Goal: Task Accomplishment & Management: Complete application form

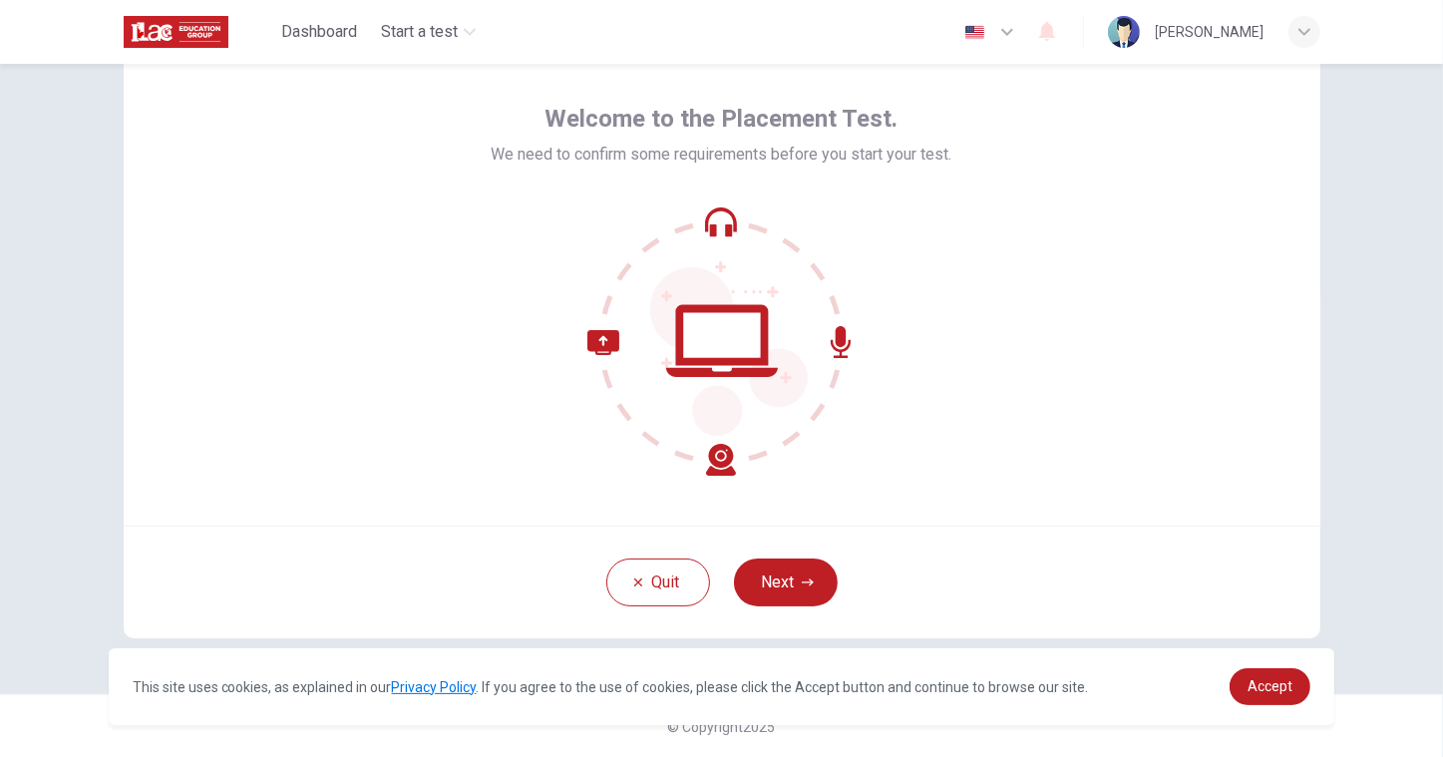
scroll to position [73, 0]
click at [759, 590] on button "Next" at bounding box center [786, 582] width 104 height 48
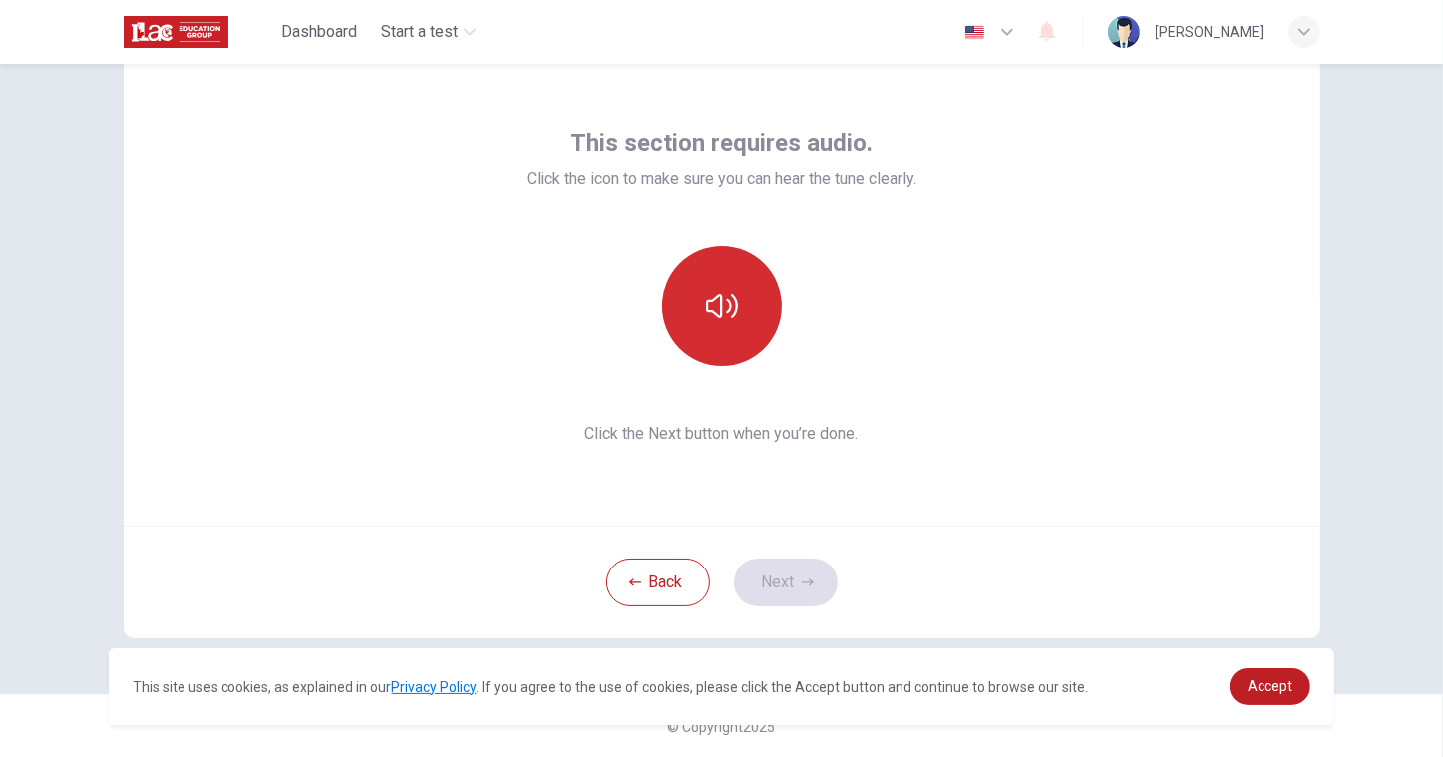
click at [730, 283] on button "button" at bounding box center [722, 306] width 120 height 120
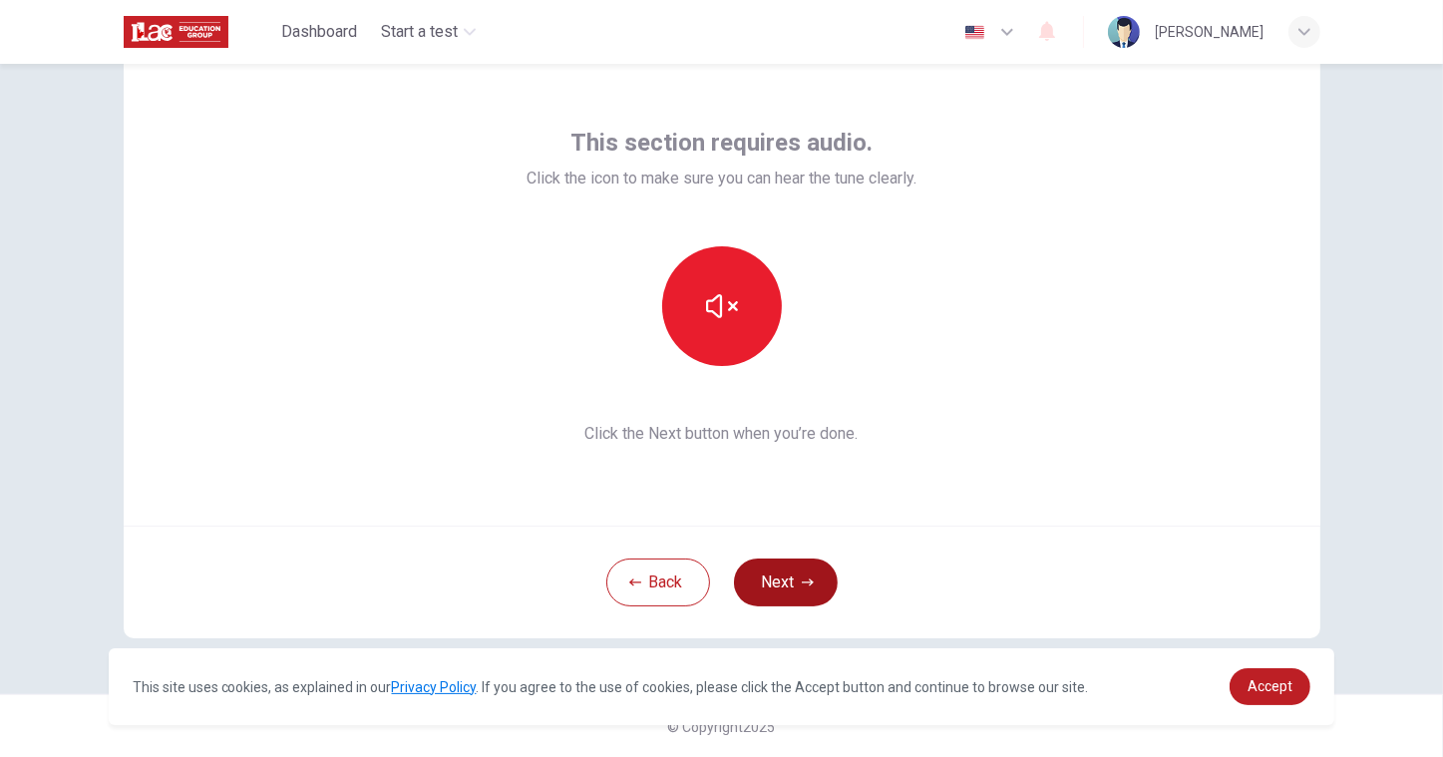
click at [781, 594] on button "Next" at bounding box center [786, 582] width 104 height 48
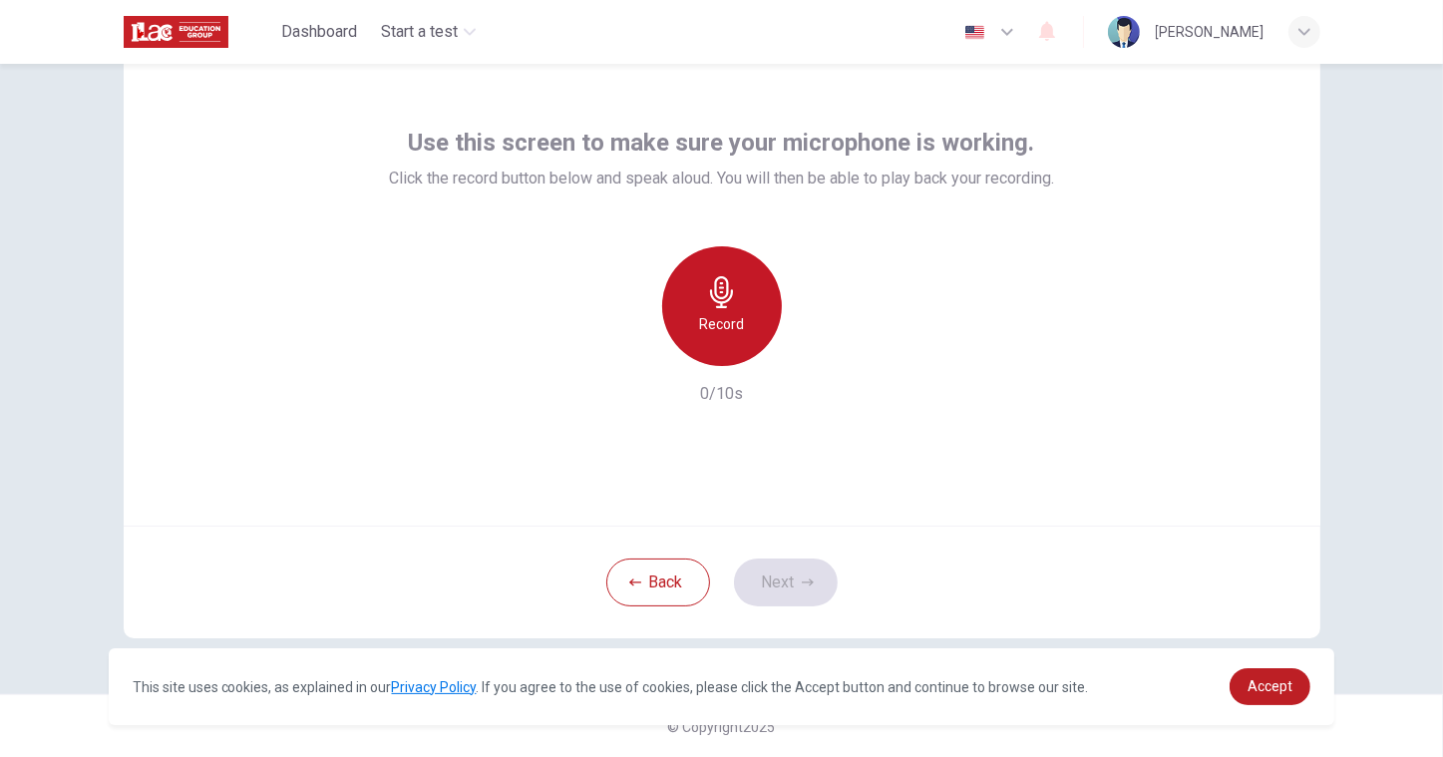
click at [702, 331] on h6 "Record" at bounding box center [721, 324] width 45 height 24
click at [702, 331] on div "Stop" at bounding box center [722, 306] width 120 height 120
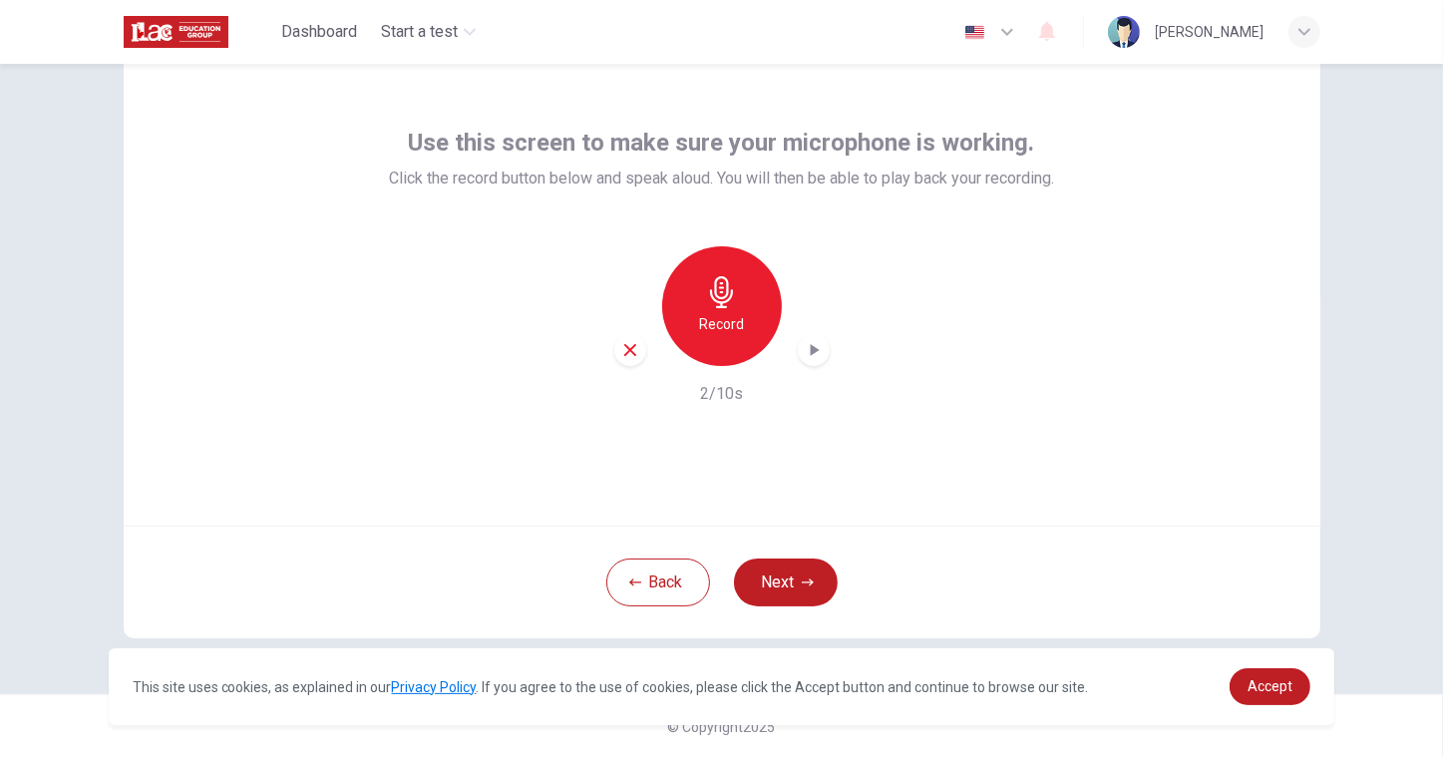
click at [802, 278] on div "Record" at bounding box center [721, 306] width 215 height 120
click at [811, 344] on icon "button" at bounding box center [814, 350] width 9 height 12
click at [807, 340] on icon "button" at bounding box center [814, 350] width 20 height 20
click at [736, 342] on div "Record" at bounding box center [722, 306] width 120 height 120
click at [738, 346] on div "Stop" at bounding box center [722, 306] width 120 height 120
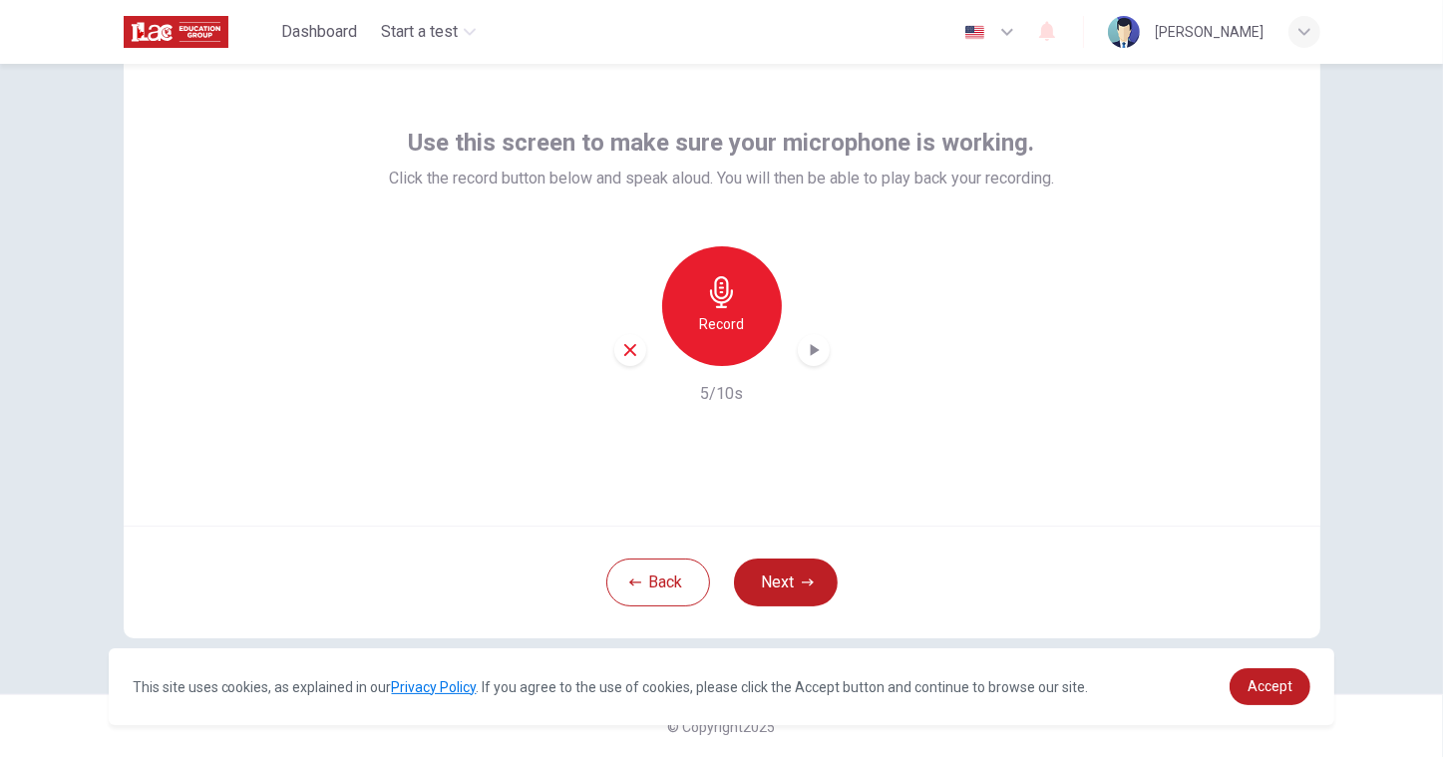
click at [830, 257] on div "Record 5/10s" at bounding box center [721, 326] width 665 height 160
click at [814, 340] on icon "button" at bounding box center [814, 350] width 20 height 20
click at [815, 340] on icon "button" at bounding box center [814, 350] width 20 height 20
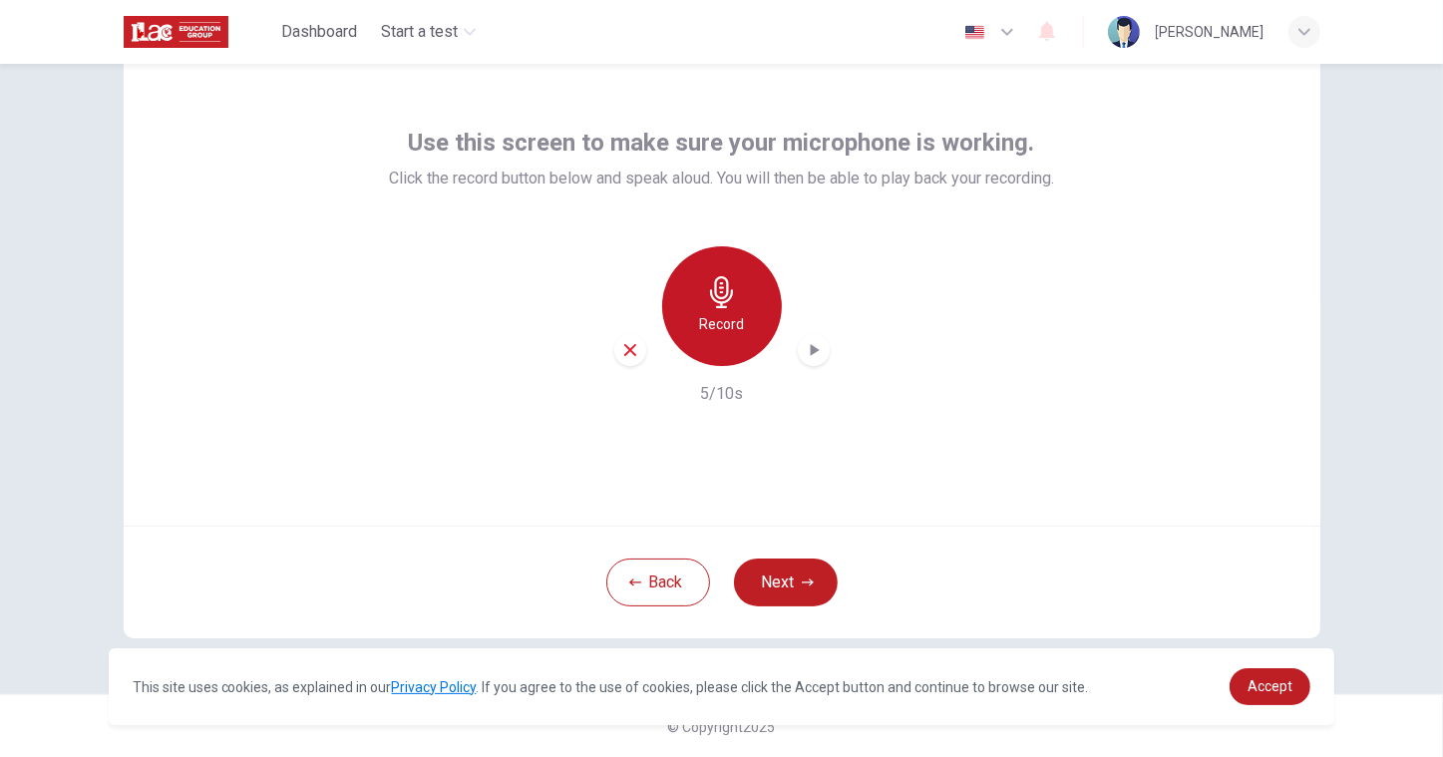
click at [738, 317] on h6 "Record" at bounding box center [721, 324] width 45 height 24
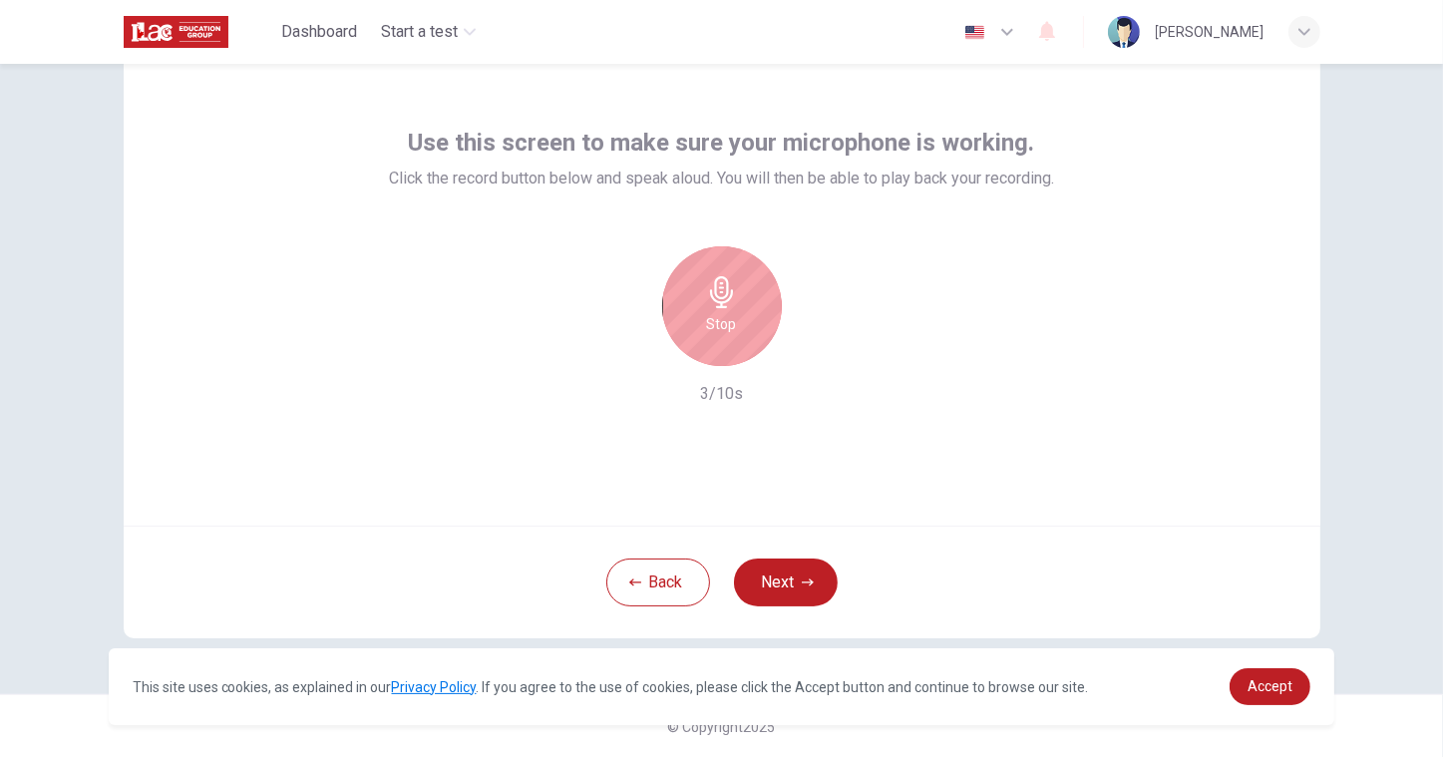
click at [734, 308] on div "Stop" at bounding box center [722, 306] width 120 height 120
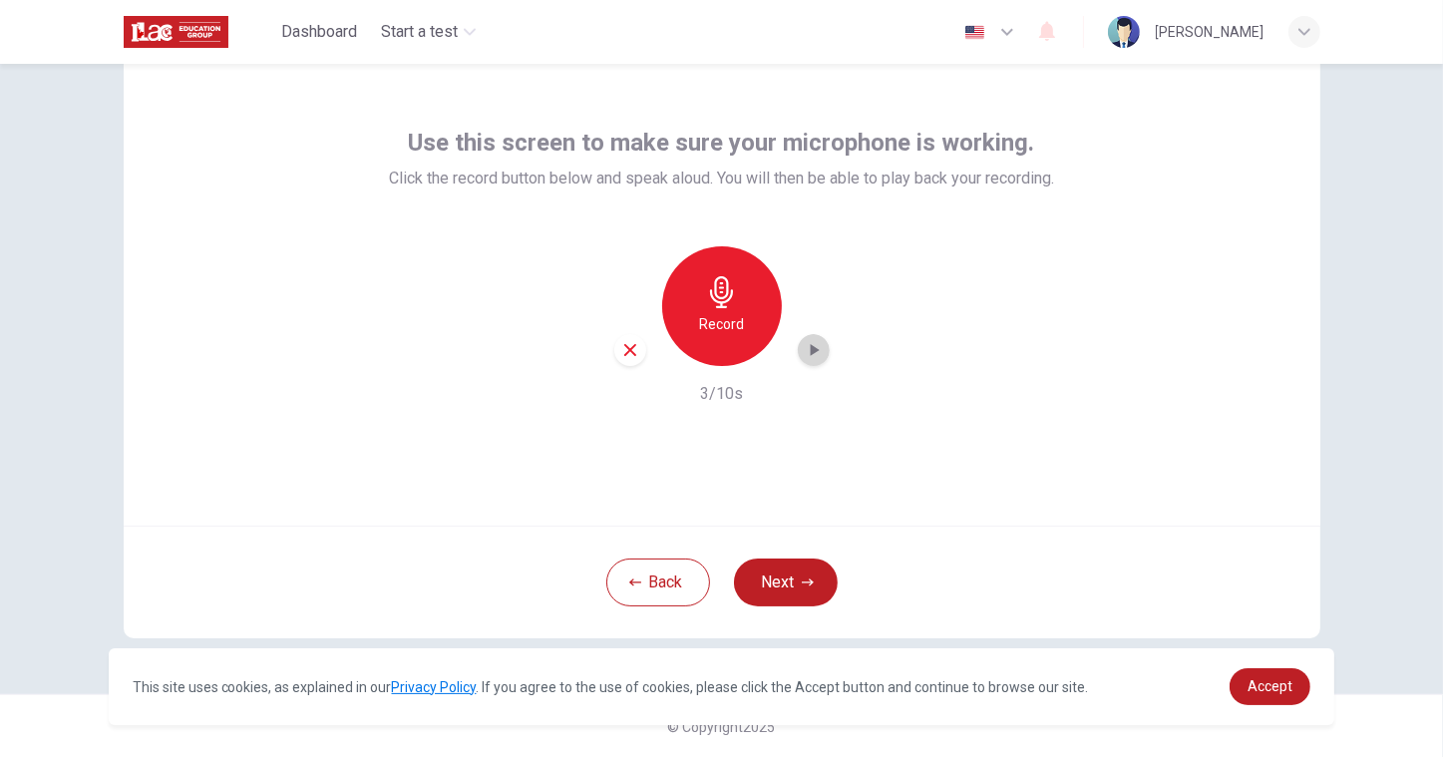
click at [821, 334] on div "button" at bounding box center [814, 350] width 32 height 32
click at [749, 346] on div "Record" at bounding box center [722, 306] width 120 height 120
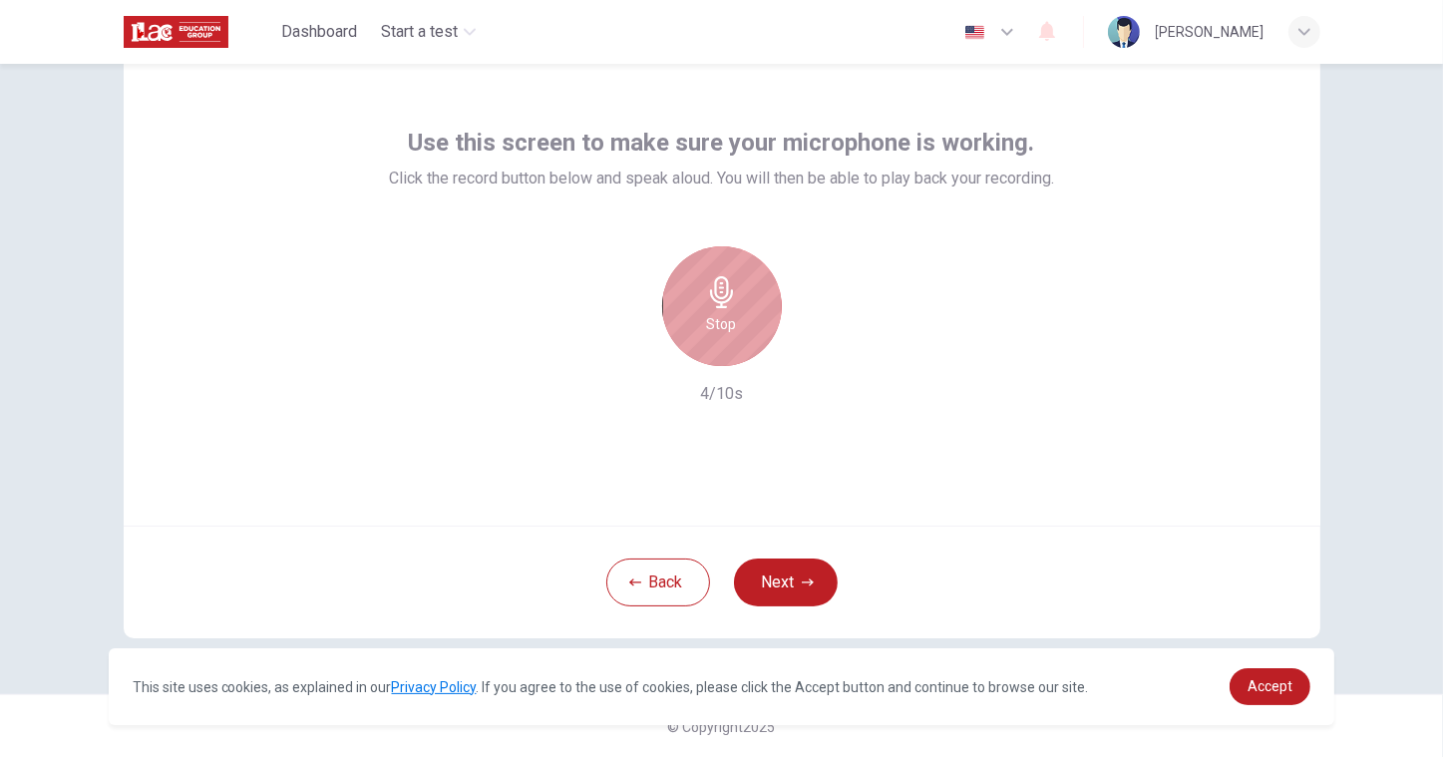
click at [744, 331] on div "Stop" at bounding box center [722, 306] width 120 height 120
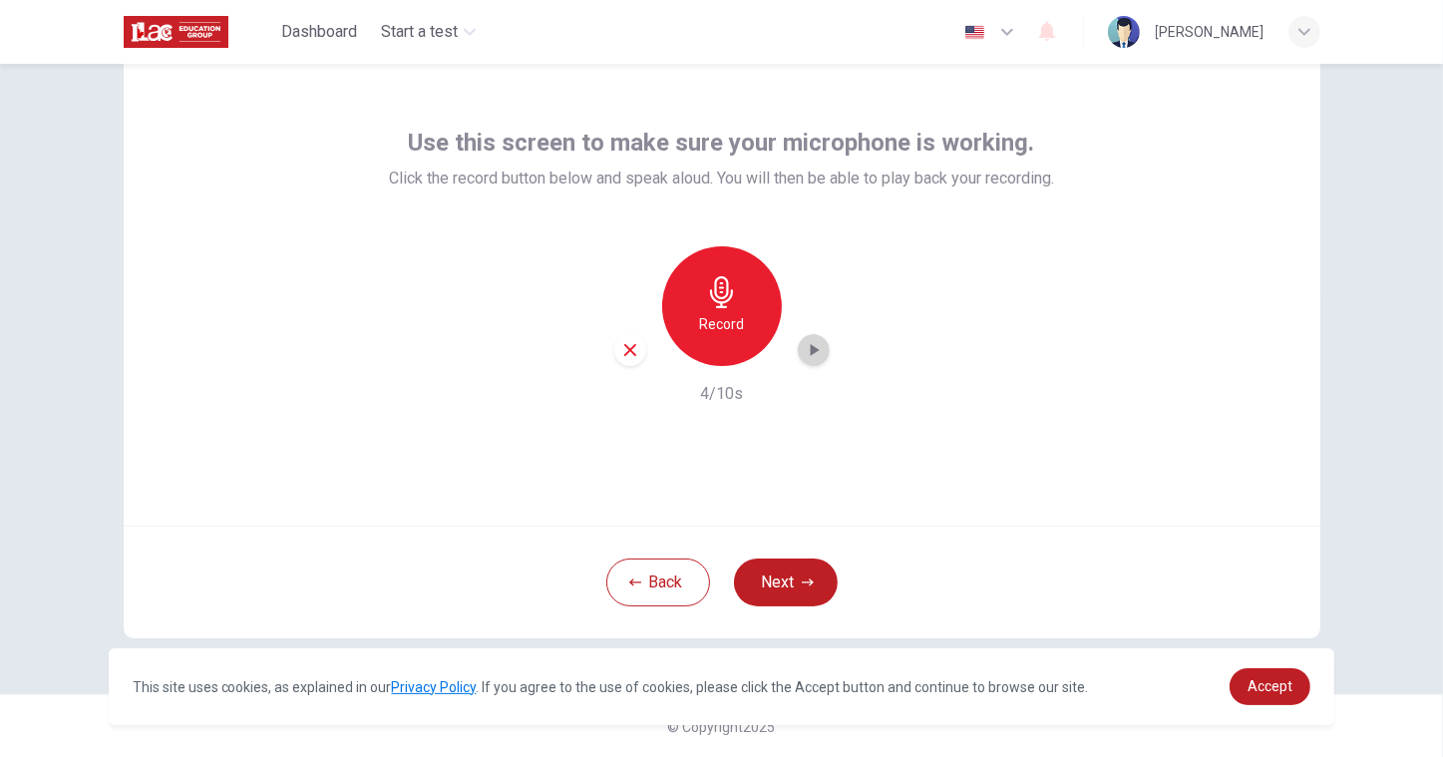
click at [806, 340] on icon "button" at bounding box center [814, 350] width 20 height 20
click at [710, 353] on div "Record" at bounding box center [722, 306] width 120 height 120
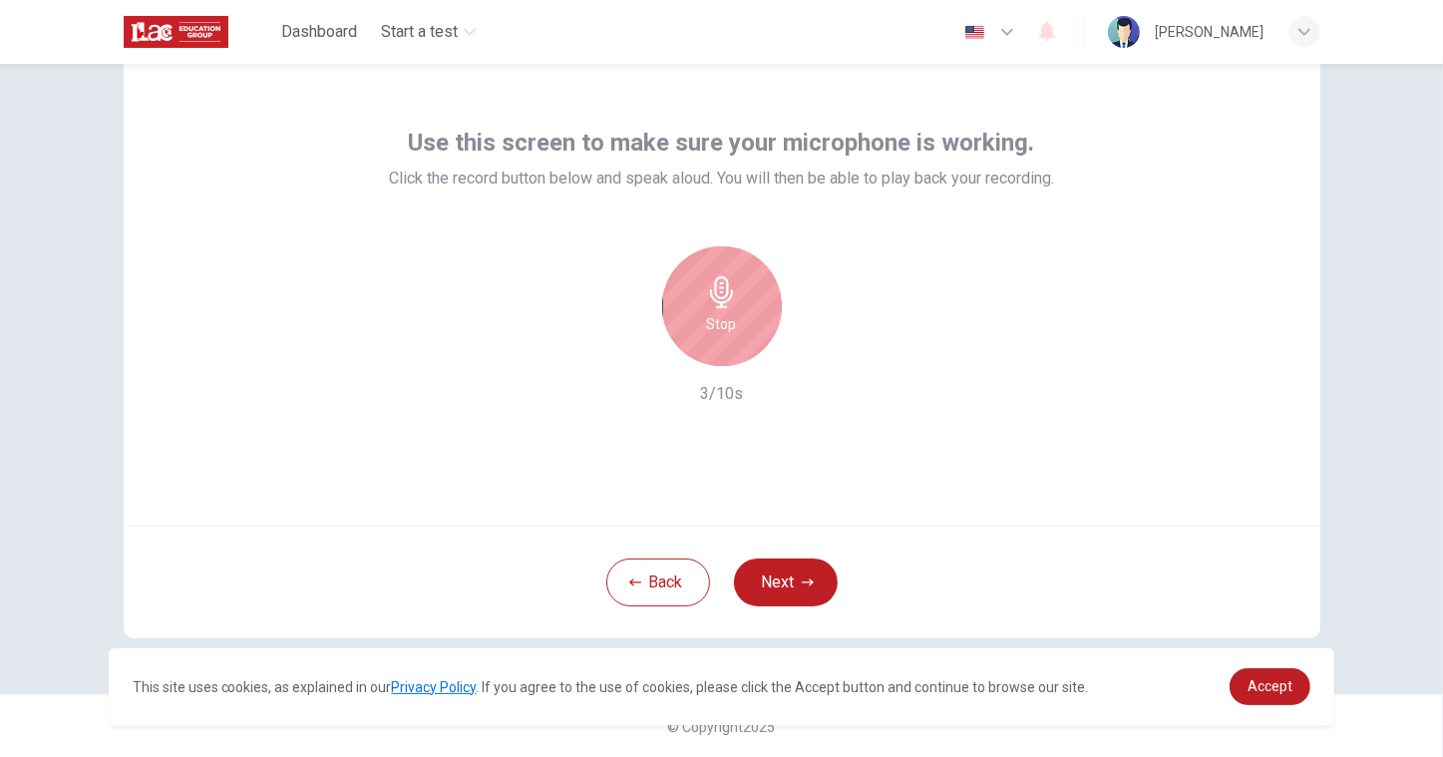
click at [722, 325] on h6 "Stop" at bounding box center [722, 324] width 30 height 24
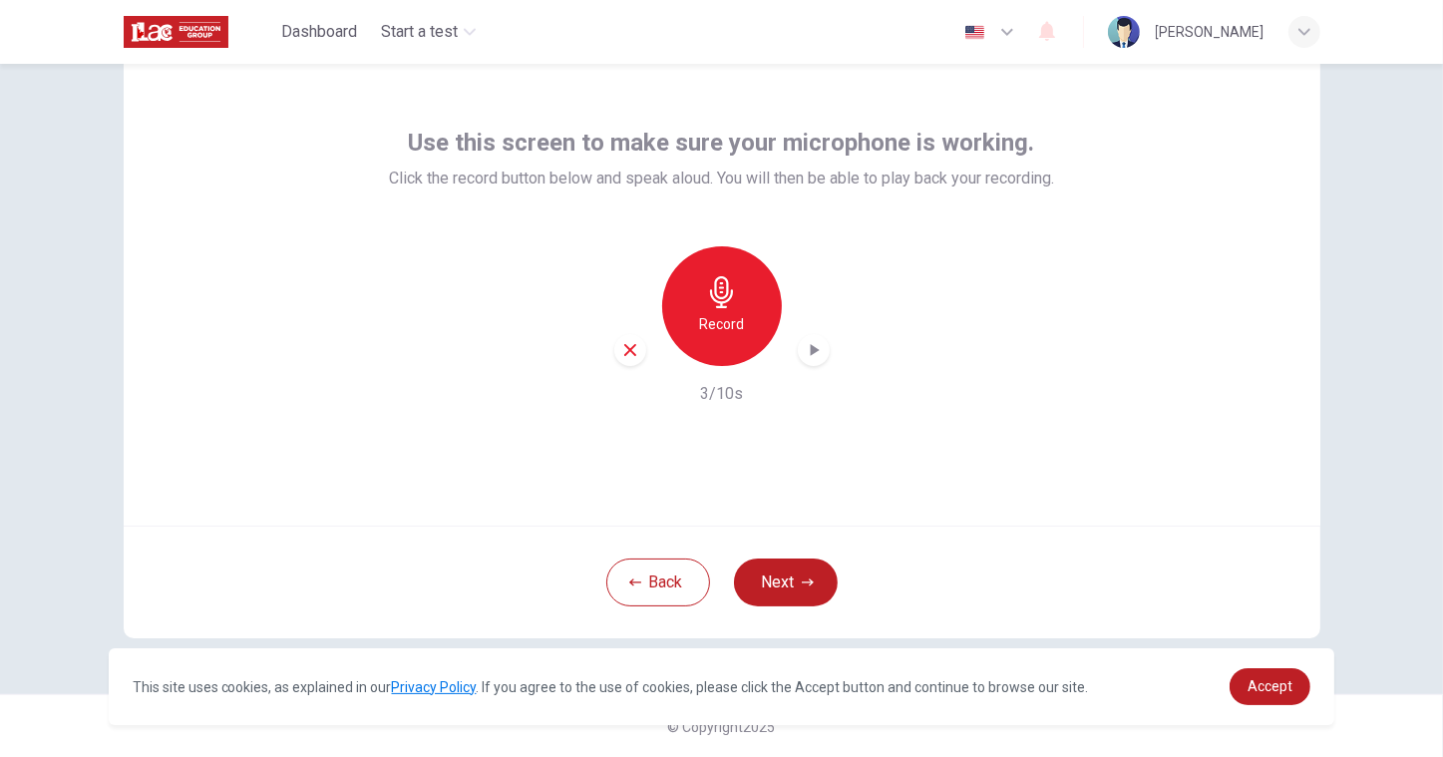
click at [813, 334] on div "button" at bounding box center [814, 350] width 32 height 32
click at [635, 341] on icon "button" at bounding box center [630, 350] width 18 height 18
click at [753, 304] on div "Record" at bounding box center [722, 306] width 120 height 120
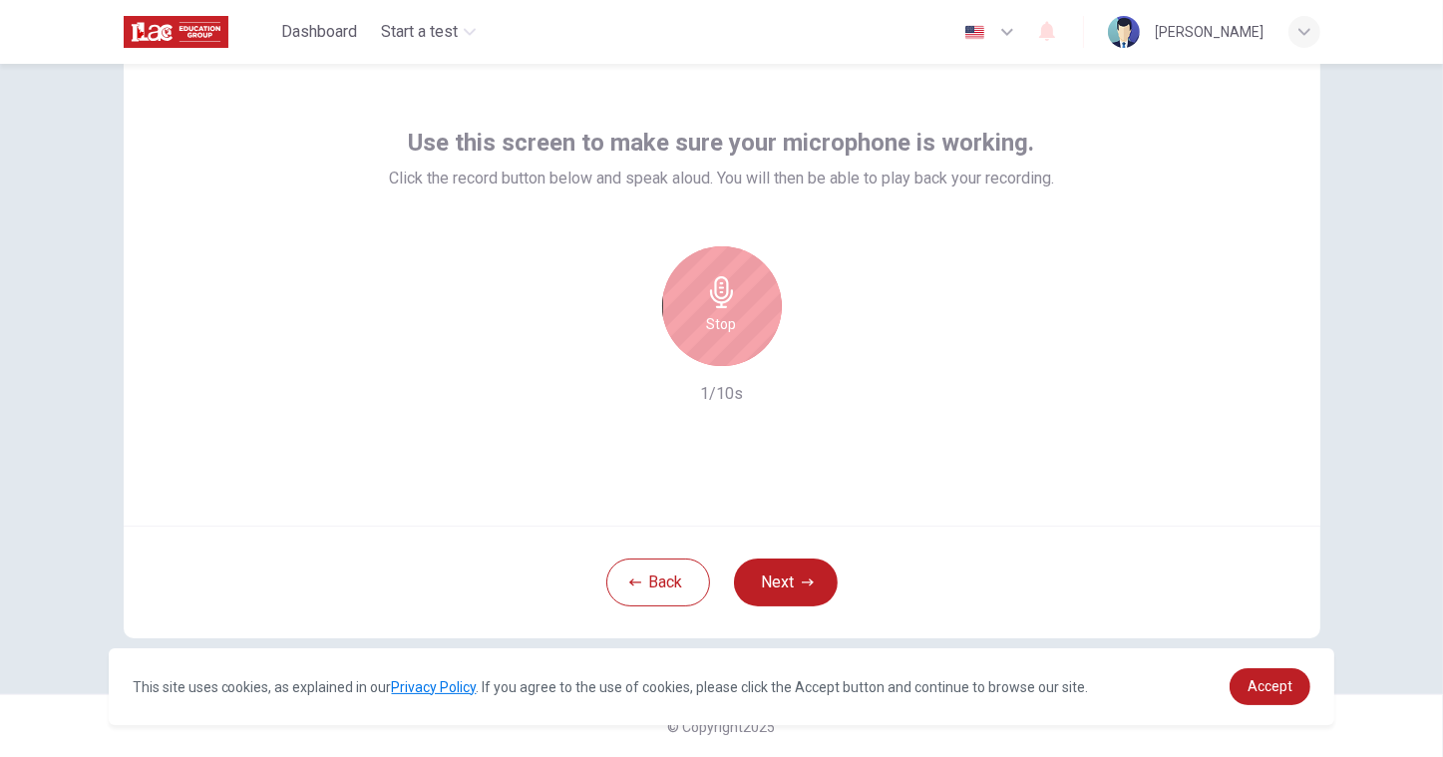
click at [746, 301] on div "Stop" at bounding box center [722, 306] width 120 height 120
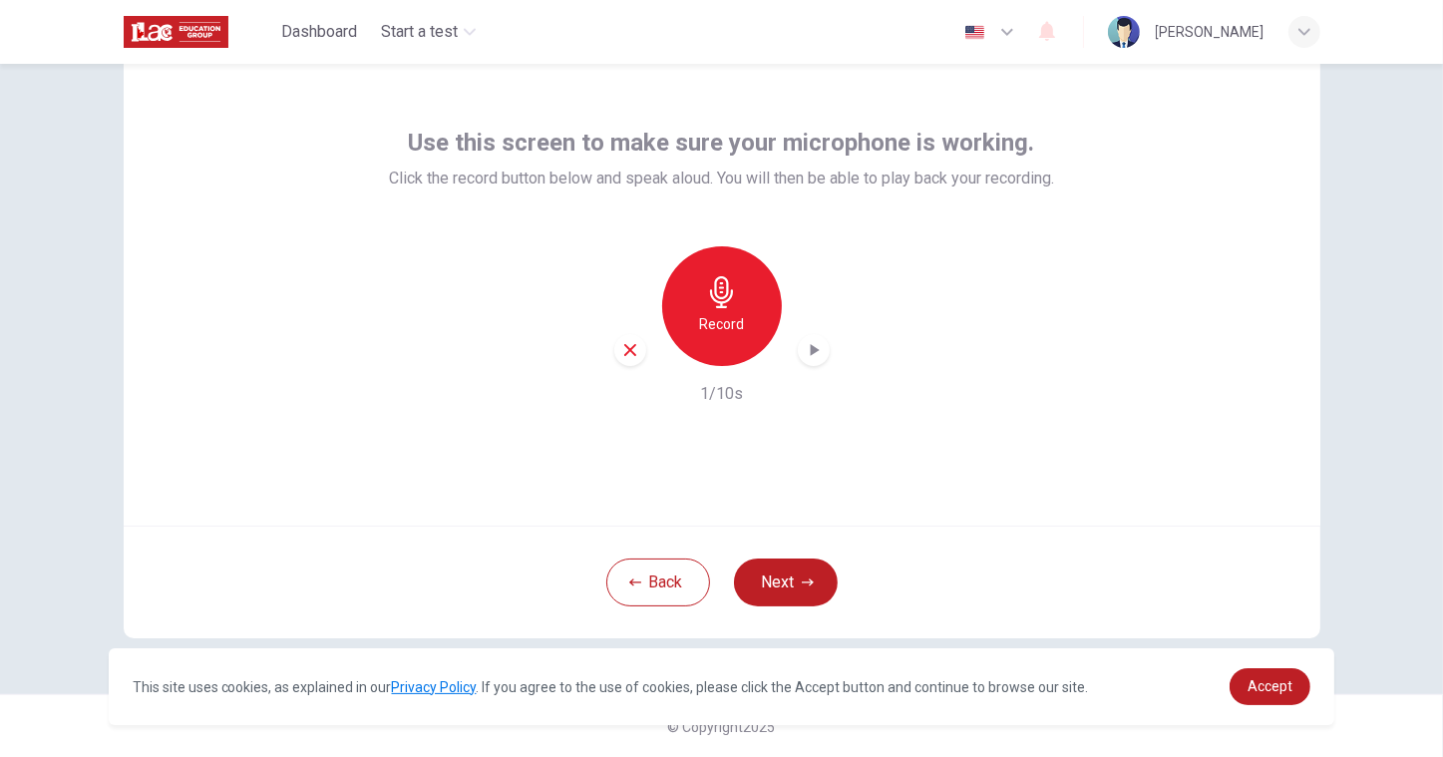
click at [634, 341] on icon "button" at bounding box center [630, 350] width 18 height 18
click at [722, 312] on h6 "Record" at bounding box center [721, 324] width 45 height 24
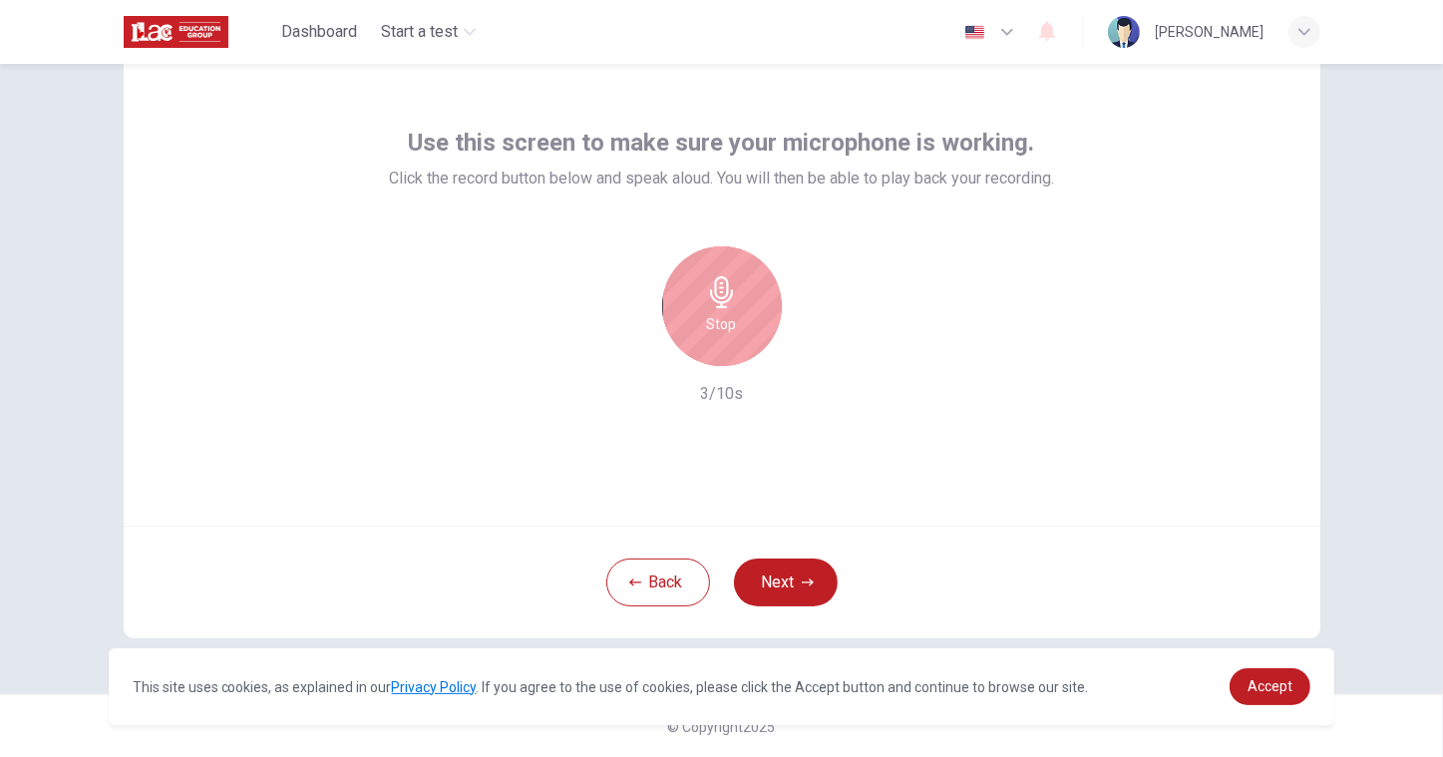
click at [724, 319] on h6 "Stop" at bounding box center [722, 324] width 30 height 24
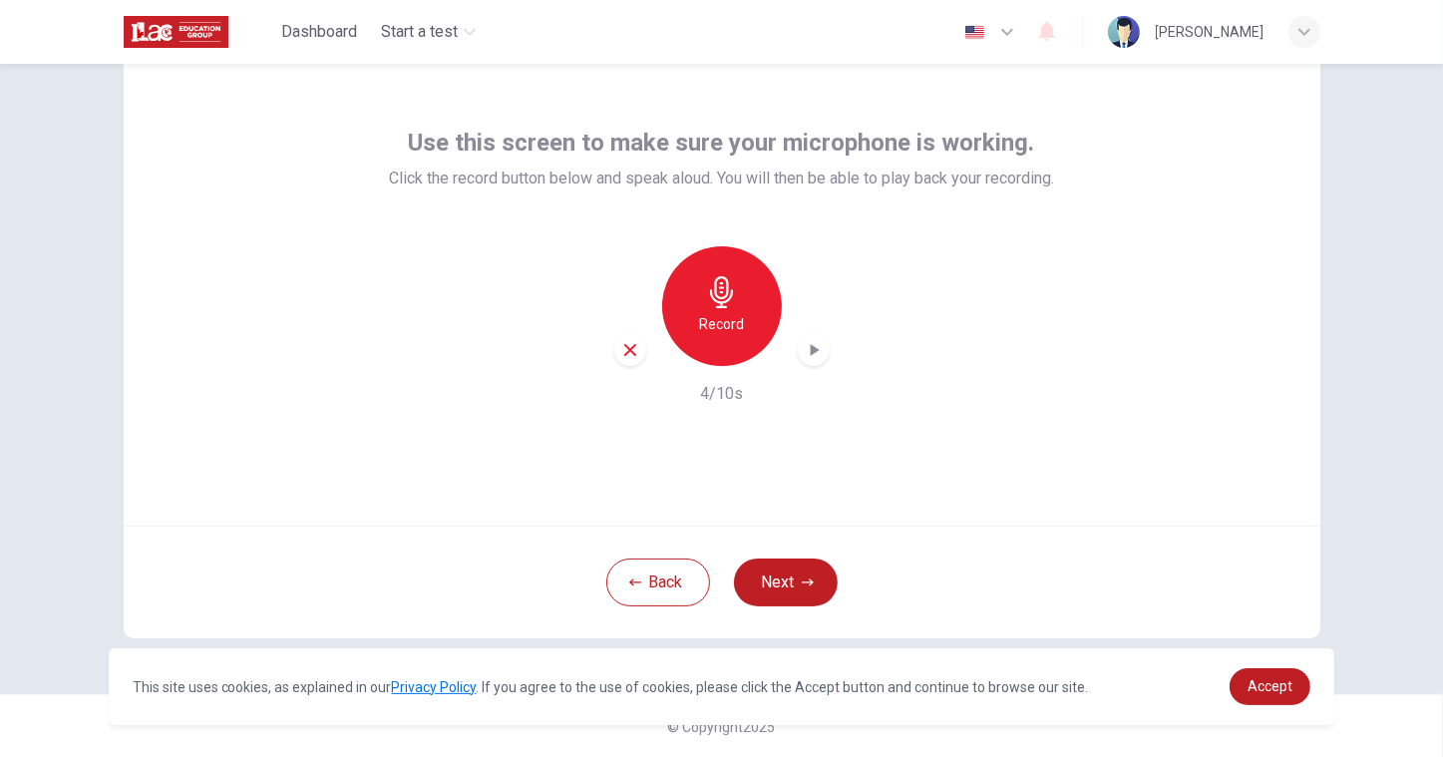
click at [826, 274] on div "Record" at bounding box center [721, 306] width 215 height 120
click at [814, 278] on div "Record" at bounding box center [721, 306] width 215 height 120
click at [815, 334] on div "button" at bounding box center [814, 350] width 32 height 32
click at [632, 334] on div "button" at bounding box center [630, 350] width 32 height 32
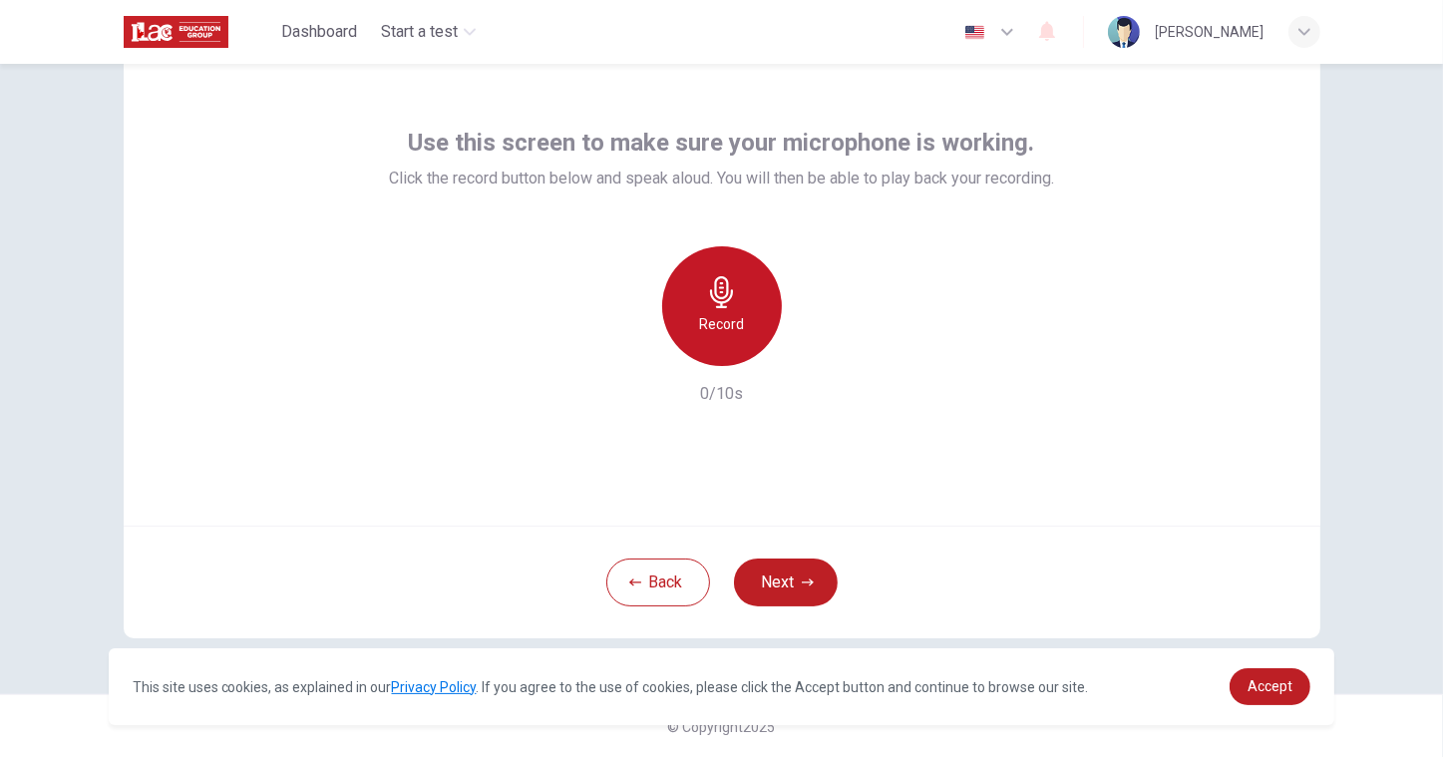
click at [730, 314] on h6 "Record" at bounding box center [721, 324] width 45 height 24
click at [730, 326] on h6 "Stop" at bounding box center [722, 324] width 30 height 24
click at [794, 281] on div "Record" at bounding box center [721, 306] width 215 height 120
click at [822, 334] on div "button" at bounding box center [814, 350] width 32 height 32
click at [633, 341] on icon "button" at bounding box center [630, 350] width 18 height 18
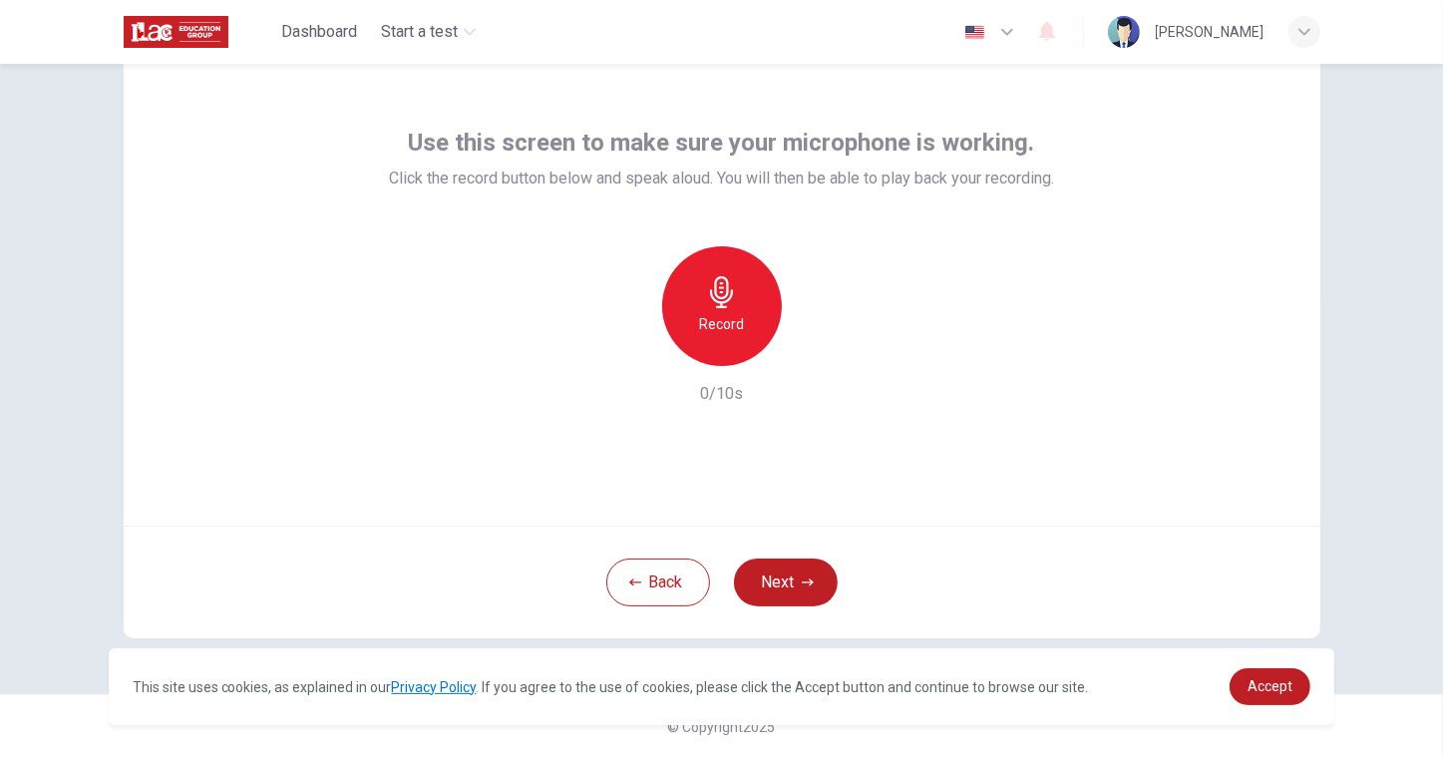
click at [715, 330] on h6 "Record" at bounding box center [721, 324] width 45 height 24
click at [715, 330] on h6 "Stop" at bounding box center [722, 324] width 30 height 24
click at [821, 334] on div "button" at bounding box center [814, 350] width 32 height 32
click at [796, 568] on button "Next" at bounding box center [786, 582] width 104 height 48
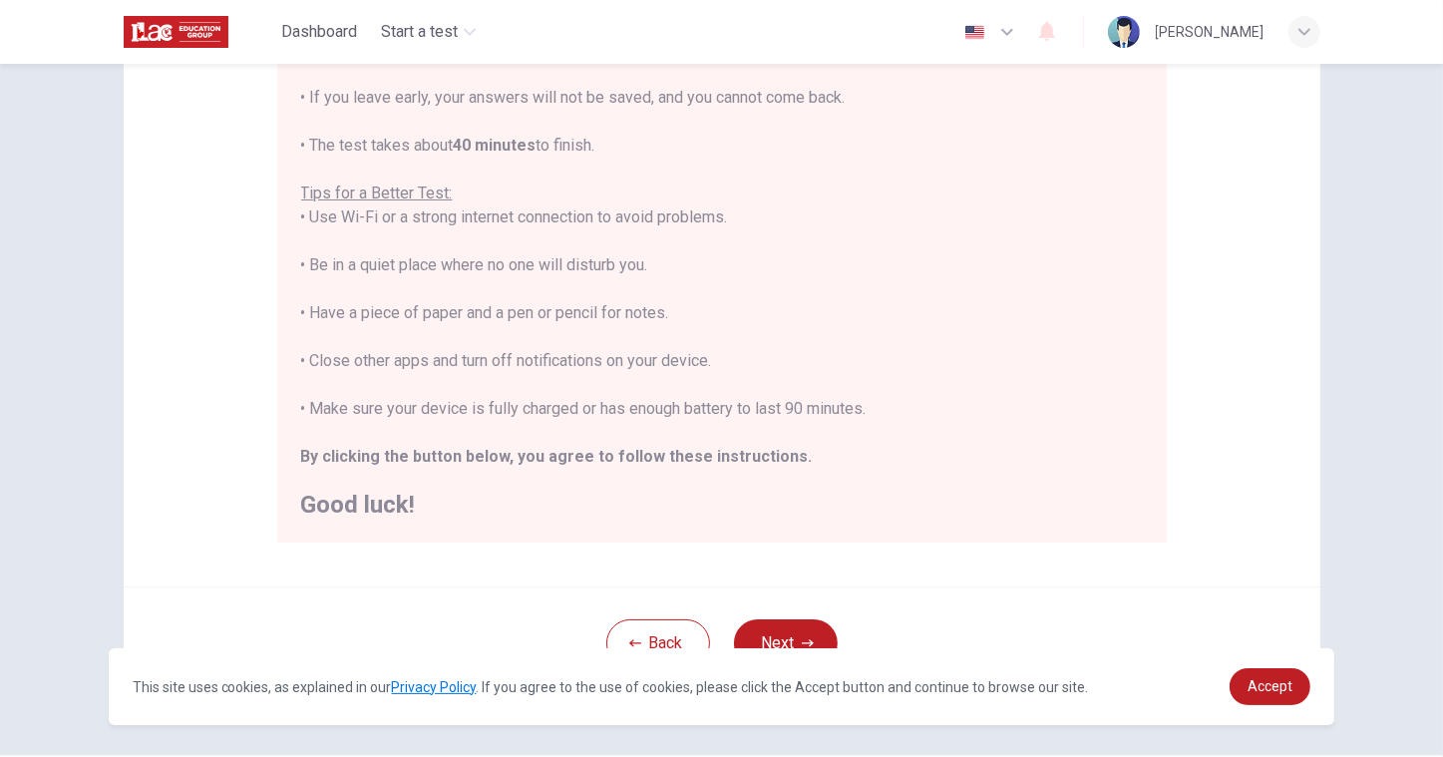
scroll to position [351, 0]
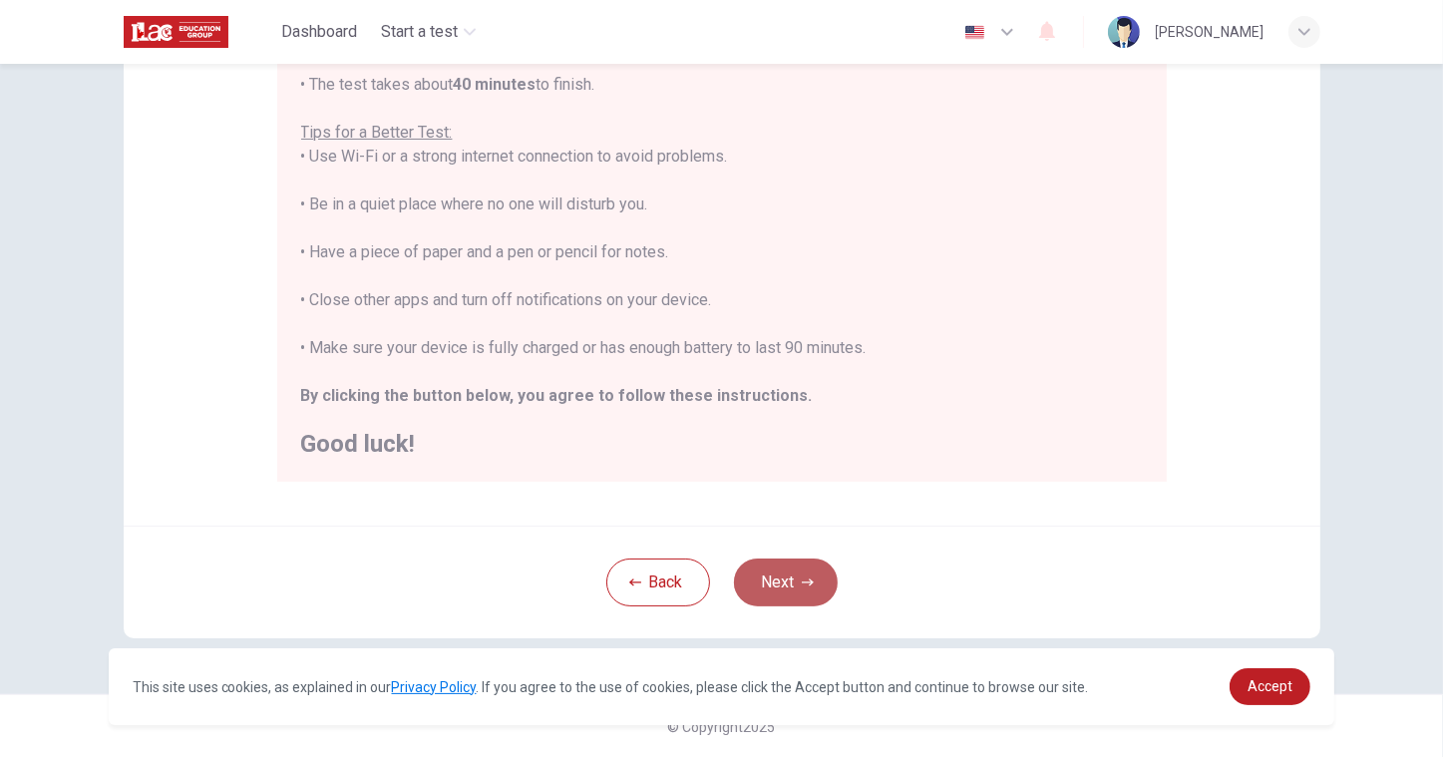
click at [766, 583] on button "Next" at bounding box center [786, 582] width 104 height 48
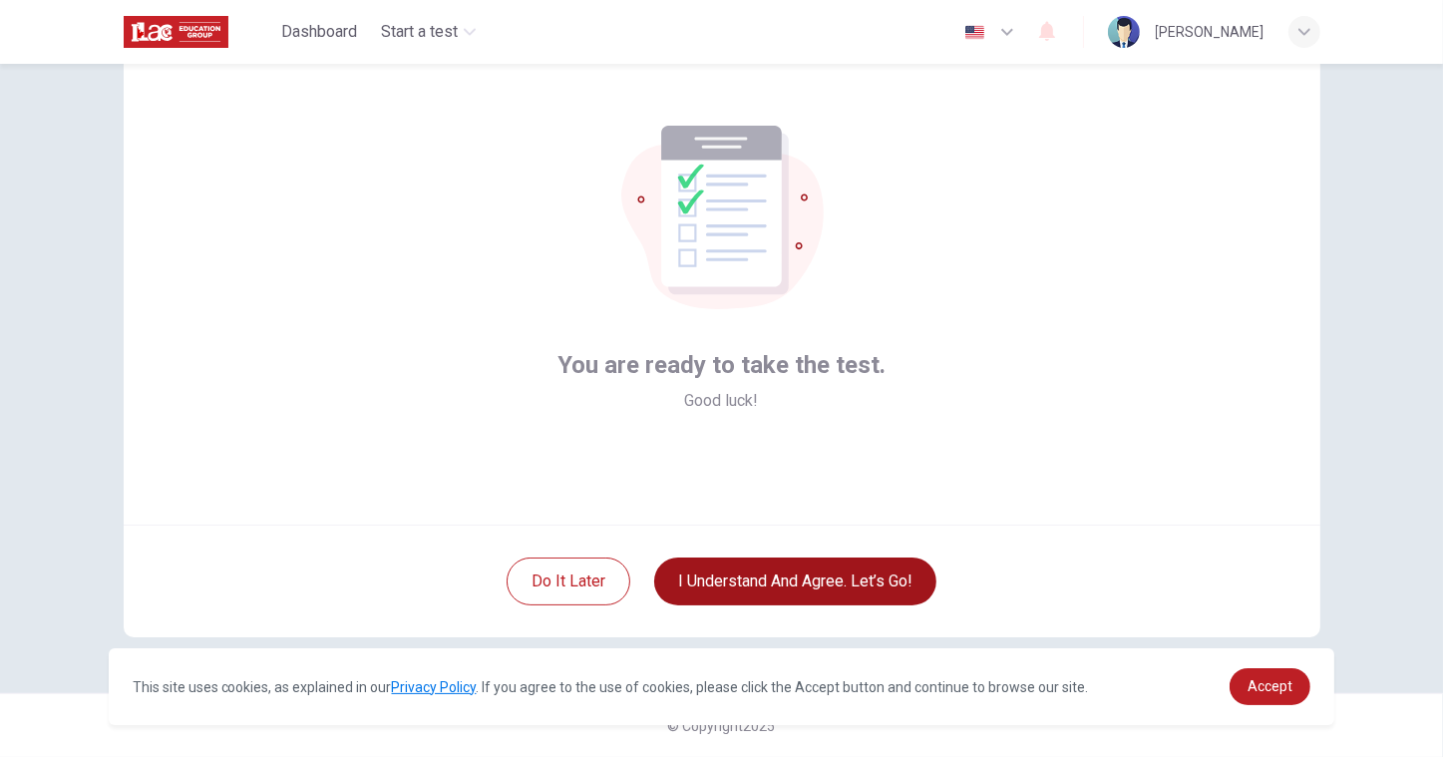
scroll to position [73, 0]
click at [798, 581] on button "I understand and agree. Let’s go!" at bounding box center [795, 582] width 282 height 48
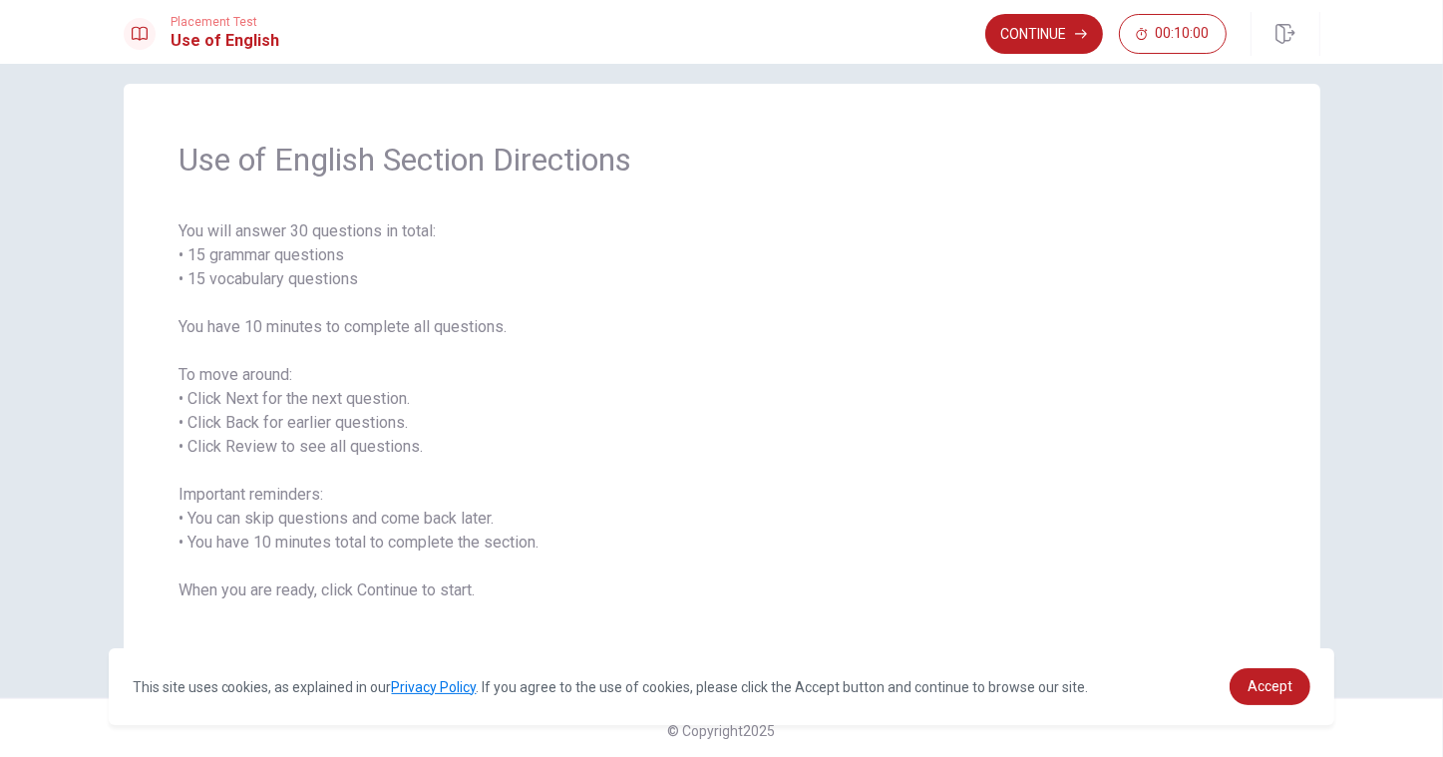
scroll to position [24, 0]
click at [1044, 26] on button "Continue" at bounding box center [1044, 34] width 118 height 40
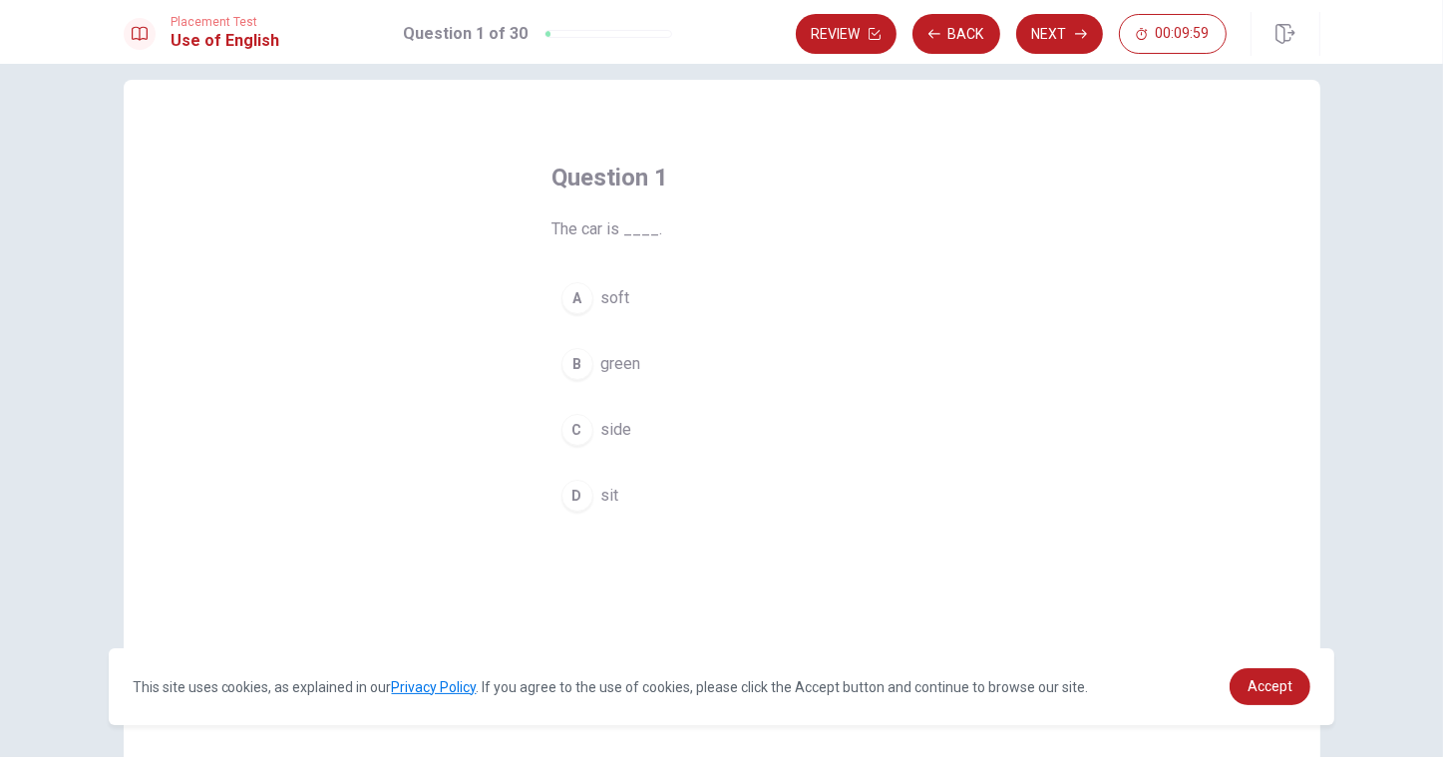
click at [754, 256] on div "Question 1 The car is ____. A soft B green C side D sit" at bounding box center [722, 341] width 419 height 423
click at [614, 361] on span "green" at bounding box center [621, 364] width 40 height 24
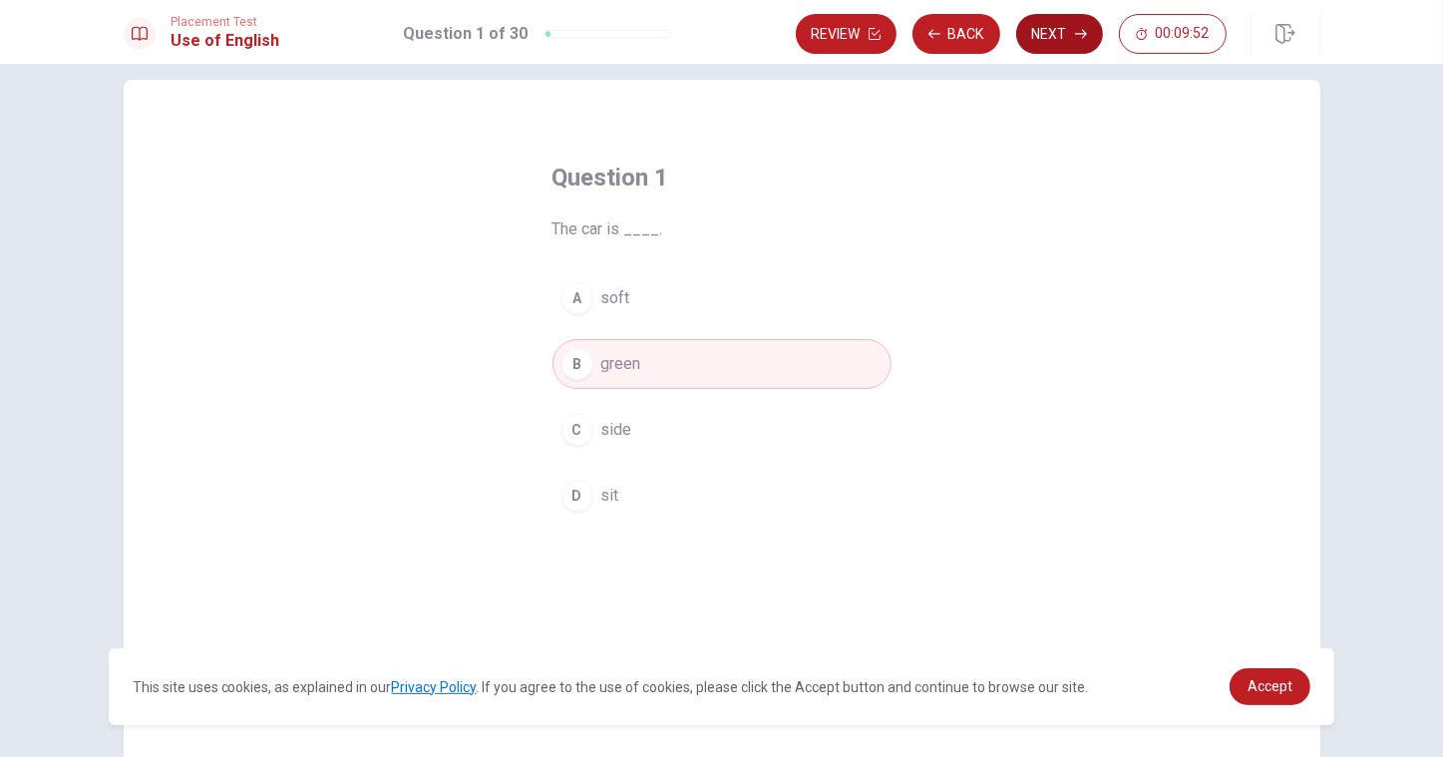
click at [1042, 49] on button "Next" at bounding box center [1059, 34] width 87 height 40
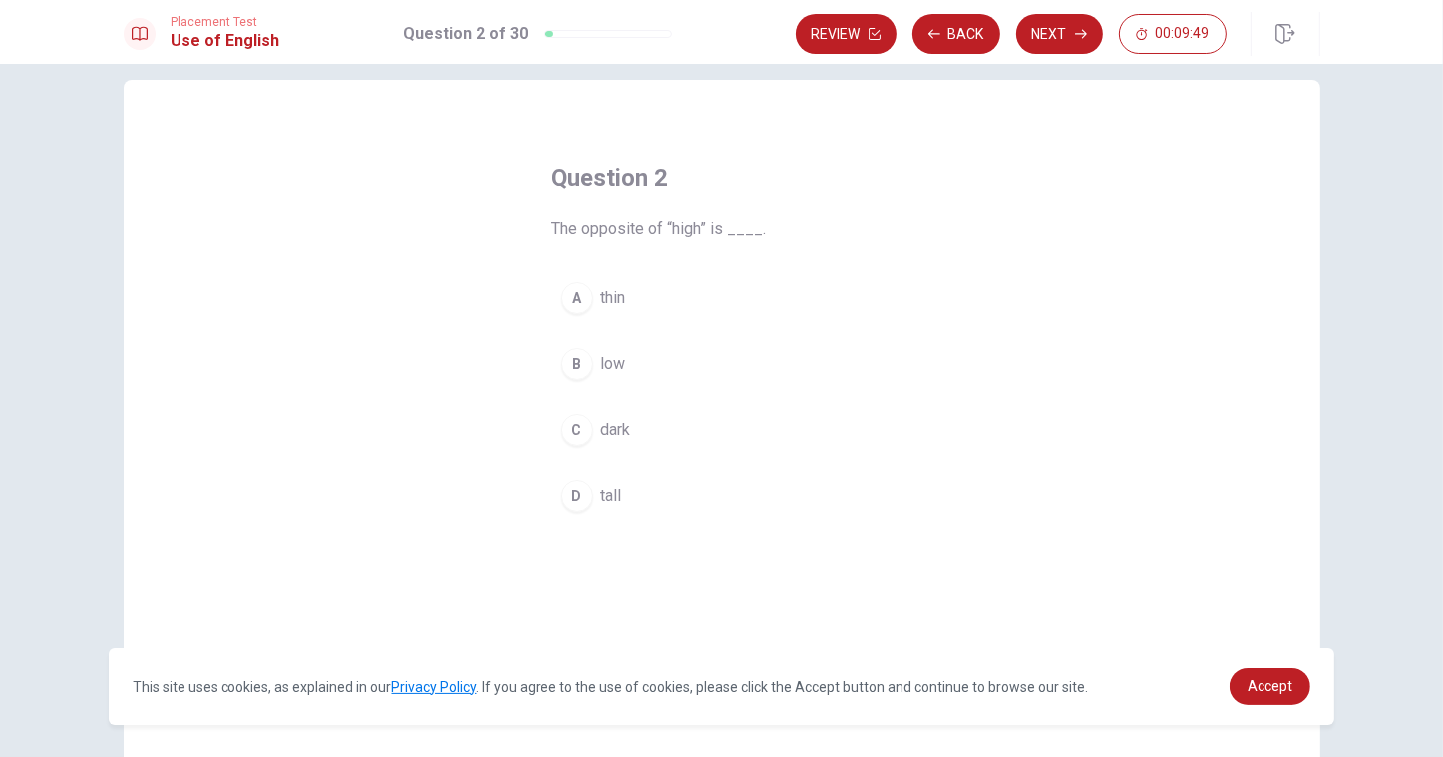
click at [612, 367] on span "low" at bounding box center [613, 364] width 25 height 24
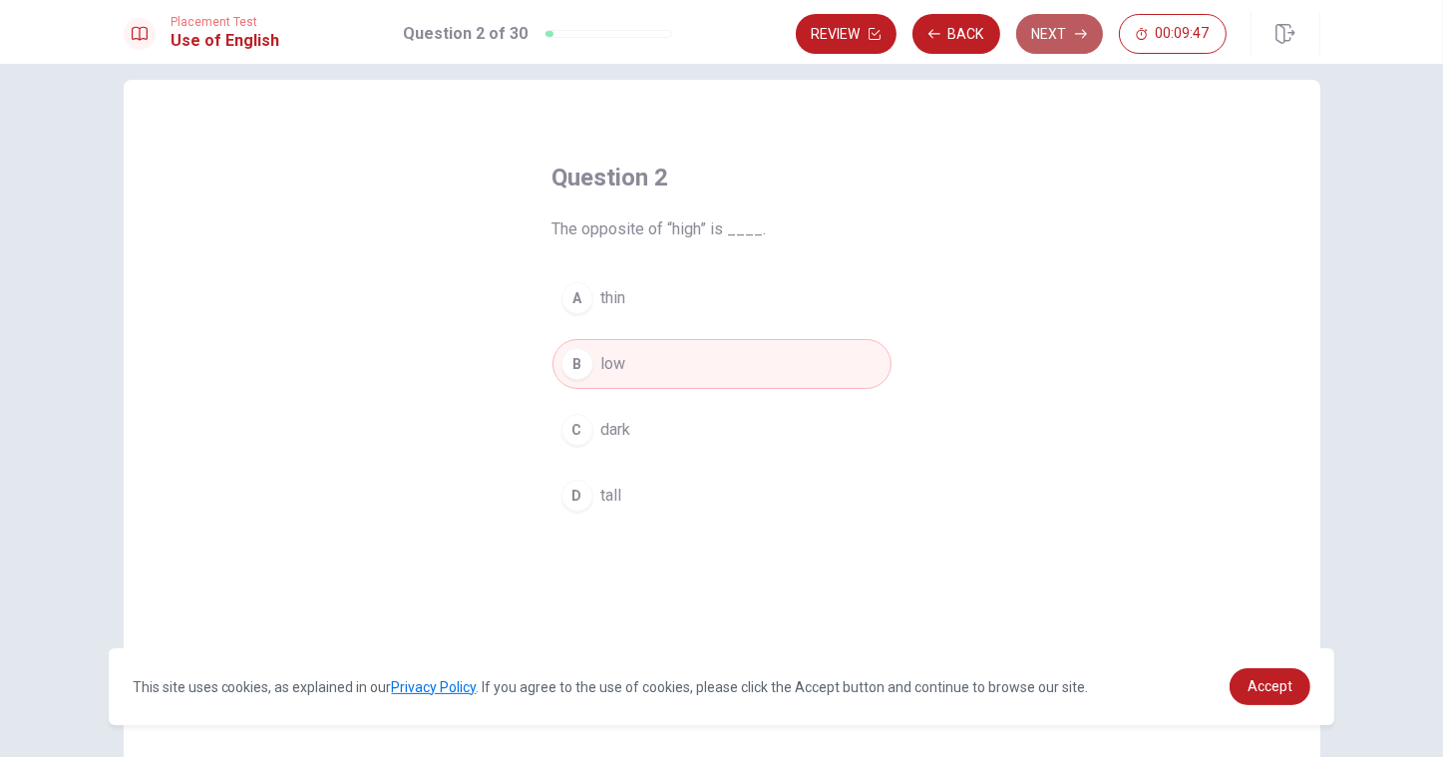
click at [1071, 30] on button "Next" at bounding box center [1059, 34] width 87 height 40
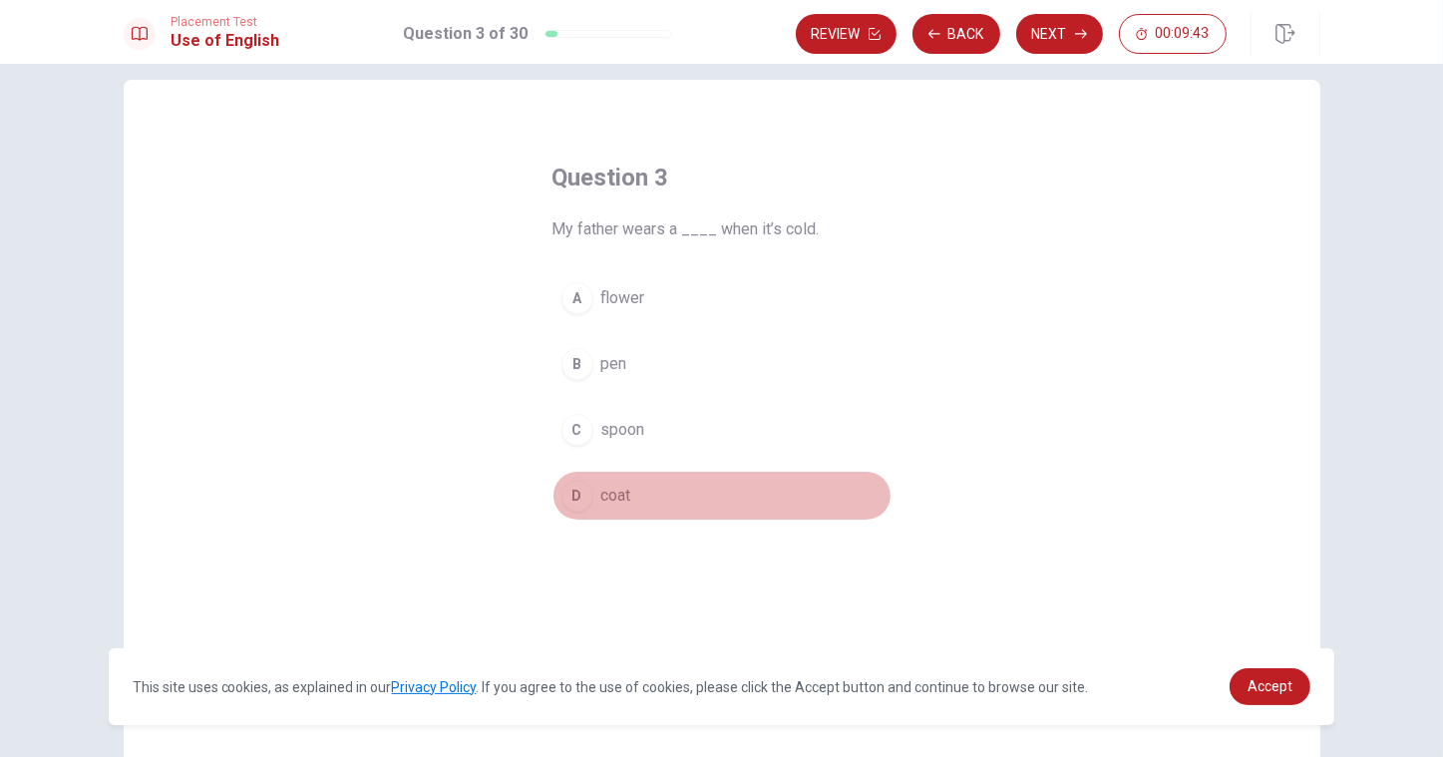
click at [631, 495] on button "D coat" at bounding box center [721, 496] width 339 height 50
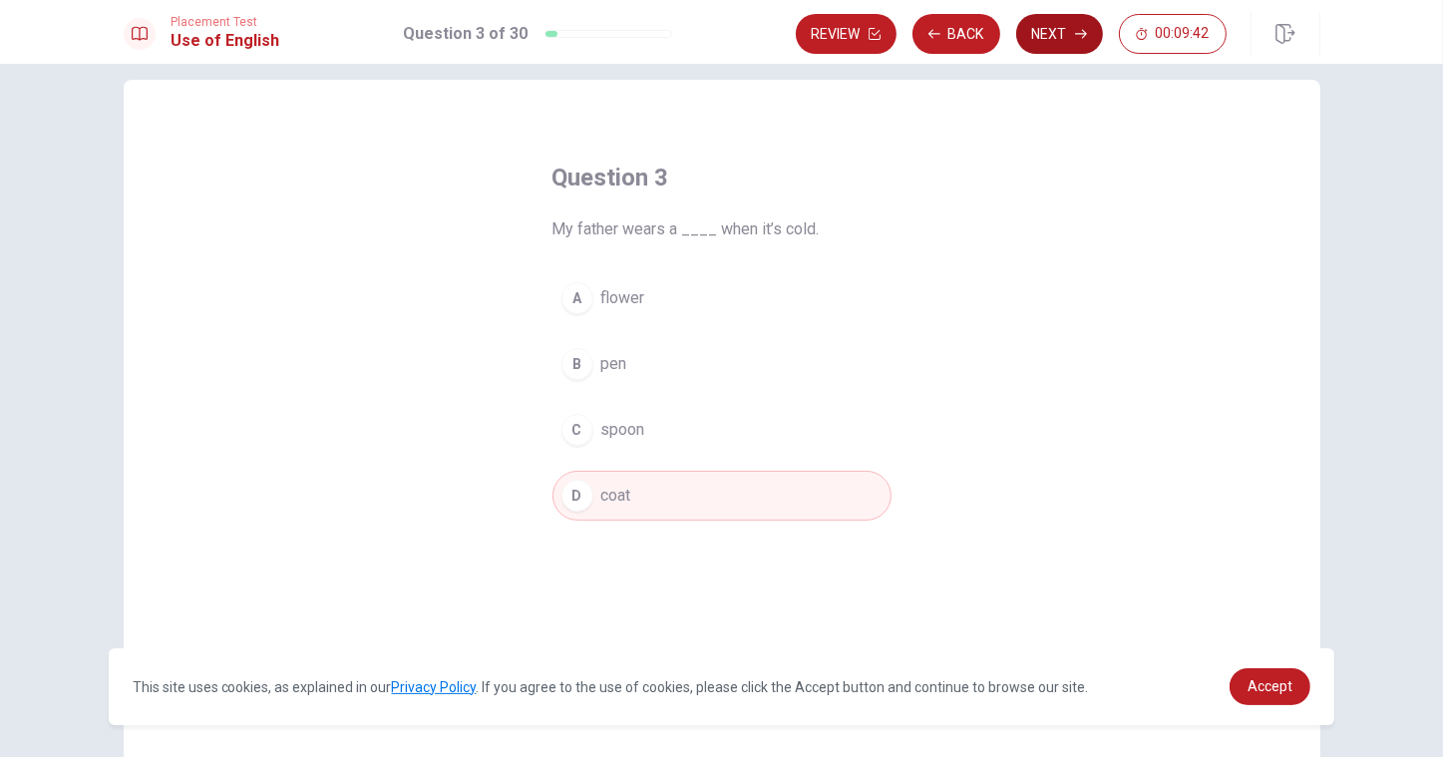
click at [1049, 40] on button "Next" at bounding box center [1059, 34] width 87 height 40
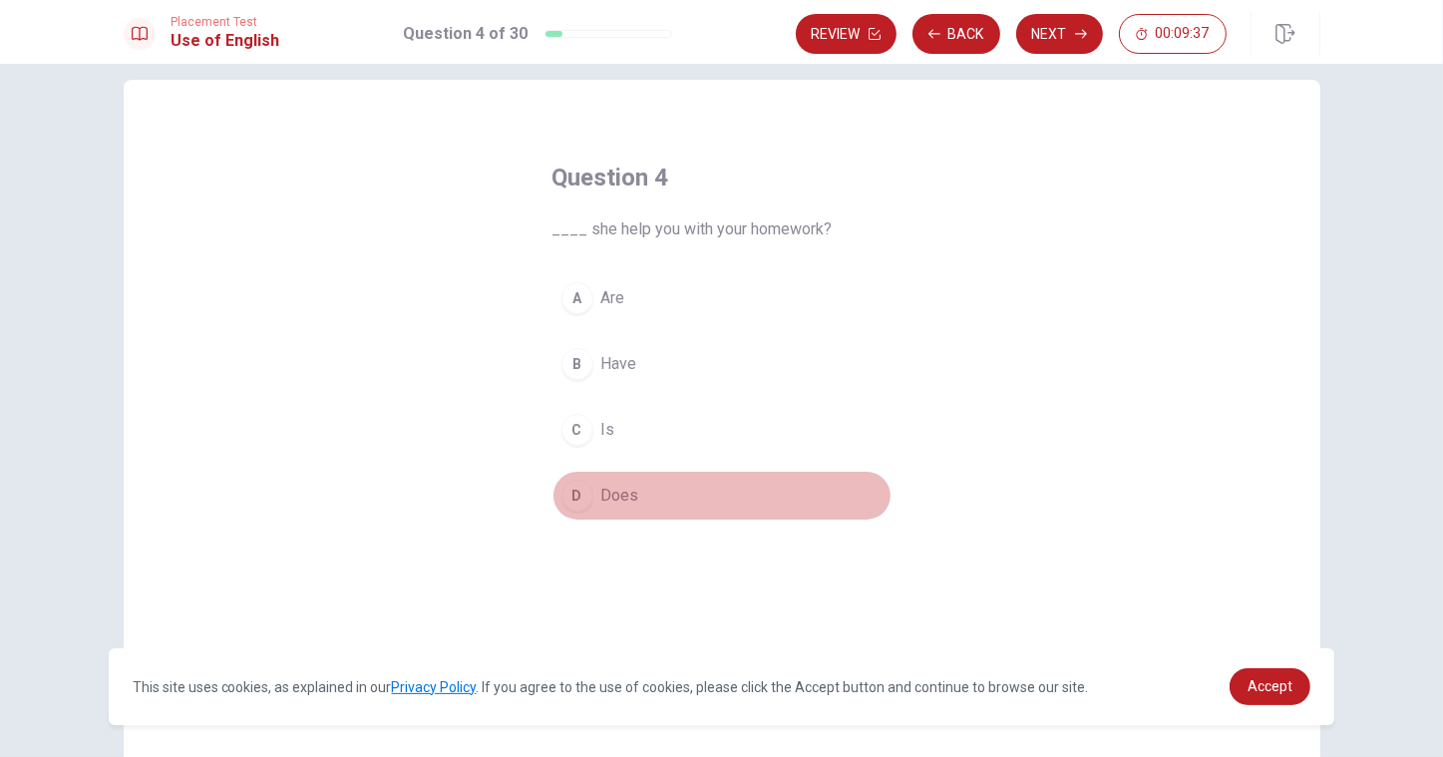
click at [619, 487] on span "Does" at bounding box center [620, 496] width 38 height 24
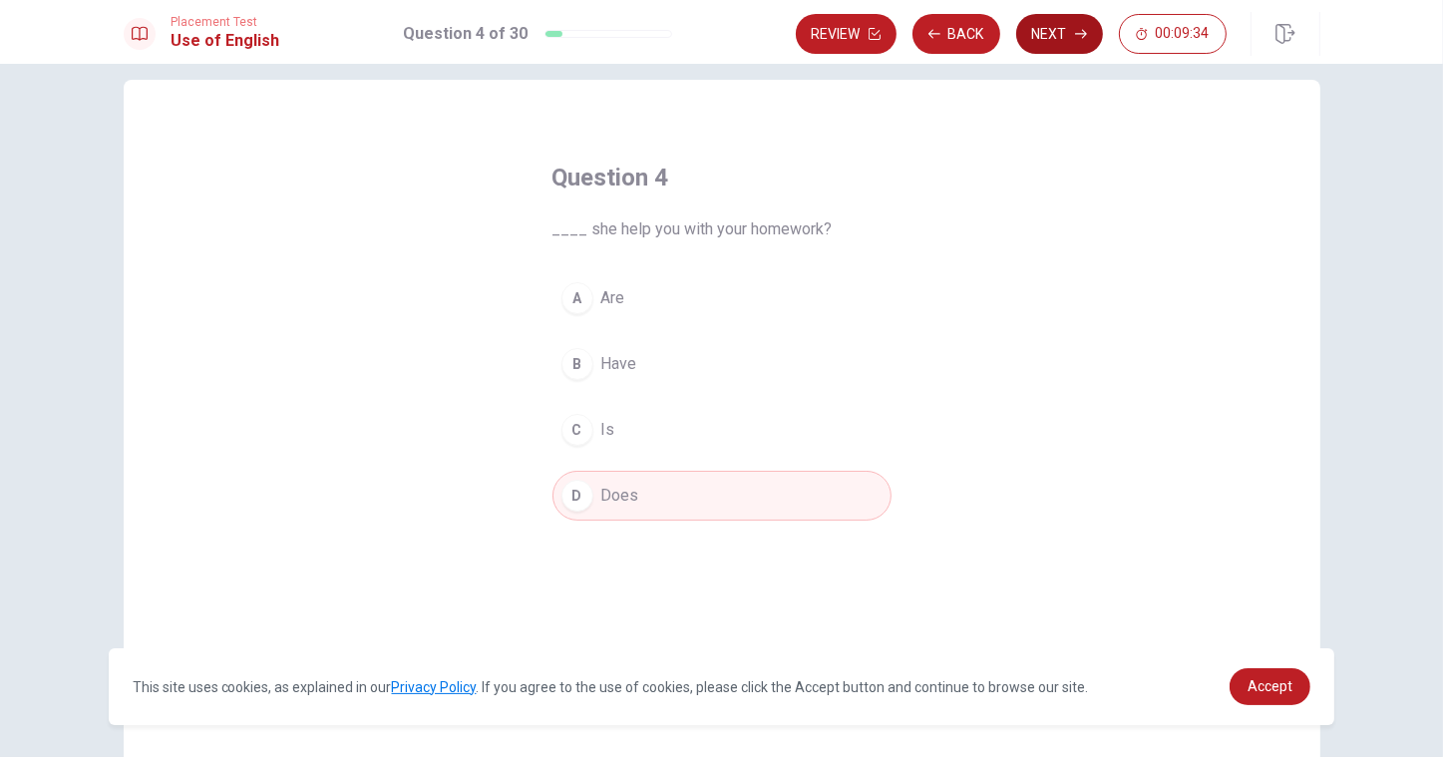
click at [1065, 50] on button "Next" at bounding box center [1059, 34] width 87 height 40
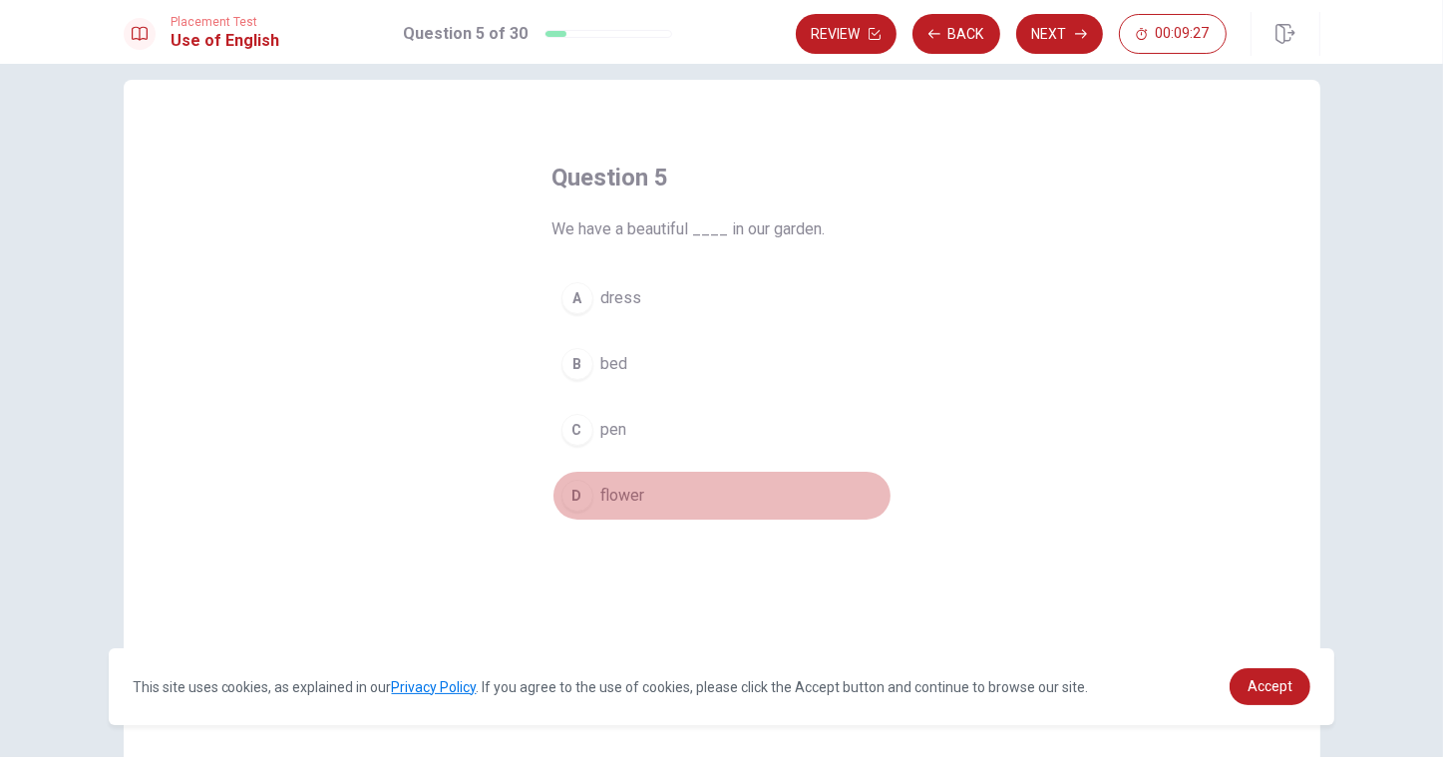
click at [618, 509] on button "D flower" at bounding box center [721, 496] width 339 height 50
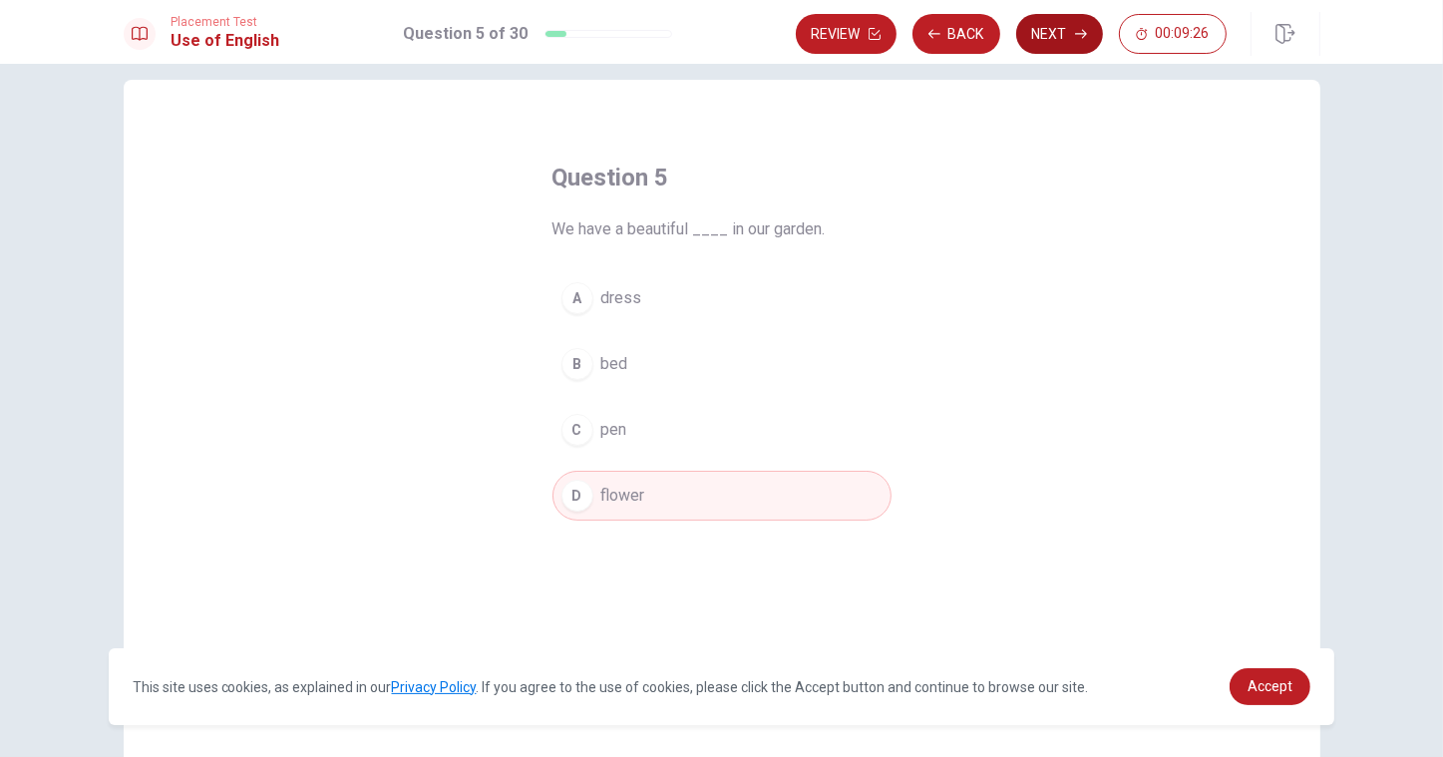
click at [1057, 50] on button "Next" at bounding box center [1059, 34] width 87 height 40
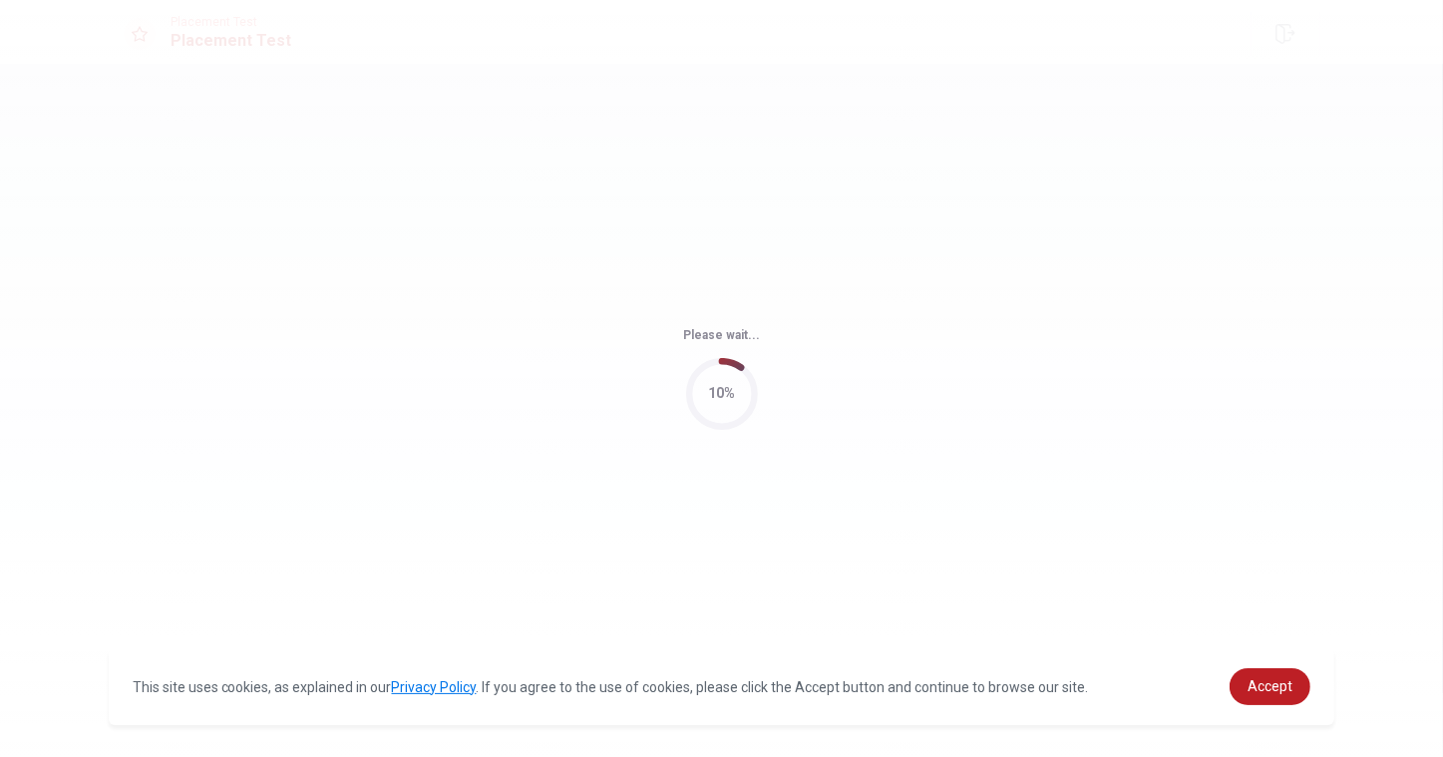
scroll to position [0, 0]
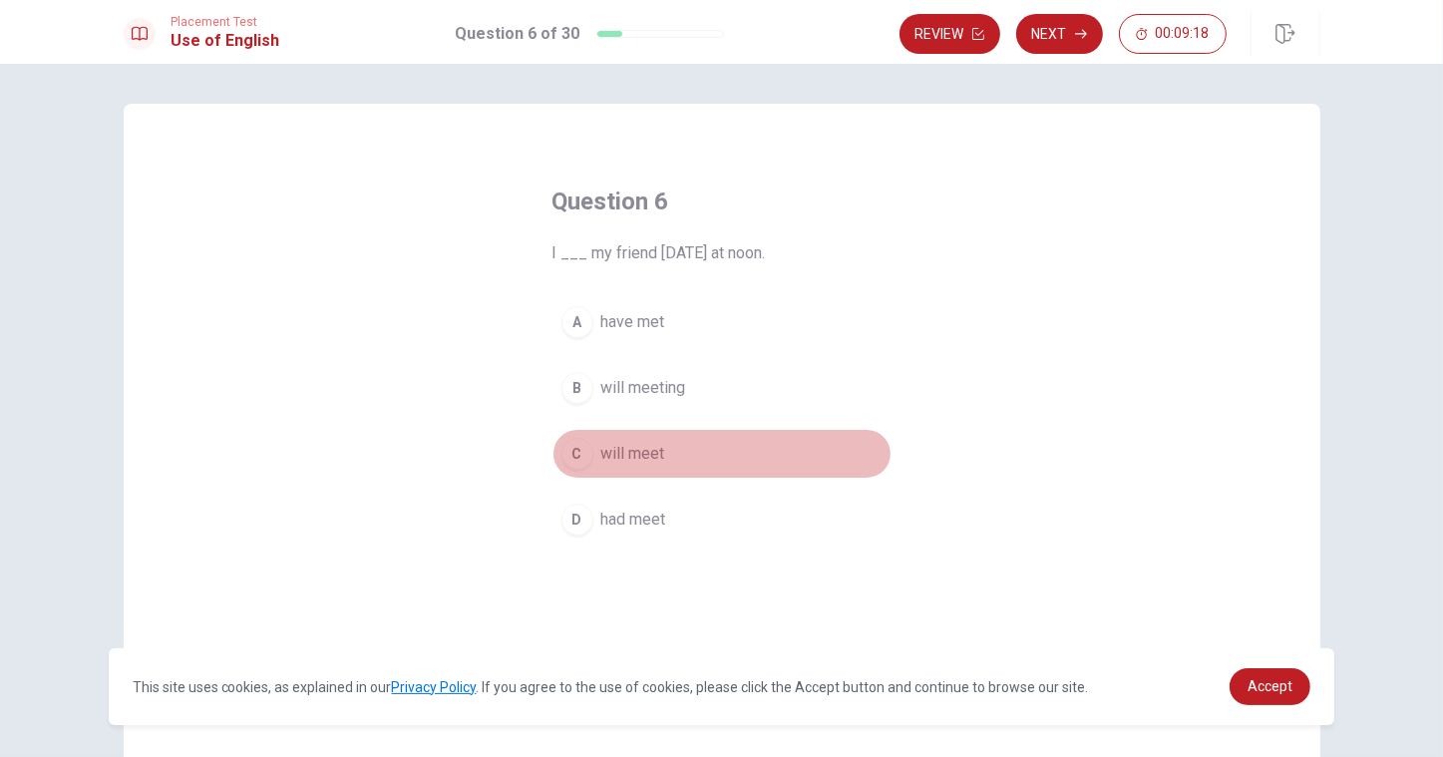
click at [633, 457] on span "will meet" at bounding box center [633, 454] width 64 height 24
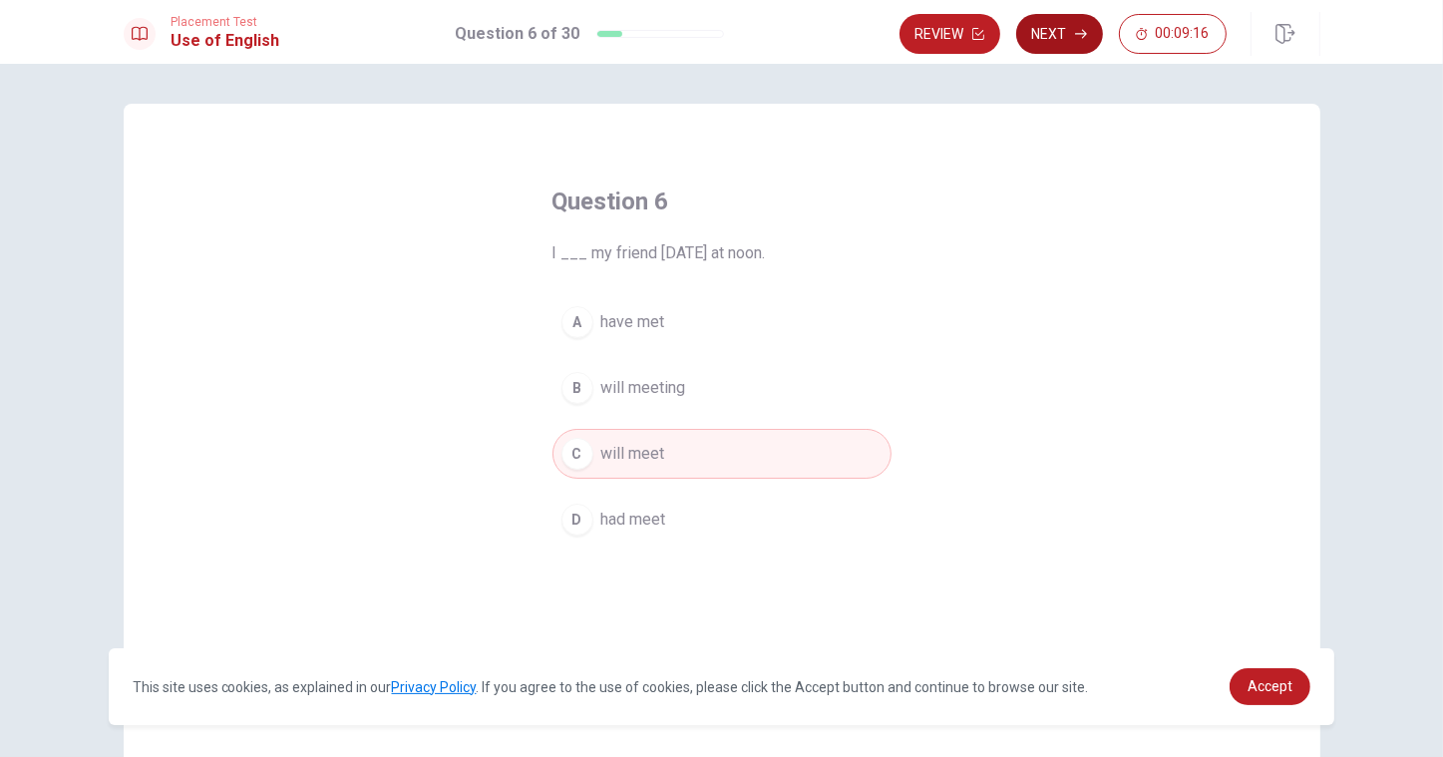
click at [1076, 36] on icon "button" at bounding box center [1081, 34] width 12 height 12
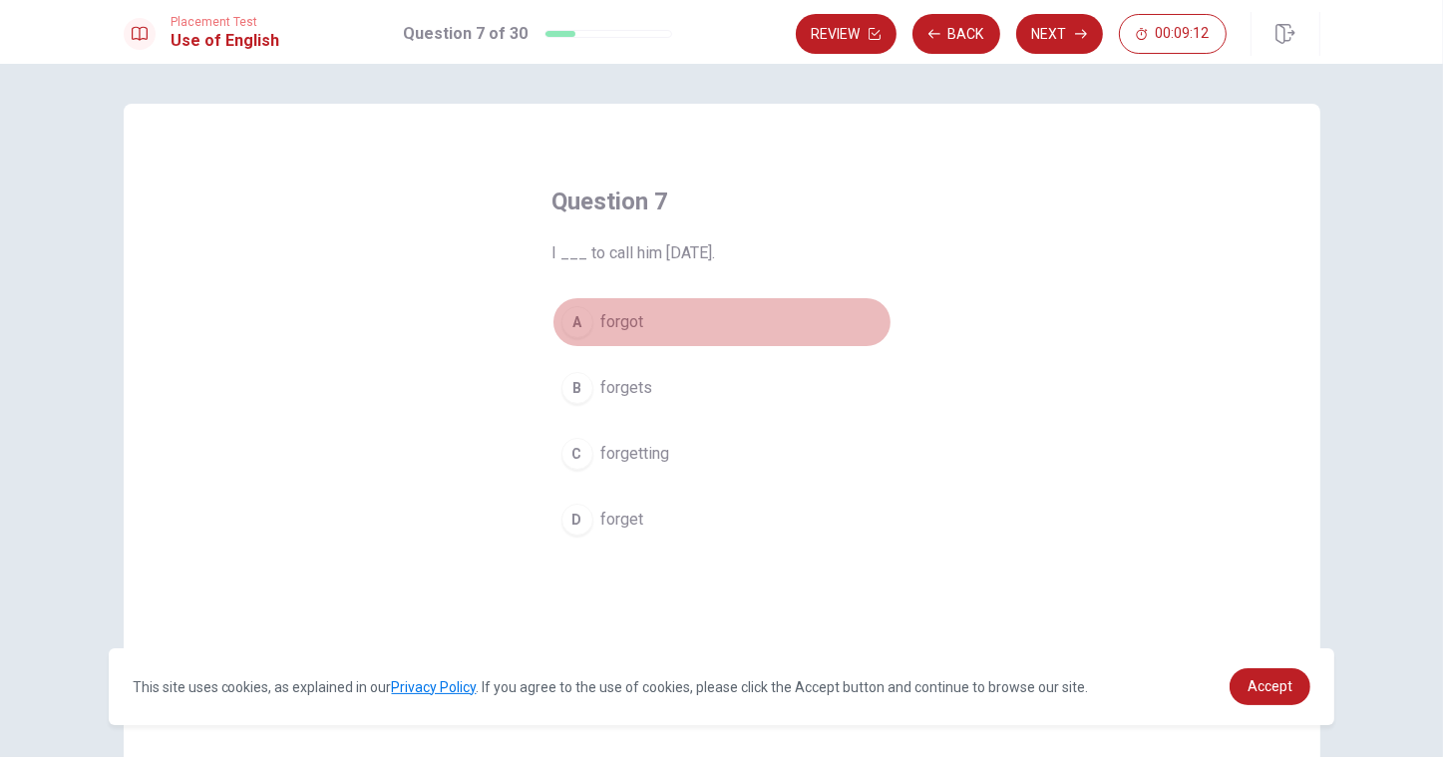
click at [633, 325] on span "forgot" at bounding box center [622, 322] width 43 height 24
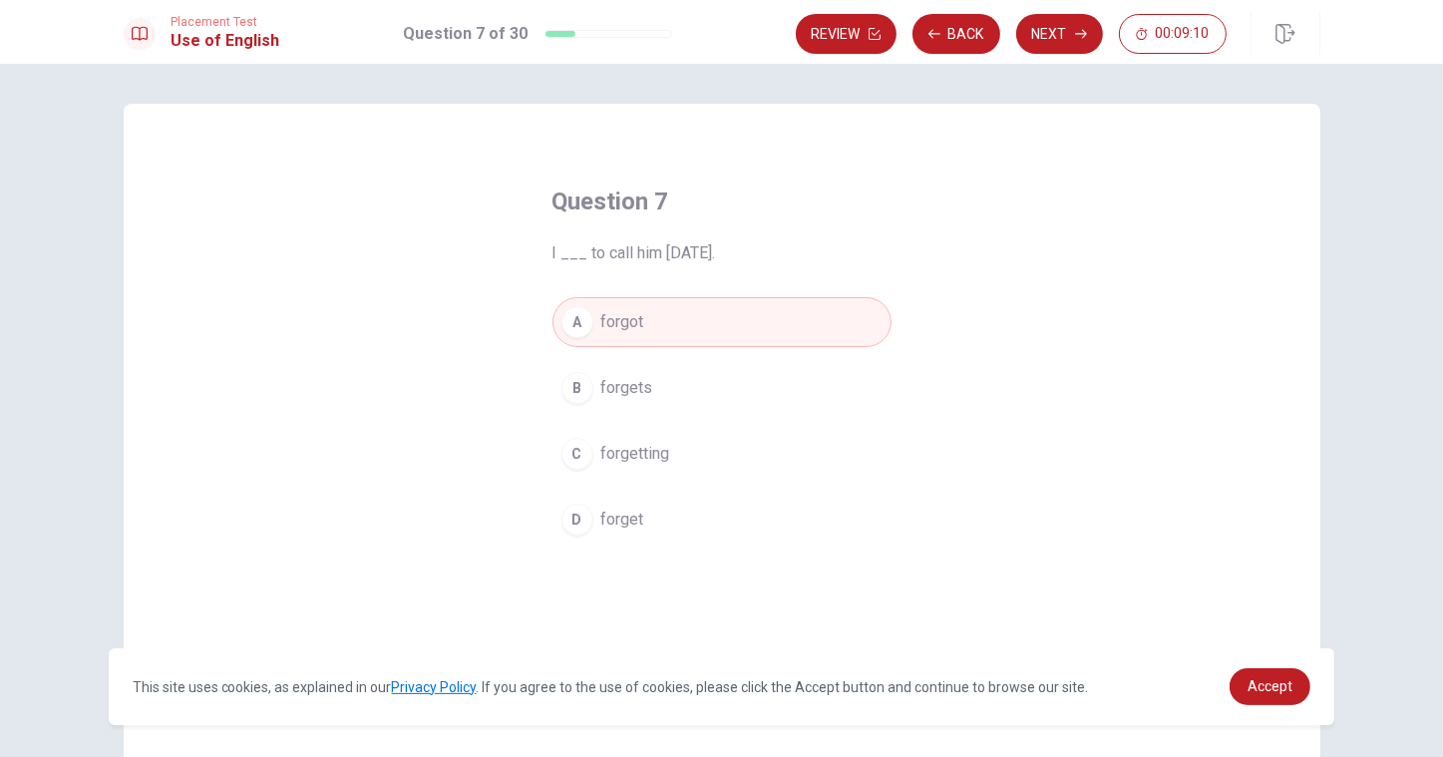
click at [1063, 41] on button "Next" at bounding box center [1059, 34] width 87 height 40
click at [645, 402] on button "B watched" at bounding box center [721, 388] width 339 height 50
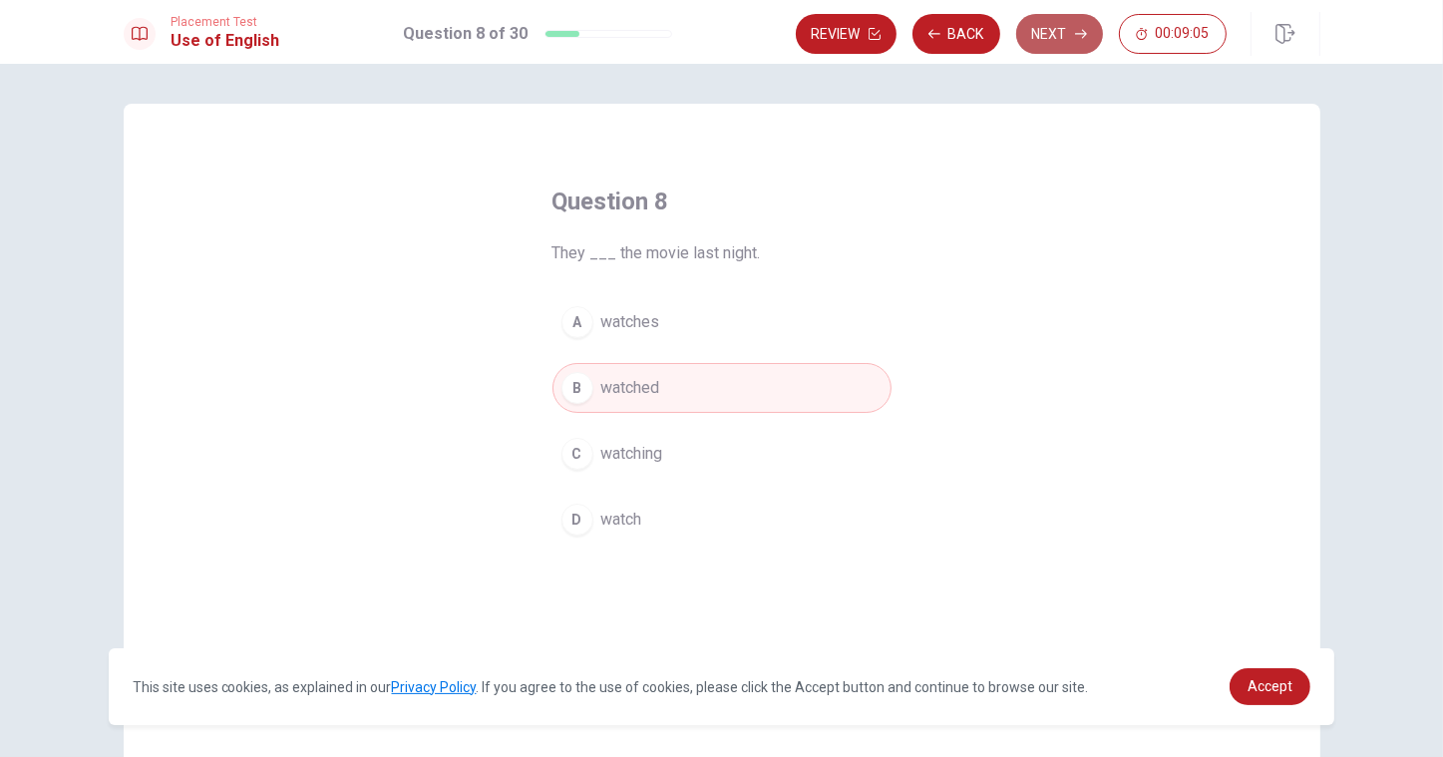
click at [1068, 37] on button "Next" at bounding box center [1059, 34] width 87 height 40
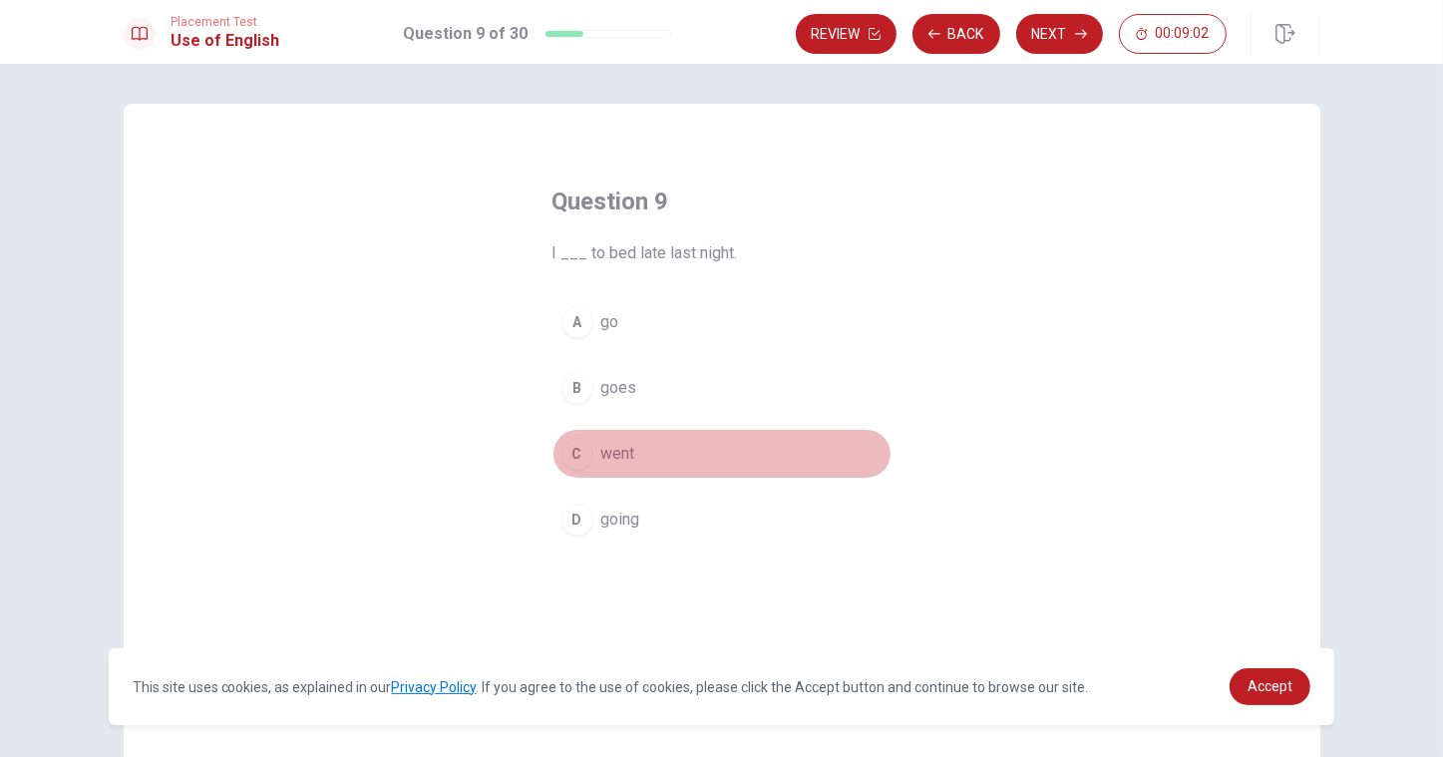
click at [619, 467] on button "C went" at bounding box center [721, 454] width 339 height 50
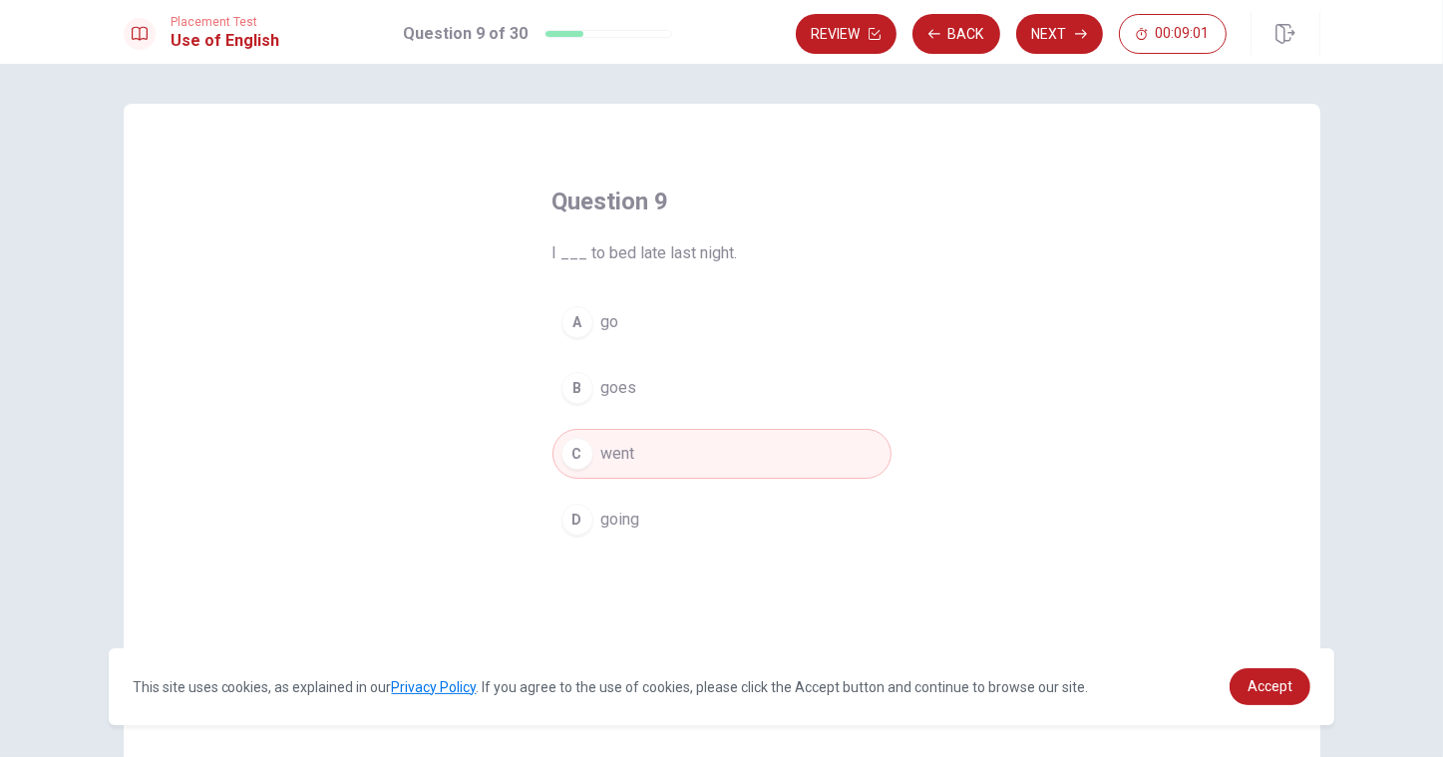
click at [1057, 60] on div "Placement Test Use of English Question 9 of 30 Review Back Next 00:09:01" at bounding box center [721, 32] width 1443 height 64
click at [1059, 32] on button "Next" at bounding box center [1059, 34] width 87 height 40
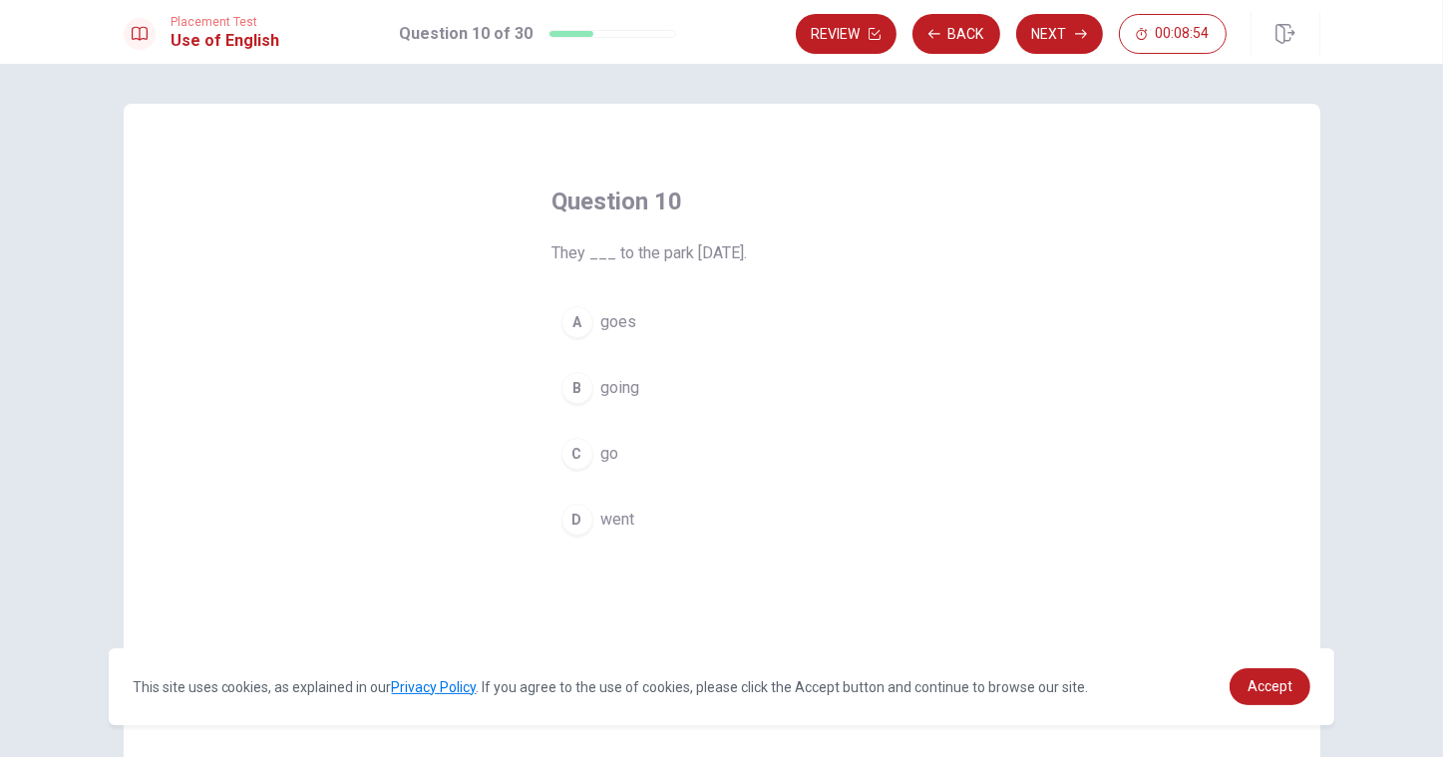
click at [598, 501] on button "D went" at bounding box center [721, 520] width 339 height 50
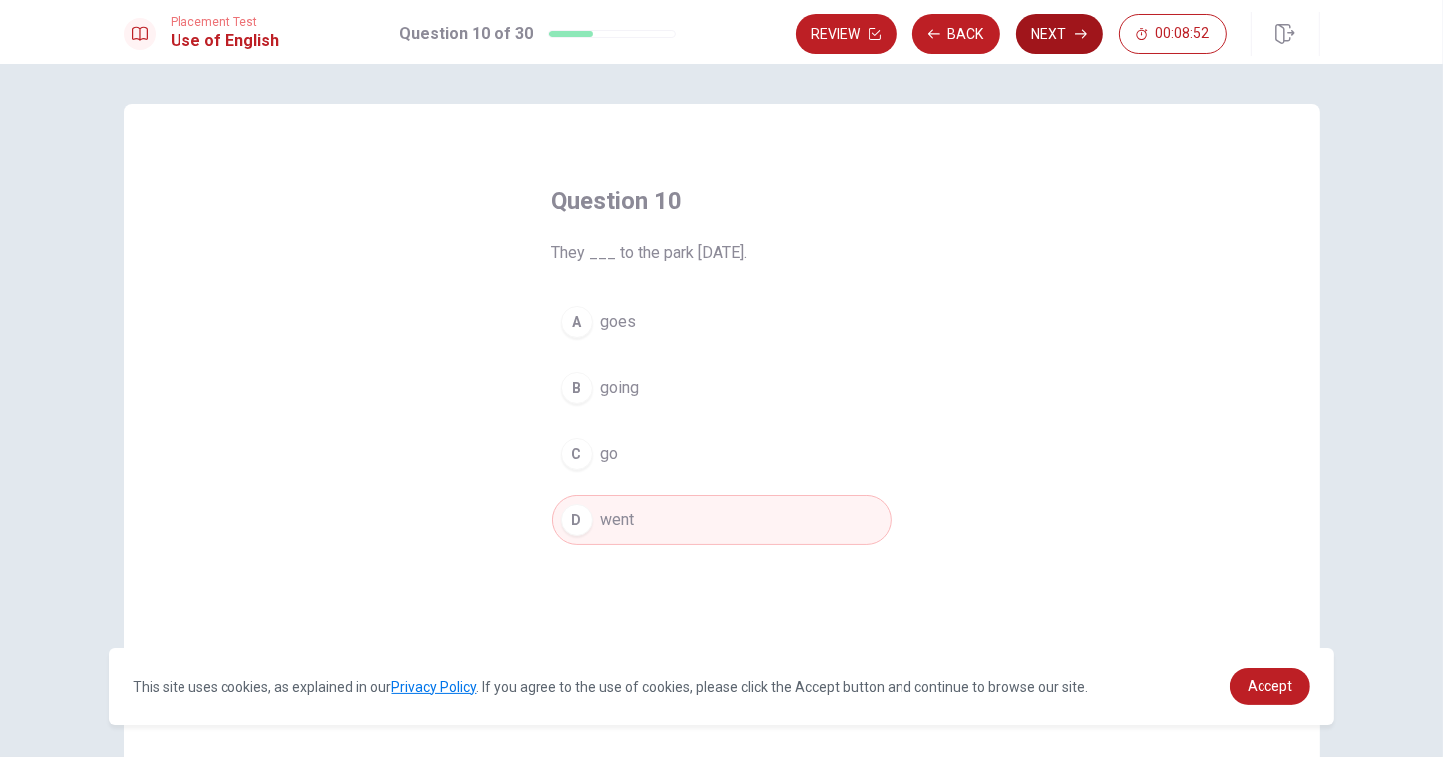
click at [1056, 35] on button "Next" at bounding box center [1059, 34] width 87 height 40
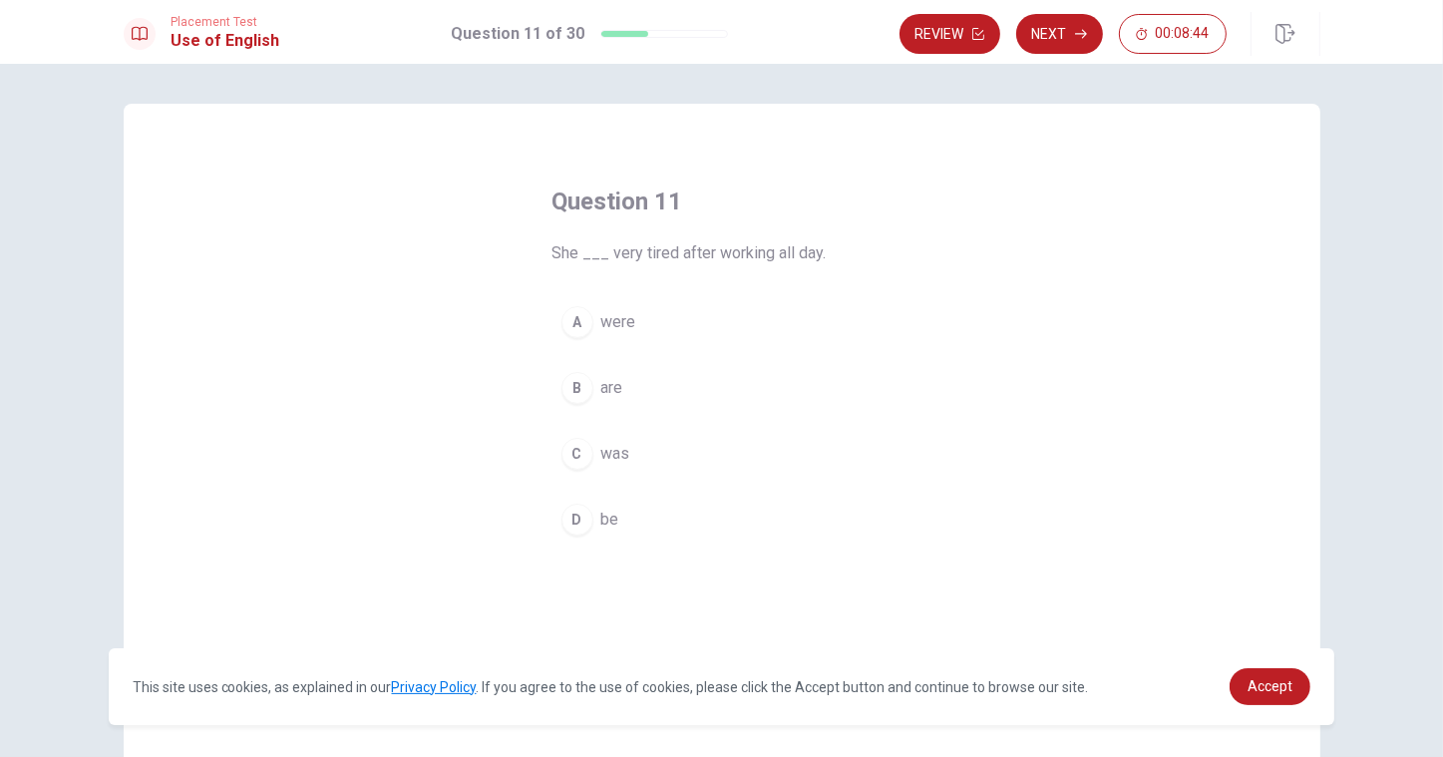
click at [606, 464] on span "was" at bounding box center [615, 454] width 29 height 24
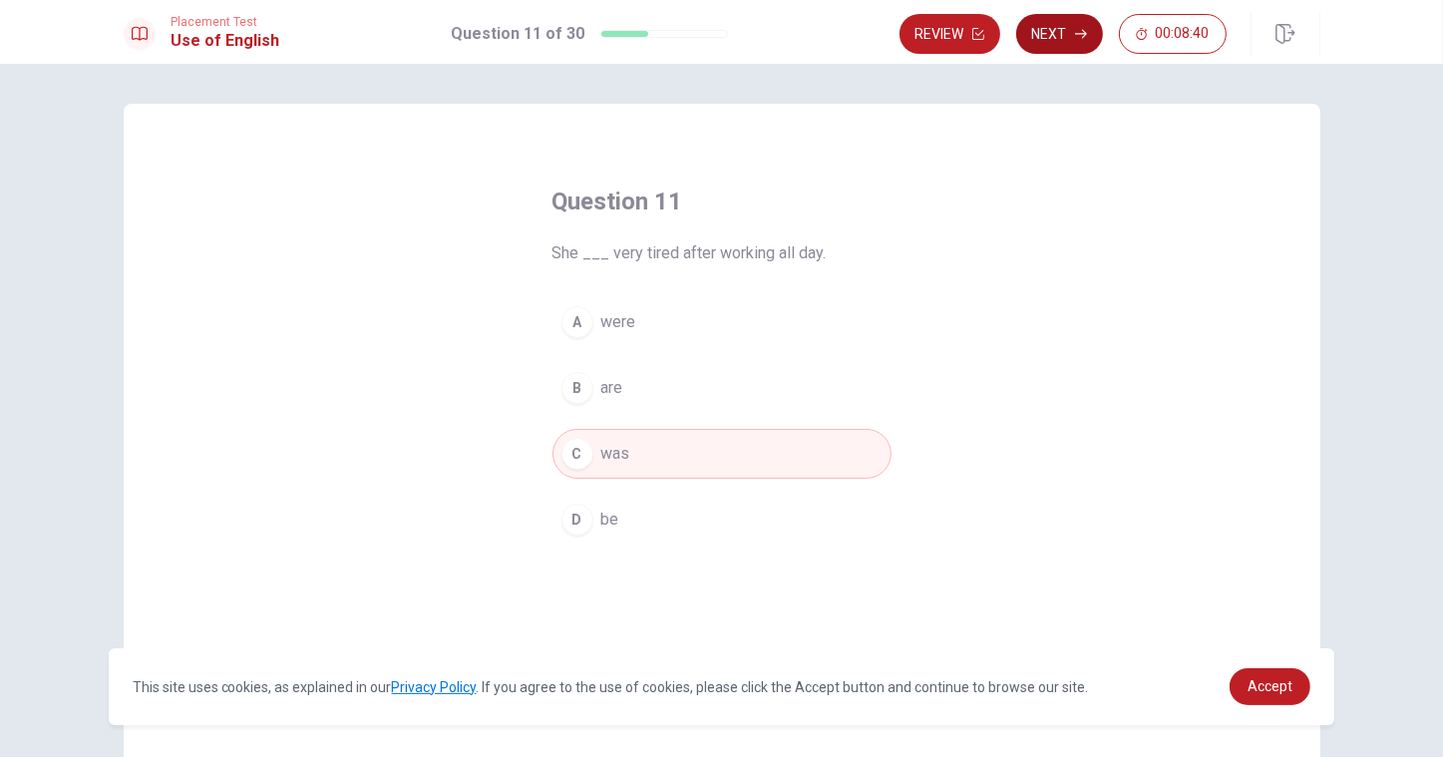
click at [1073, 52] on button "Next" at bounding box center [1059, 34] width 87 height 40
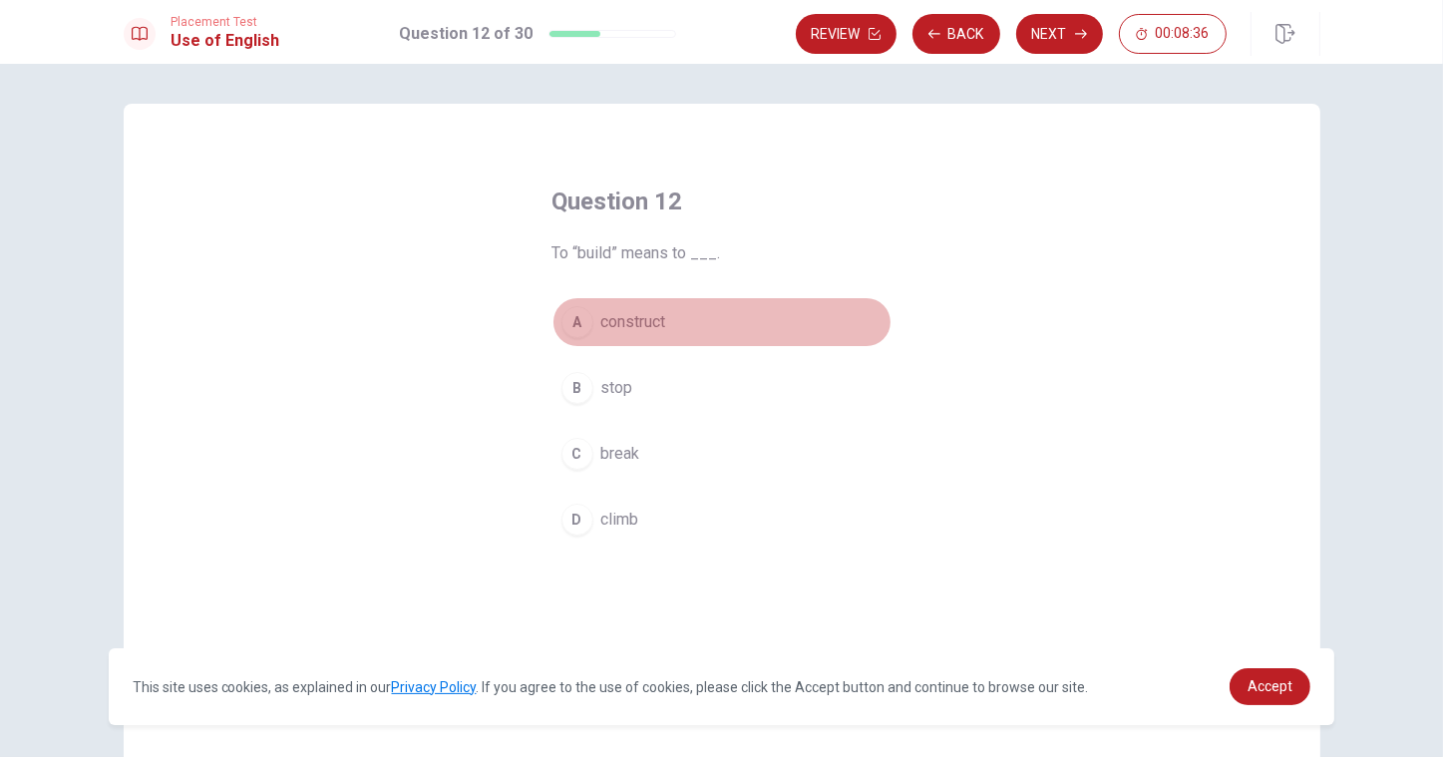
click at [623, 334] on button "A construct" at bounding box center [721, 322] width 339 height 50
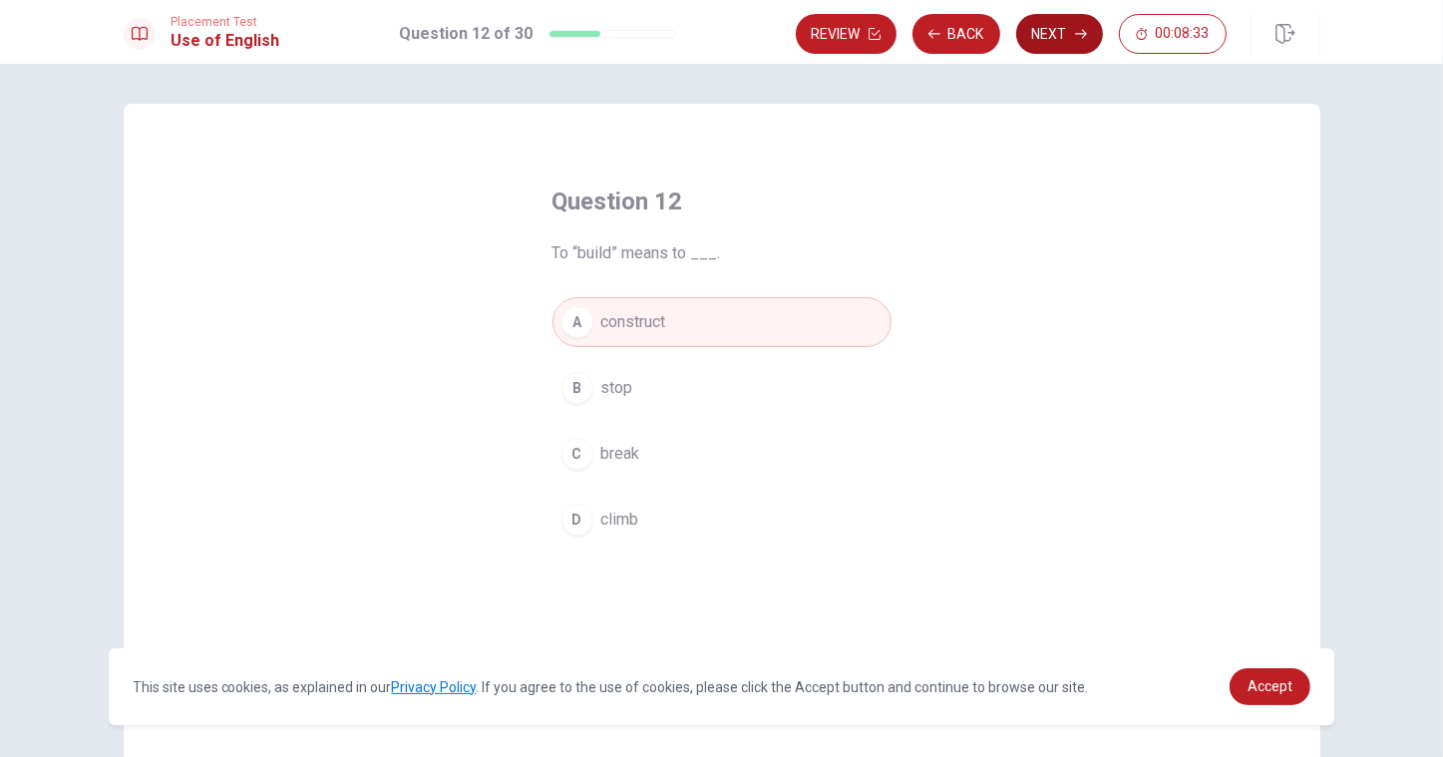
click at [1061, 31] on button "Next" at bounding box center [1059, 34] width 87 height 40
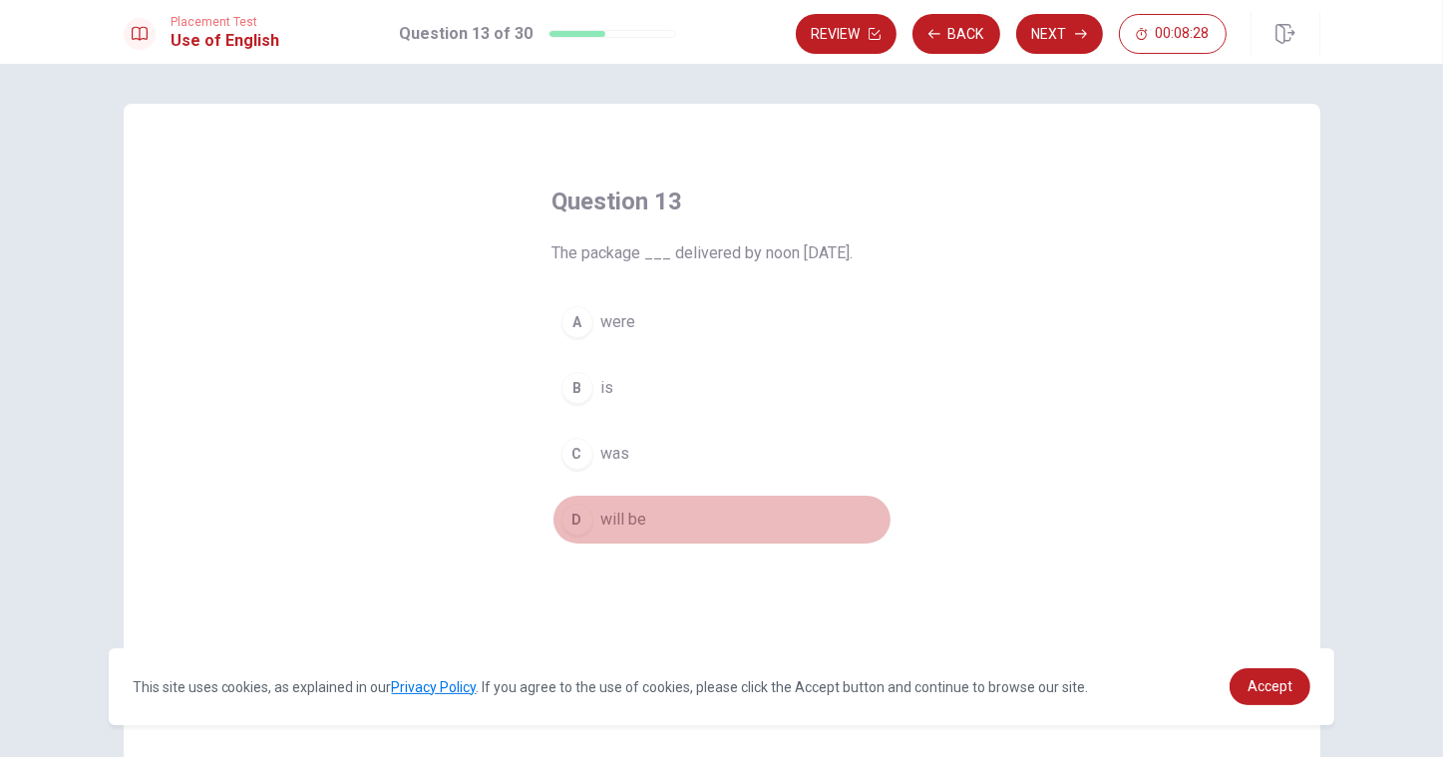
click at [604, 528] on span "will be" at bounding box center [624, 520] width 46 height 24
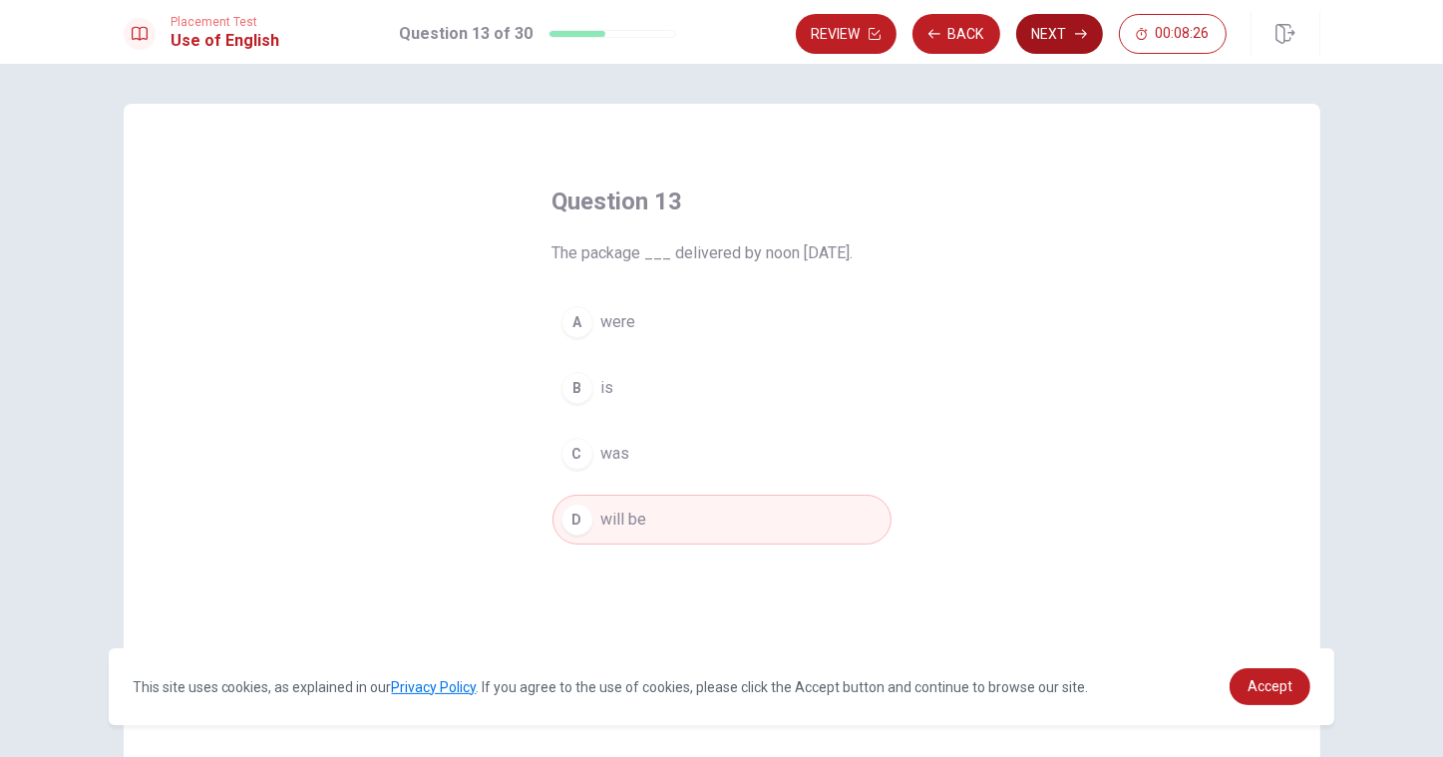
click at [1081, 36] on icon "button" at bounding box center [1081, 34] width 12 height 12
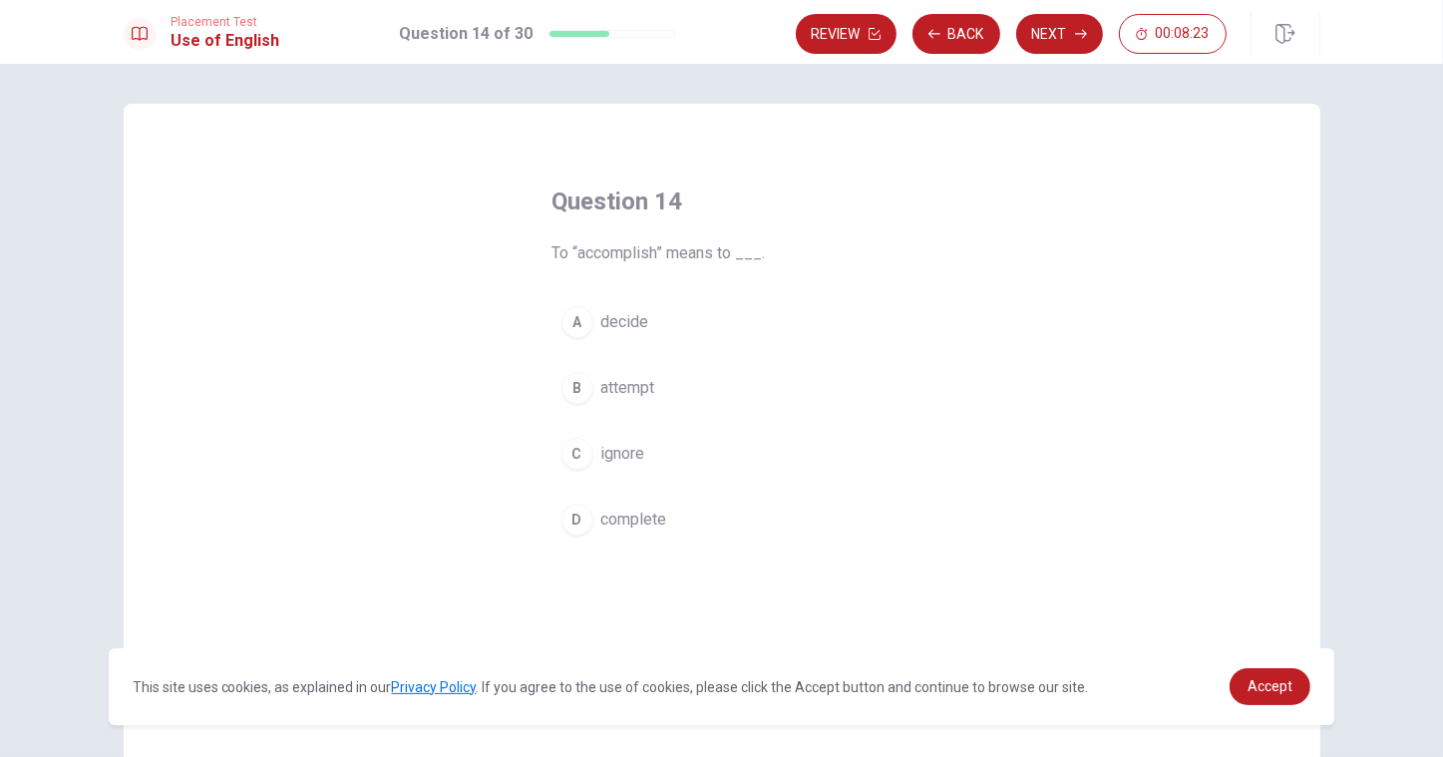
click at [616, 529] on span "complete" at bounding box center [634, 520] width 66 height 24
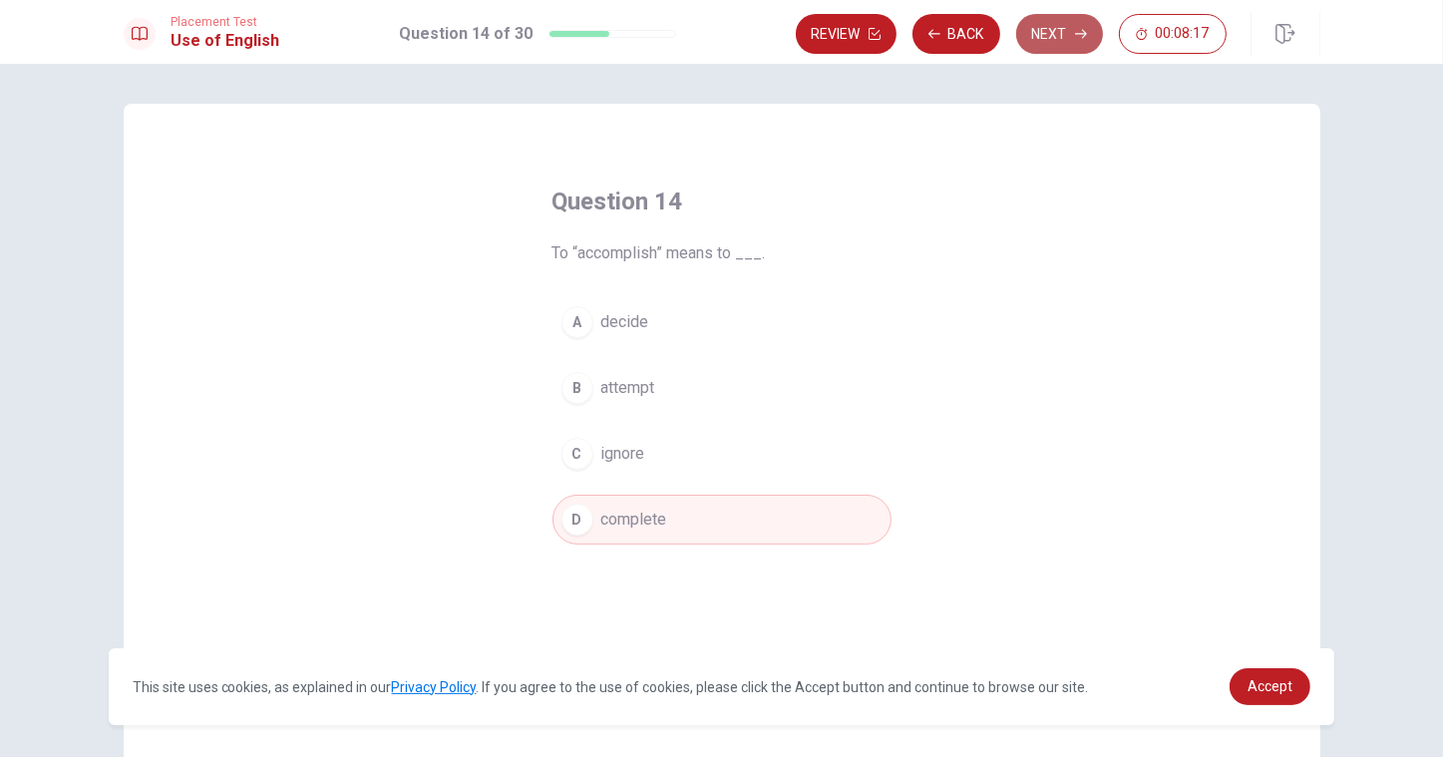
click at [1045, 26] on button "Next" at bounding box center [1059, 34] width 87 height 40
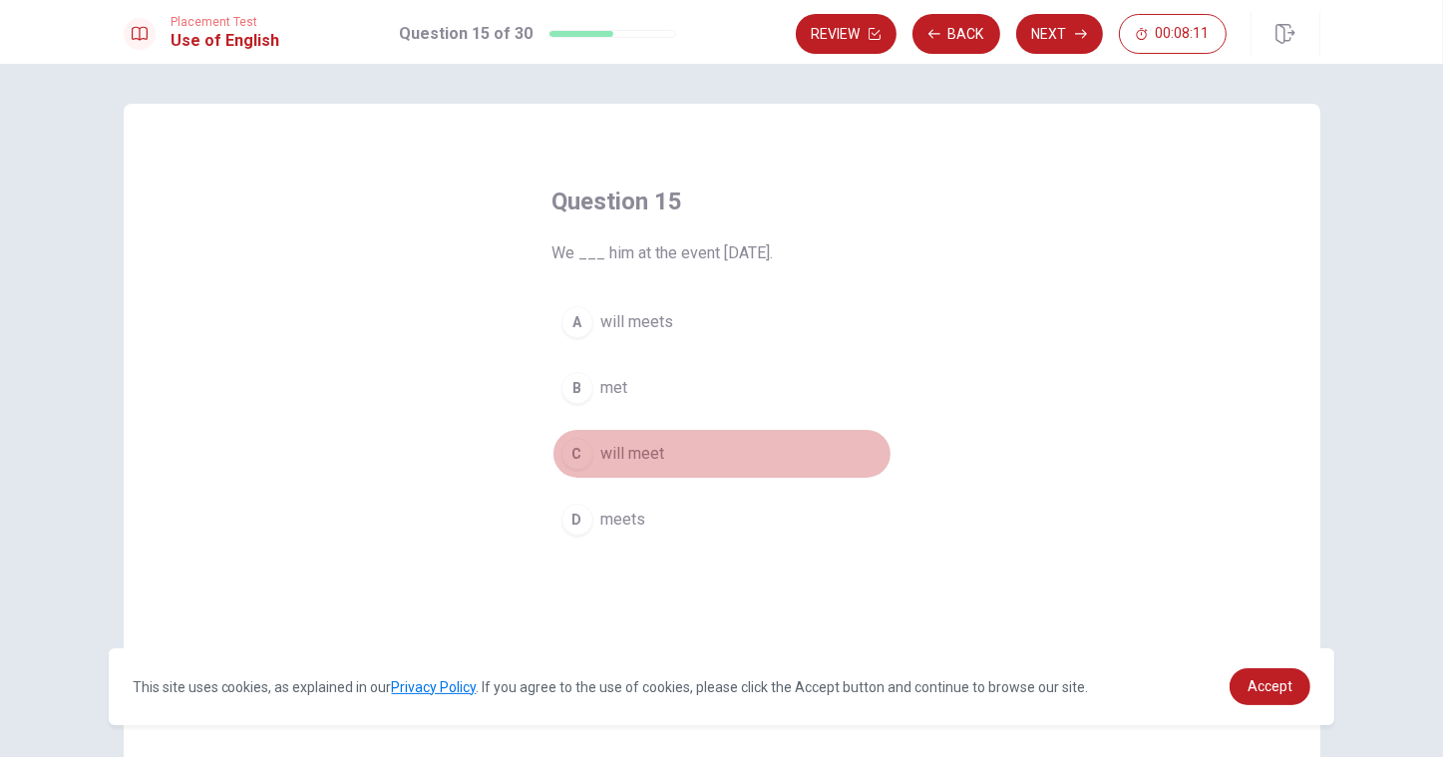
click at [649, 460] on span "will meet" at bounding box center [633, 454] width 64 height 24
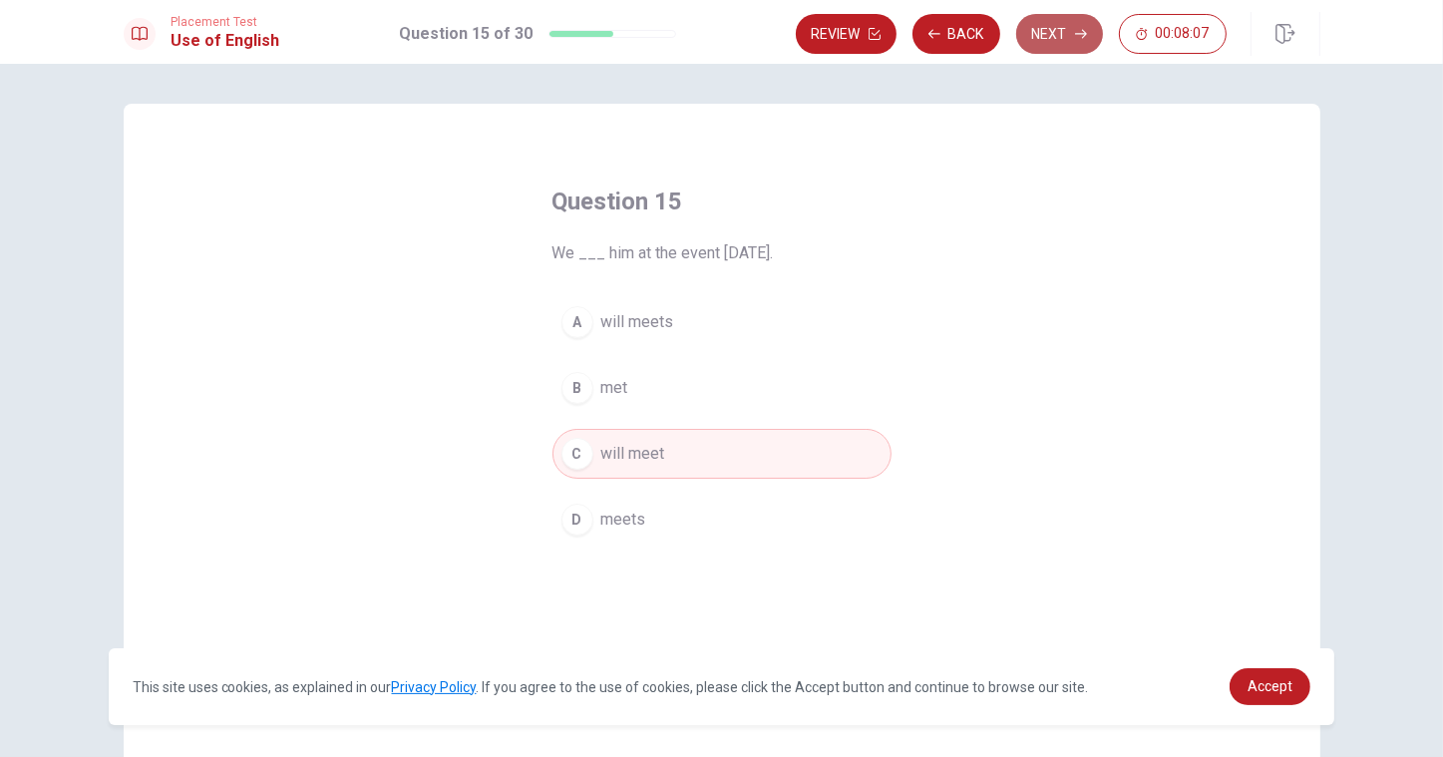
click at [1067, 44] on button "Next" at bounding box center [1059, 34] width 87 height 40
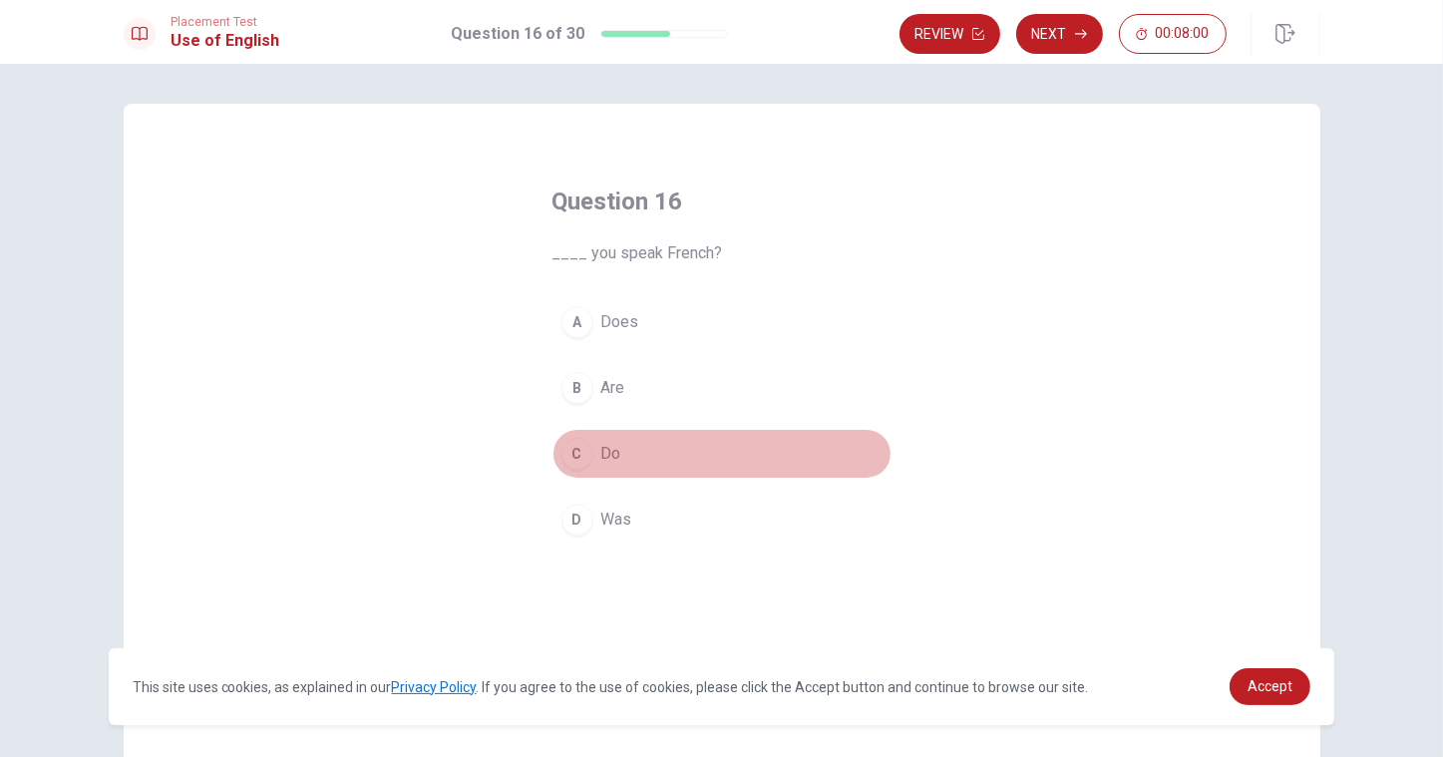
click at [586, 469] on button "C Do" at bounding box center [721, 454] width 339 height 50
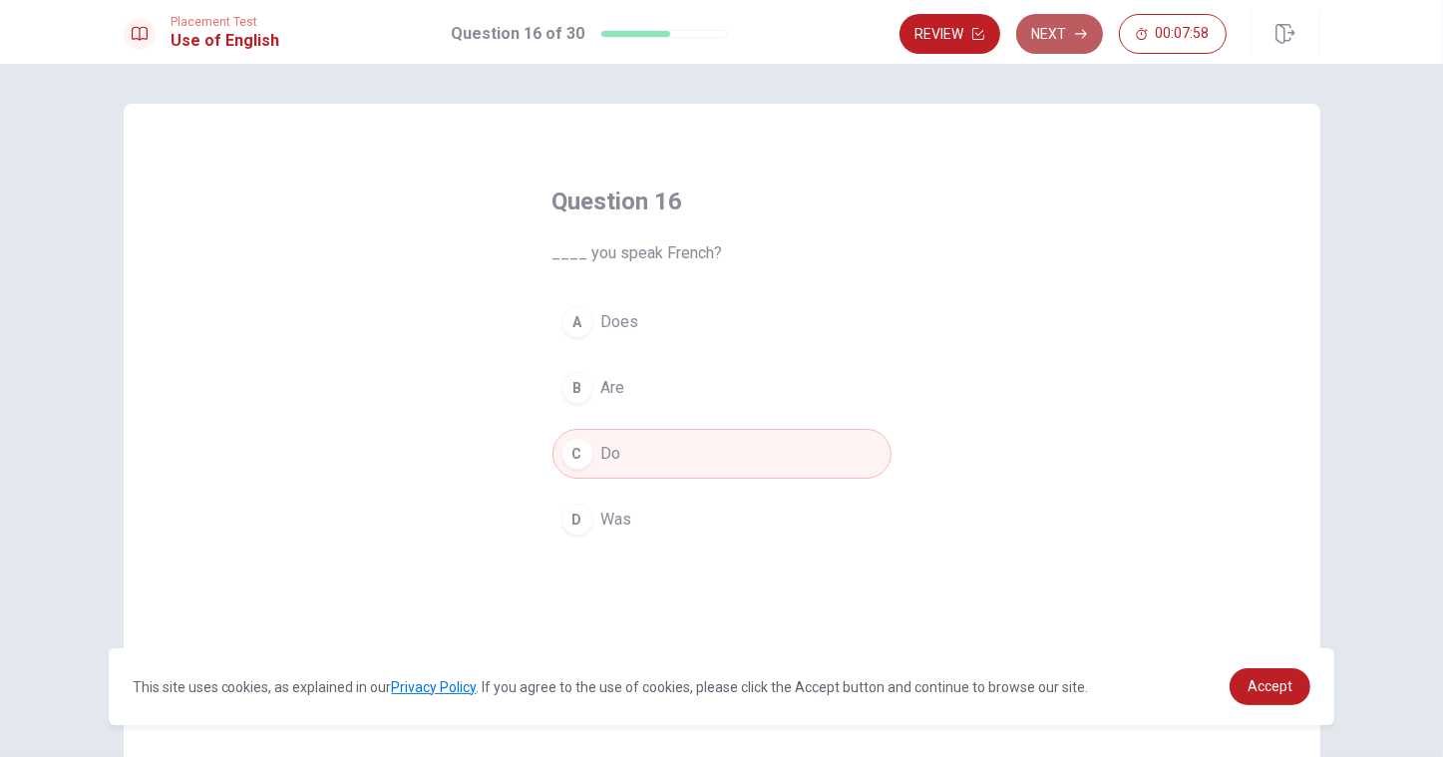
click at [1079, 44] on button "Next" at bounding box center [1059, 34] width 87 height 40
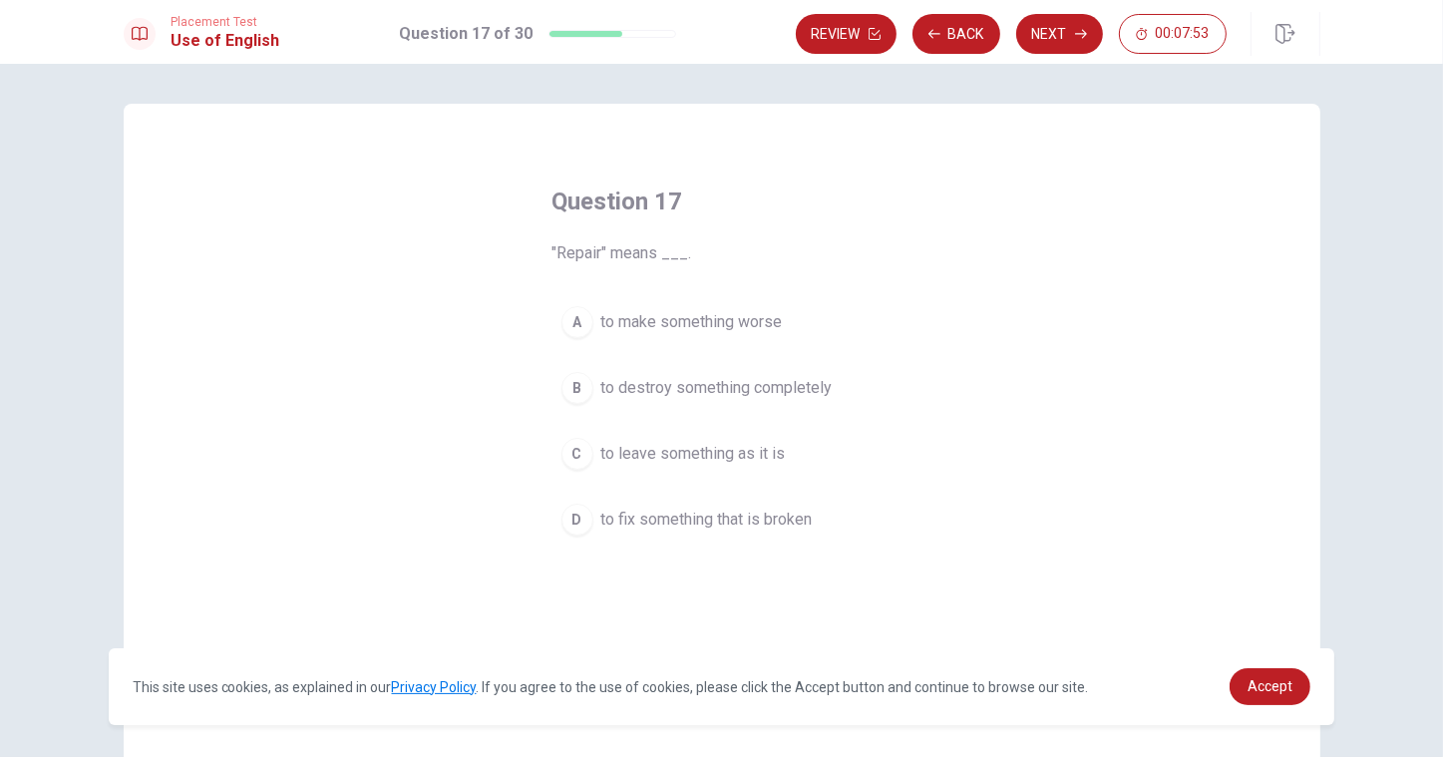
click at [723, 527] on span "to fix something that is broken" at bounding box center [706, 520] width 211 height 24
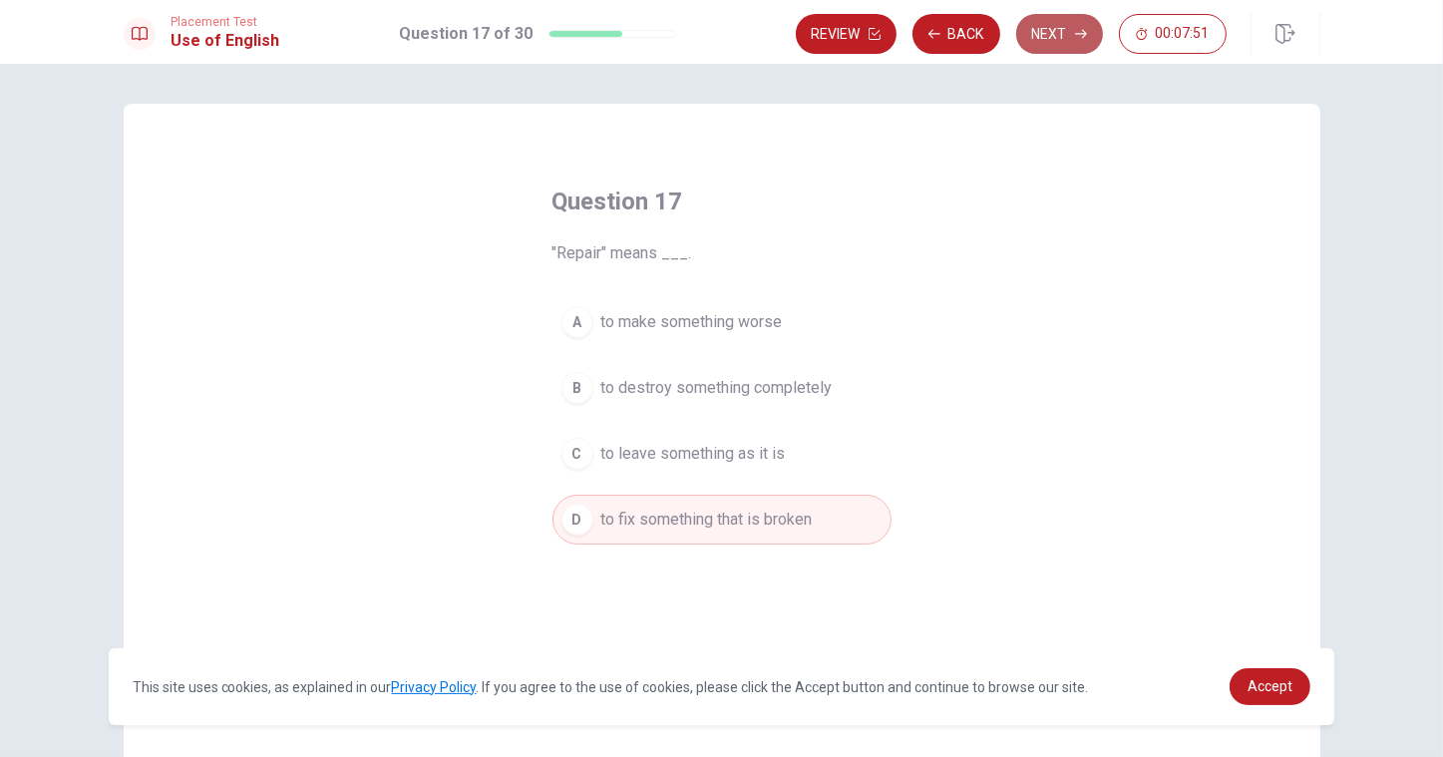
click at [1039, 22] on button "Next" at bounding box center [1059, 34] width 87 height 40
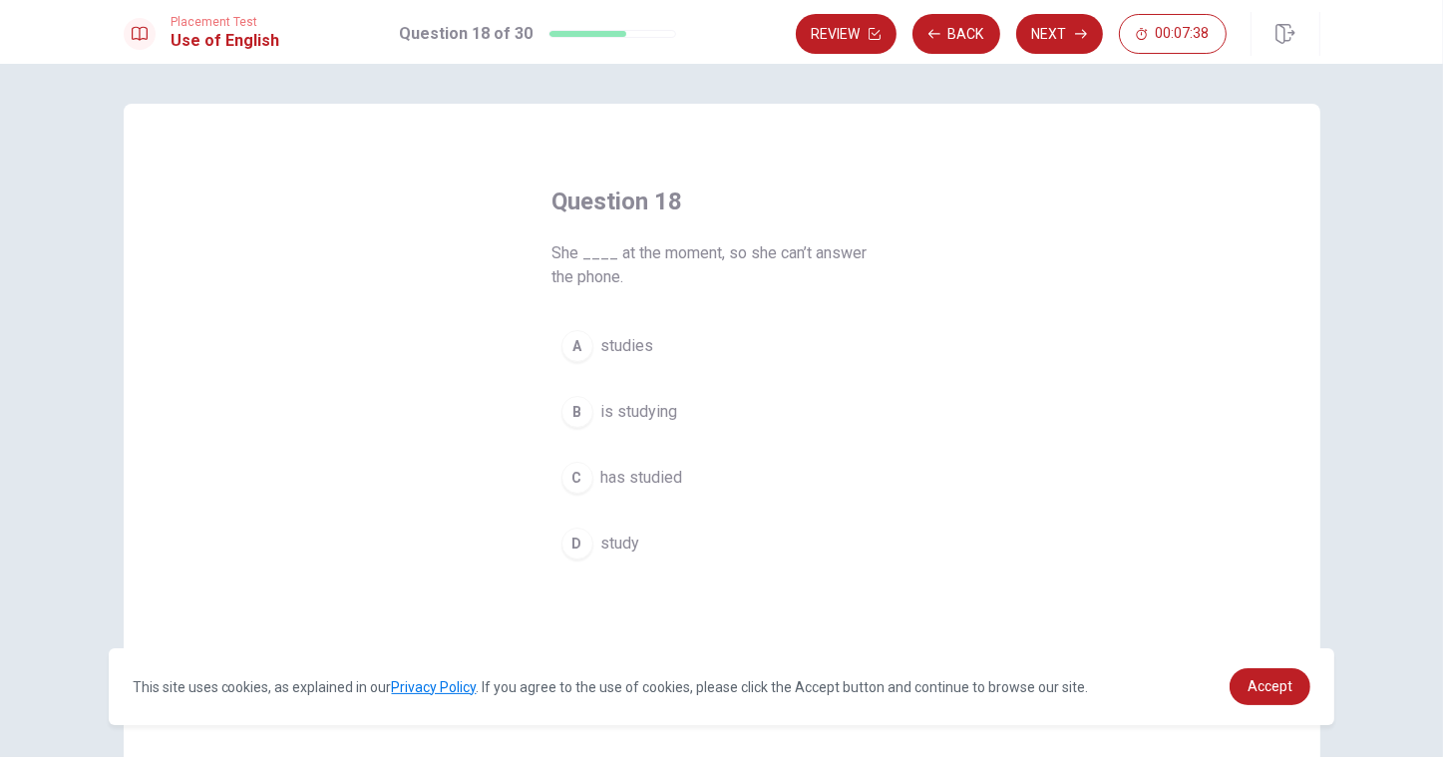
click at [630, 424] on button "B is studying" at bounding box center [721, 412] width 339 height 50
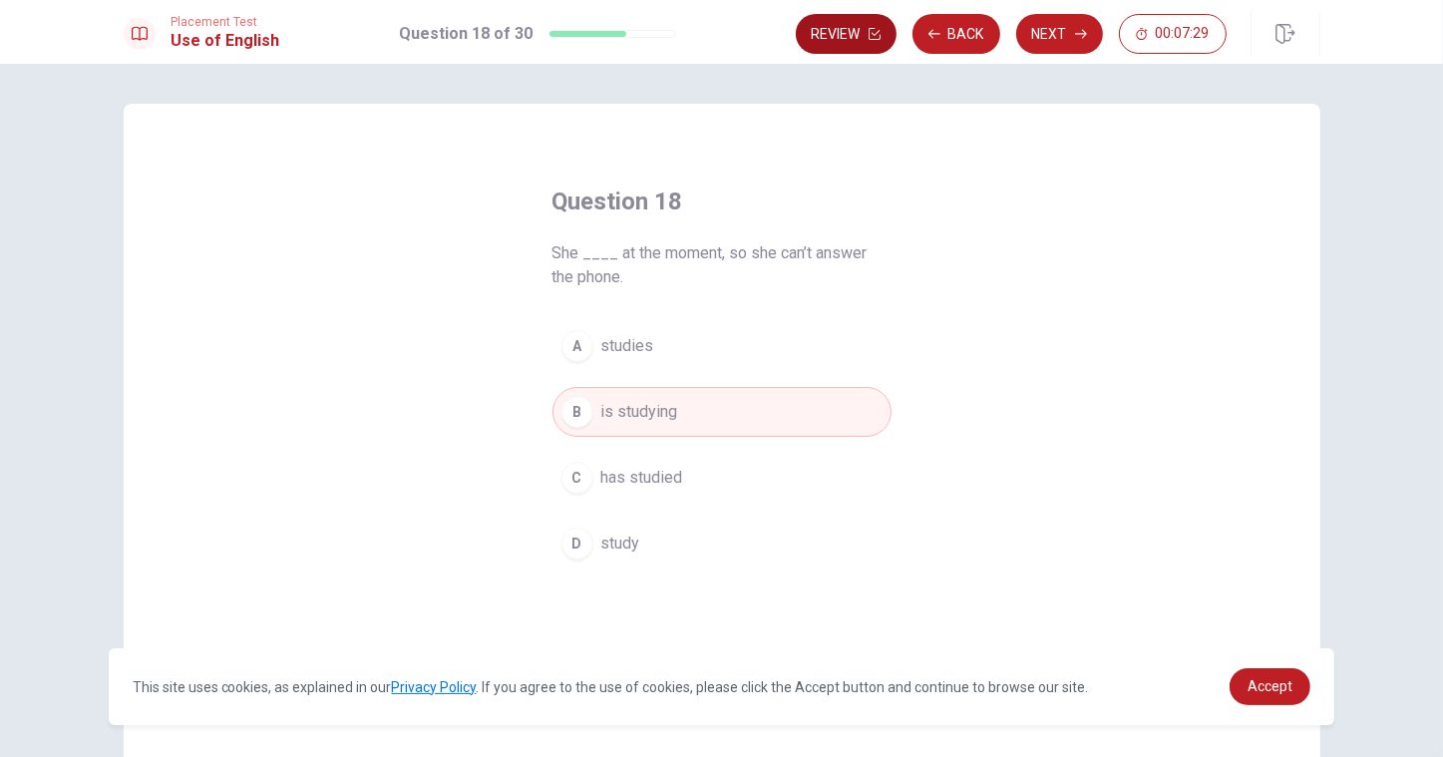
click at [838, 36] on button "Review" at bounding box center [846, 34] width 101 height 40
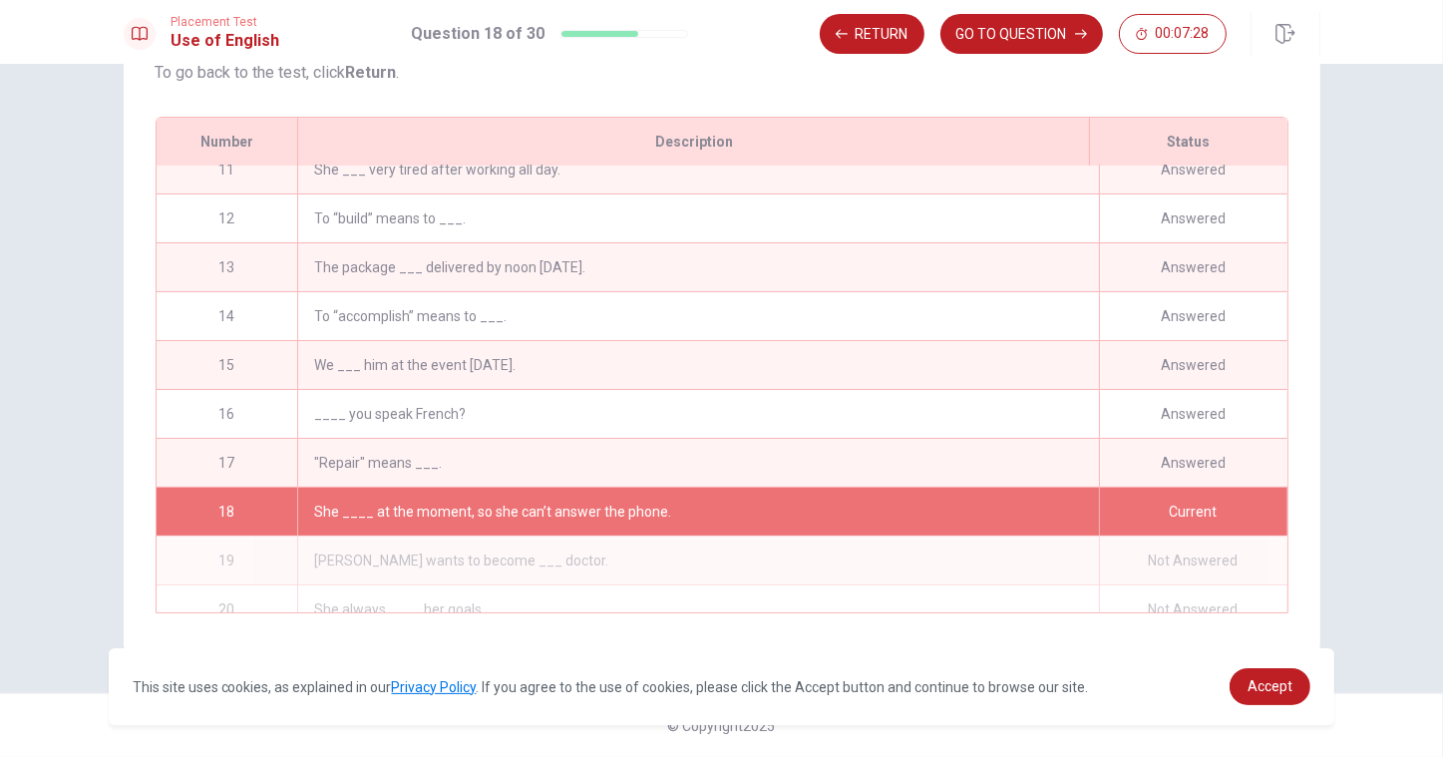
scroll to position [535, 0]
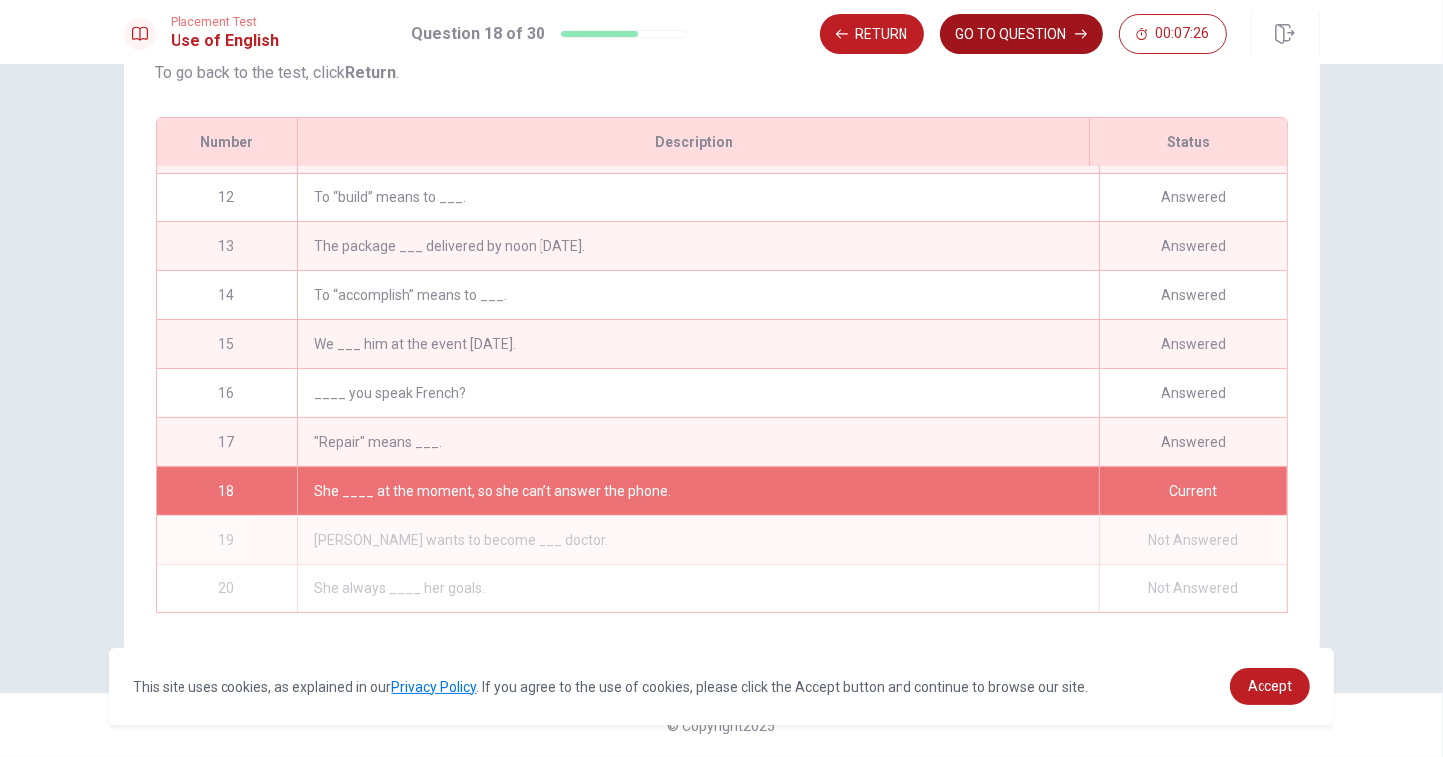
click at [1046, 36] on button "GO TO QUESTION" at bounding box center [1021, 34] width 163 height 40
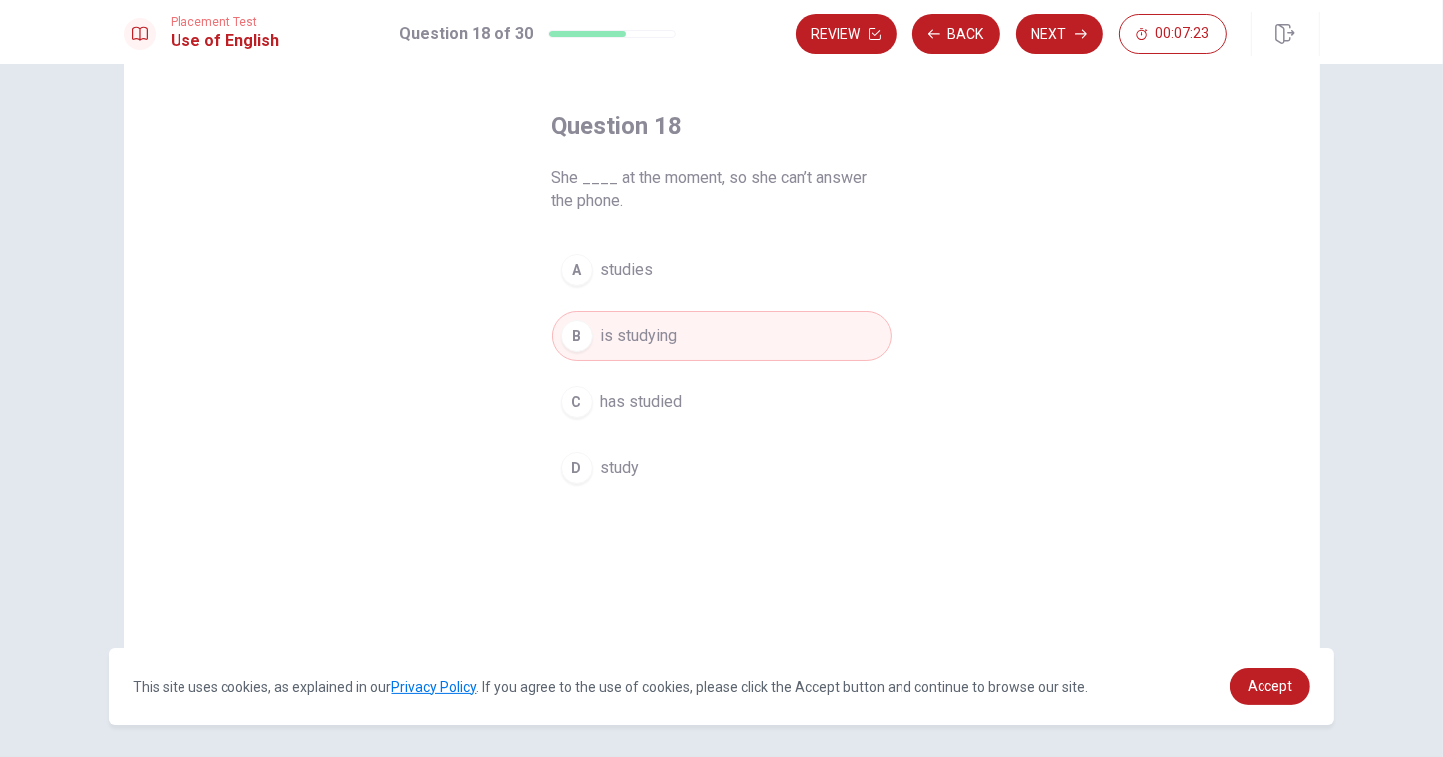
scroll to position [0, 0]
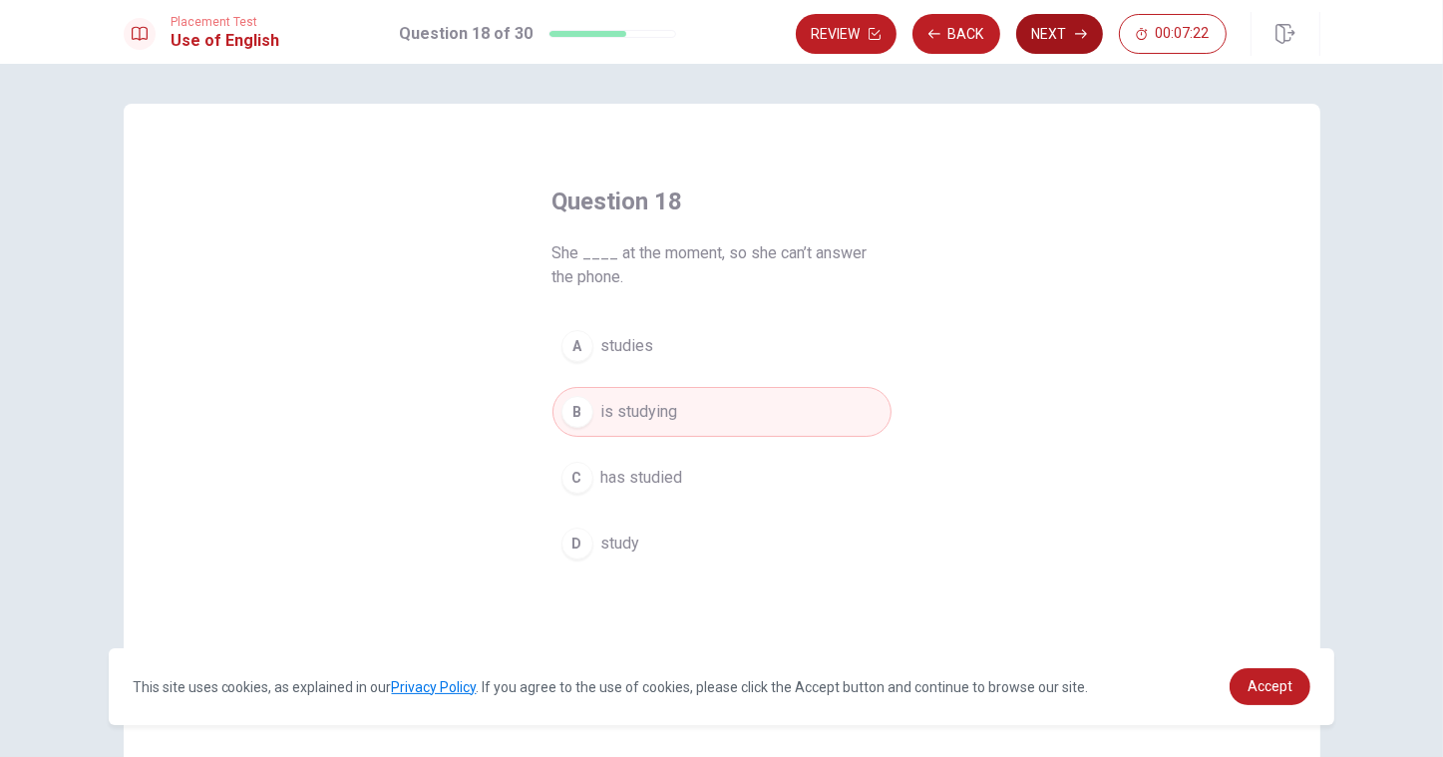
click at [1045, 44] on button "Next" at bounding box center [1059, 34] width 87 height 40
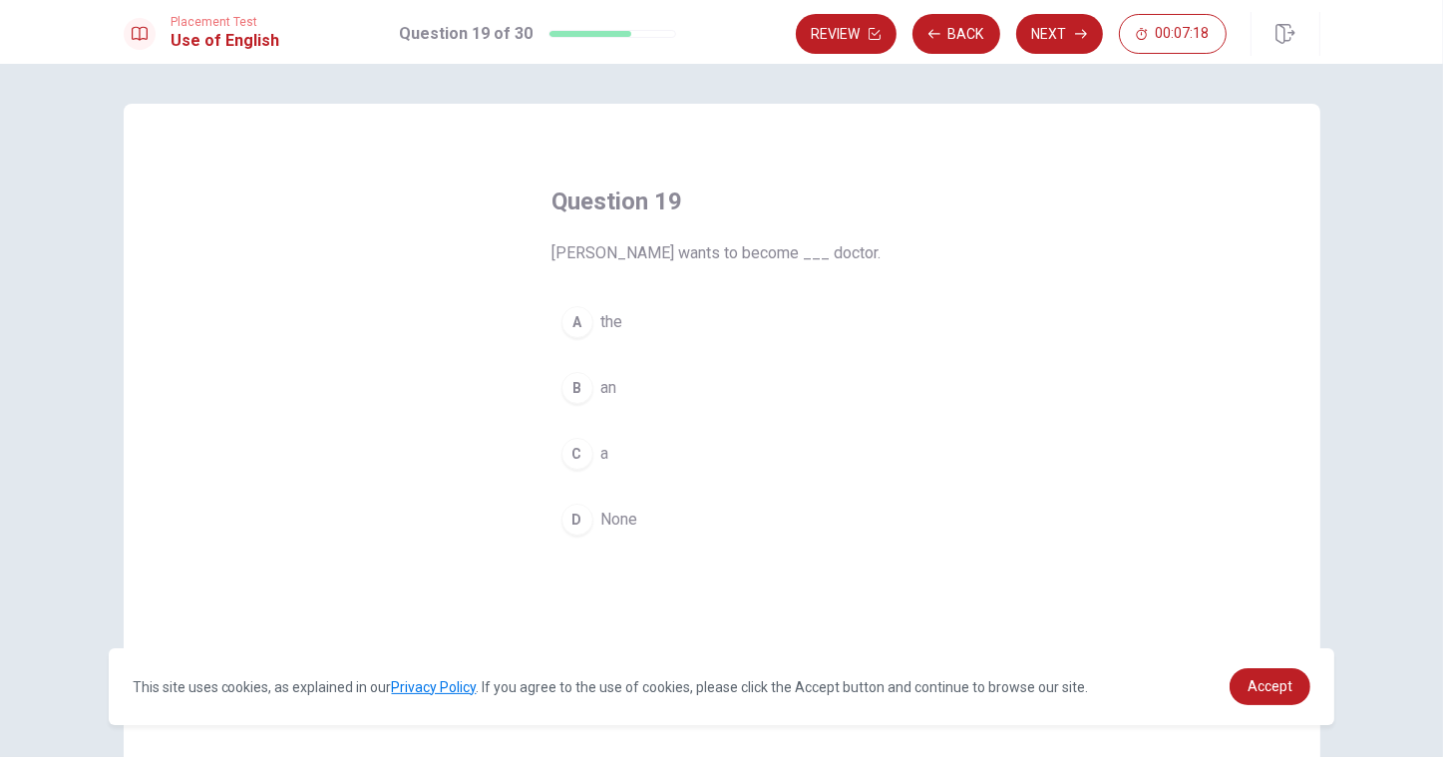
click at [582, 445] on div "C" at bounding box center [577, 454] width 32 height 32
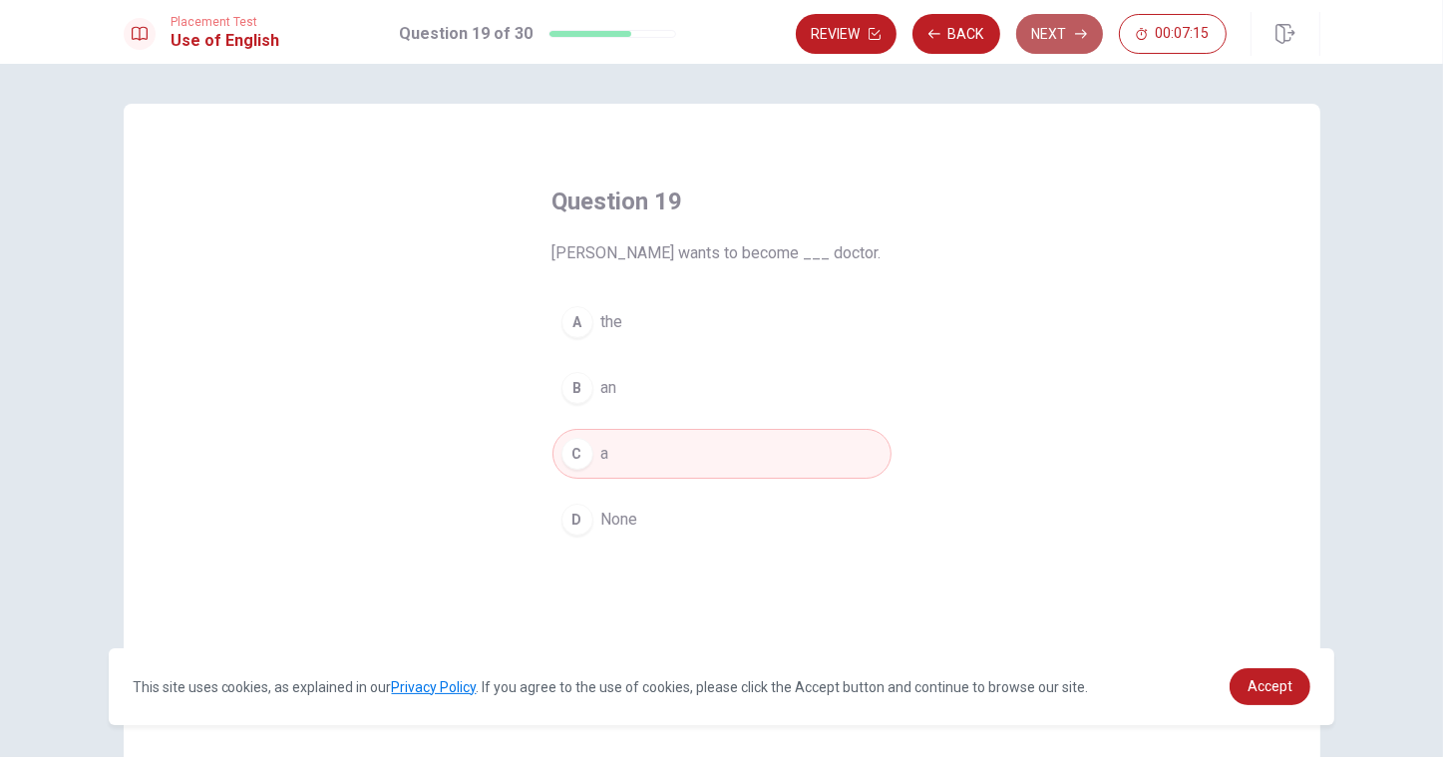
click at [1054, 44] on button "Next" at bounding box center [1059, 34] width 87 height 40
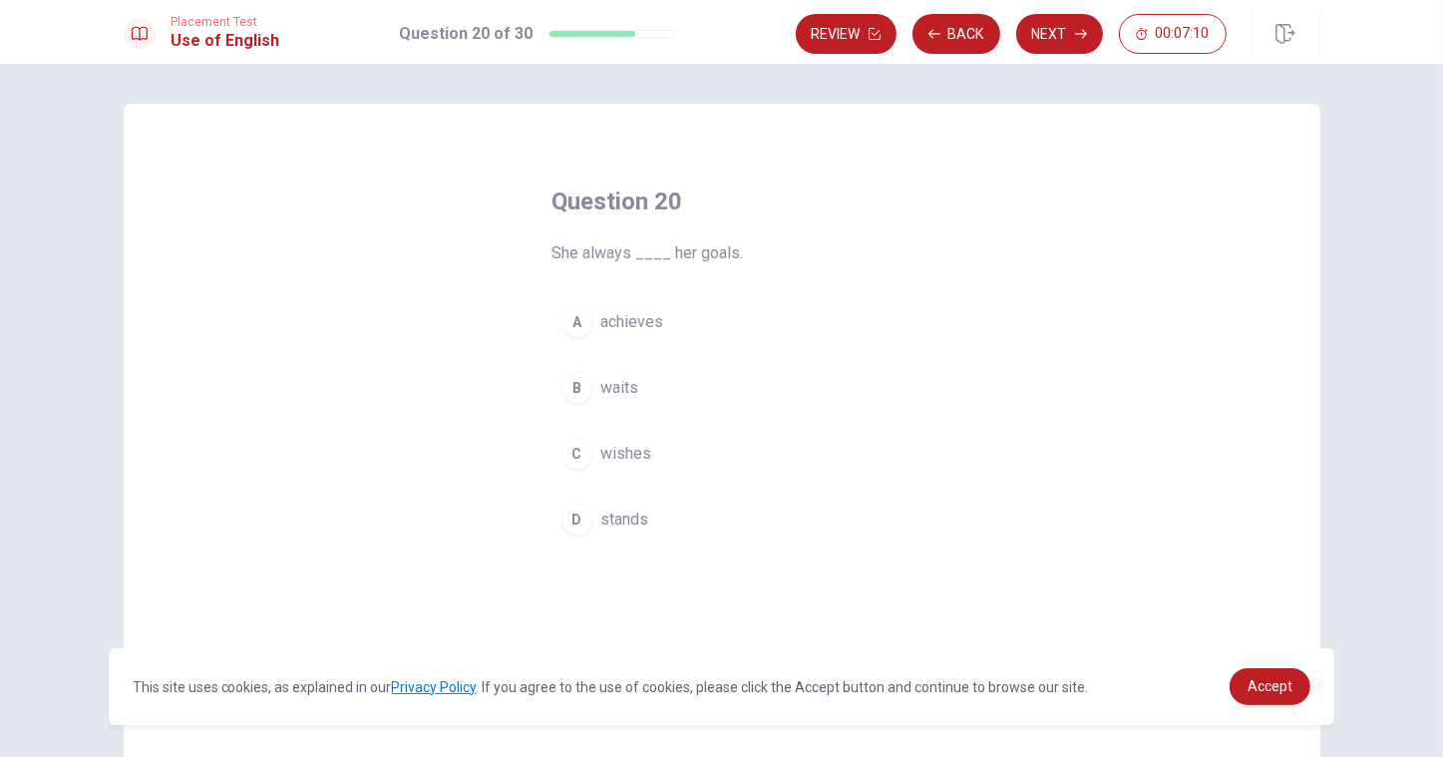
click at [623, 340] on button "A achieves" at bounding box center [721, 322] width 339 height 50
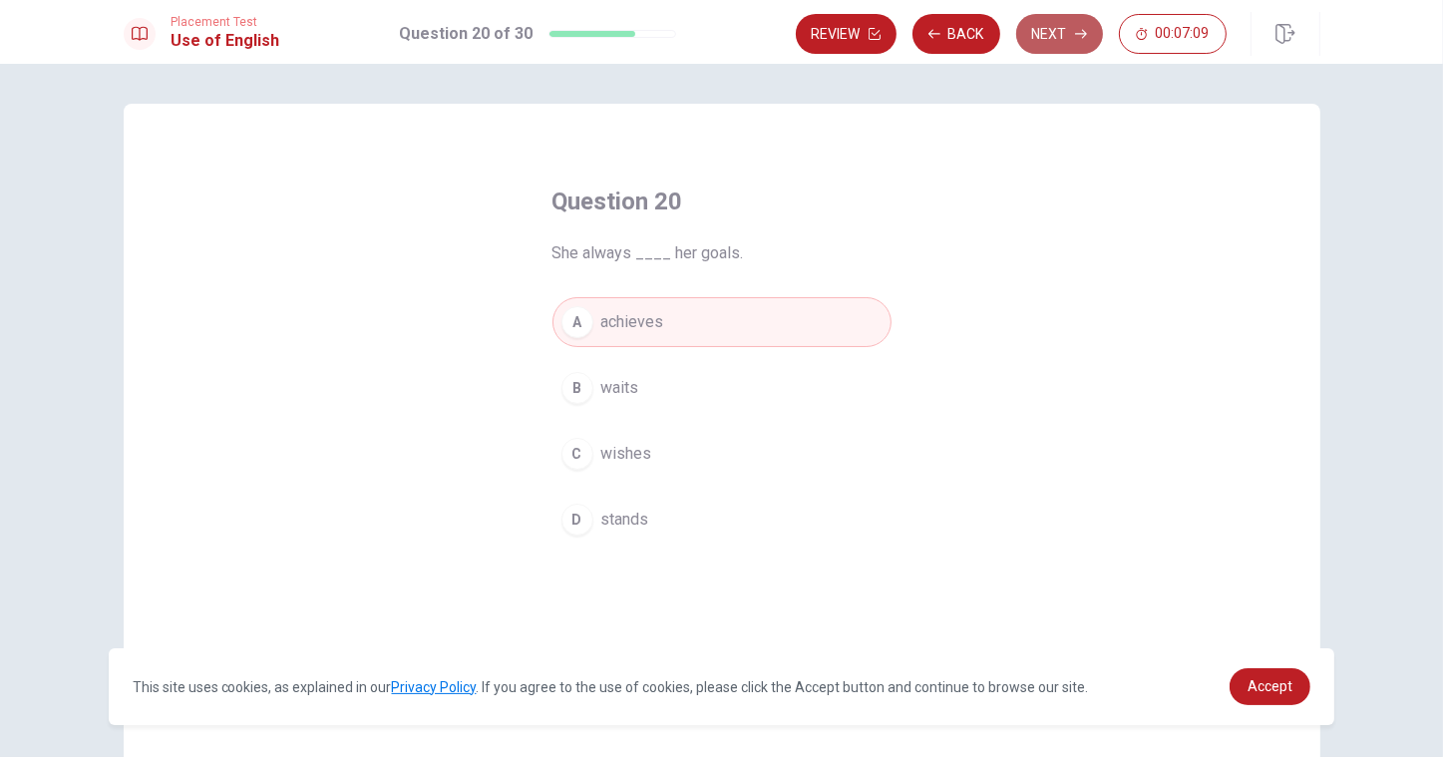
click at [1057, 49] on button "Next" at bounding box center [1059, 34] width 87 height 40
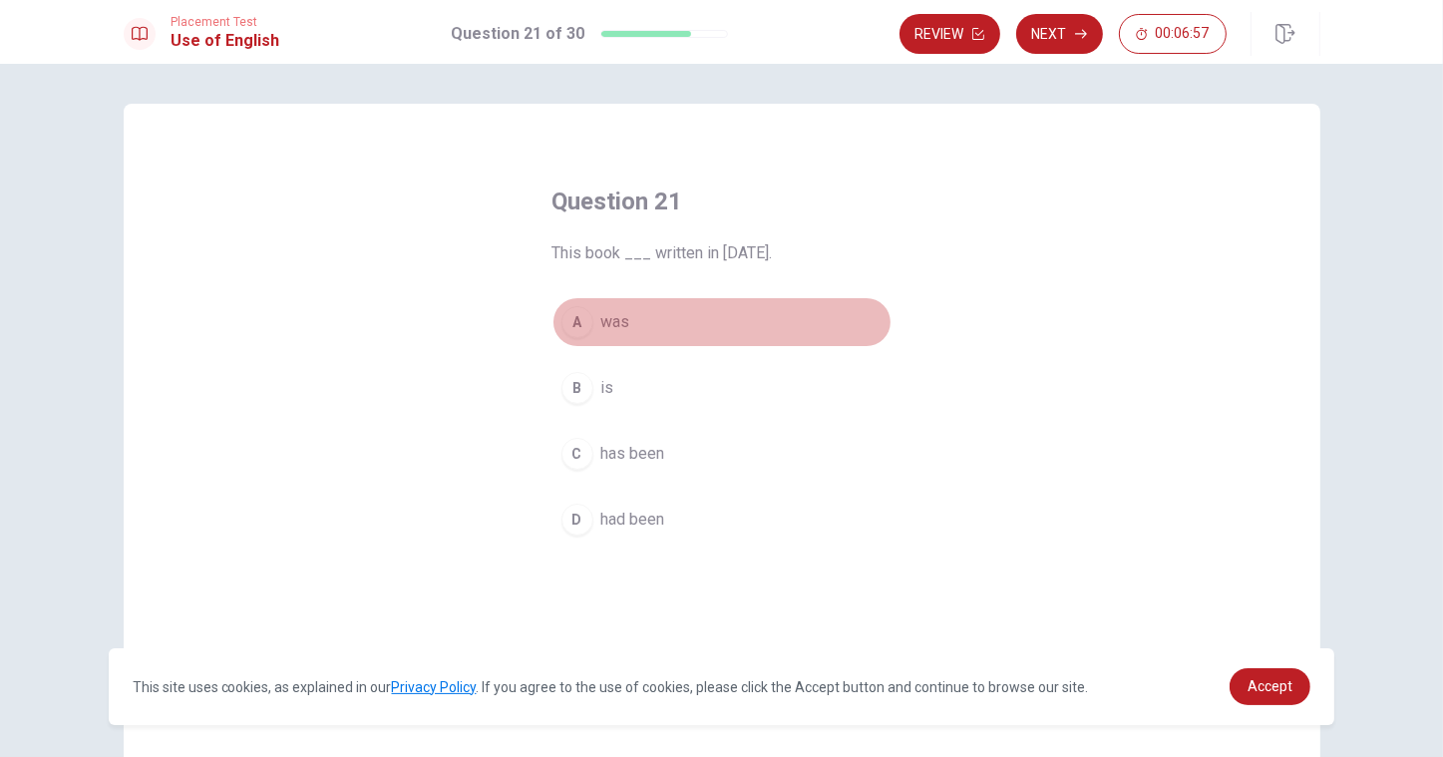
click at [594, 323] on button "A was" at bounding box center [721, 322] width 339 height 50
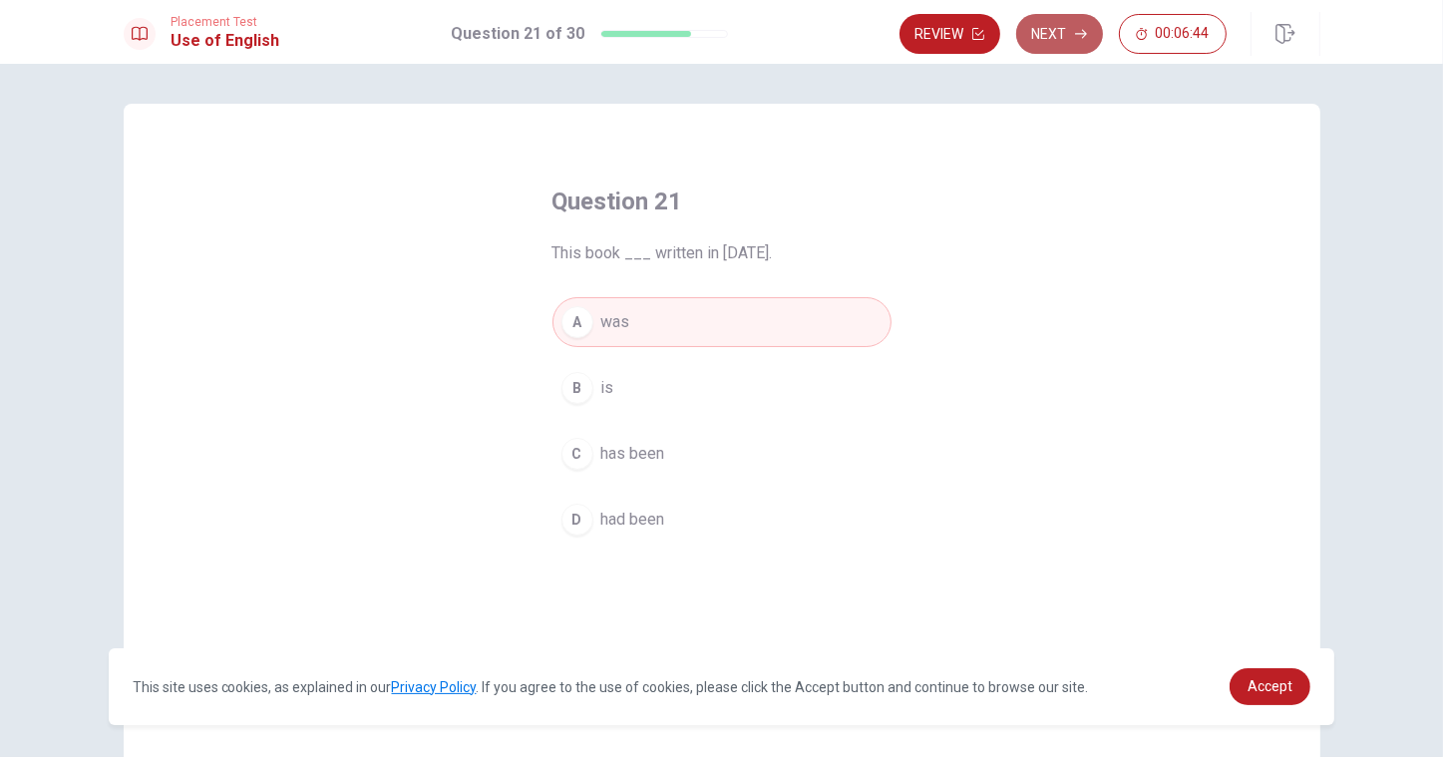
click at [1060, 39] on button "Next" at bounding box center [1059, 34] width 87 height 40
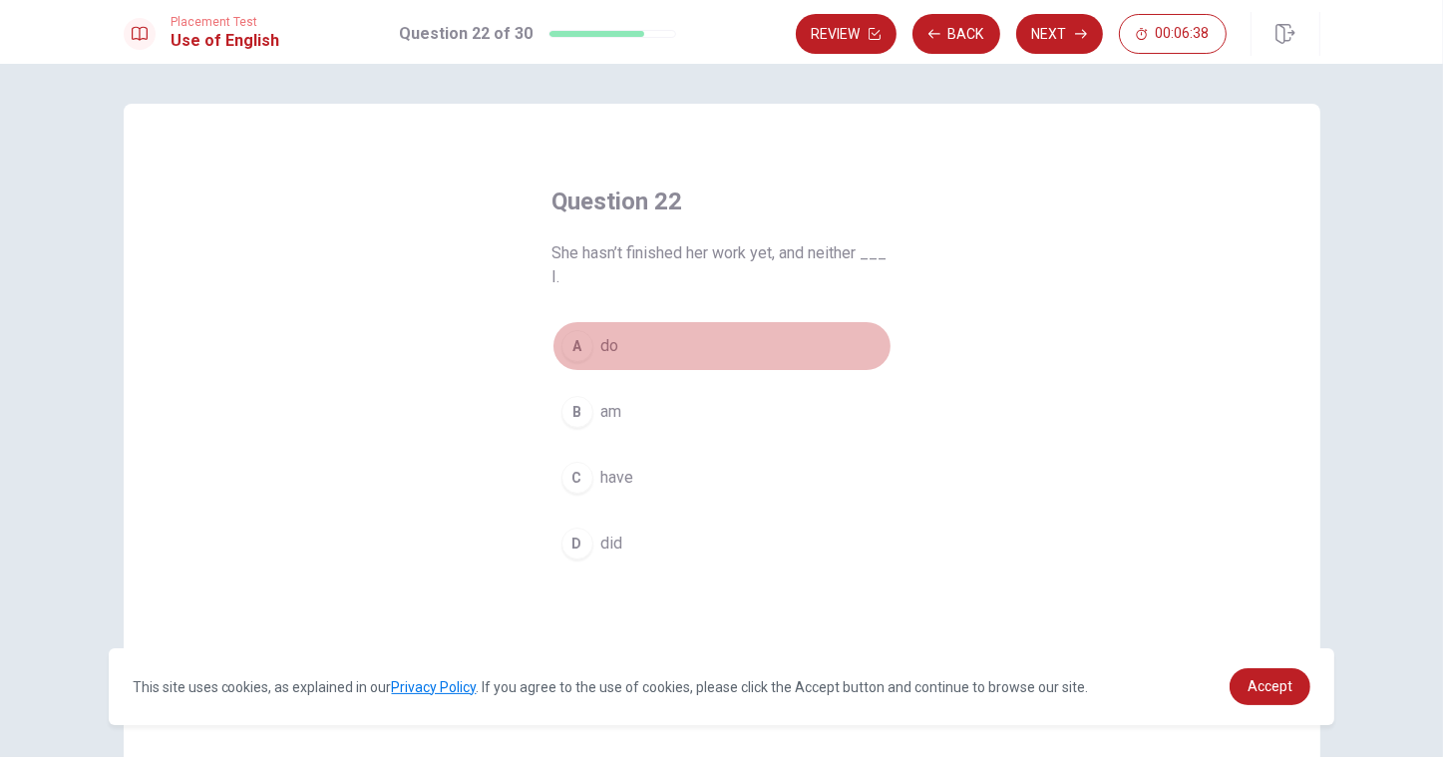
click at [571, 339] on div "A" at bounding box center [577, 346] width 32 height 32
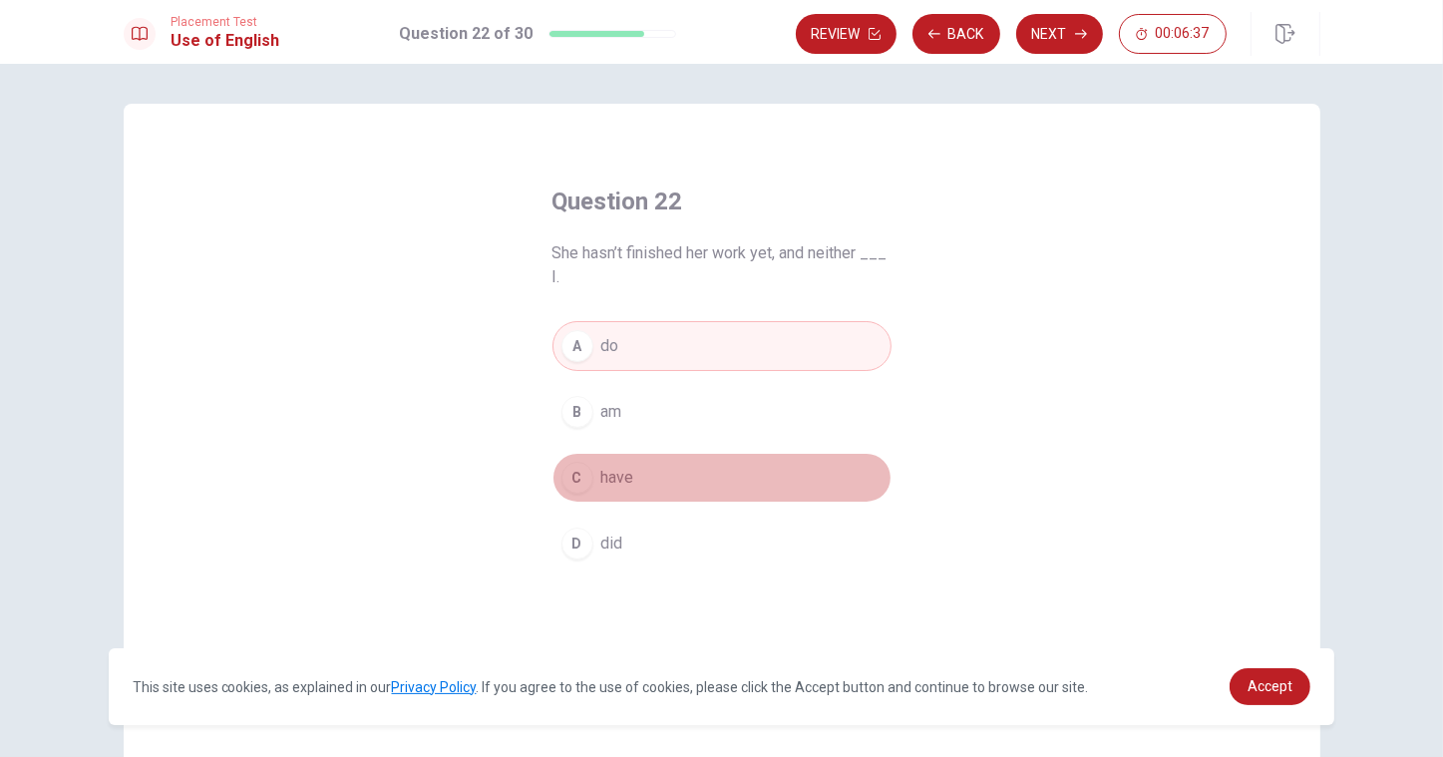
click at [575, 491] on div "C" at bounding box center [577, 478] width 32 height 32
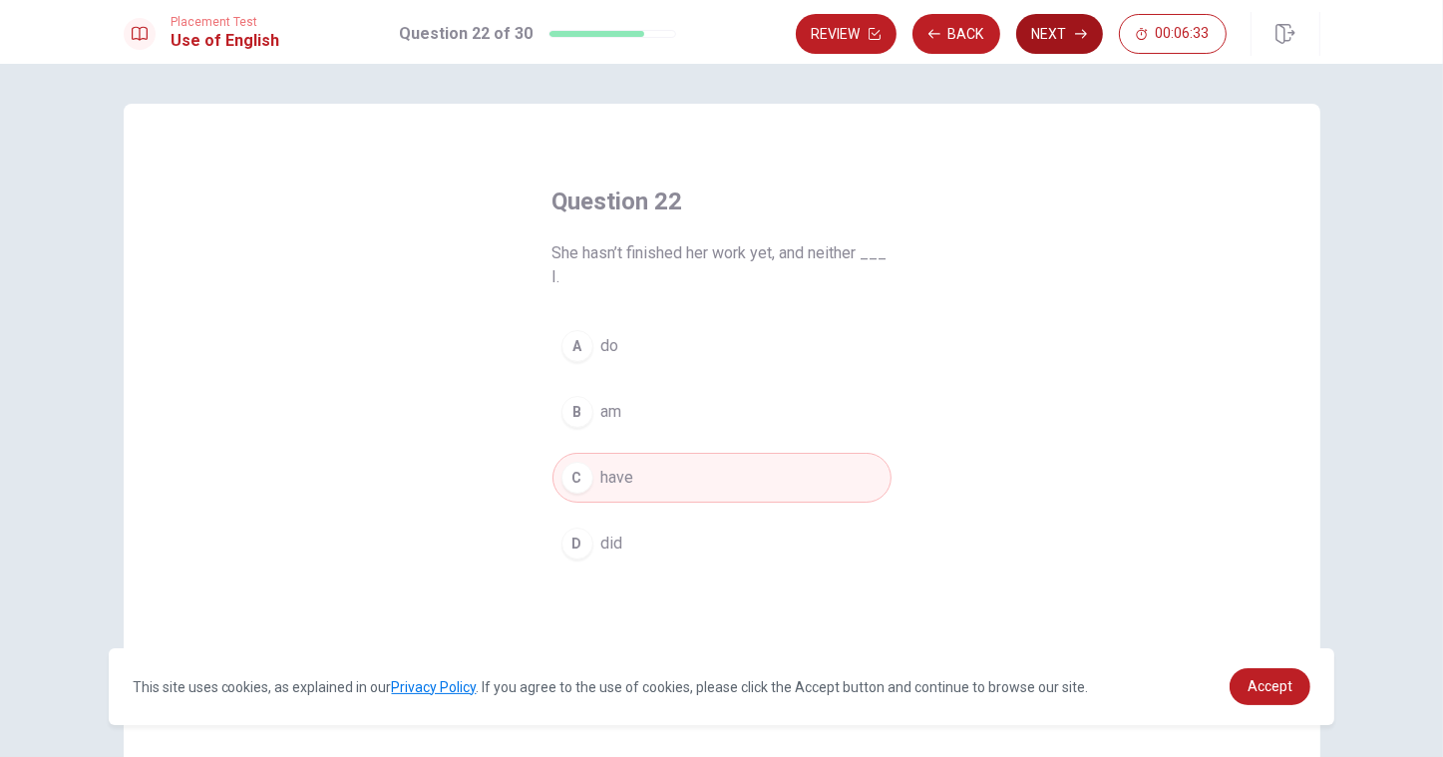
click at [1072, 38] on button "Next" at bounding box center [1059, 34] width 87 height 40
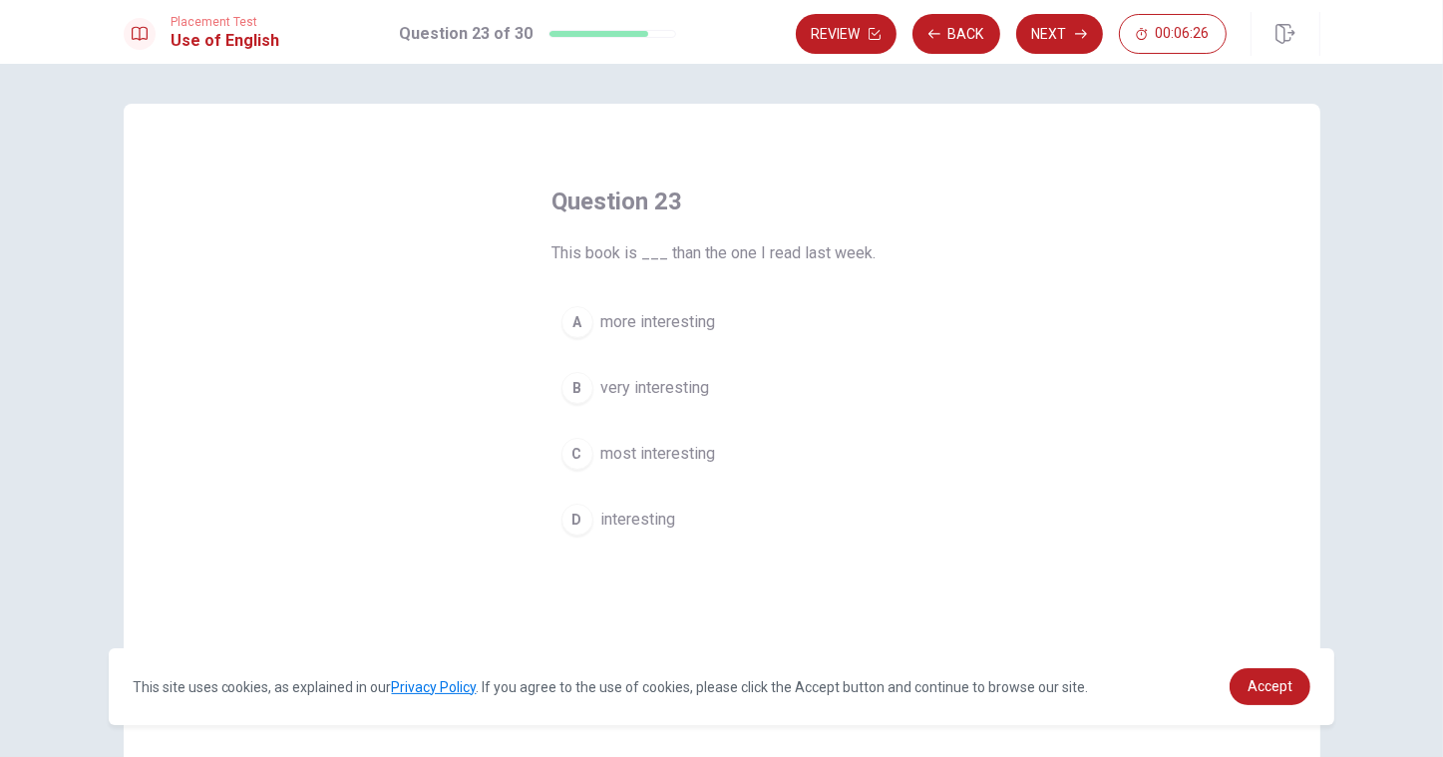
click at [661, 310] on span "more interesting" at bounding box center [658, 322] width 115 height 24
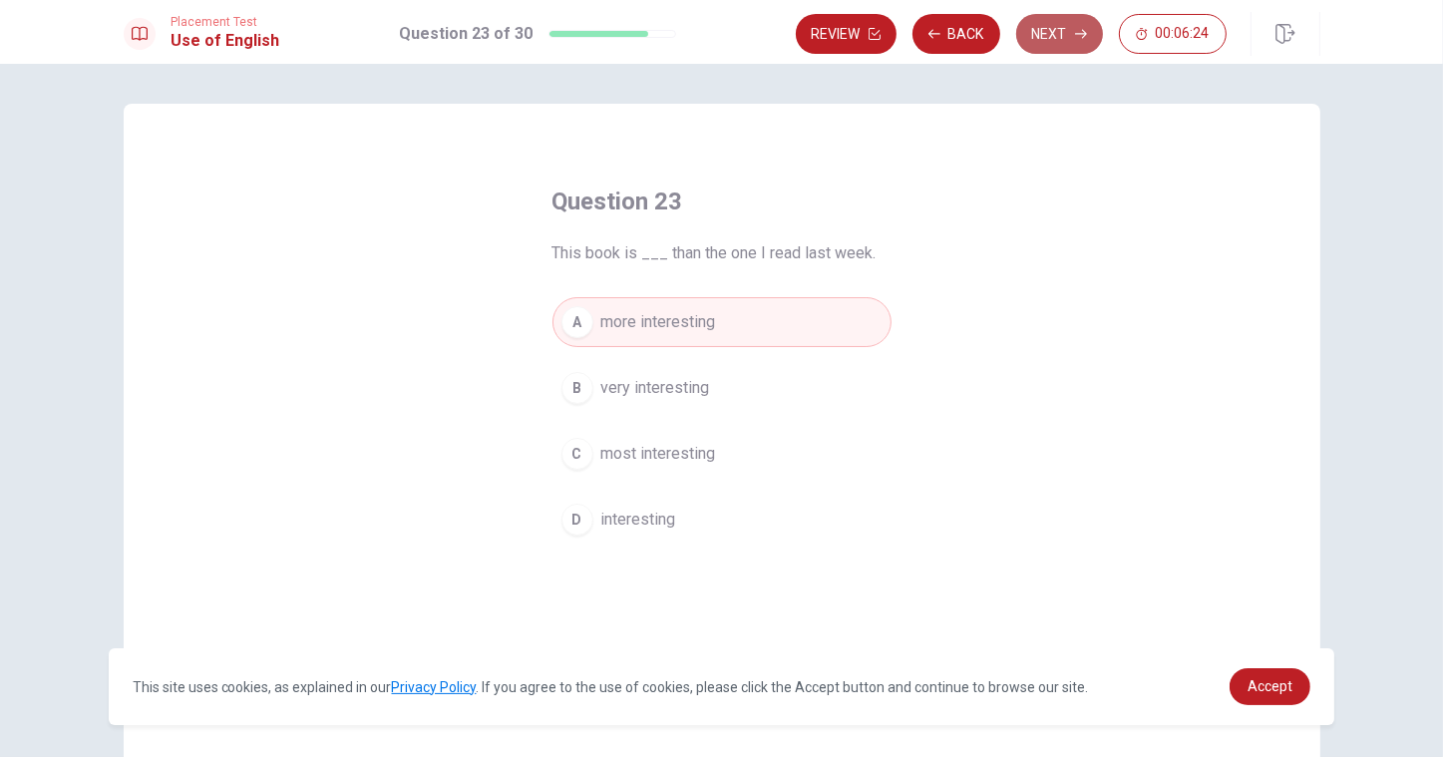
click at [1075, 35] on icon "button" at bounding box center [1081, 34] width 12 height 12
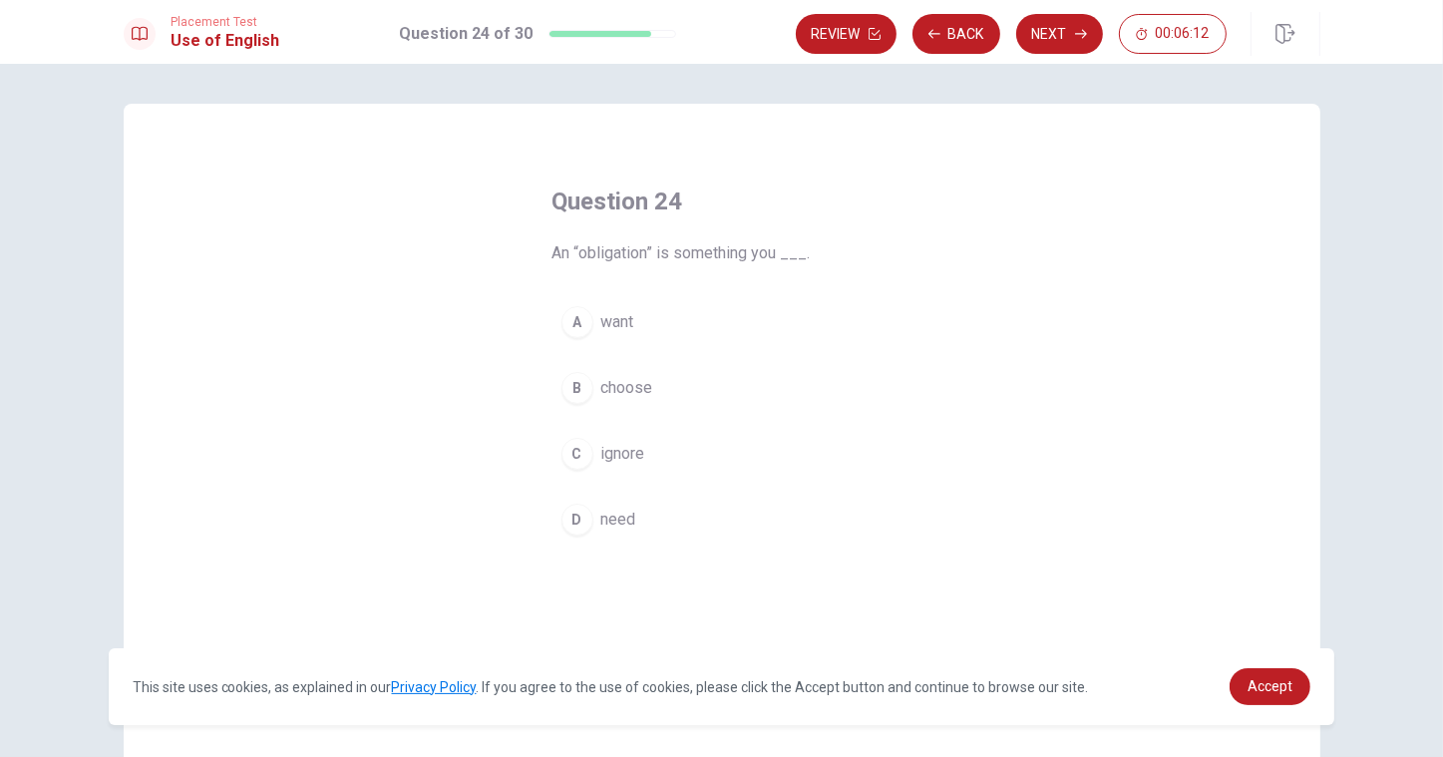
click at [615, 519] on span "need" at bounding box center [618, 520] width 35 height 24
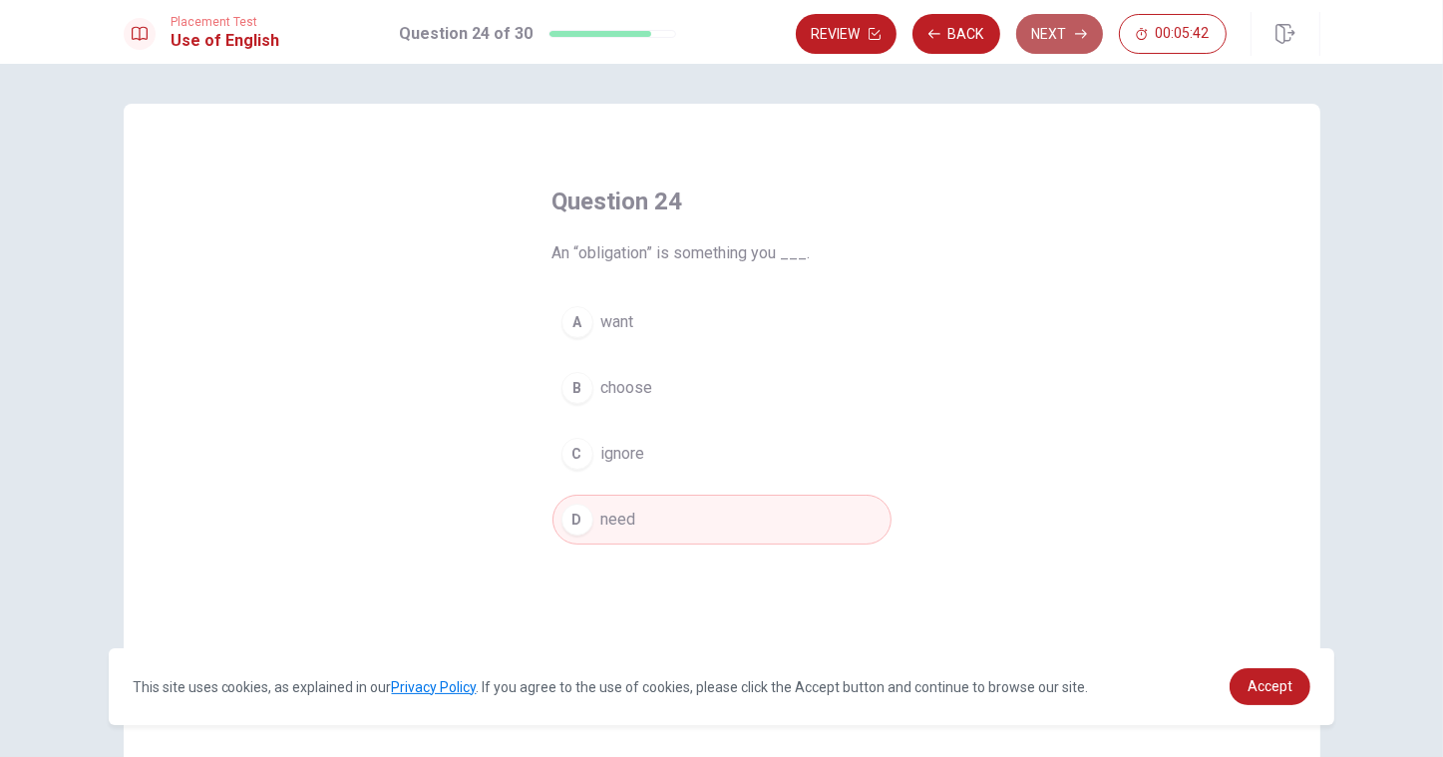
click at [1074, 45] on button "Next" at bounding box center [1059, 34] width 87 height 40
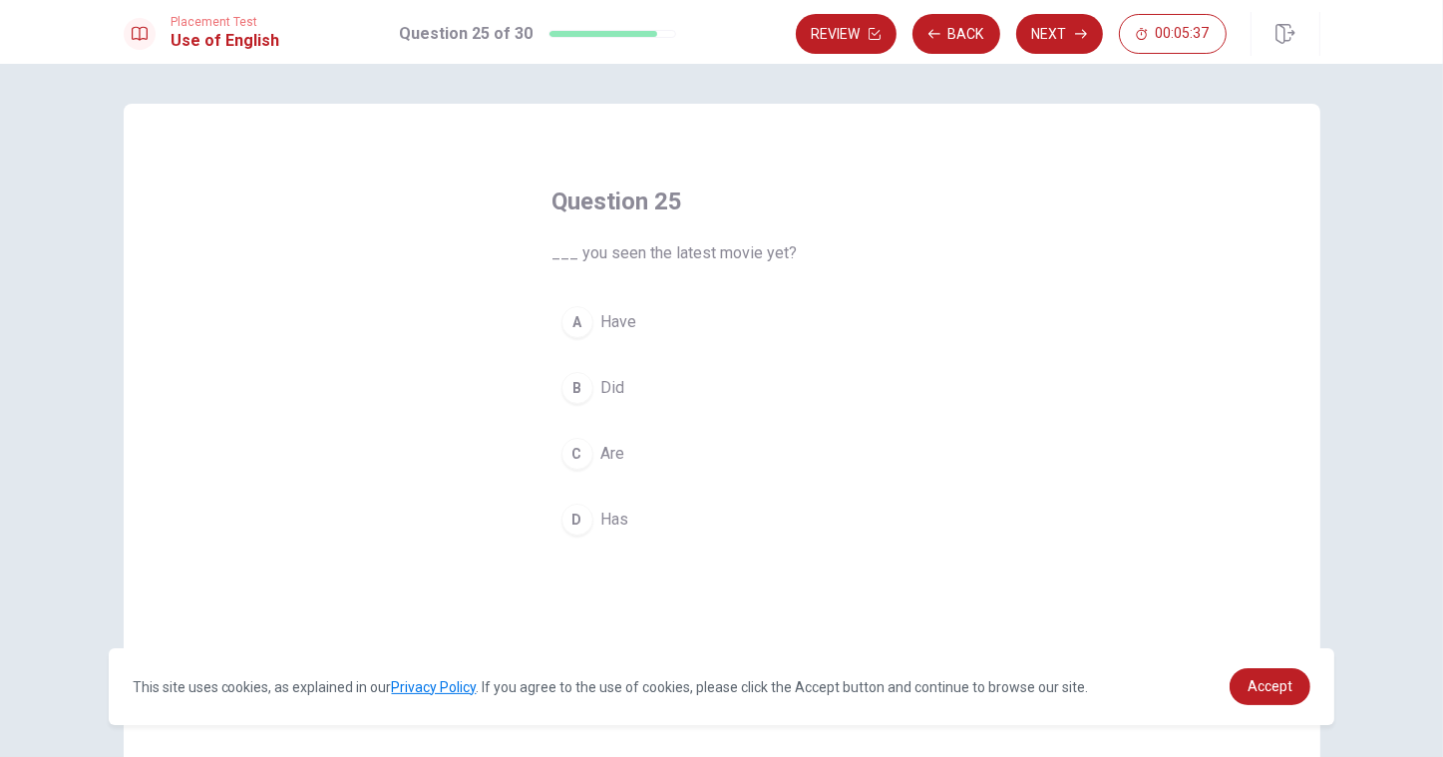
click at [610, 341] on button "A Have" at bounding box center [721, 322] width 339 height 50
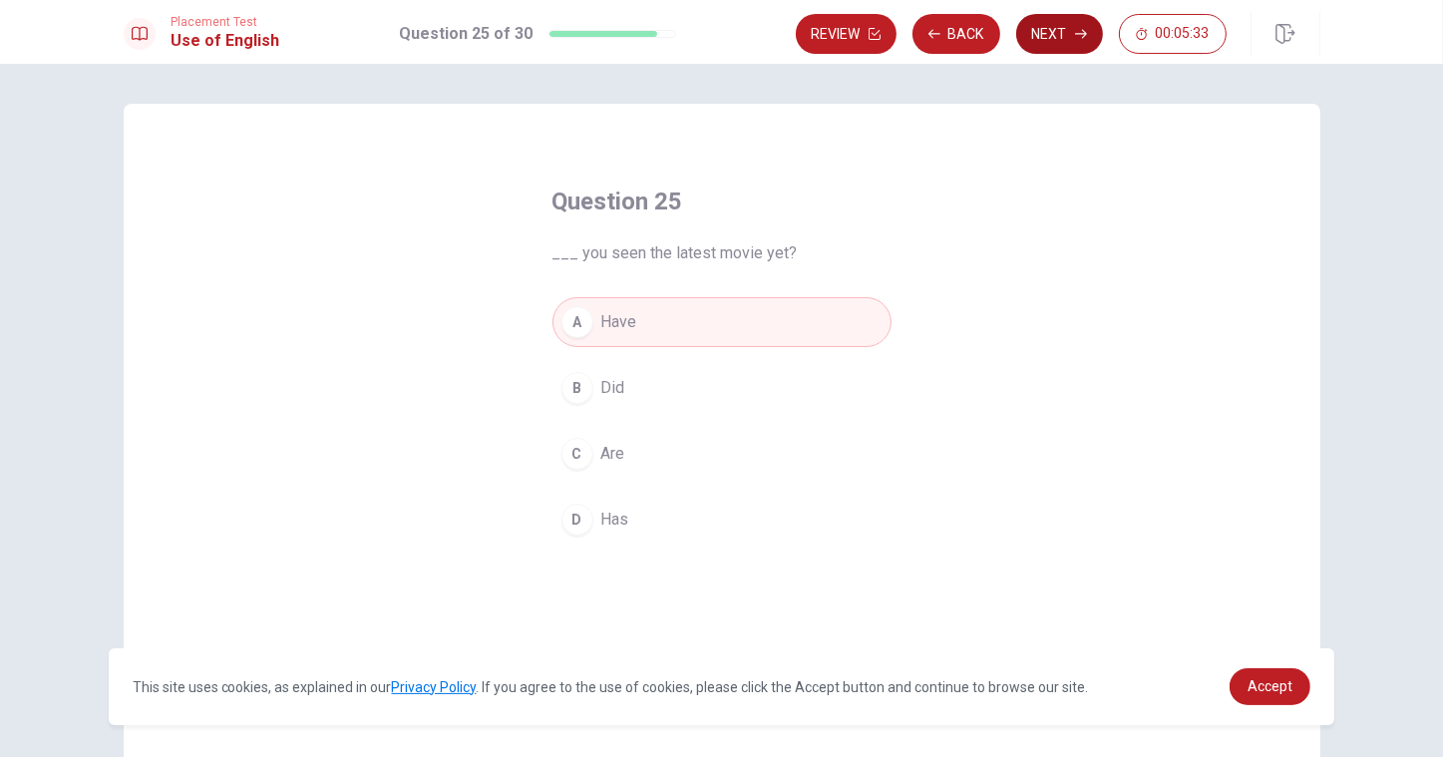
click at [1076, 46] on button "Next" at bounding box center [1059, 34] width 87 height 40
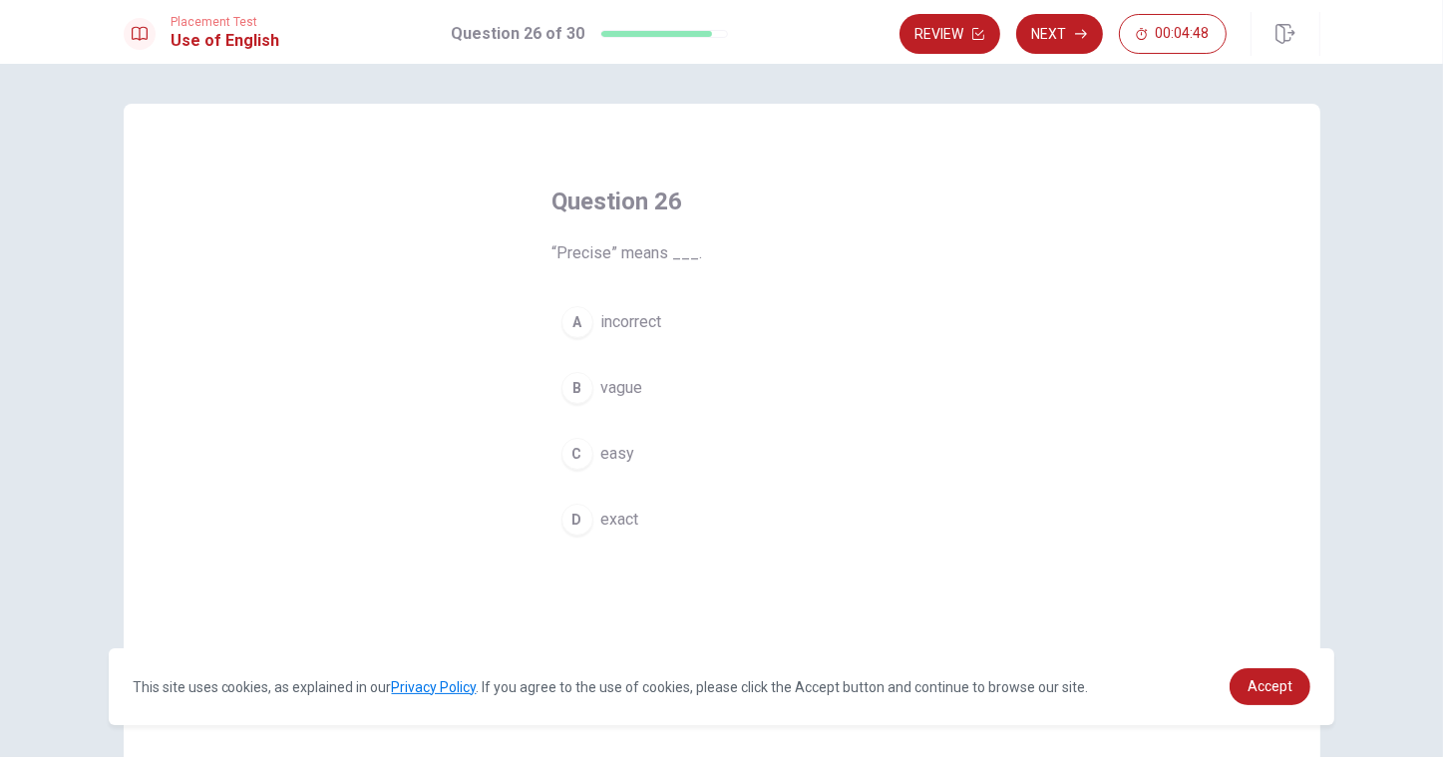
drag, startPoint x: 629, startPoint y: 411, endPoint x: 624, endPoint y: 395, distance: 16.7
click at [624, 395] on span "vague" at bounding box center [622, 388] width 42 height 24
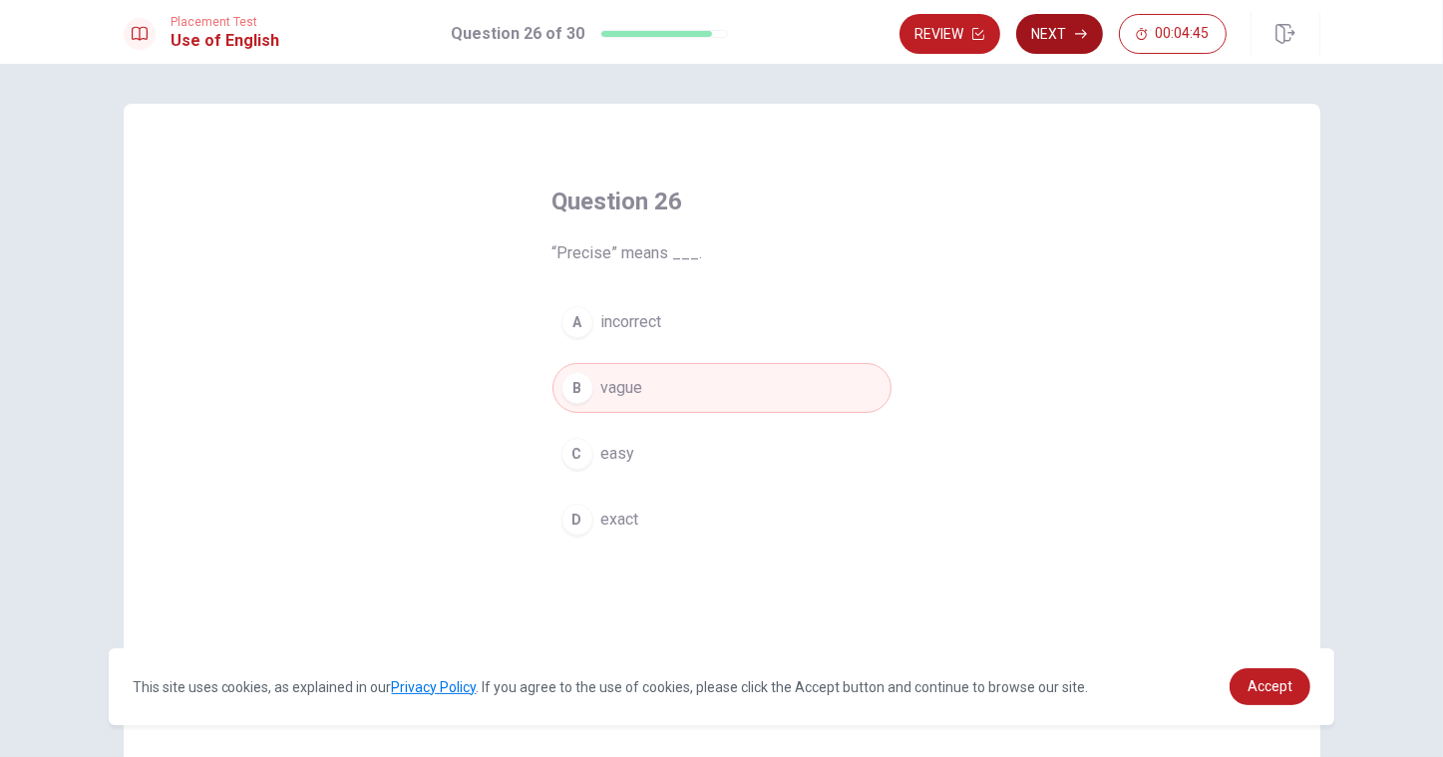
click at [1062, 53] on button "Next" at bounding box center [1059, 34] width 87 height 40
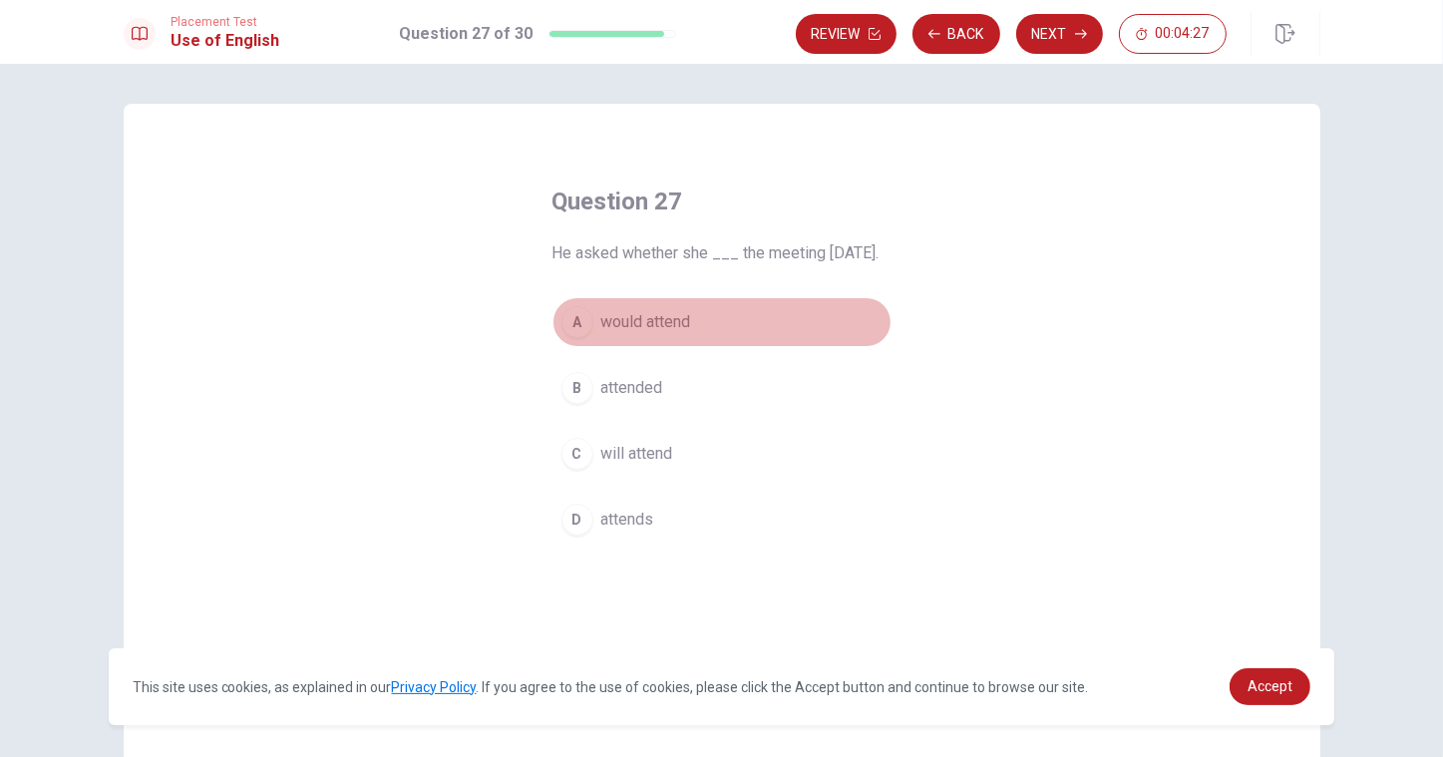
click at [674, 334] on span "would attend" at bounding box center [646, 322] width 90 height 24
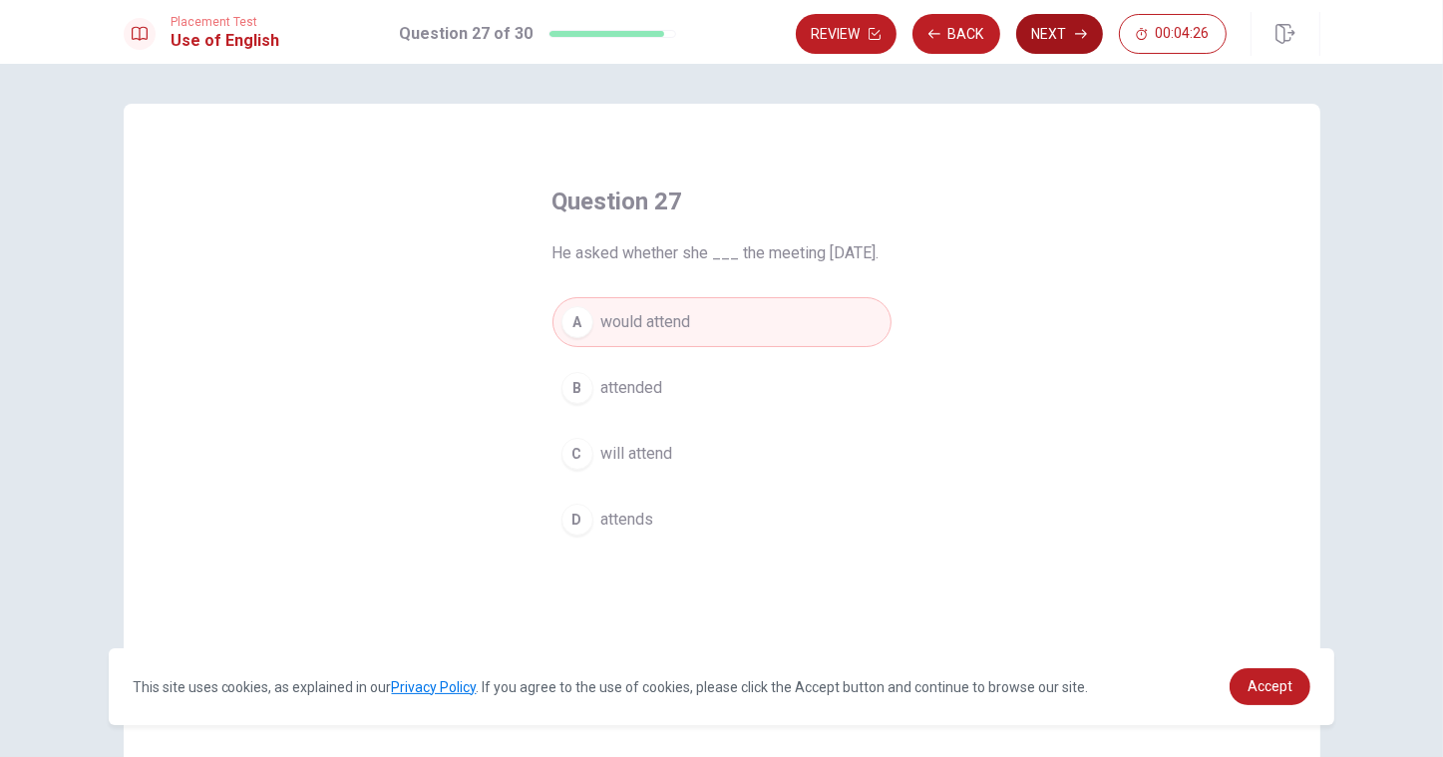
click at [1059, 48] on button "Next" at bounding box center [1059, 34] width 87 height 40
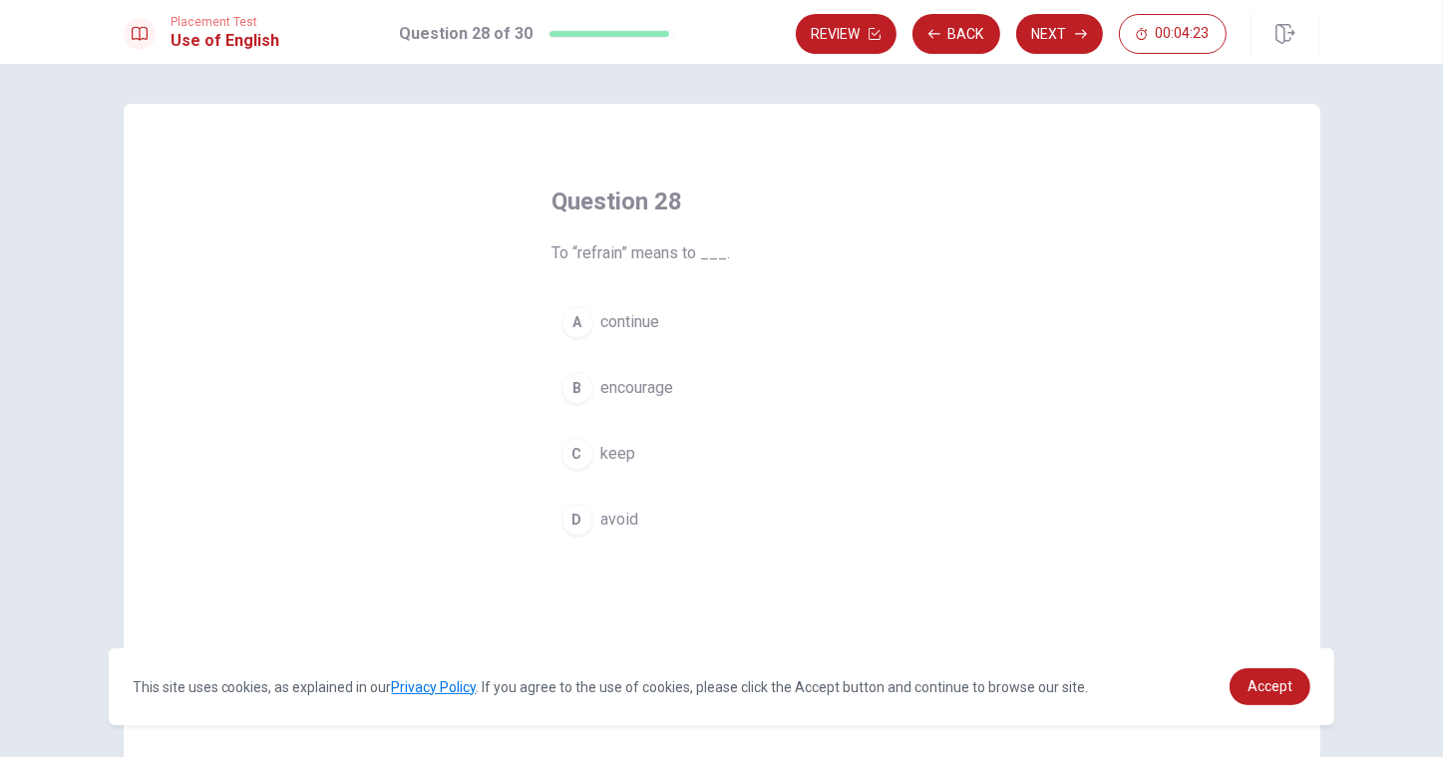
click at [606, 527] on span "avoid" at bounding box center [620, 520] width 38 height 24
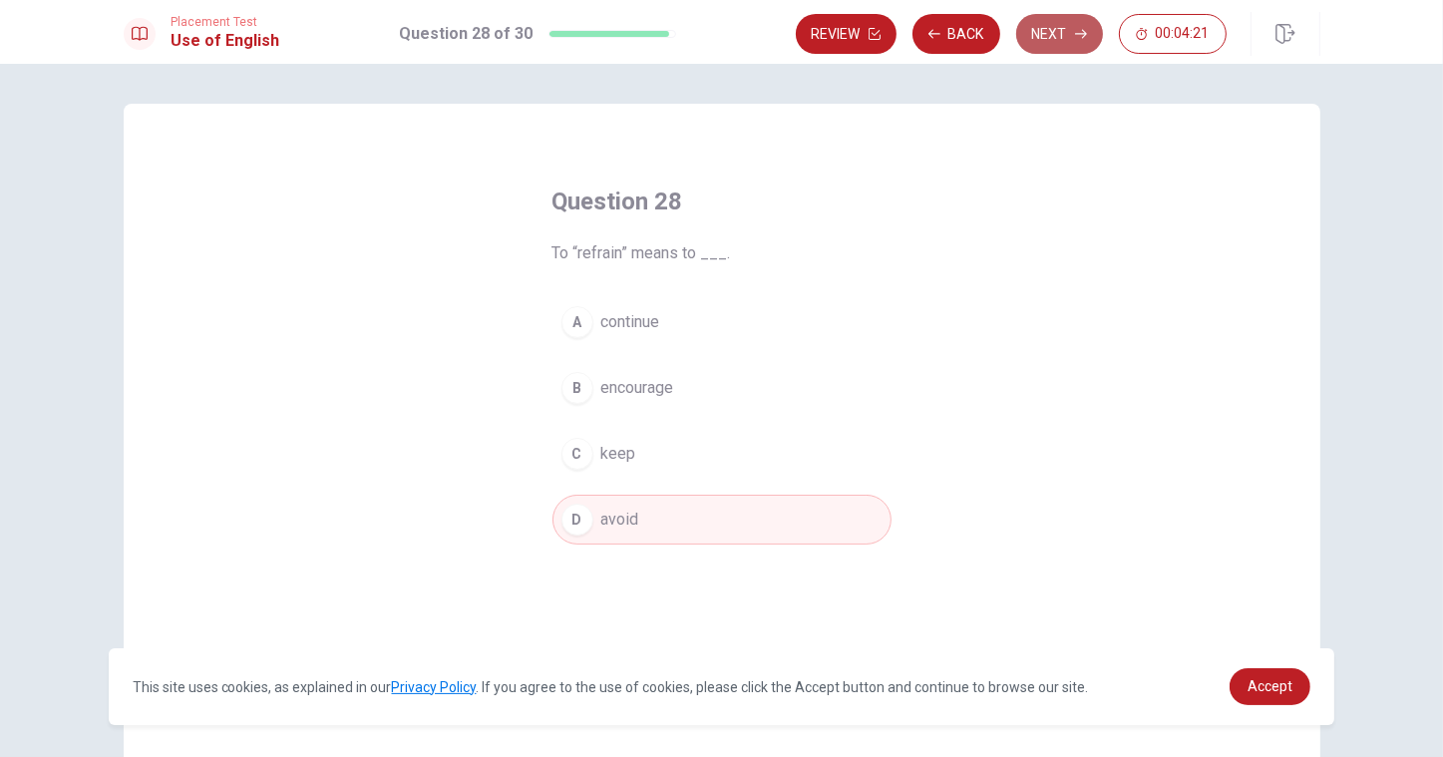
click at [1067, 32] on button "Next" at bounding box center [1059, 34] width 87 height 40
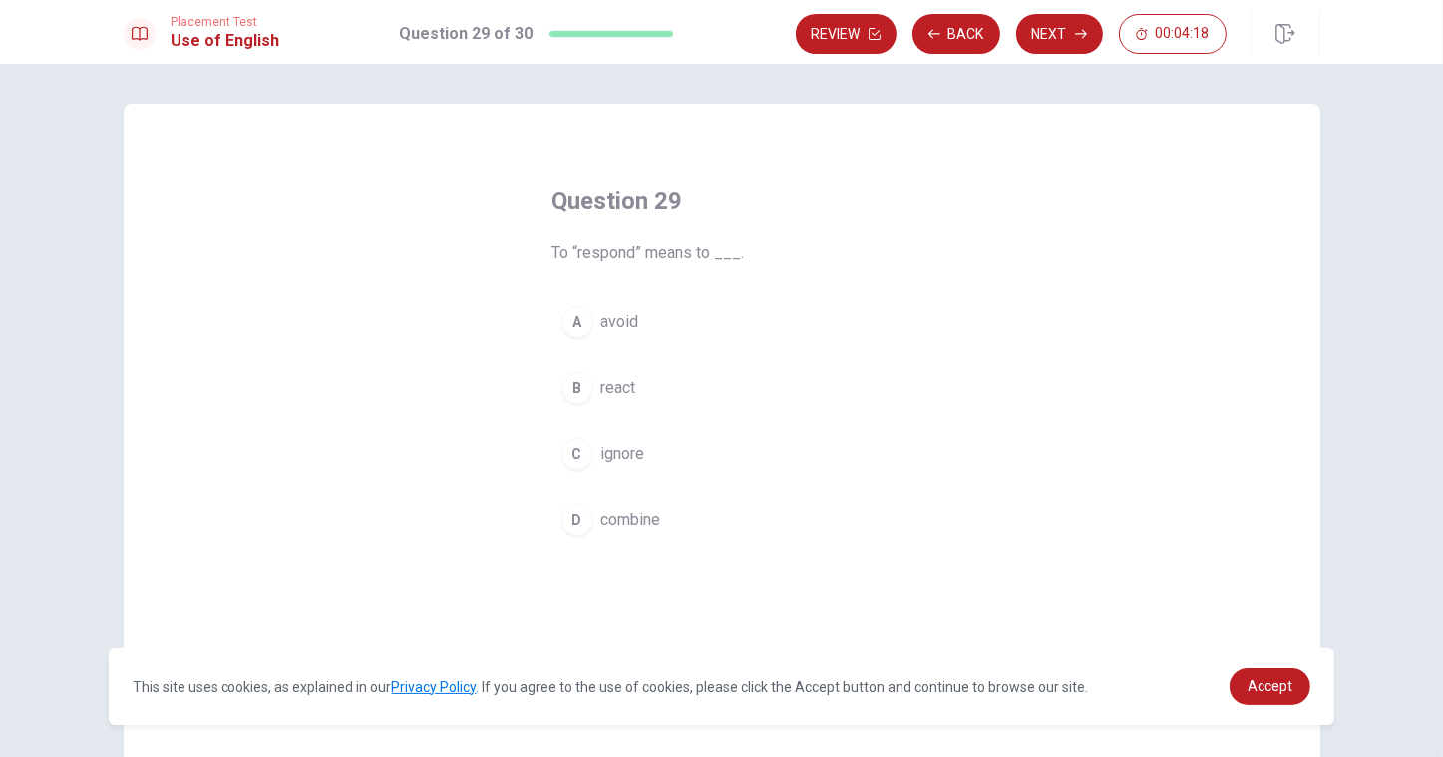
click at [611, 390] on span "react" at bounding box center [618, 388] width 35 height 24
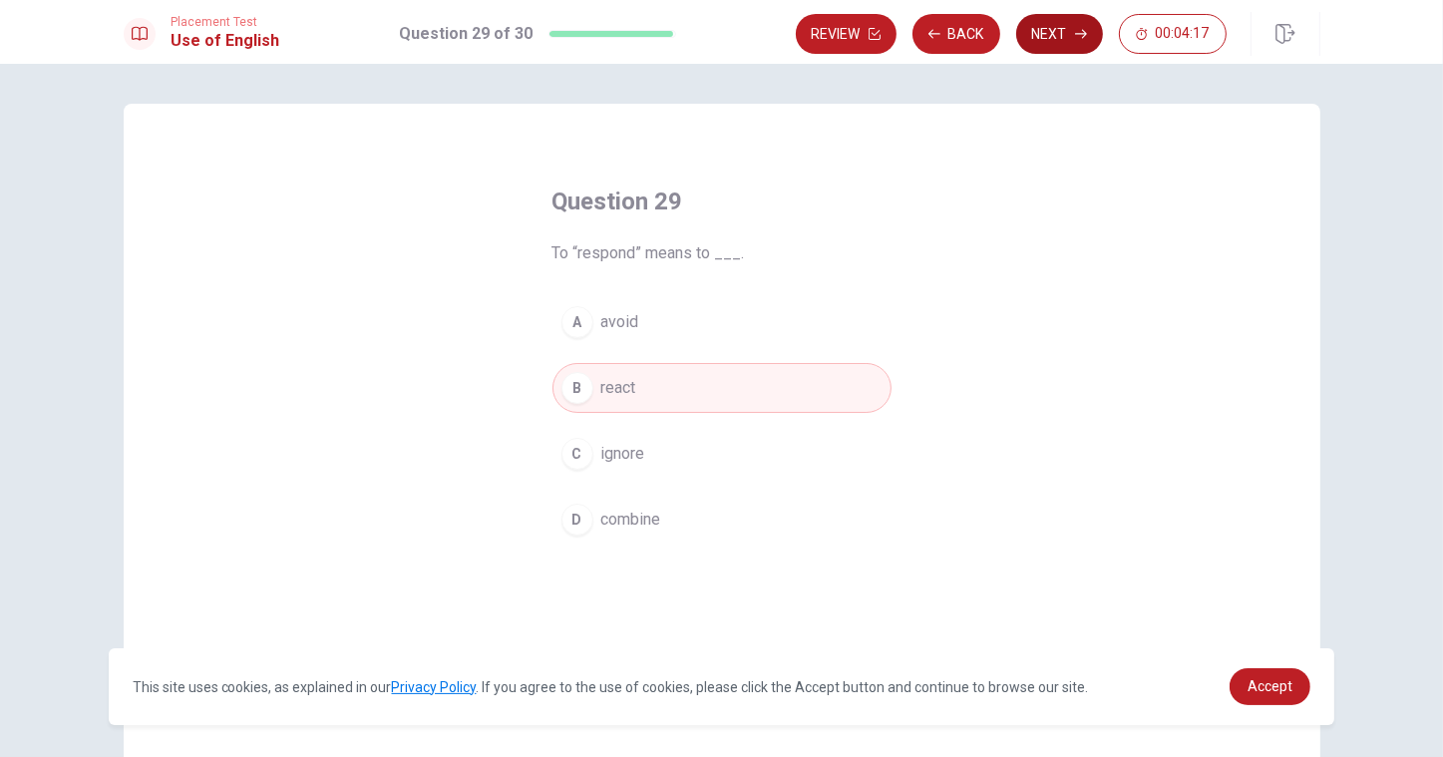
click at [1058, 52] on button "Next" at bounding box center [1059, 34] width 87 height 40
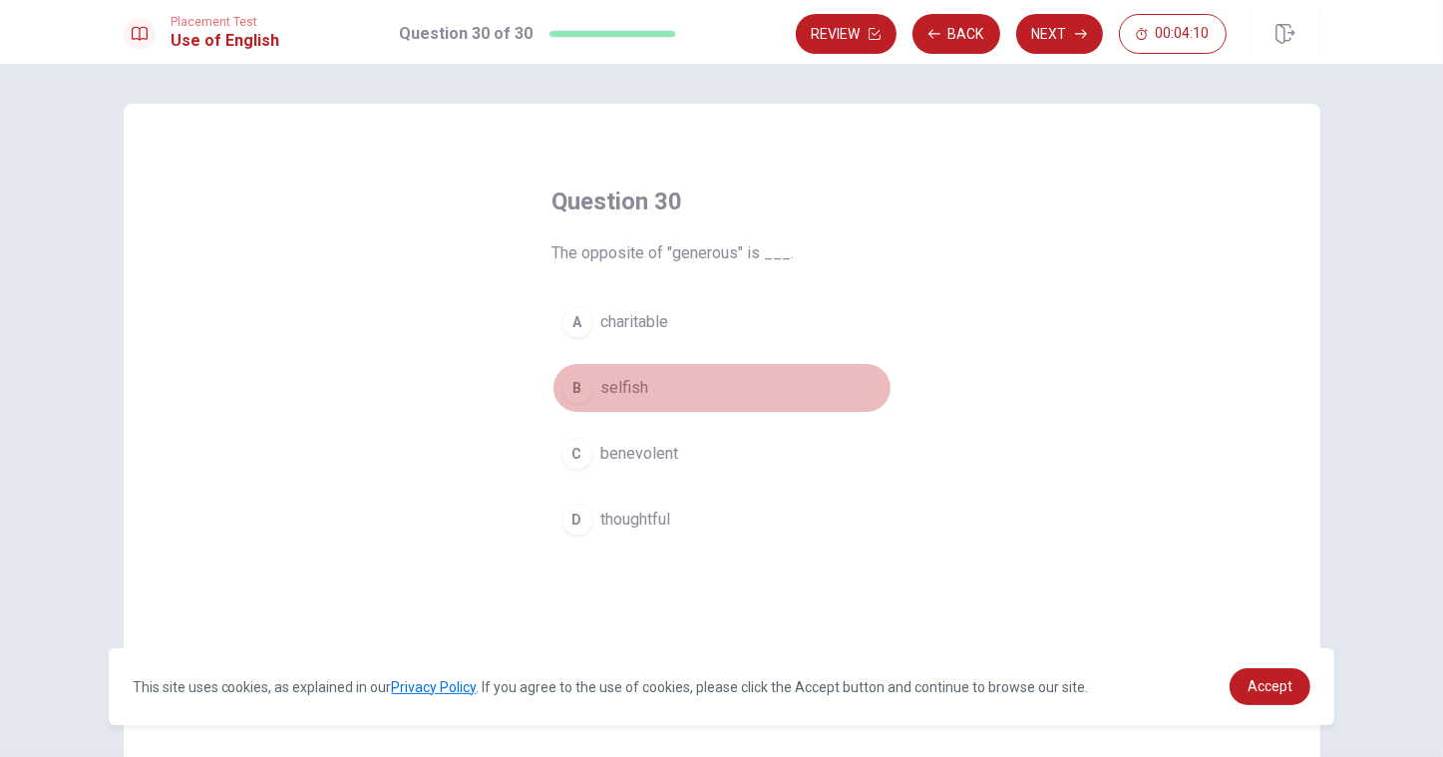
click at [611, 401] on button "B selfish" at bounding box center [721, 388] width 339 height 50
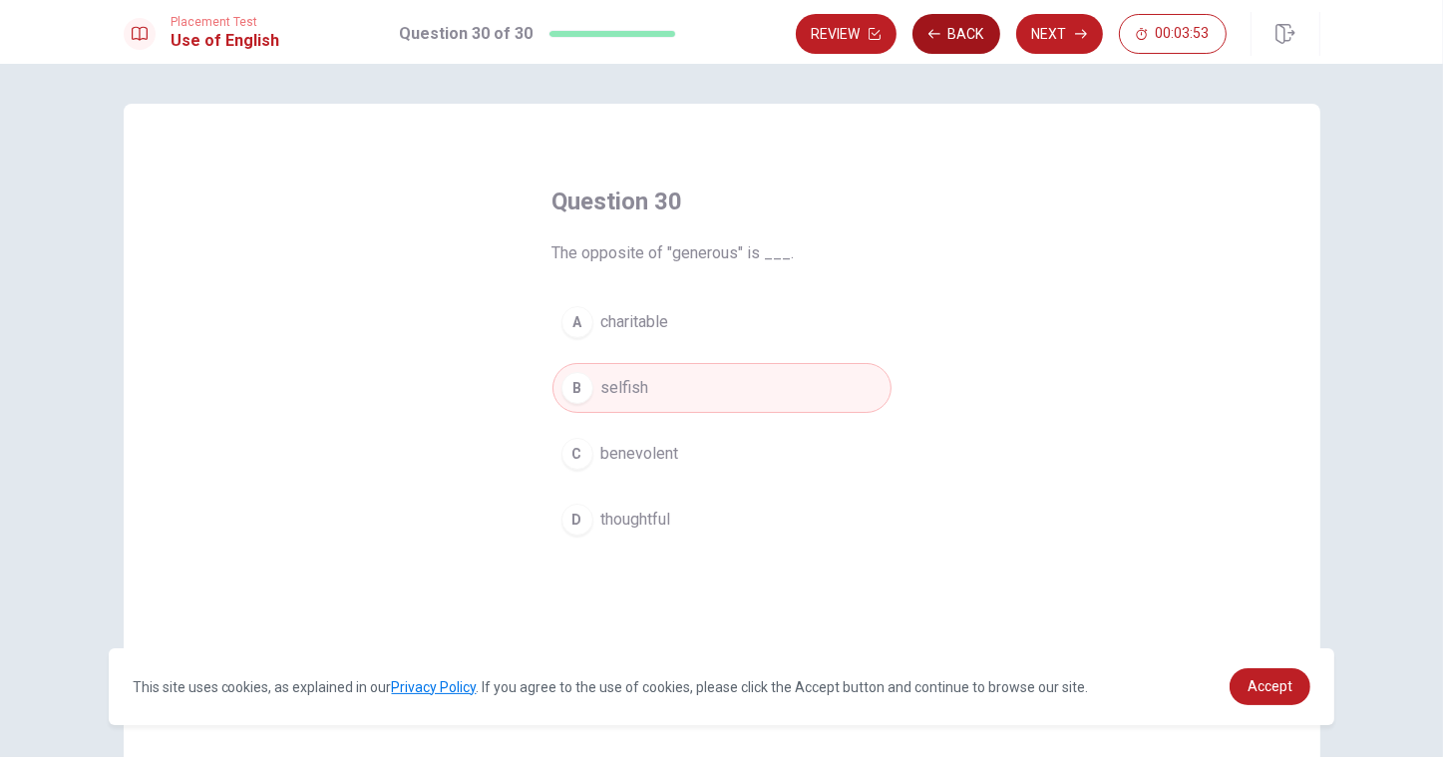
click at [942, 48] on button "Back" at bounding box center [957, 34] width 88 height 40
click at [977, 46] on button "Back" at bounding box center [957, 34] width 88 height 40
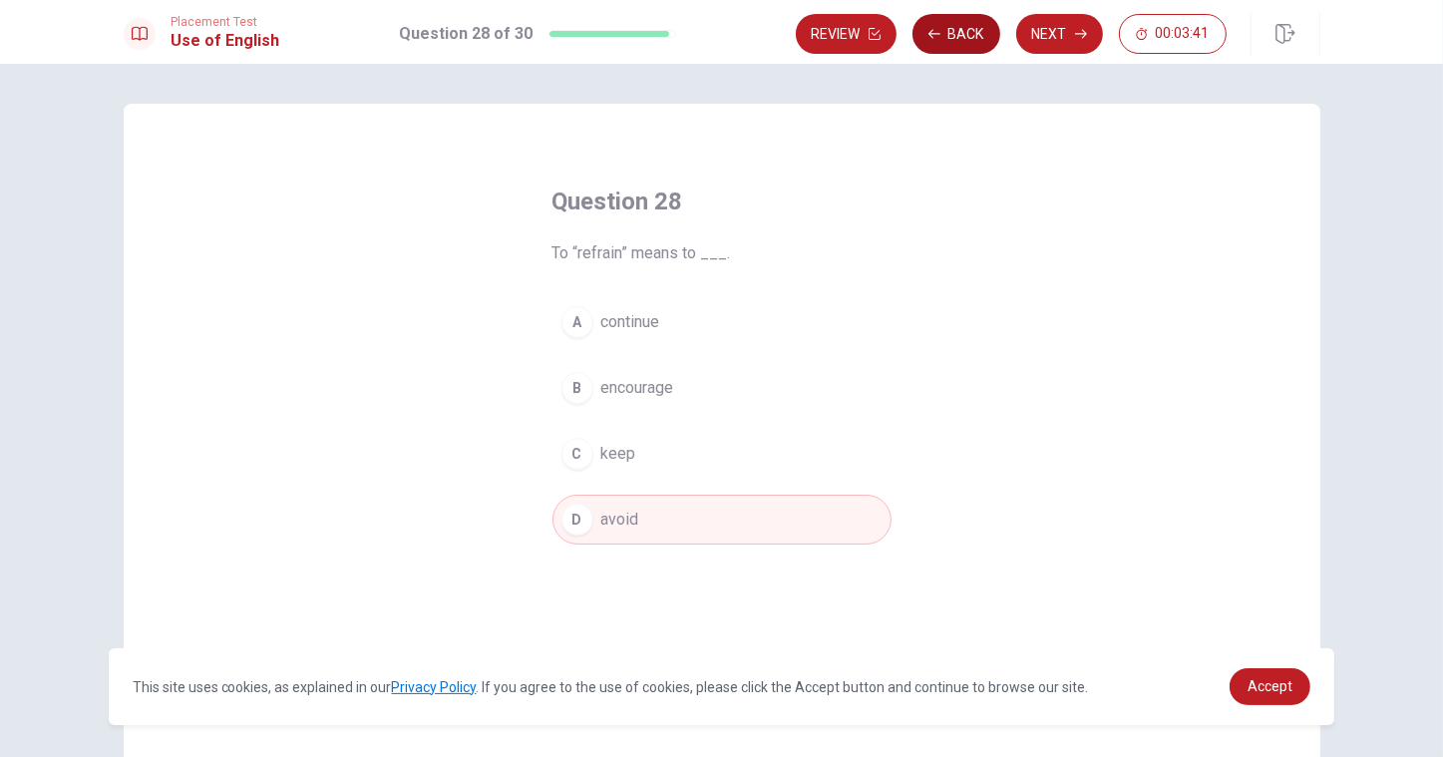
click at [977, 40] on button "Back" at bounding box center [957, 34] width 88 height 40
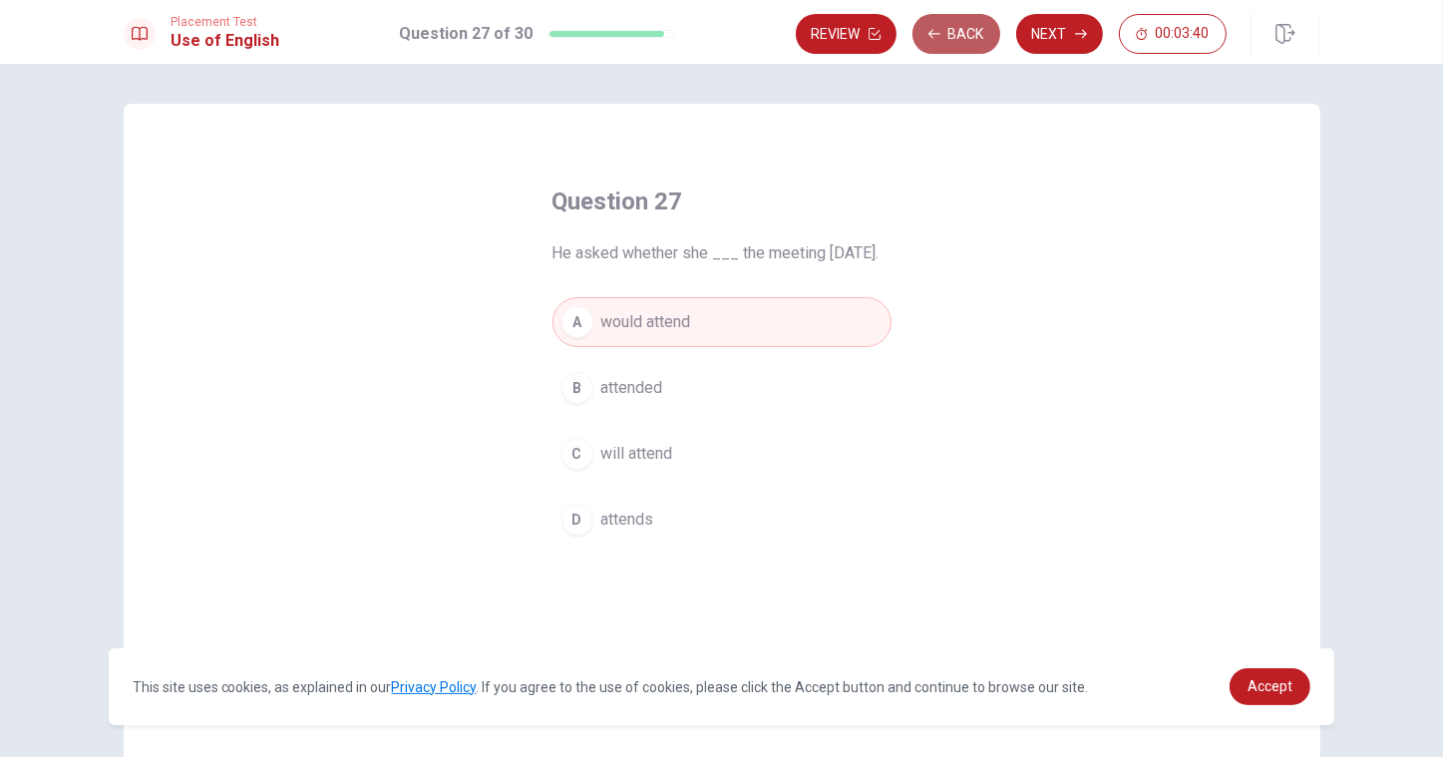
click at [977, 39] on button "Back" at bounding box center [957, 34] width 88 height 40
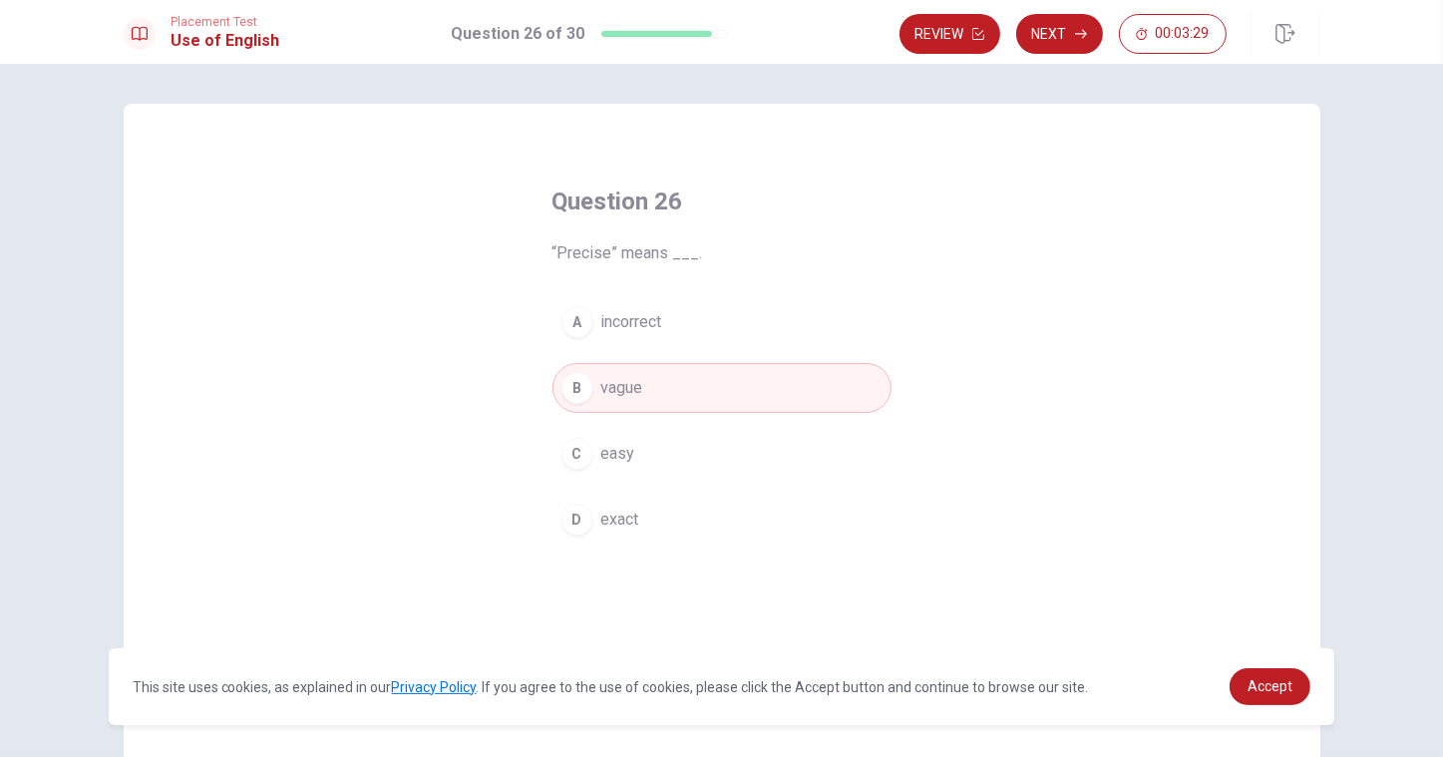
click at [670, 526] on button "D exact" at bounding box center [721, 520] width 339 height 50
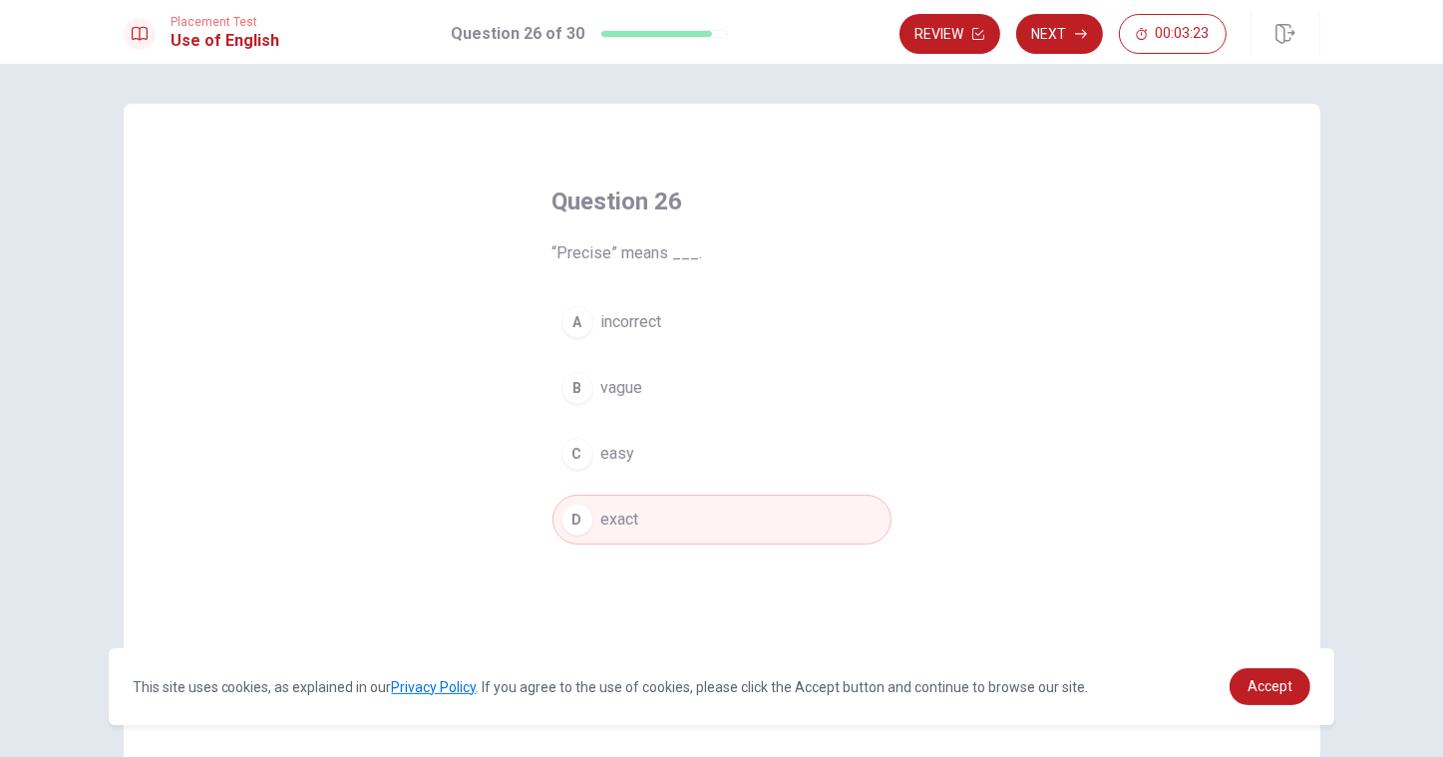
click at [1064, 8] on div "Placement Test Use of English Question 26 of 30 Review Next 00:03:23" at bounding box center [721, 32] width 1443 height 64
click at [1056, 48] on button "Next" at bounding box center [1059, 34] width 87 height 40
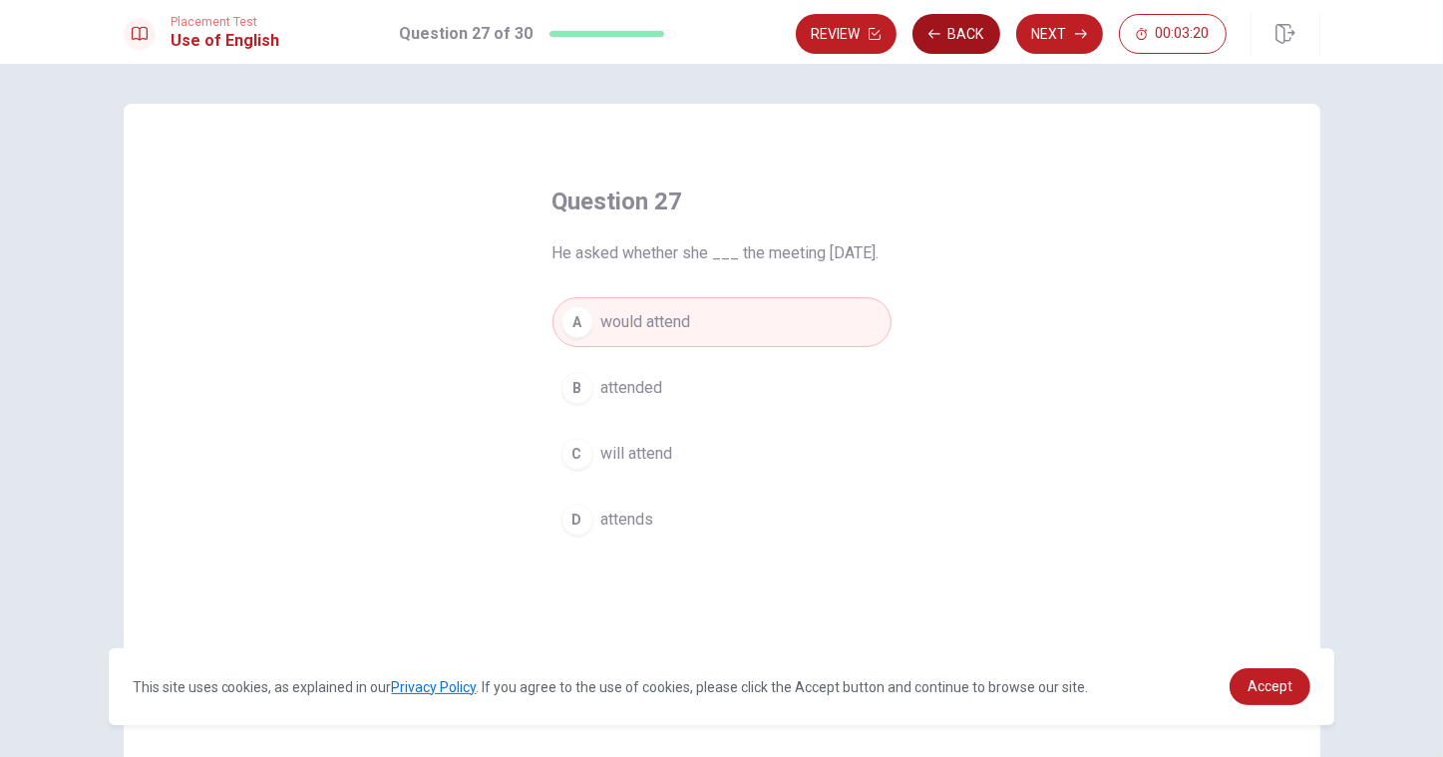
click at [968, 48] on button "Back" at bounding box center [957, 34] width 88 height 40
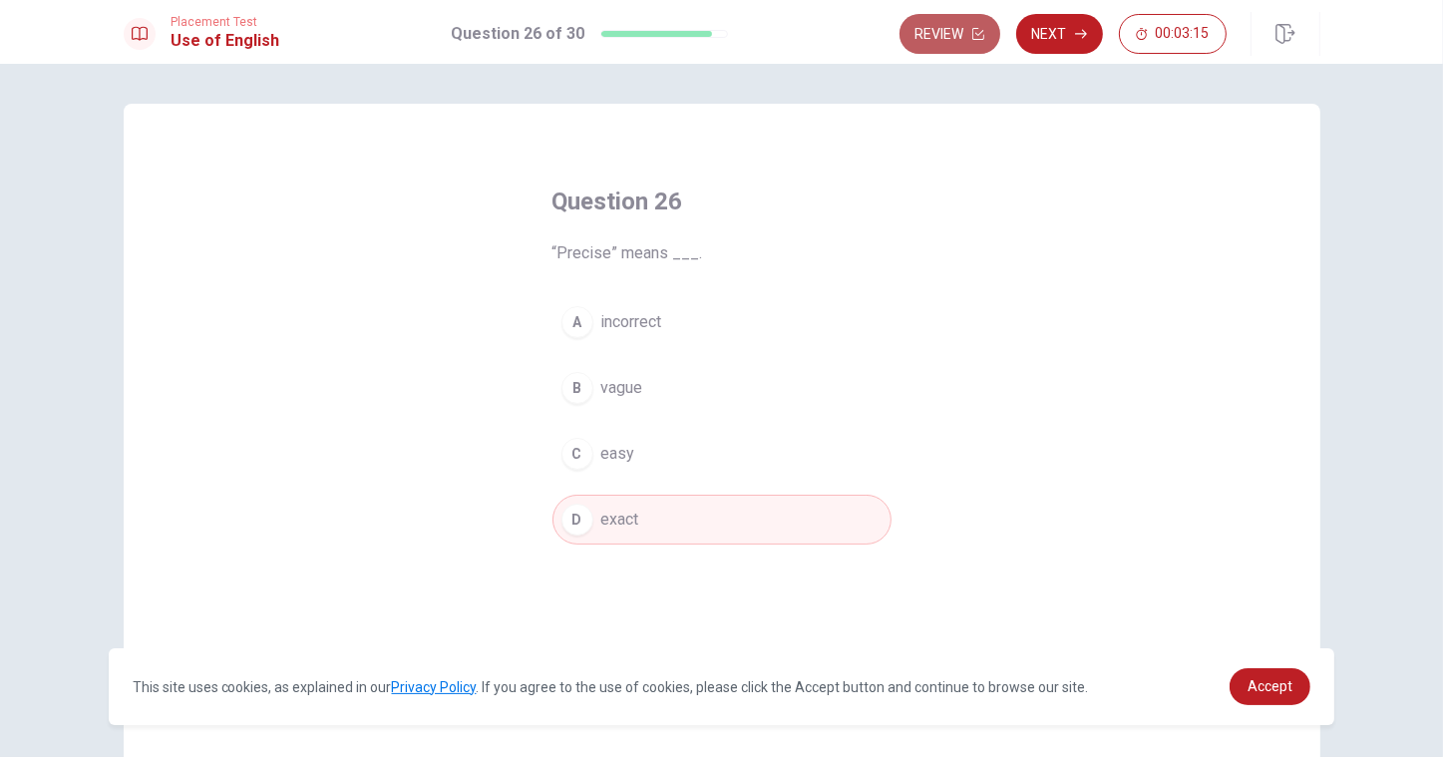
click at [953, 33] on button "Review" at bounding box center [950, 34] width 101 height 40
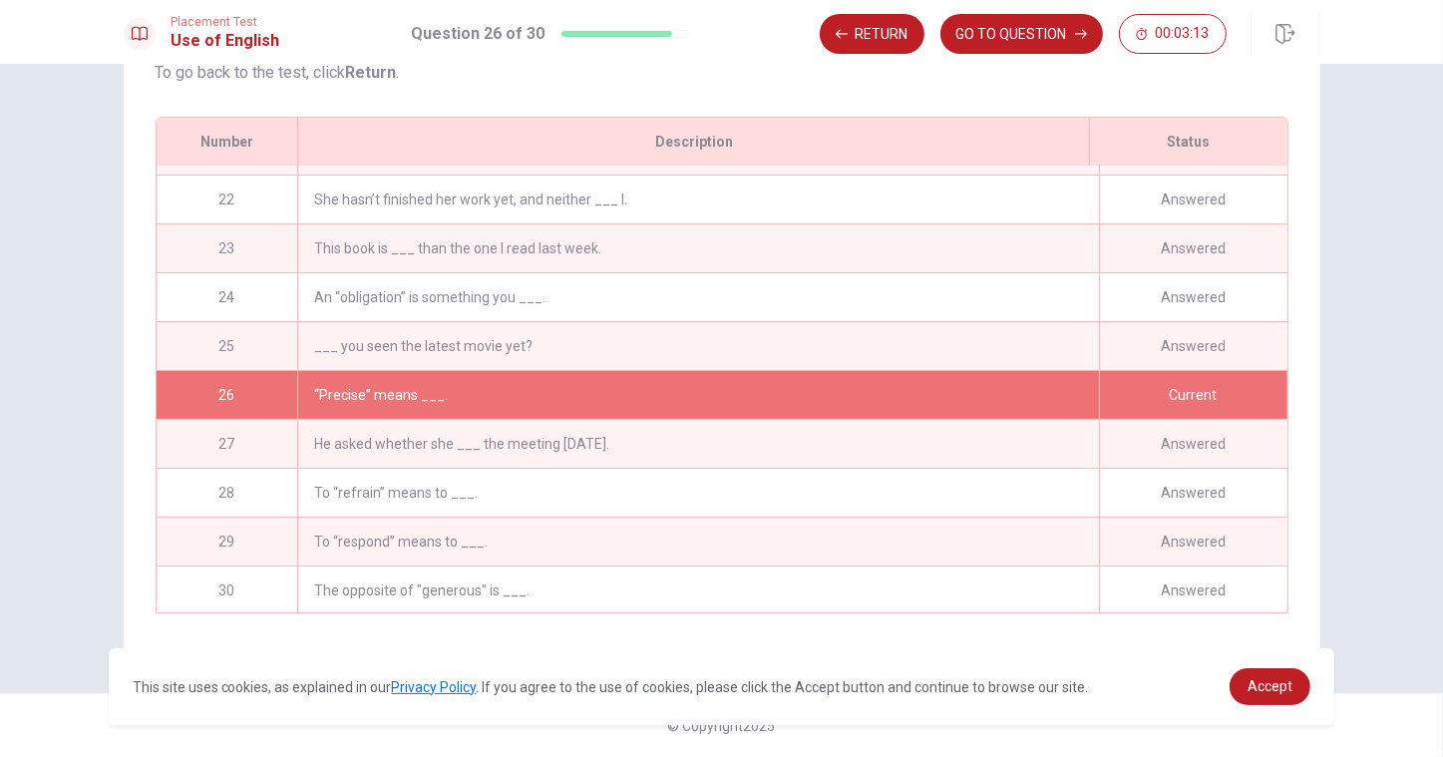
scroll to position [1023, 0]
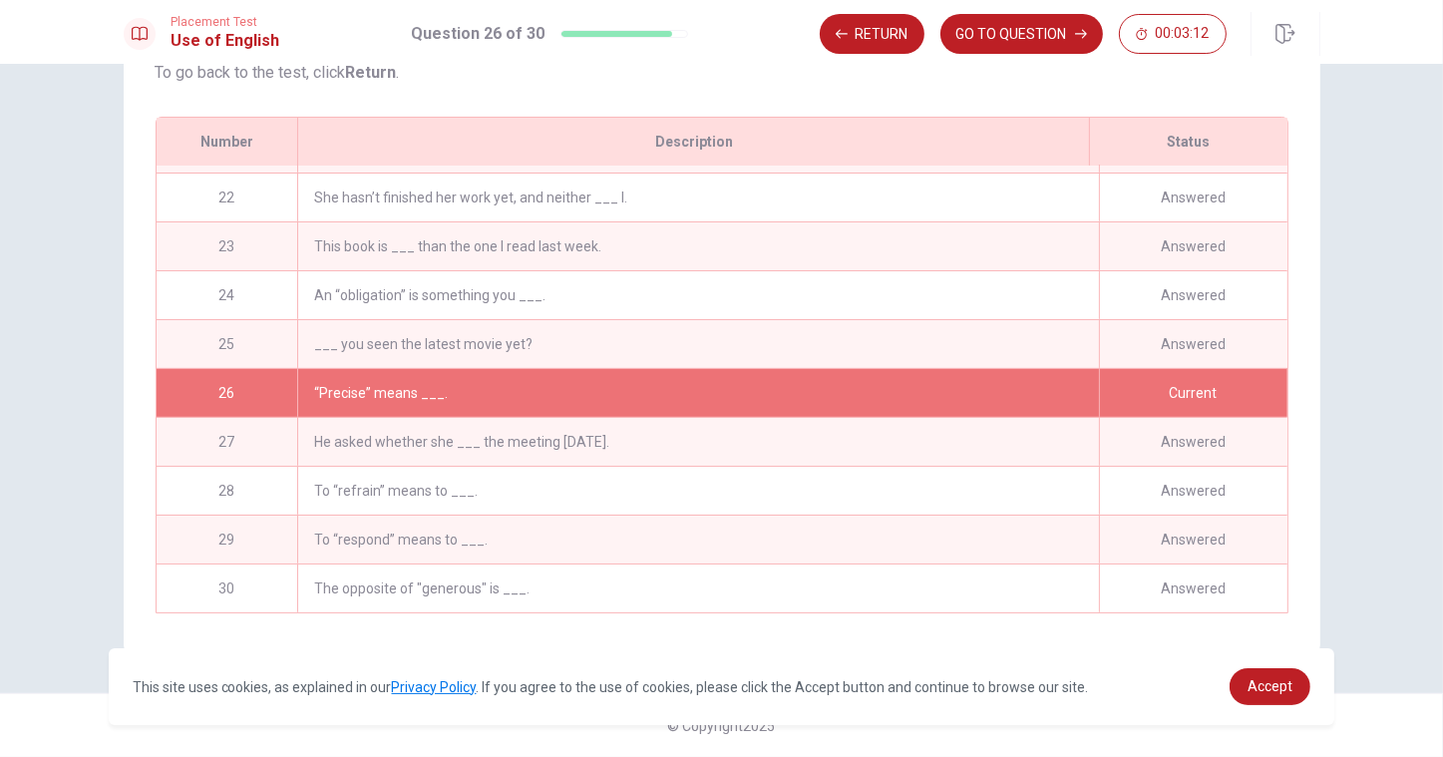
click at [1170, 336] on div "Answered" at bounding box center [1193, 344] width 188 height 48
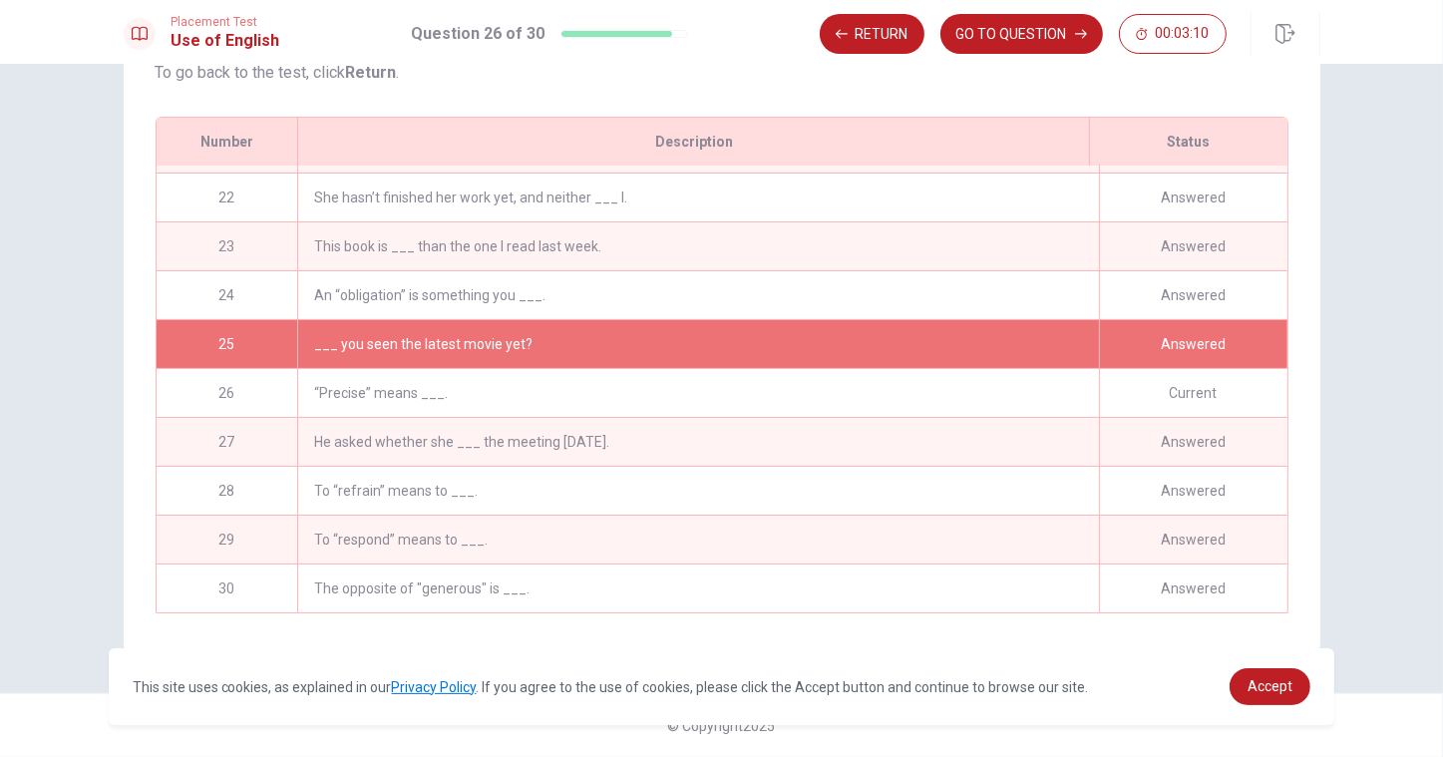
click at [1174, 298] on div "Answered" at bounding box center [1193, 295] width 188 height 48
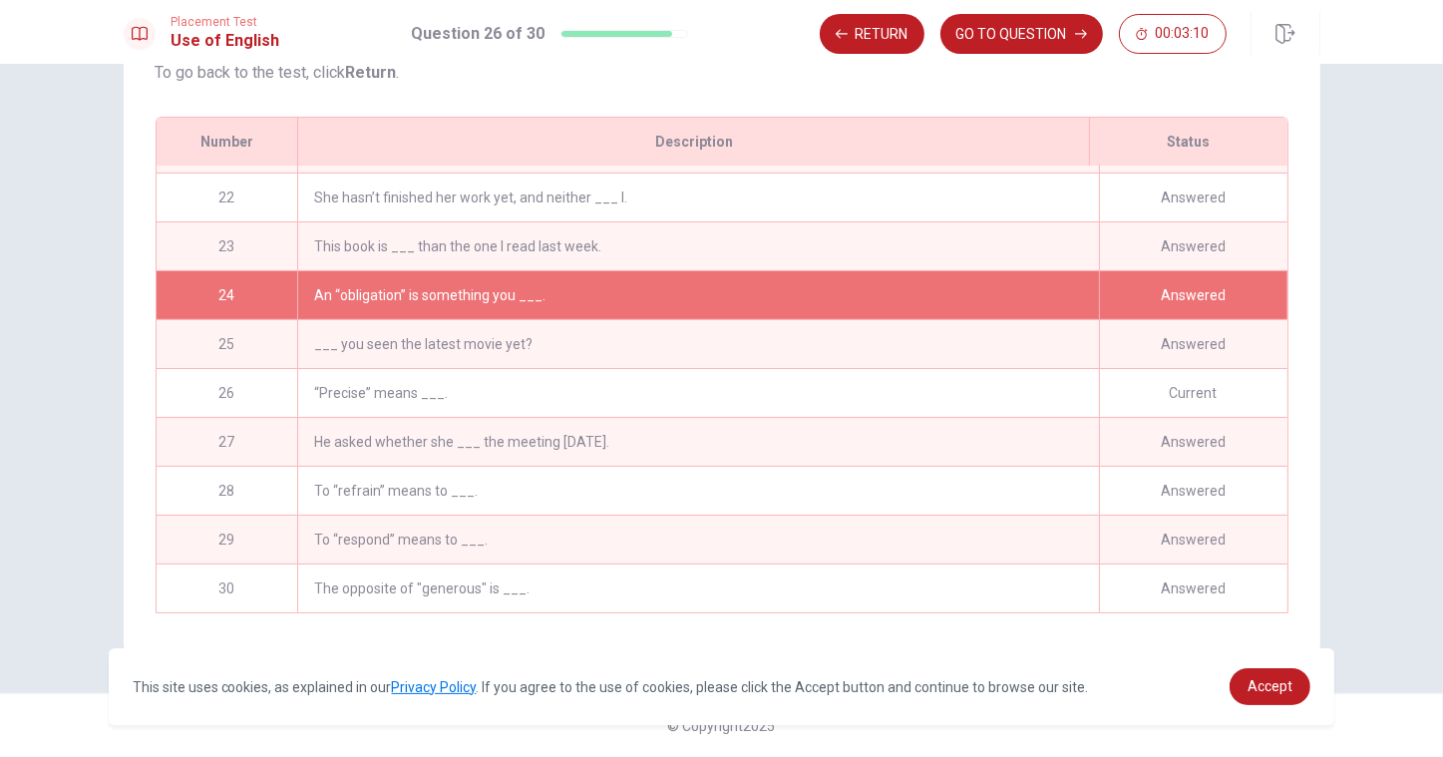
click at [1174, 298] on div "Answered" at bounding box center [1193, 295] width 188 height 48
click at [1019, 39] on button "GO TO QUESTION" at bounding box center [1021, 34] width 163 height 40
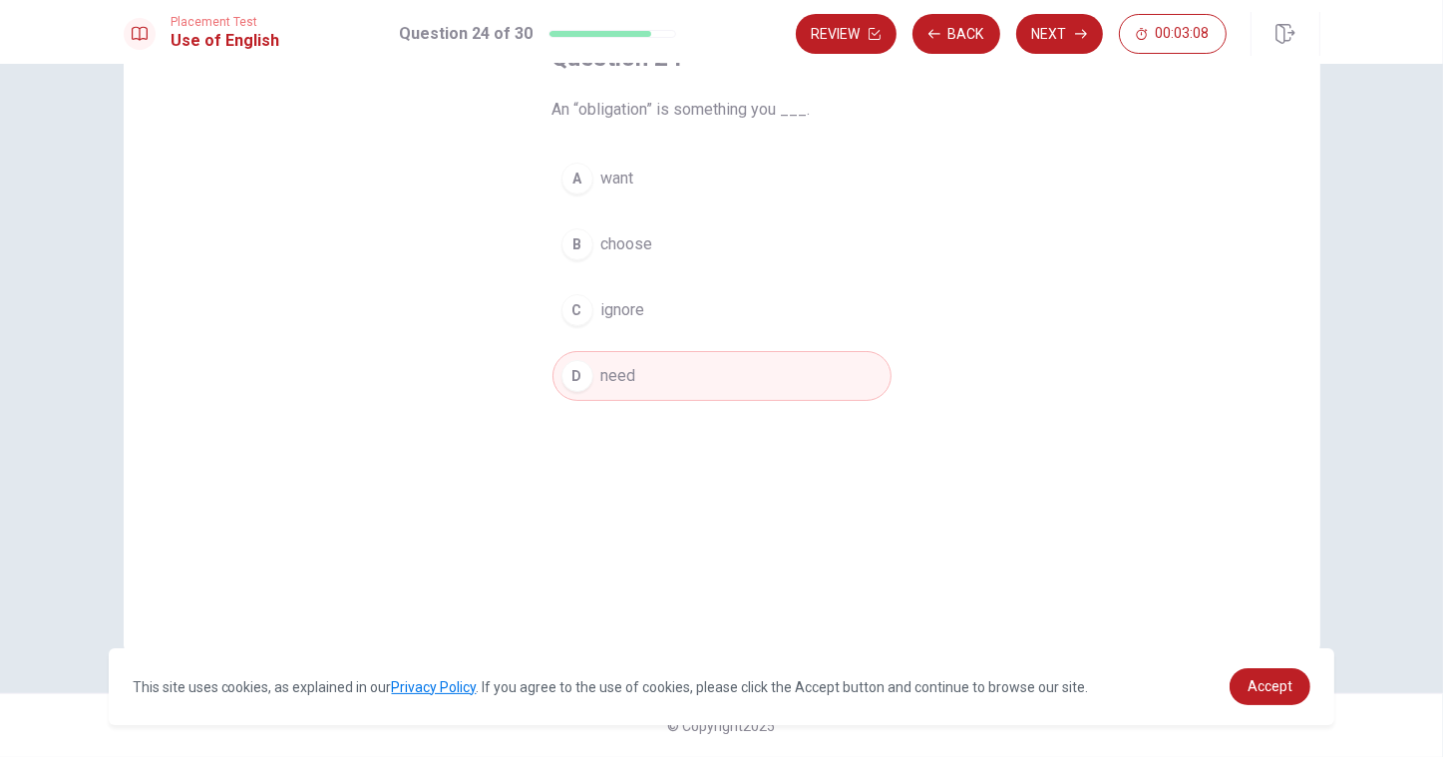
scroll to position [144, 0]
click at [941, 36] on button "Back" at bounding box center [957, 34] width 88 height 40
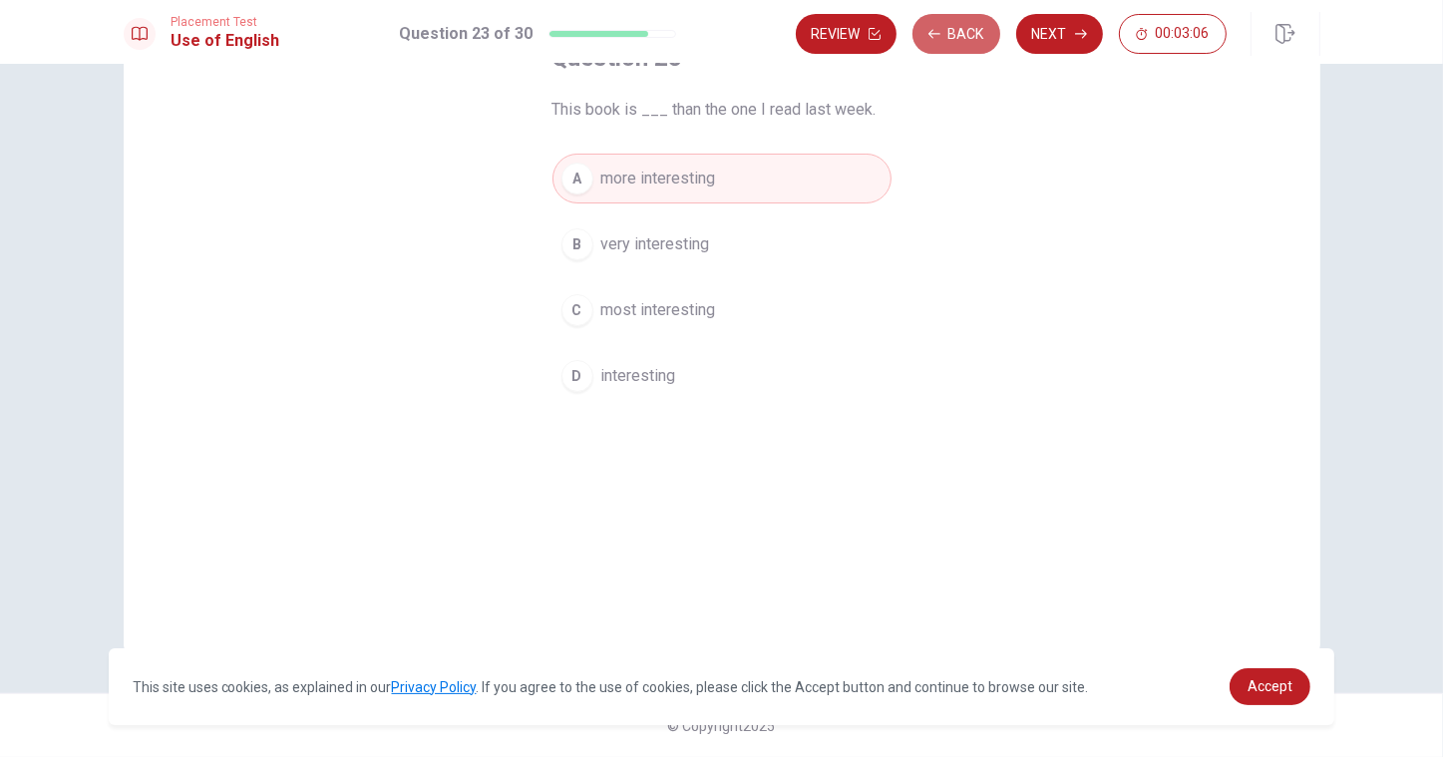
drag, startPoint x: 937, startPoint y: 24, endPoint x: 918, endPoint y: 73, distance: 52.8
click at [918, 73] on div "Placement Test Use of English Question 23 of 30 Review Back Next 00:03:06 Quest…" at bounding box center [721, 378] width 1443 height 757
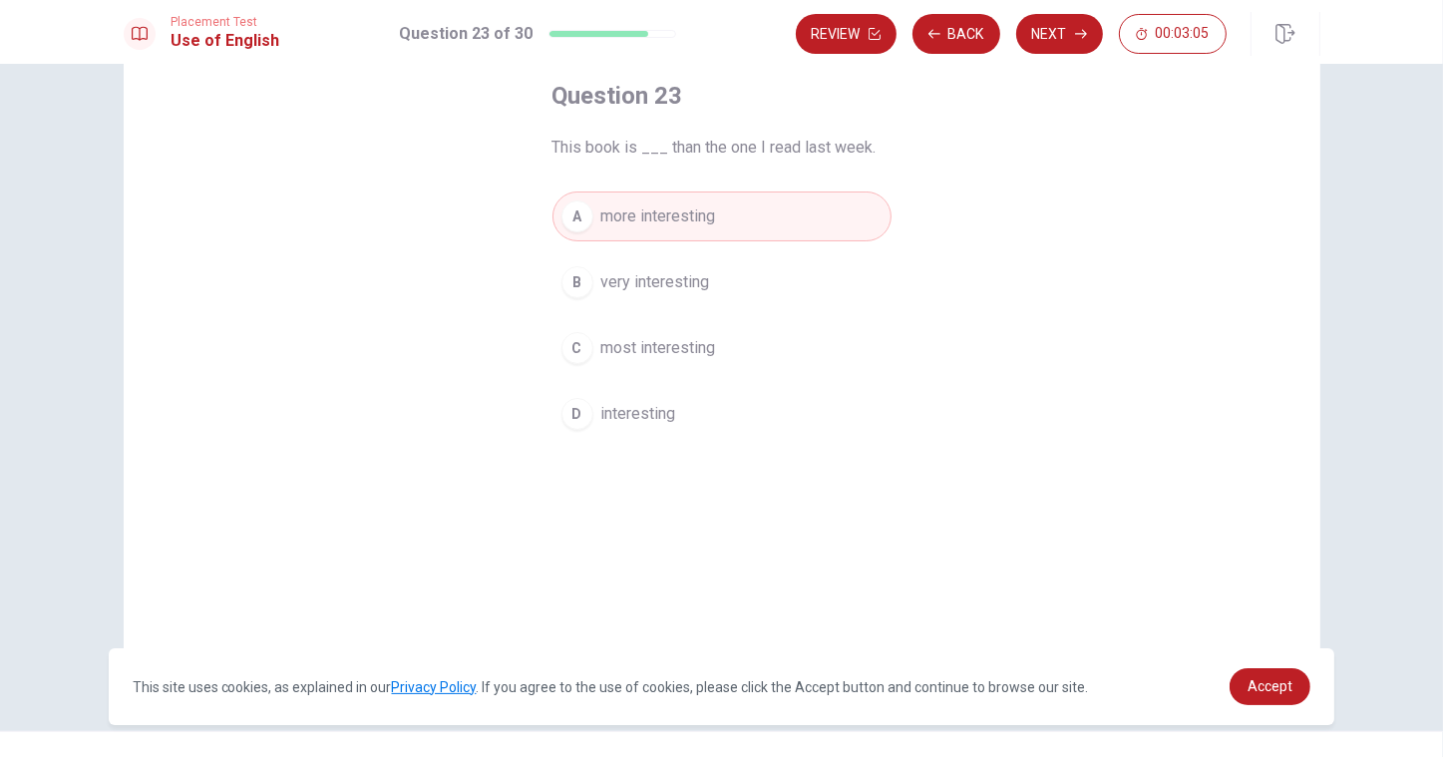
scroll to position [104, 0]
click at [961, 33] on button "Back" at bounding box center [957, 34] width 88 height 40
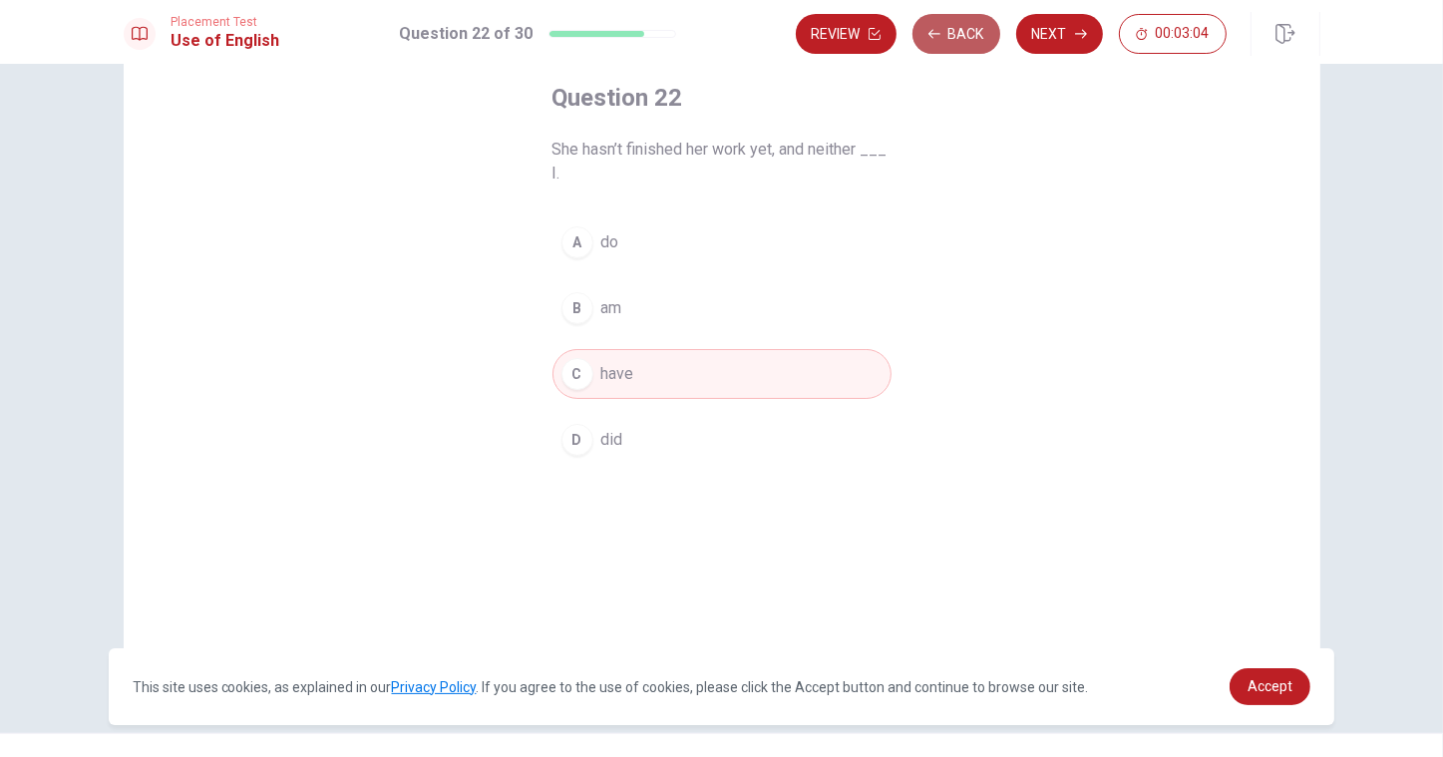
click at [961, 32] on button "Back" at bounding box center [957, 34] width 88 height 40
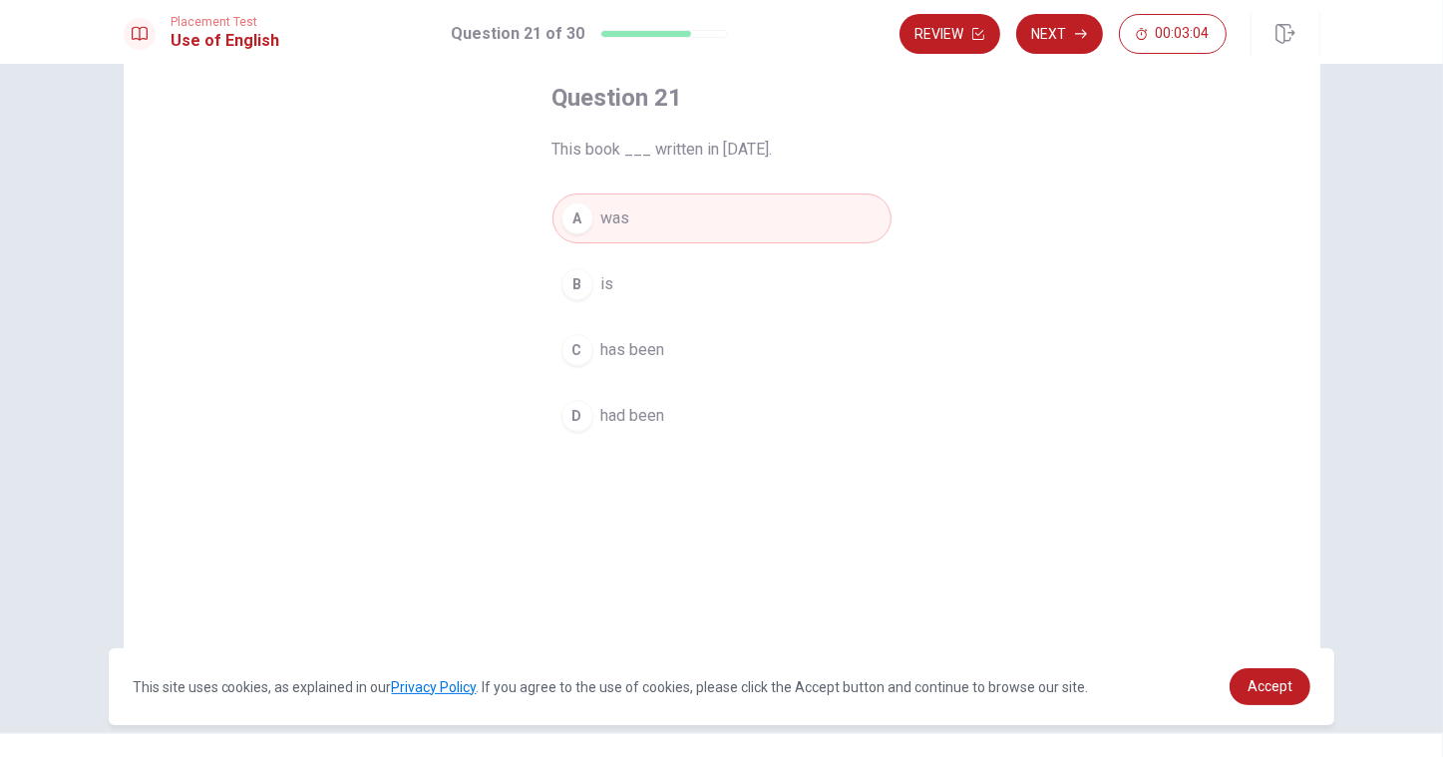
click at [961, 32] on button "Review" at bounding box center [950, 34] width 101 height 40
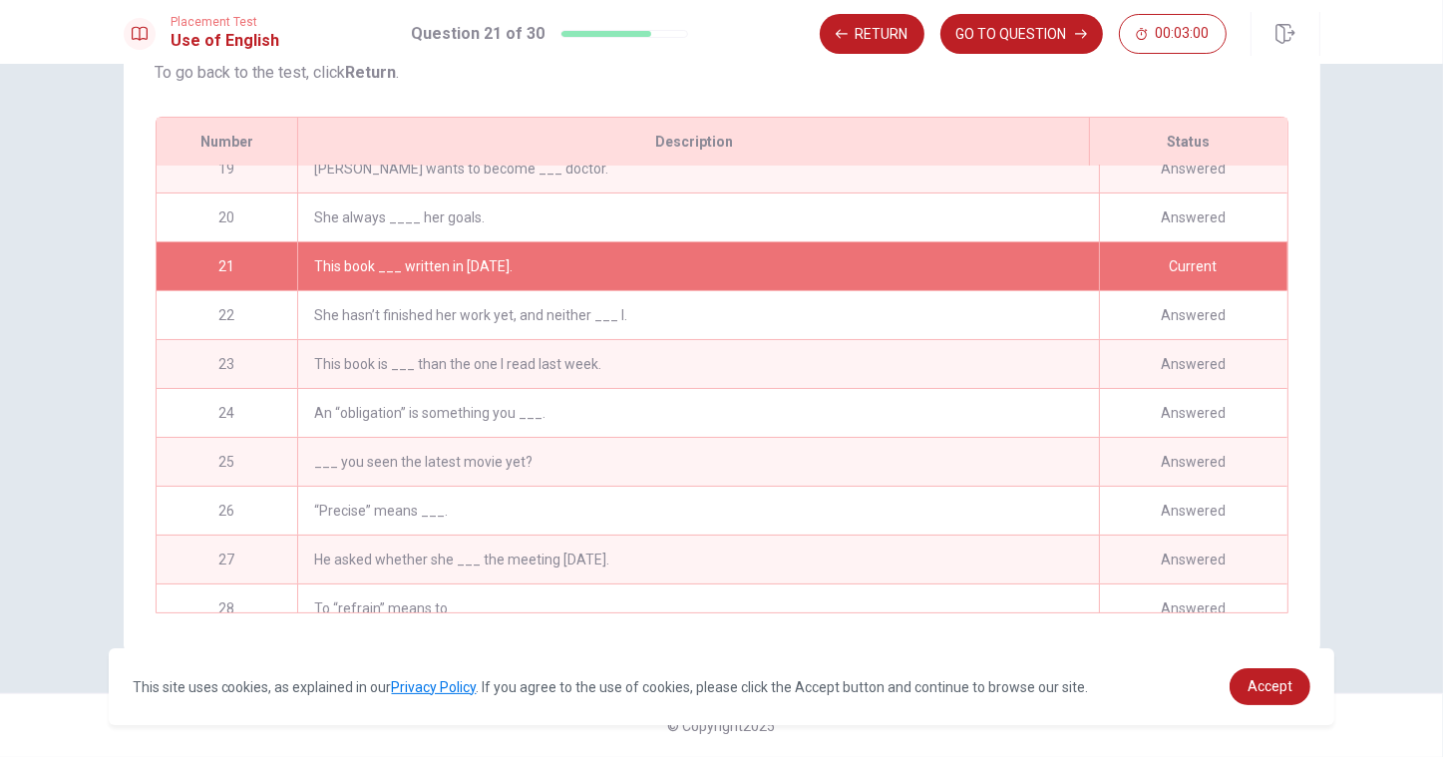
scroll to position [773, 0]
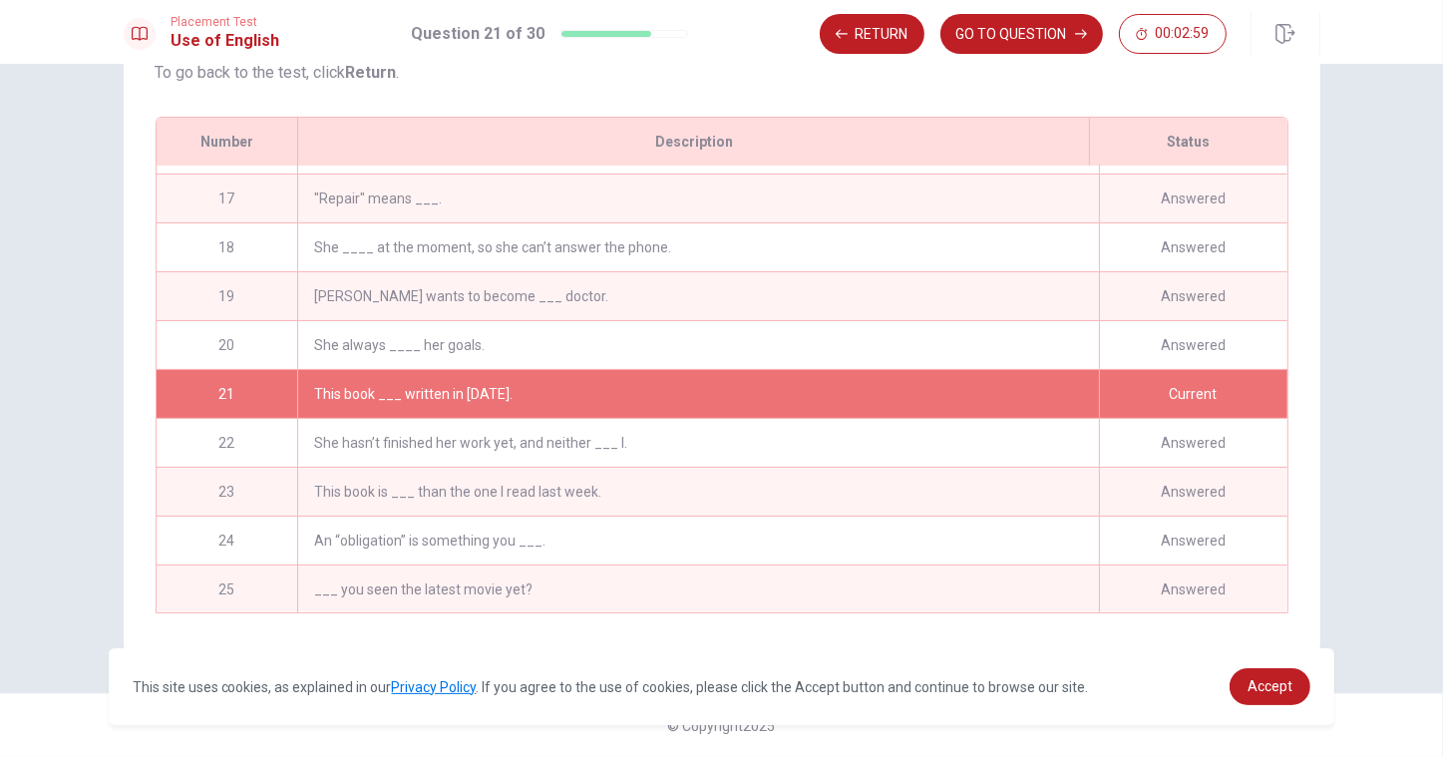
click at [931, 259] on div "She ____ at the moment, so she can’t answer the phone." at bounding box center [697, 247] width 801 height 48
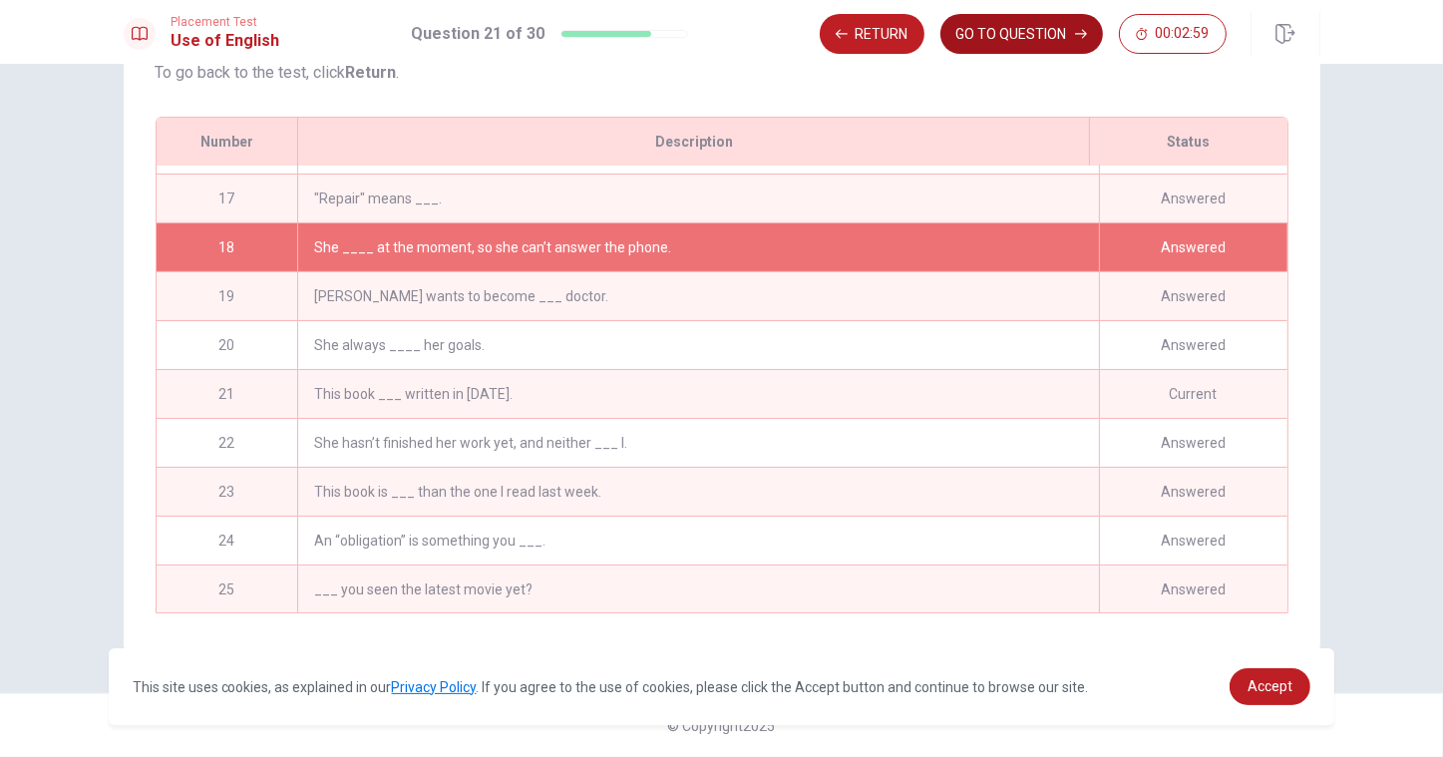
click at [1013, 42] on button "GO TO QUESTION" at bounding box center [1021, 34] width 163 height 40
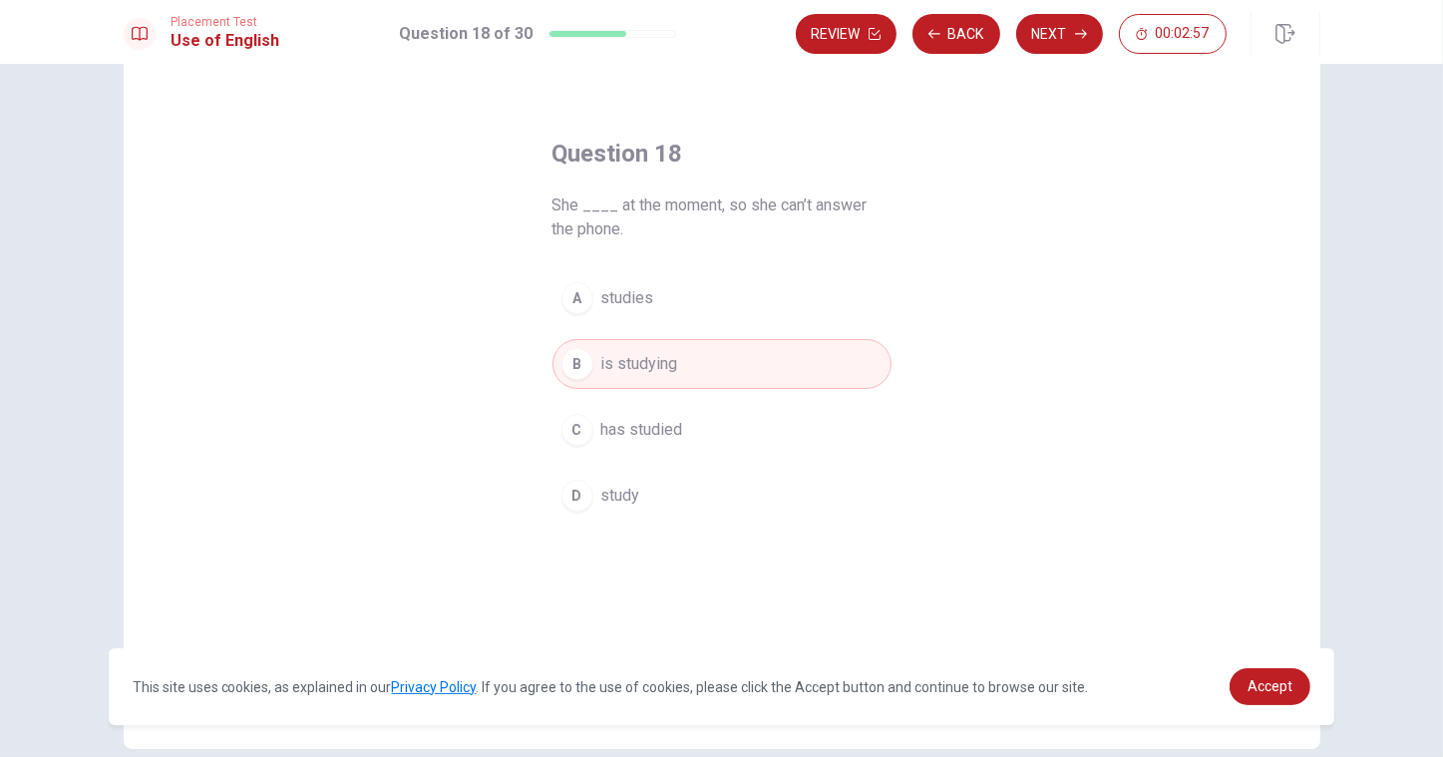
scroll to position [41, 0]
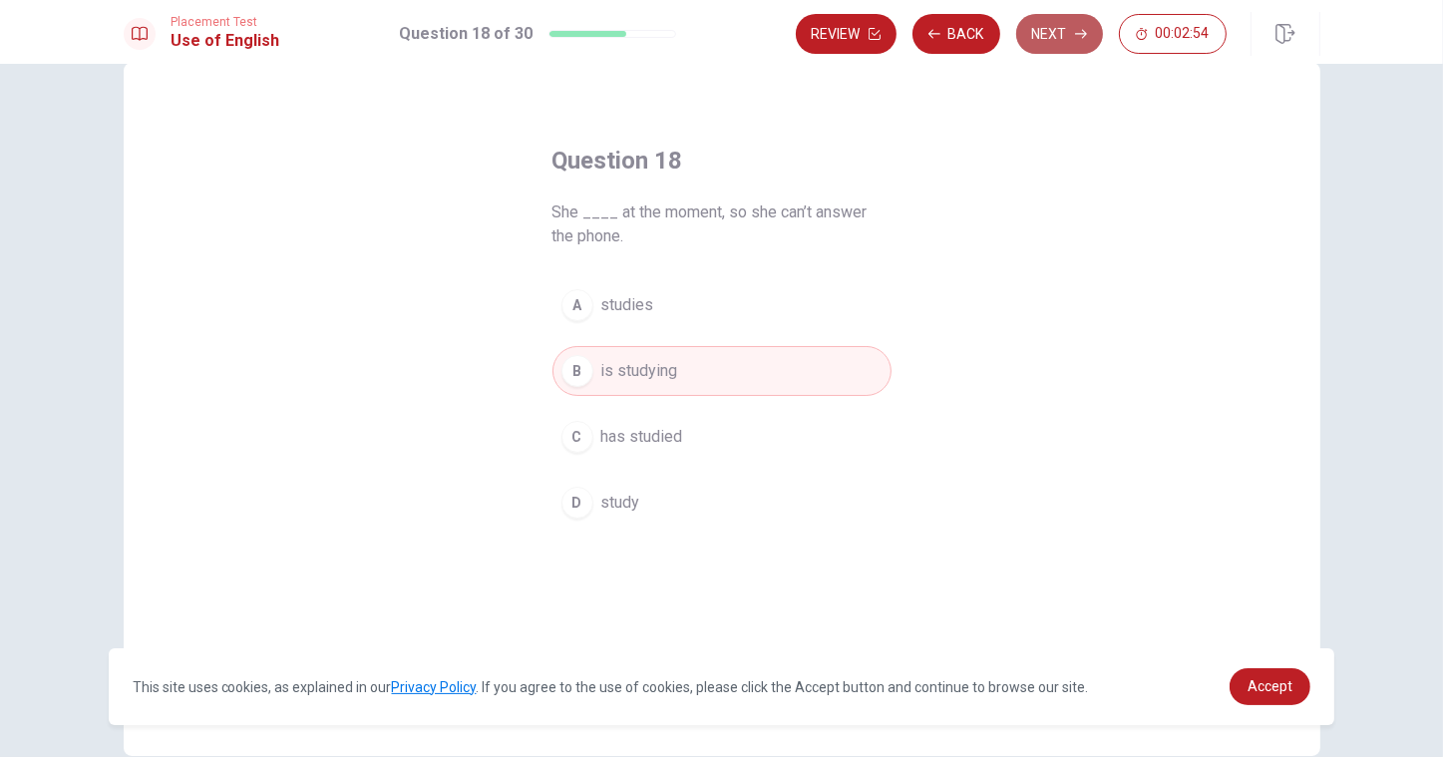
drag, startPoint x: 1065, startPoint y: 41, endPoint x: 1057, endPoint y: 33, distance: 11.3
click at [1057, 33] on button "Next" at bounding box center [1059, 34] width 87 height 40
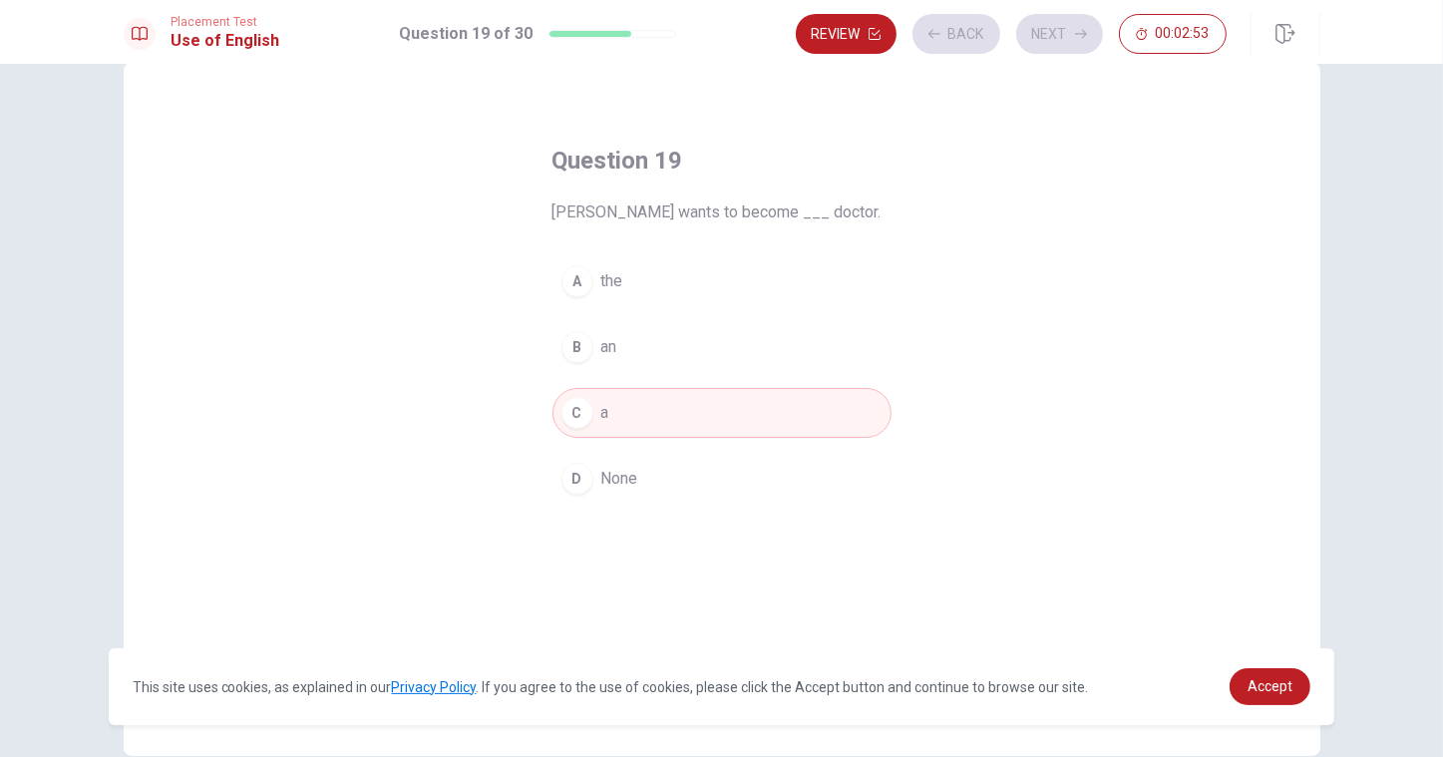
click at [1057, 33] on div "Review Back Next 00:02:53" at bounding box center [1011, 34] width 431 height 40
click at [1057, 33] on button "Next" at bounding box center [1059, 34] width 87 height 40
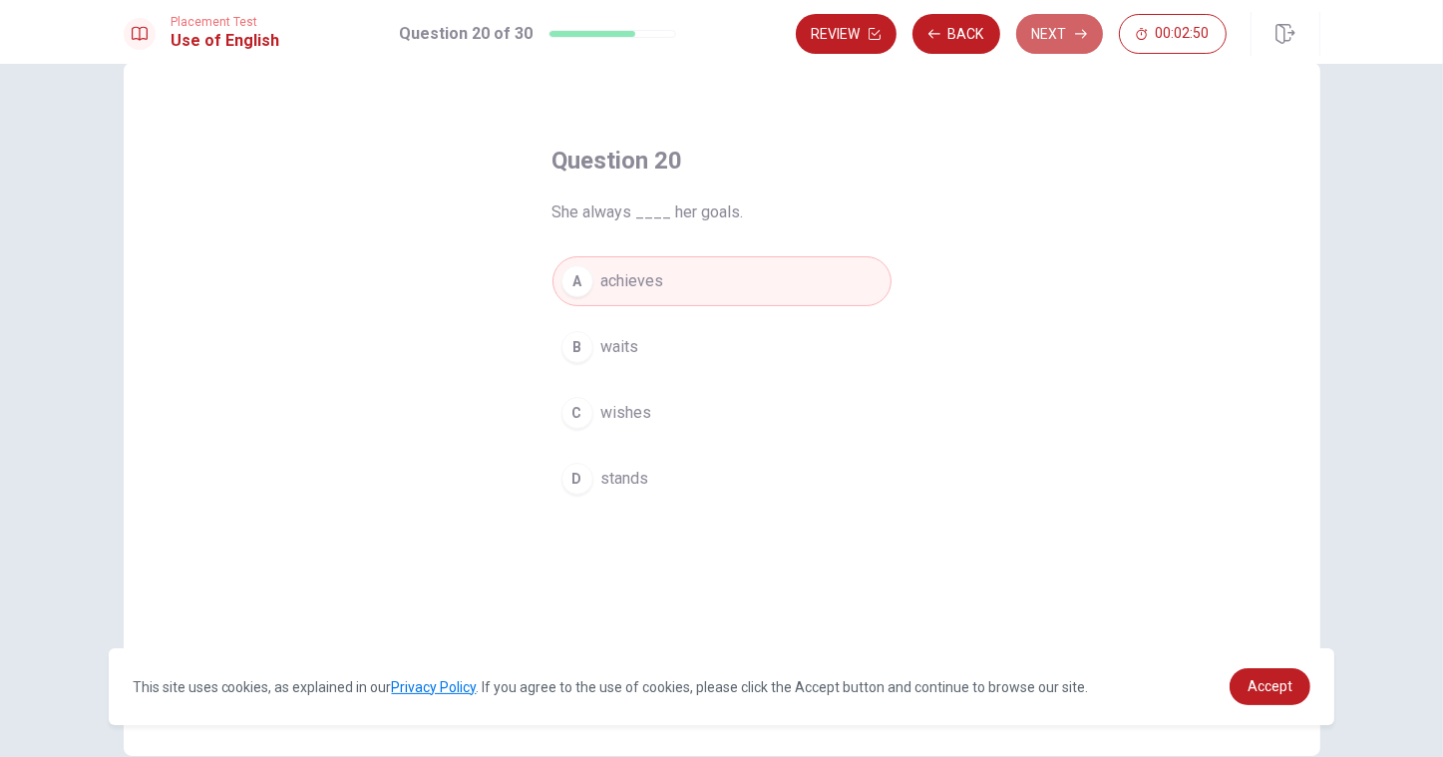
click at [1057, 32] on button "Next" at bounding box center [1059, 34] width 87 height 40
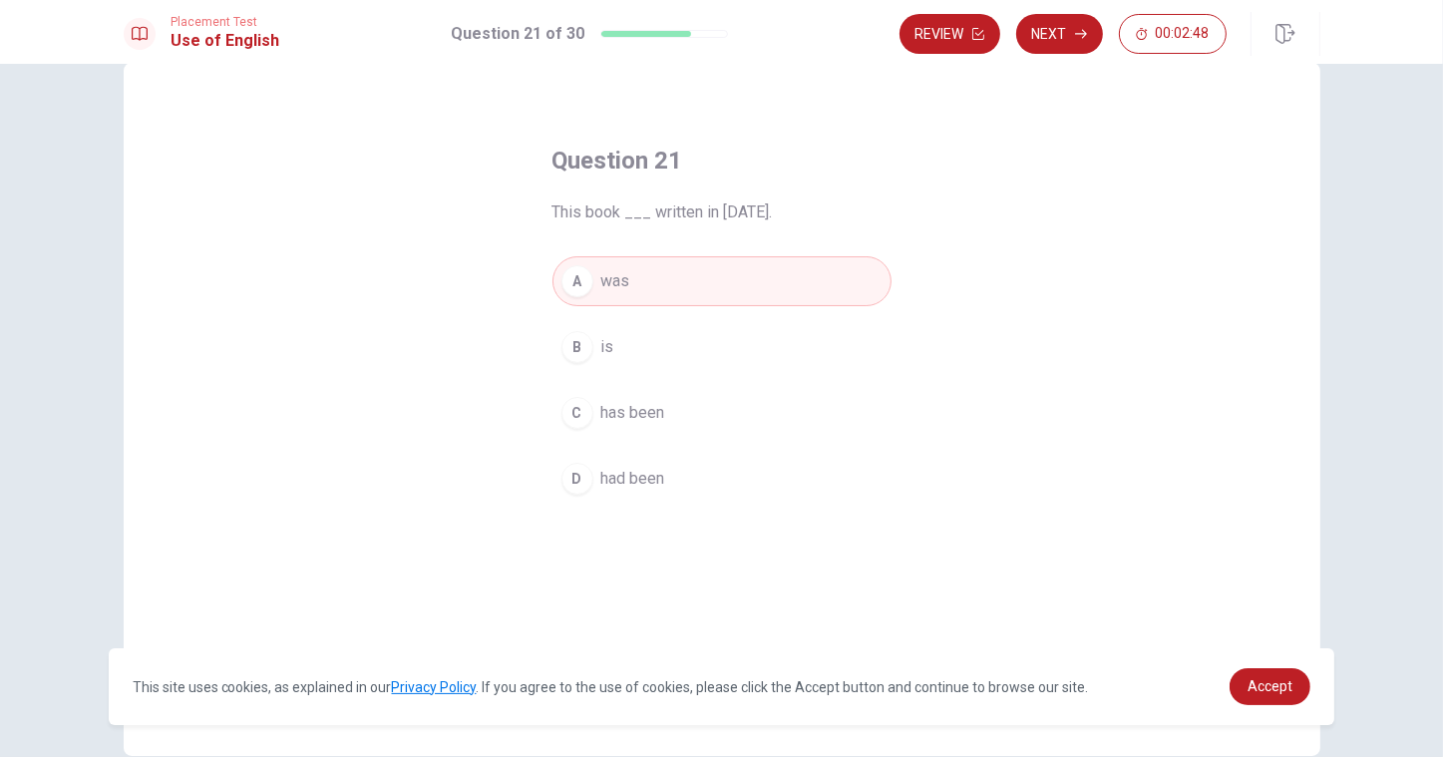
click at [1057, 32] on button "Next" at bounding box center [1059, 34] width 87 height 40
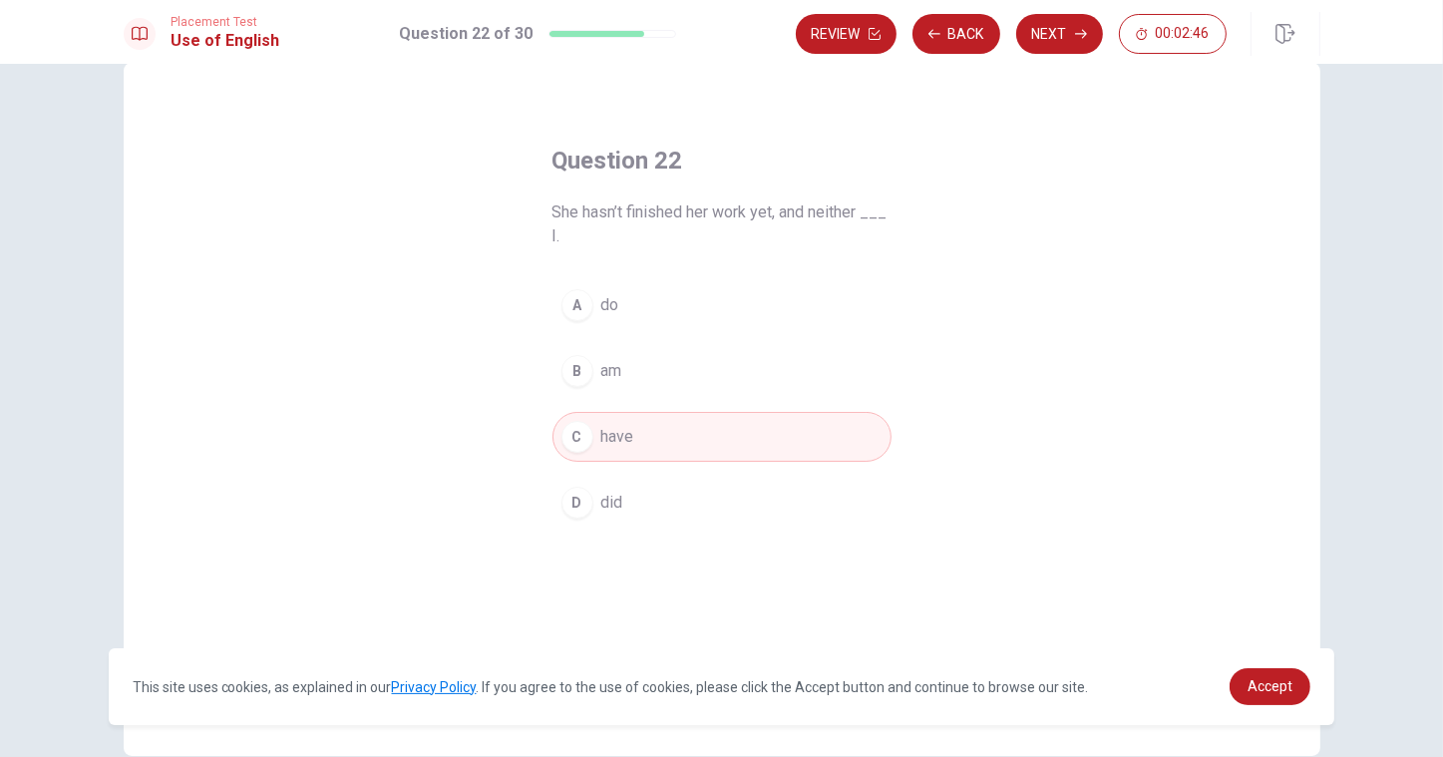
click at [1057, 32] on button "Next" at bounding box center [1059, 34] width 87 height 40
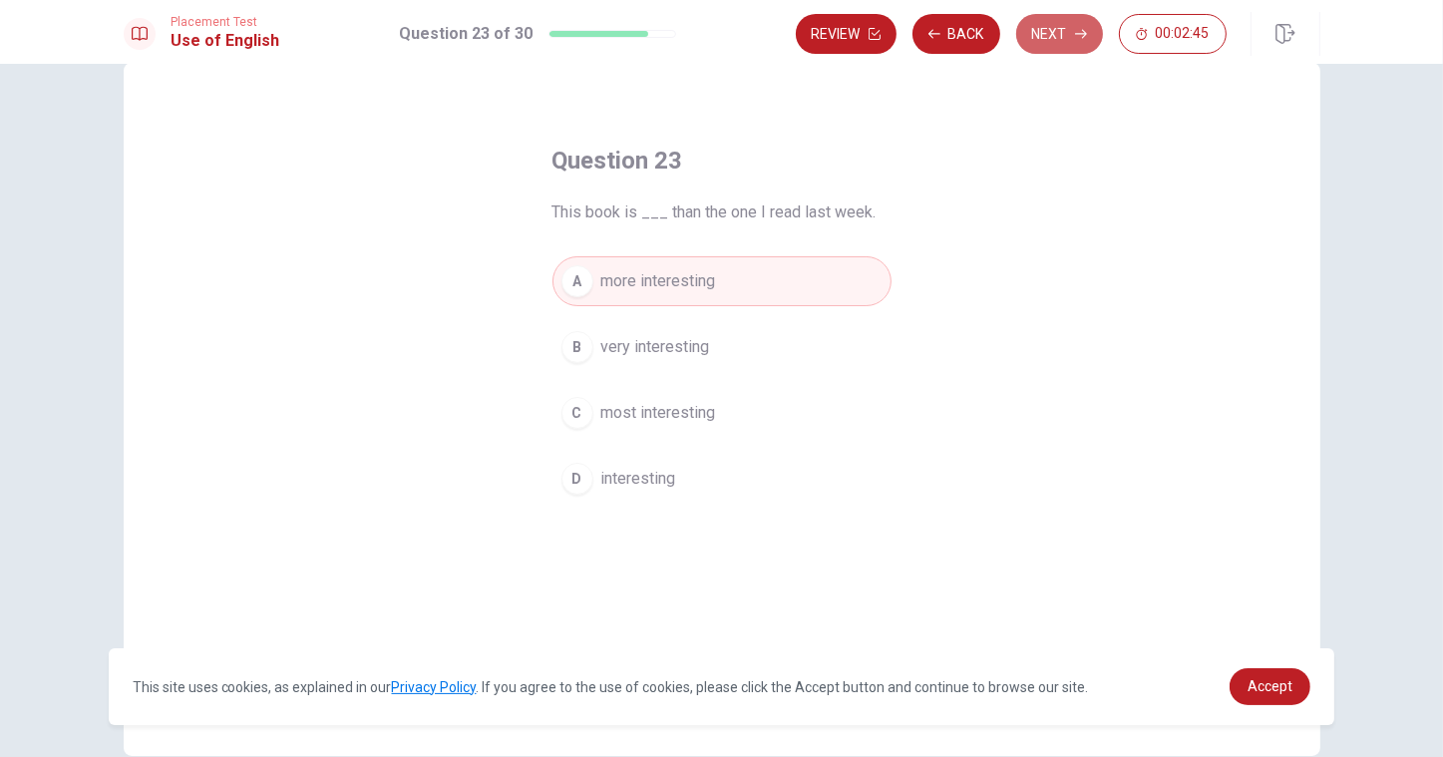
click at [1057, 32] on button "Next" at bounding box center [1059, 34] width 87 height 40
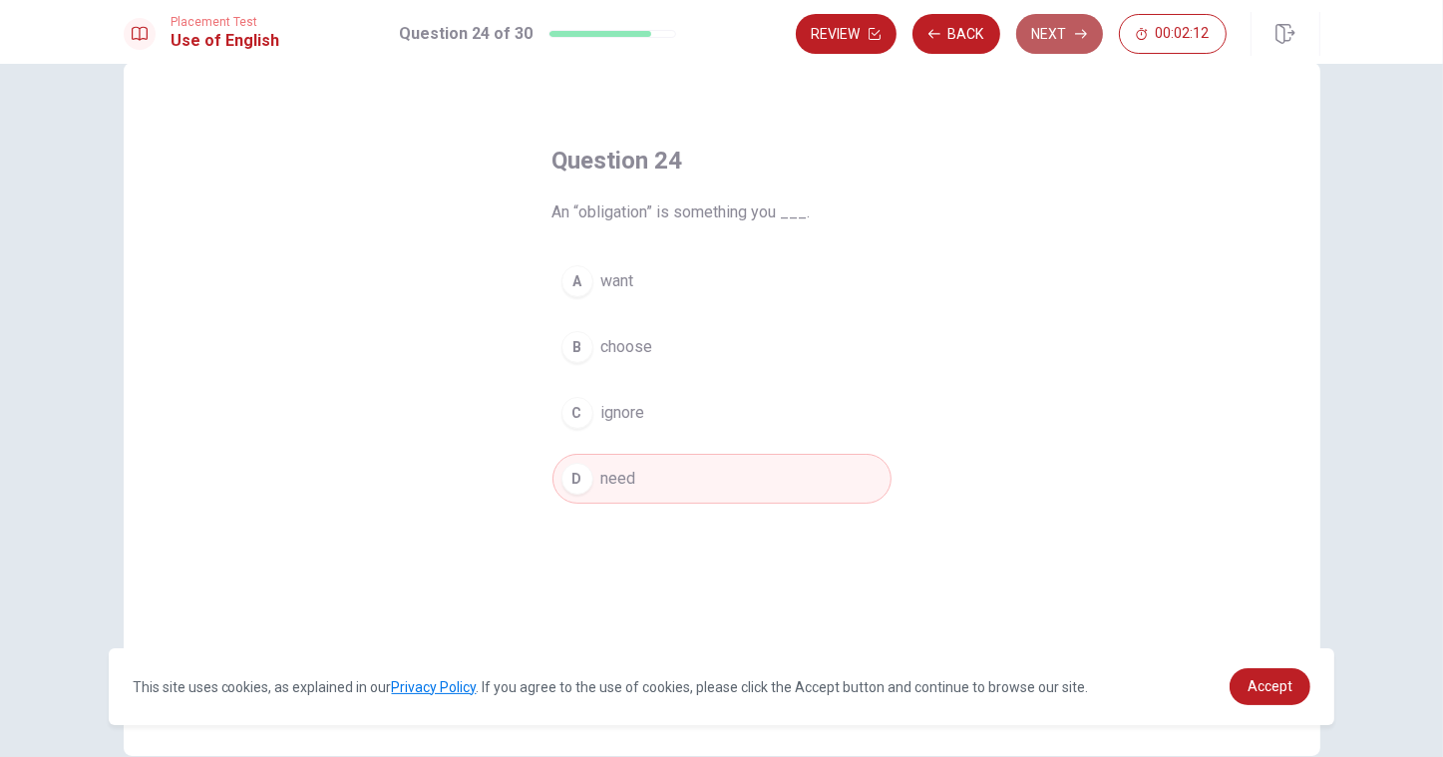
click at [1054, 28] on button "Next" at bounding box center [1059, 34] width 87 height 40
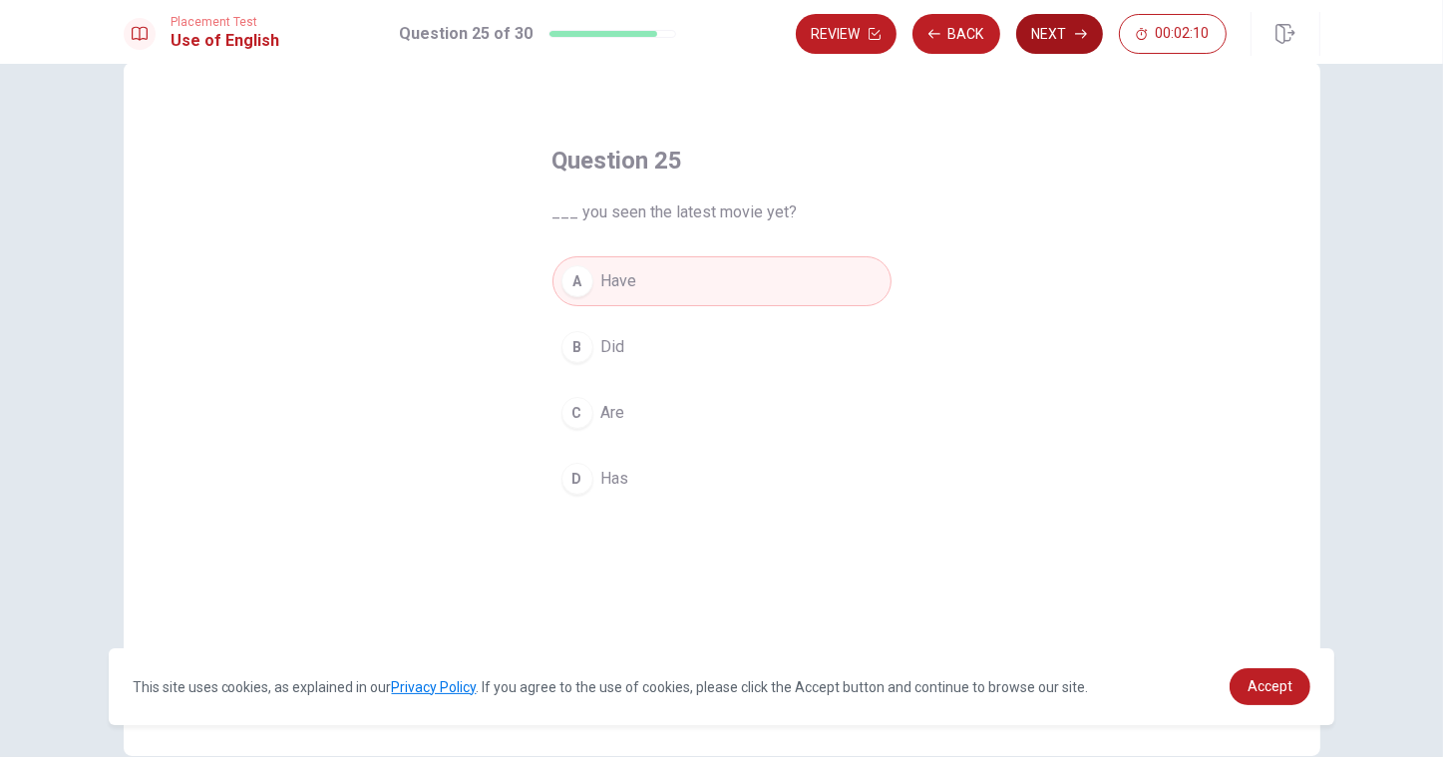
click at [1054, 29] on button "Next" at bounding box center [1059, 34] width 87 height 40
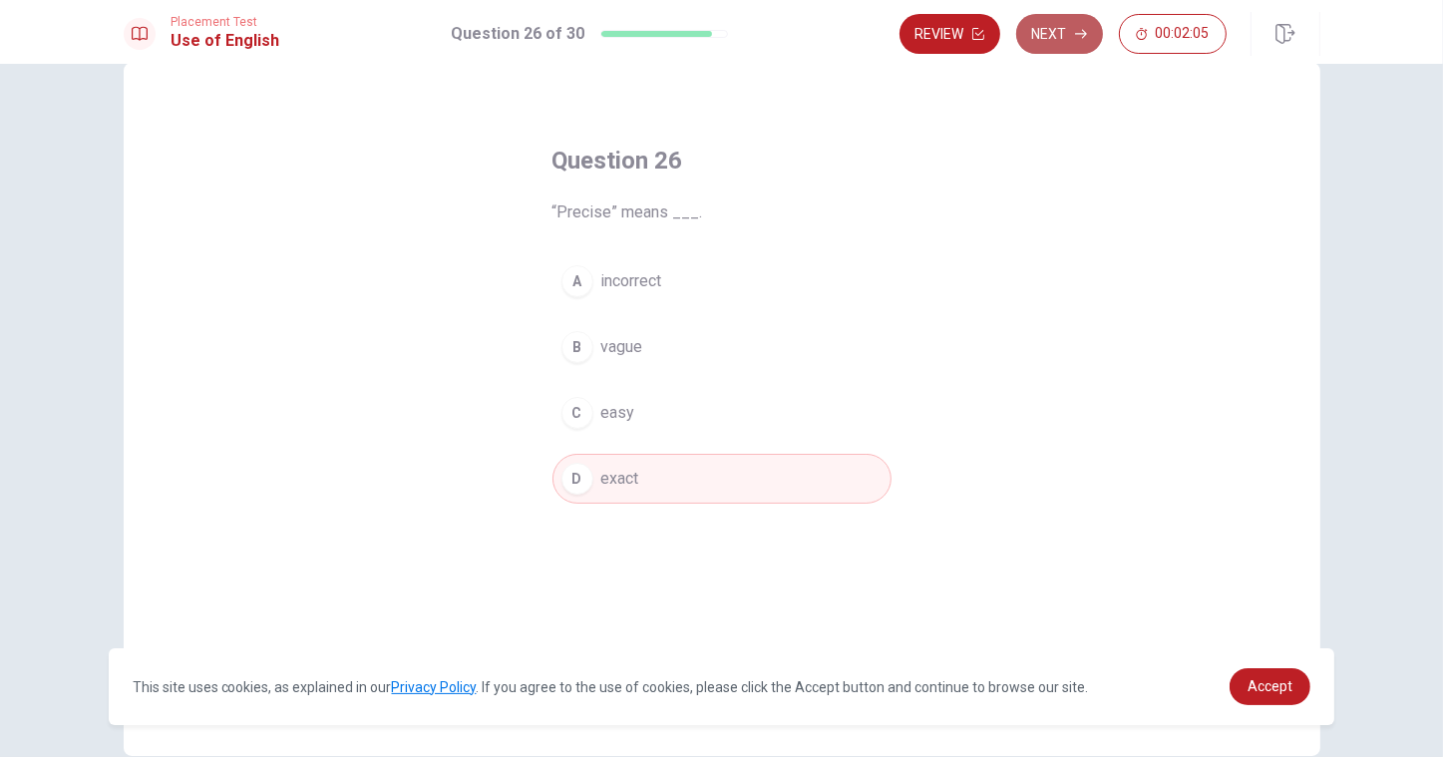
click at [1054, 29] on button "Next" at bounding box center [1059, 34] width 87 height 40
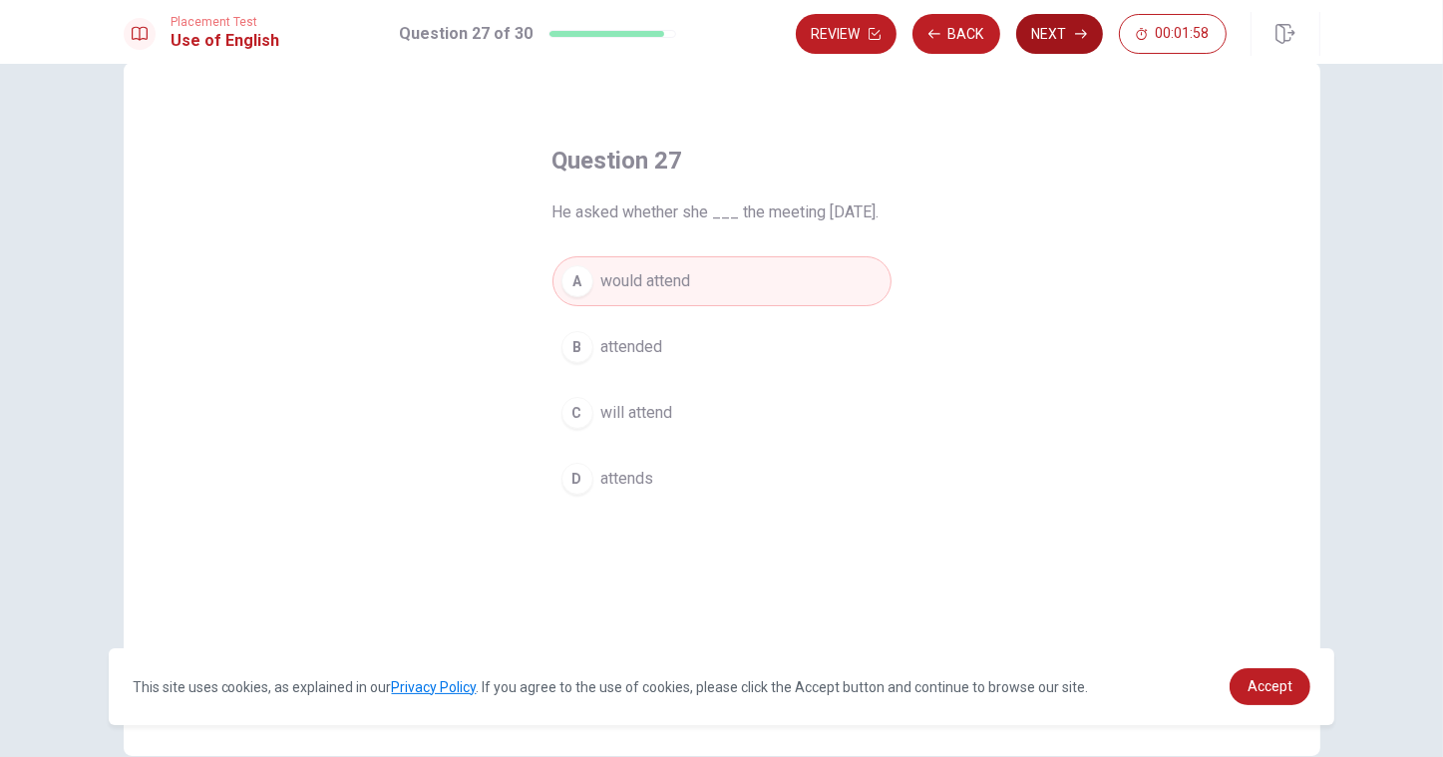
click at [1054, 29] on button "Next" at bounding box center [1059, 34] width 87 height 40
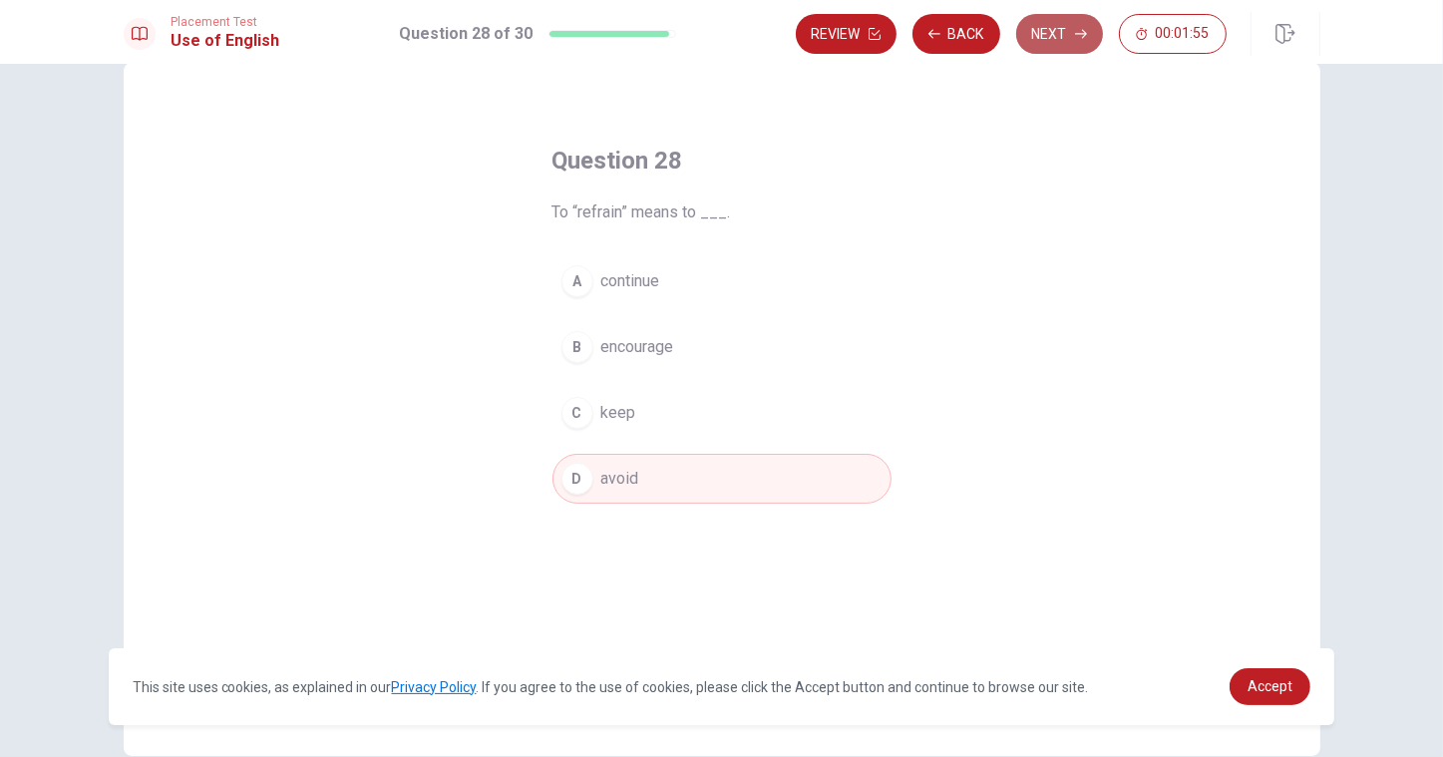
click at [1054, 29] on button "Next" at bounding box center [1059, 34] width 87 height 40
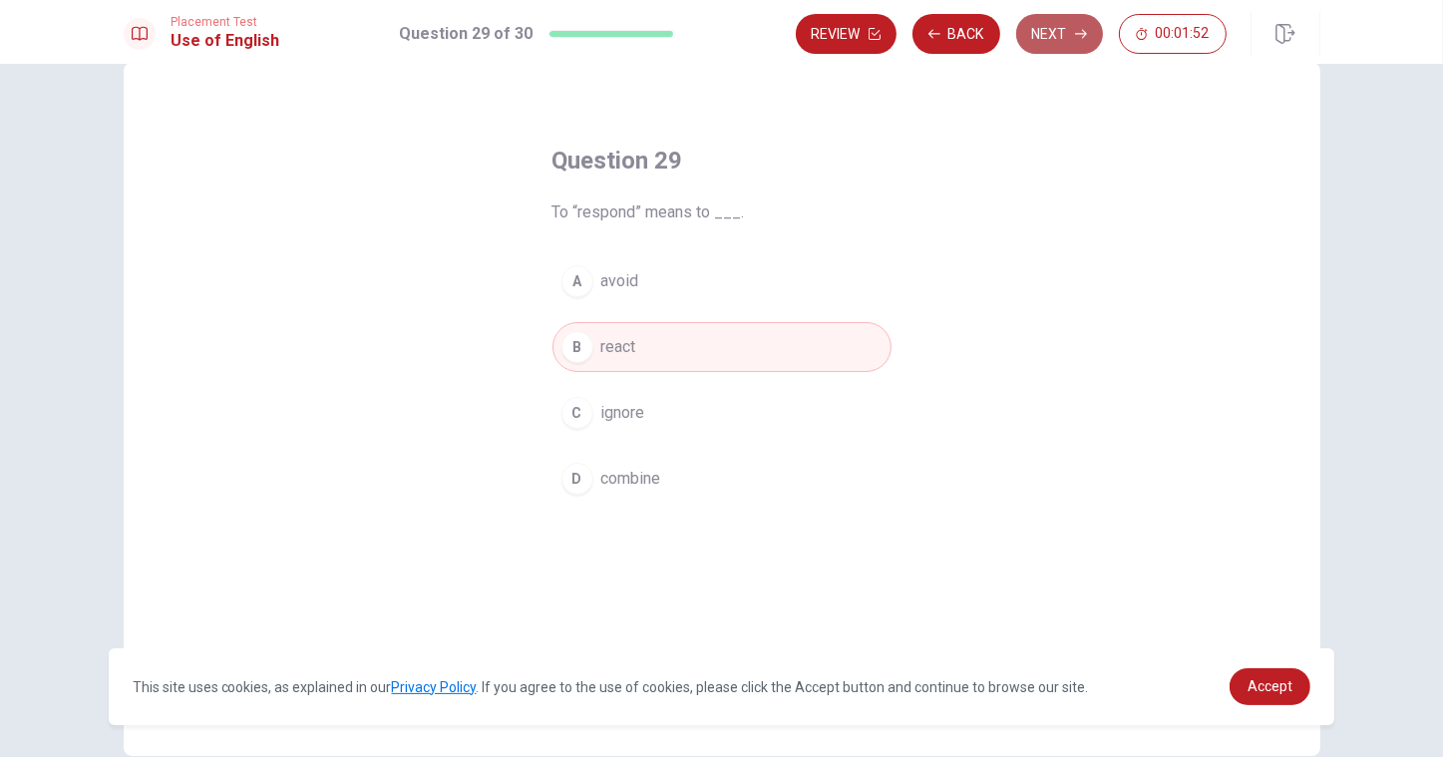
click at [1054, 29] on button "Next" at bounding box center [1059, 34] width 87 height 40
click at [856, 31] on button "Review" at bounding box center [846, 34] width 101 height 40
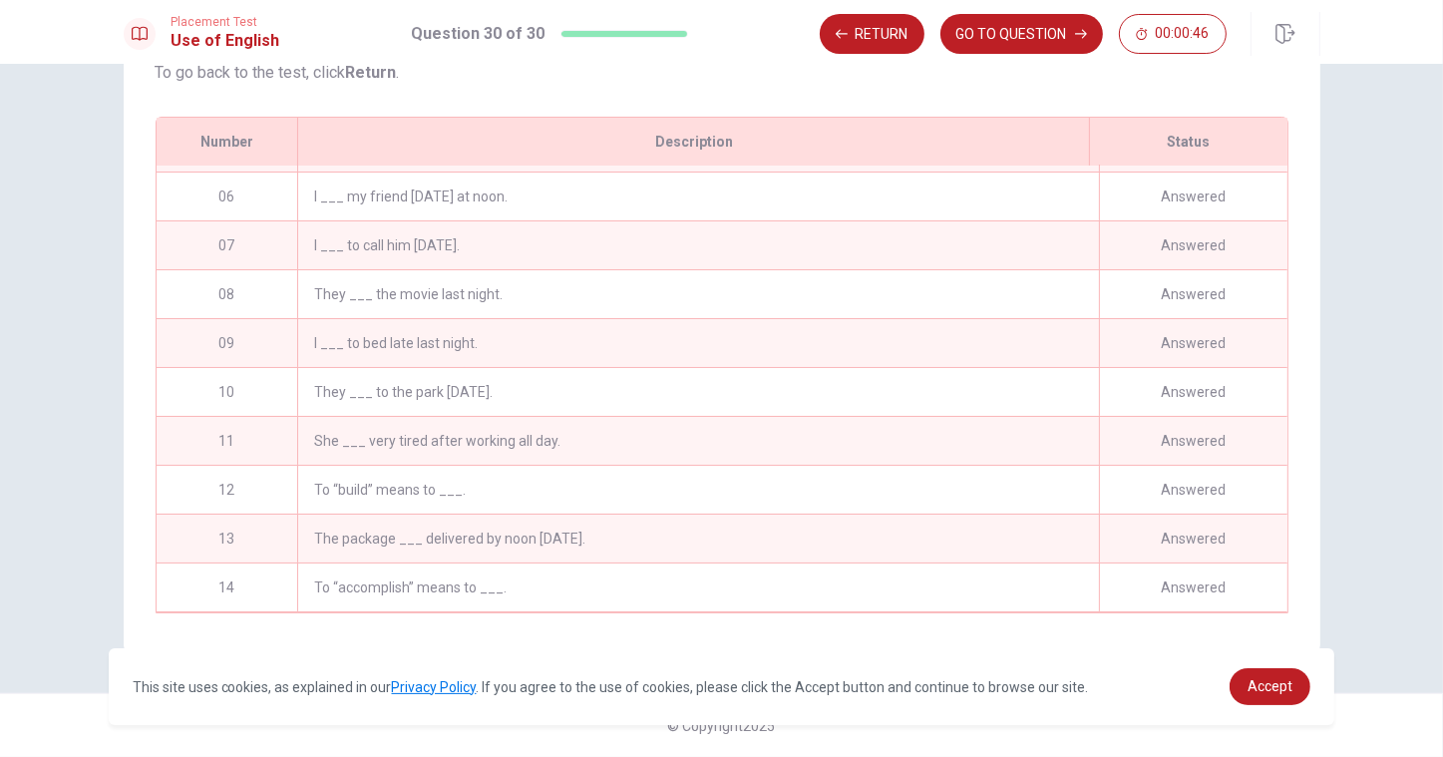
scroll to position [0, 0]
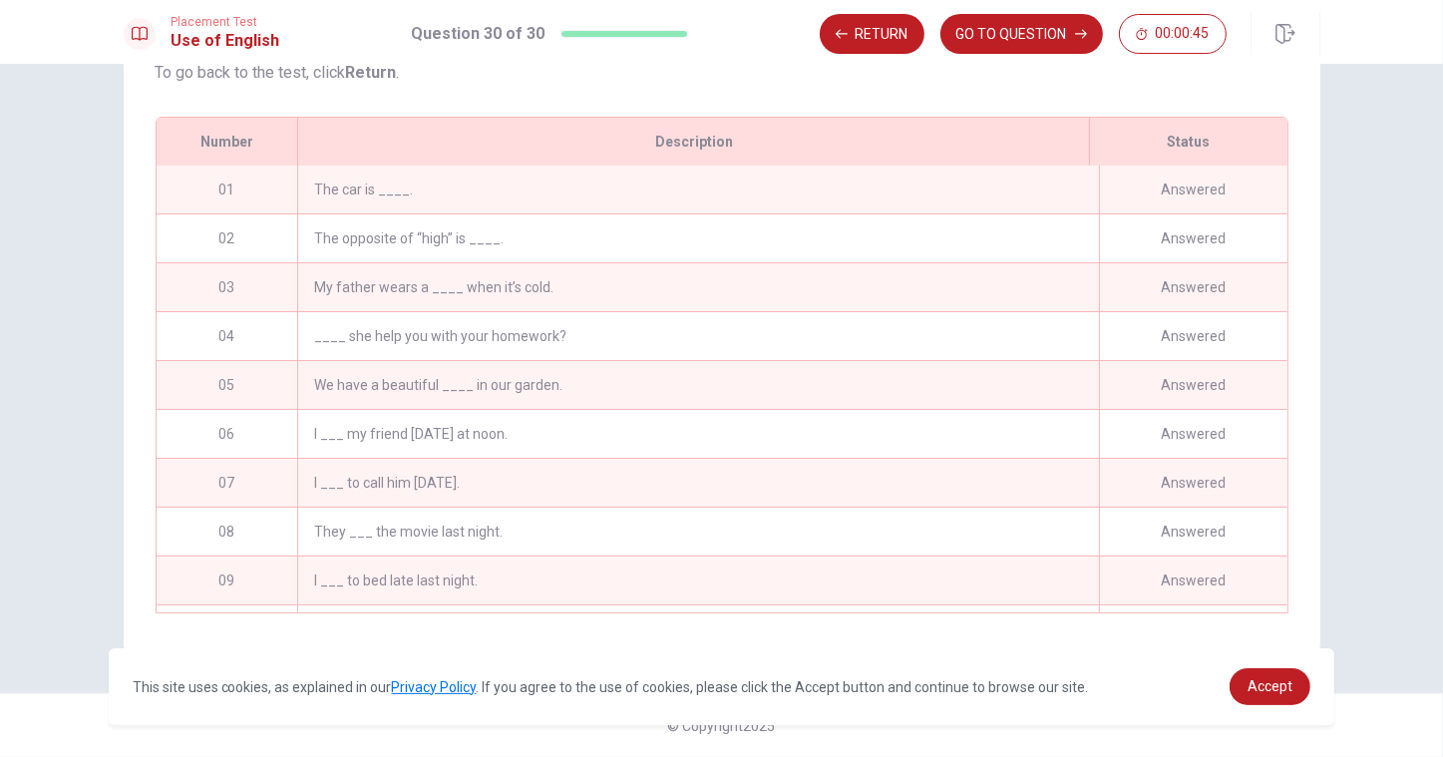
click at [439, 191] on div "The car is ____." at bounding box center [697, 190] width 801 height 48
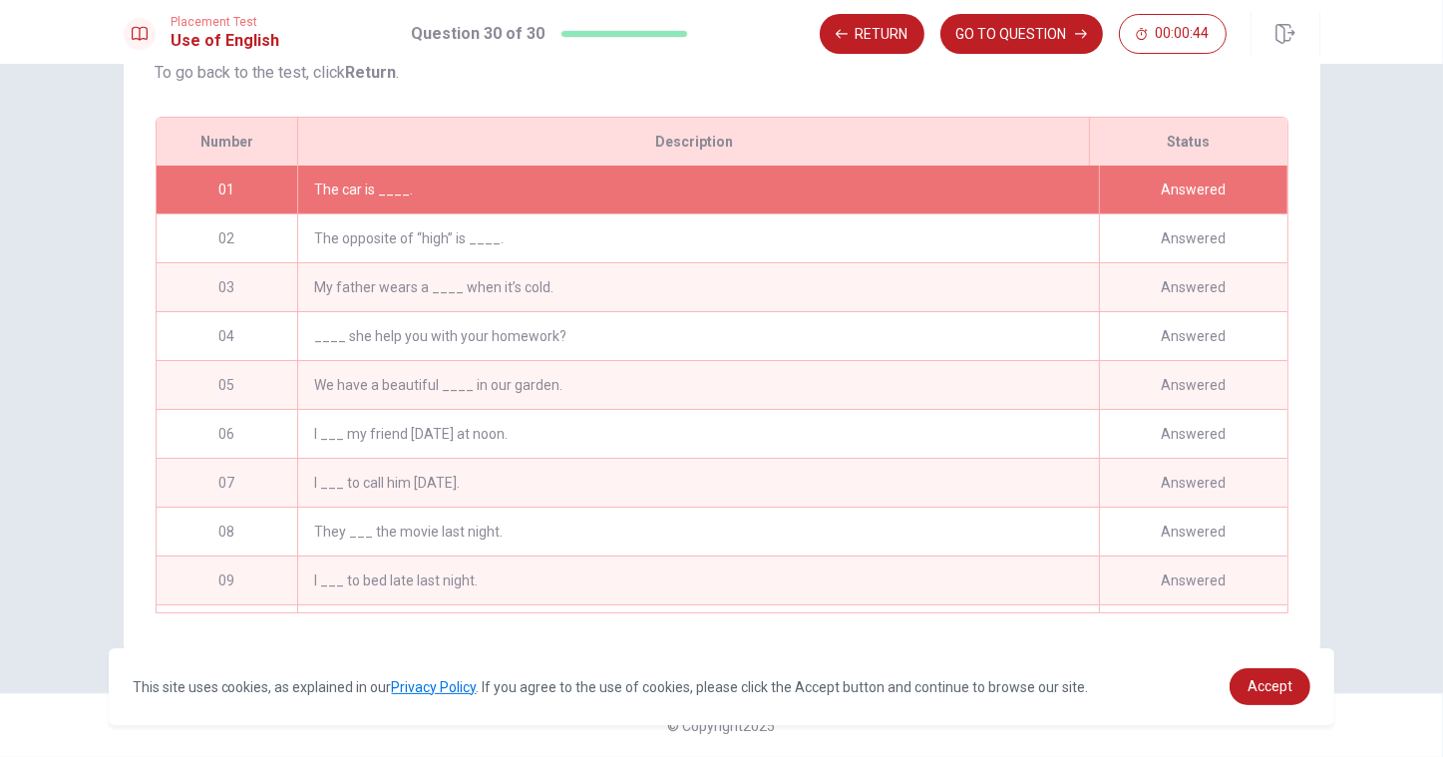
click at [1011, 56] on div "Placement Test Use of English Question 30 of 30 Return GO TO QUESTION 00:00:44" at bounding box center [721, 32] width 1443 height 64
click at [1011, 24] on button "GO TO QUESTION" at bounding box center [1021, 34] width 163 height 40
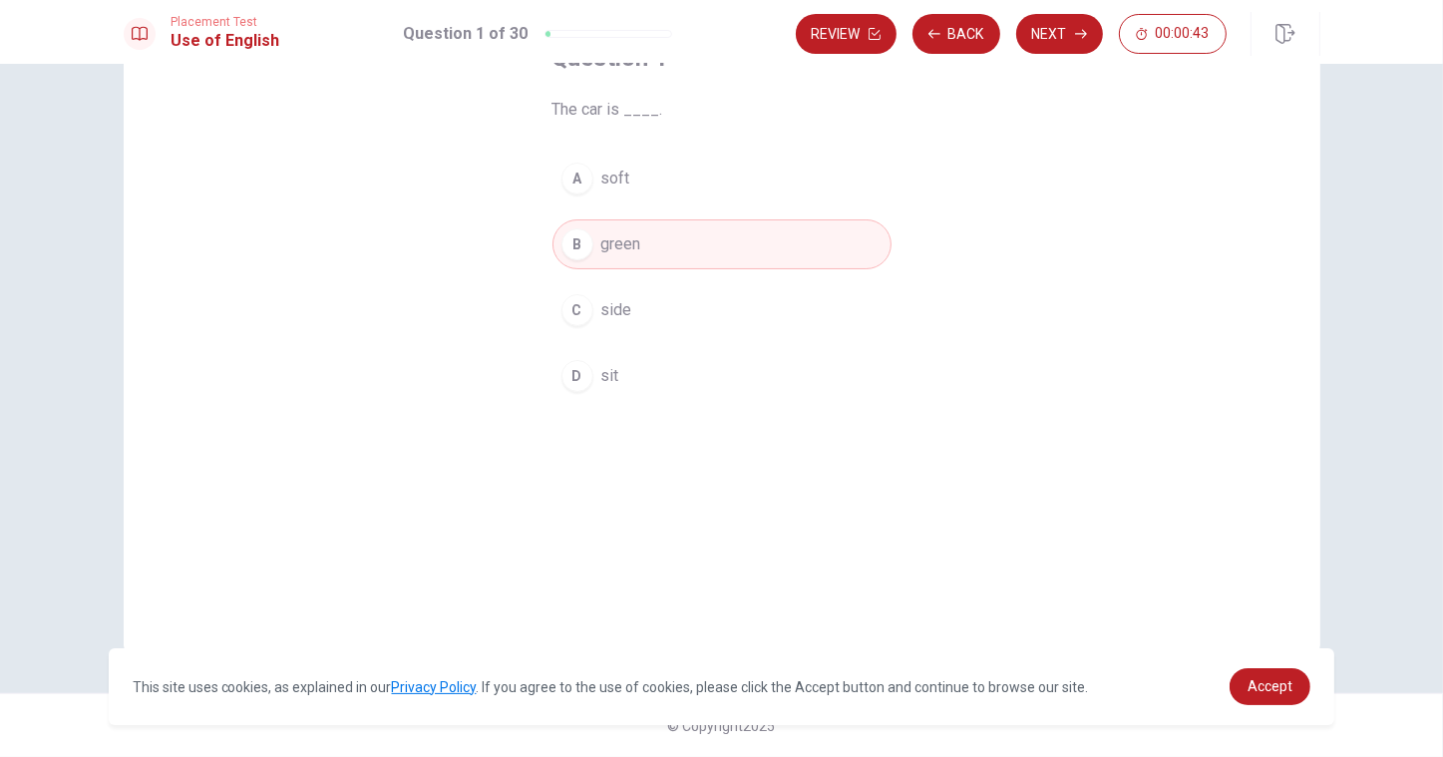
scroll to position [144, 0]
click at [1058, 32] on button "Next" at bounding box center [1059, 34] width 87 height 40
click at [1058, 29] on div "Review Back Next 00:00:41" at bounding box center [1011, 34] width 431 height 40
click at [1058, 29] on button "Next" at bounding box center [1059, 34] width 87 height 40
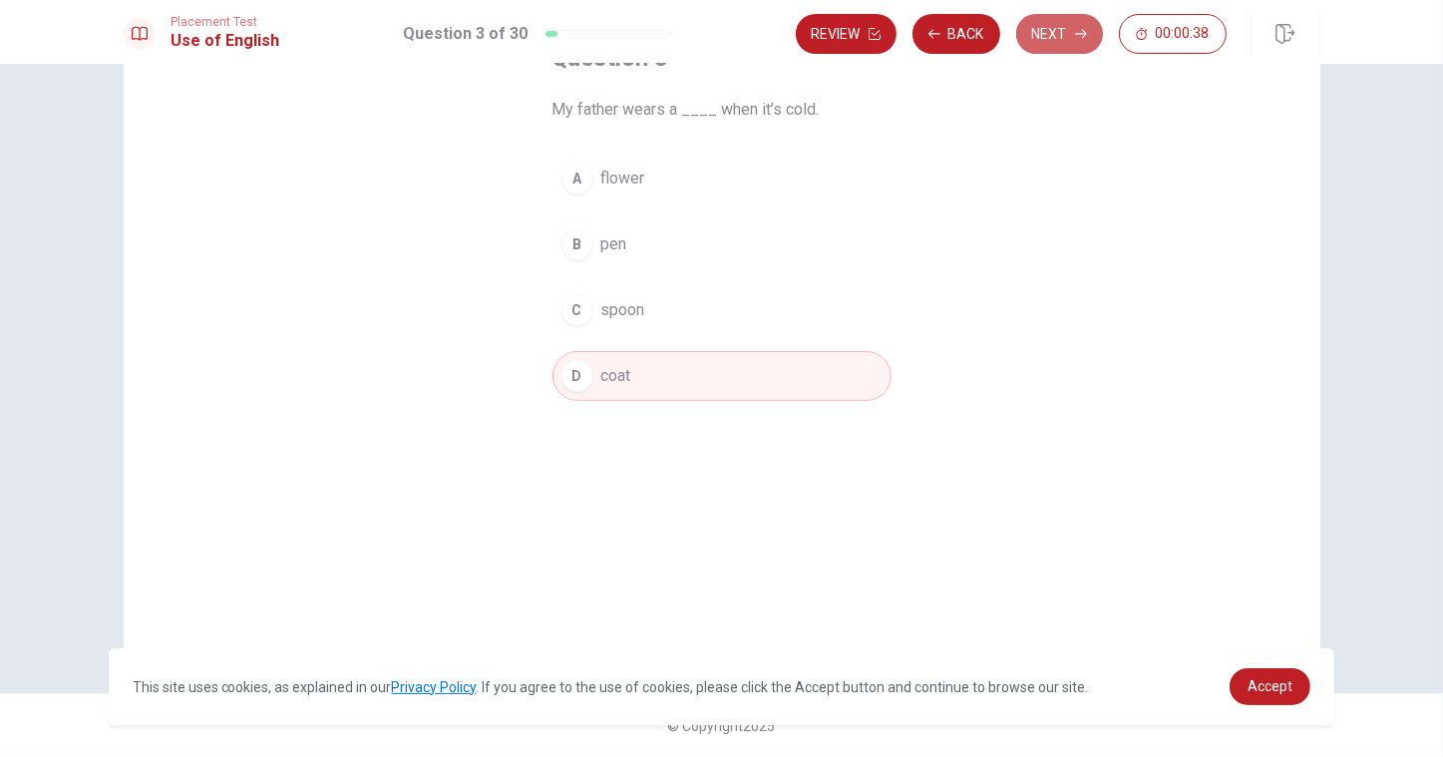
click at [1058, 29] on button "Next" at bounding box center [1059, 34] width 87 height 40
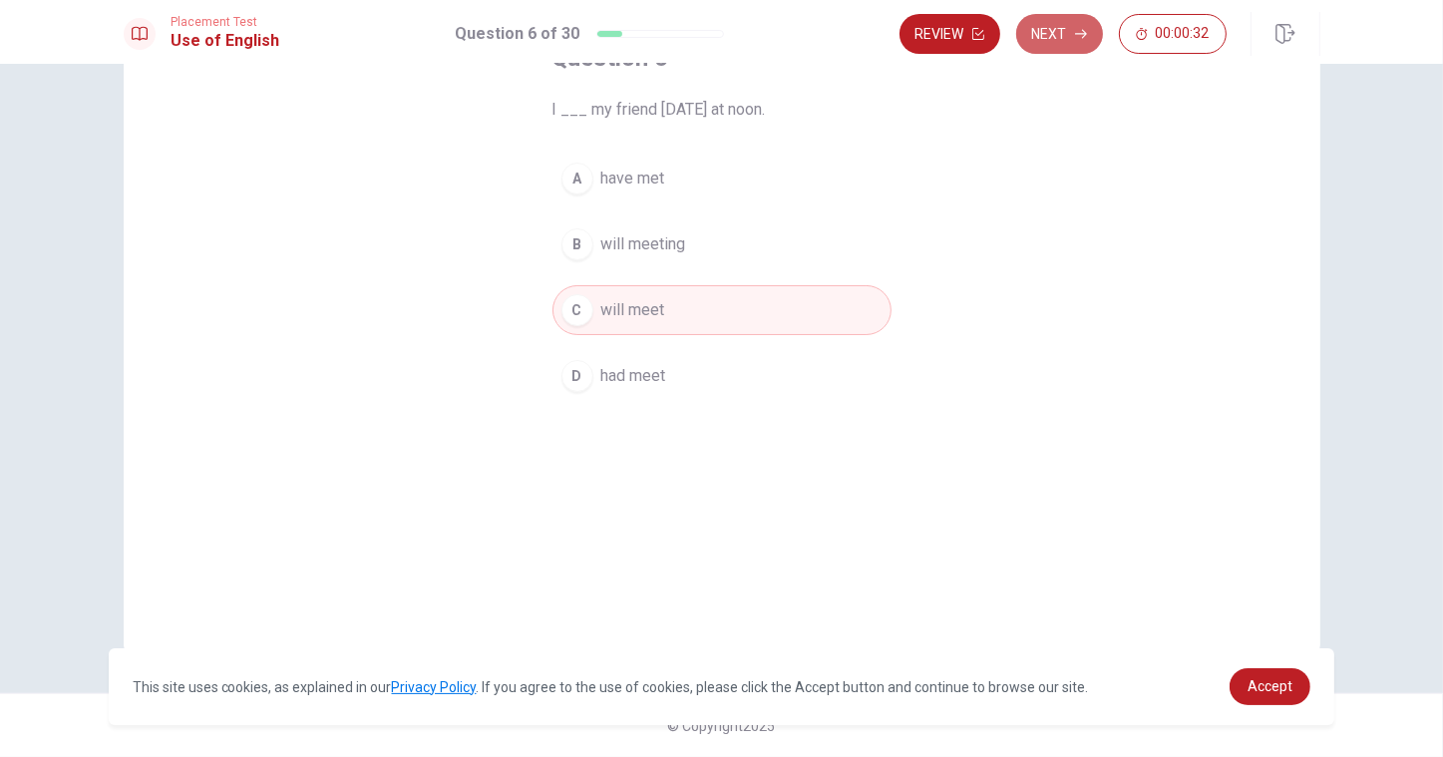
click at [1058, 29] on button "Next" at bounding box center [1059, 34] width 87 height 40
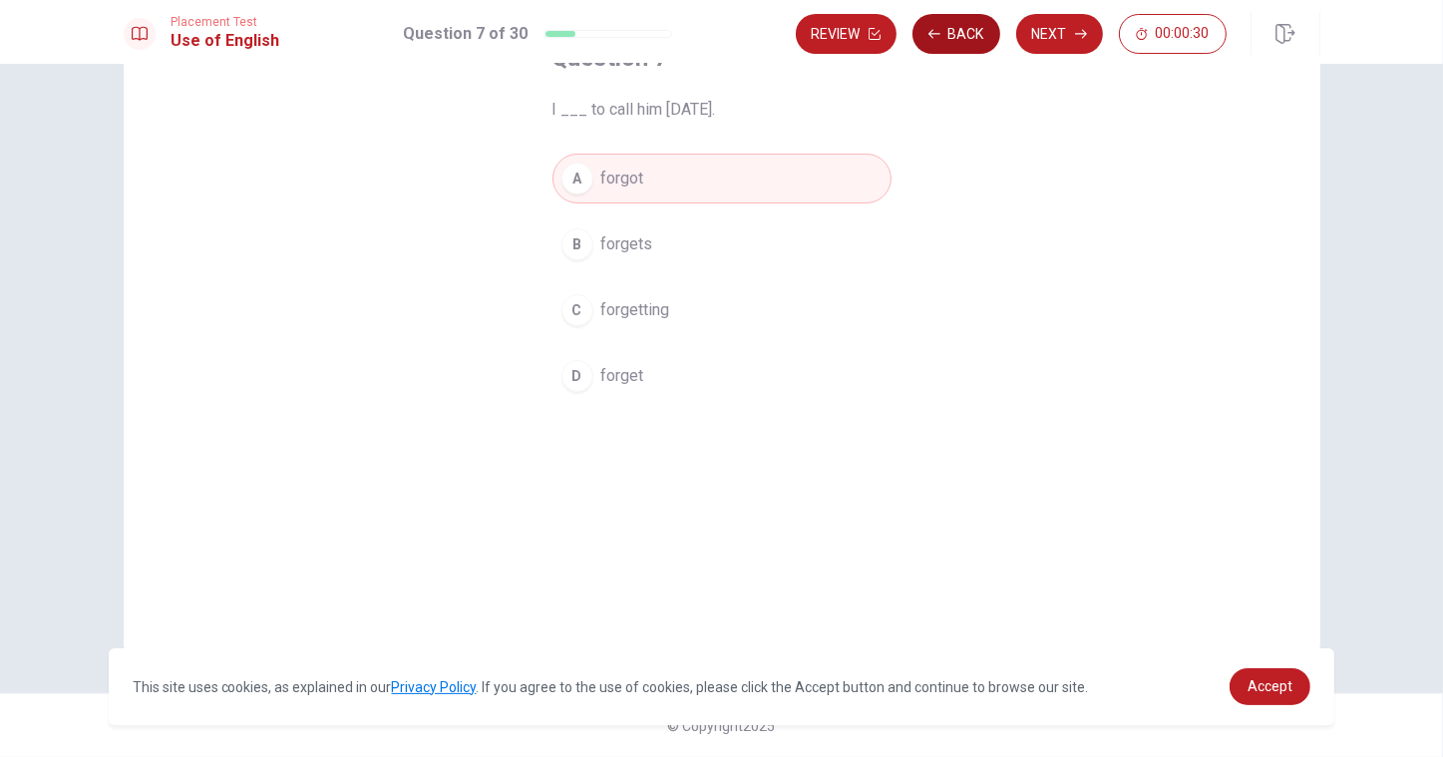
click at [926, 43] on button "Back" at bounding box center [957, 34] width 88 height 40
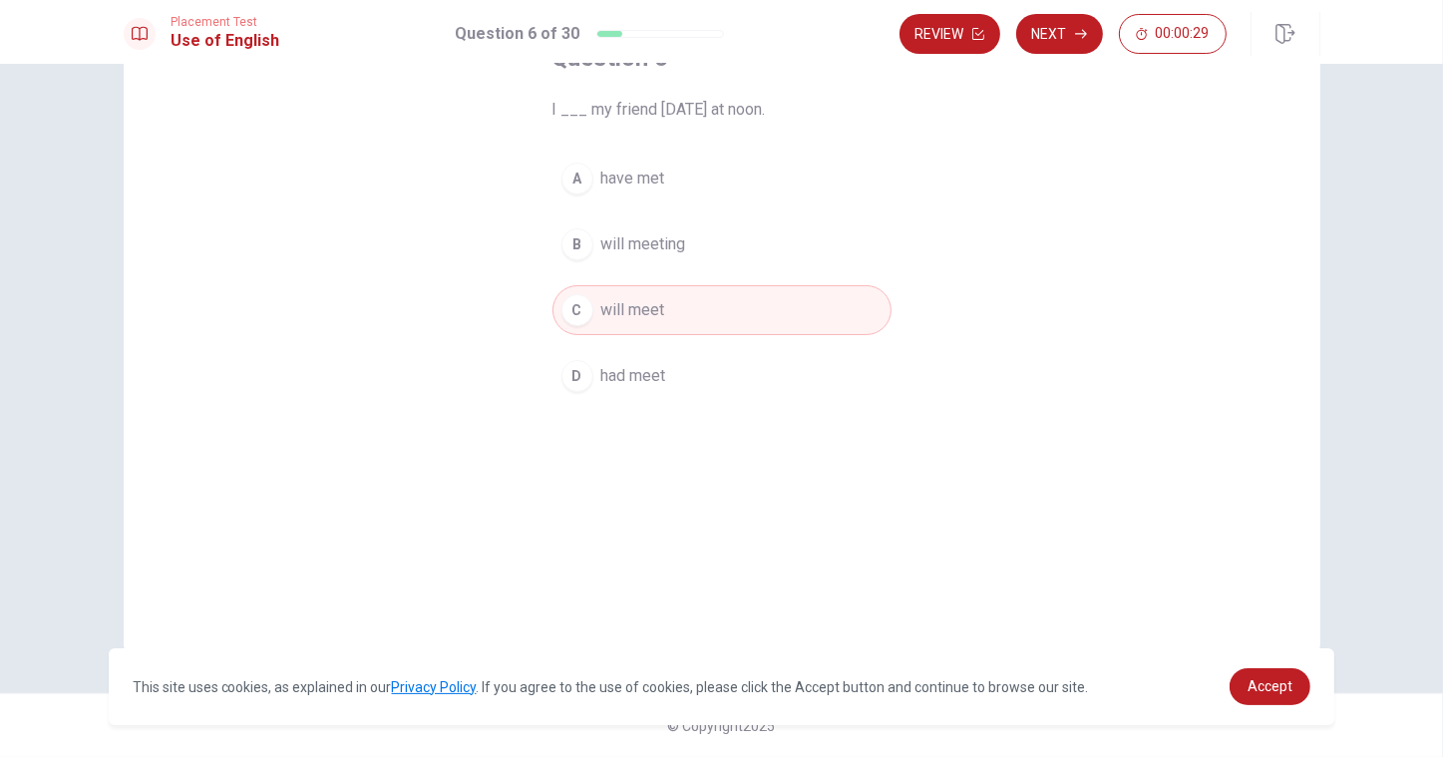
click at [1072, 54] on div "Review Next 00:00:29" at bounding box center [1110, 34] width 421 height 44
click at [1061, 32] on button "Next" at bounding box center [1059, 34] width 87 height 40
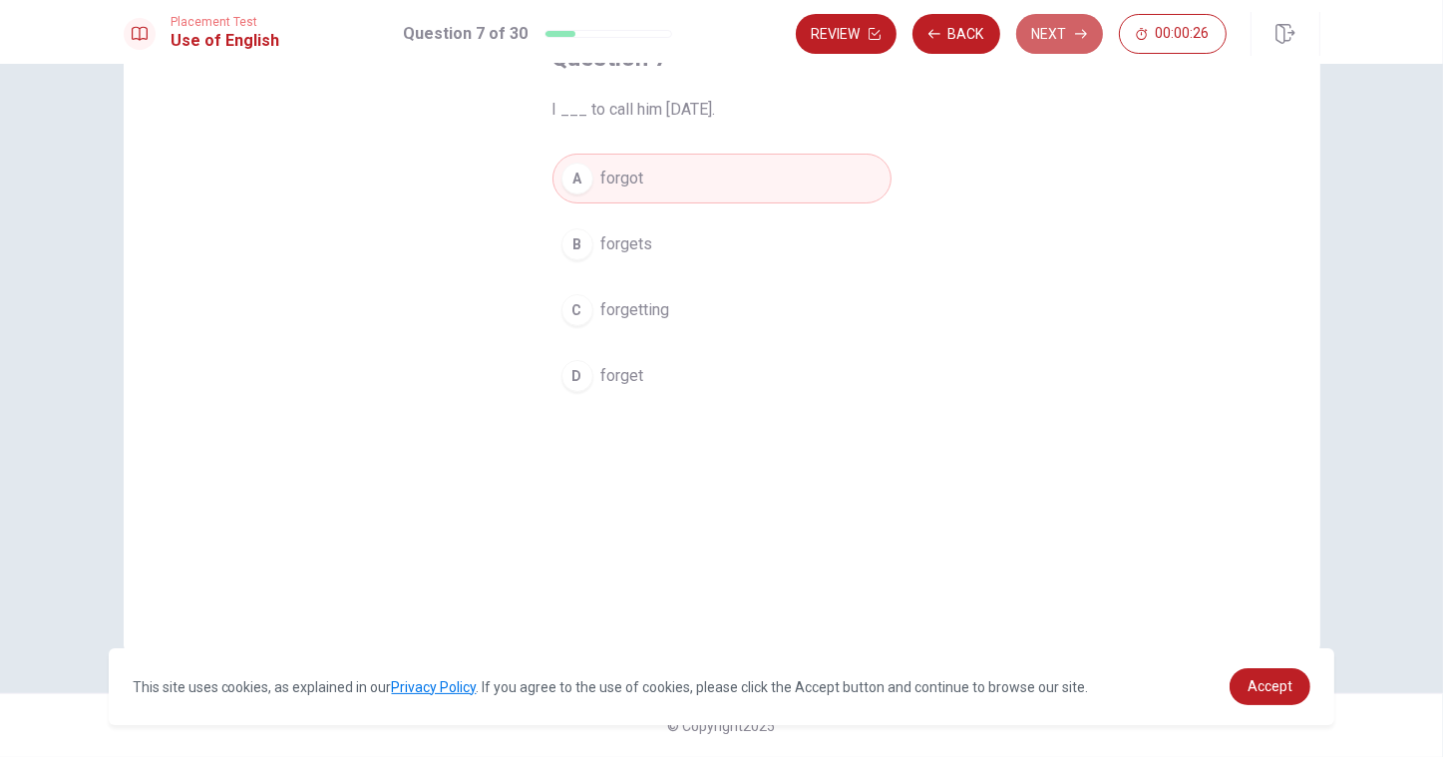
click at [1061, 32] on button "Next" at bounding box center [1059, 34] width 87 height 40
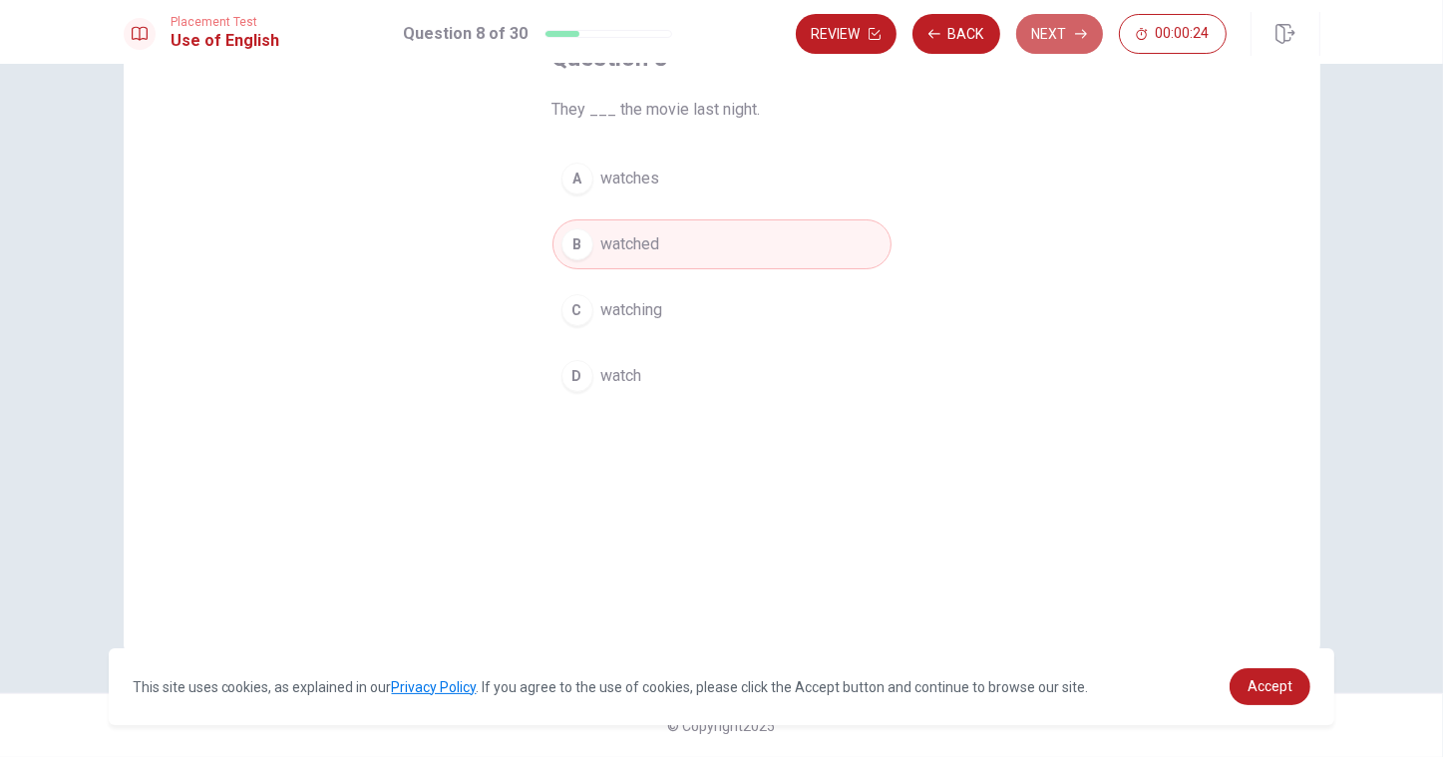
click at [1061, 32] on button "Next" at bounding box center [1059, 34] width 87 height 40
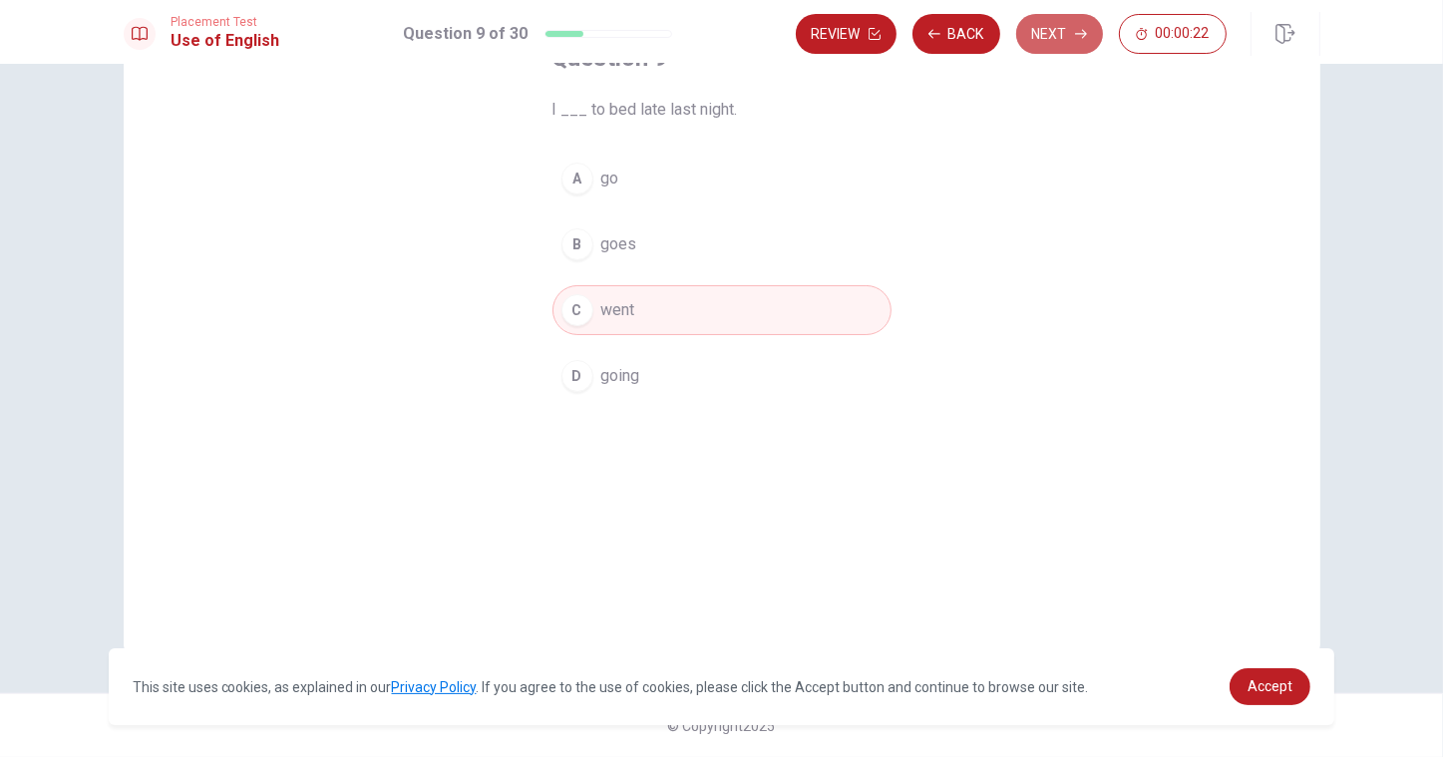
click at [1061, 32] on button "Next" at bounding box center [1059, 34] width 87 height 40
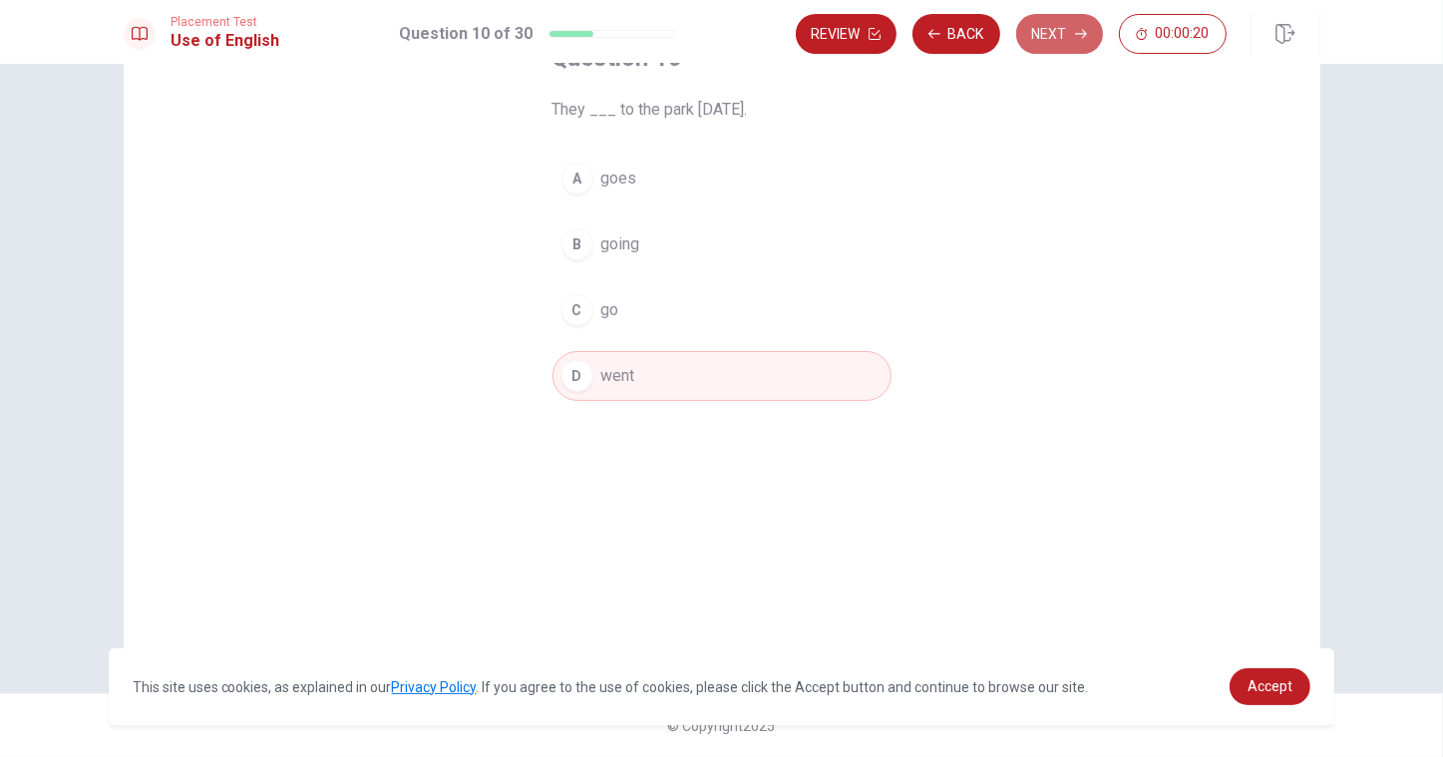
click at [1061, 32] on button "Next" at bounding box center [1059, 34] width 87 height 40
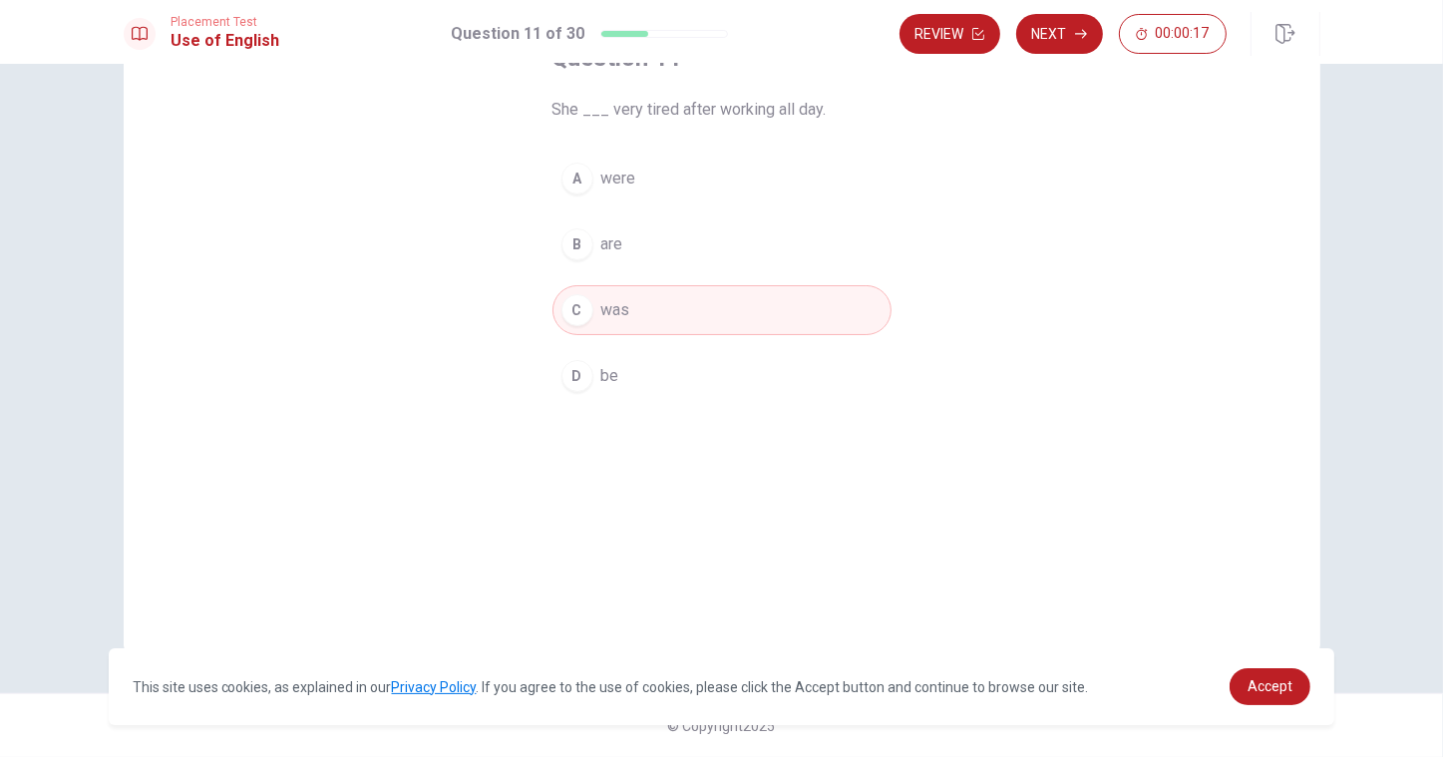
click at [1061, 32] on button "Next" at bounding box center [1059, 34] width 87 height 40
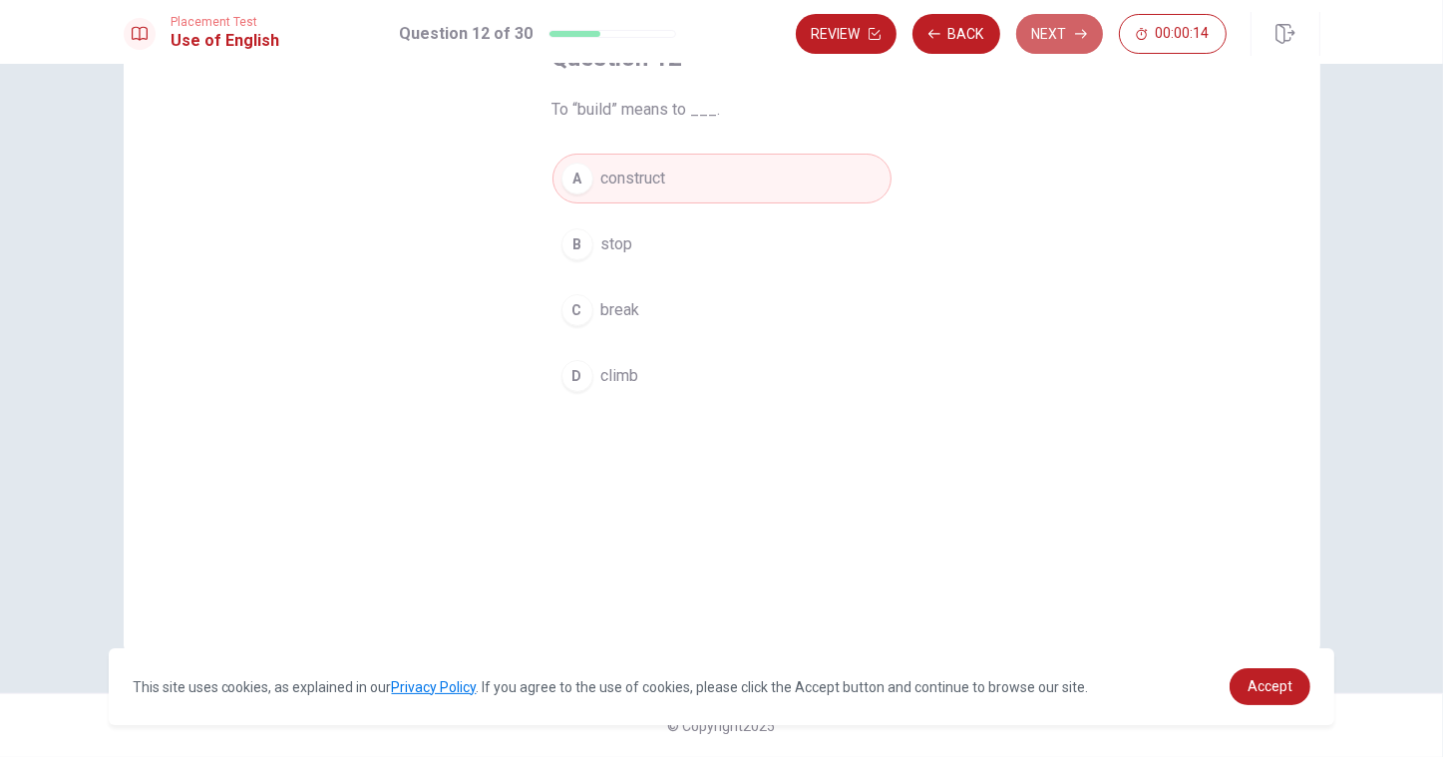
click at [1061, 32] on button "Next" at bounding box center [1059, 34] width 87 height 40
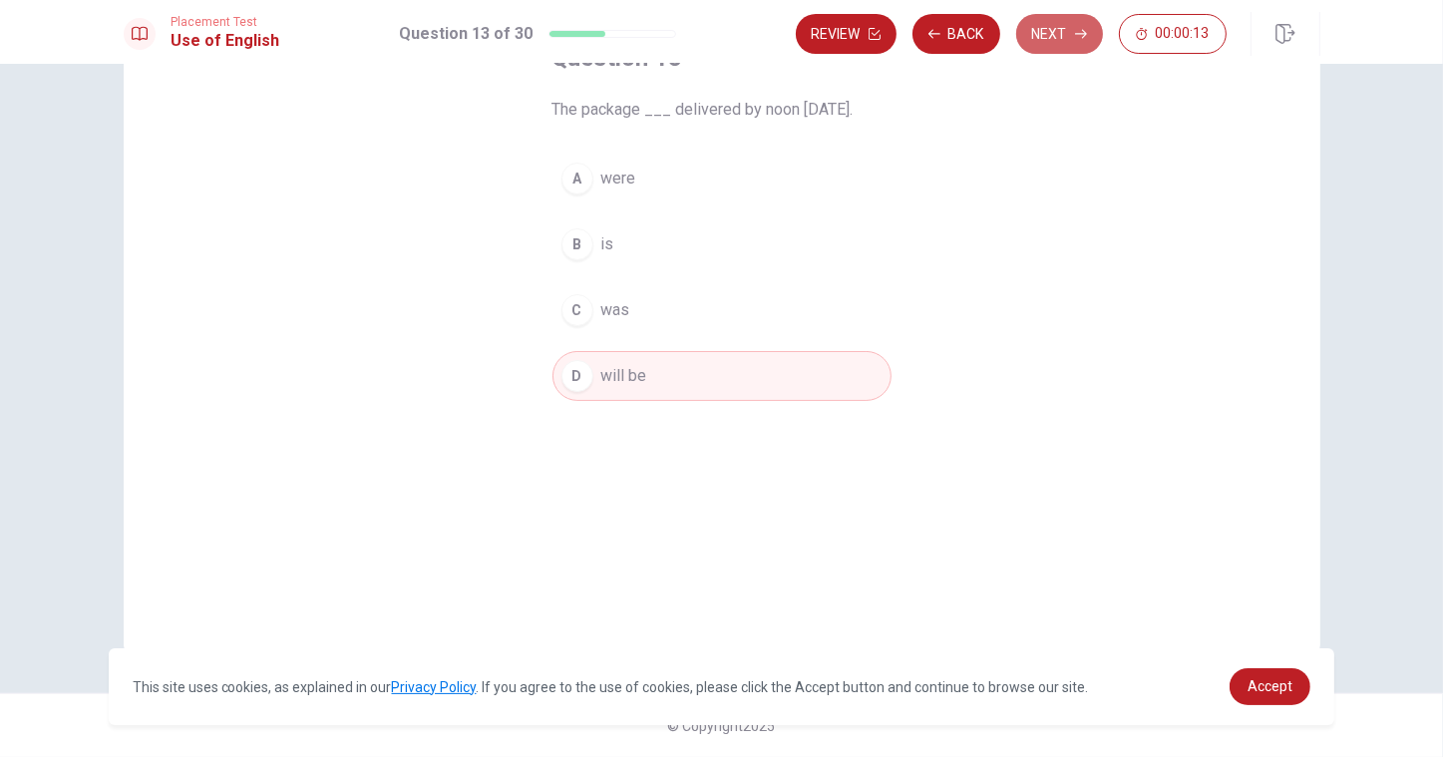
click at [1061, 32] on button "Next" at bounding box center [1059, 34] width 87 height 40
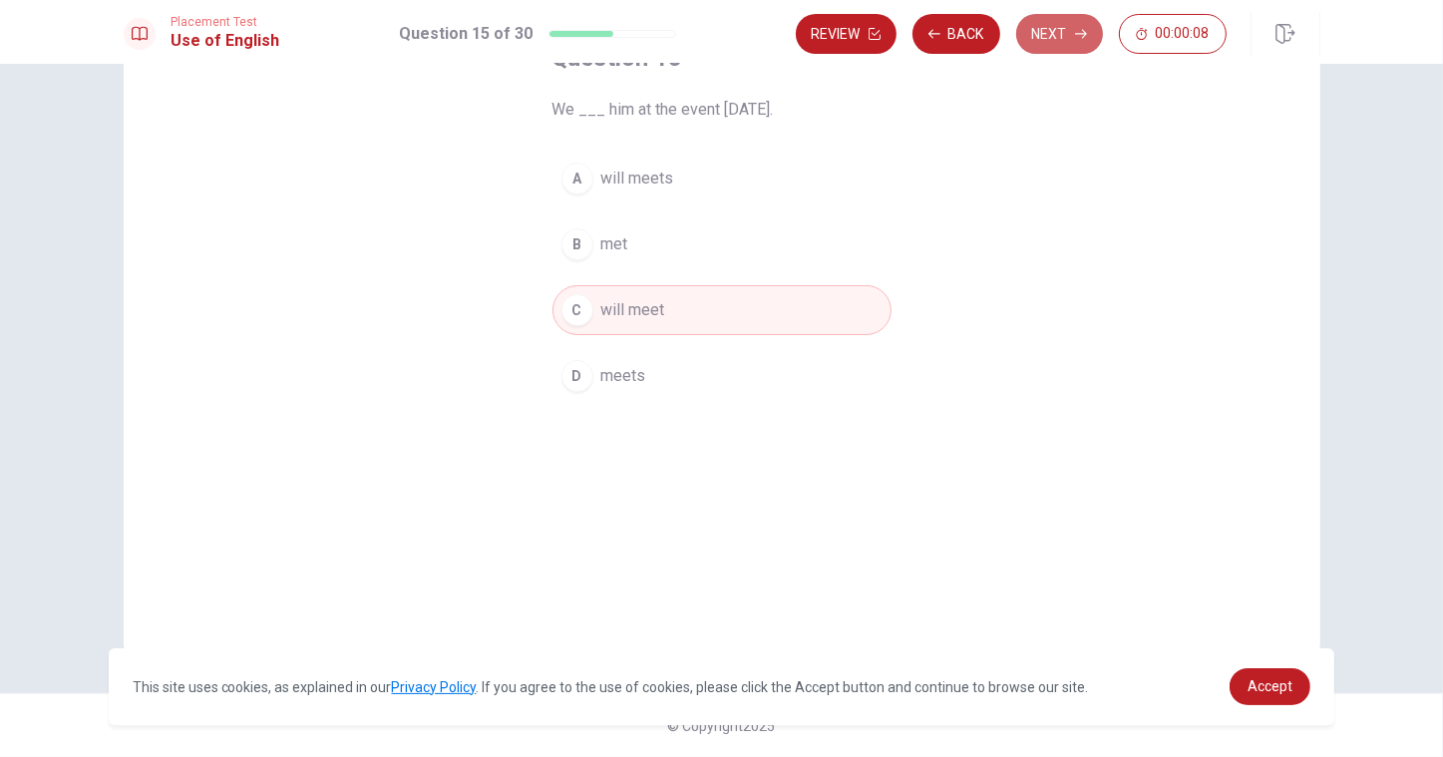
click at [1061, 32] on button "Next" at bounding box center [1059, 34] width 87 height 40
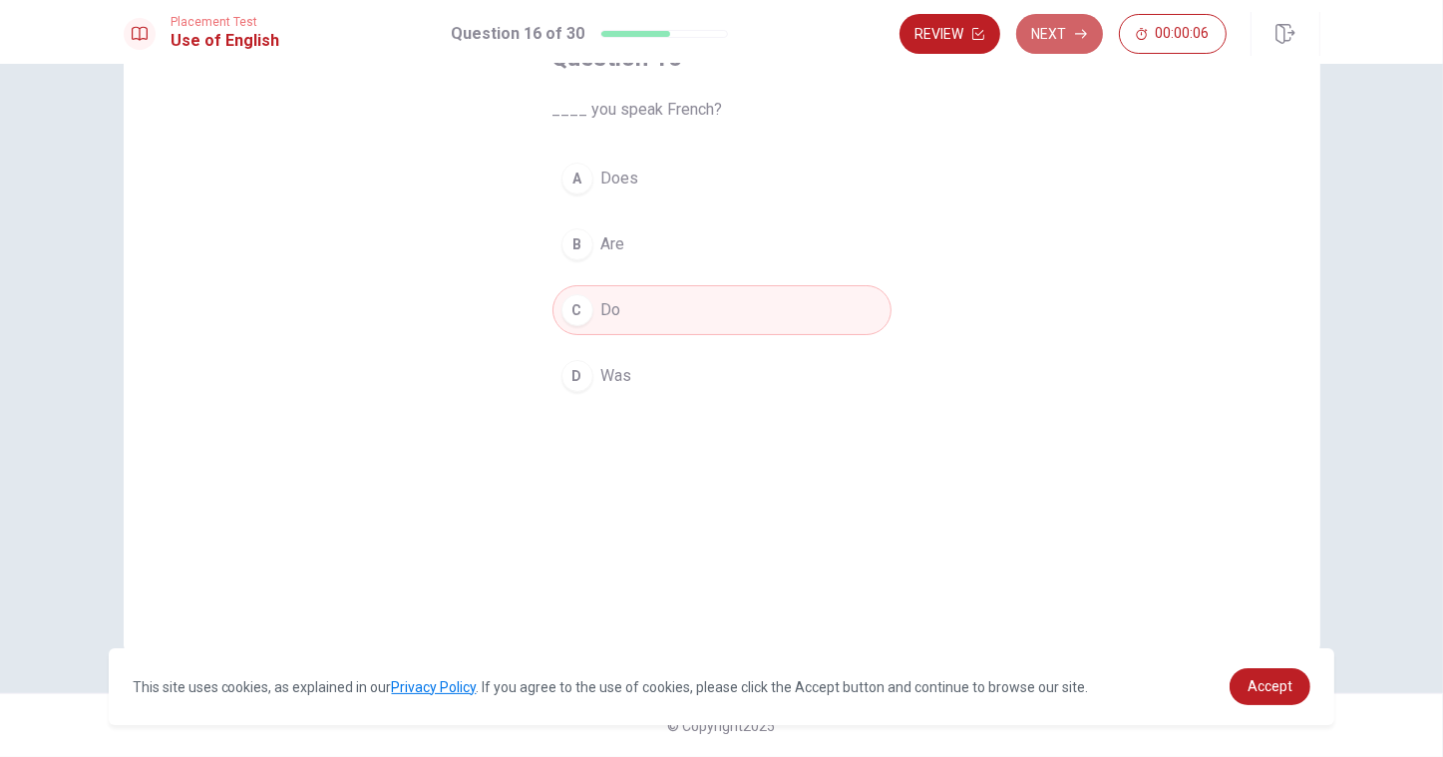
click at [1061, 32] on button "Next" at bounding box center [1059, 34] width 87 height 40
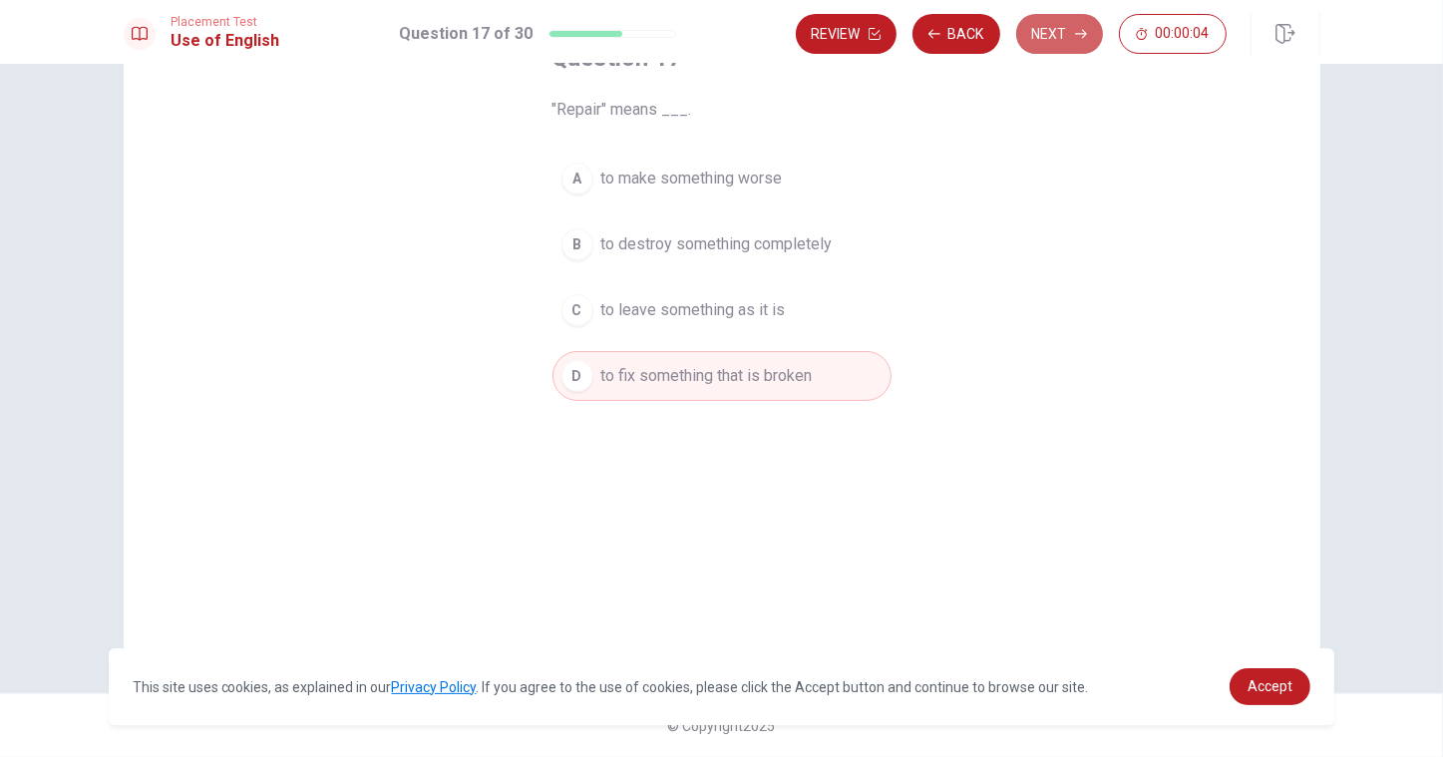
click at [1061, 32] on button "Next" at bounding box center [1059, 34] width 87 height 40
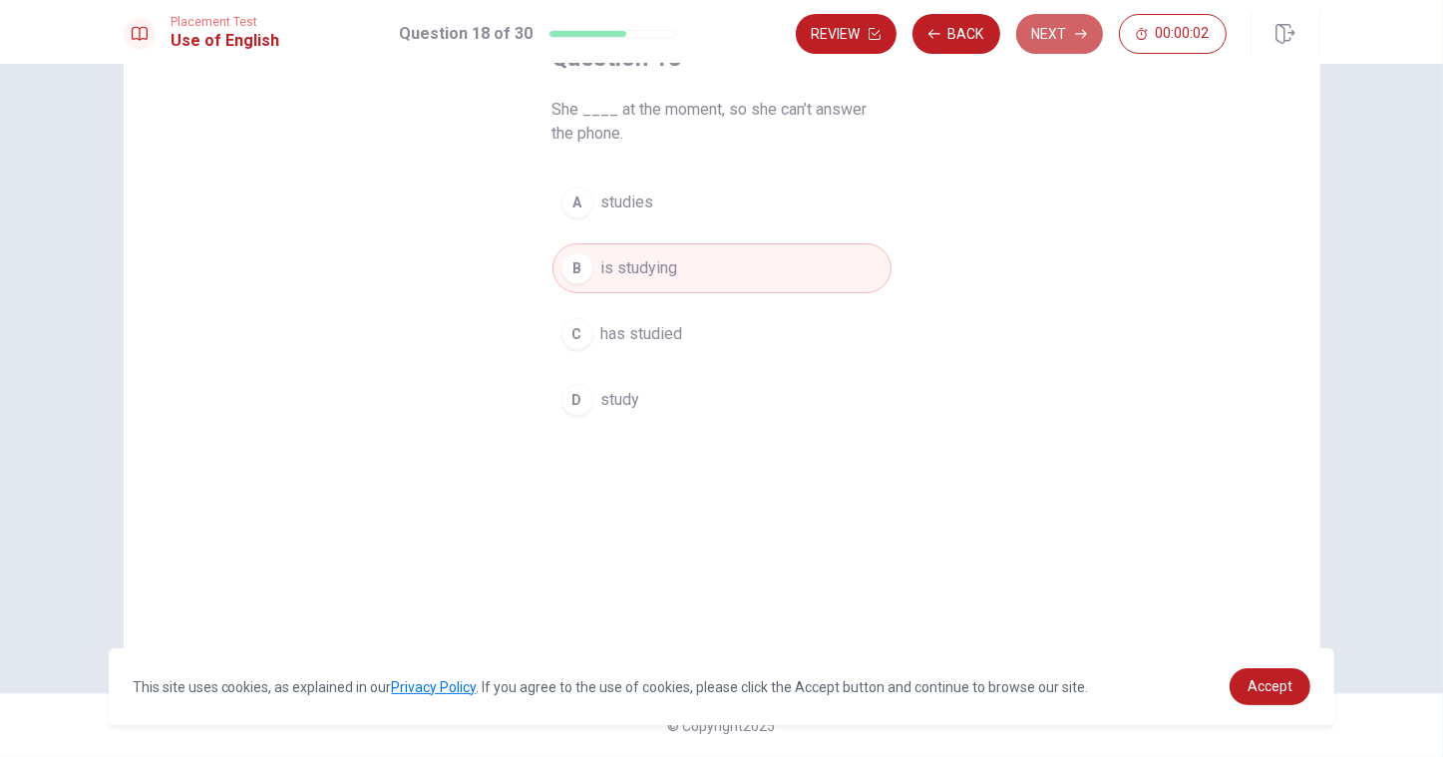
click at [1058, 24] on button "Next" at bounding box center [1059, 34] width 87 height 40
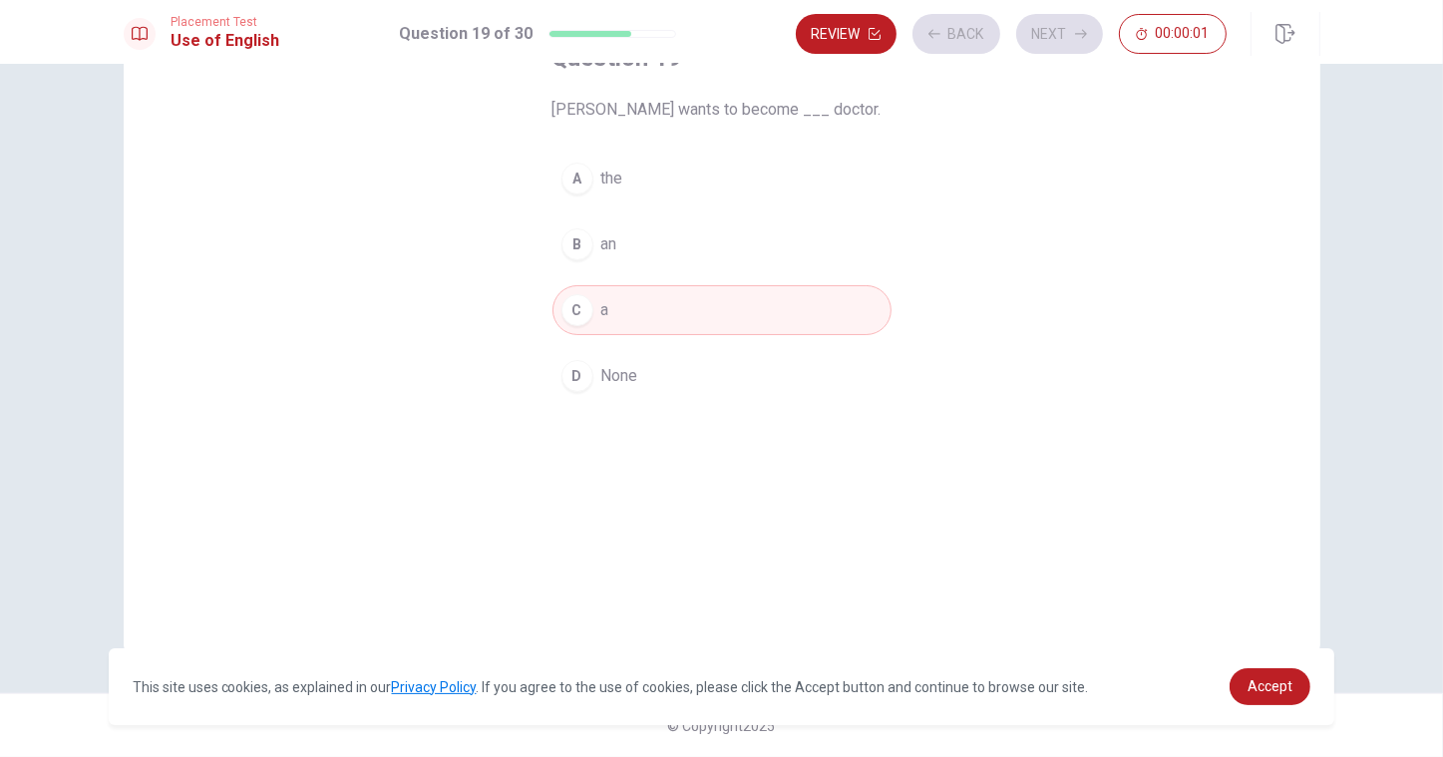
scroll to position [100, 0]
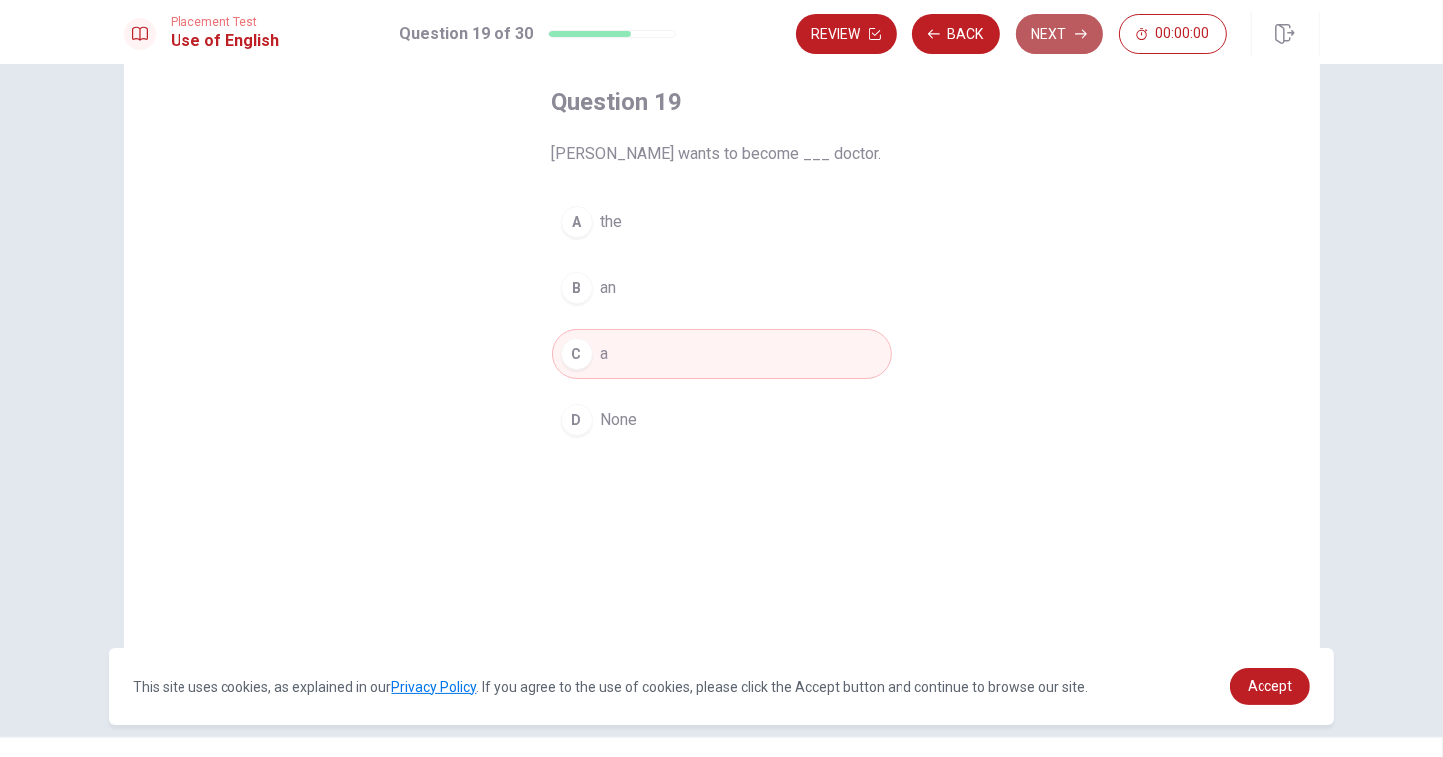
click at [1061, 48] on button "Next" at bounding box center [1059, 34] width 87 height 40
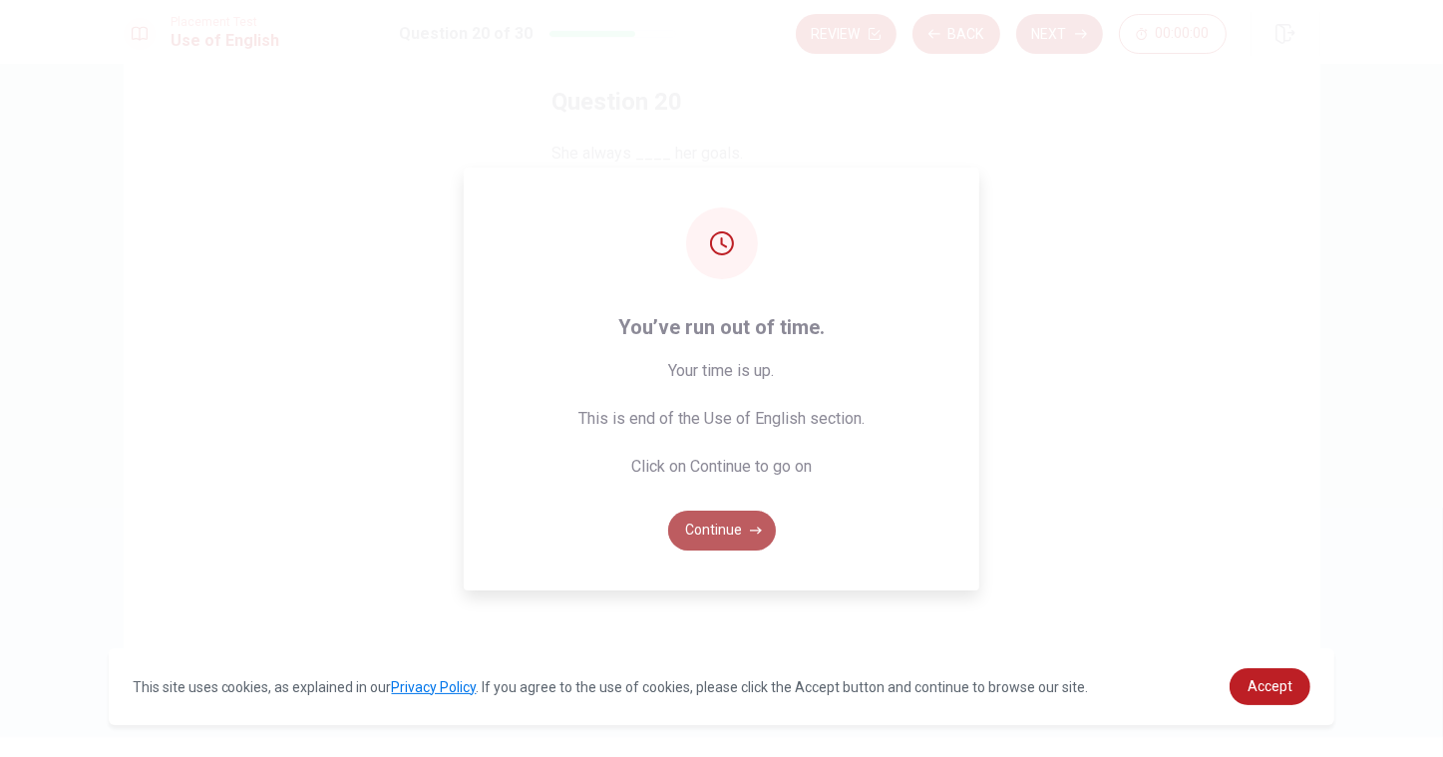
click at [694, 523] on button "Continue" at bounding box center [722, 531] width 108 height 40
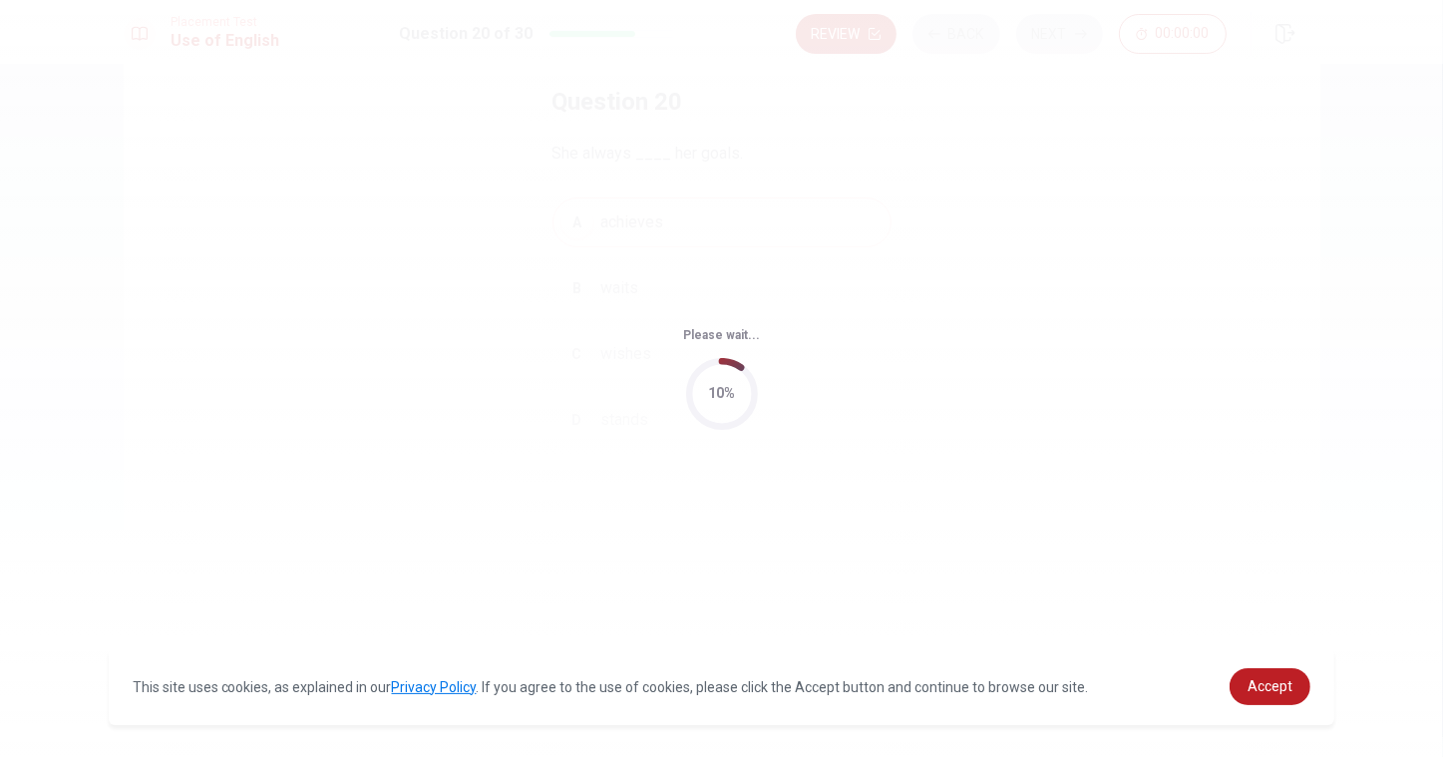
scroll to position [0, 0]
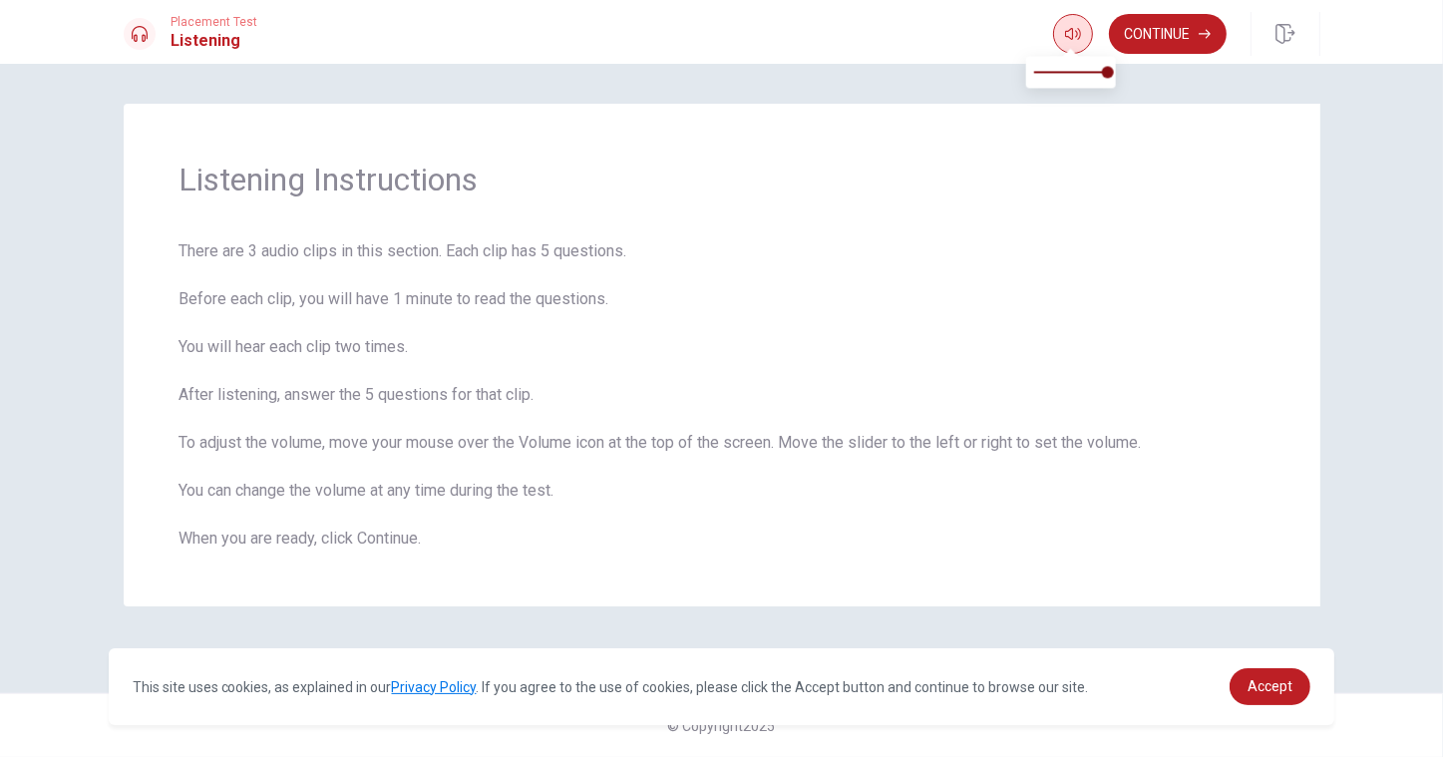
click at [1065, 46] on body "This site uses cookies, as explained in our Privacy Policy . If you agree to th…" at bounding box center [721, 378] width 1443 height 757
type input "0.6"
drag, startPoint x: 1105, startPoint y: 76, endPoint x: 1079, endPoint y: 87, distance: 28.2
click at [1079, 78] on span at bounding box center [1078, 72] width 12 height 12
click at [1162, 38] on button "Continue" at bounding box center [1168, 34] width 118 height 40
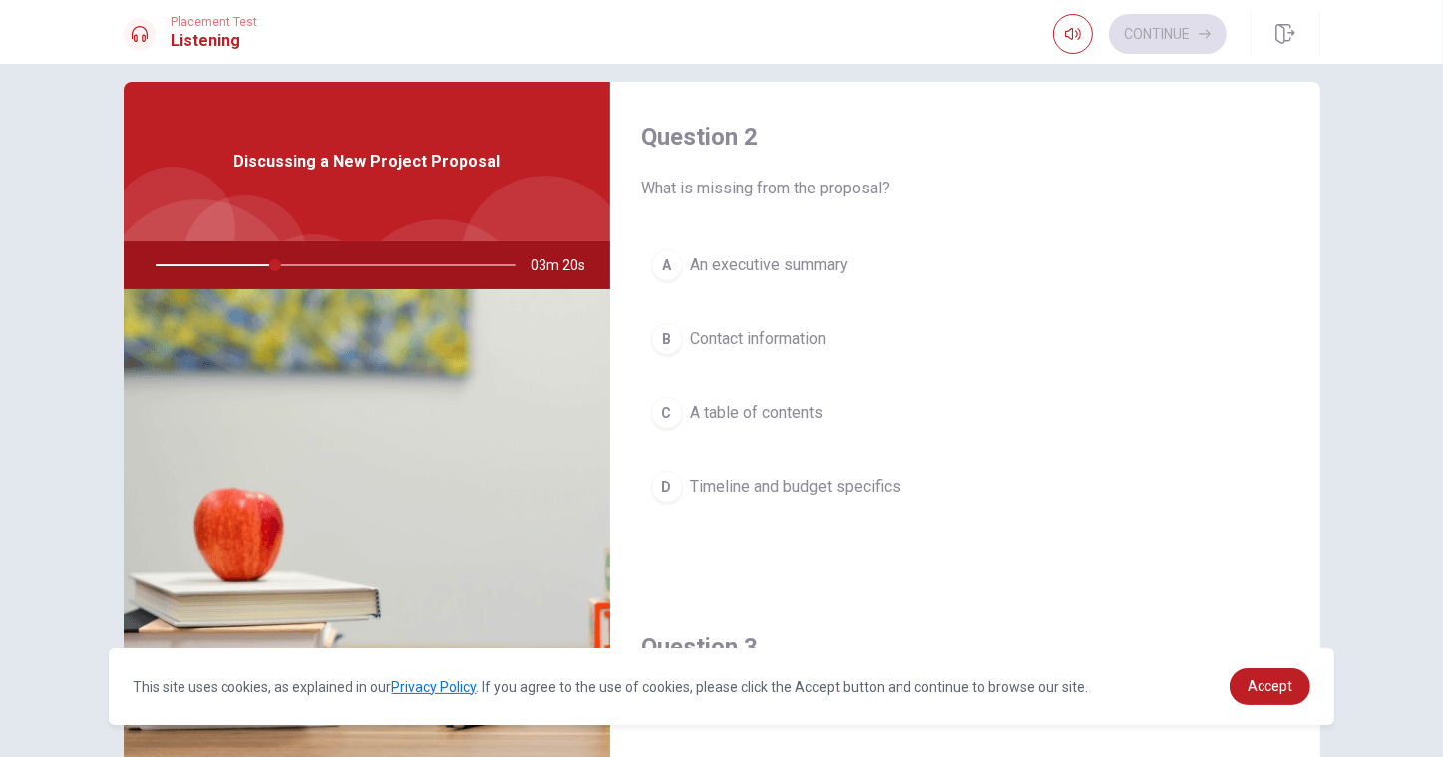
scroll to position [515, 0]
click at [780, 486] on span "Timeline and budget specifics" at bounding box center [796, 484] width 210 height 24
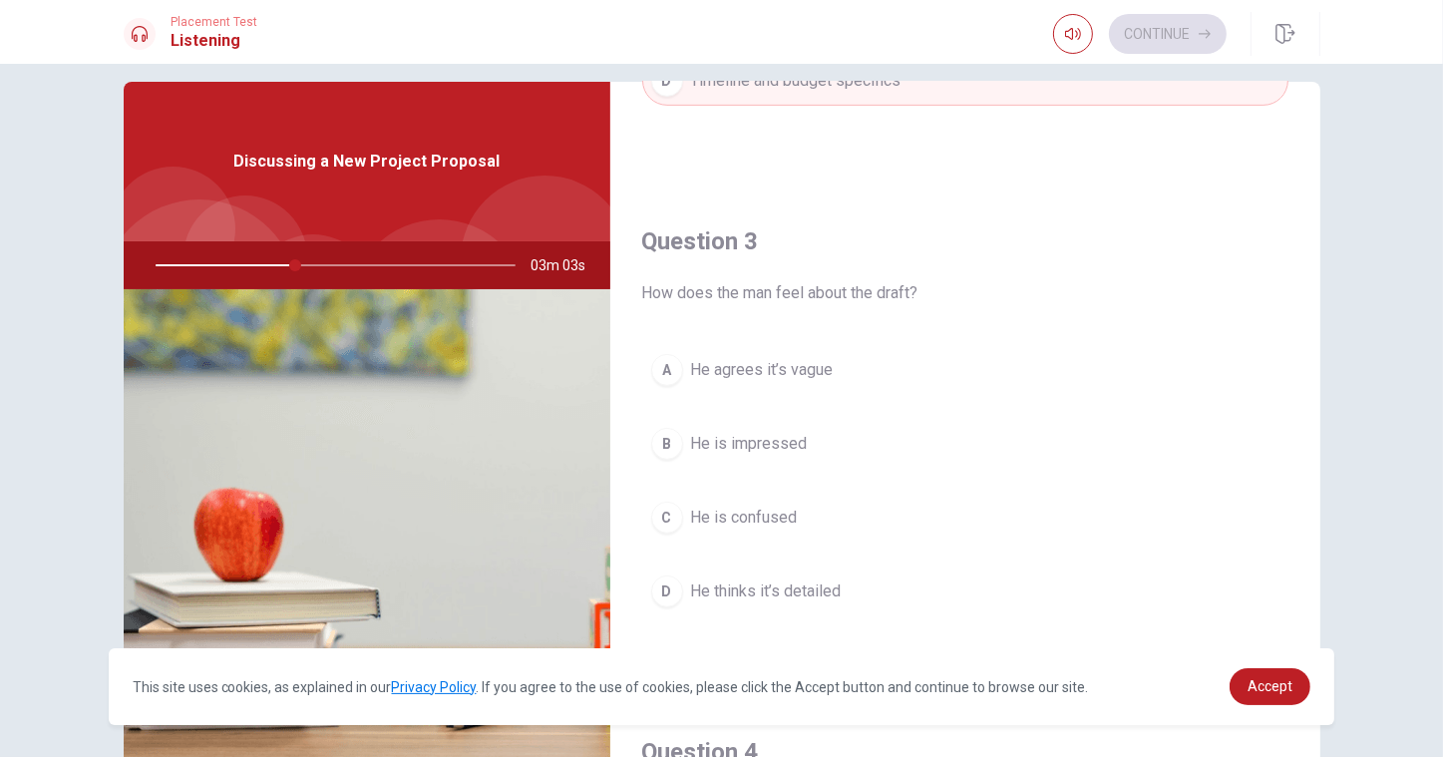
scroll to position [1027, 0]
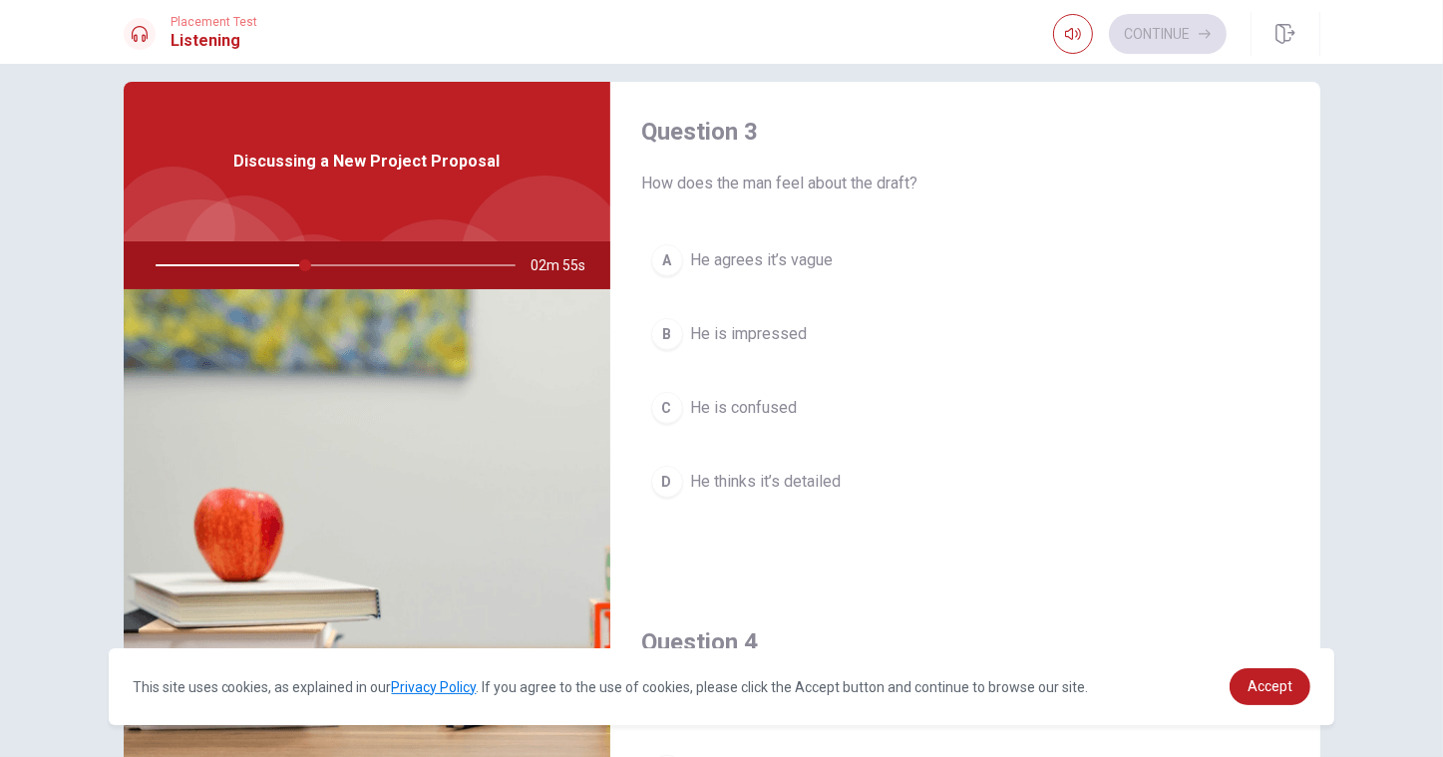
click at [792, 279] on button "A He agrees it’s vague" at bounding box center [965, 260] width 646 height 50
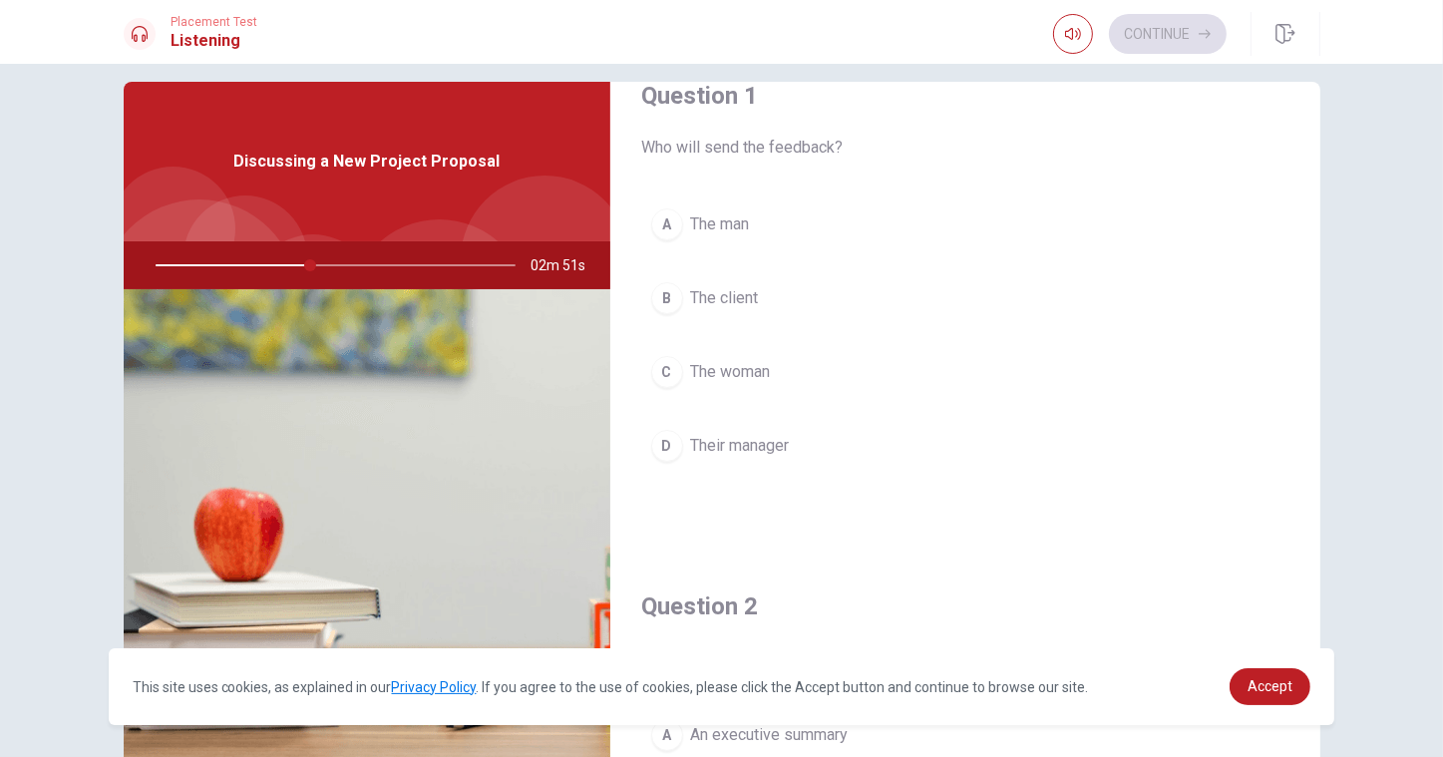
scroll to position [40, 0]
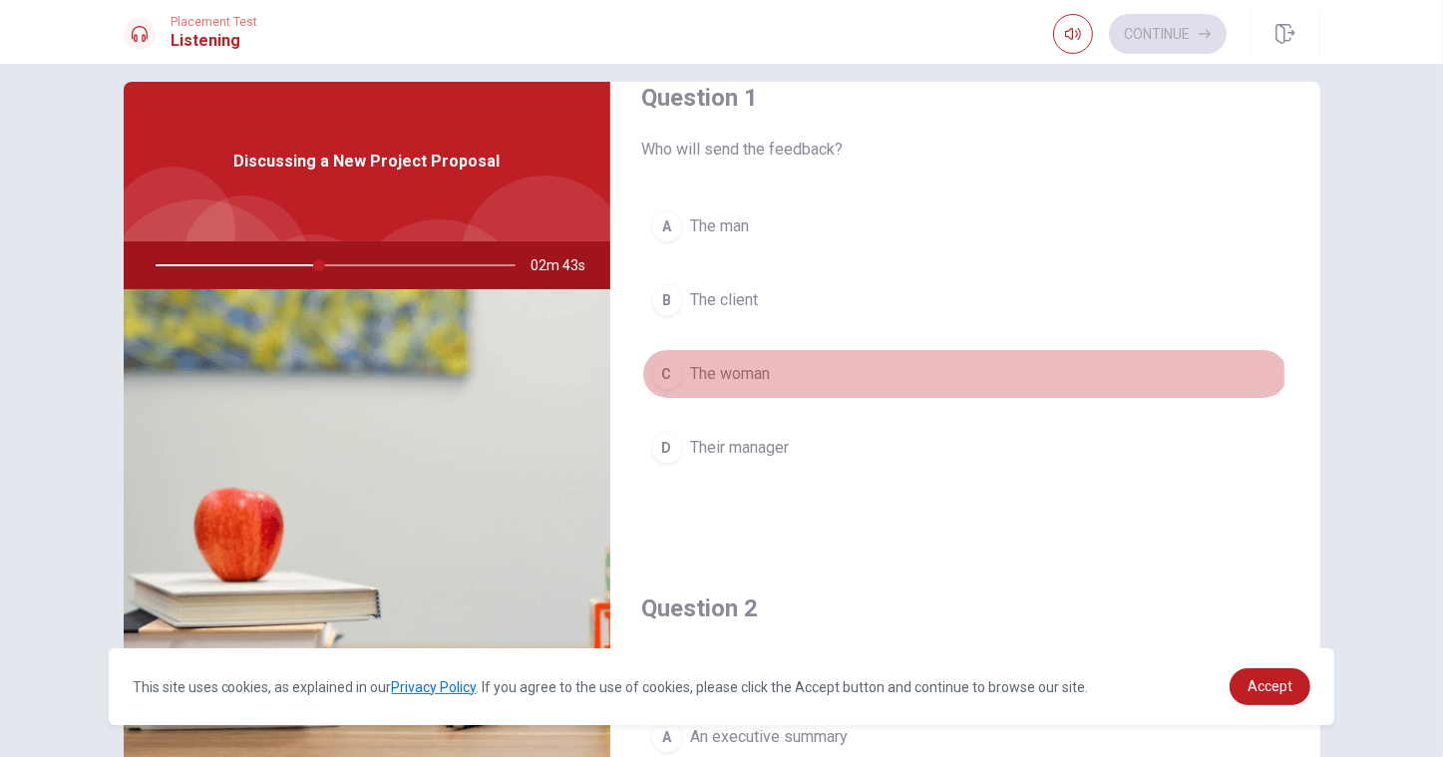
click at [751, 380] on span "The woman" at bounding box center [731, 374] width 80 height 24
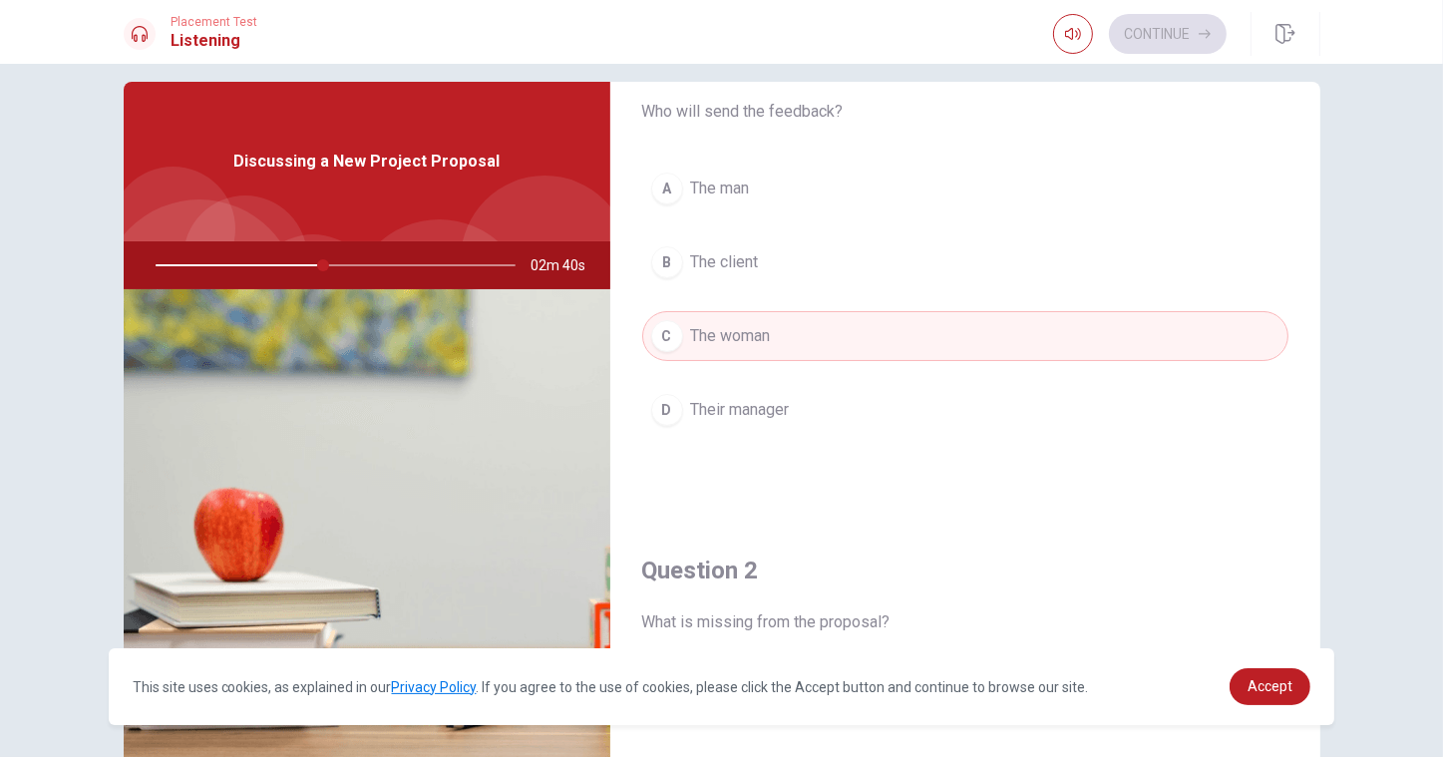
scroll to position [77, 0]
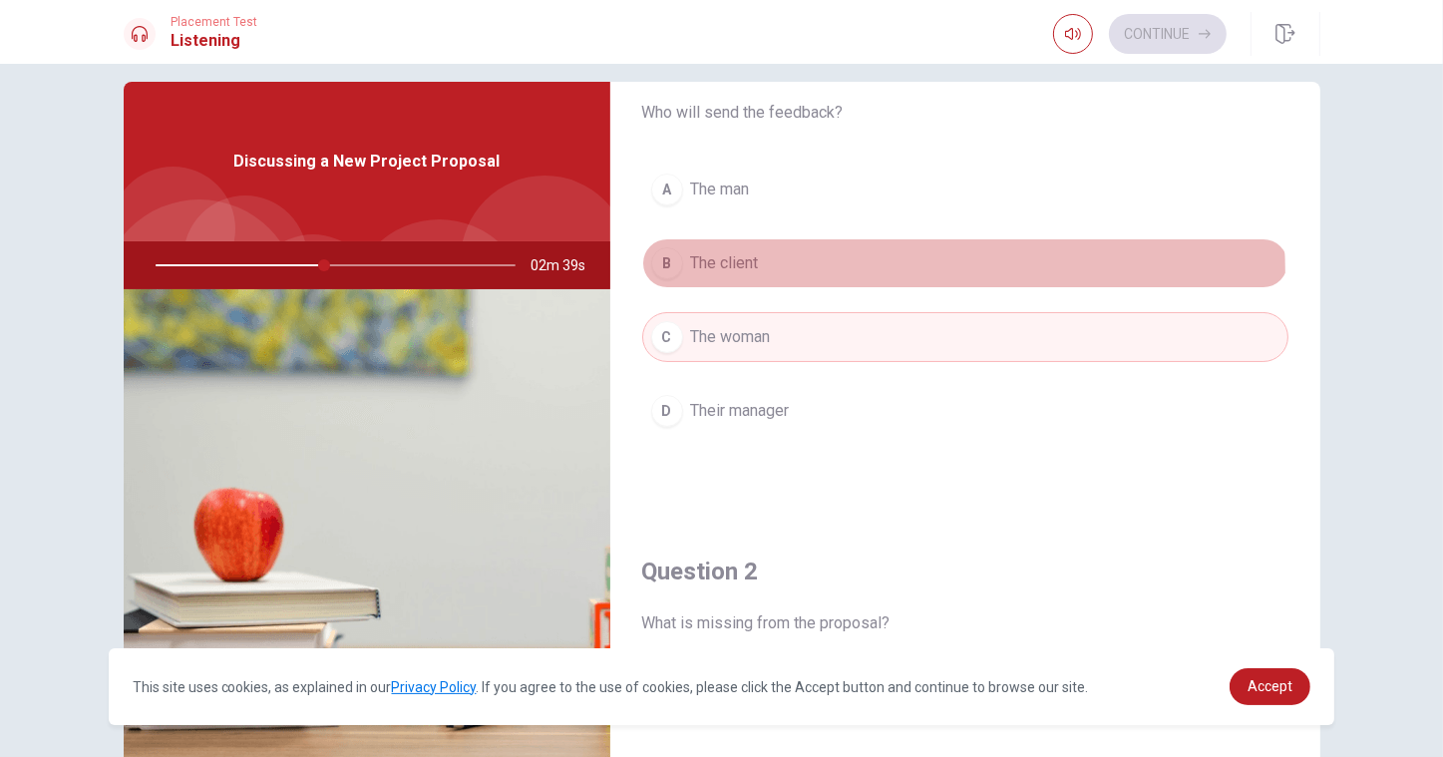
click at [755, 275] on button "B The client" at bounding box center [965, 263] width 646 height 50
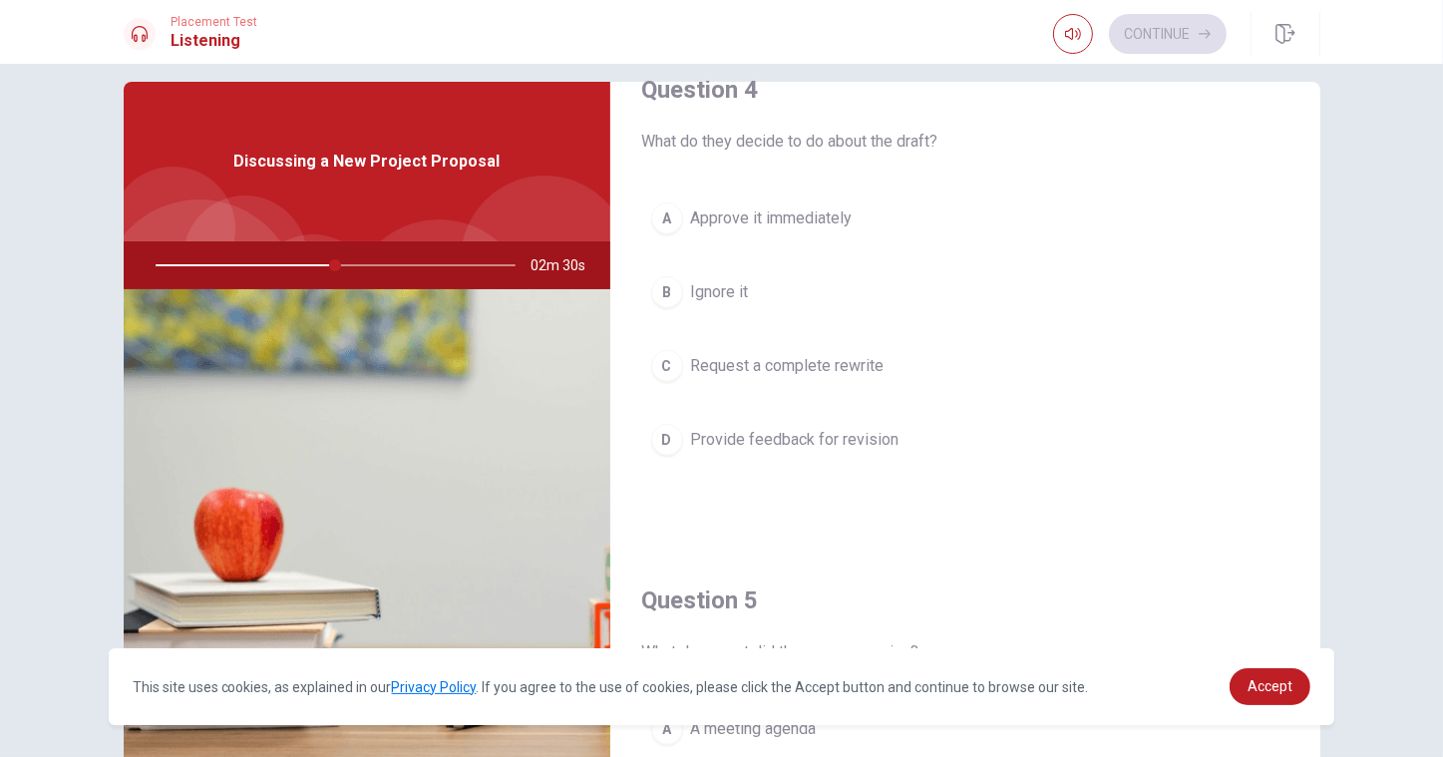
scroll to position [1580, 0]
click at [752, 387] on button "C Request a complete rewrite" at bounding box center [965, 366] width 646 height 50
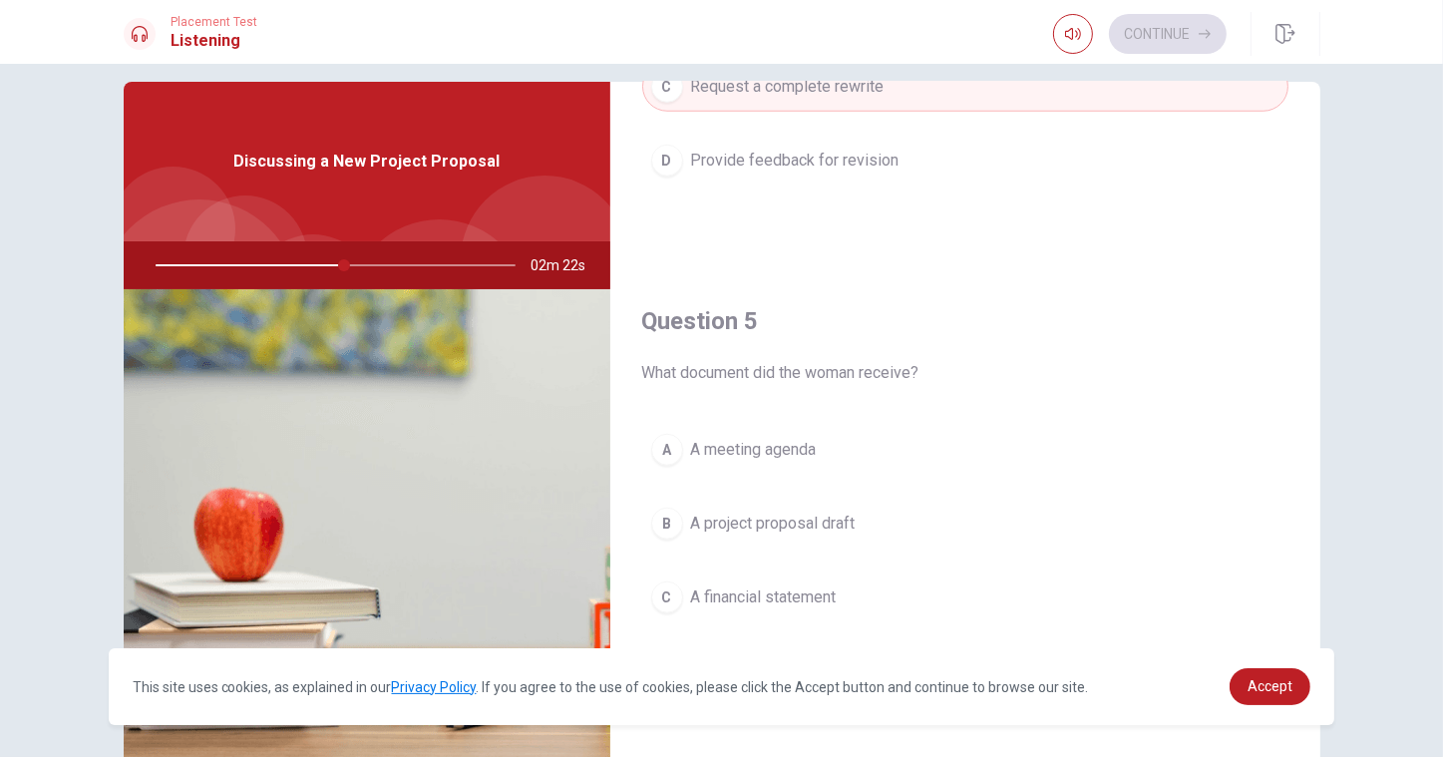
scroll to position [74, 0]
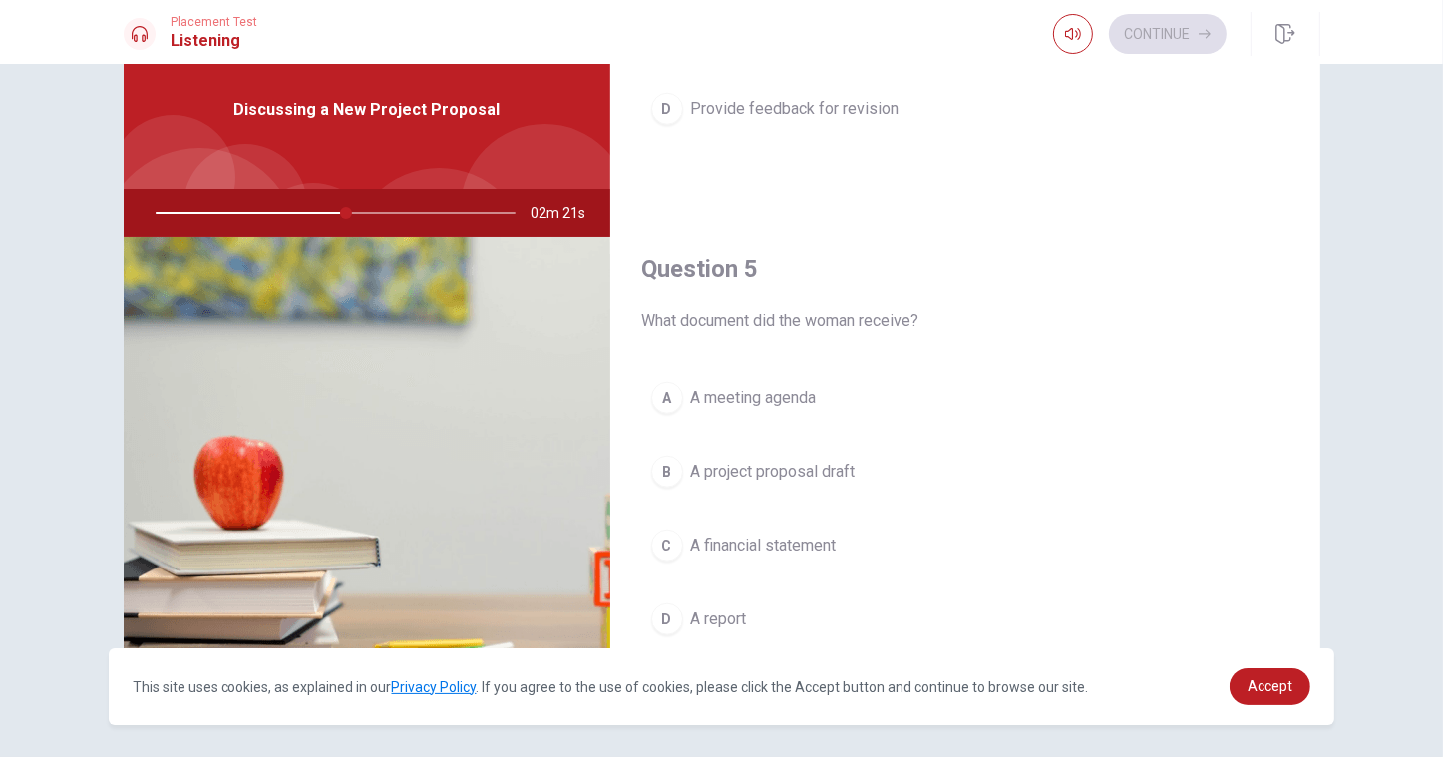
click at [791, 486] on button "B A project proposal draft" at bounding box center [965, 472] width 646 height 50
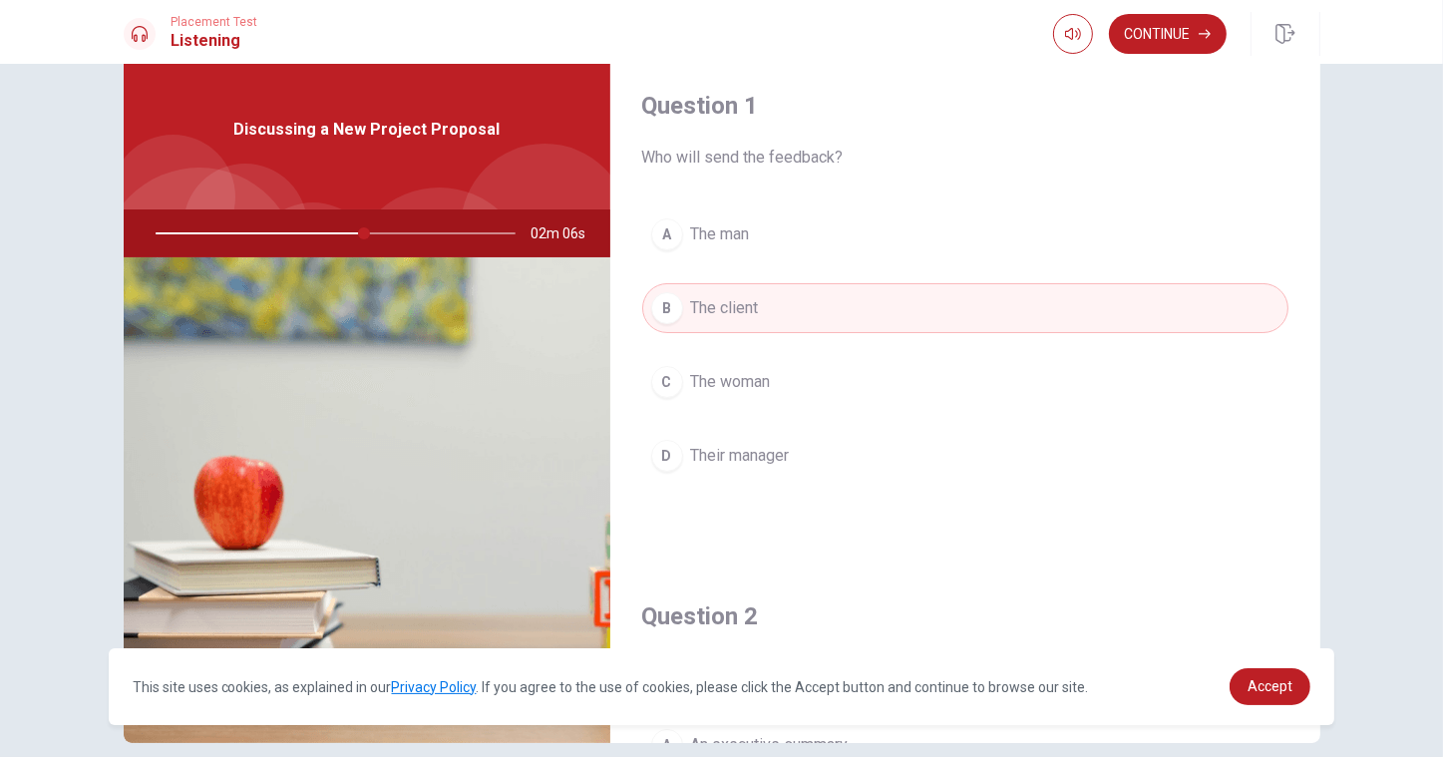
scroll to position [56, 0]
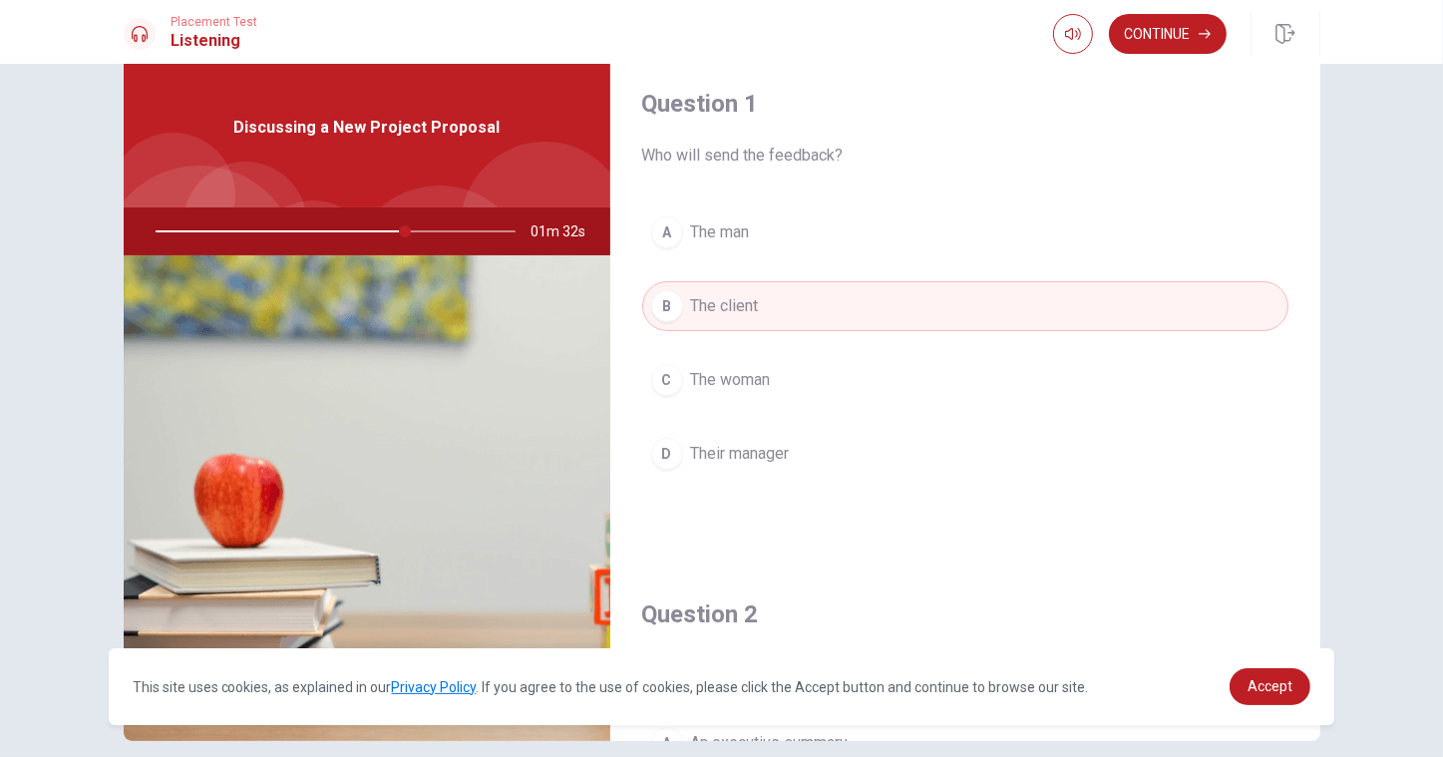
click at [838, 391] on button "C The woman" at bounding box center [965, 380] width 646 height 50
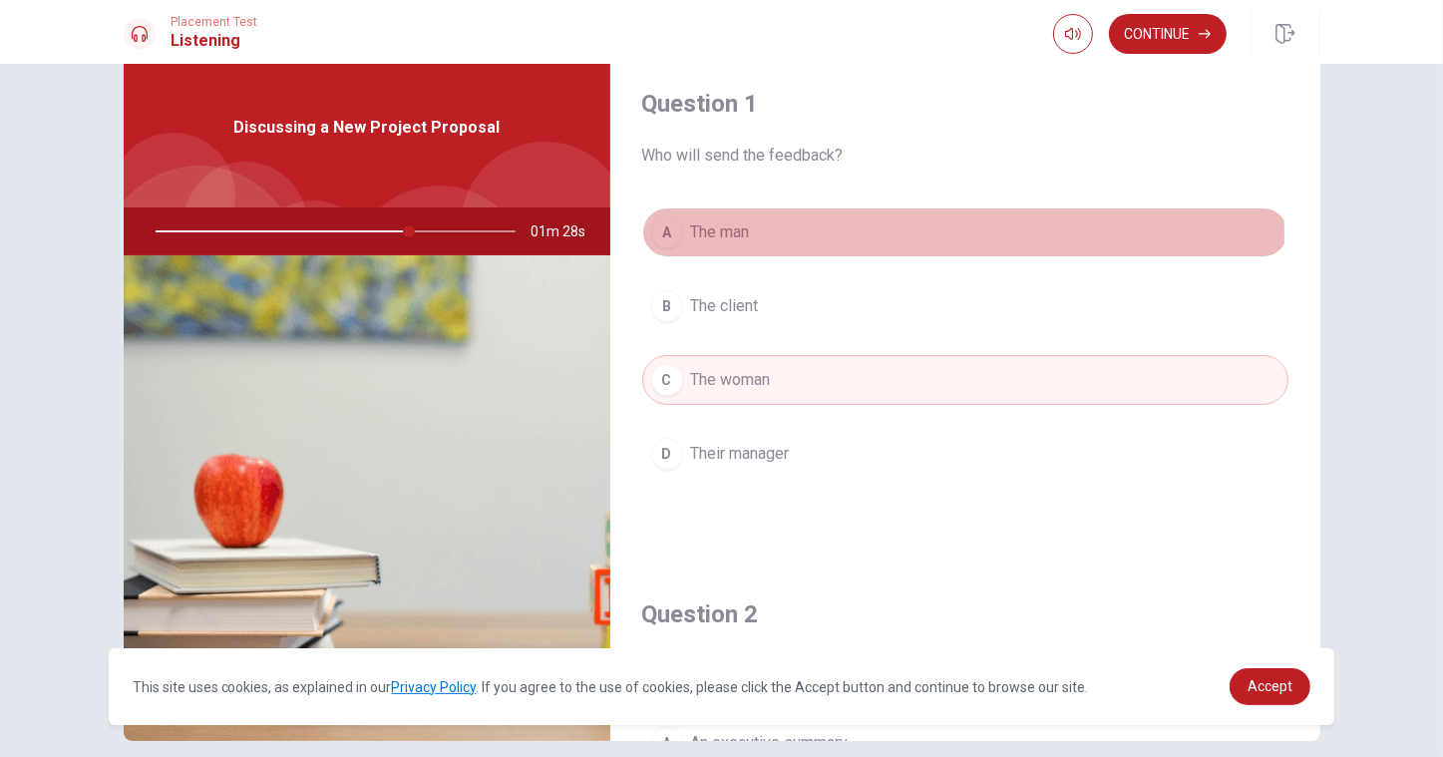
click at [800, 235] on button "A The man" at bounding box center [965, 232] width 646 height 50
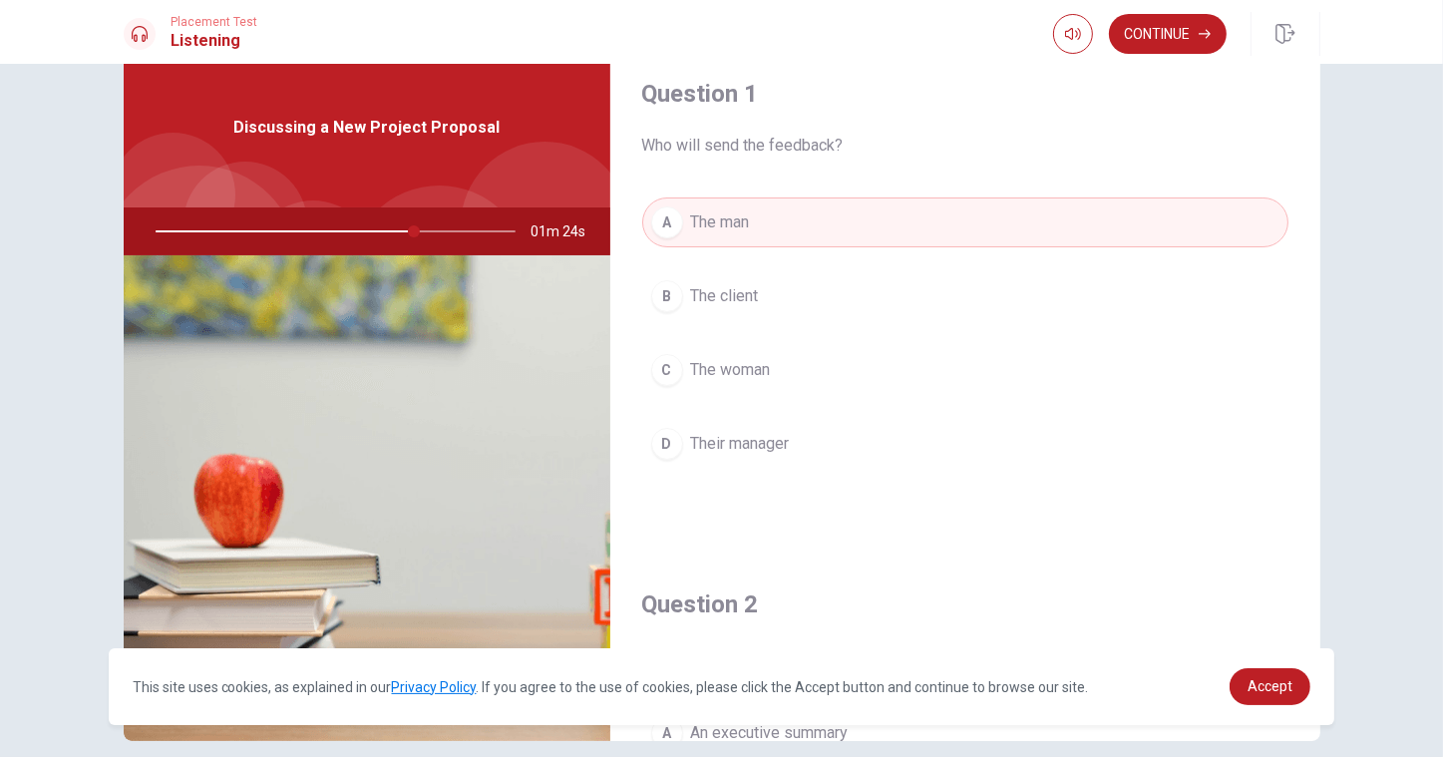
scroll to position [12, 0]
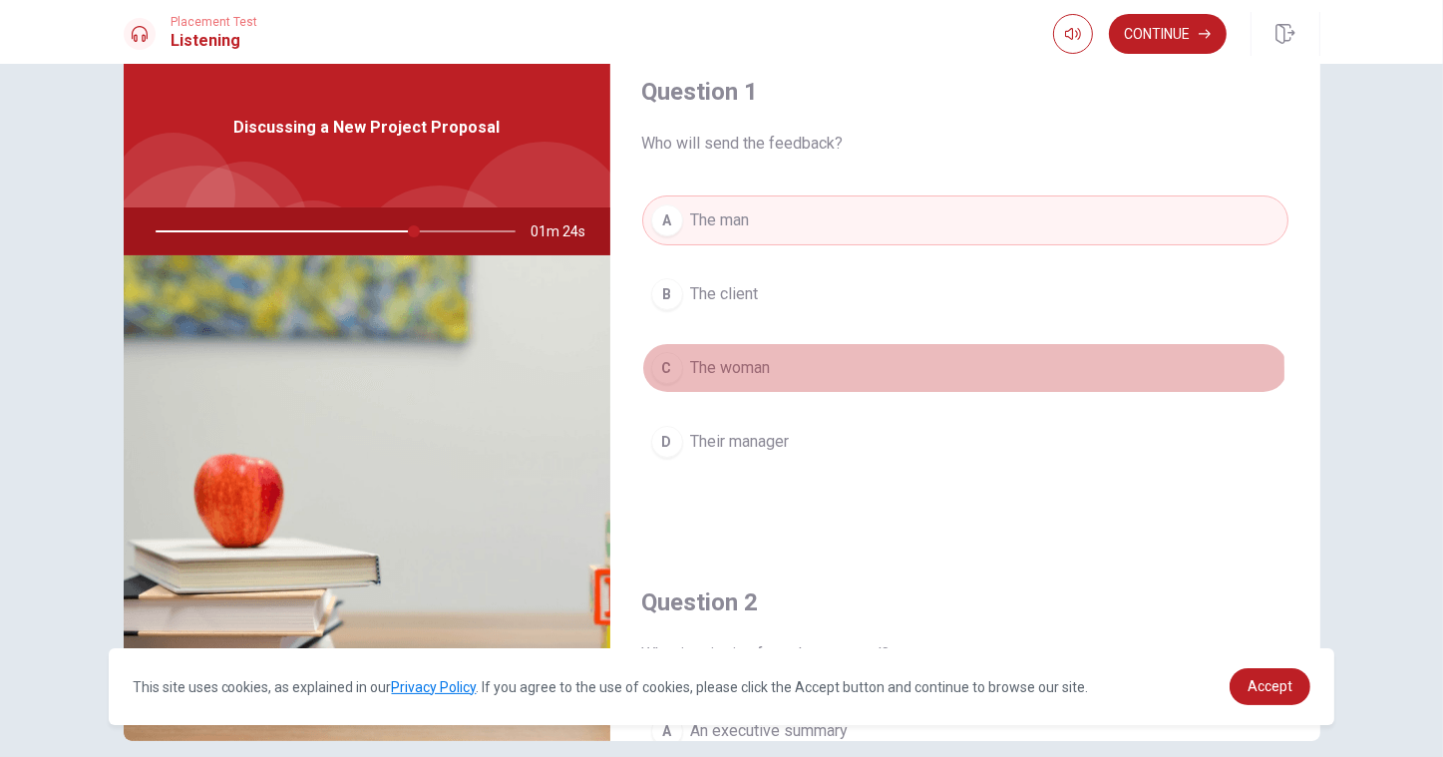
click at [789, 371] on button "C The woman" at bounding box center [965, 368] width 646 height 50
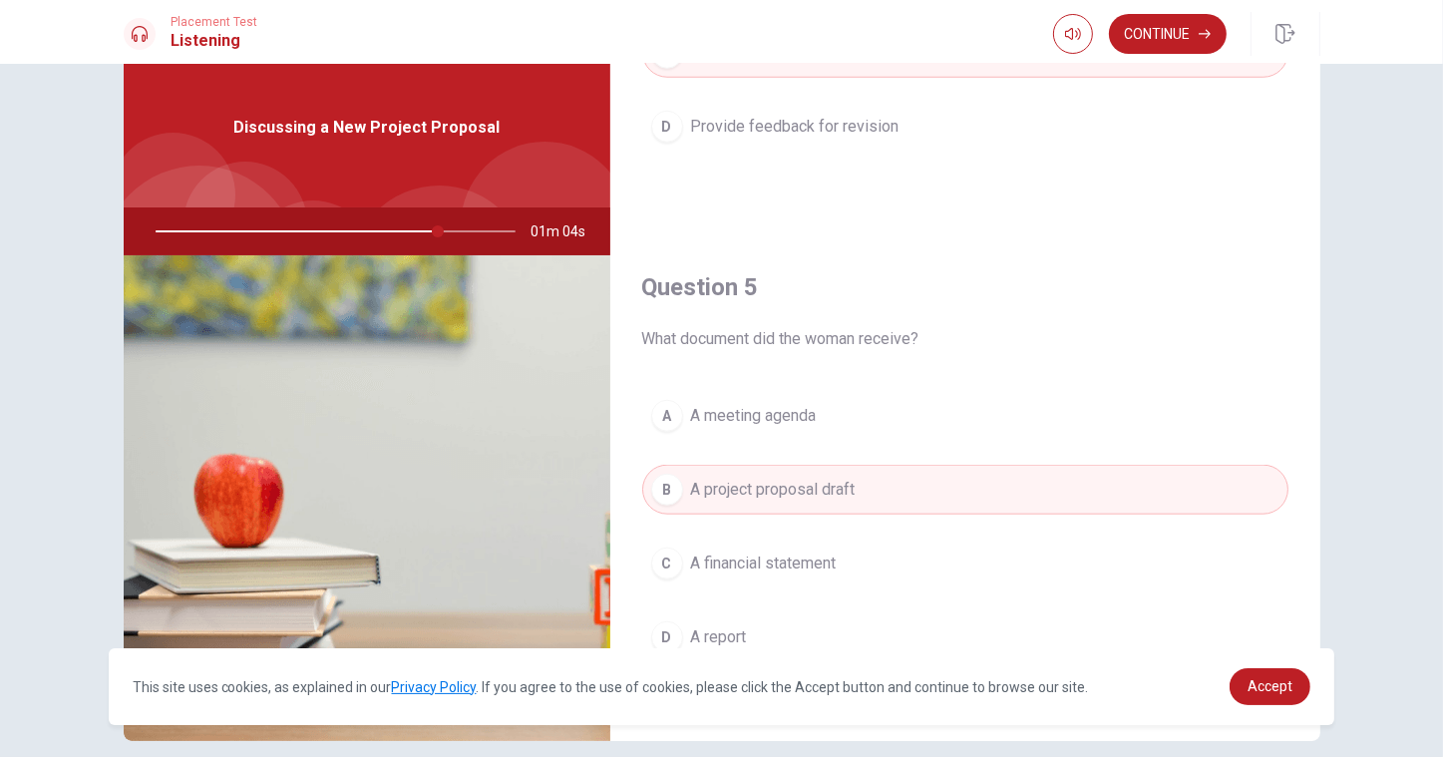
scroll to position [1540, 0]
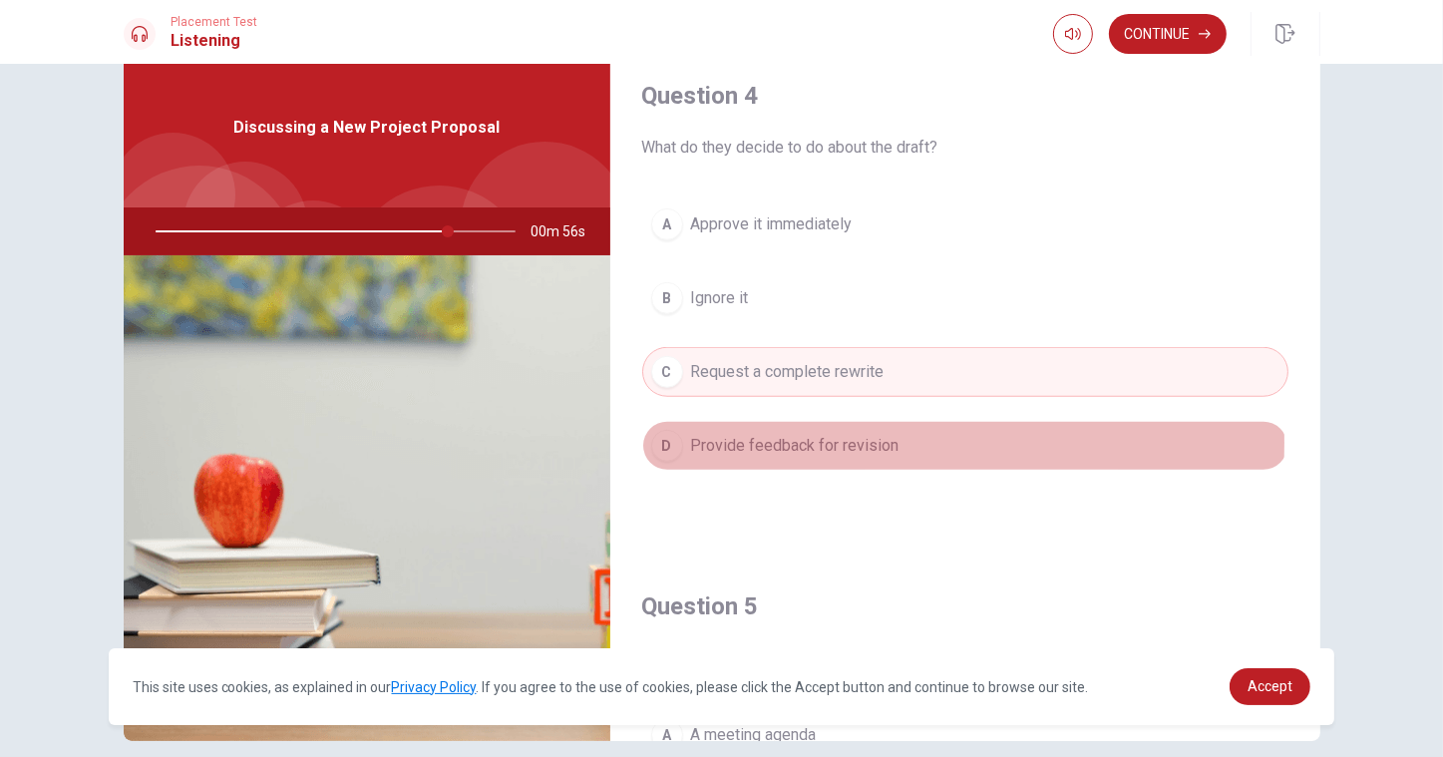
click at [765, 442] on span "Provide feedback for revision" at bounding box center [795, 446] width 208 height 24
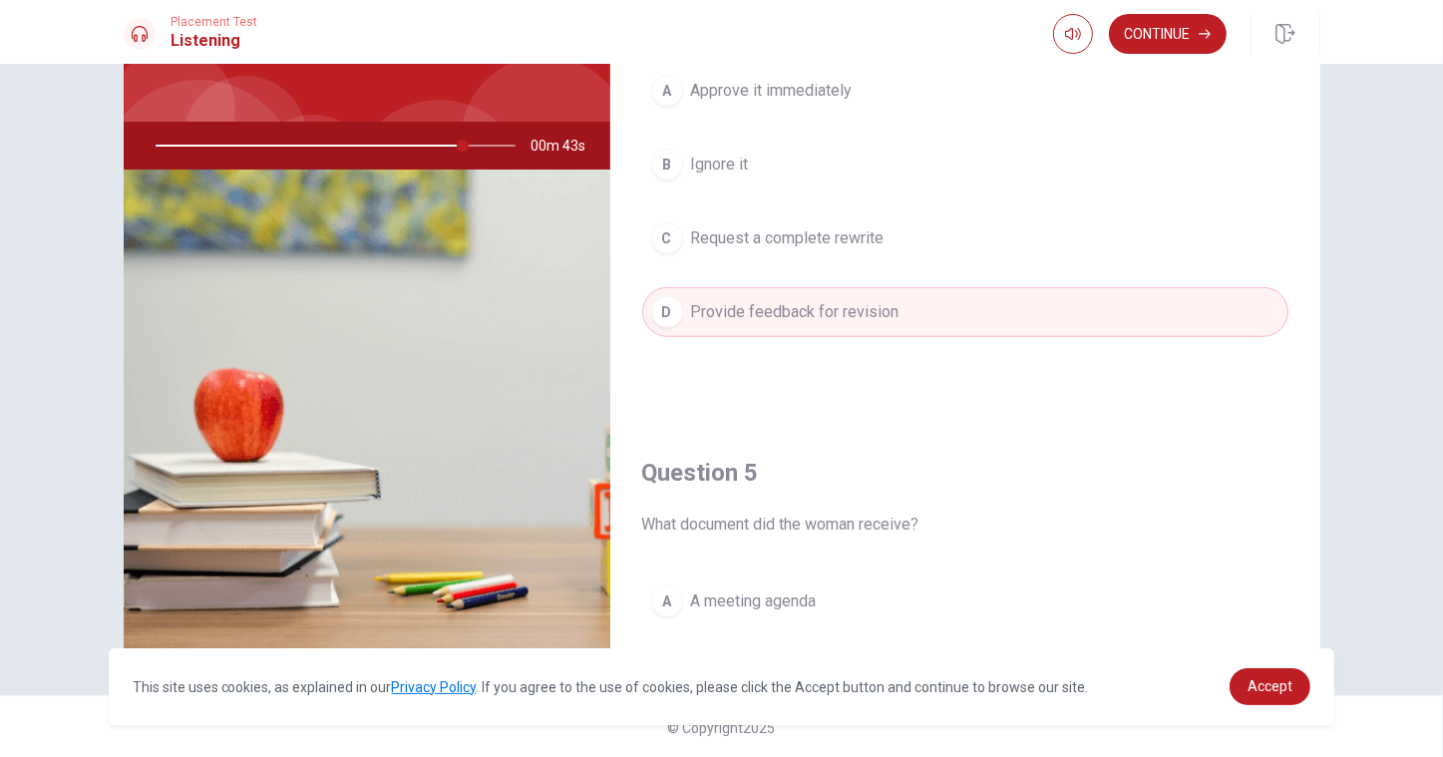
scroll to position [1859, 0]
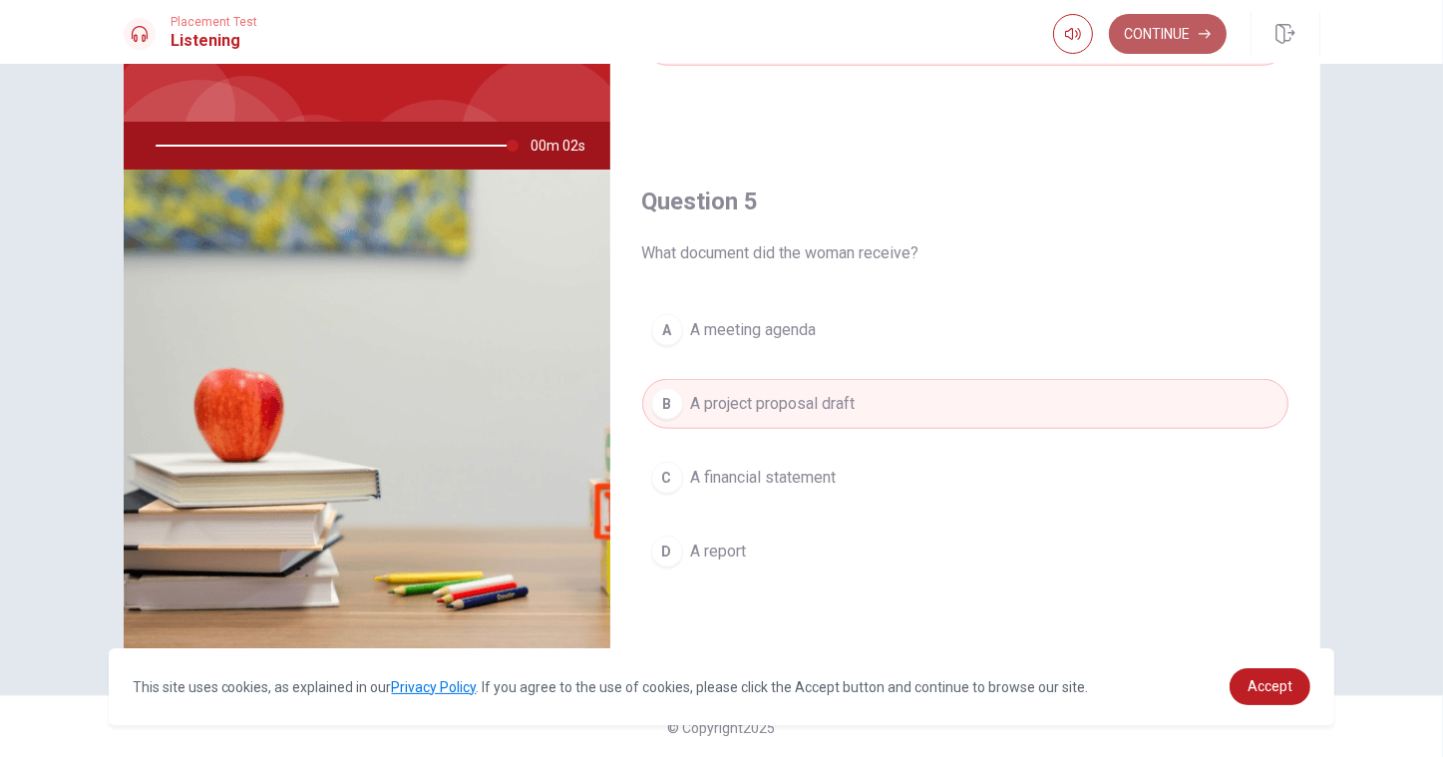
click at [1169, 40] on button "Continue" at bounding box center [1168, 34] width 118 height 40
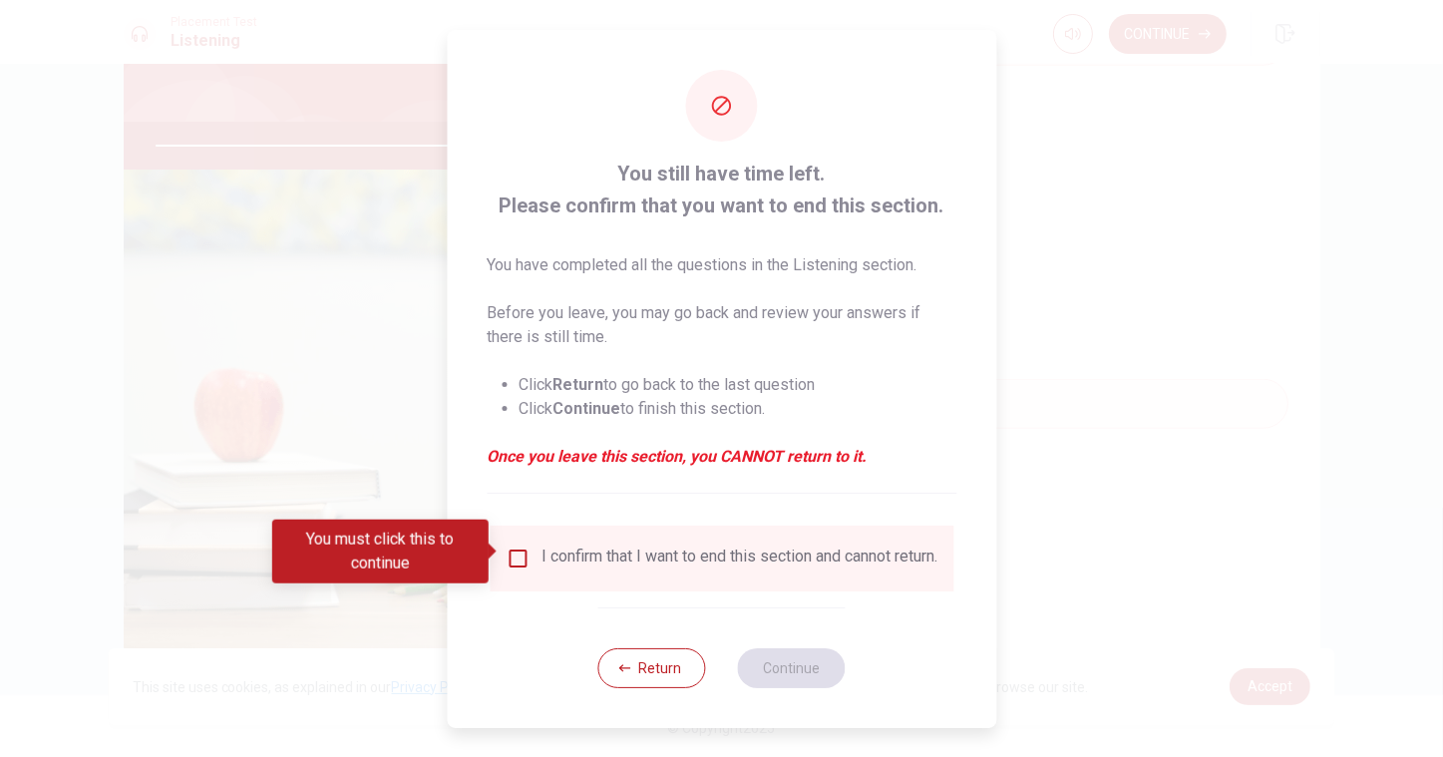
type input "0"
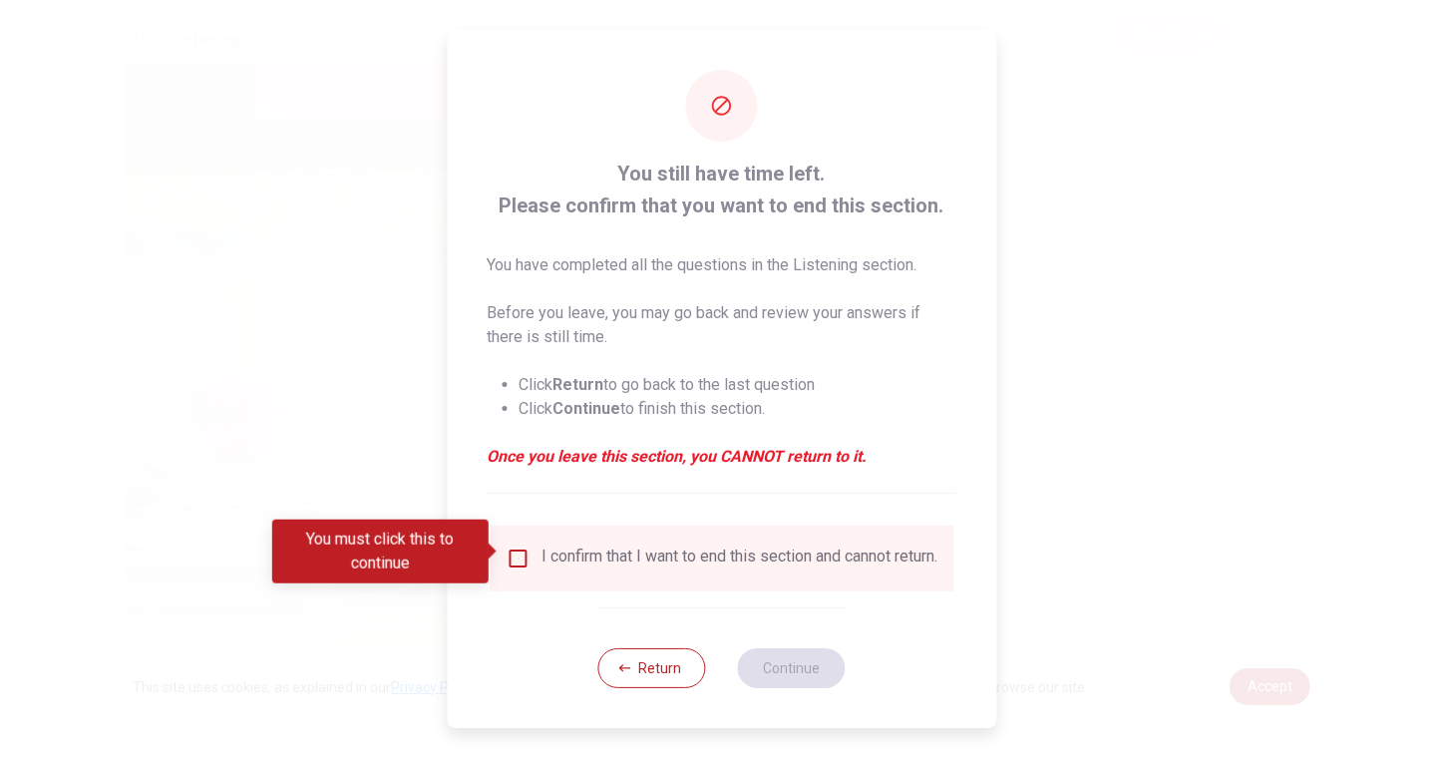
click at [583, 582] on div "I confirm that I want to end this section and cannot return." at bounding box center [722, 559] width 464 height 66
click at [498, 551] on span at bounding box center [494, 552] width 11 height 16
click at [506, 551] on input "You must click this to continue" at bounding box center [518, 559] width 24 height 24
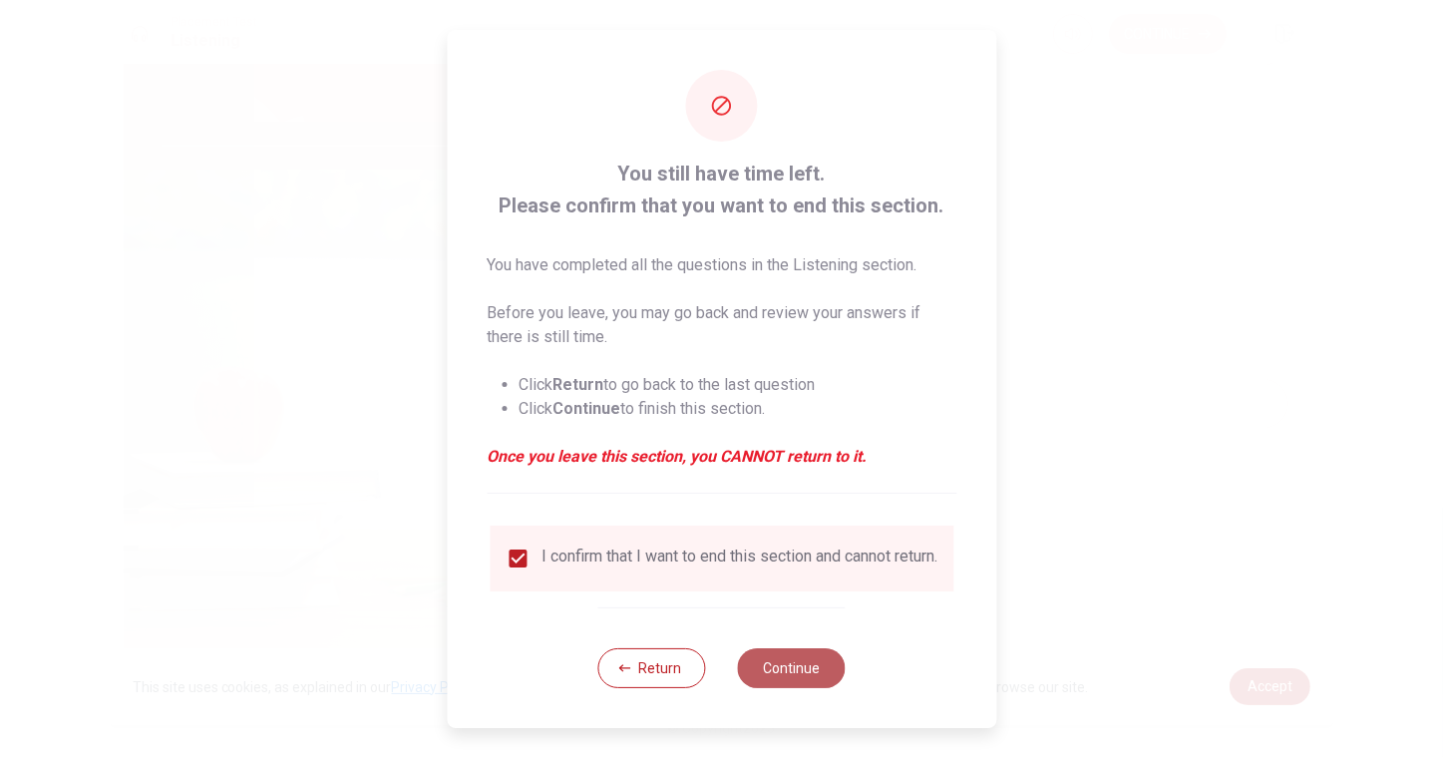
click at [775, 675] on button "Continue" at bounding box center [792, 668] width 108 height 40
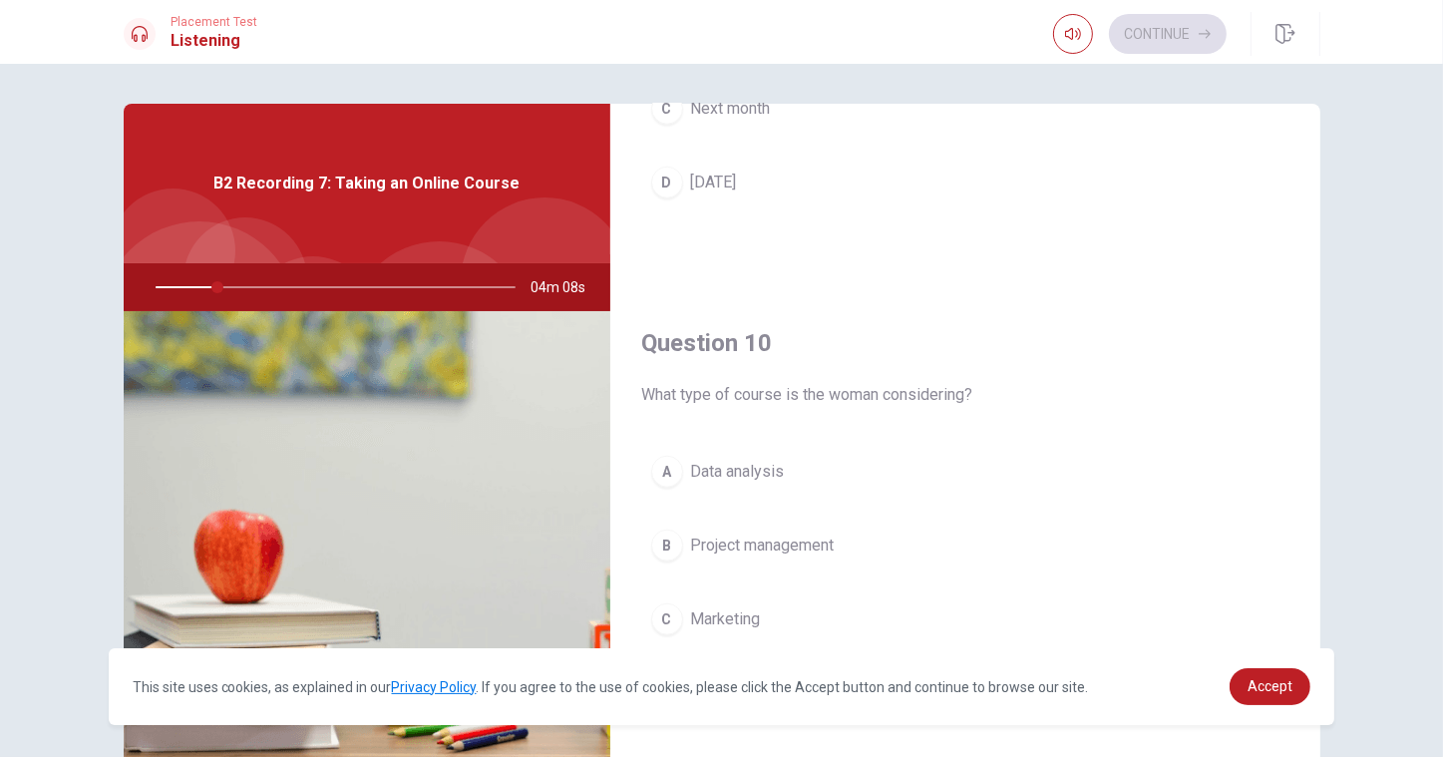
click at [958, 395] on span "What type of course is the woman considering?" at bounding box center [965, 395] width 646 height 24
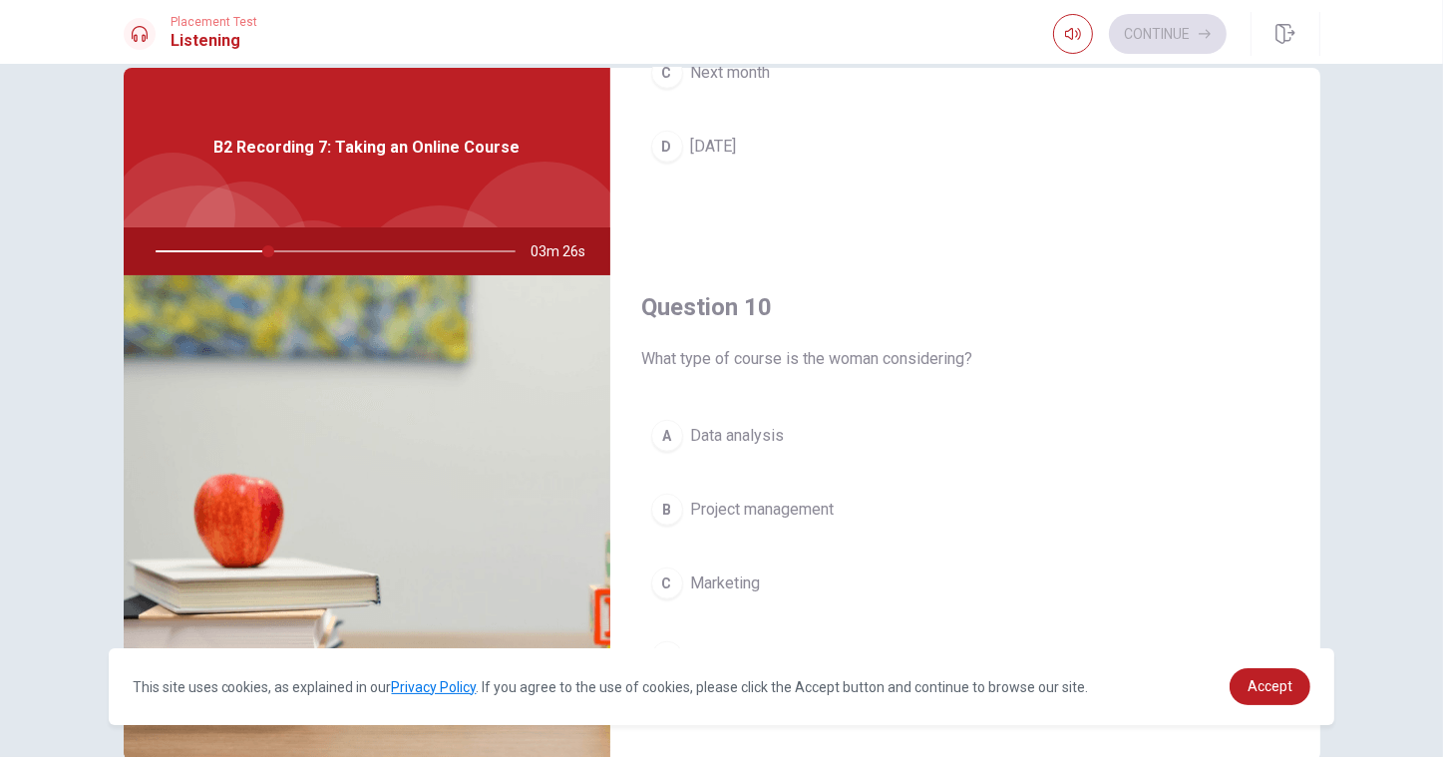
click at [772, 424] on span "Data analysis" at bounding box center [738, 436] width 94 height 24
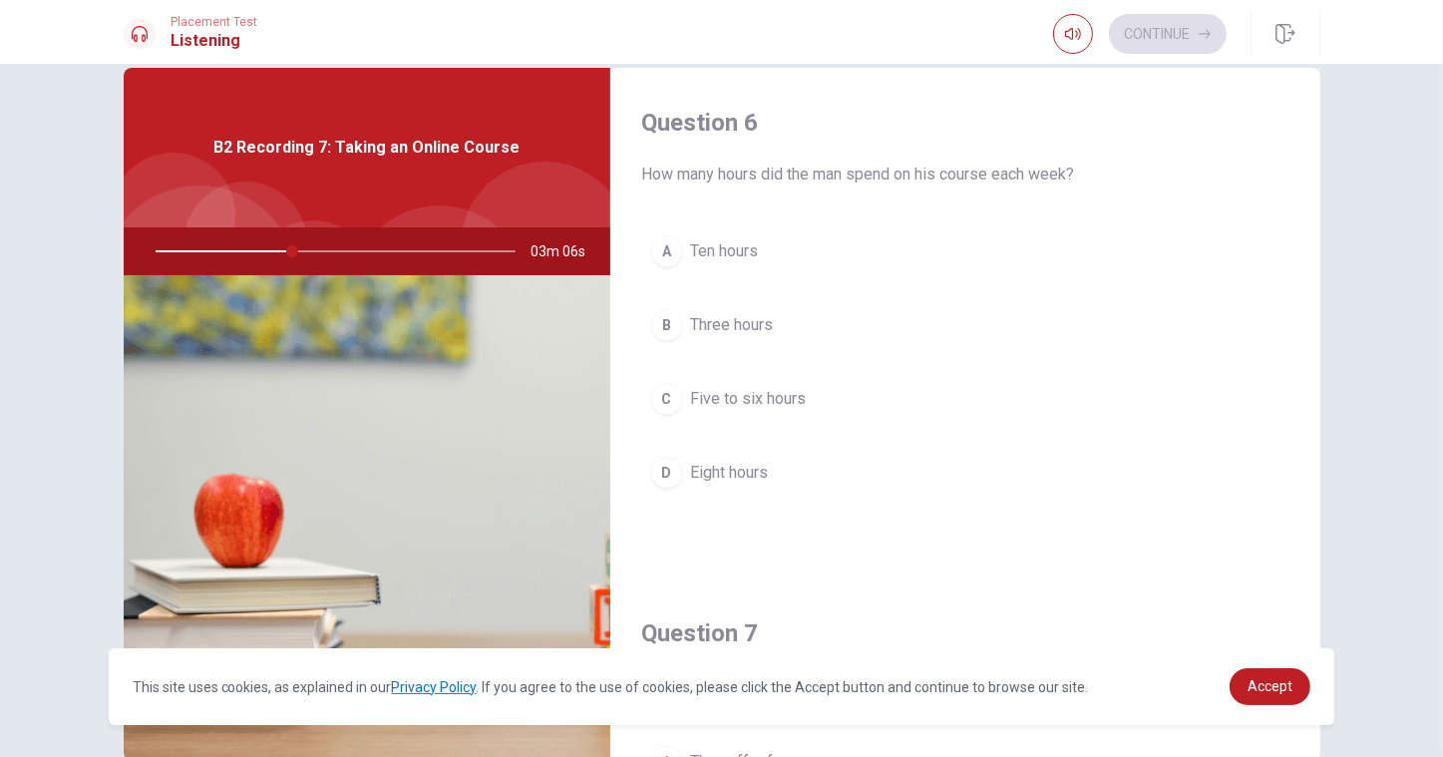
scroll to position [0, 0]
click at [750, 406] on span "Five to six hours" at bounding box center [749, 400] width 116 height 24
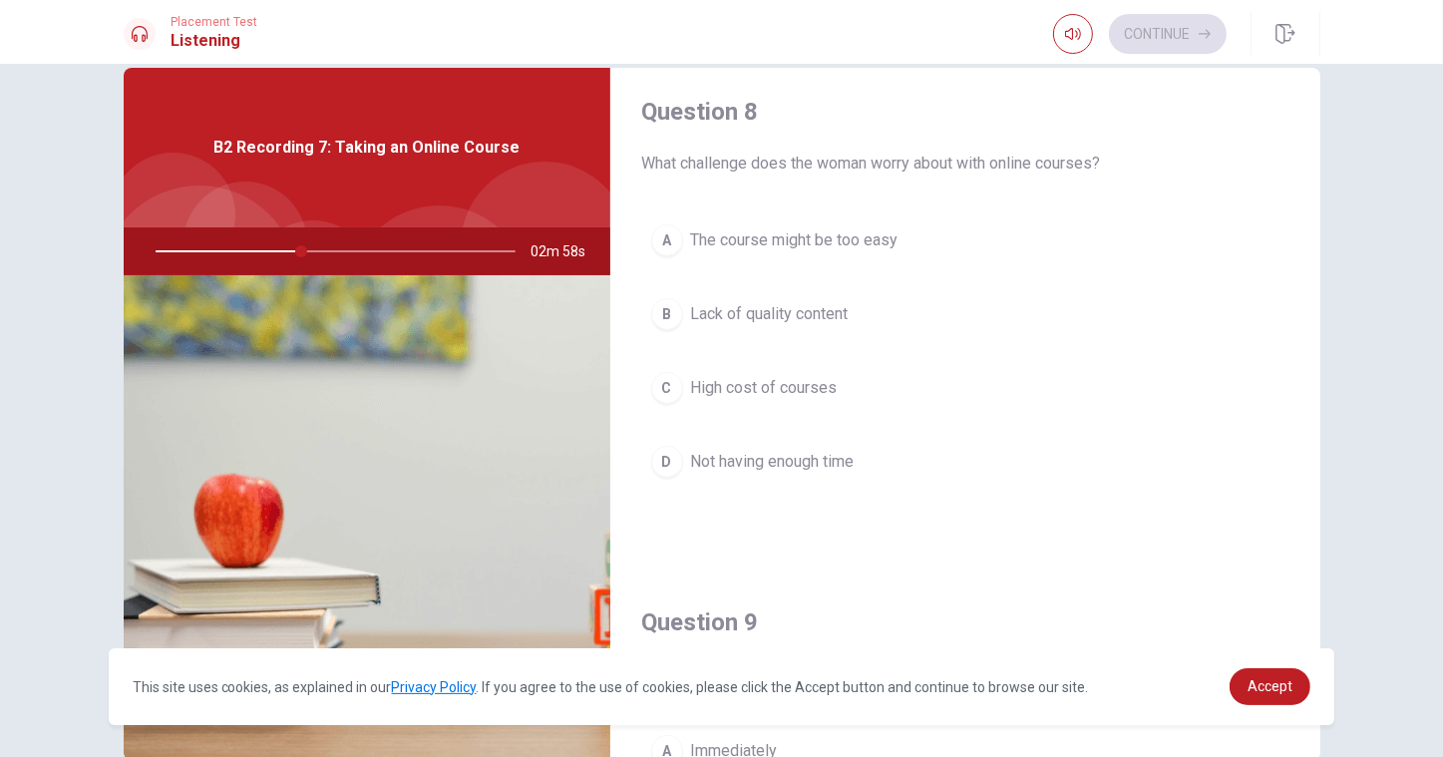
scroll to position [1033, 0]
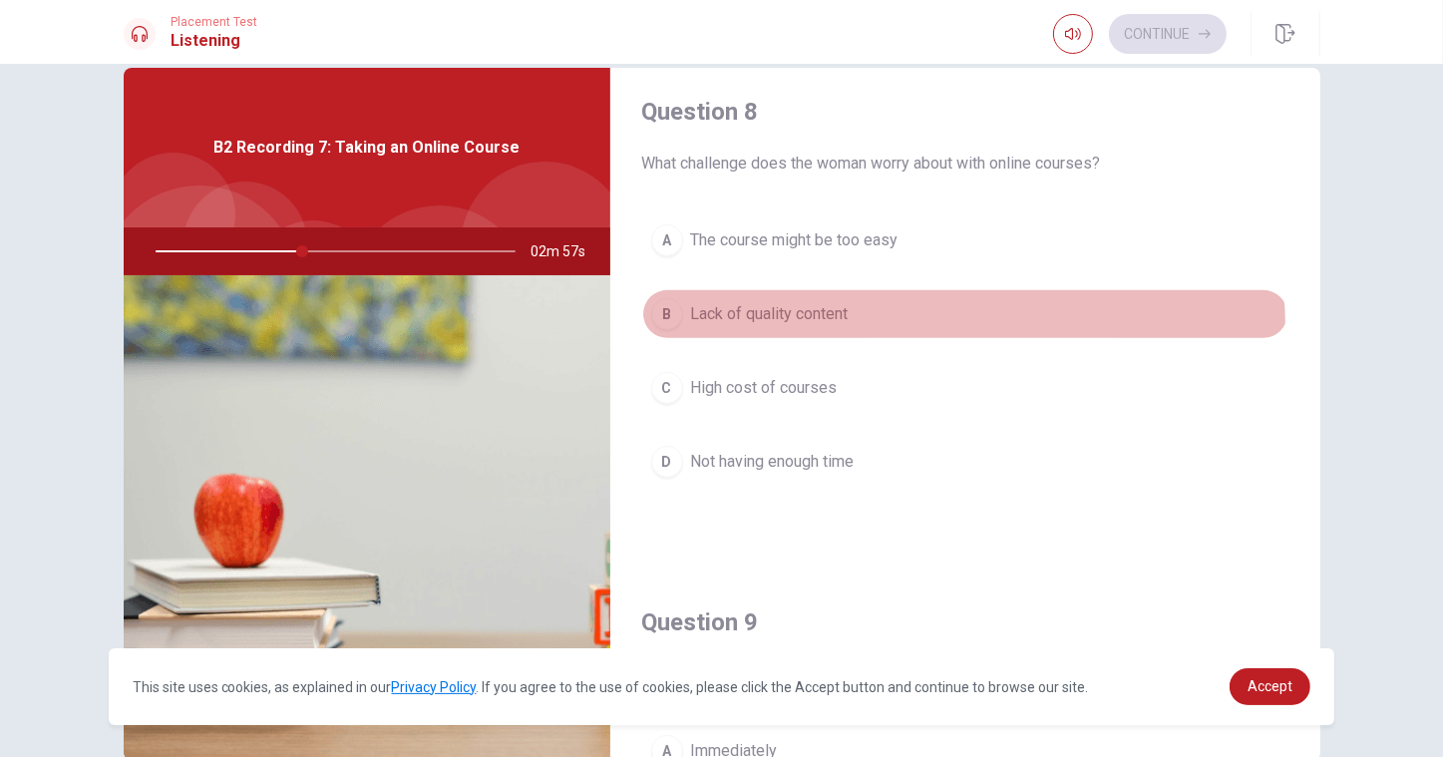
click at [810, 329] on button "B Lack of quality content" at bounding box center [965, 314] width 646 height 50
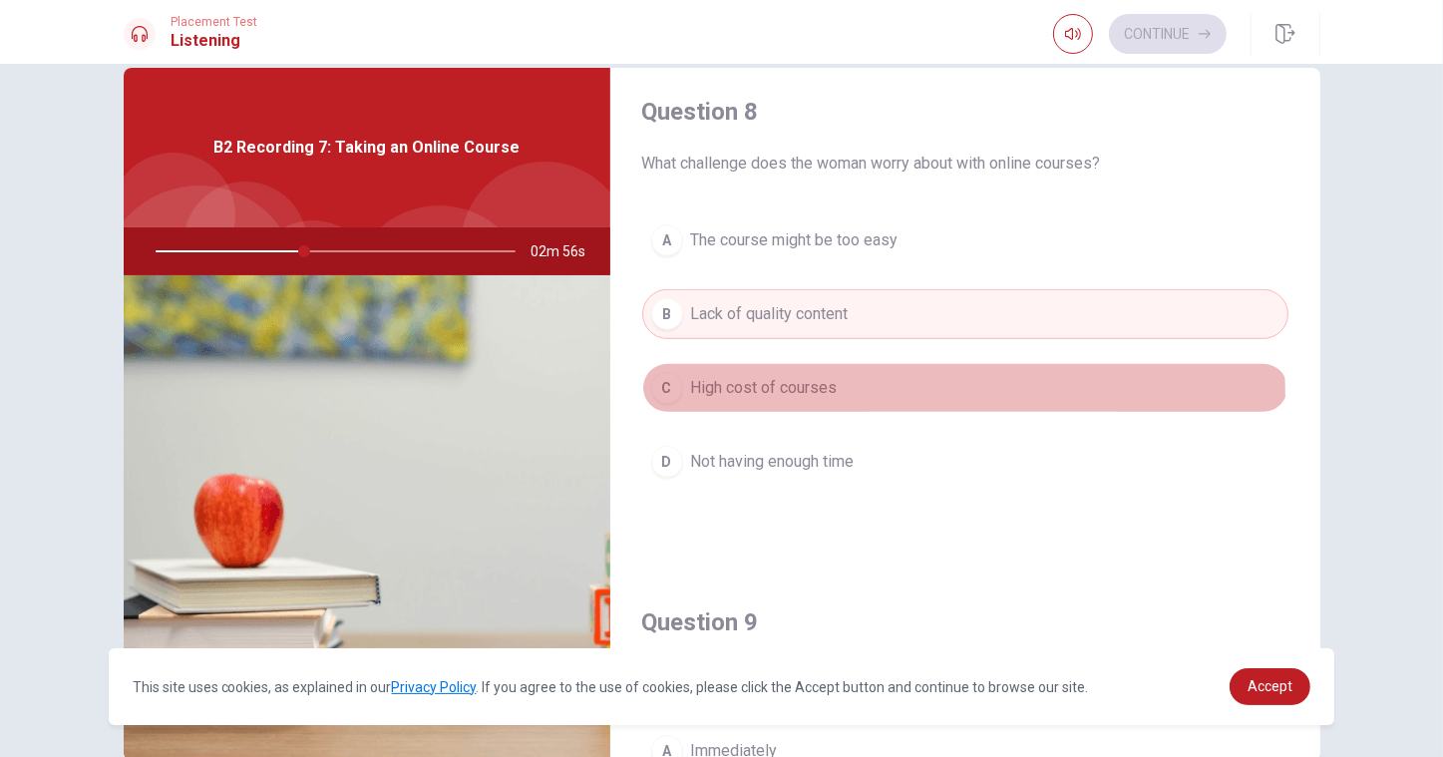
click at [806, 397] on span "High cost of courses" at bounding box center [764, 388] width 147 height 24
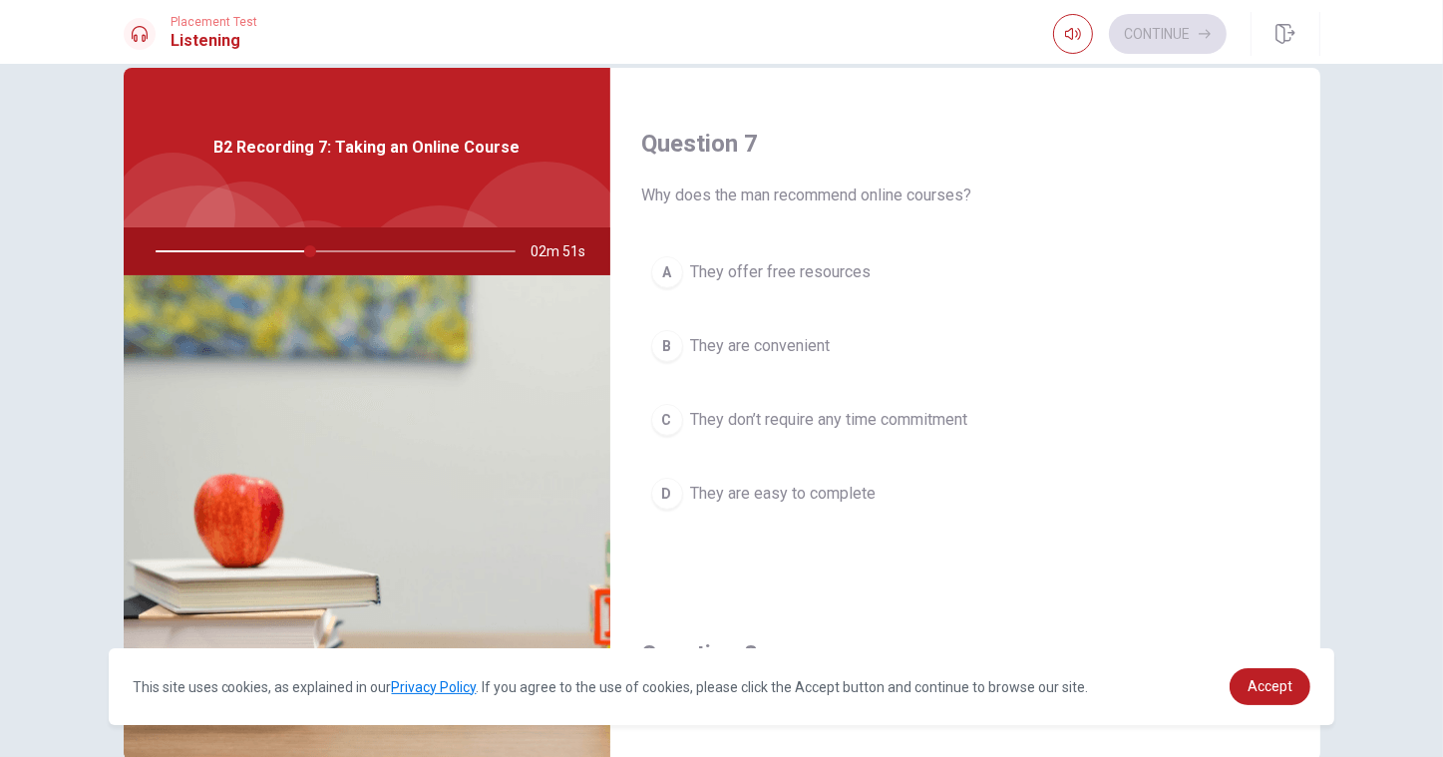
scroll to position [488, 0]
click at [786, 329] on button "B They are convenient" at bounding box center [965, 349] width 646 height 50
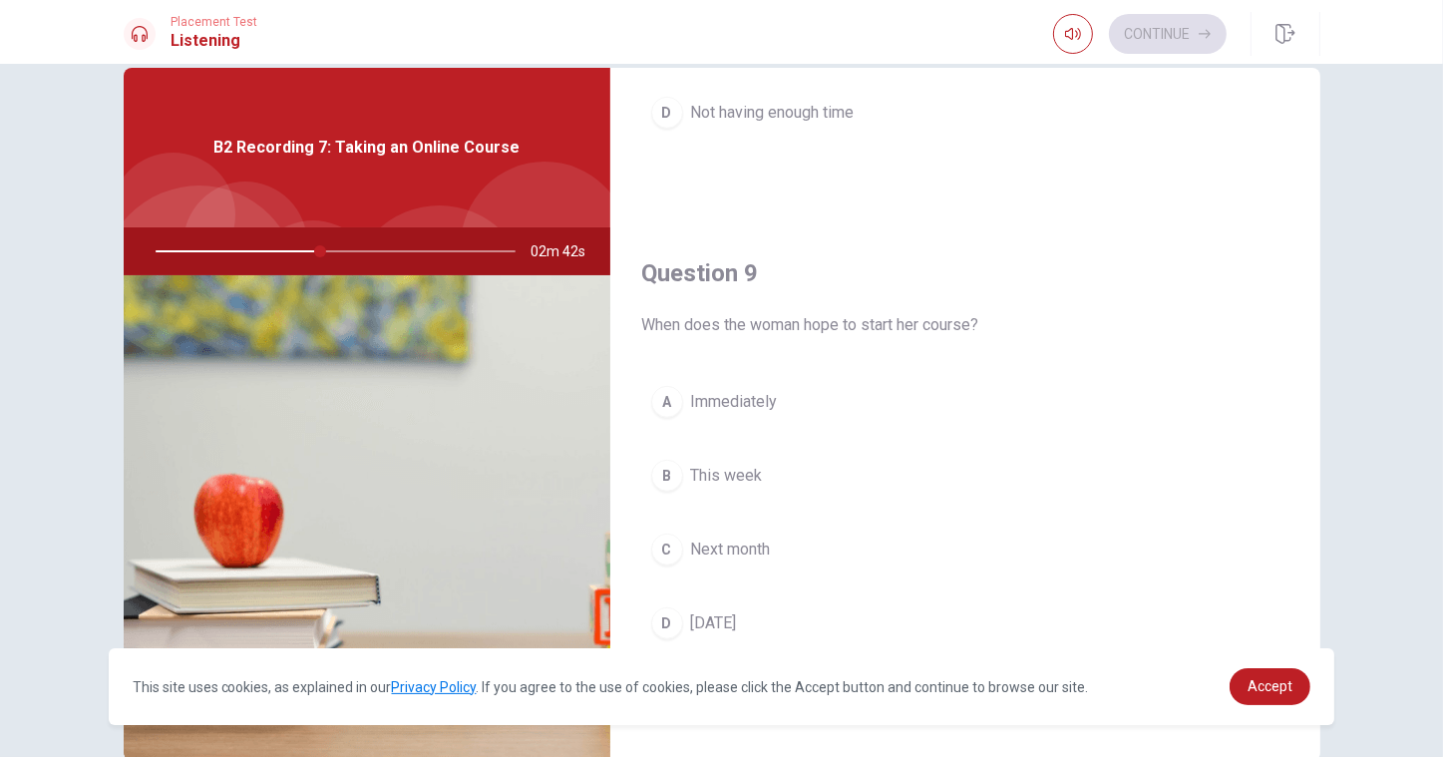
scroll to position [1384, 0]
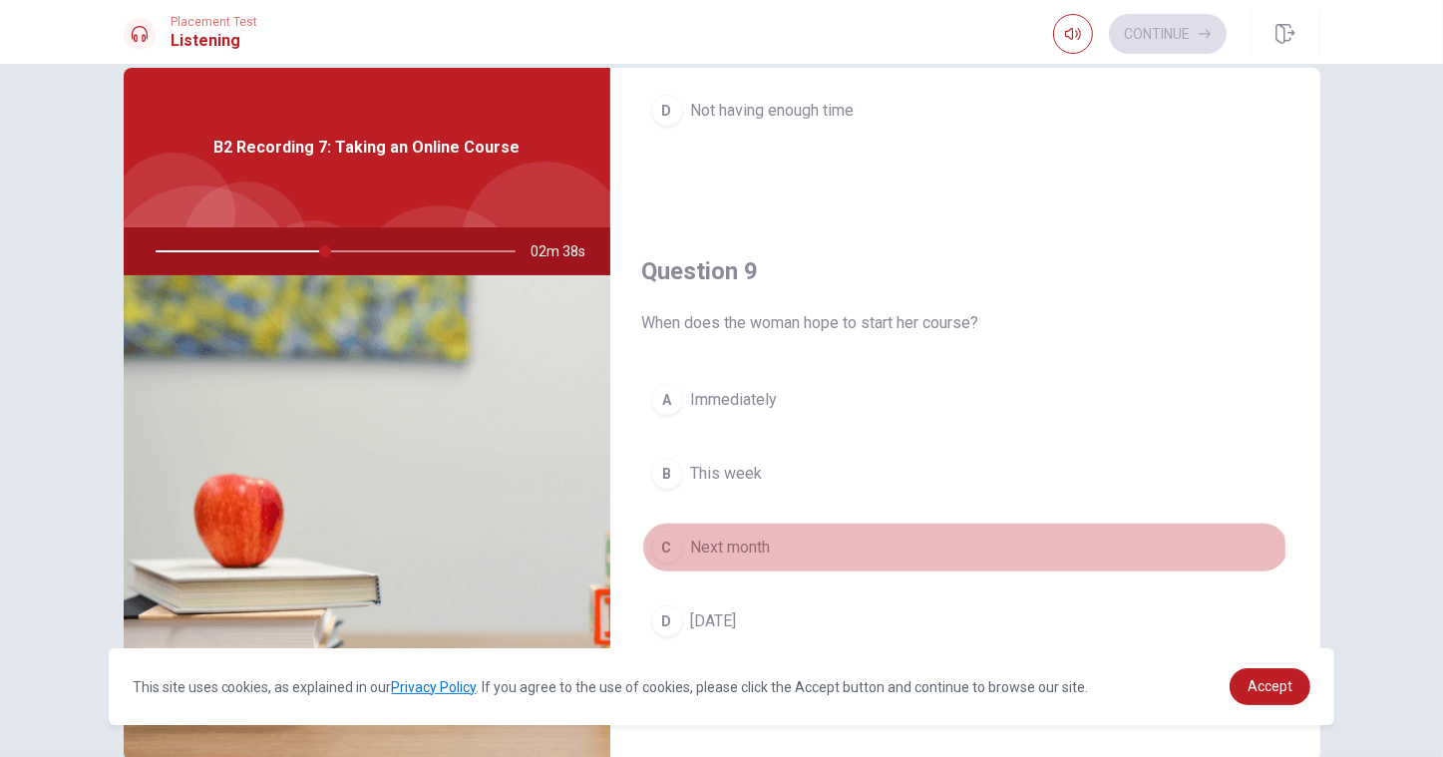
click at [694, 558] on button "C Next month" at bounding box center [965, 548] width 646 height 50
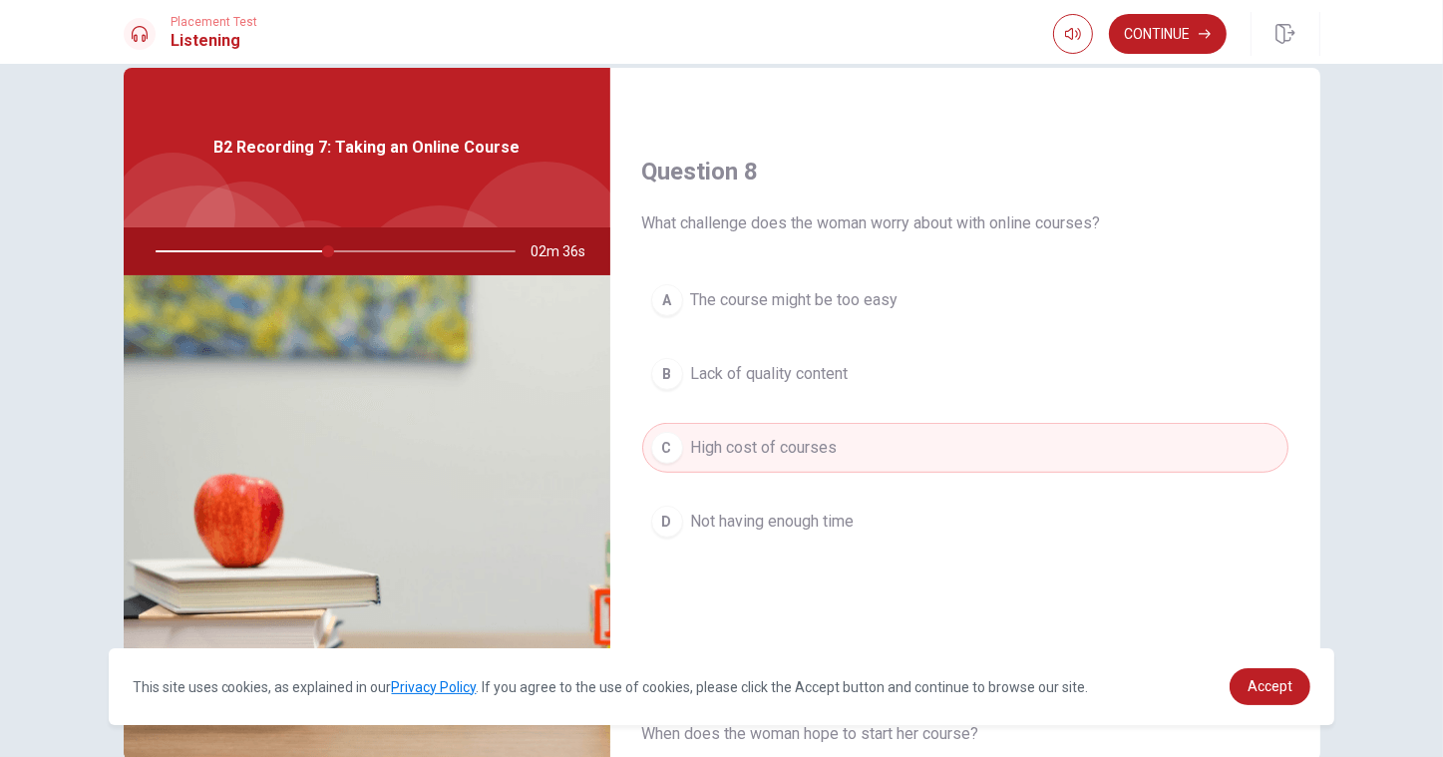
scroll to position [971, 0]
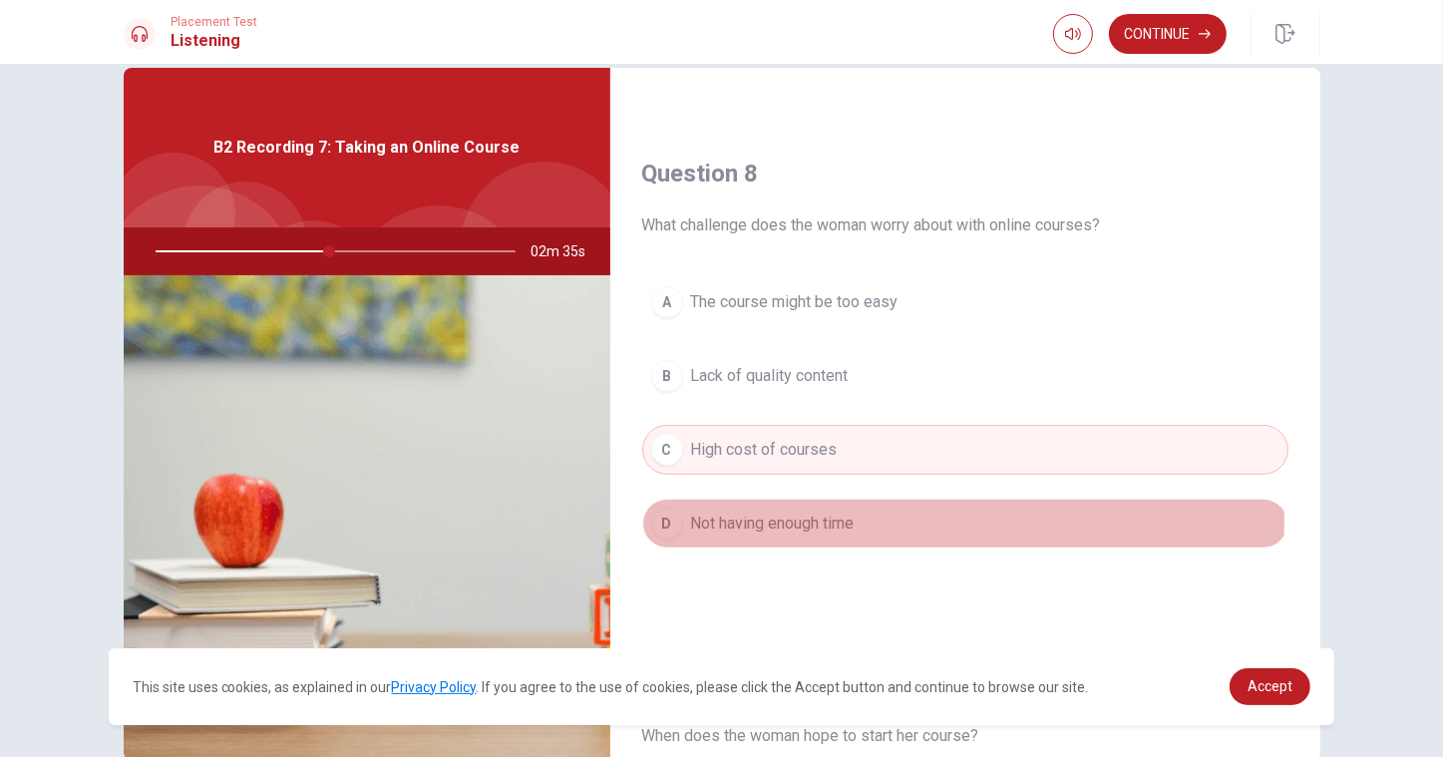
click at [801, 523] on span "Not having enough time" at bounding box center [773, 524] width 164 height 24
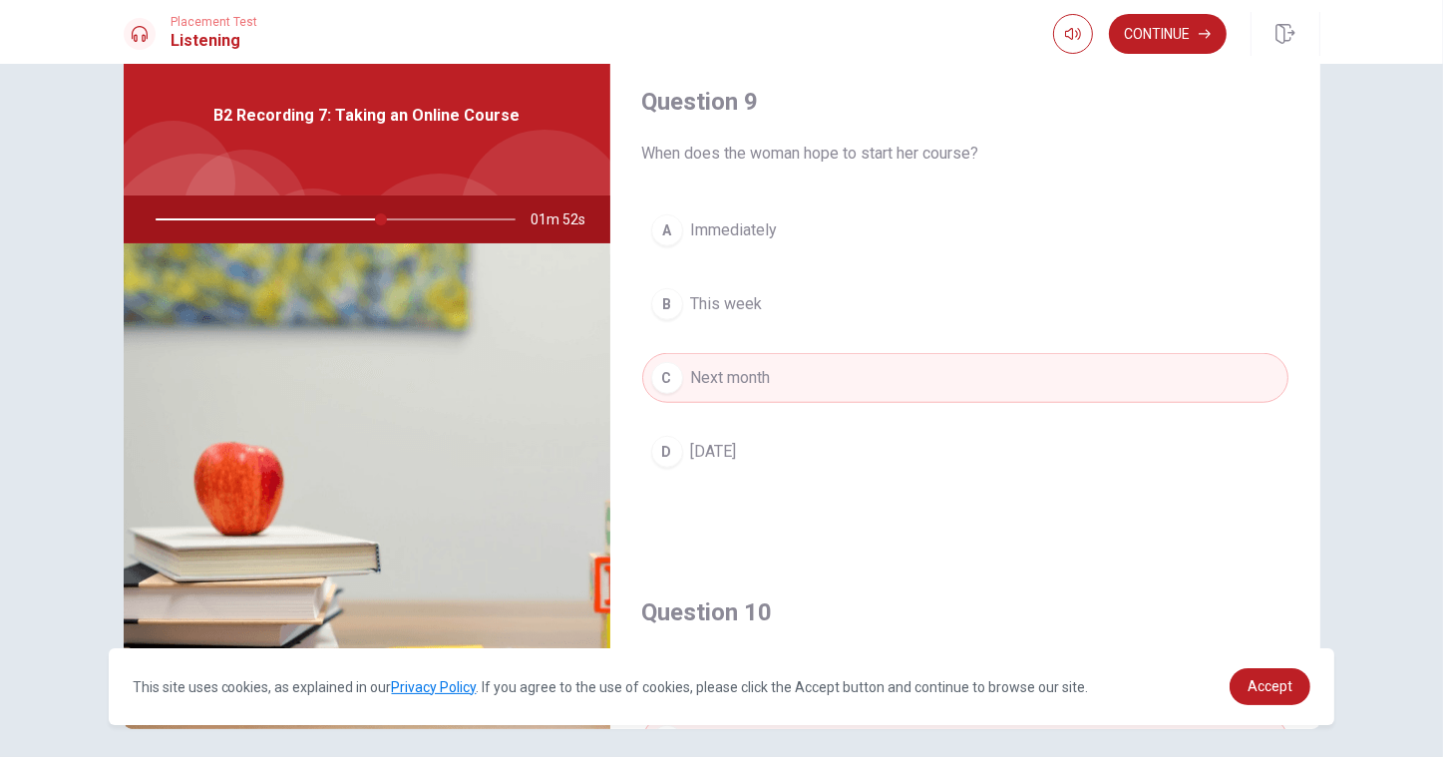
scroll to position [1521, 0]
click at [1196, 44] on button "Continue" at bounding box center [1168, 34] width 118 height 40
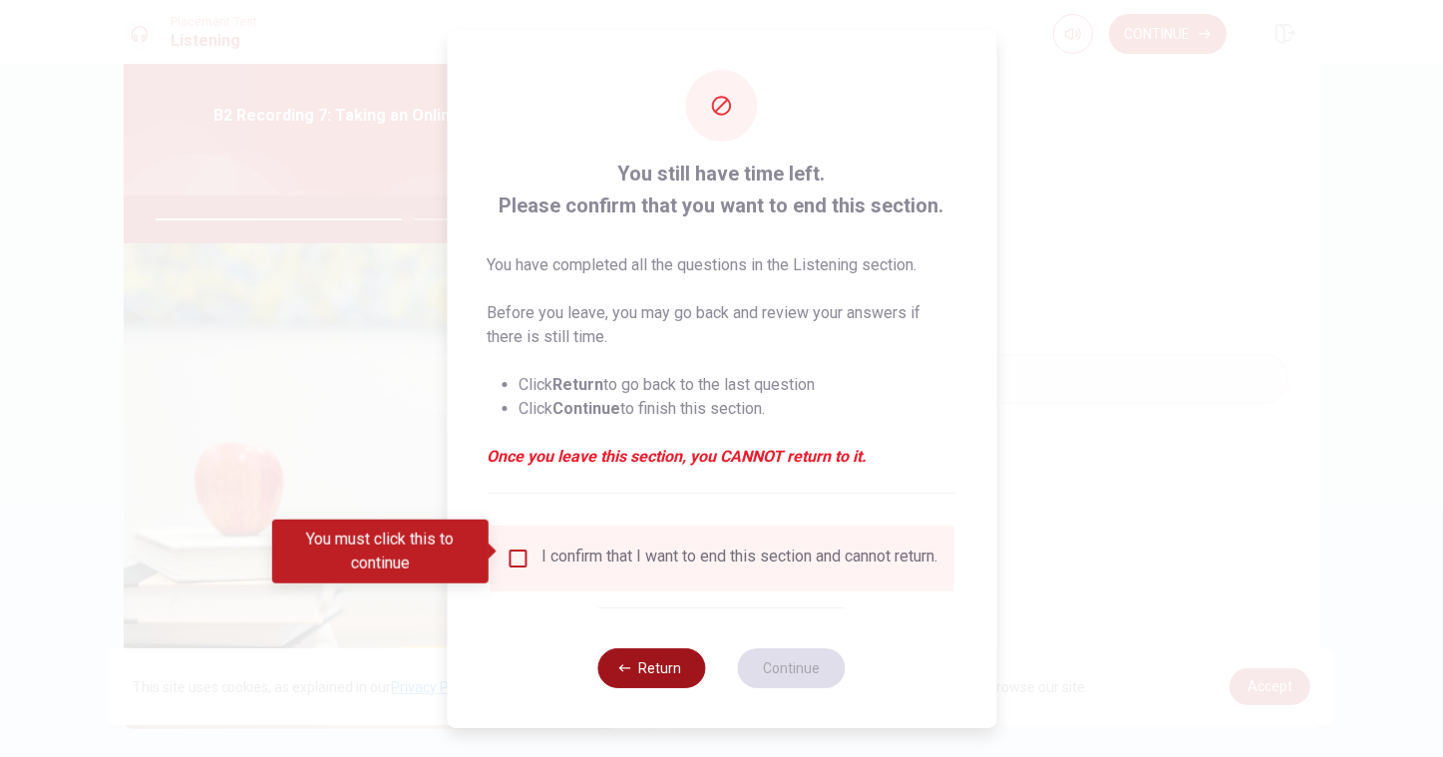
click at [679, 674] on button "Return" at bounding box center [652, 668] width 108 height 40
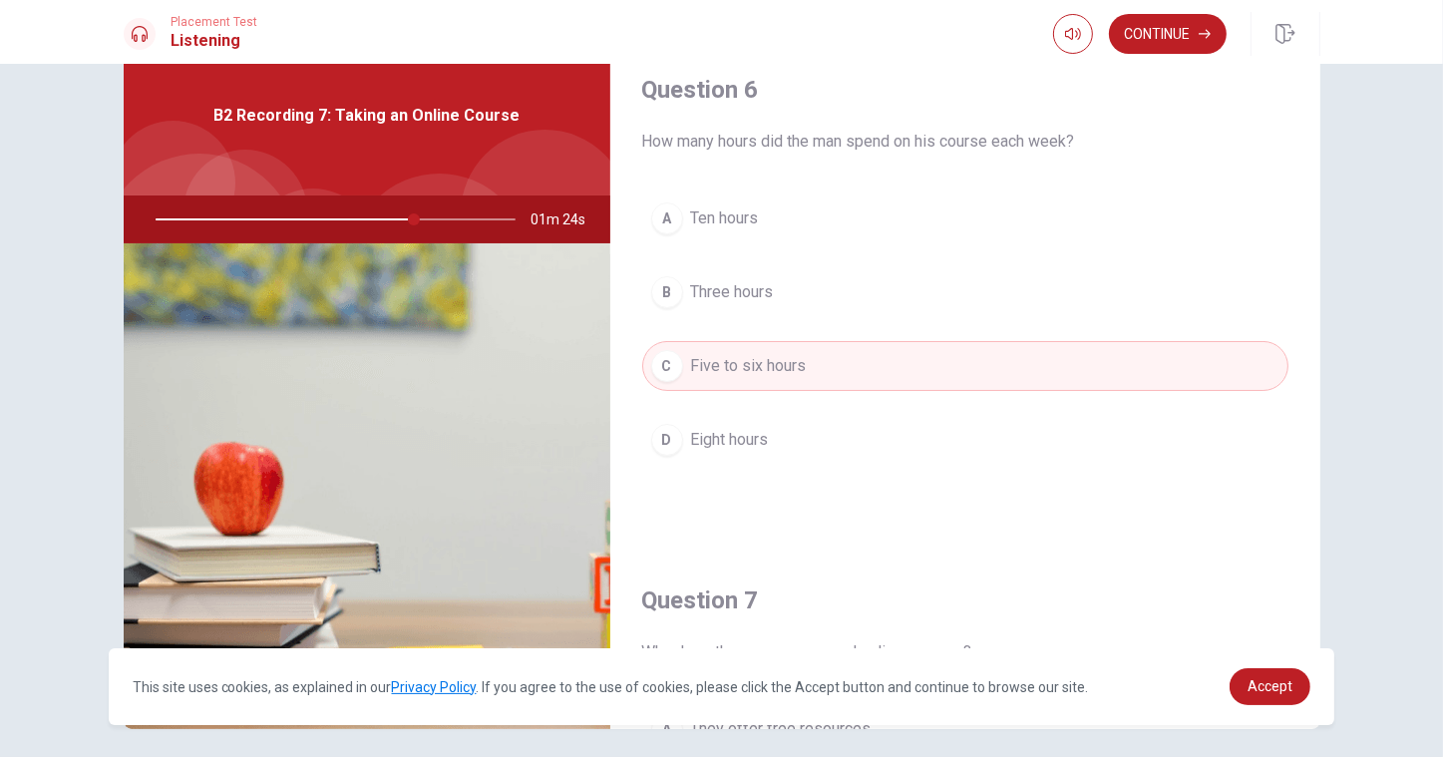
scroll to position [0, 0]
click at [1154, 47] on button "Continue" at bounding box center [1168, 34] width 118 height 40
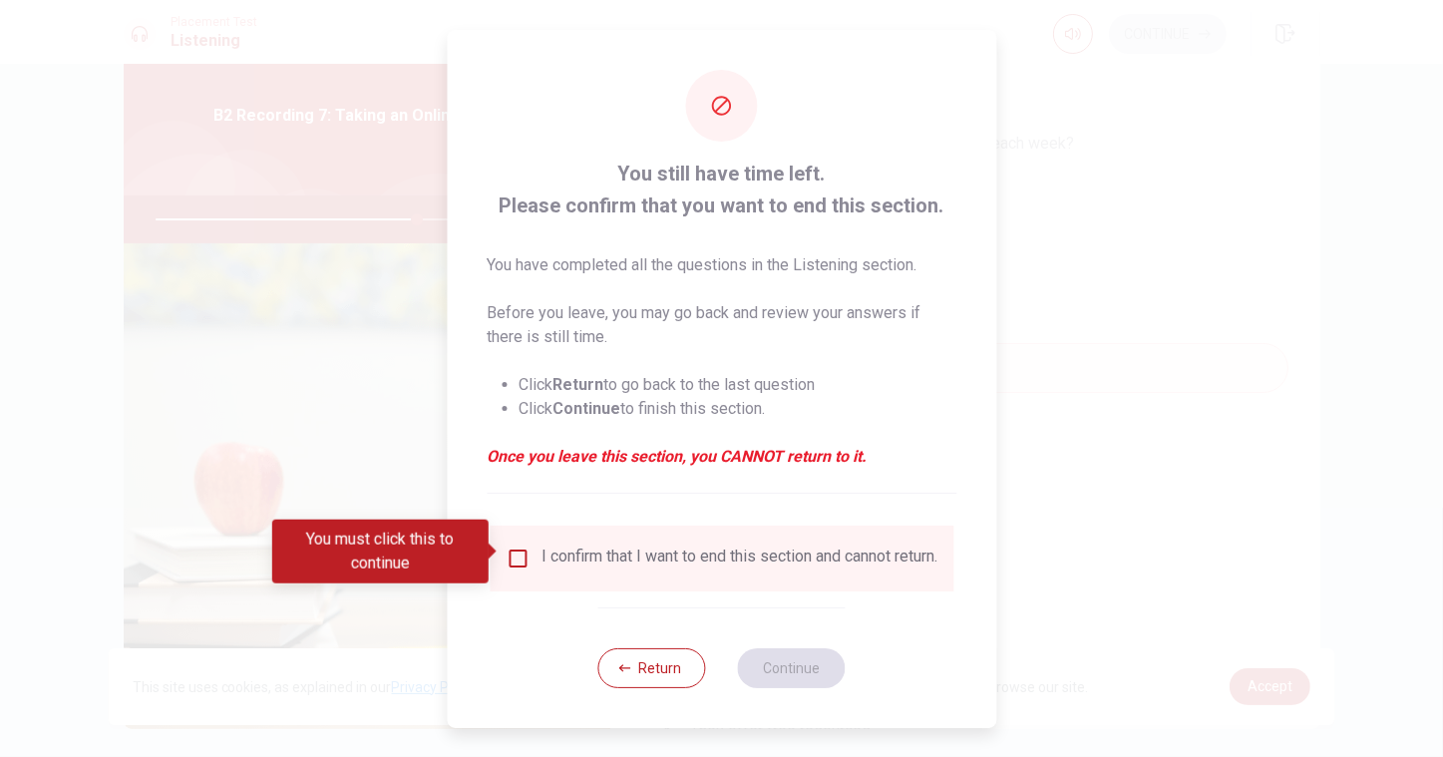
click at [582, 586] on div "I confirm that I want to end this section and cannot return." at bounding box center [722, 559] width 464 height 66
click at [513, 547] on input "You must click this to continue" at bounding box center [518, 559] width 24 height 24
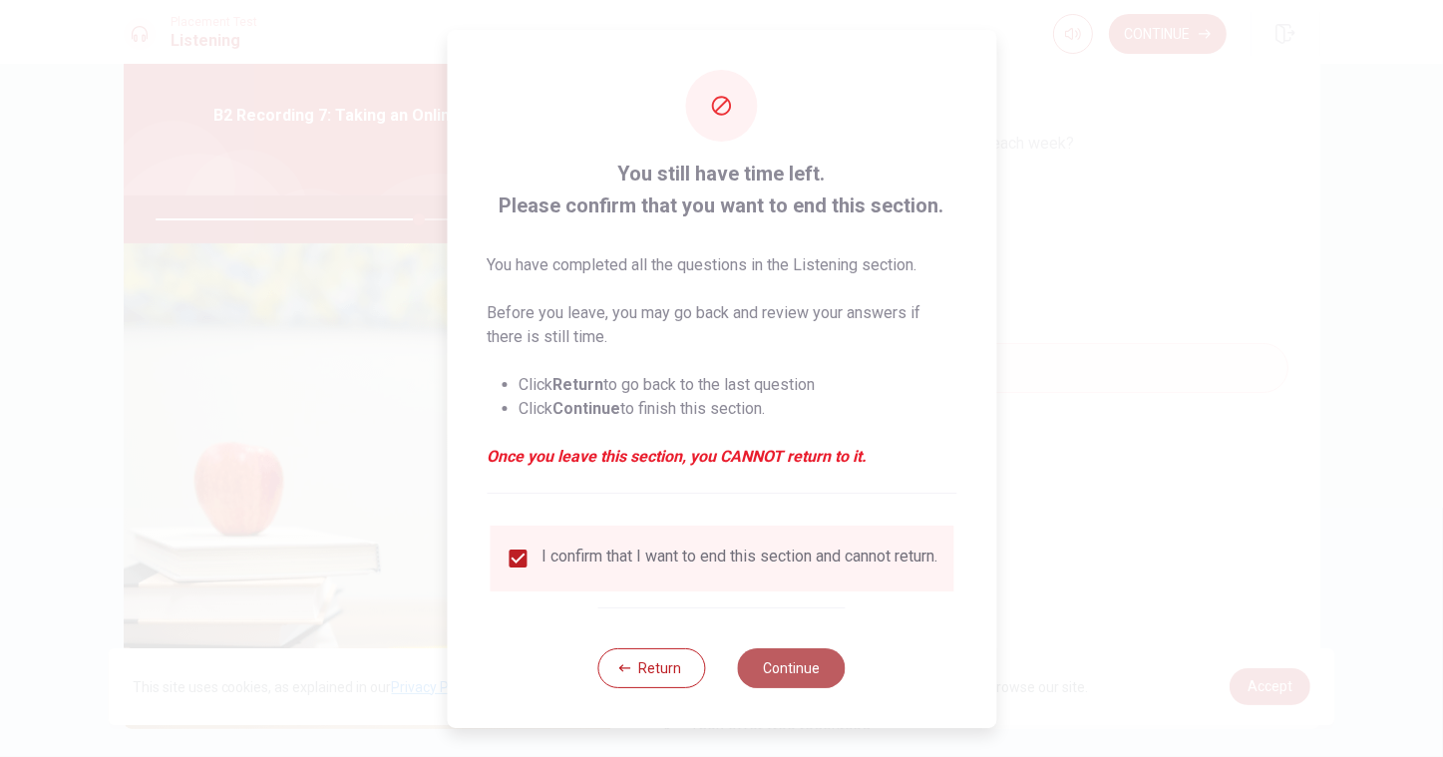
click at [823, 681] on button "Continue" at bounding box center [792, 668] width 108 height 40
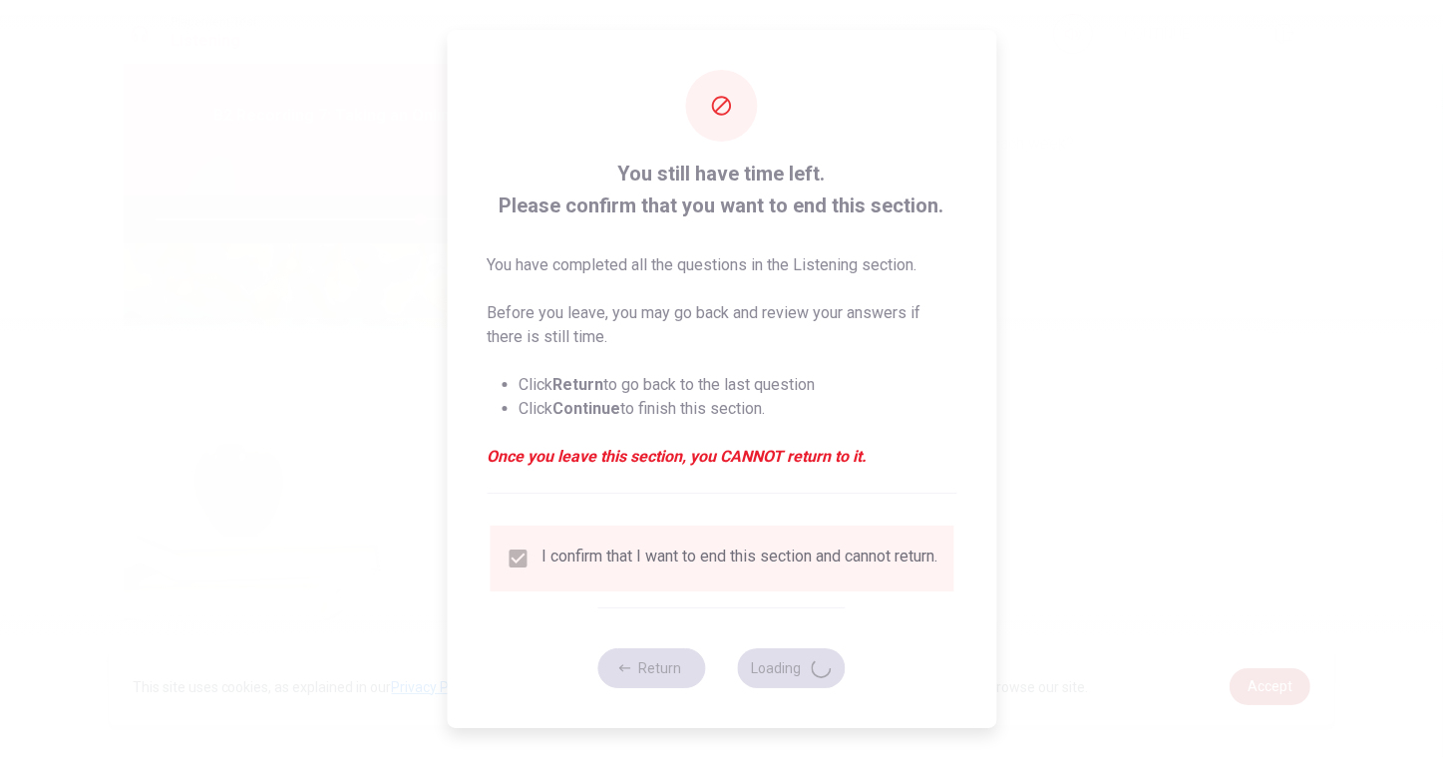
type input "74"
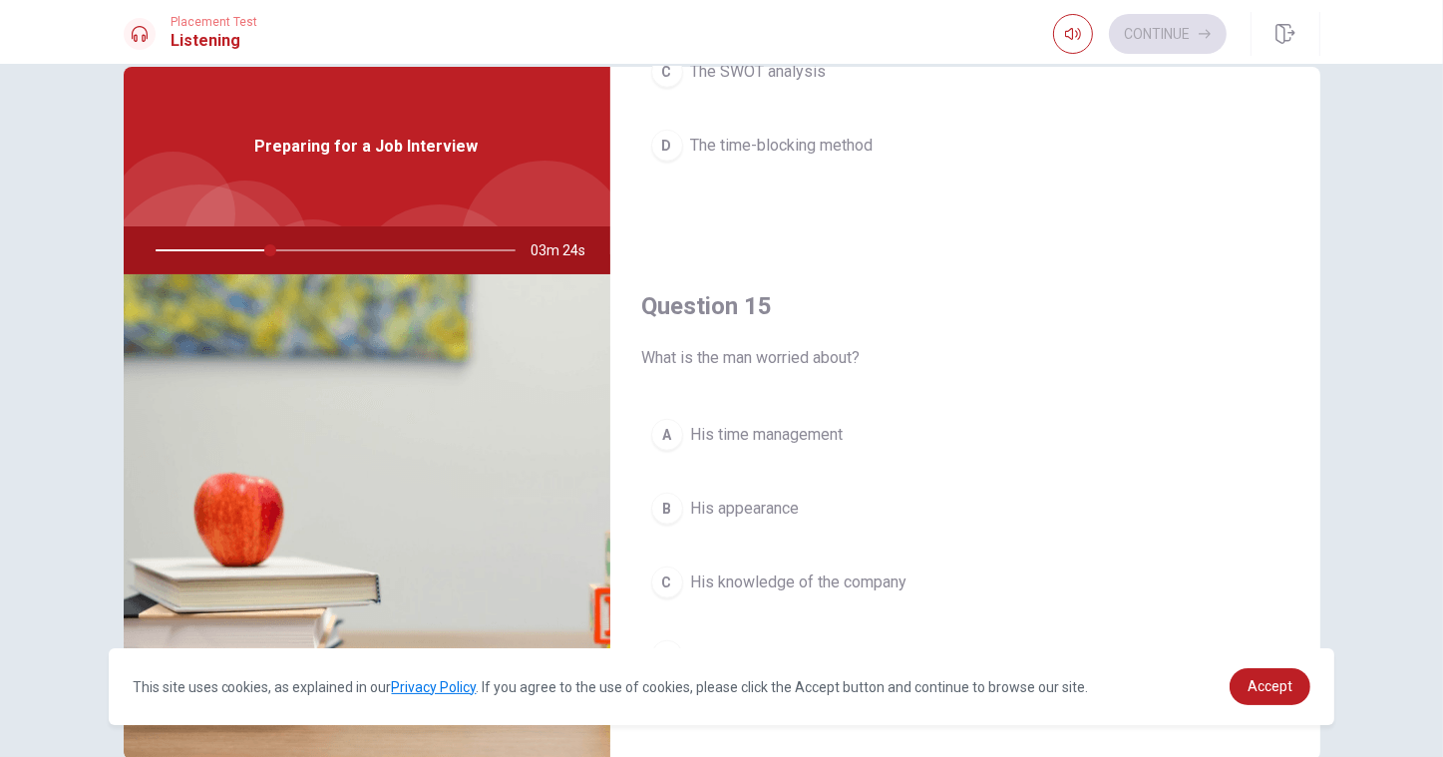
scroll to position [144, 0]
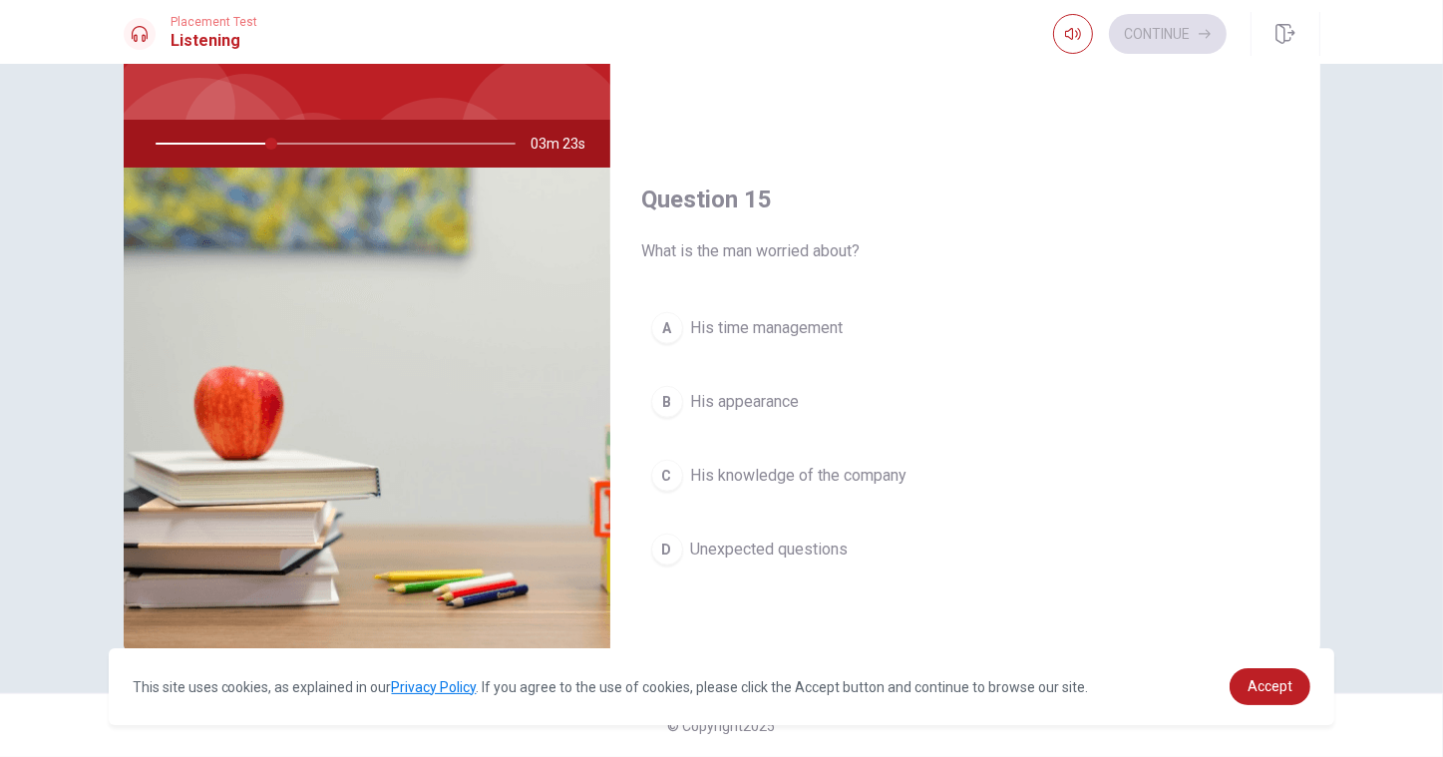
click at [746, 554] on span "Unexpected questions" at bounding box center [770, 550] width 158 height 24
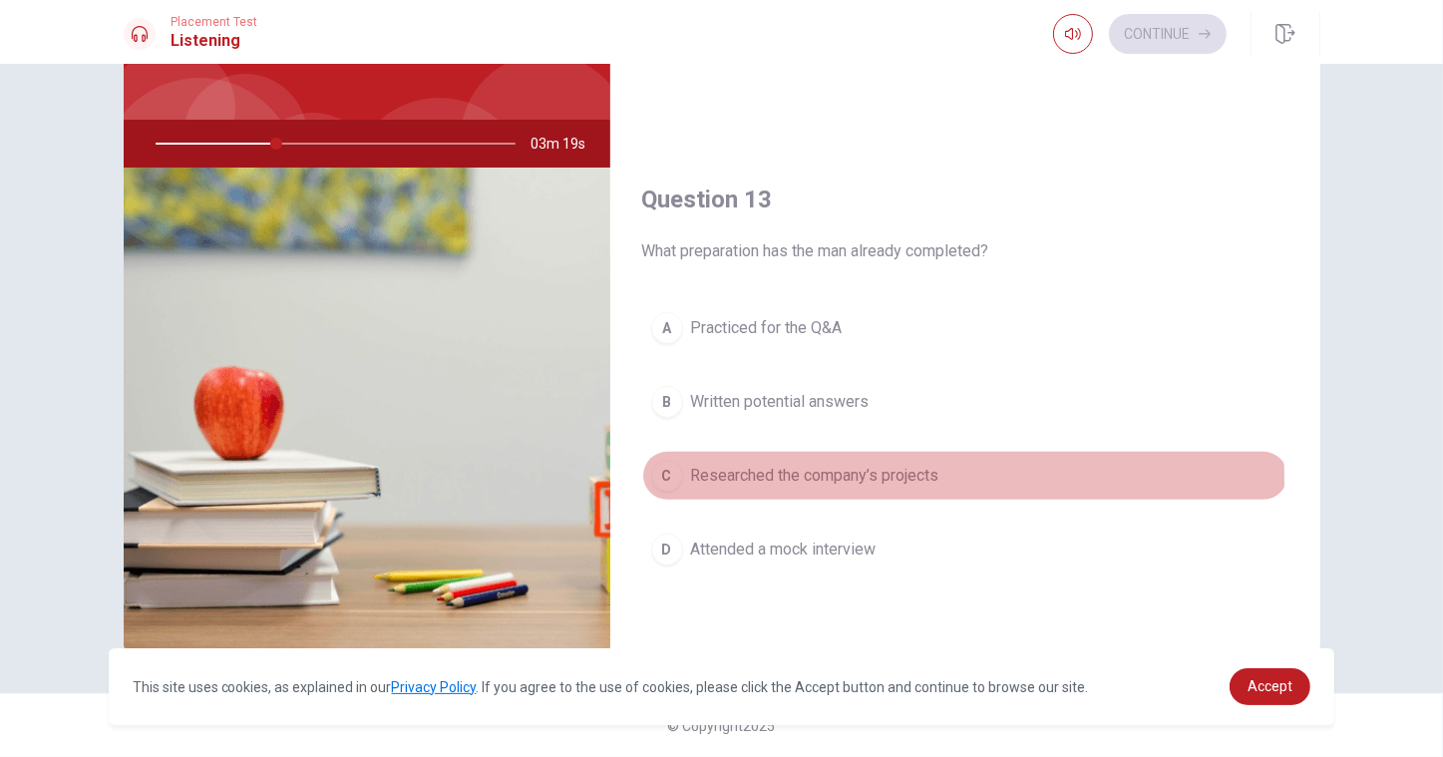
click at [825, 480] on span "Researched the company’s projects" at bounding box center [815, 476] width 248 height 24
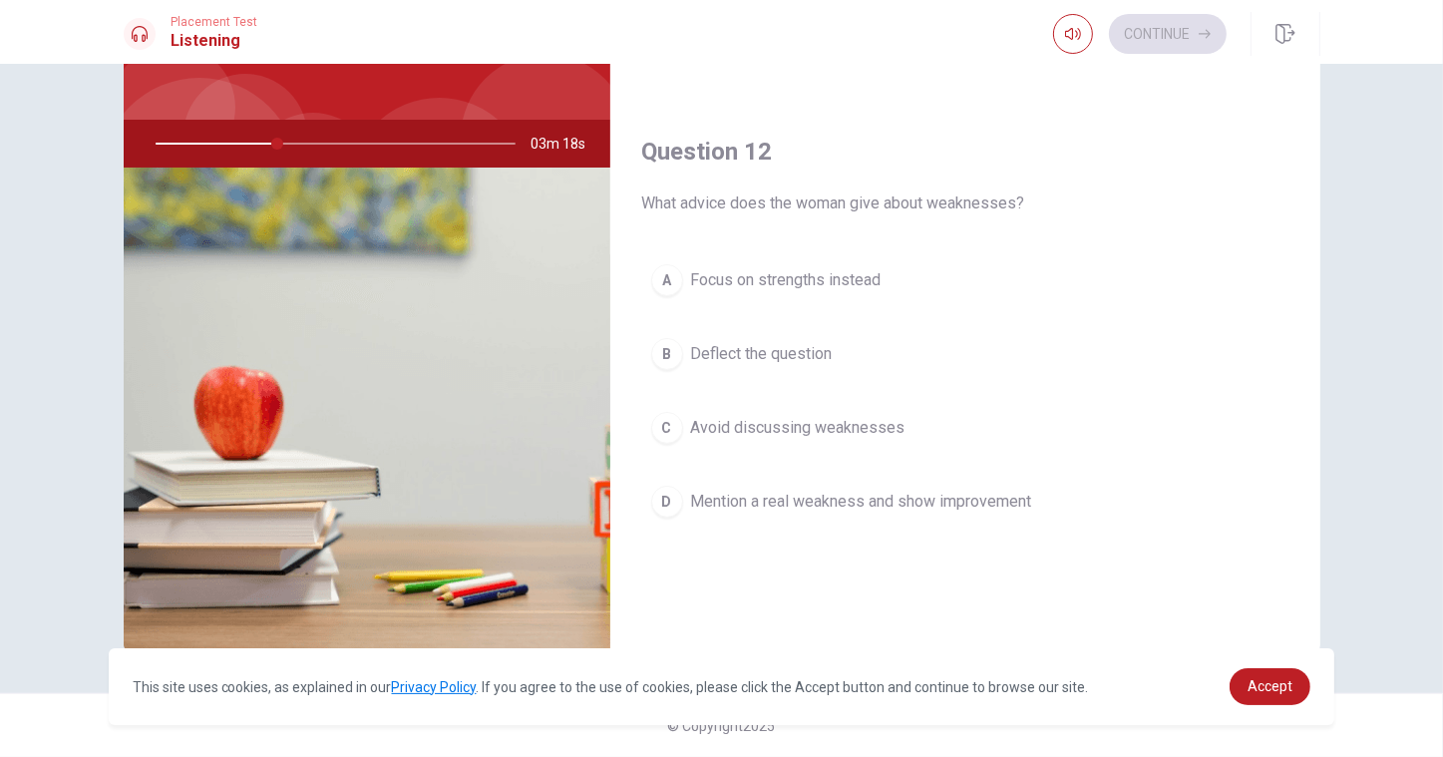
scroll to position [366, 0]
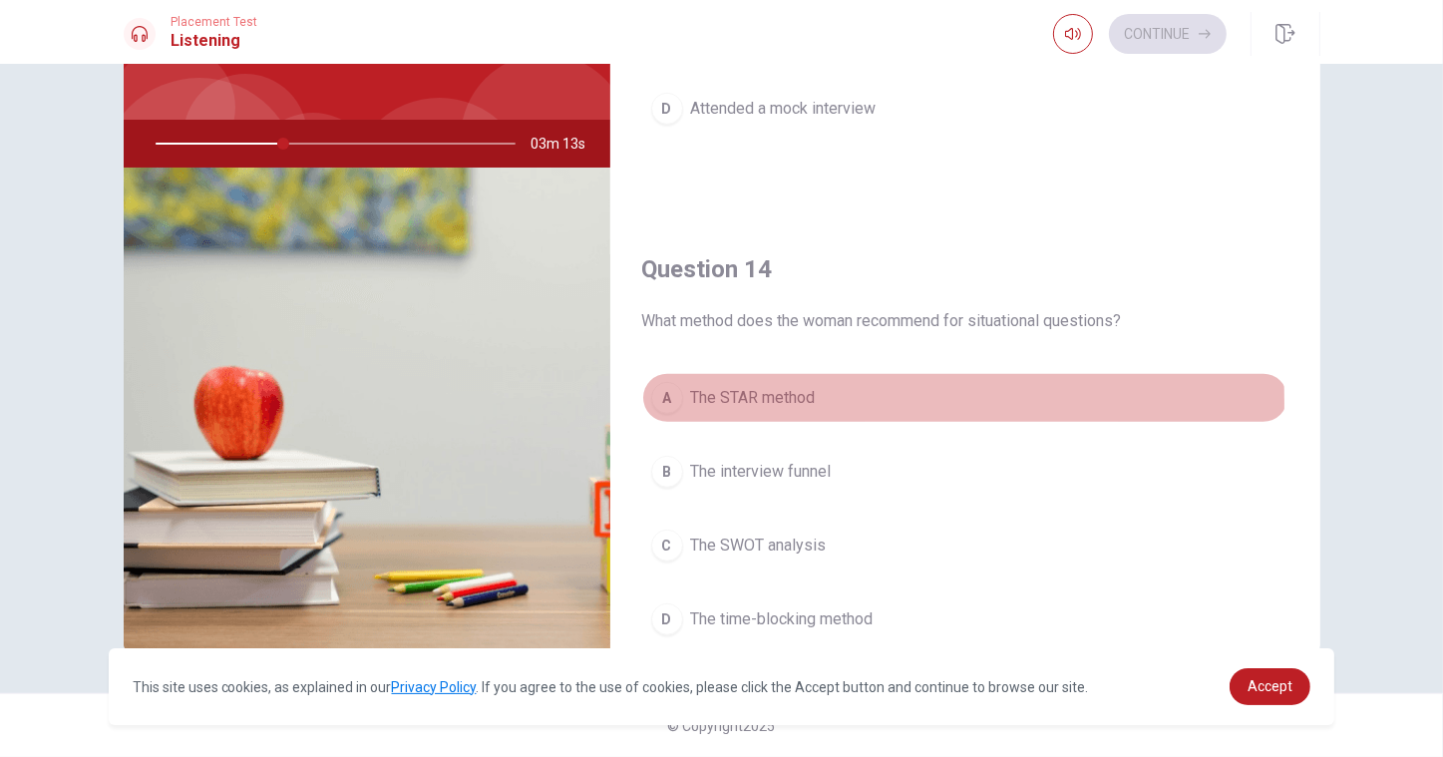
click at [786, 403] on span "The STAR method" at bounding box center [753, 398] width 125 height 24
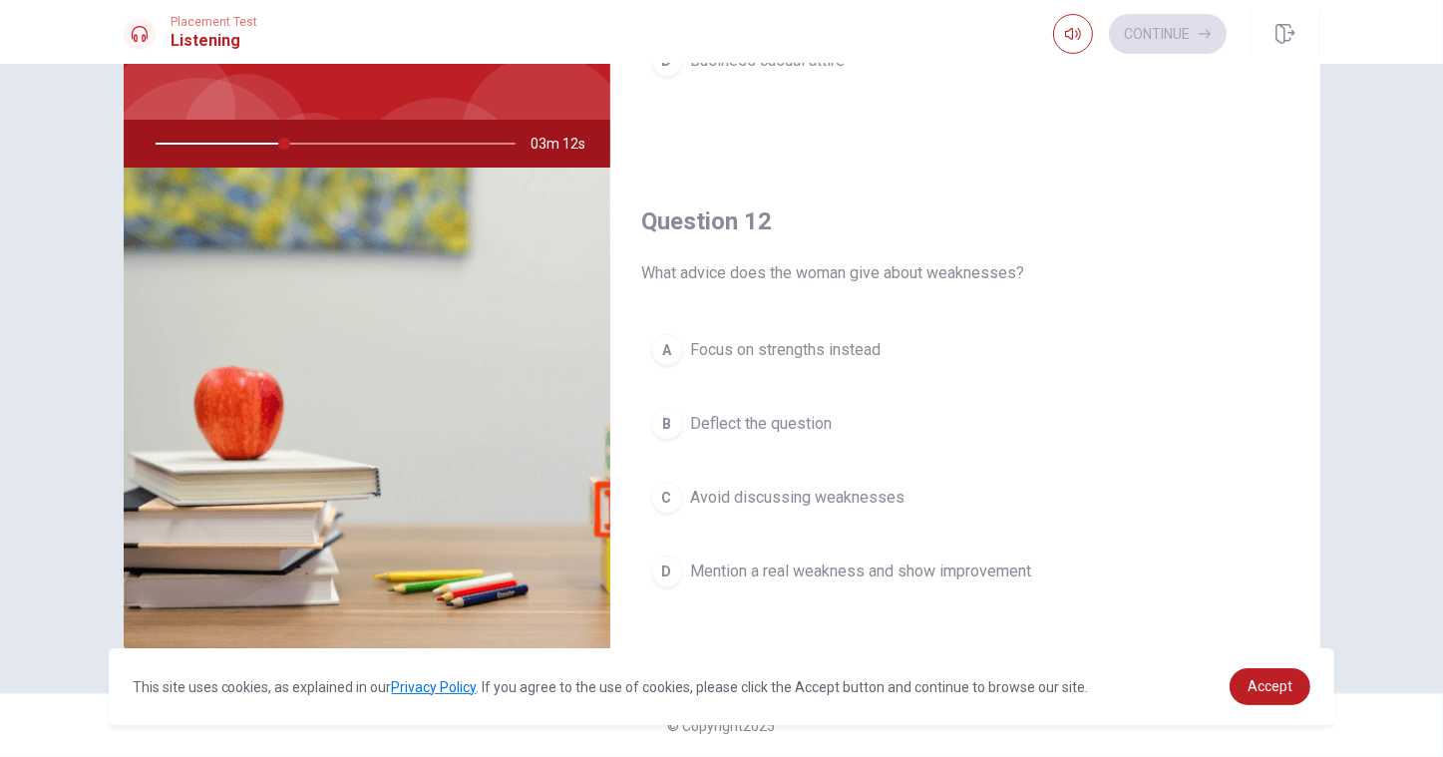
scroll to position [303, 0]
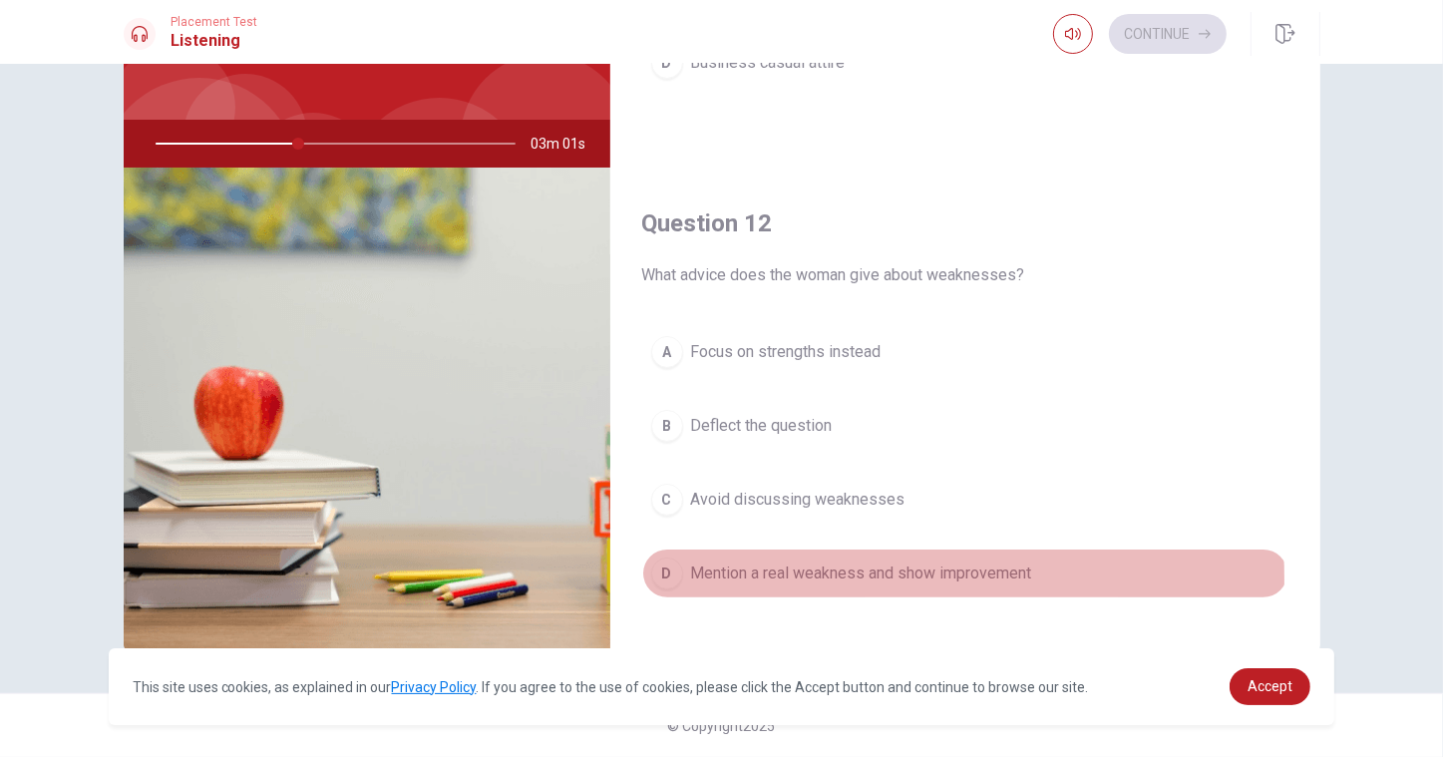
click at [775, 578] on span "Mention a real weakness and show improvement" at bounding box center [861, 573] width 341 height 24
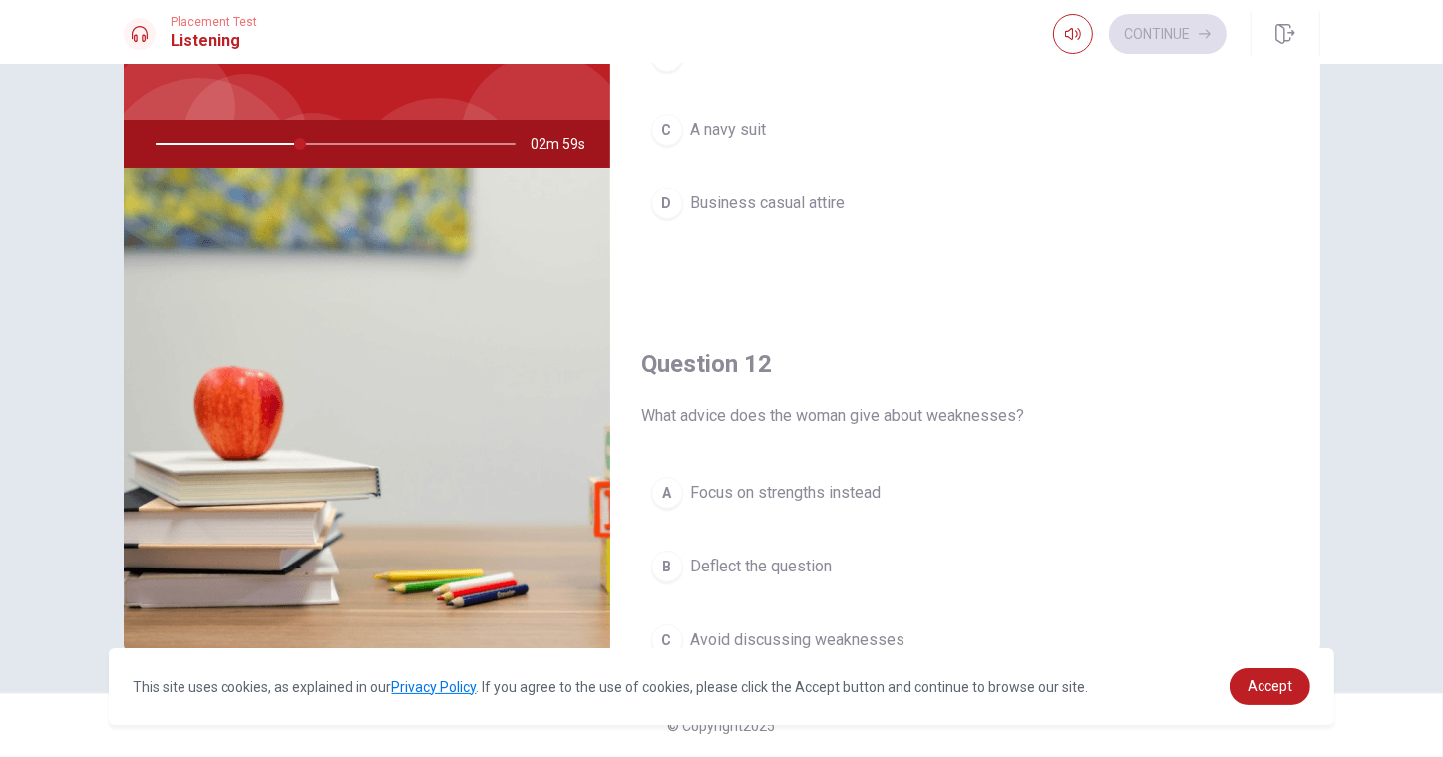
scroll to position [0, 0]
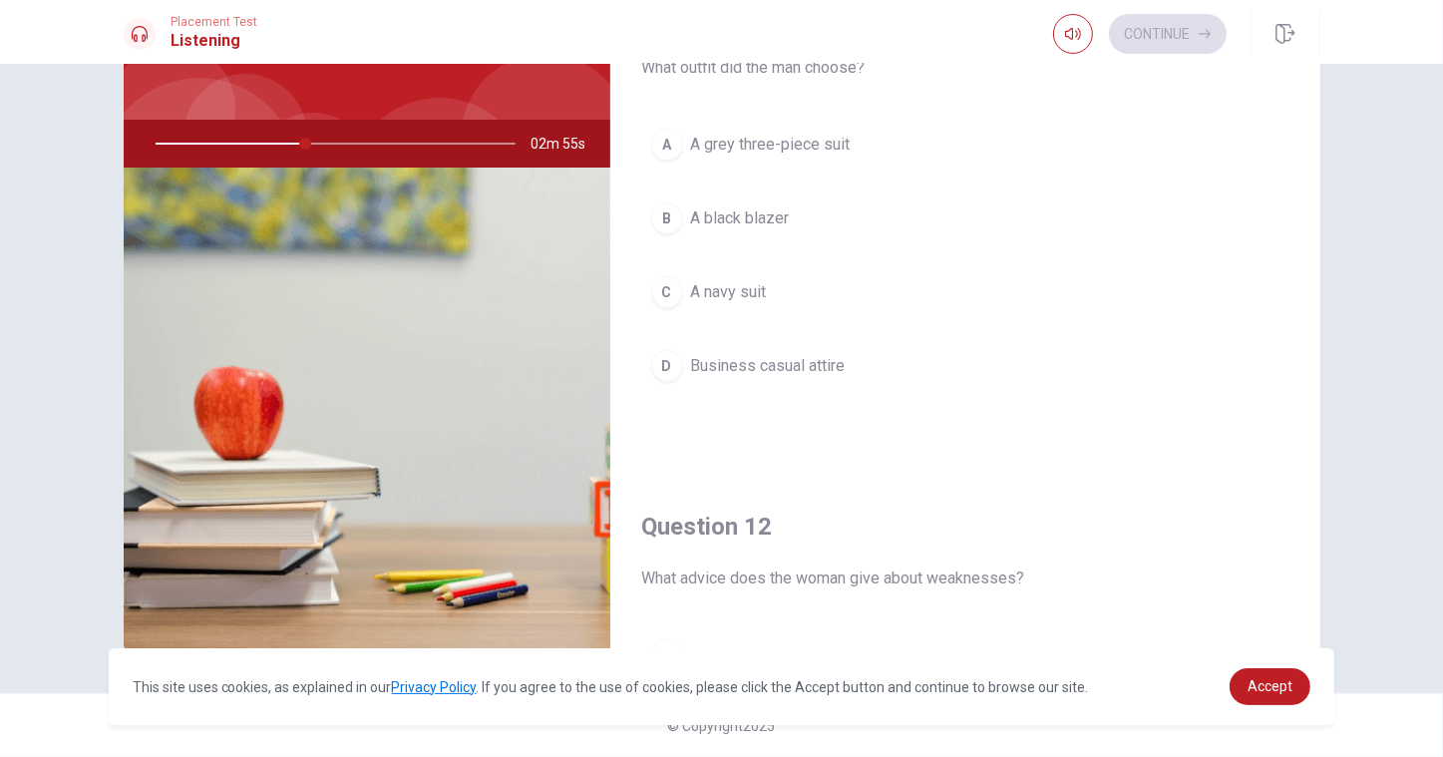
click at [746, 298] on span "A navy suit" at bounding box center [729, 292] width 76 height 24
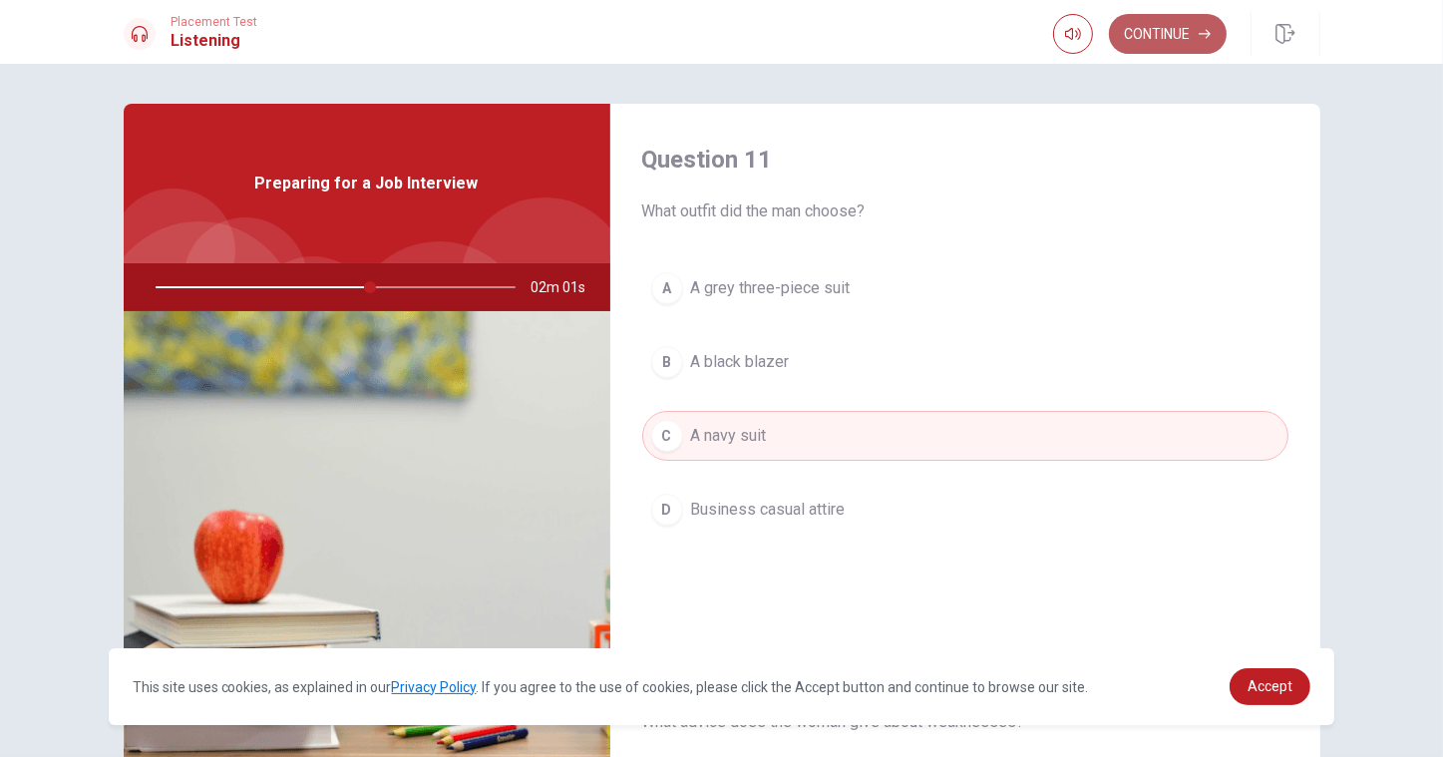
click at [1133, 35] on button "Continue" at bounding box center [1168, 34] width 118 height 40
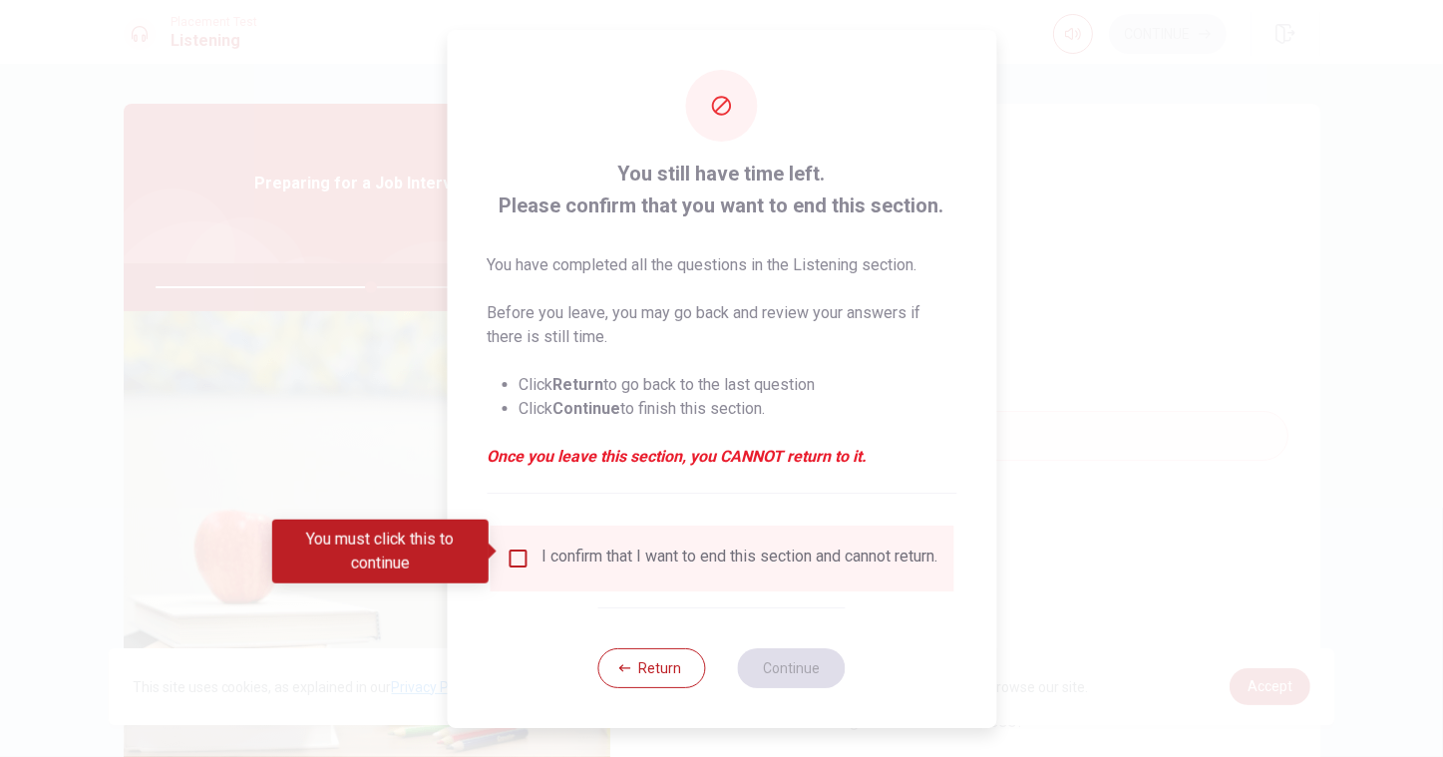
click at [519, 547] on input "You must click this to continue" at bounding box center [518, 559] width 24 height 24
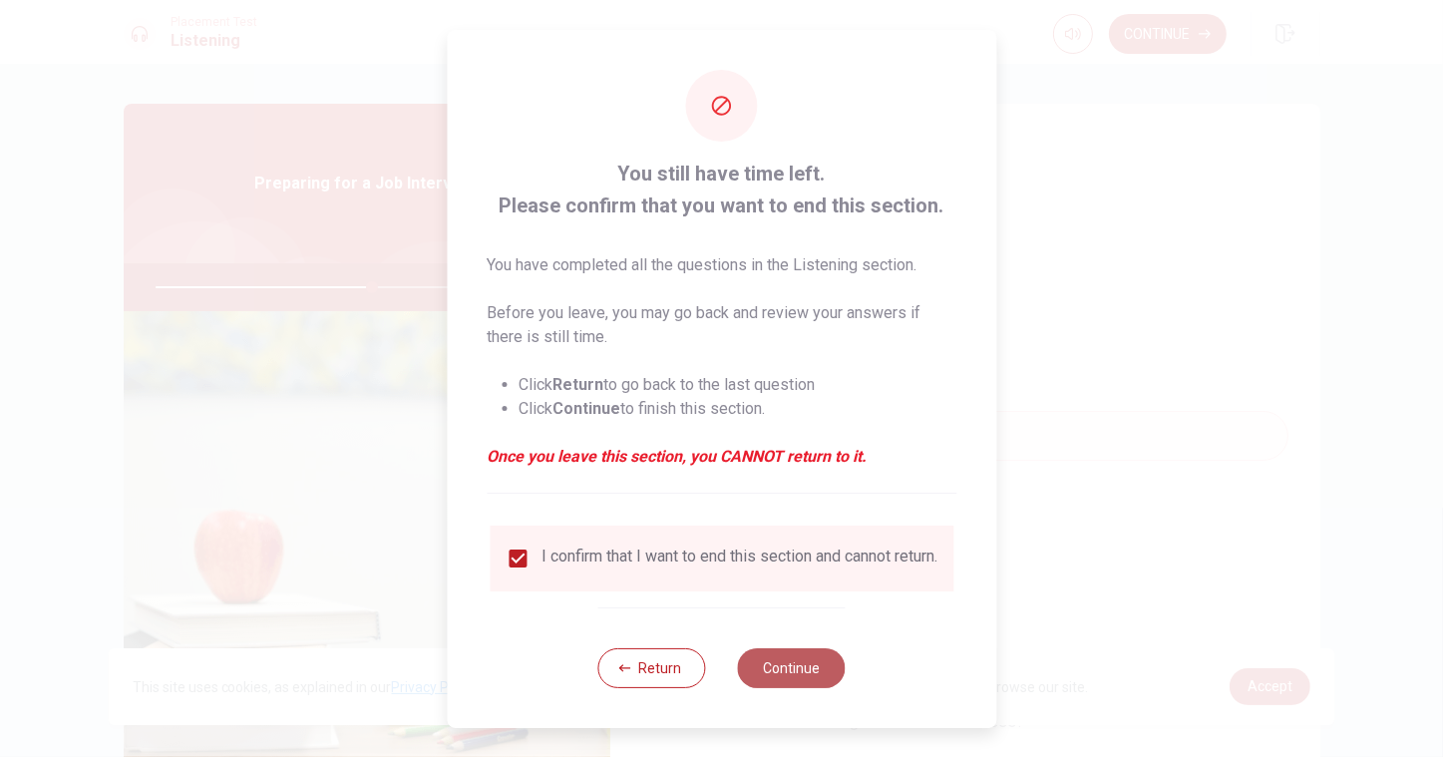
click at [820, 675] on button "Continue" at bounding box center [792, 668] width 108 height 40
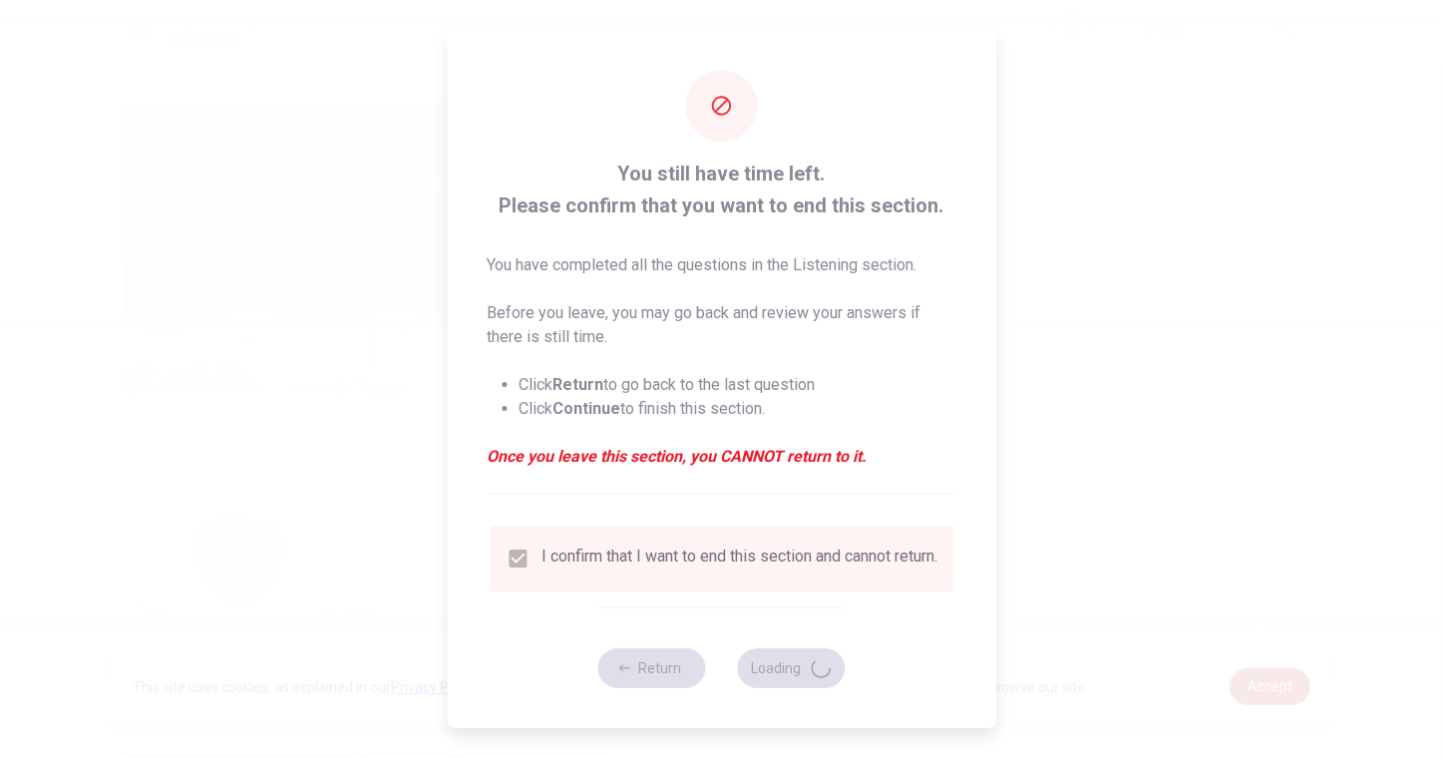
type input "61"
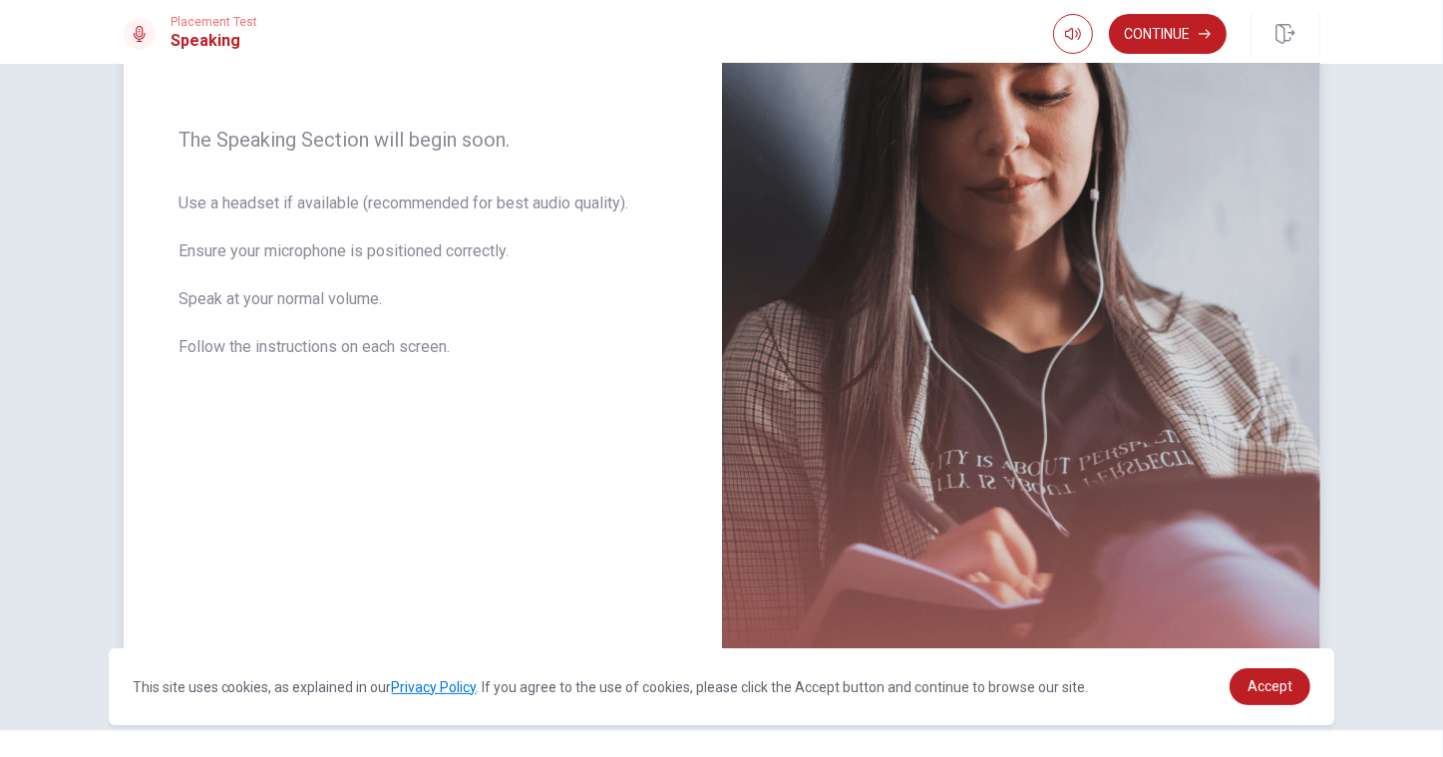
scroll to position [319, 0]
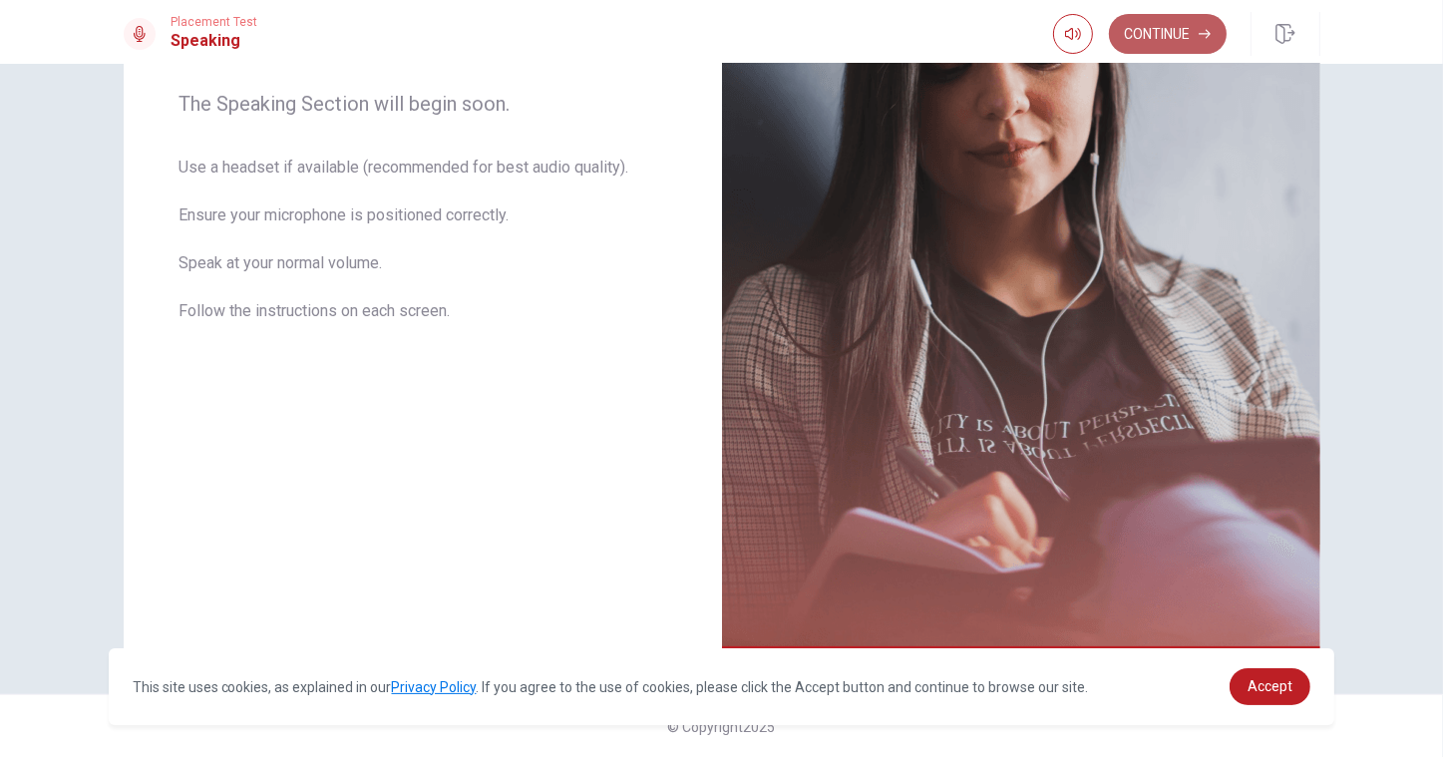
click at [1147, 42] on button "Continue" at bounding box center [1168, 34] width 118 height 40
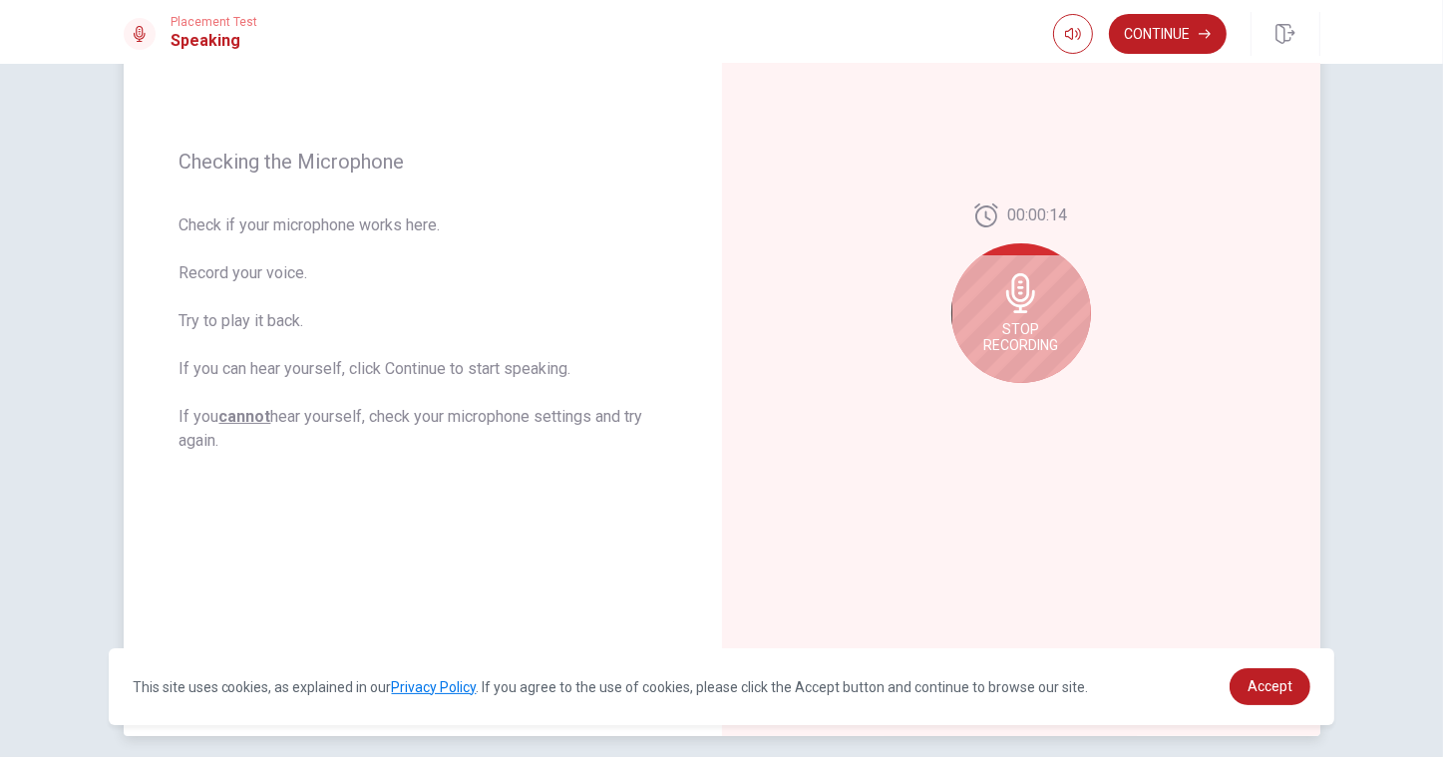
scroll to position [236, 0]
click at [1014, 310] on icon at bounding box center [1020, 294] width 29 height 40
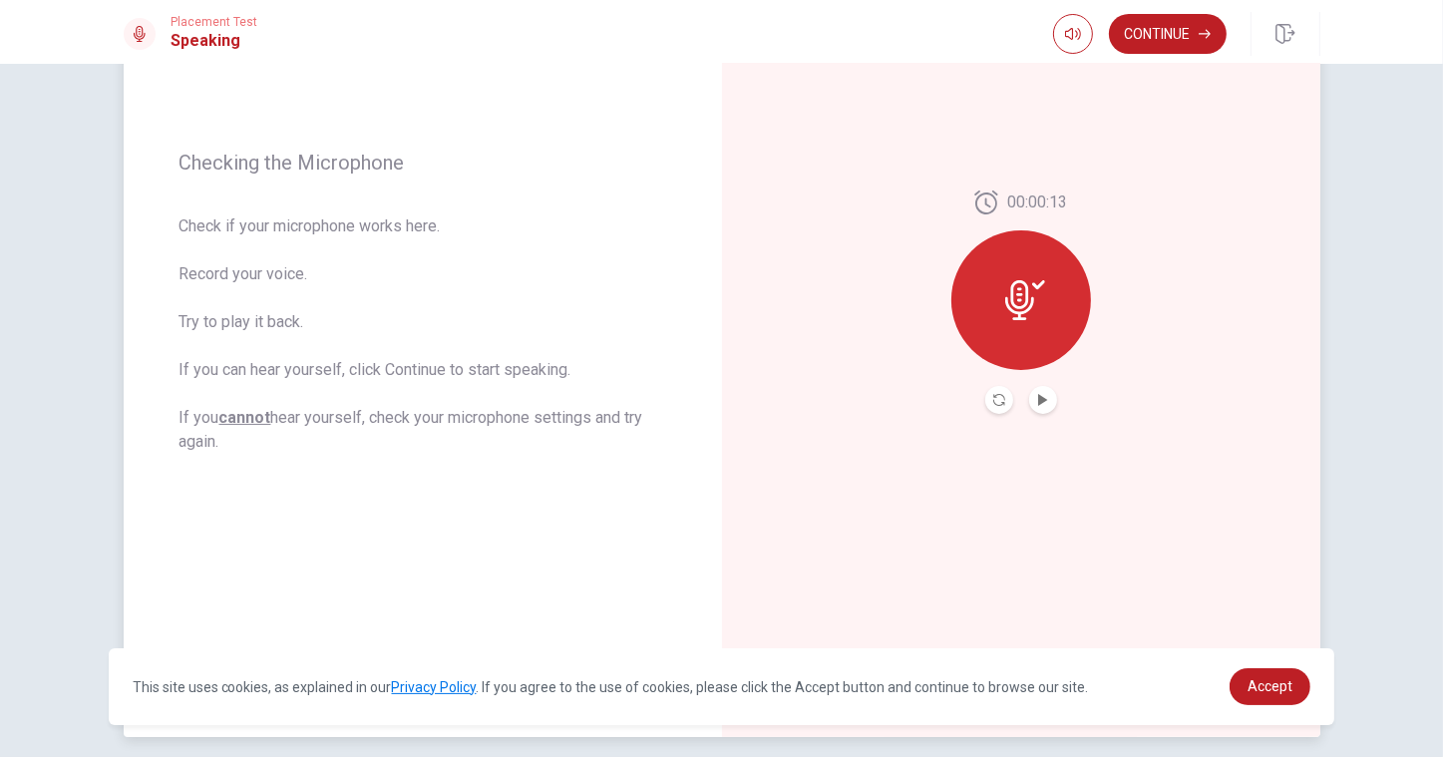
click at [1021, 322] on div at bounding box center [1021, 300] width 140 height 140
click at [997, 409] on button "Record Again" at bounding box center [999, 400] width 28 height 28
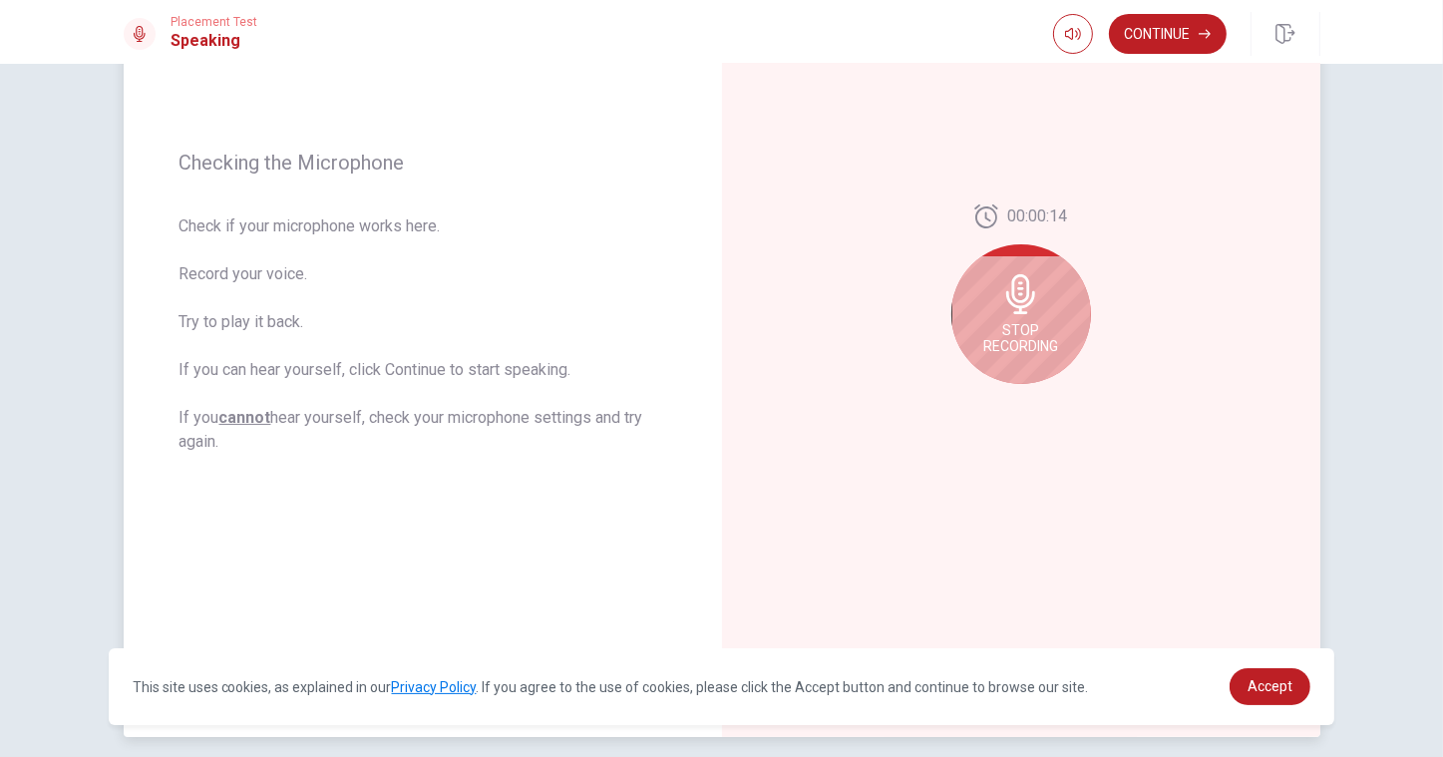
click at [1041, 330] on span "Stop Recording" at bounding box center [1020, 338] width 75 height 32
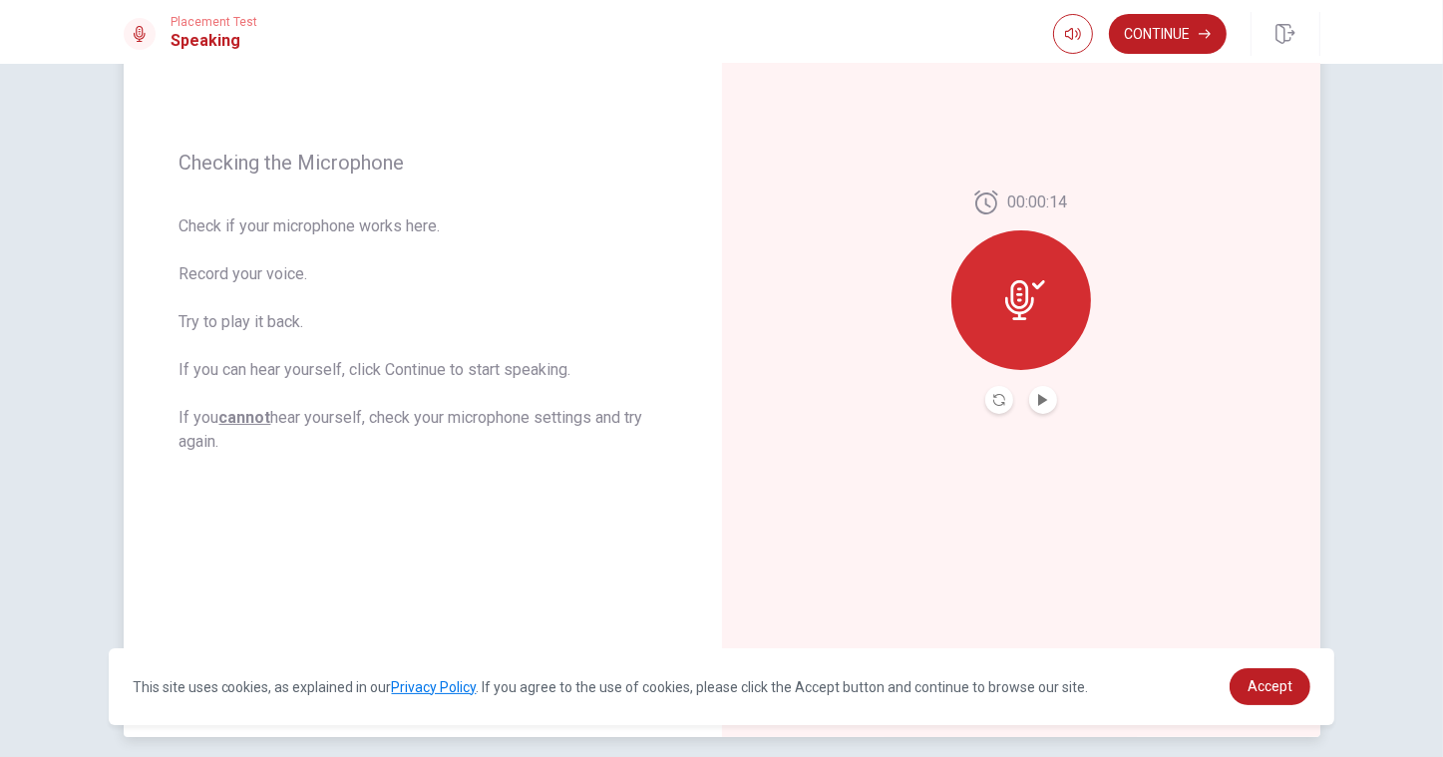
click at [1047, 406] on button "Play Audio" at bounding box center [1043, 400] width 28 height 28
click at [1159, 44] on button "Continue" at bounding box center [1168, 34] width 118 height 40
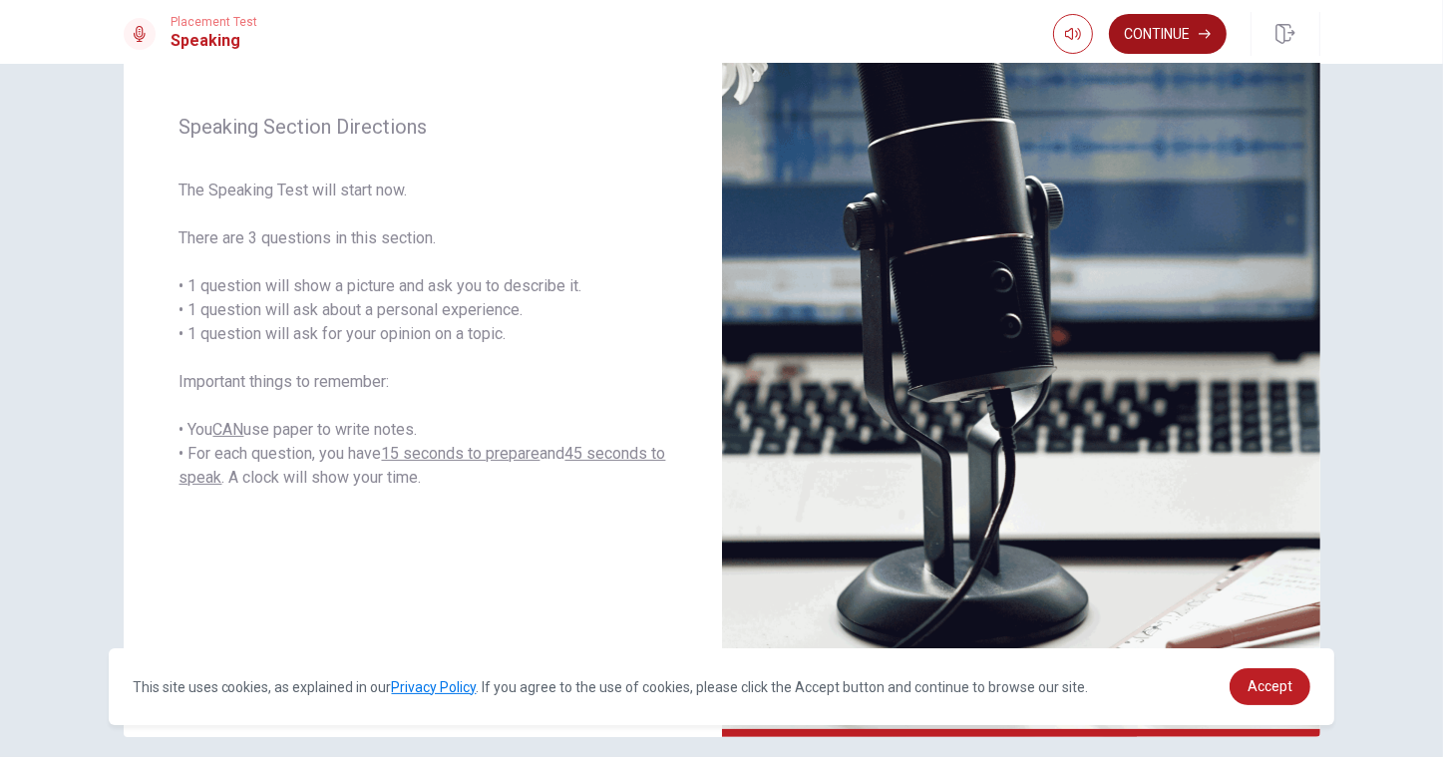
click at [1152, 46] on button "Continue" at bounding box center [1168, 34] width 118 height 40
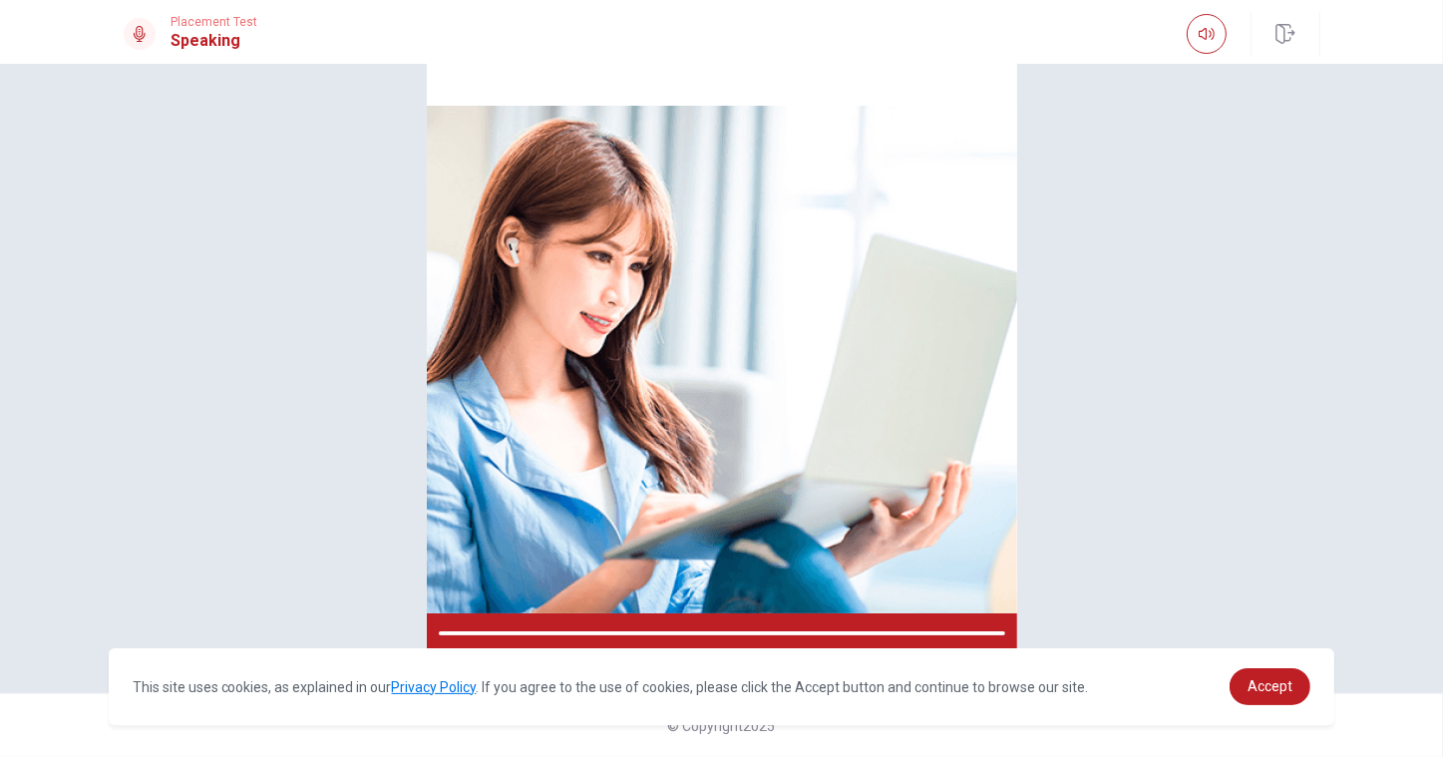
scroll to position [117, 0]
click at [1192, 477] on div "Please Listen Carefully" at bounding box center [722, 320] width 1261 height 667
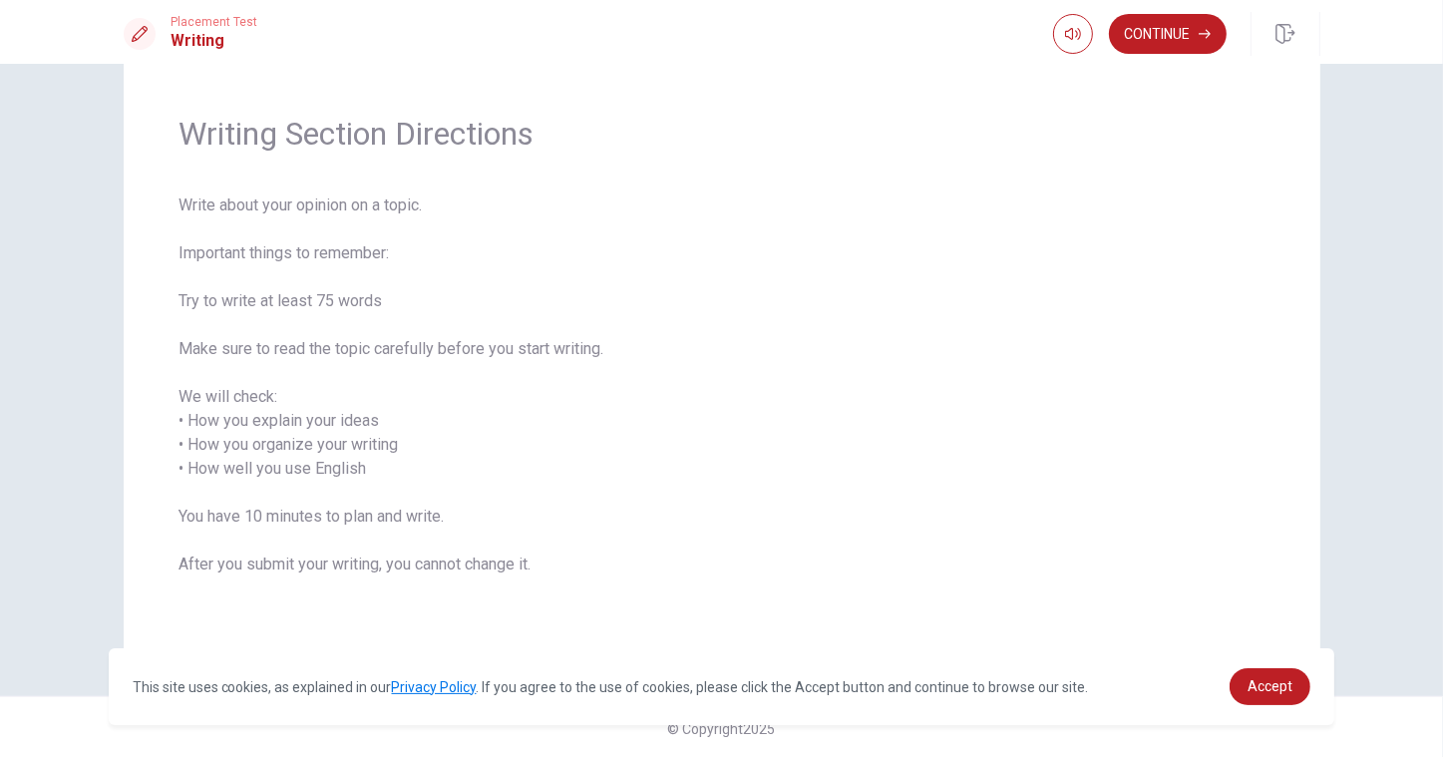
scroll to position [48, 0]
click at [1149, 40] on button "Continue" at bounding box center [1168, 34] width 118 height 40
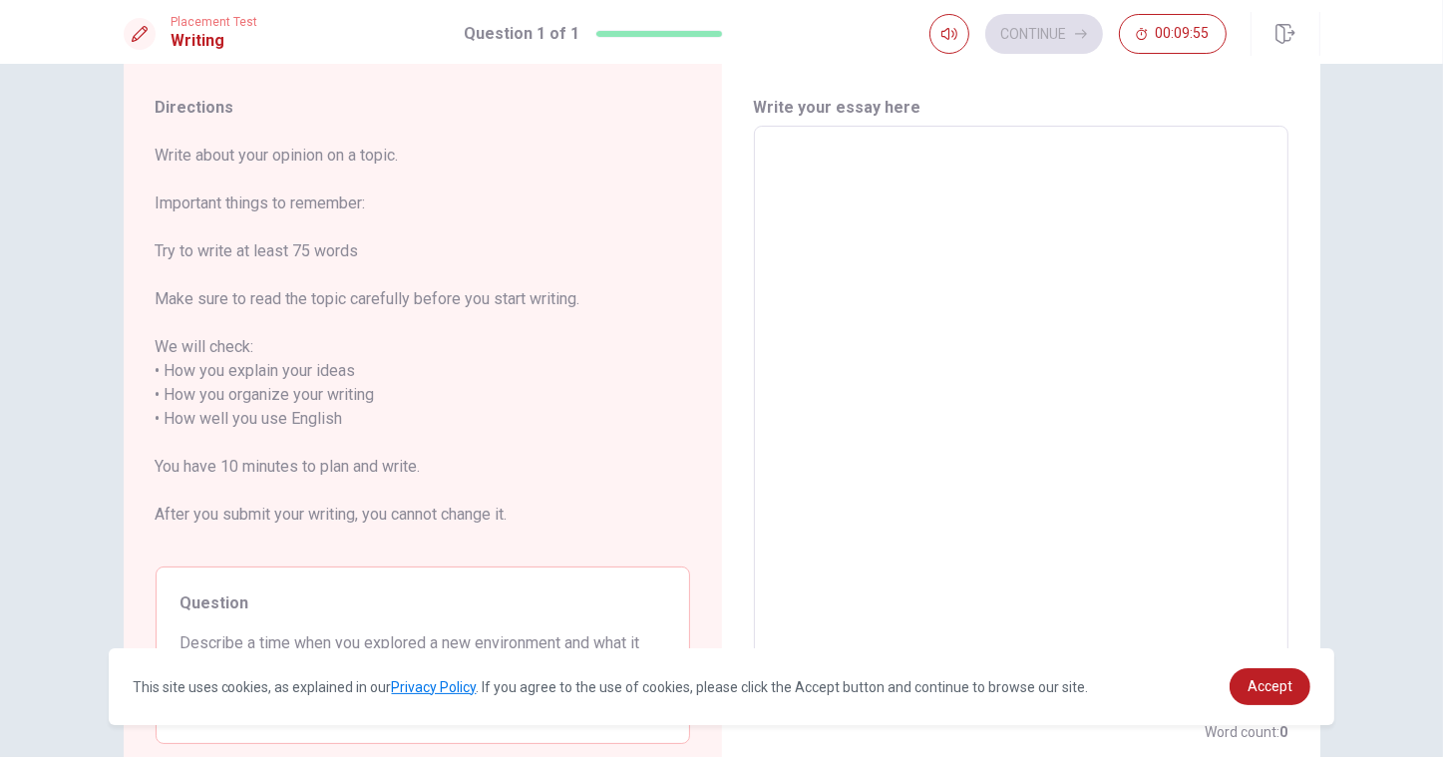
scroll to position [179, 0]
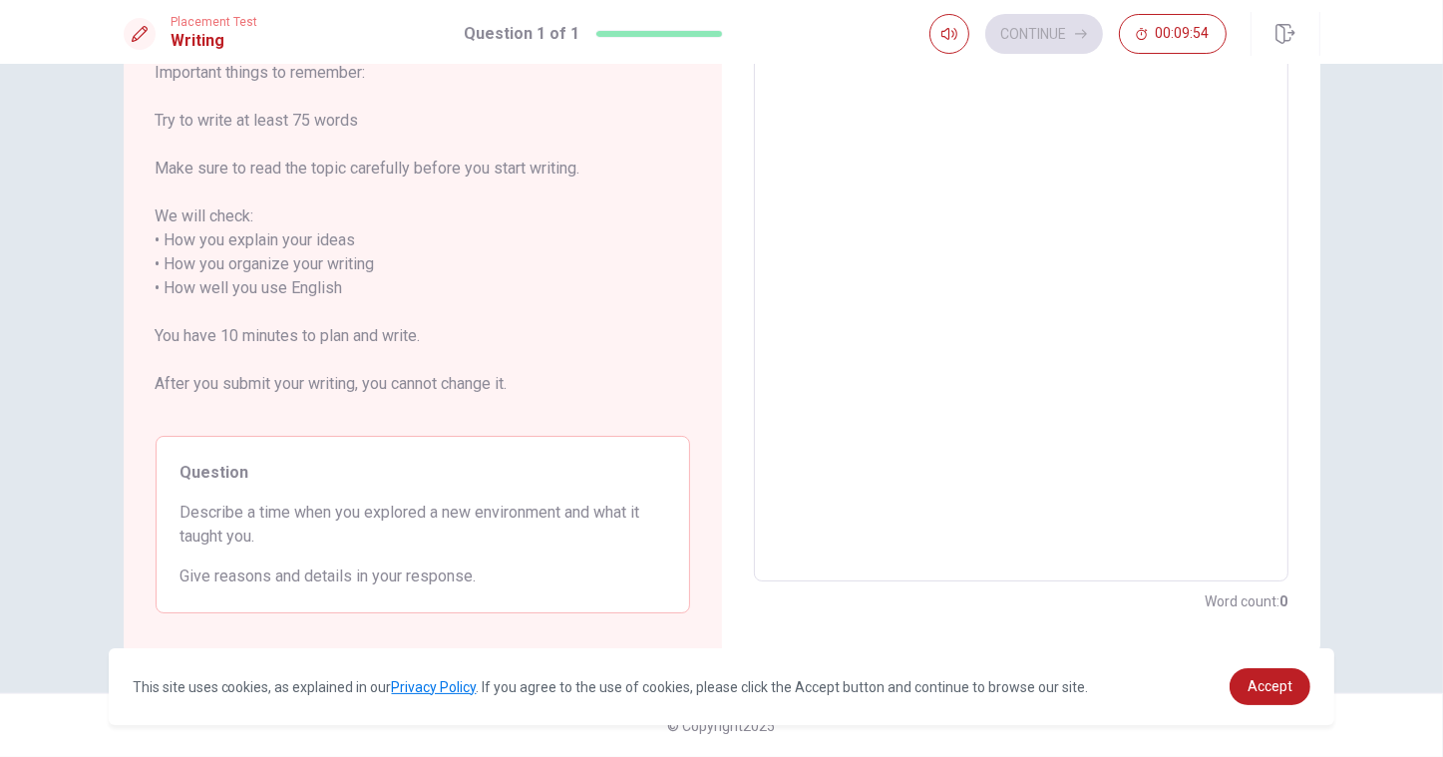
click at [423, 423] on div "Write about your opinion on a topic. Important things to remember: Try to write…" at bounding box center [423, 313] width 535 height 600
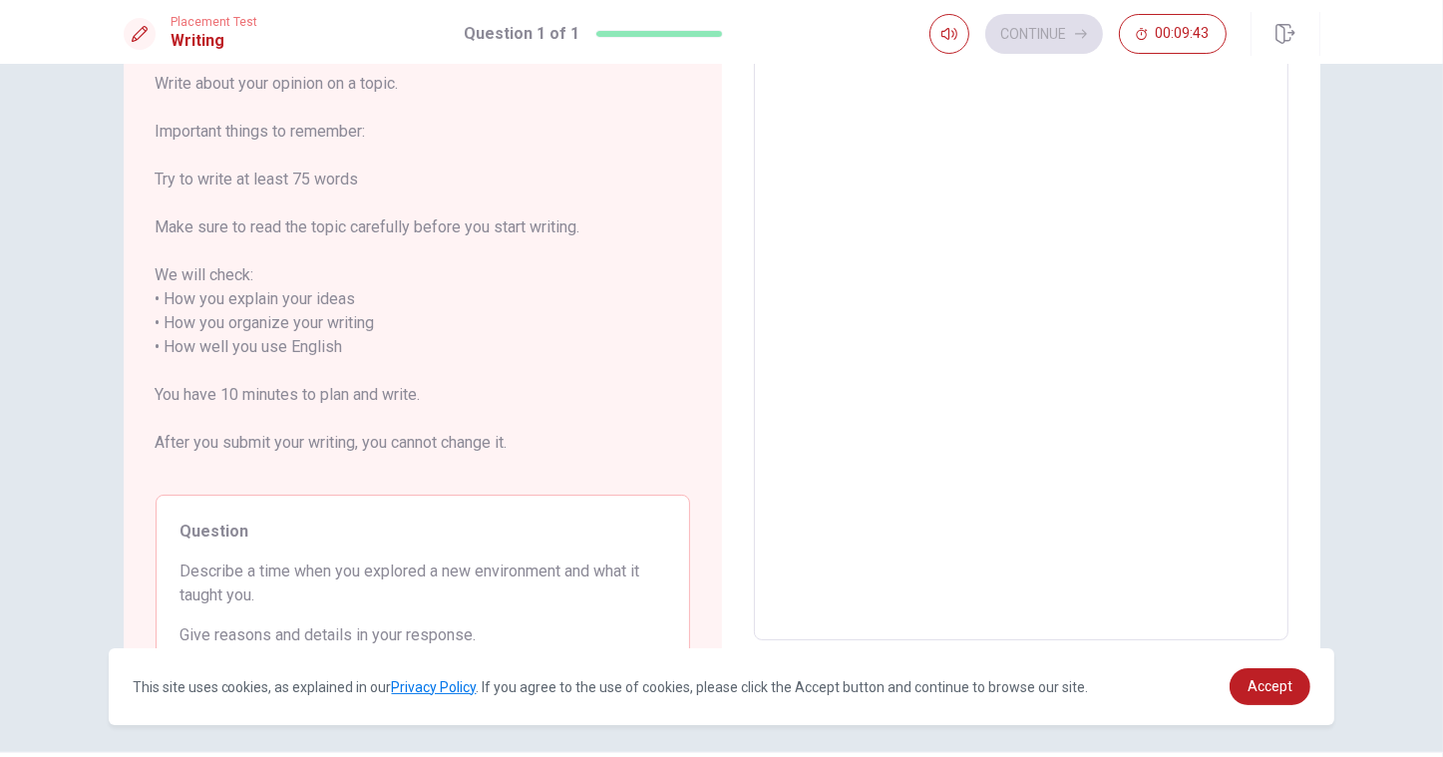
scroll to position [119, 0]
click at [825, 201] on textarea at bounding box center [1021, 348] width 507 height 553
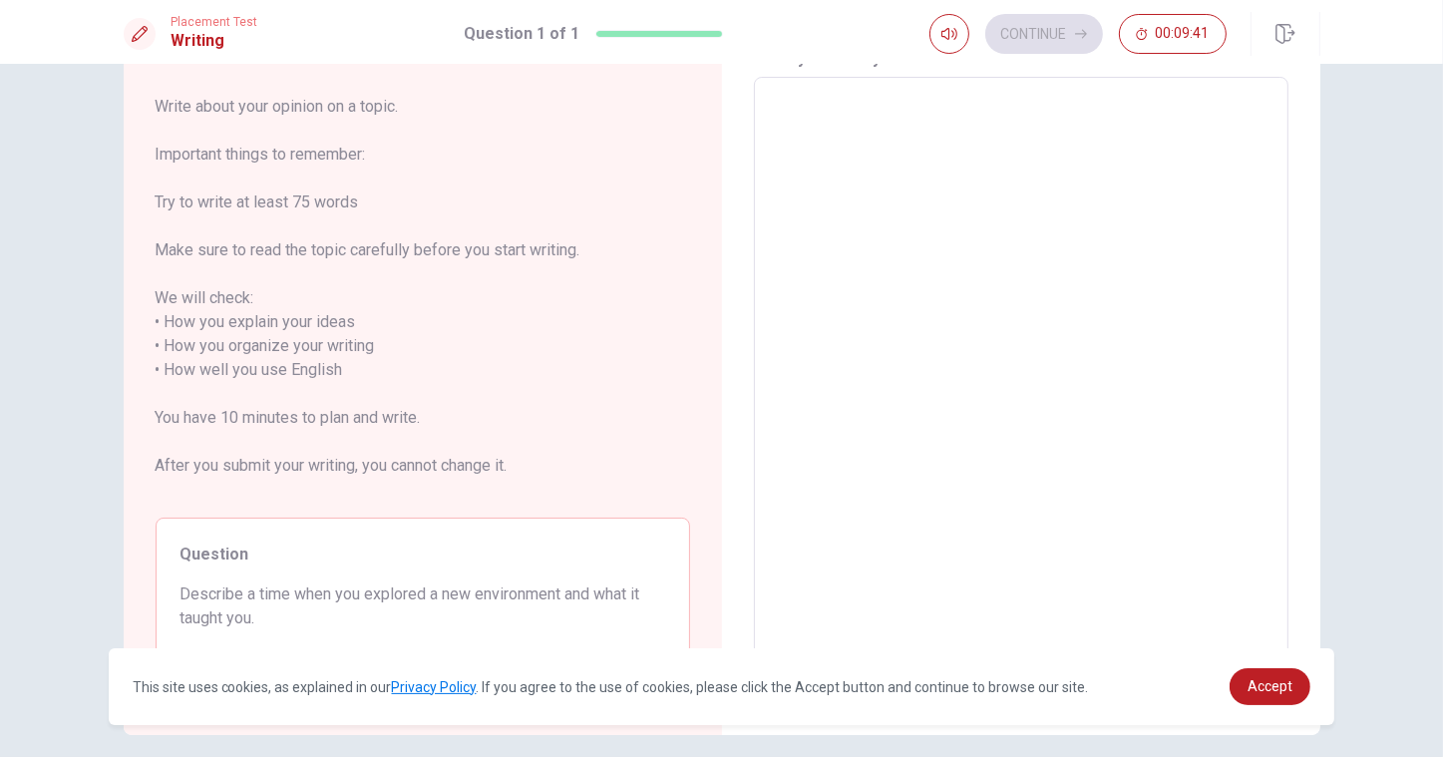
scroll to position [96, 0]
type textarea "x"
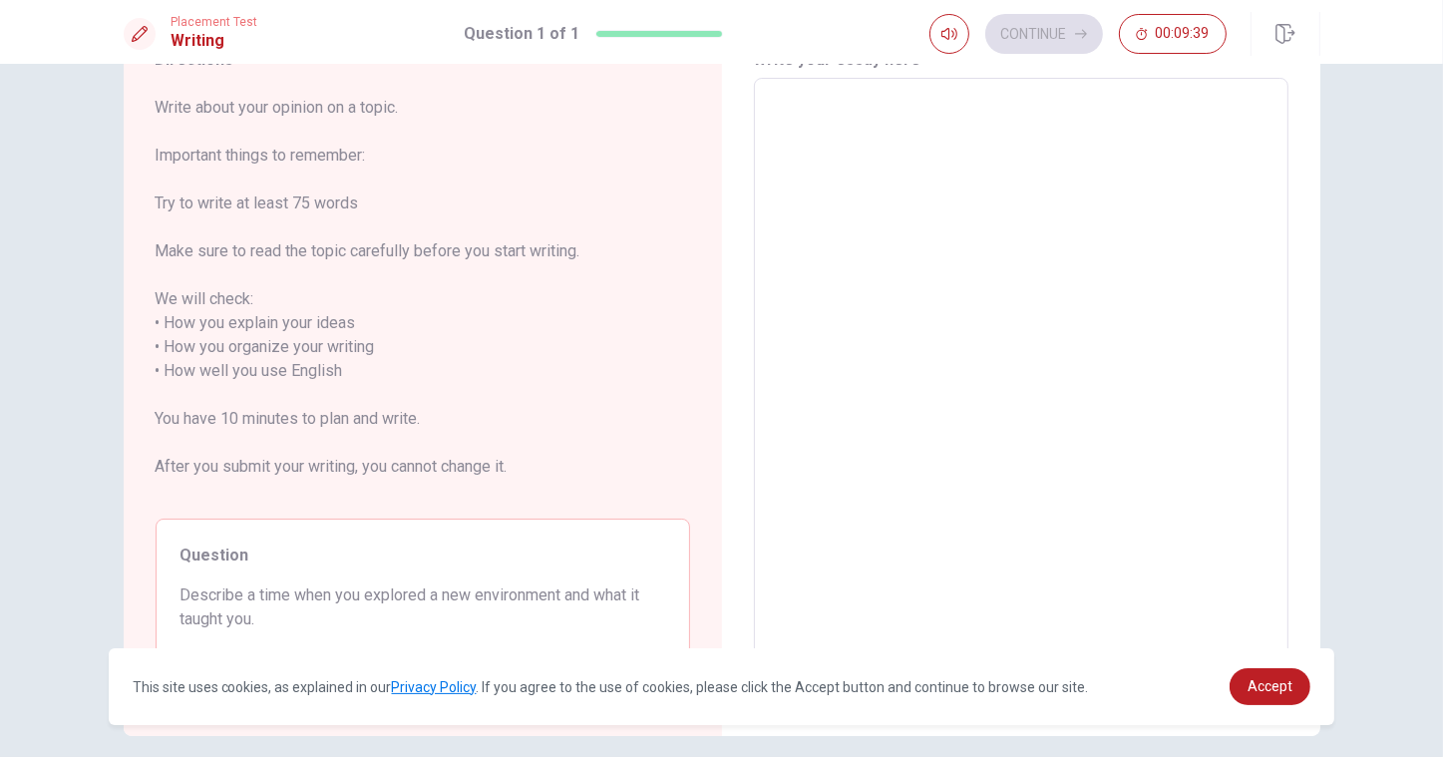
type textarea "x"
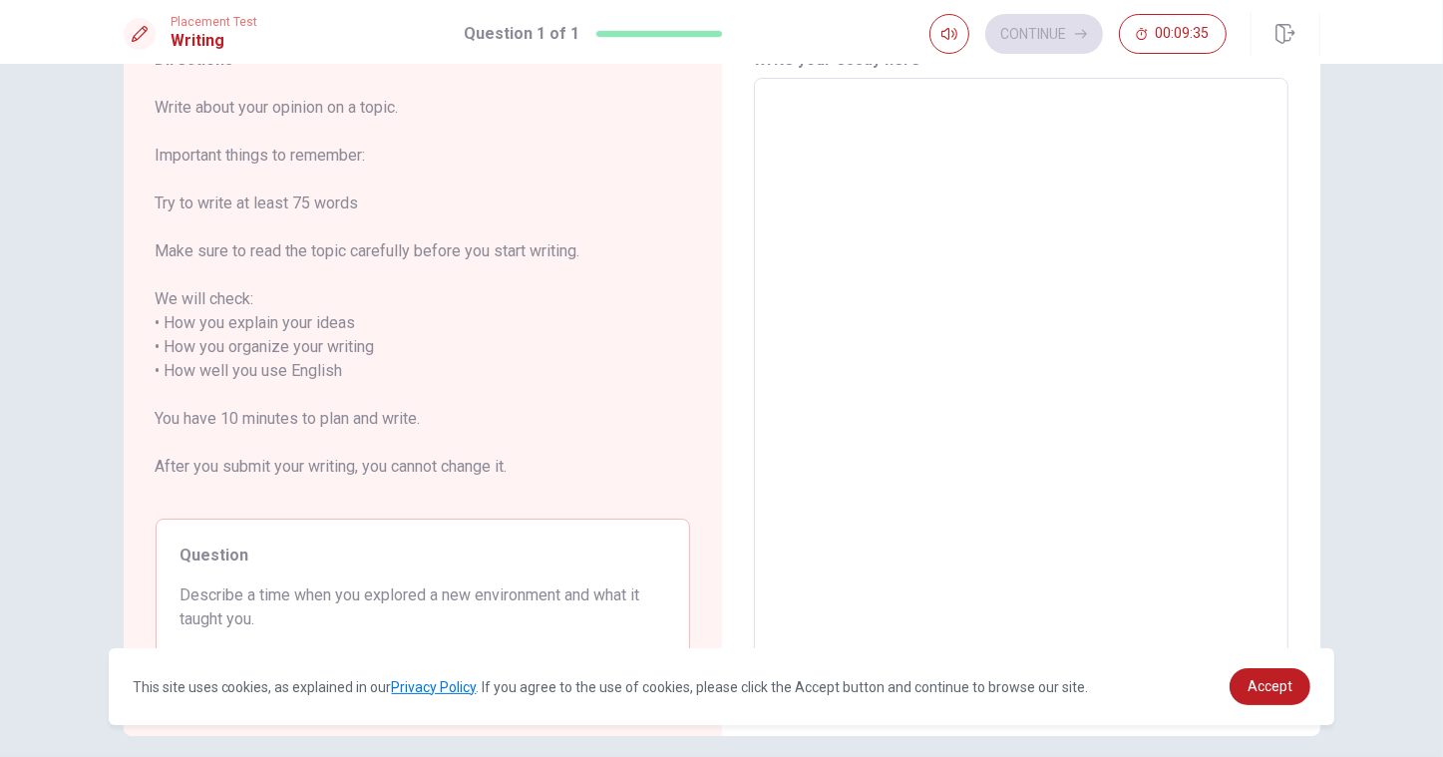
type textarea "x"
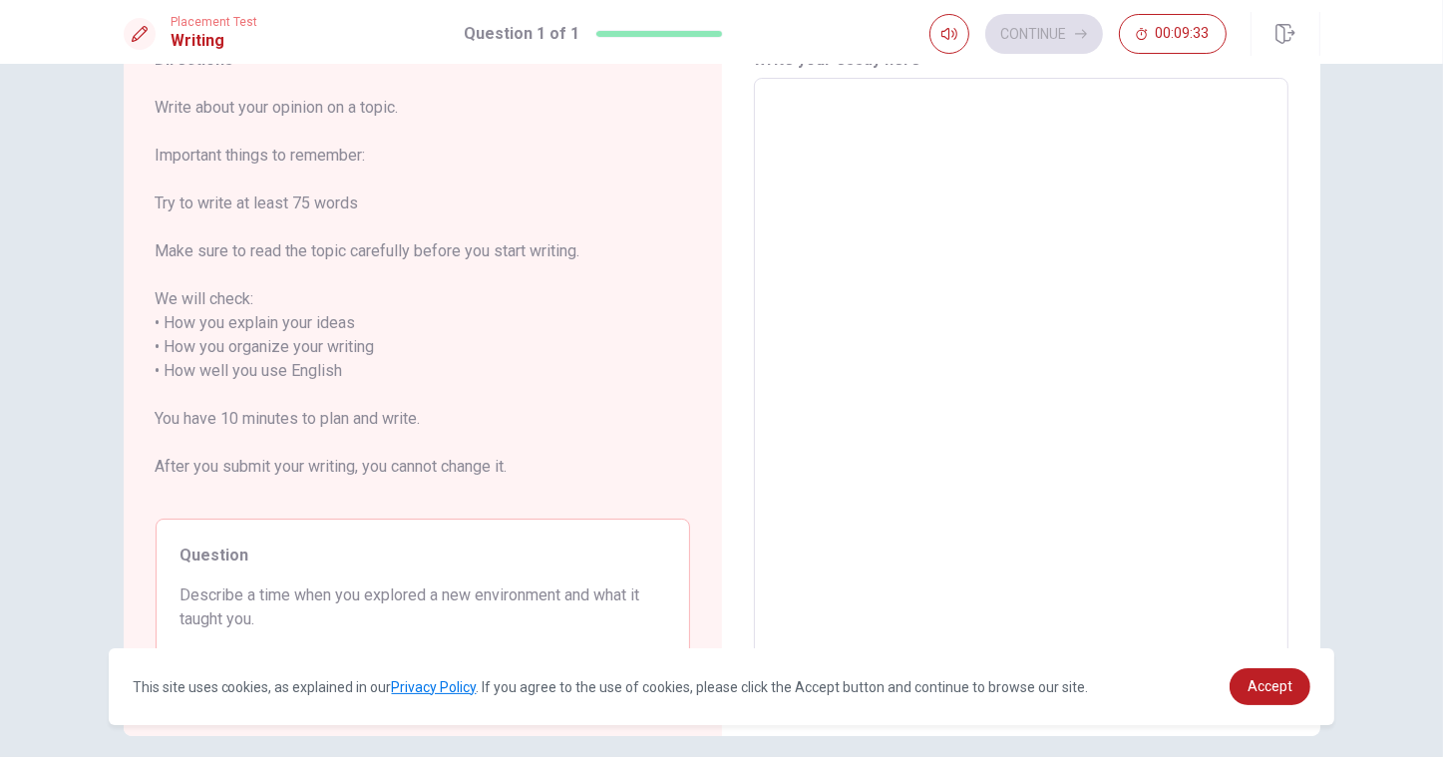
type textarea "I"
type textarea "x"
type textarea "I"
type textarea "x"
type textarea "I w"
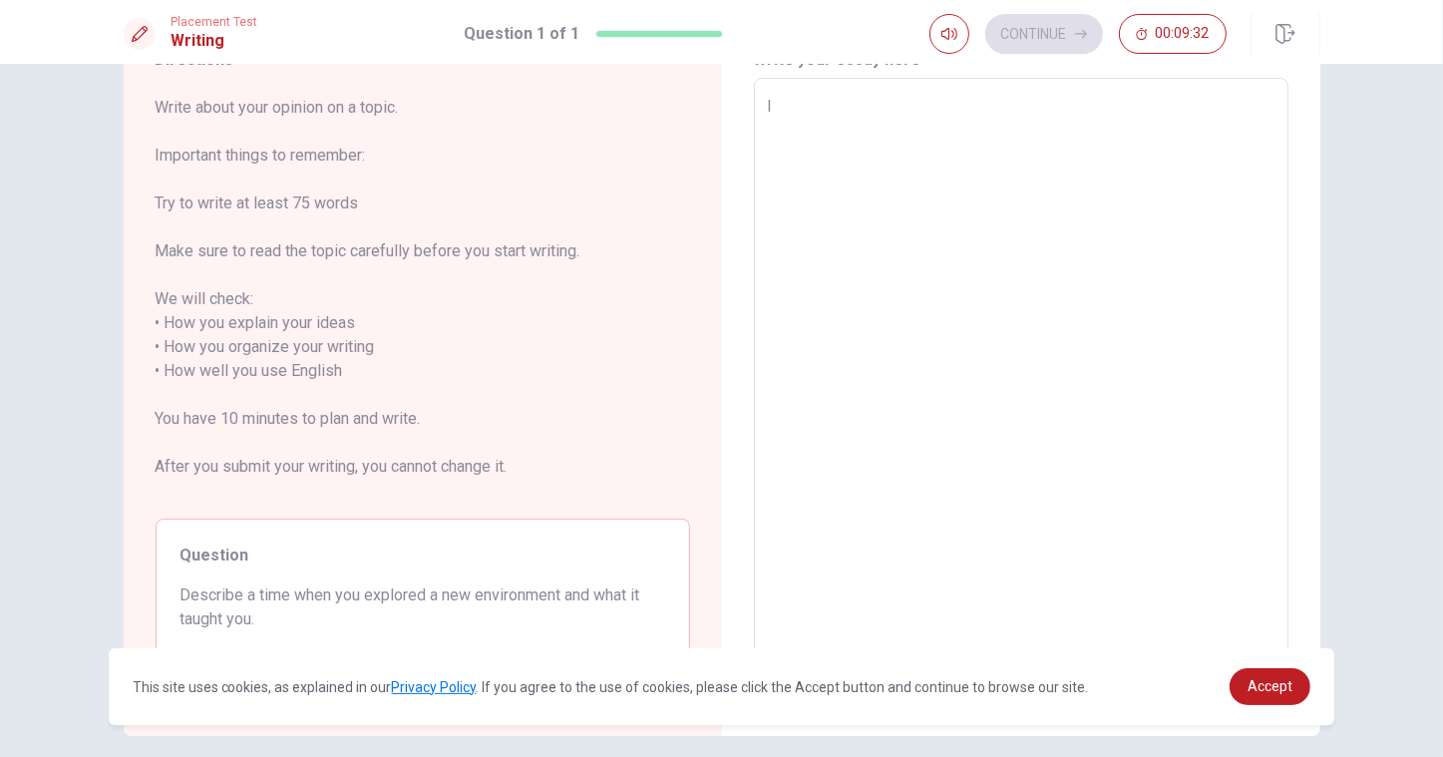
type textarea "x"
type textarea "I wo"
type textarea "x"
type textarea "I wou"
type textarea "x"
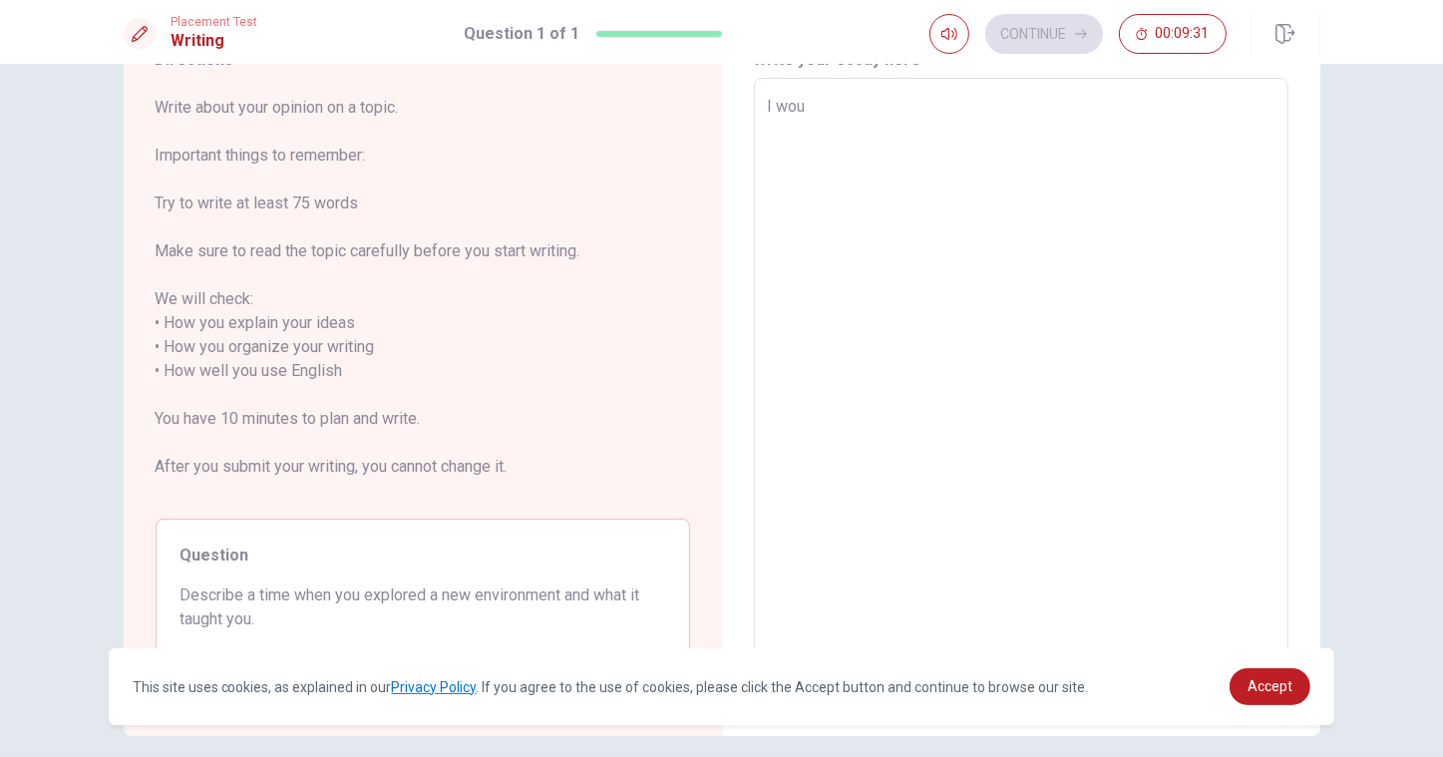
type textarea "I woud"
type textarea "x"
type textarea "I wou"
type textarea "x"
type textarea "I woul"
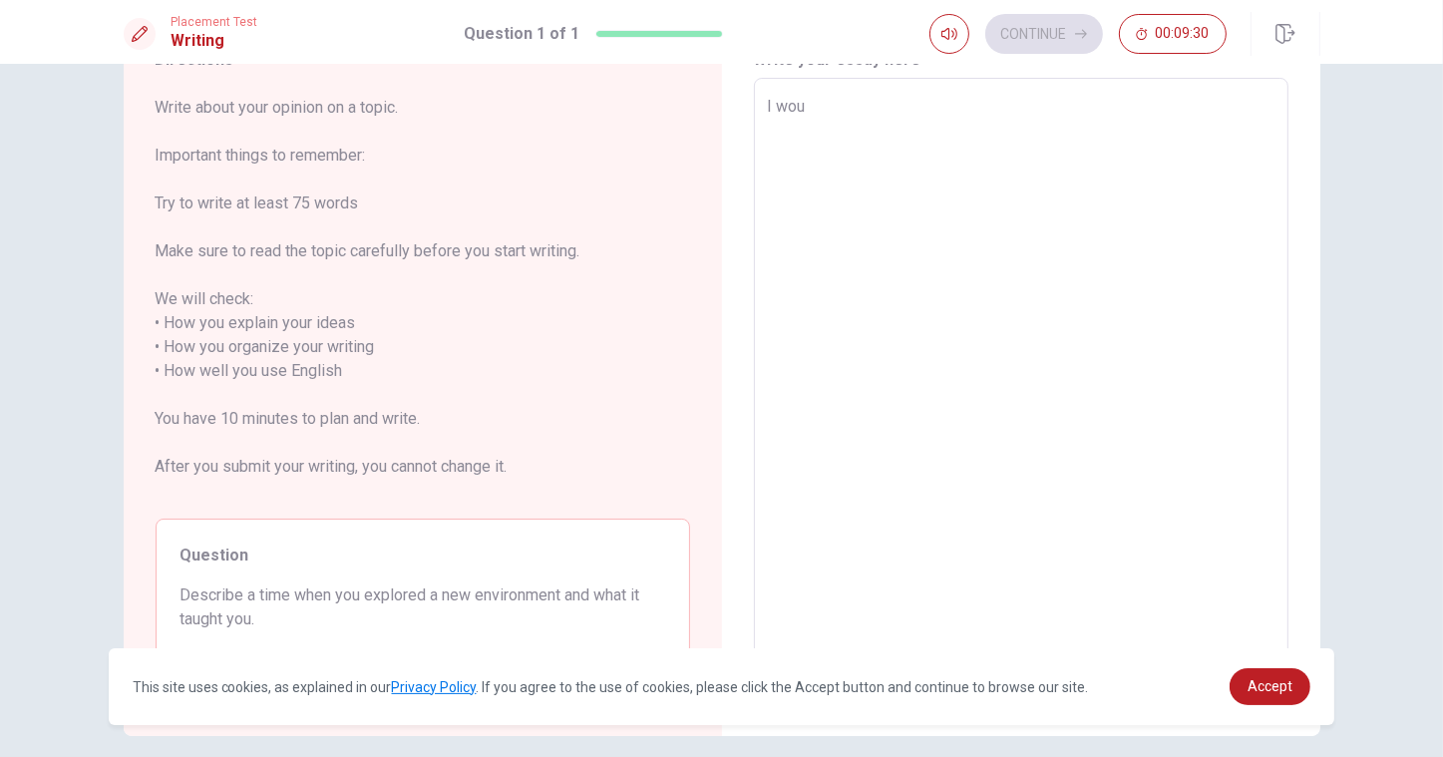
type textarea "x"
type textarea "I would"
type textarea "x"
type textarea "I would"
type textarea "x"
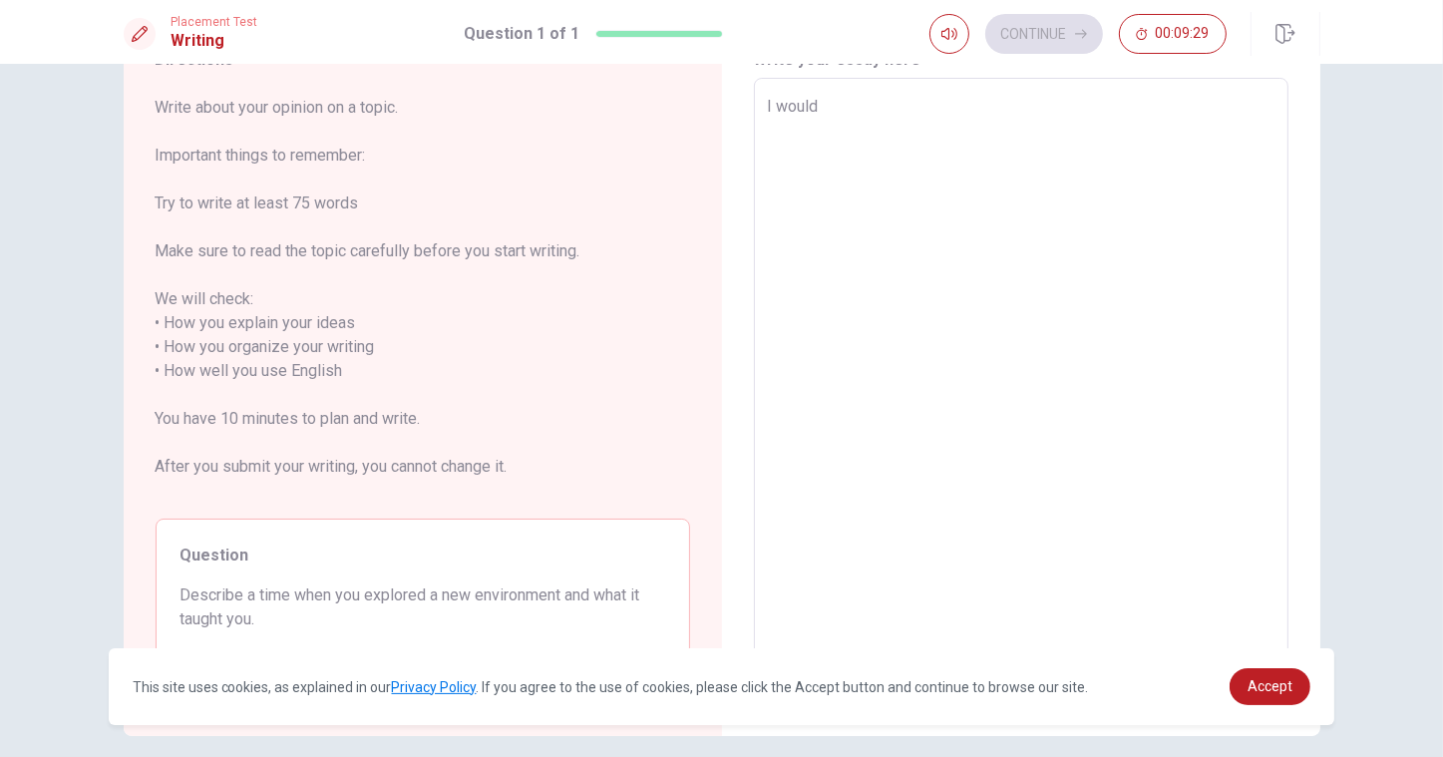
type textarea "I would i"
type textarea "x"
type textarea "I would"
type textarea "x"
type textarea "I would l"
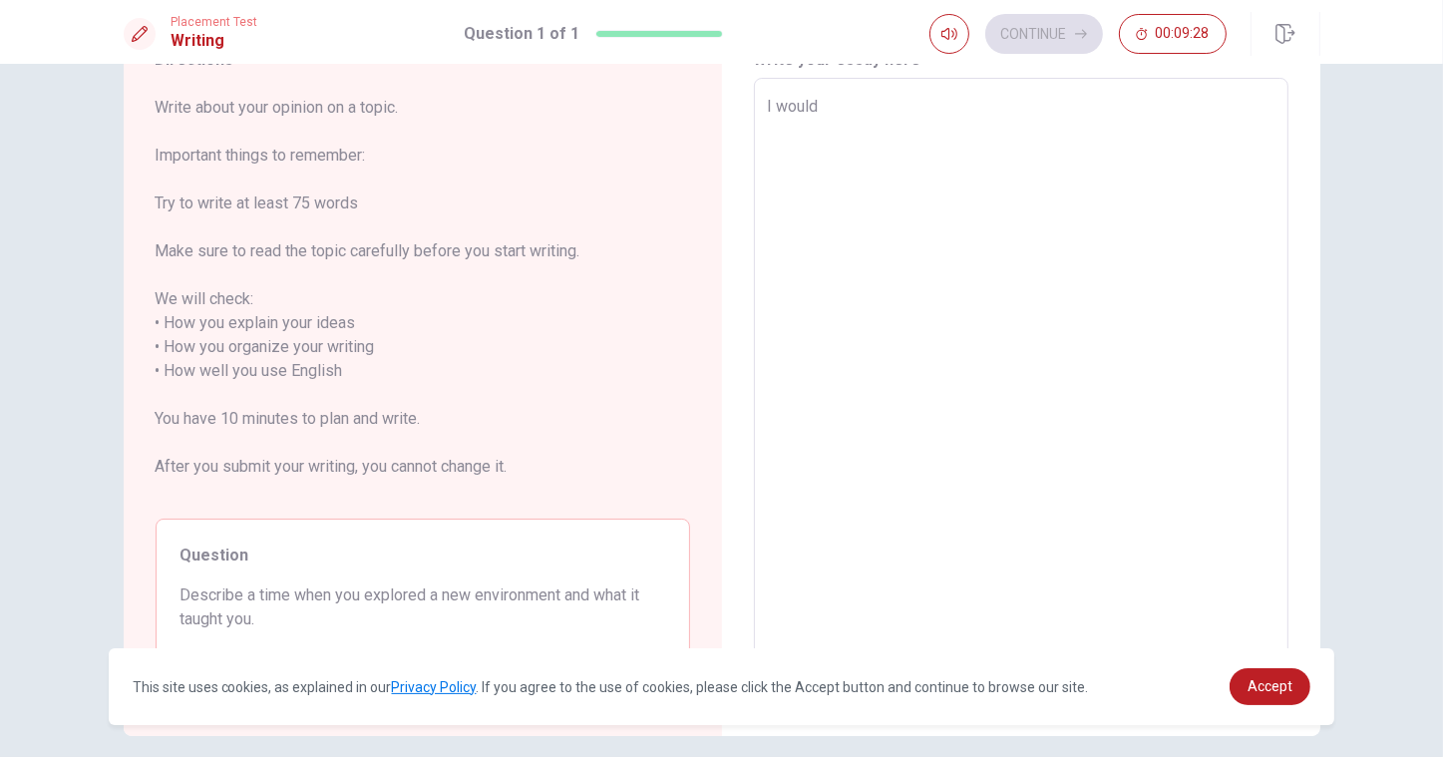
type textarea "x"
type textarea "I would li"
type textarea "x"
type textarea "I would lie"
type textarea "x"
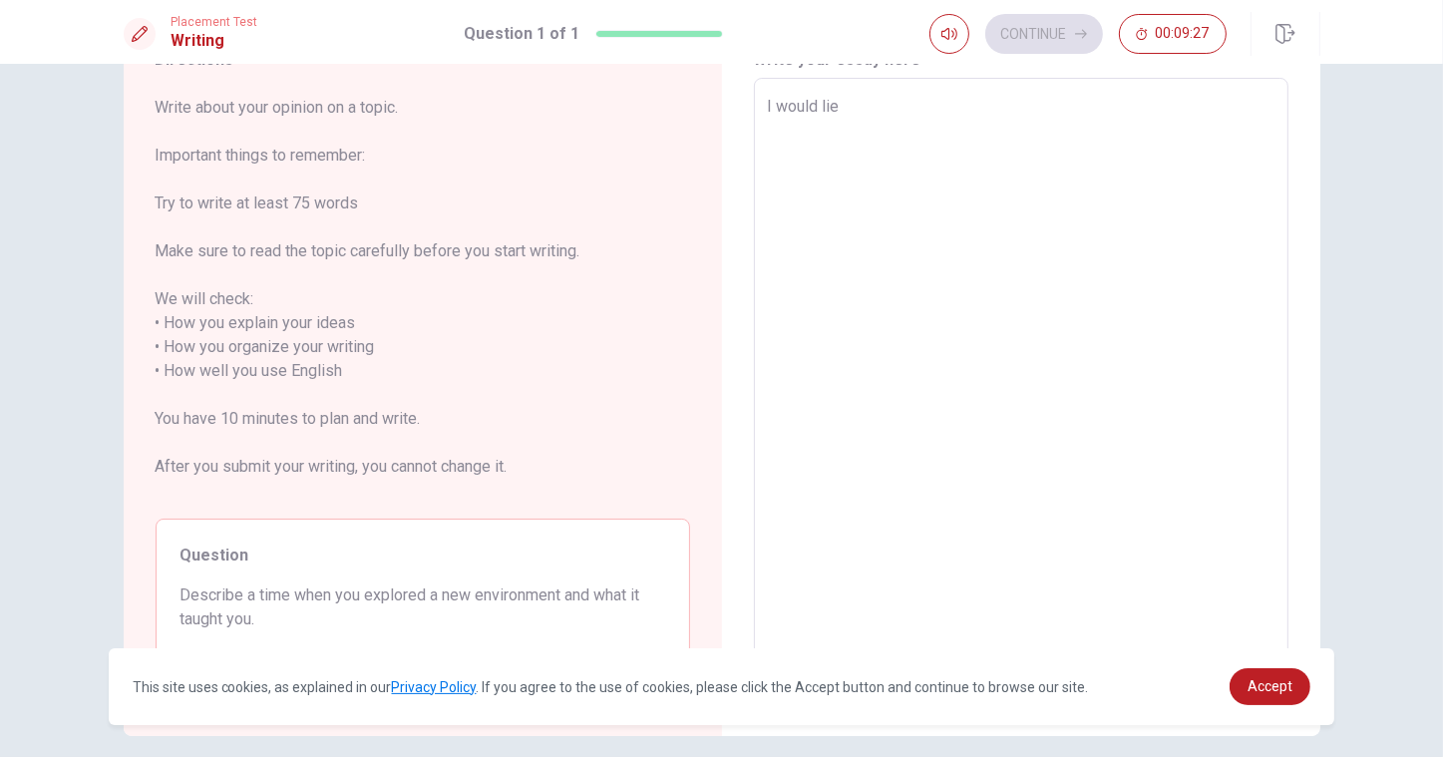
type textarea "I would li"
type textarea "x"
type textarea "I would l"
type textarea "x"
type textarea "I would li"
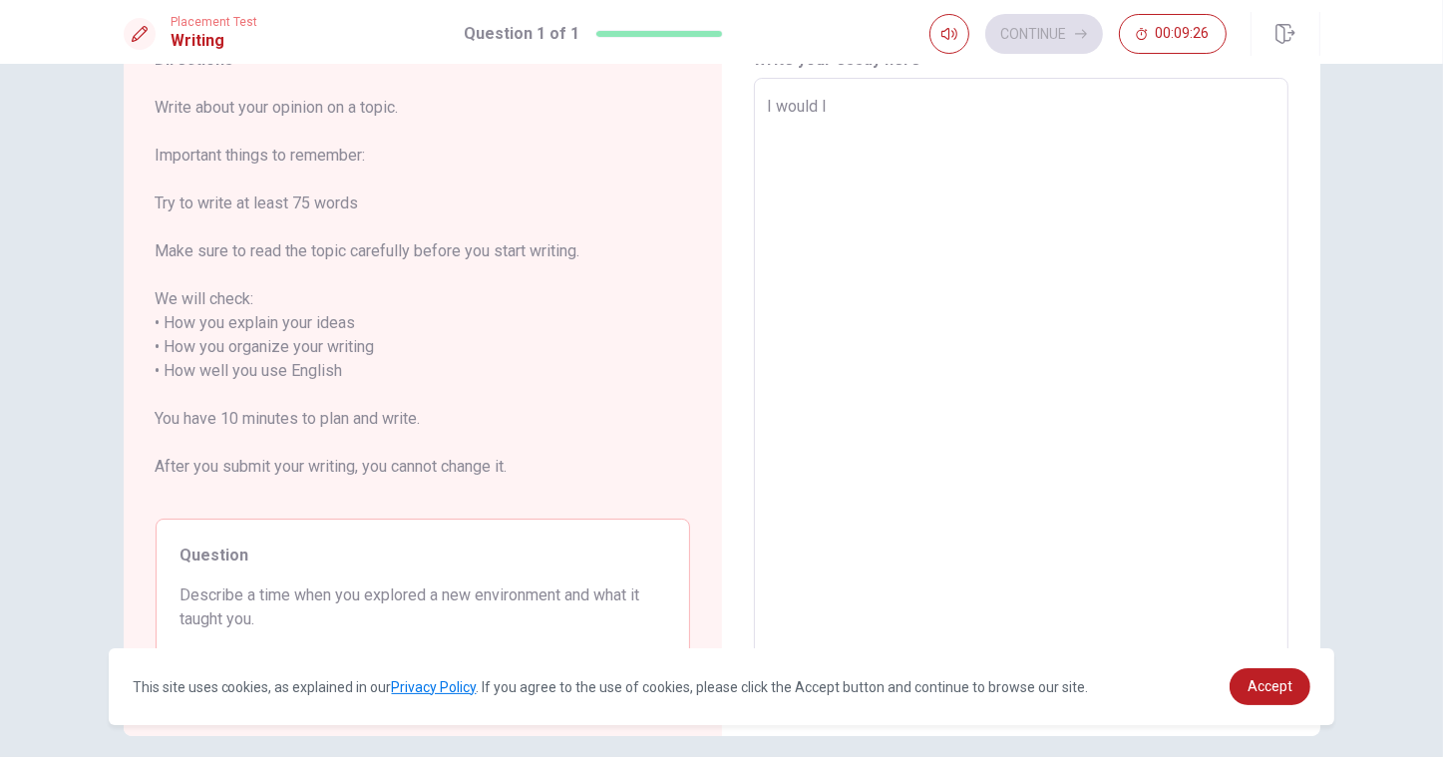
type textarea "x"
type textarea "I would lik"
type textarea "x"
type textarea "I would like"
type textarea "x"
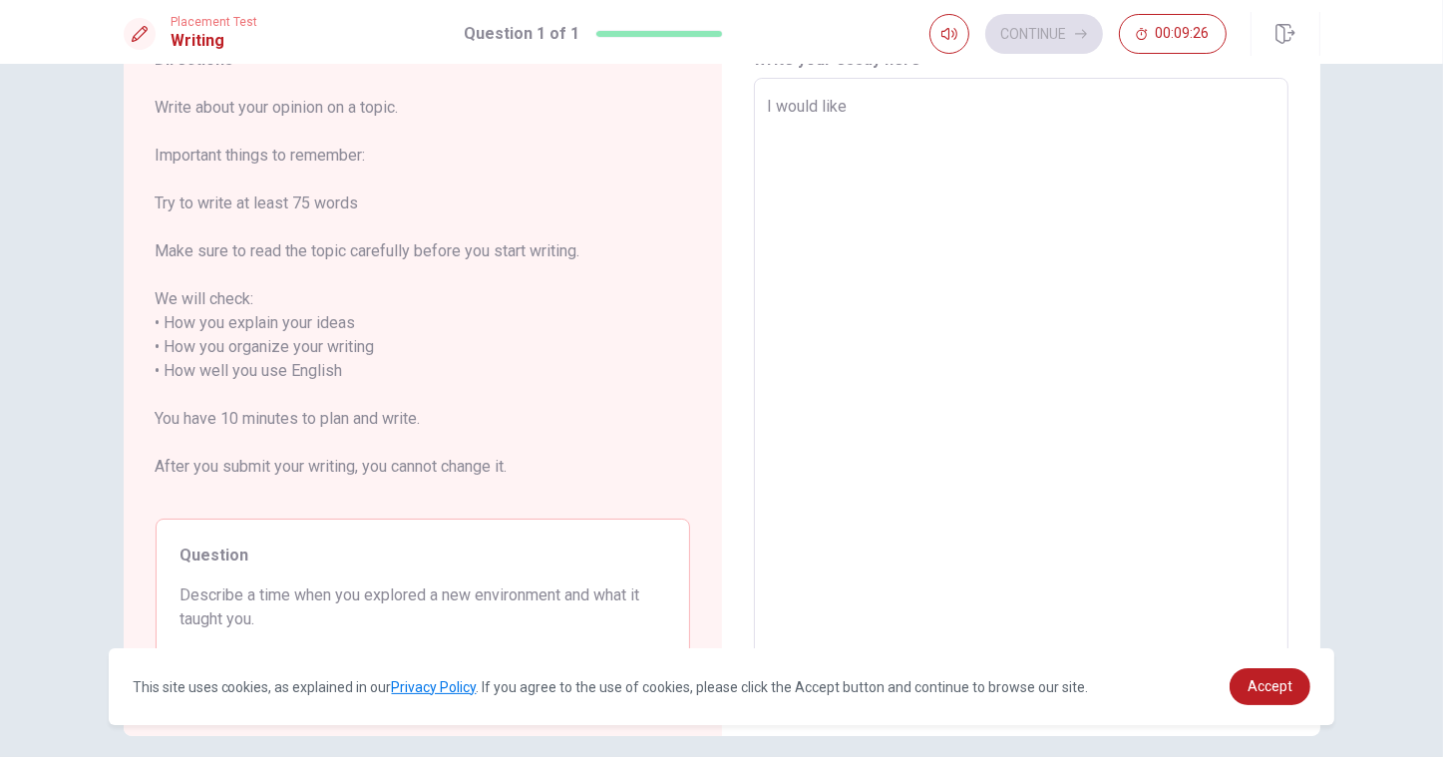
type textarea "I would like"
type textarea "x"
type textarea "I would like t"
type textarea "x"
type textarea "I would like to"
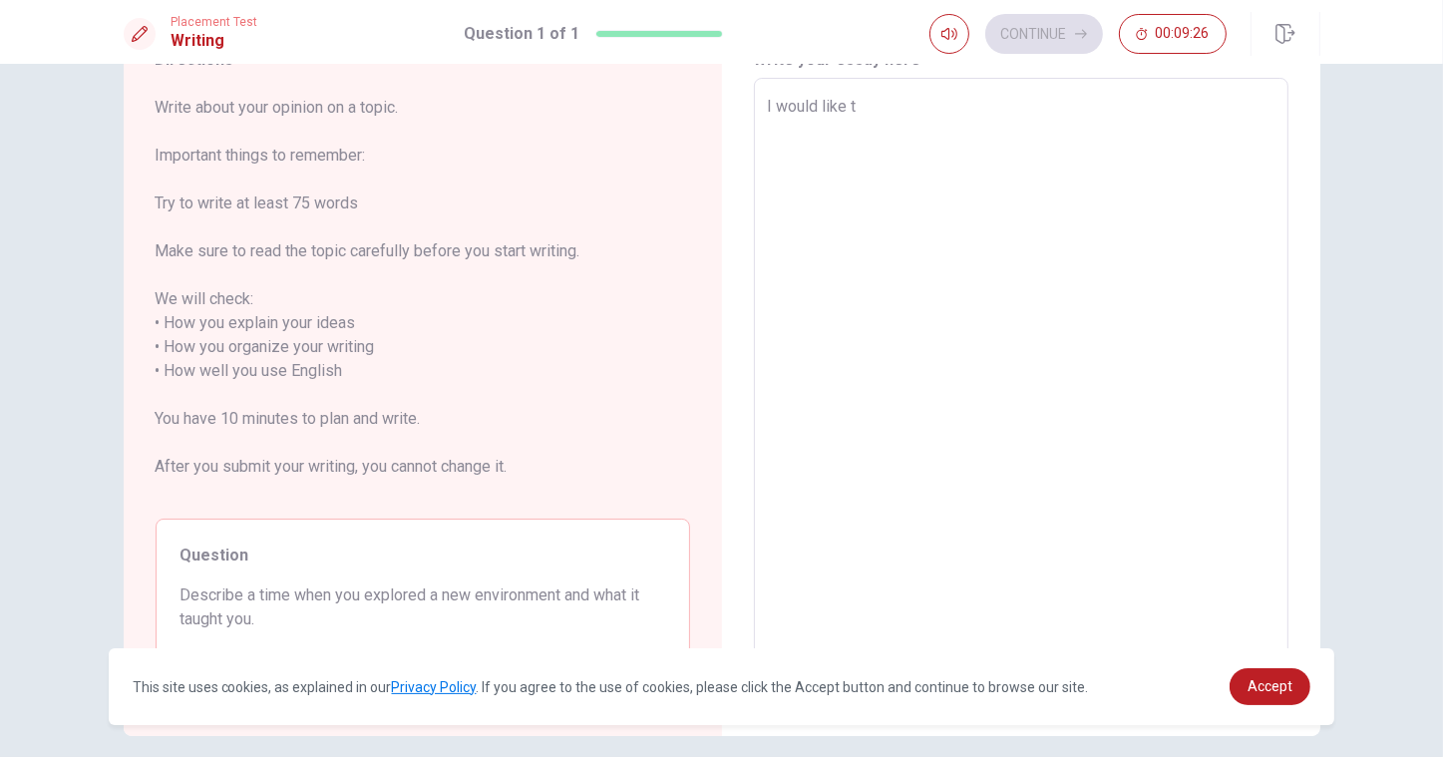
type textarea "x"
type textarea "I would like to"
type textarea "x"
type textarea "I would like to e"
type textarea "x"
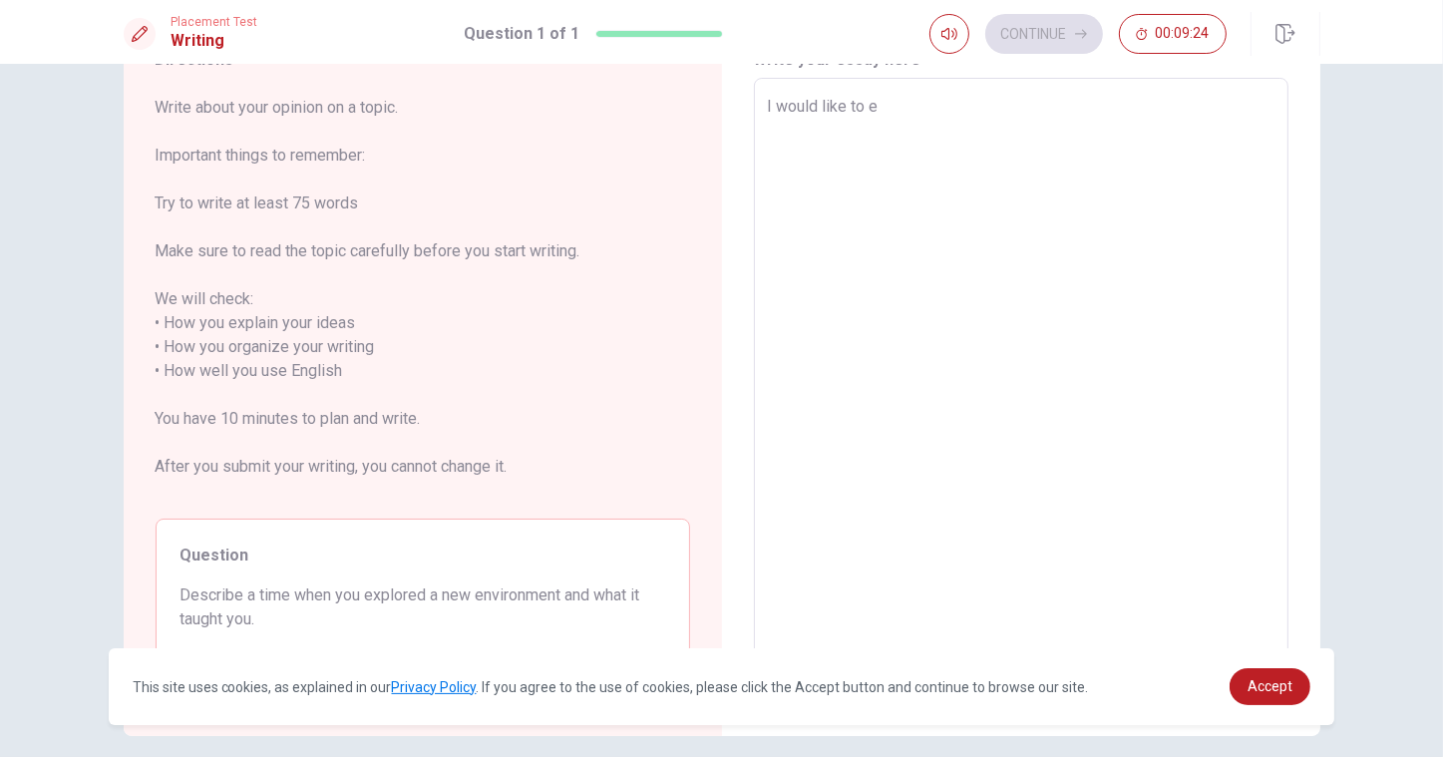
type textarea "I would like to ex"
type textarea "x"
type textarea "I would like to exp"
type textarea "x"
type textarea "I would like to expl"
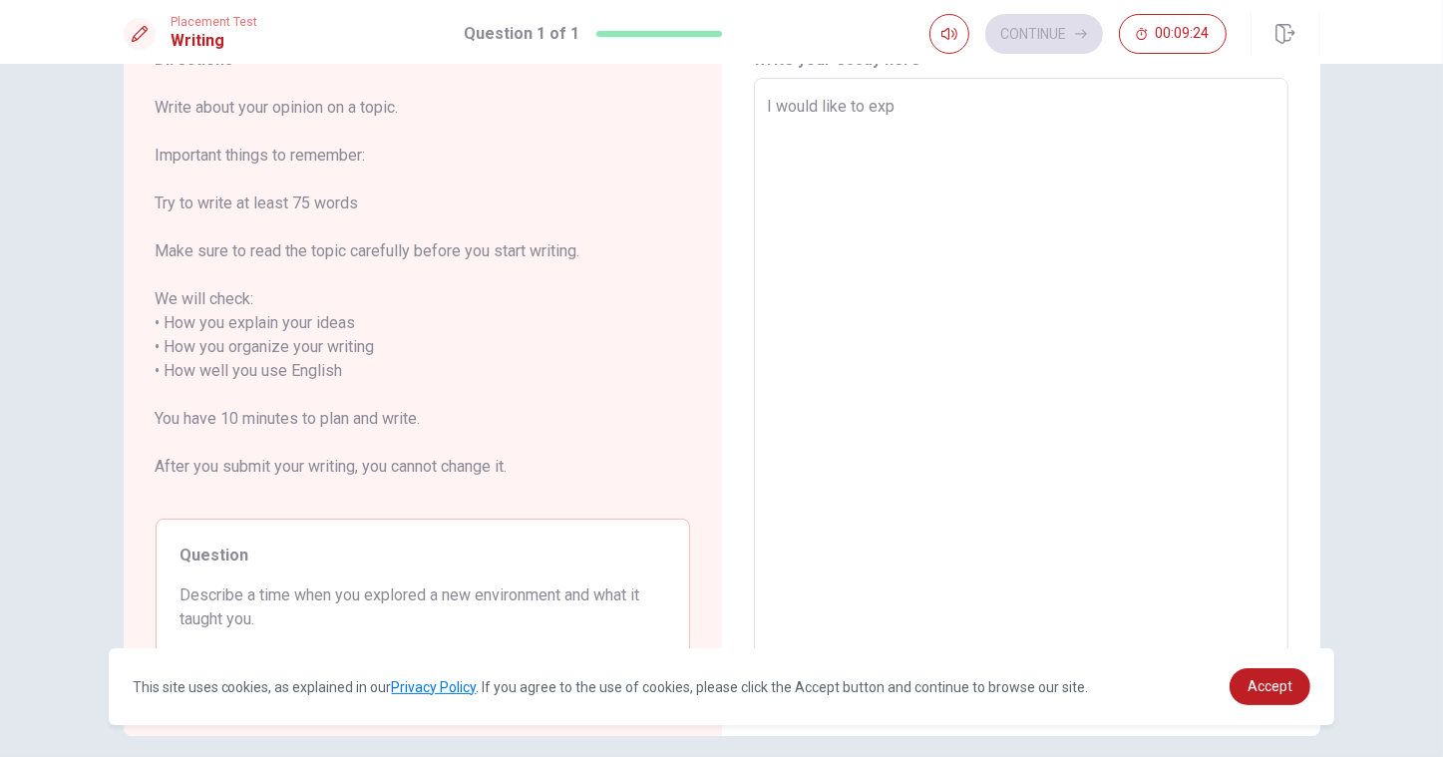
type textarea "x"
type textarea "I would like to expla"
type textarea "x"
type textarea "I would like to explai"
type textarea "x"
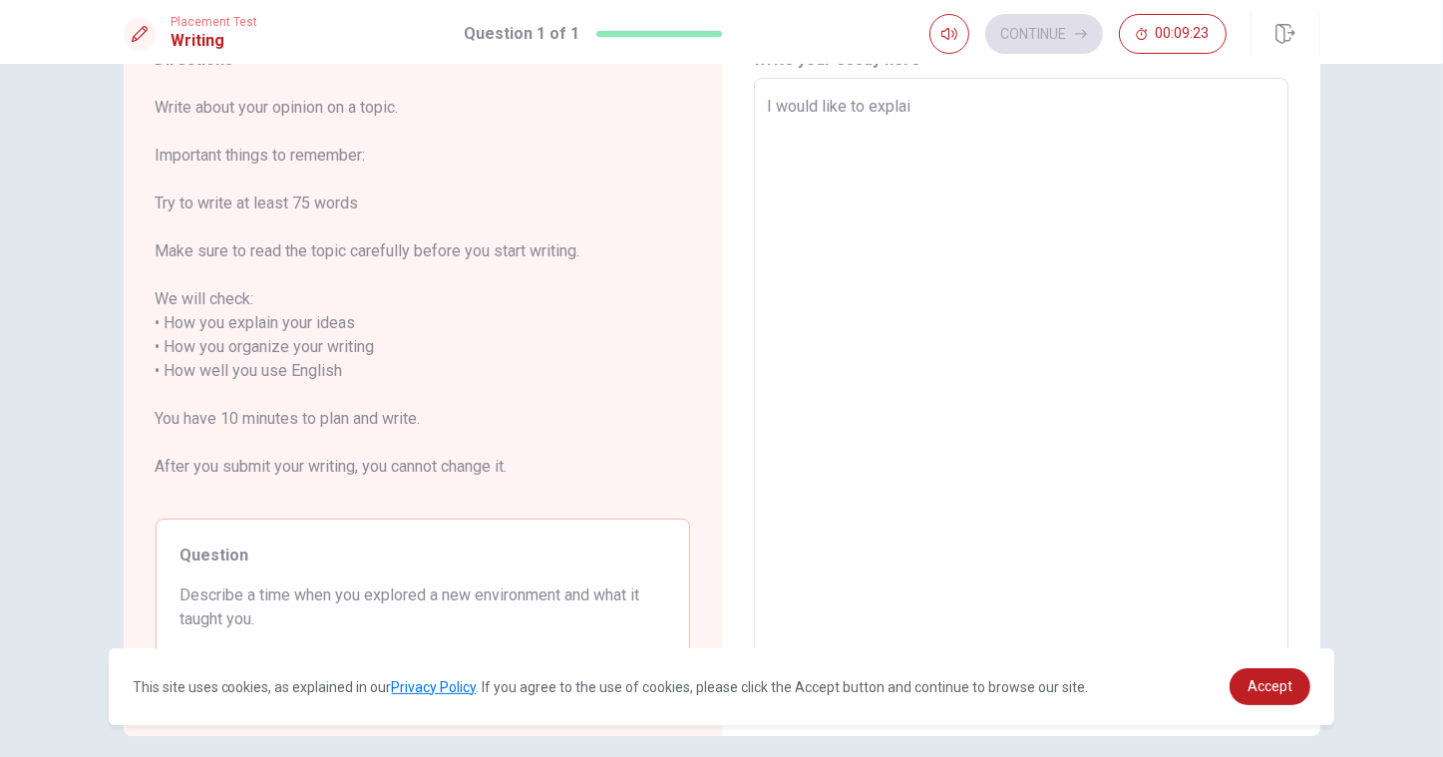
type textarea "I would like to explain"
type textarea "x"
type textarea "I would like to explain"
type textarea "x"
type textarea "I would like to explain a"
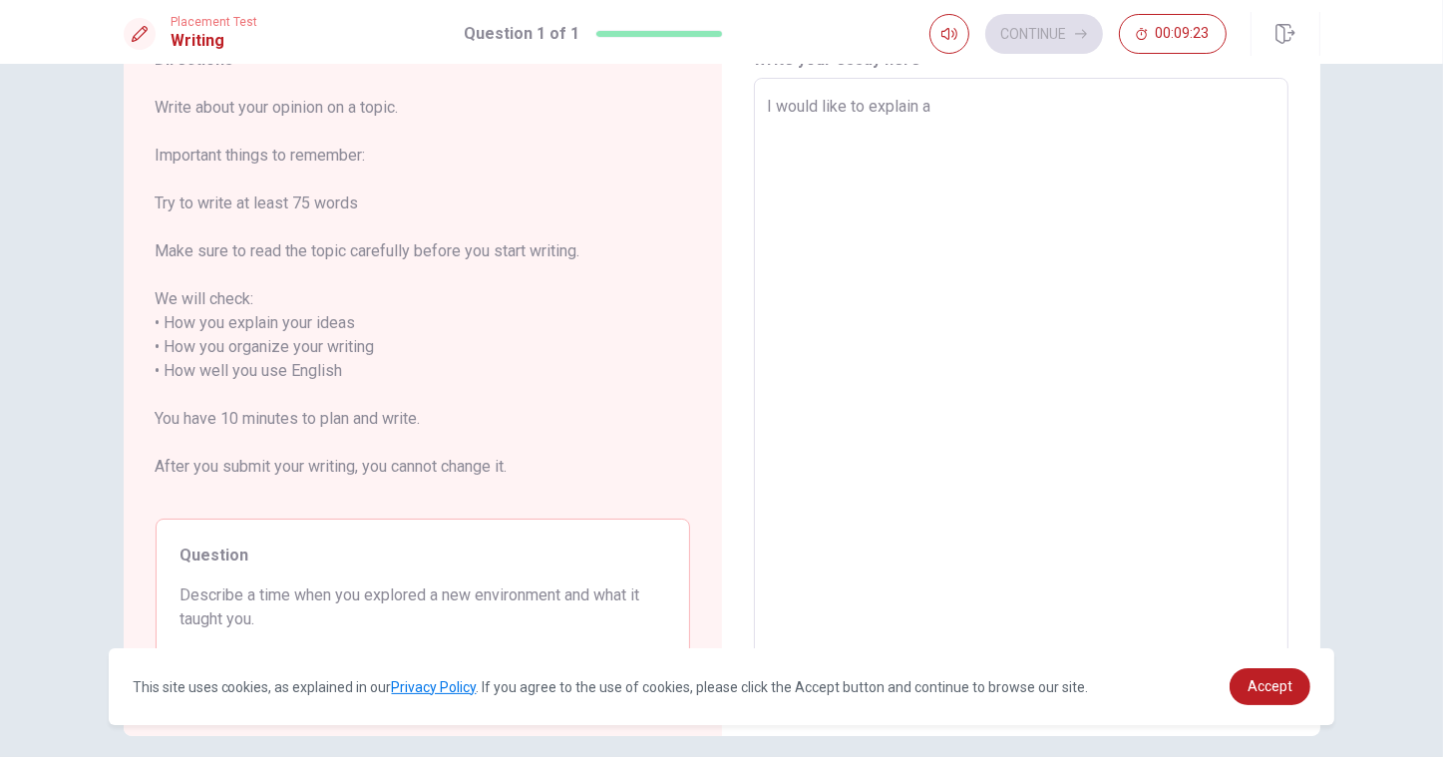
type textarea "x"
type textarea "I would like to explain ab"
type textarea "x"
type textarea "I would like to explain abo"
type textarea "x"
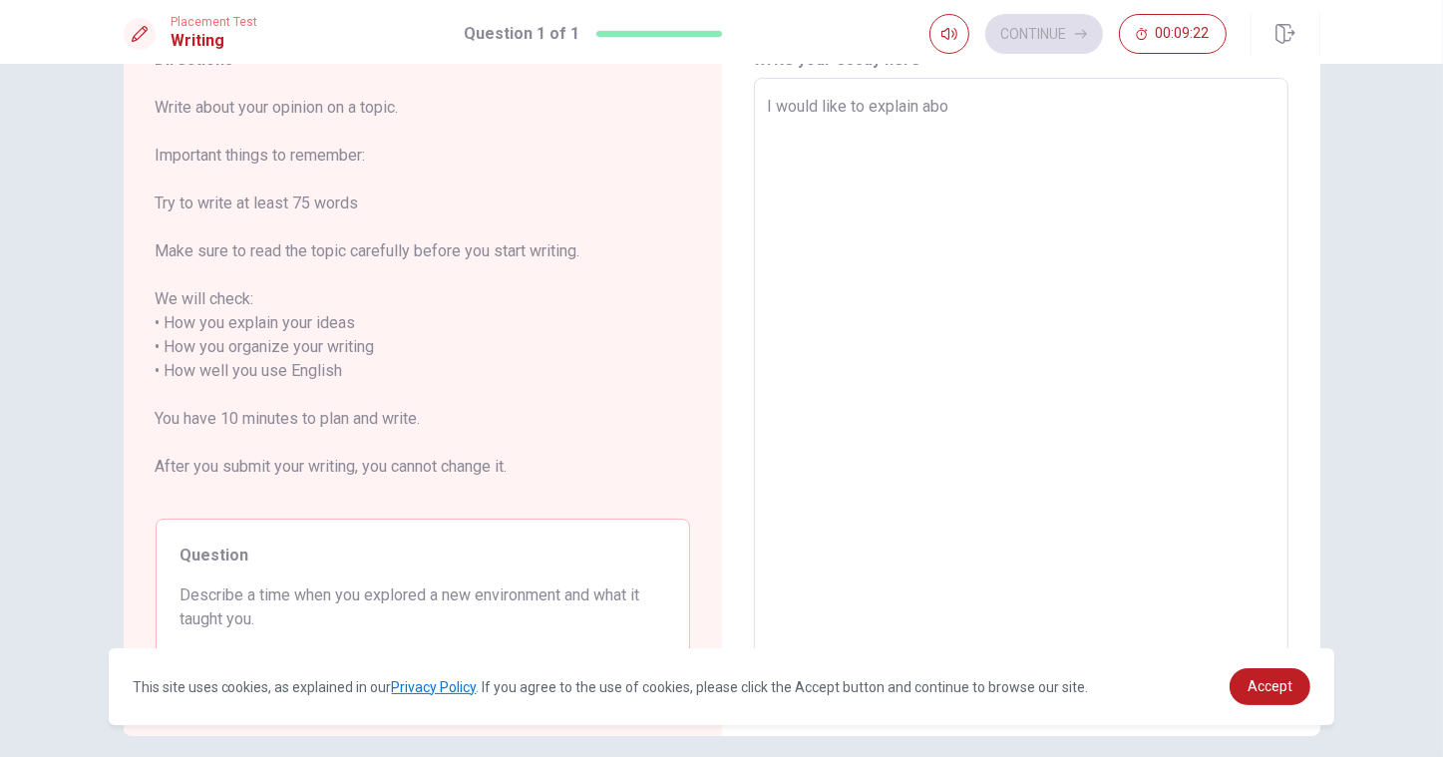
type textarea "I would like to explain abot"
type textarea "x"
type textarea "I would like to explain abot"
type textarea "x"
type textarea "I would like to explain abot"
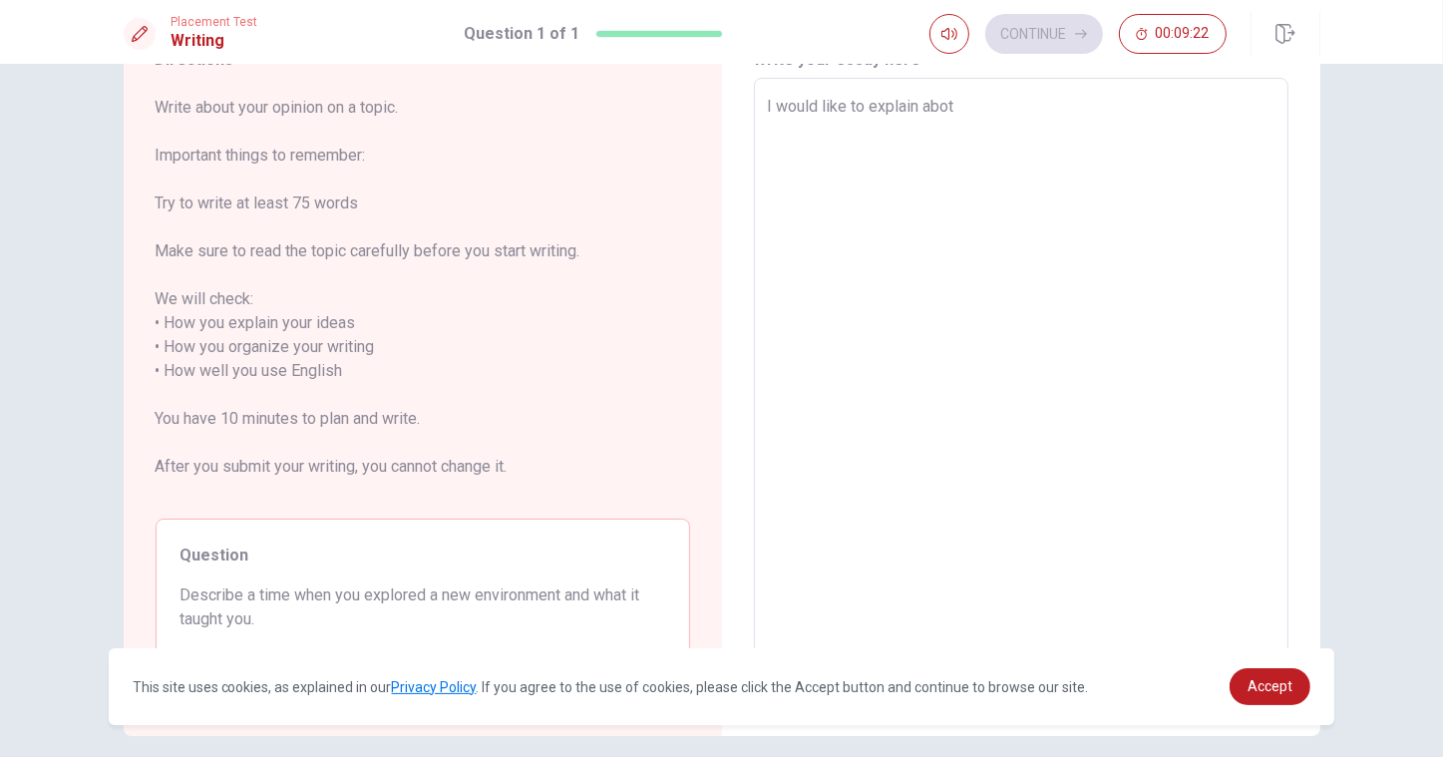
type textarea "x"
type textarea "I would like to explain abo"
type textarea "x"
type textarea "I would like to explain abou"
type textarea "x"
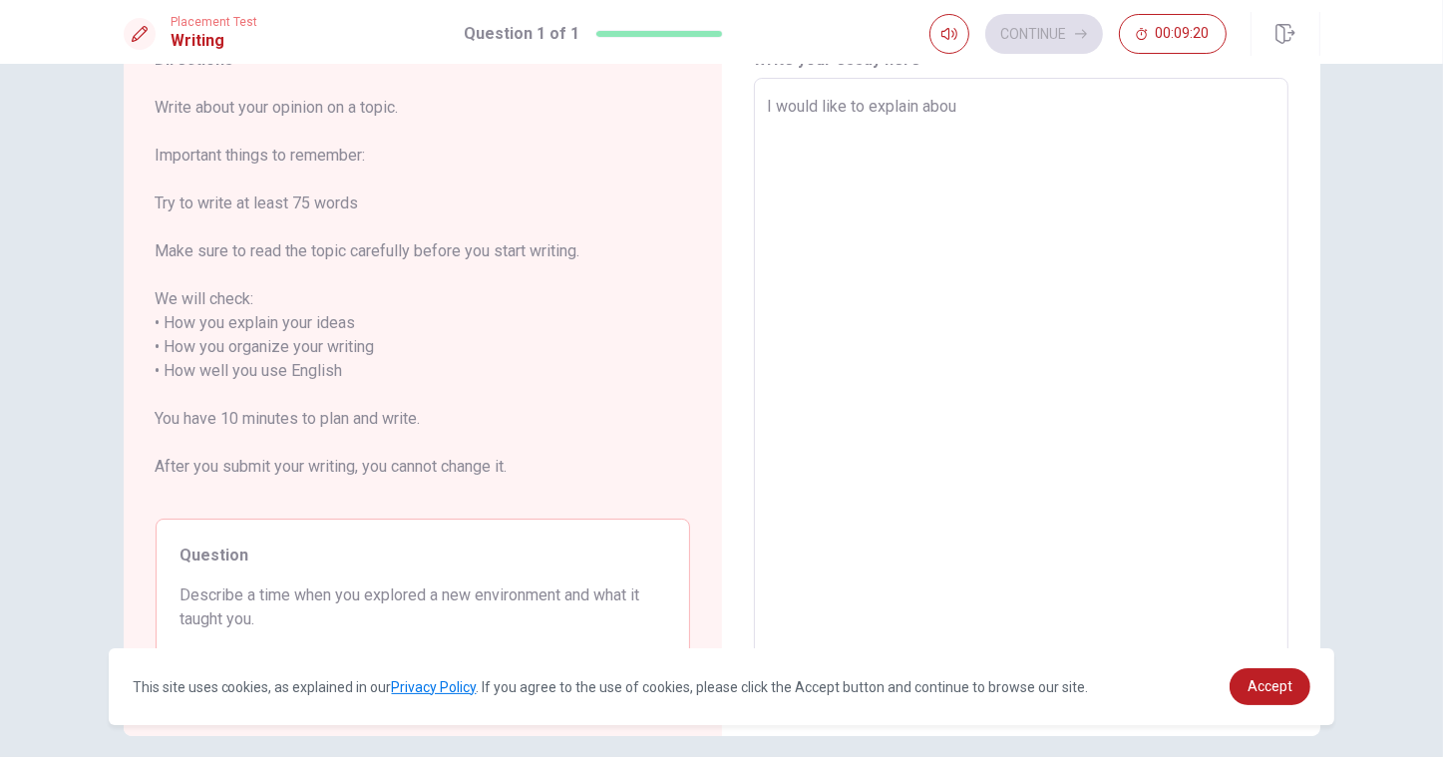
type textarea "I would like to explain about"
type textarea "x"
type textarea "I would like to explain about"
type textarea "x"
type textarea "I would like to explain about w"
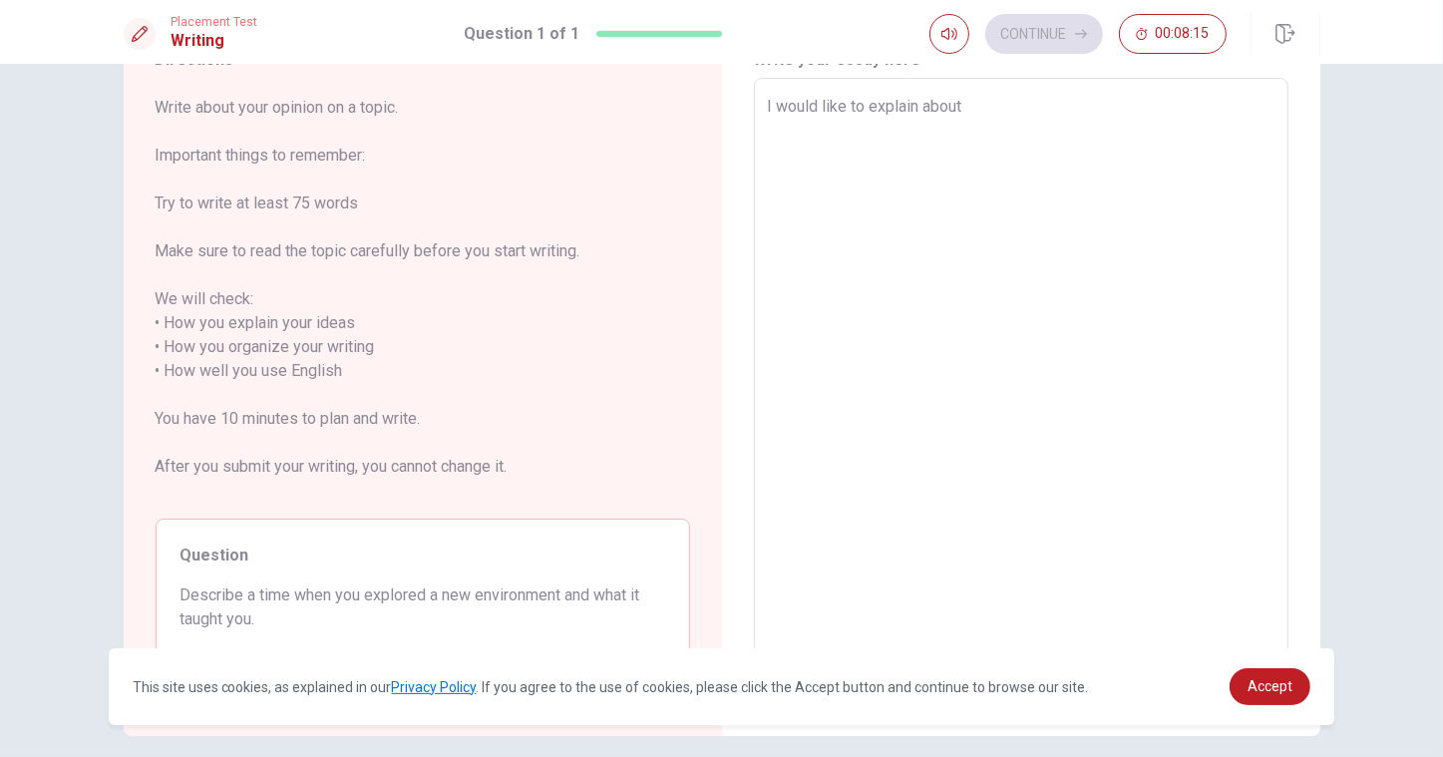
type textarea "x"
type textarea "I would like to explain about wh"
type textarea "x"
type textarea "I would like to explain about whe"
type textarea "x"
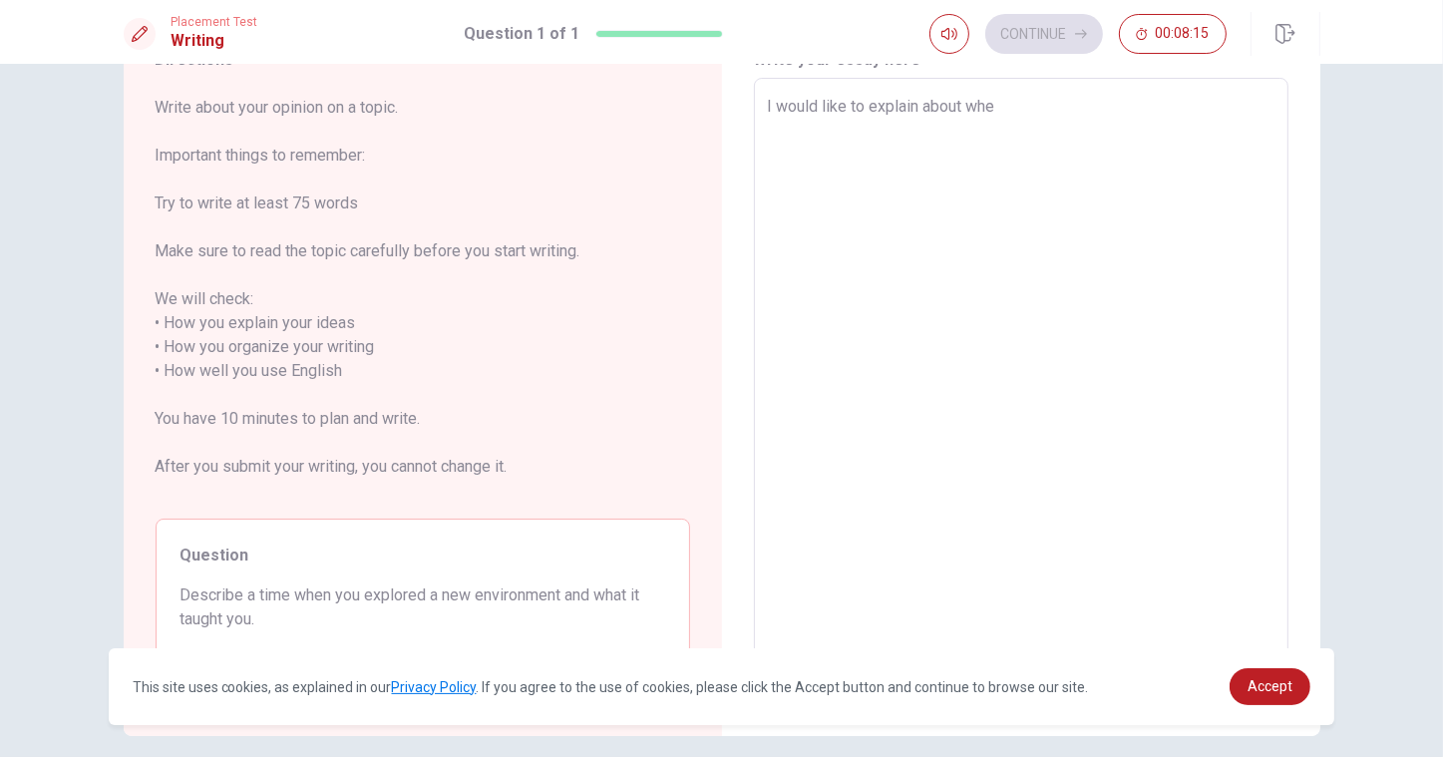
type textarea "I would like to explain about wheb"
type textarea "x"
type textarea "I would like to explain about whe"
type textarea "x"
type textarea "I would like to explain about when"
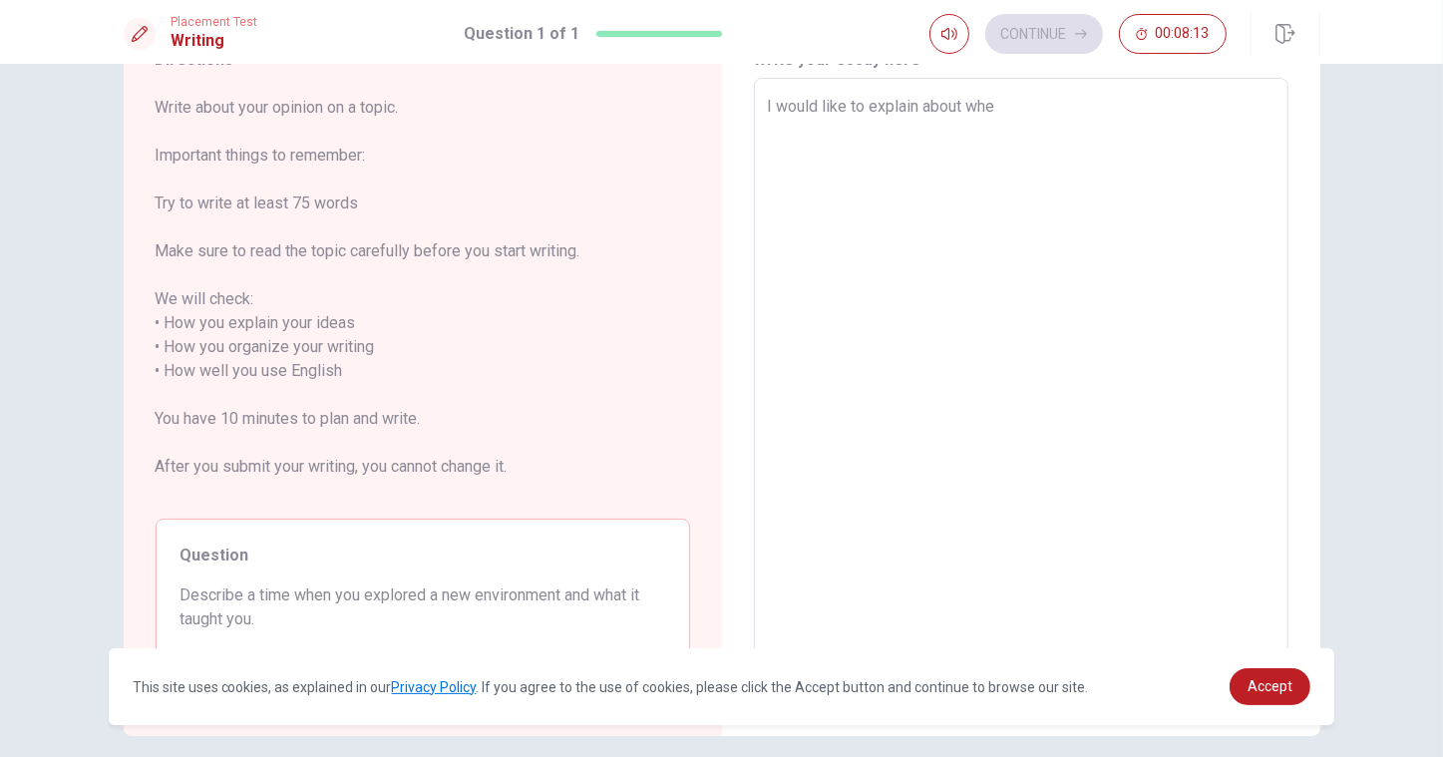
type textarea "x"
type textarea "I would like to explain about when"
type textarea "x"
type textarea "I would like to explain about when I"
type textarea "x"
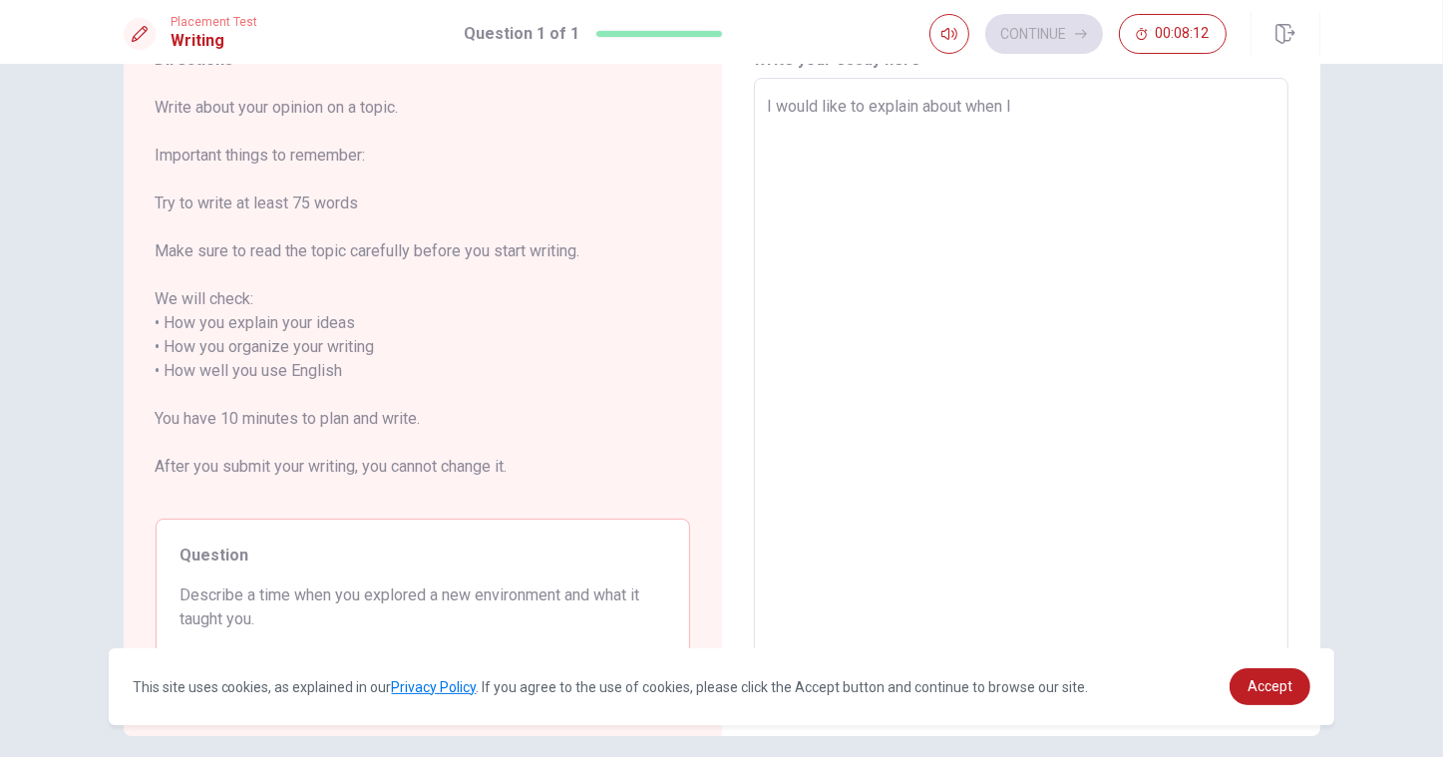
type textarea "I would like to explain about when I"
type textarea "x"
type textarea "I would like to explain about when I w"
type textarea "x"
type textarea "I would like to explain about when I wa"
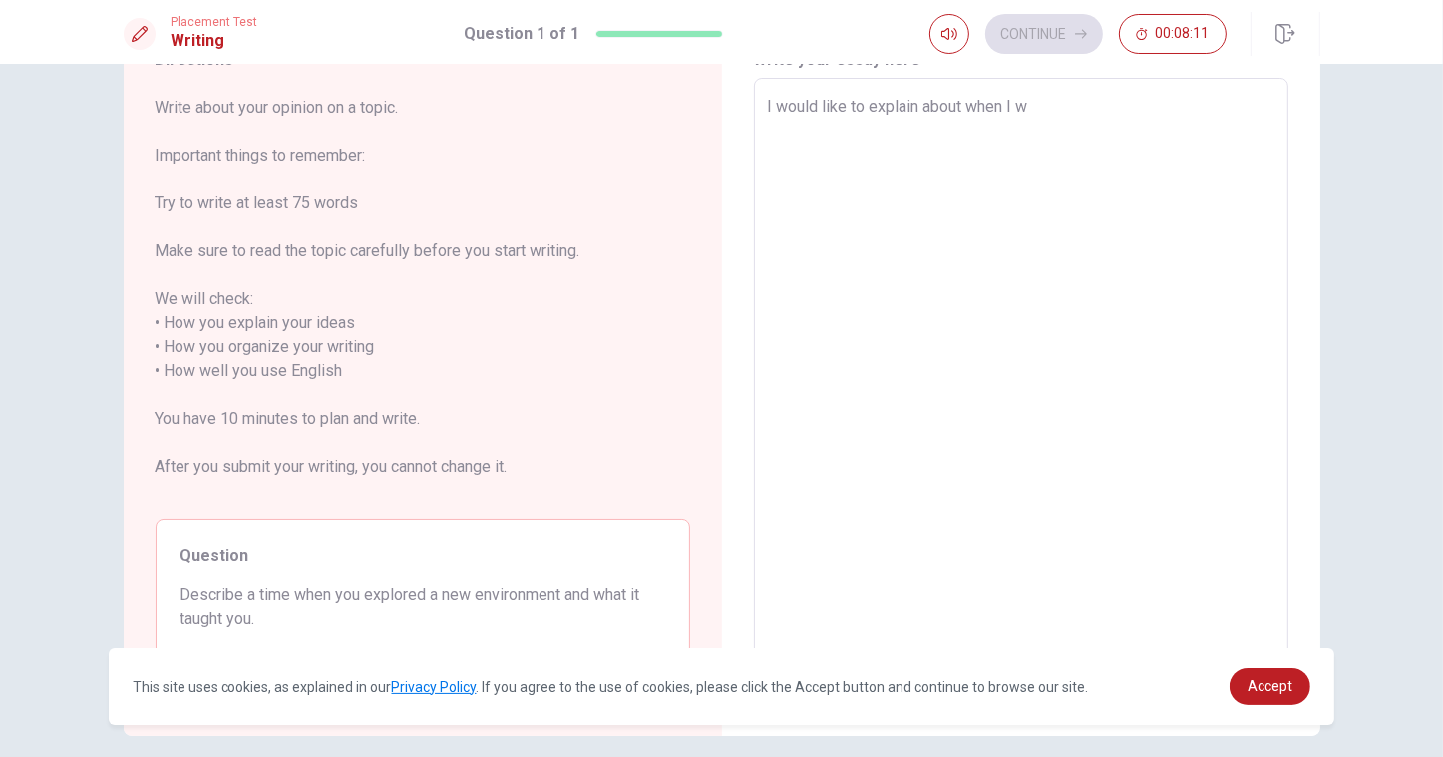
type textarea "x"
type textarea "I would like to explain about when I was"
type textarea "x"
type textarea "I would like to explain about when I was"
type textarea "x"
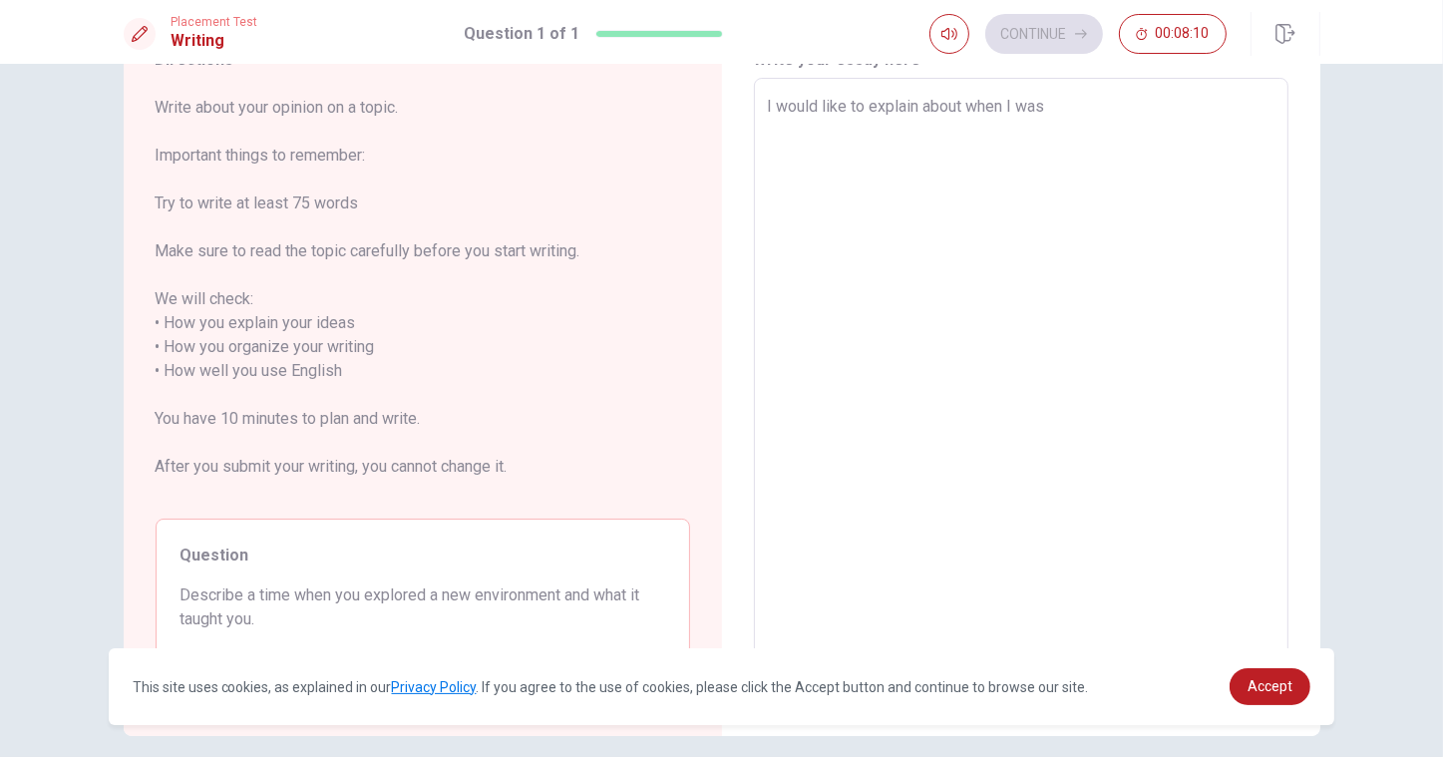
type textarea "I would like to explain about when I was s"
type textarea "x"
type textarea "I would like to explain about when I was st"
type textarea "x"
type textarea "I would like to explain about when I was stu"
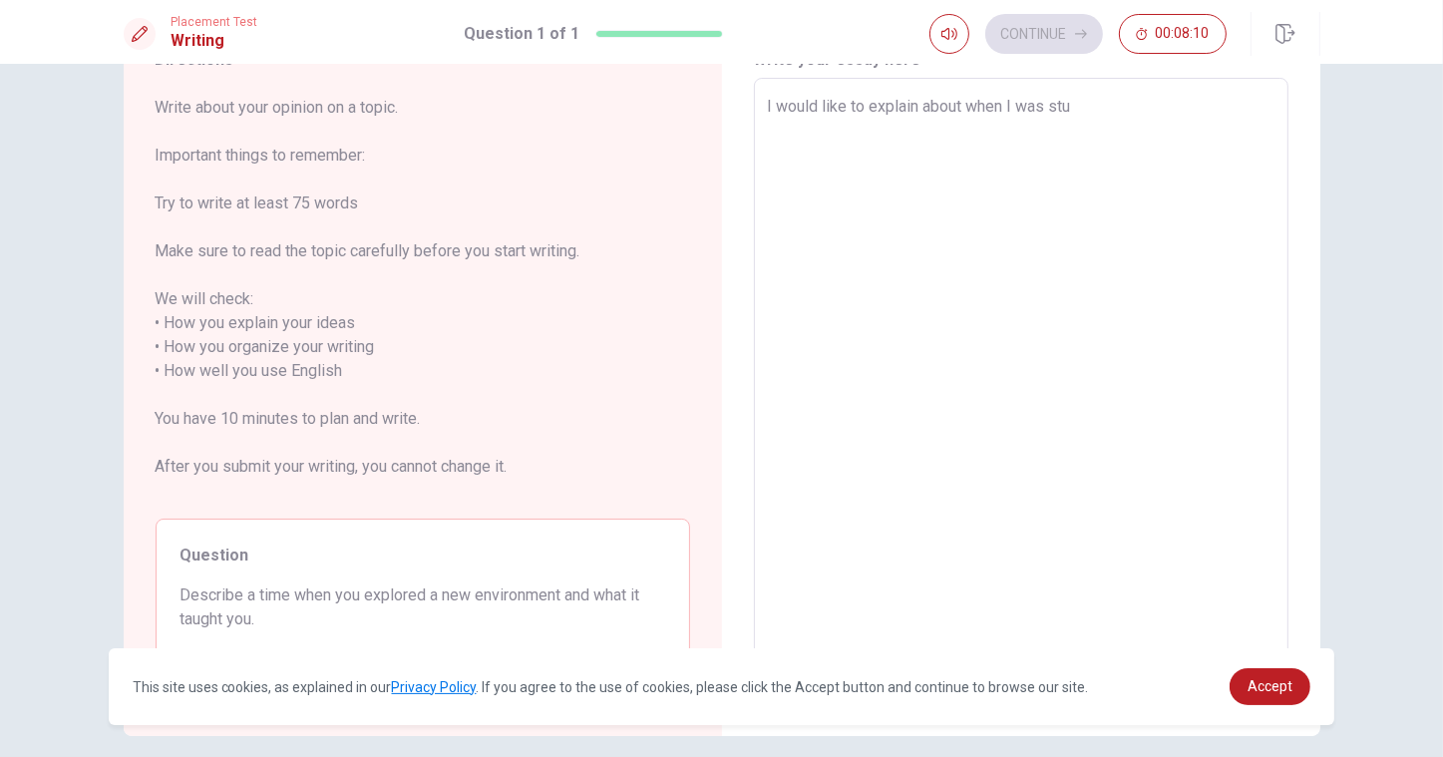
type textarea "x"
type textarea "I would like to explain about when I was stud"
type textarea "x"
type textarea "I would like to explain about when I was study"
type textarea "x"
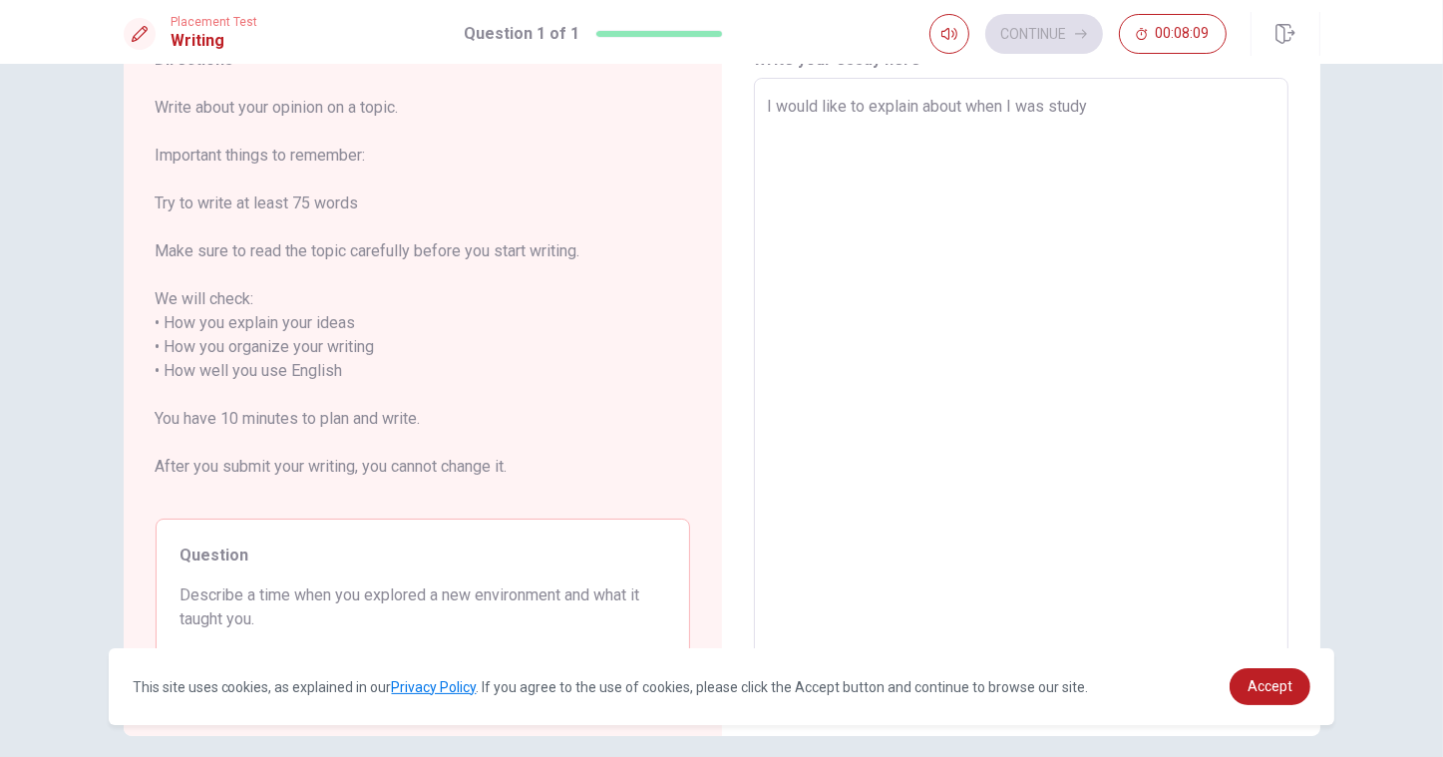
type textarea "I would like to explain about when I was studyi"
type textarea "x"
type textarea "I would like to explain about when I was studyin"
type textarea "x"
type textarea "I would like to explain about when I was studying"
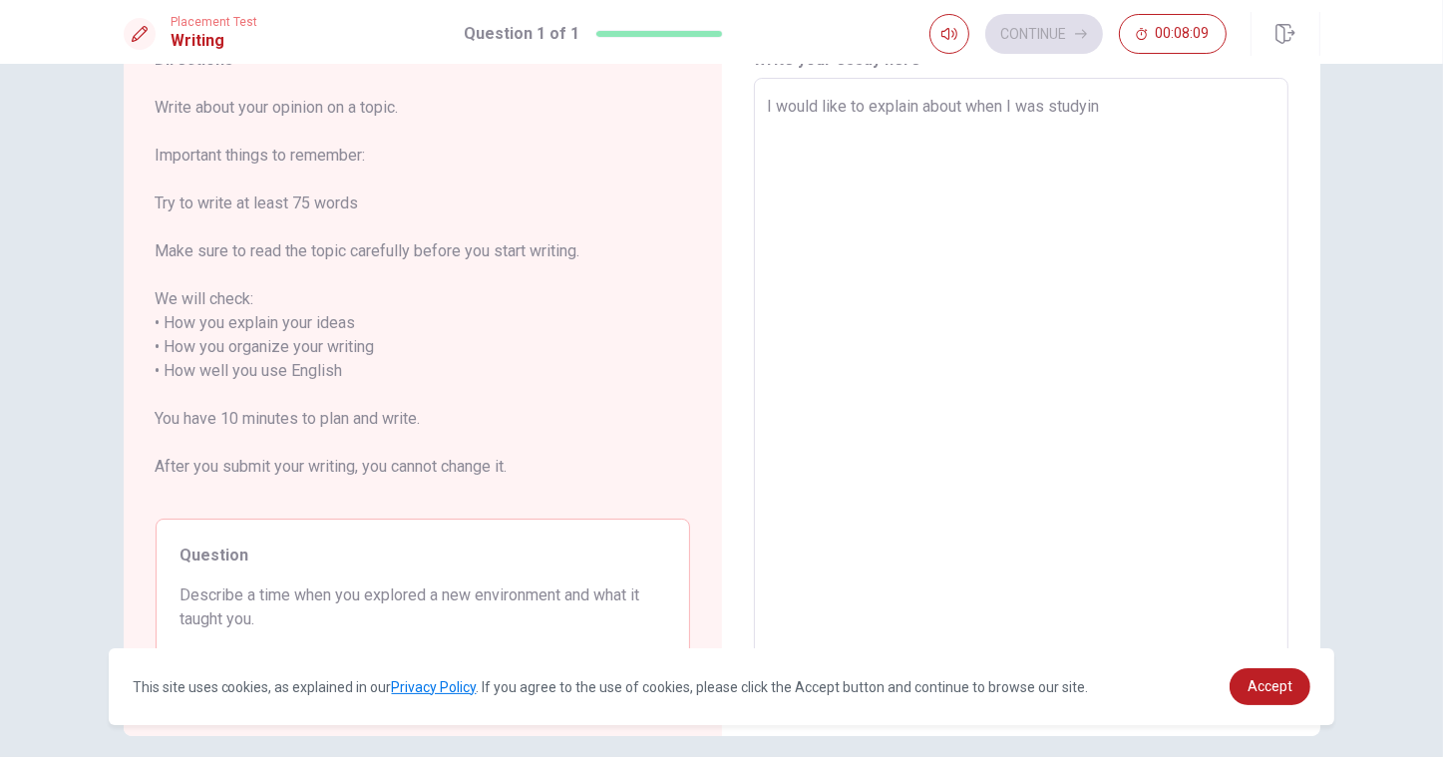
type textarea "x"
type textarea "I would like to explain about when I was studying"
type textarea "x"
type textarea "I would like to explain about when I was studying a"
type textarea "x"
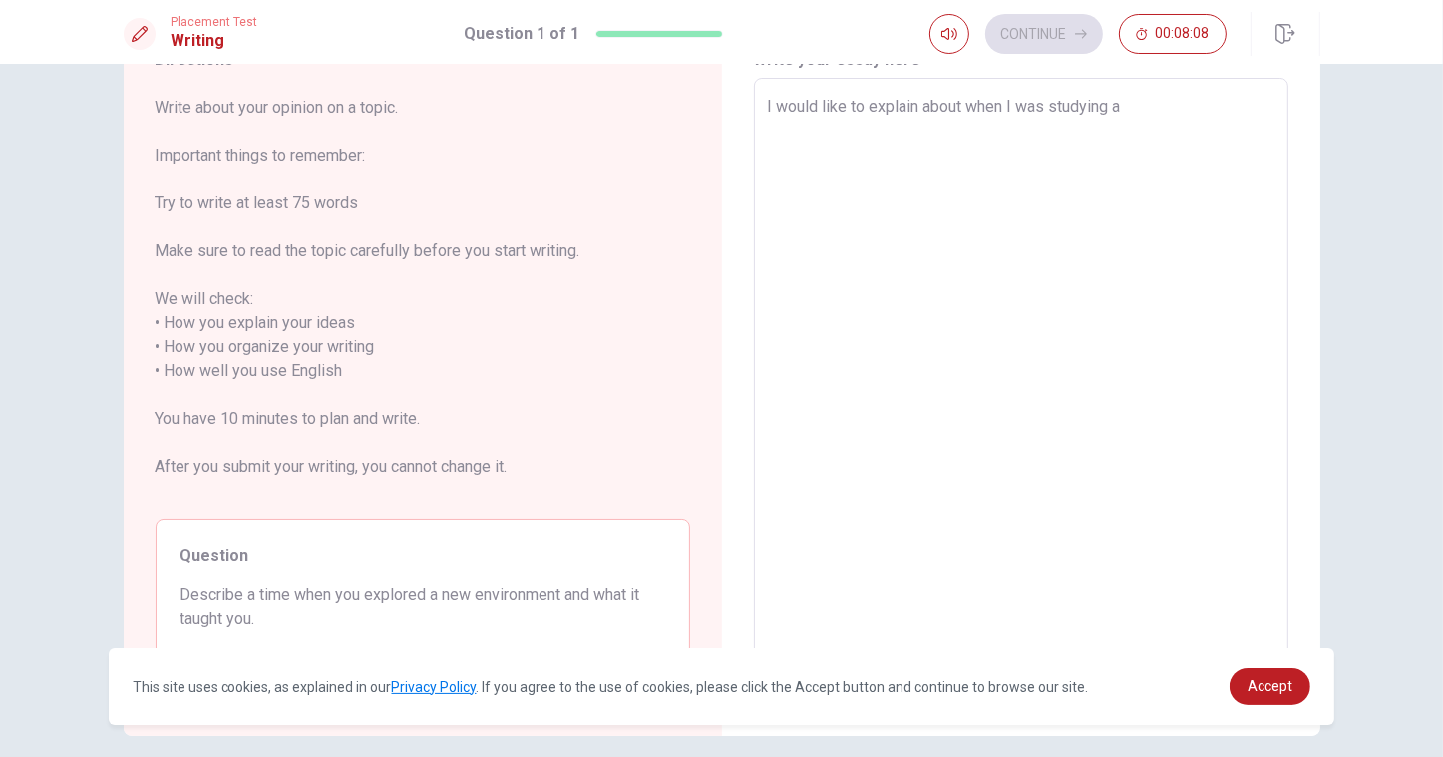
type textarea "I would like to explain about when I was studying ab"
type textarea "x"
type textarea "I would like to explain about when I was studying abr"
type textarea "x"
type textarea "I would like to explain about when I was studying abro"
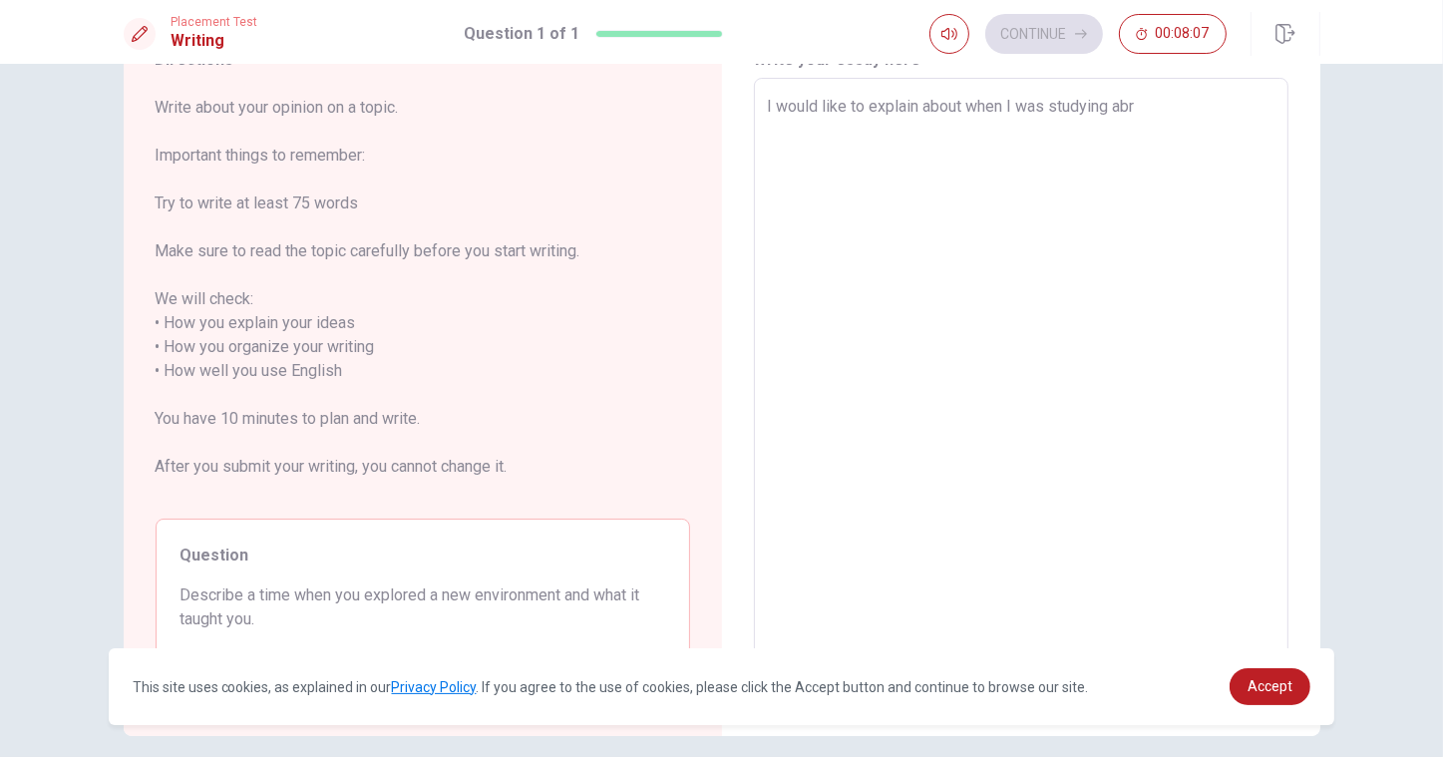
type textarea "x"
type textarea "I would like to explain about when I was studying abroa"
type textarea "x"
type textarea "I would like to explain about when I was studying abroad"
type textarea "x"
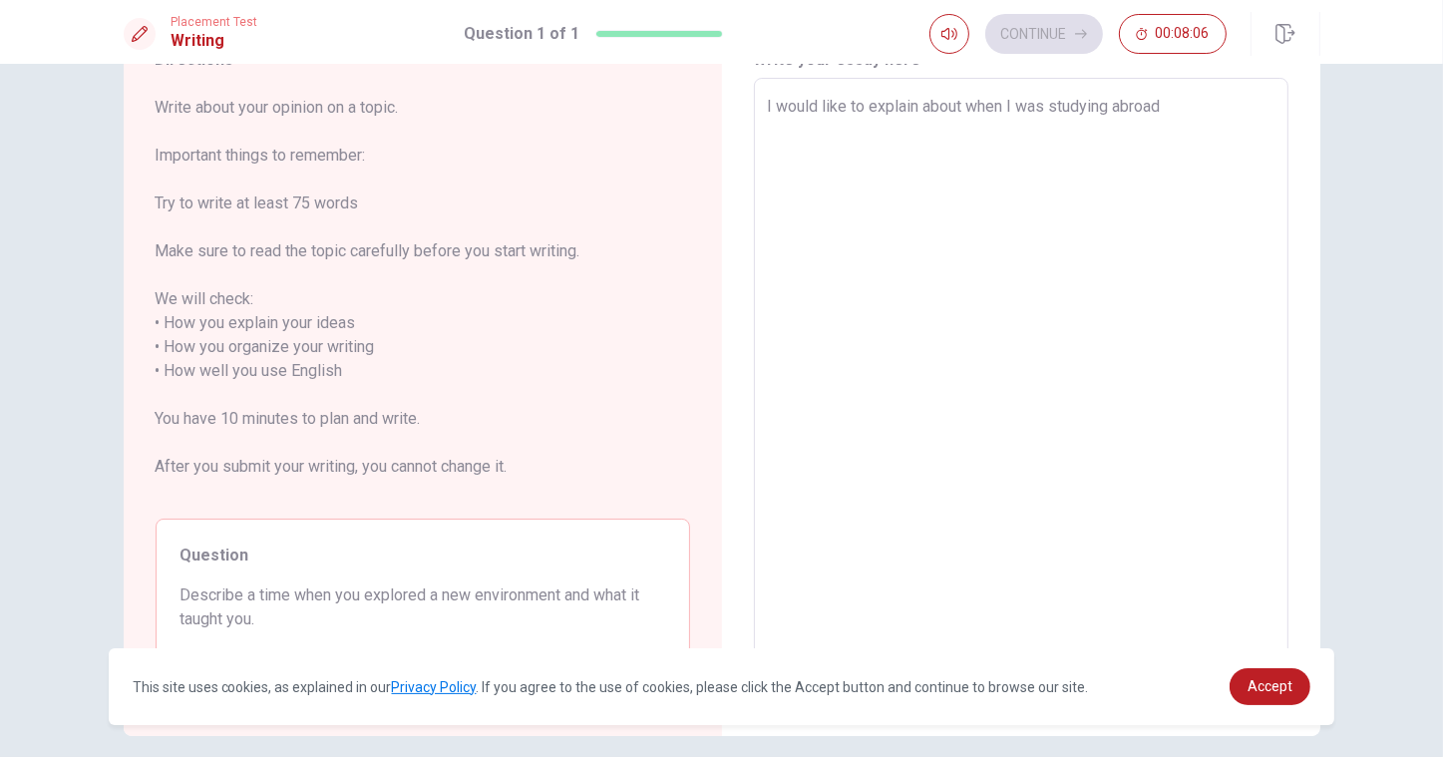
type textarea "I would like to explain about when I was studying abroad"
type textarea "x"
type textarea "I would like to explain about when I was studying abroad a"
type textarea "x"
type textarea "I would like to explain about when I was studying abroad an"
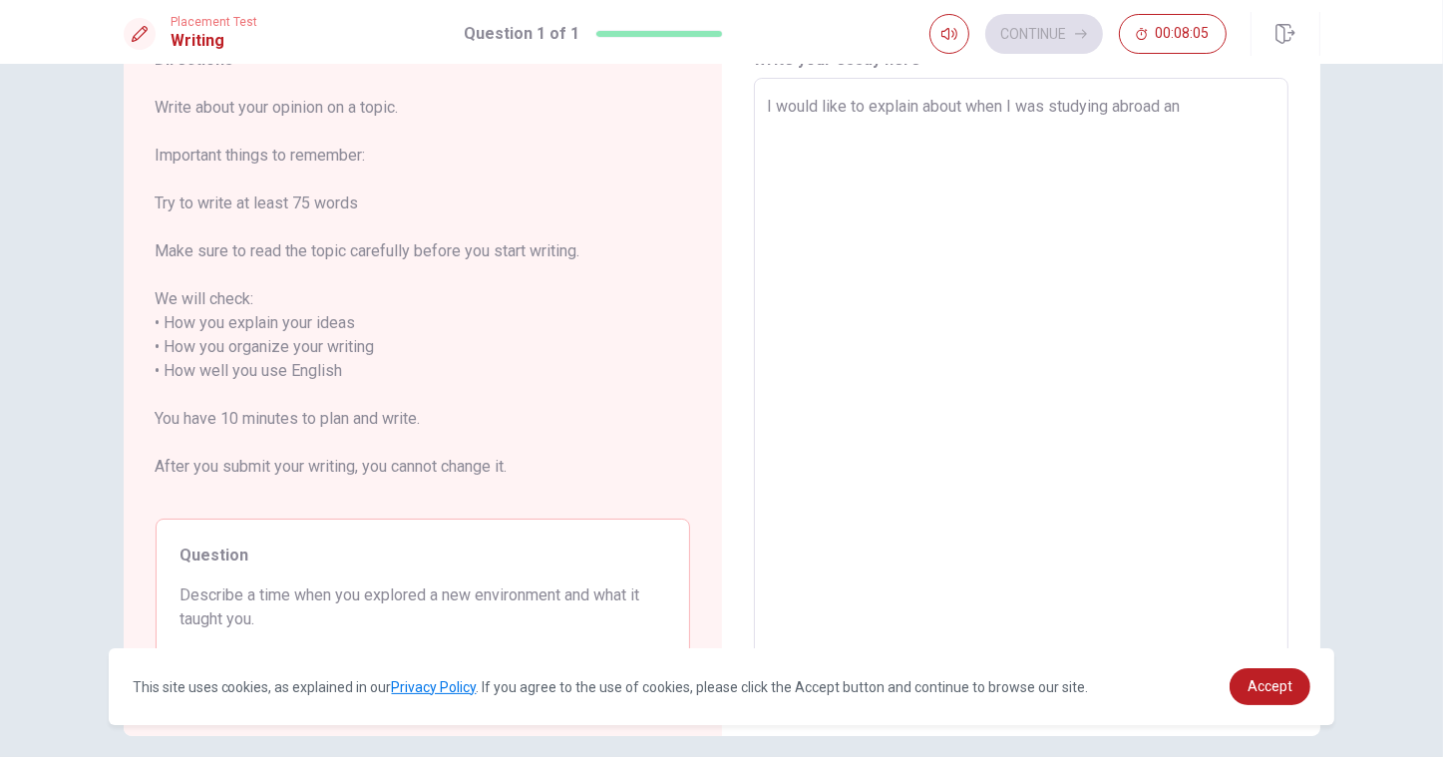
type textarea "x"
type textarea "I would like to explain about when I was studying abroad and"
type textarea "x"
type textarea "I would like to explain about when I was studying abroad and"
type textarea "x"
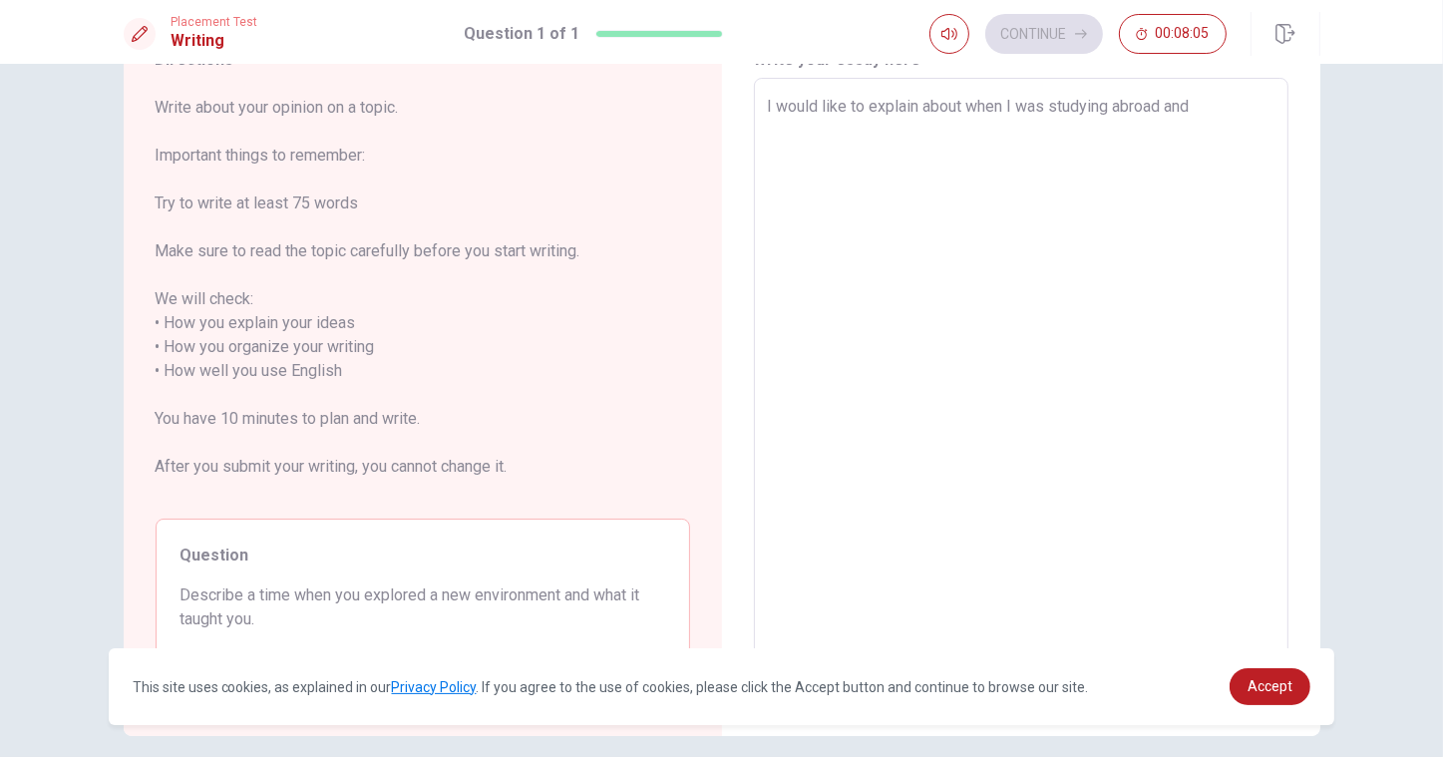
type textarea "I would like to explain about when I was studying abroad and l"
type textarea "x"
type textarea "I would like to explain about when I was studying abroad and li"
type textarea "x"
type textarea "I would like to explain about when I was studying abroad and liv"
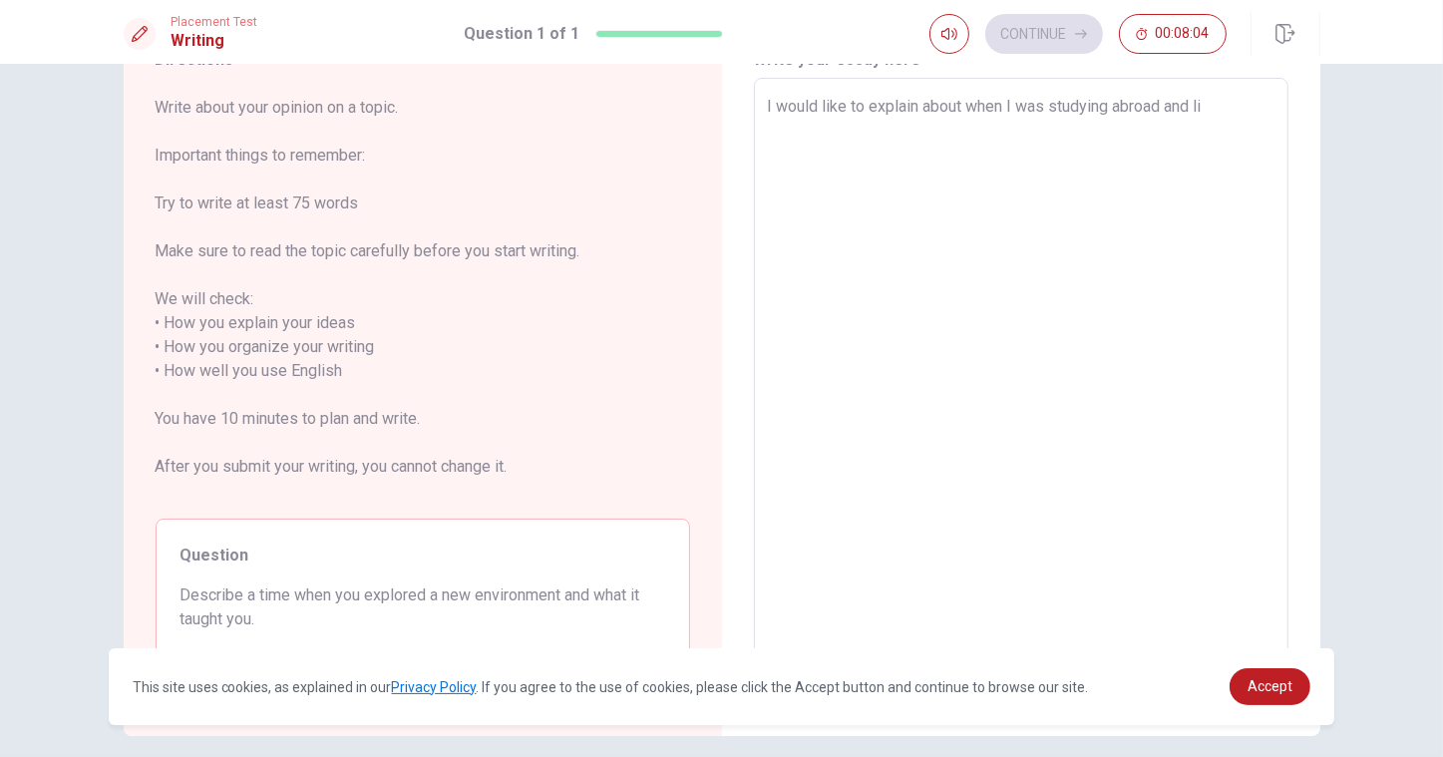
type textarea "x"
type textarea "I would like to explain about when I was studying abroad and livi"
type textarea "x"
type textarea "I would like to explain about when I was studying abroad and livin"
type textarea "x"
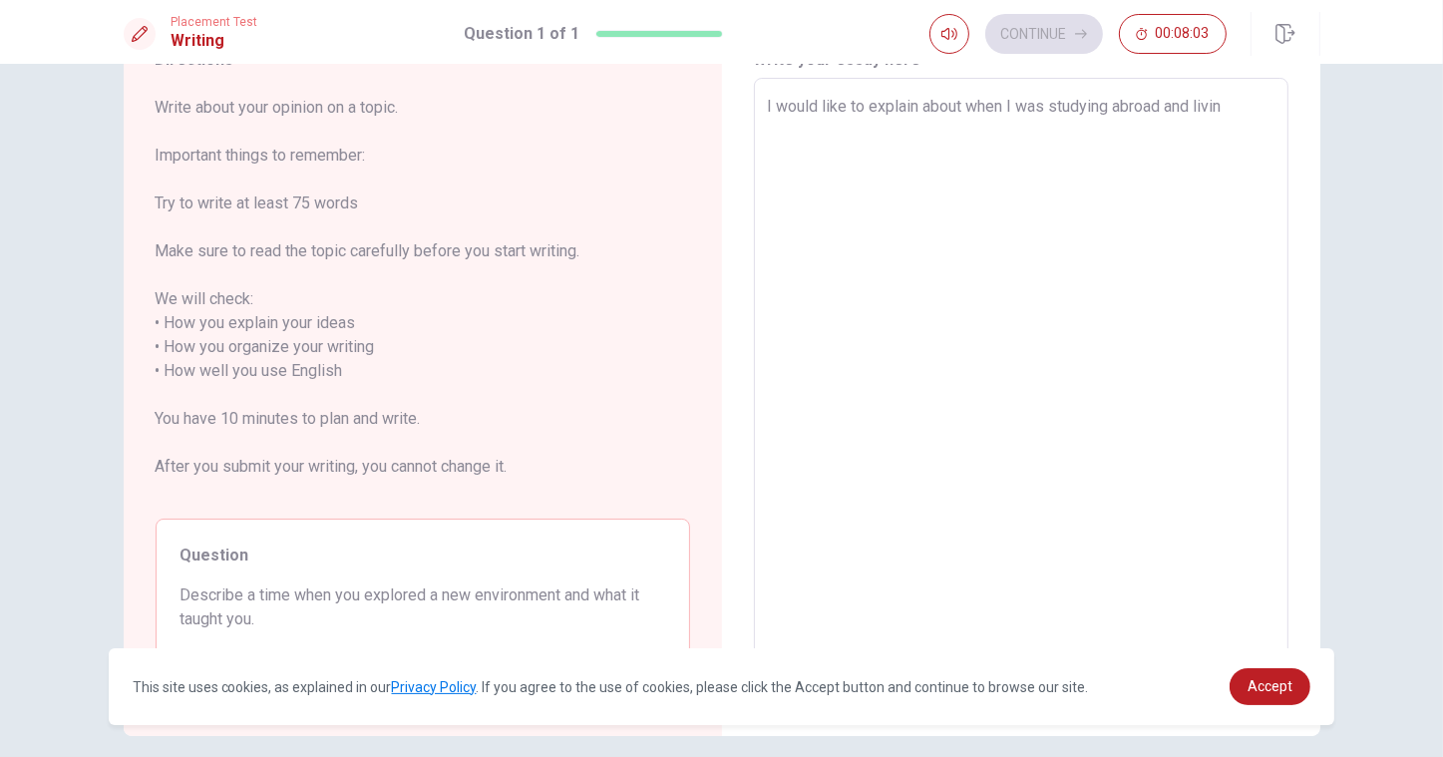
type textarea "I would like to explain about when I was studying abroad and living"
type textarea "x"
type textarea "I would like to explain about when I was studying abroad and living"
type textarea "x"
type textarea "I would like to explain about when I was studying abroad and living i"
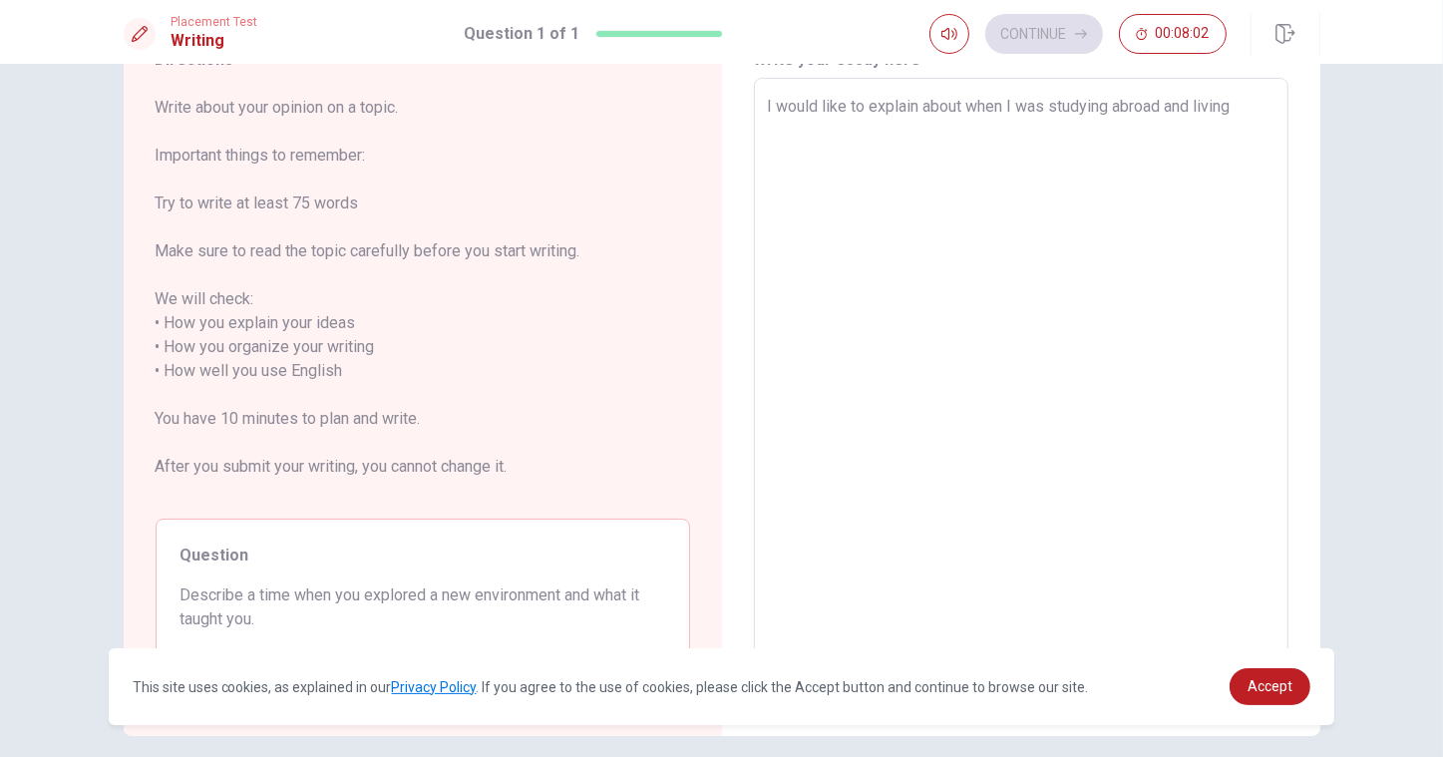
type textarea "x"
type textarea "I would like to explain about when I was studying abroad and living in"
type textarea "x"
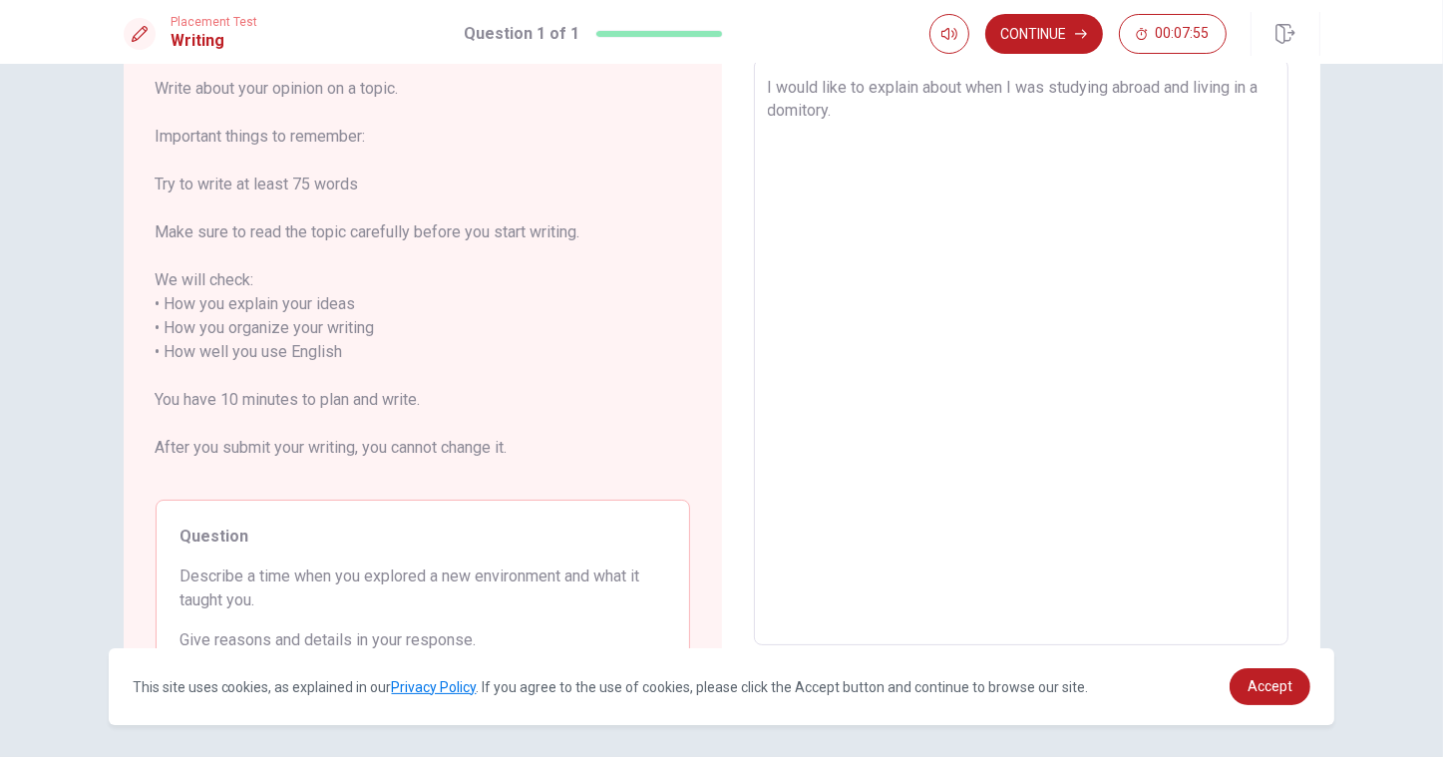
scroll to position [112, 0]
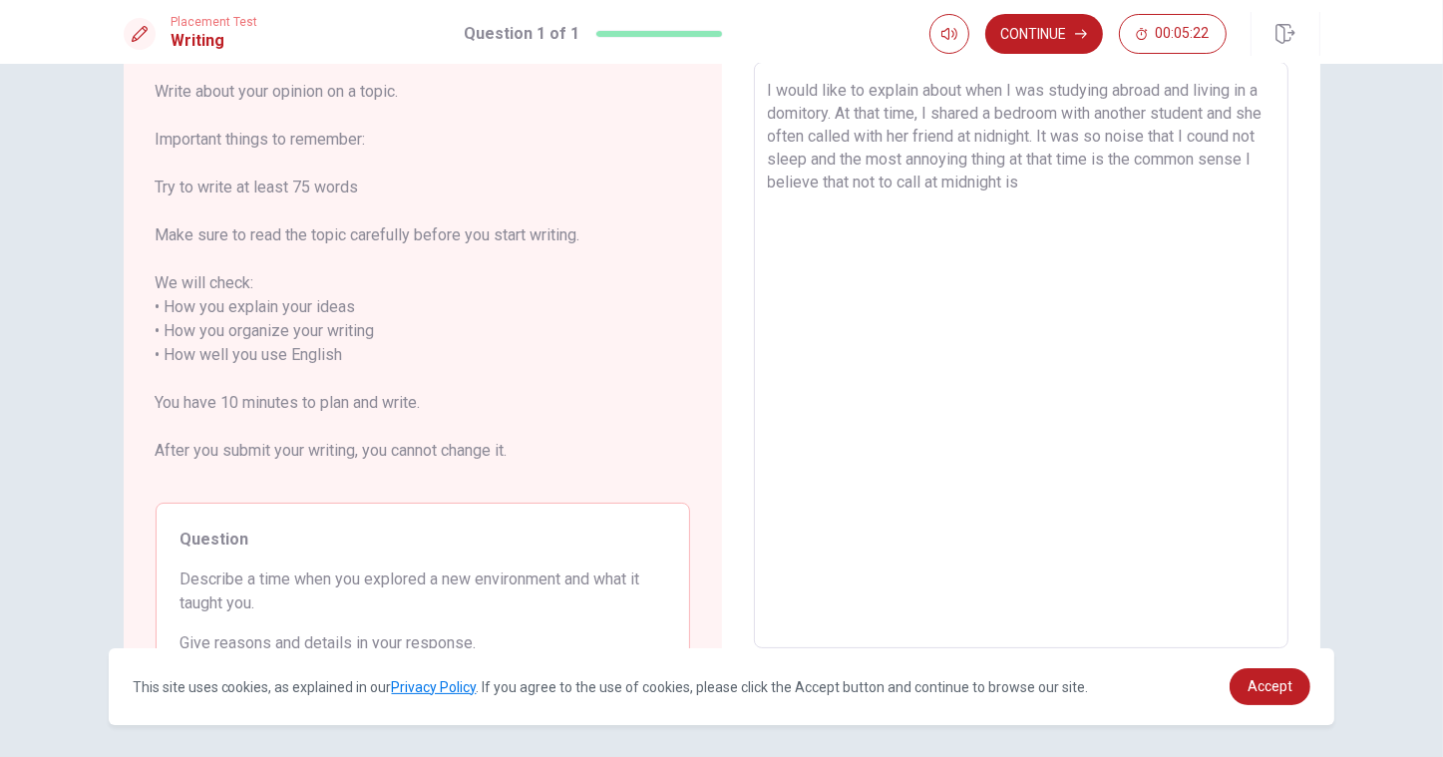
click at [968, 183] on textarea "I would like to explain about when I was studying abroad and living in a domito…" at bounding box center [1021, 355] width 507 height 553
click at [1104, 186] on textarea "I would like to explain about when I was studying abroad and living in a domito…" at bounding box center [1021, 355] width 507 height 553
drag, startPoint x: 1192, startPoint y: 168, endPoint x: 1190, endPoint y: 157, distance: 11.1
click at [1190, 157] on textarea "I would like to explain about when I was studying abroad and living in a domito…" at bounding box center [1021, 355] width 507 height 553
click at [1109, 184] on textarea "I would like to explain about when I was studying abroad and living in a domito…" at bounding box center [1021, 355] width 507 height 553
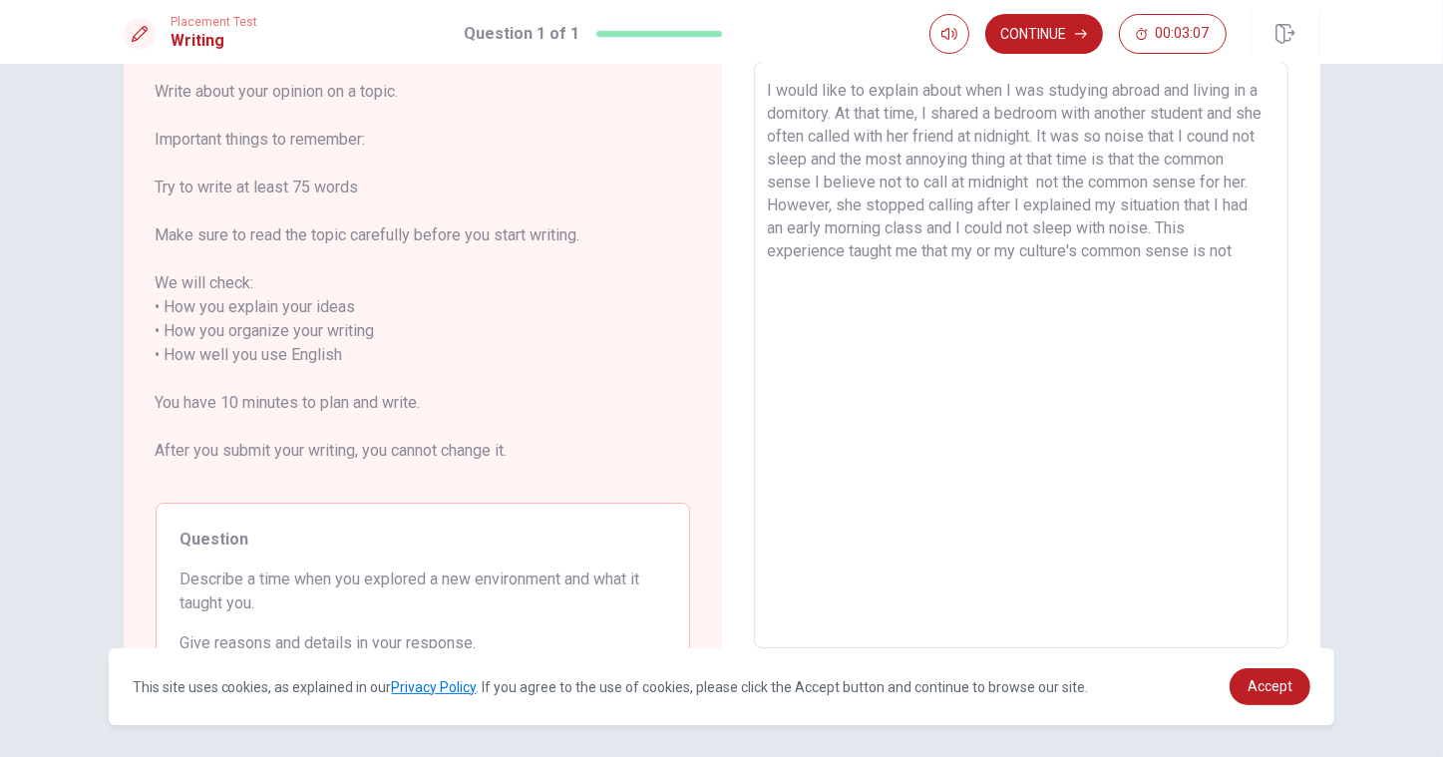
click at [928, 289] on textarea "I would like to explain about when I was studying abroad and living in a domito…" at bounding box center [1021, 355] width 507 height 553
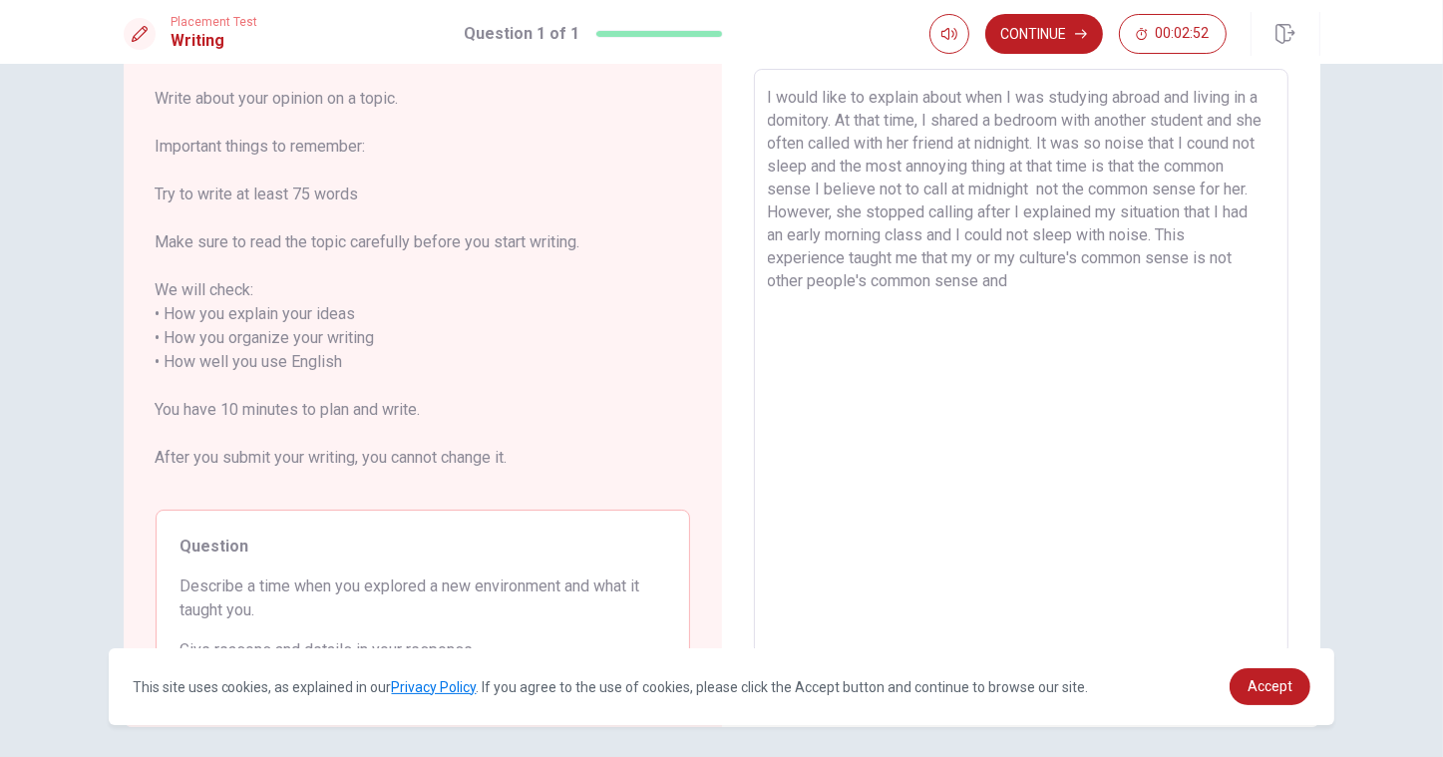
scroll to position [104, 0]
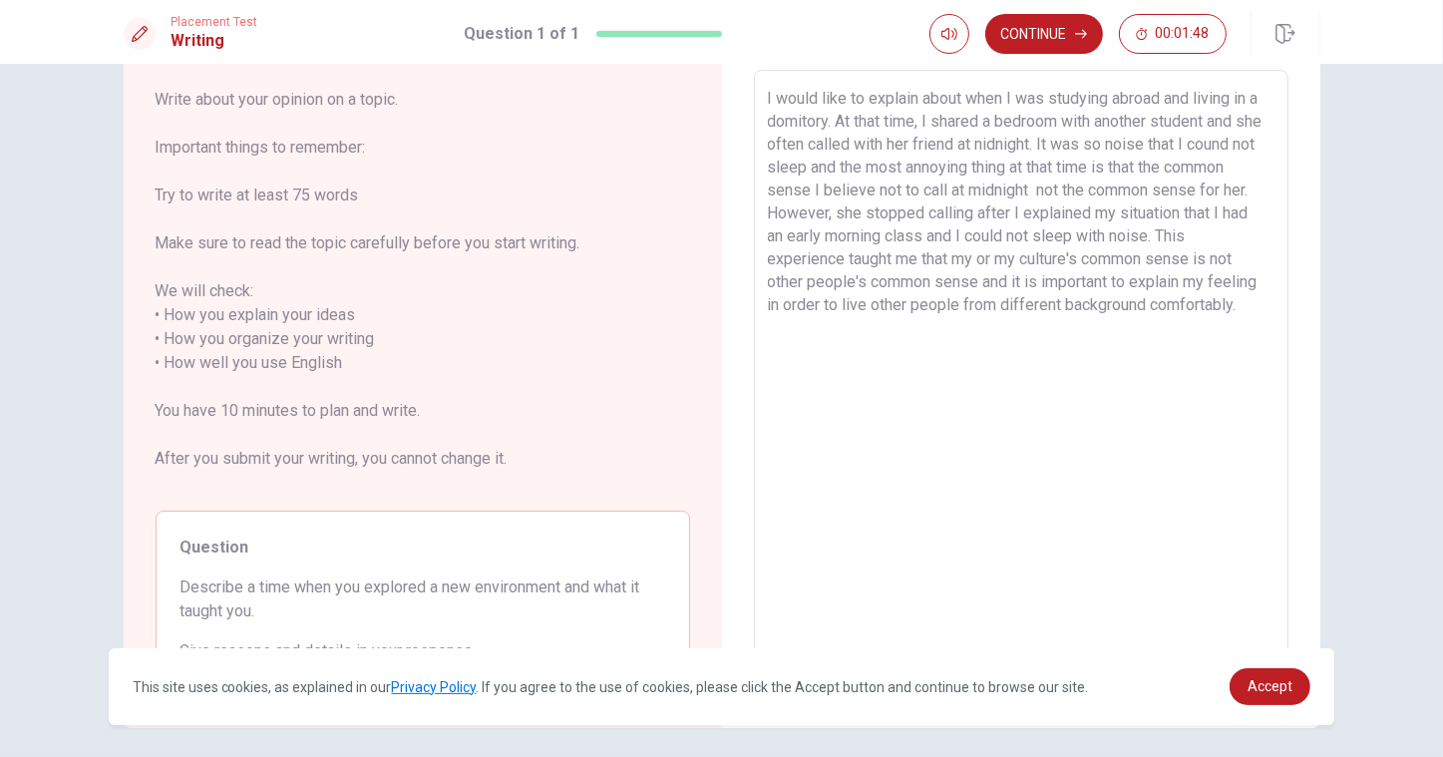
click at [810, 120] on textarea "I would like to explain about when I was studying abroad and living in a domito…" at bounding box center [1021, 363] width 507 height 553
click at [956, 323] on textarea "I would like to explain about when I was studying abroad and living in a dormit…" at bounding box center [1021, 363] width 507 height 553
click at [799, 165] on textarea "I would like to explain about when I was studying abroad and living in a dormit…" at bounding box center [1021, 363] width 507 height 553
click at [1102, 191] on textarea "I would like to explain about when I was studying abroad and living in a dormit…" at bounding box center [1021, 363] width 507 height 553
click at [1011, 326] on textarea "I would like to explain about when I was studying abroad and living in a dormit…" at bounding box center [1021, 363] width 507 height 553
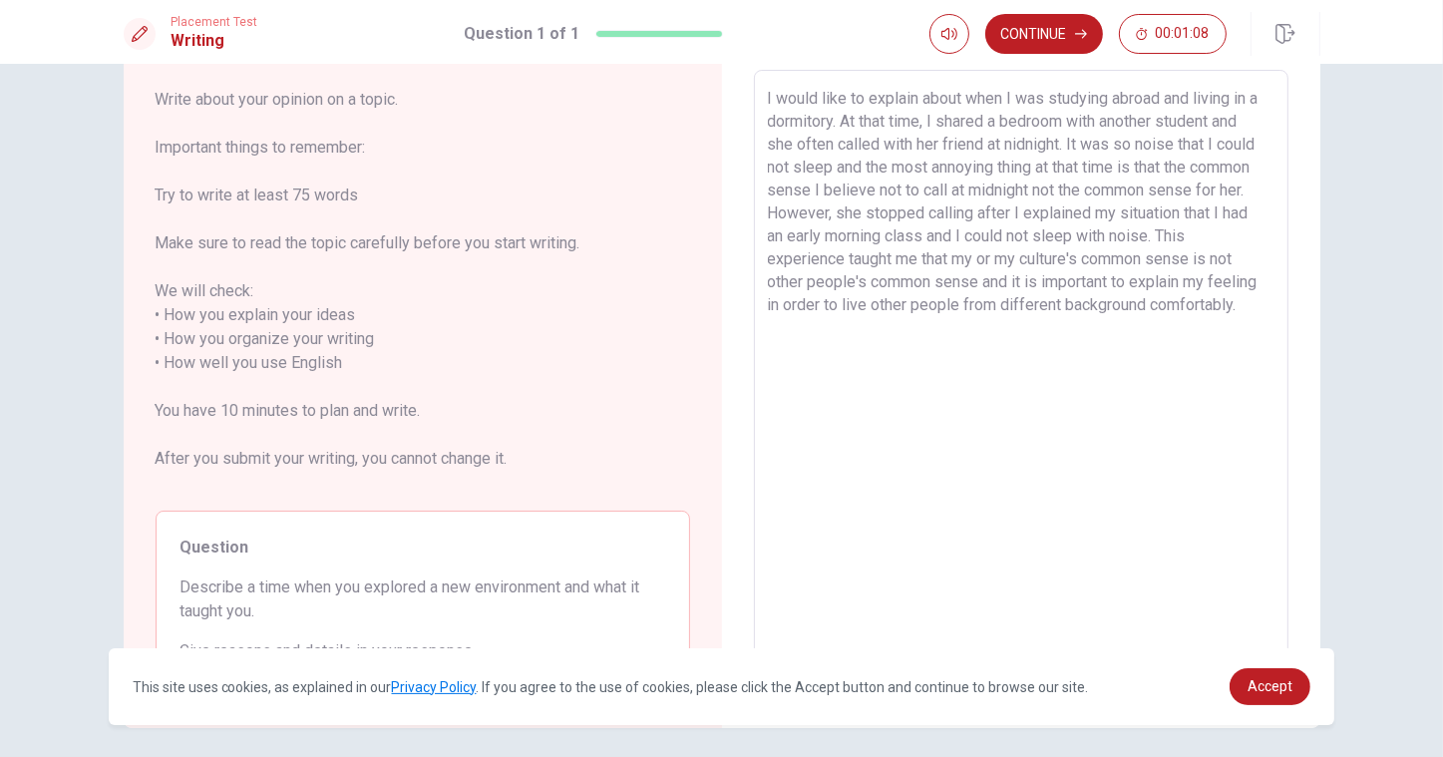
click at [975, 259] on textarea "I would like to explain about when I was studying abroad and living in a dormit…" at bounding box center [1021, 363] width 507 height 553
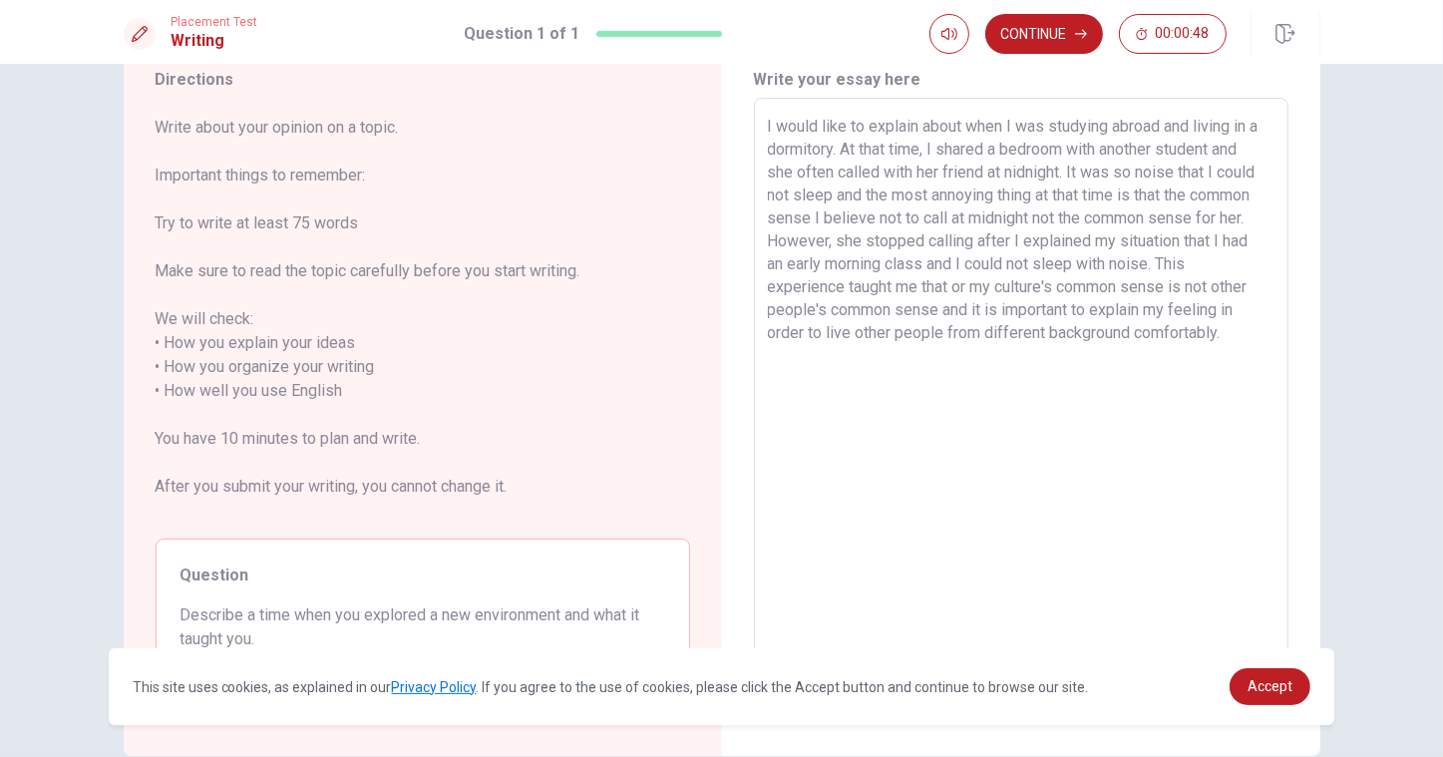
scroll to position [75, 0]
click at [1092, 25] on button "Continue" at bounding box center [1044, 34] width 118 height 40
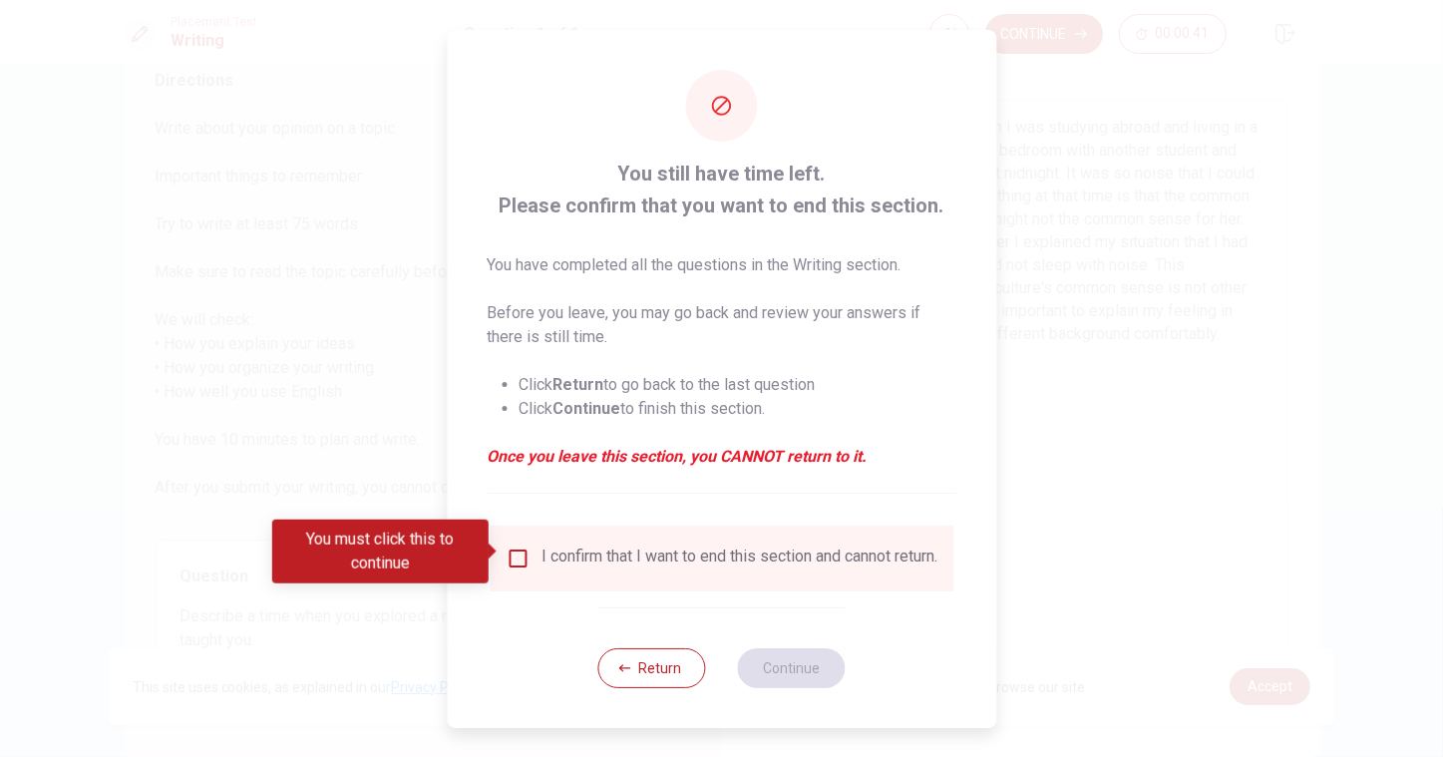
click at [515, 551] on input "You must click this to continue" at bounding box center [518, 559] width 24 height 24
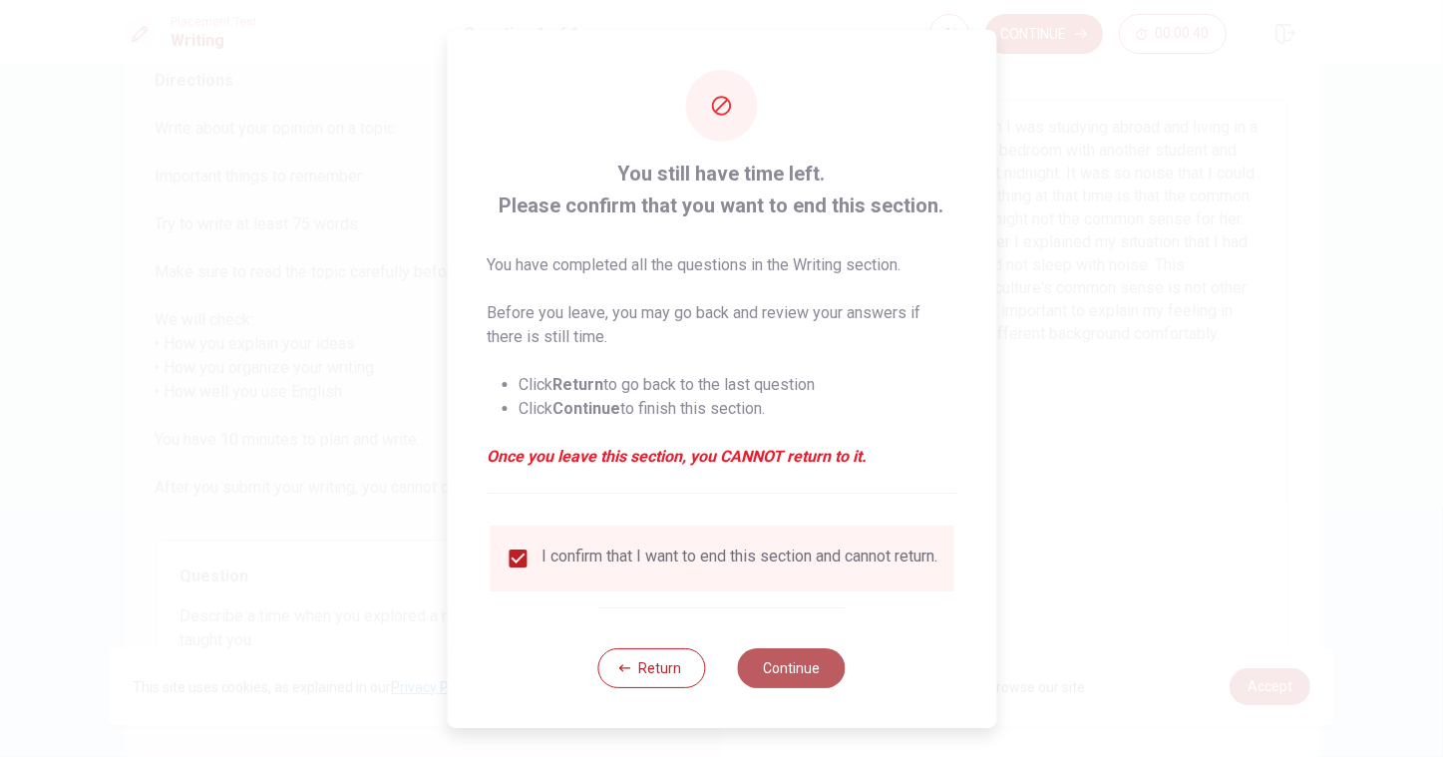
click at [790, 684] on button "Continue" at bounding box center [792, 668] width 108 height 40
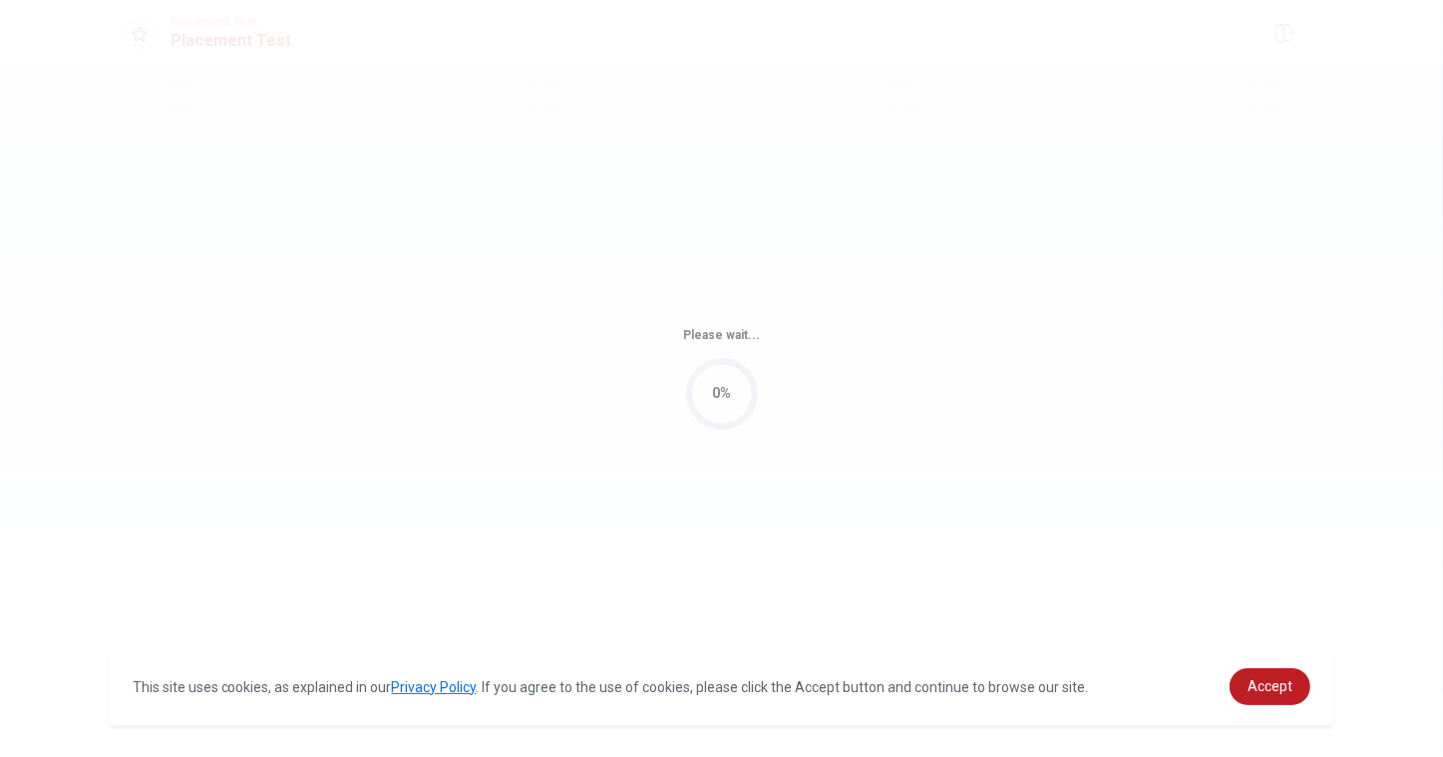
scroll to position [0, 0]
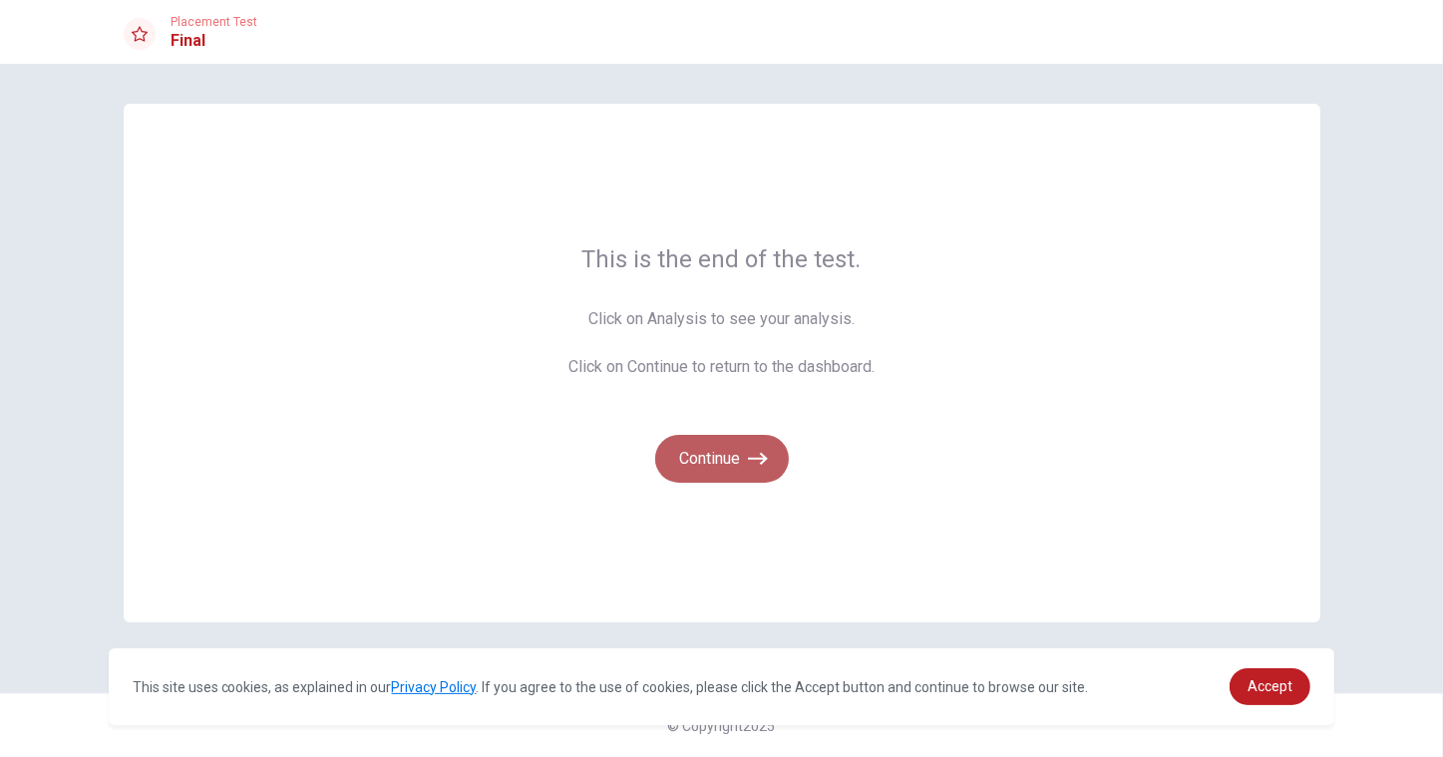
click at [735, 459] on button "Continue" at bounding box center [722, 459] width 134 height 48
